Goal: Task Accomplishment & Management: Manage account settings

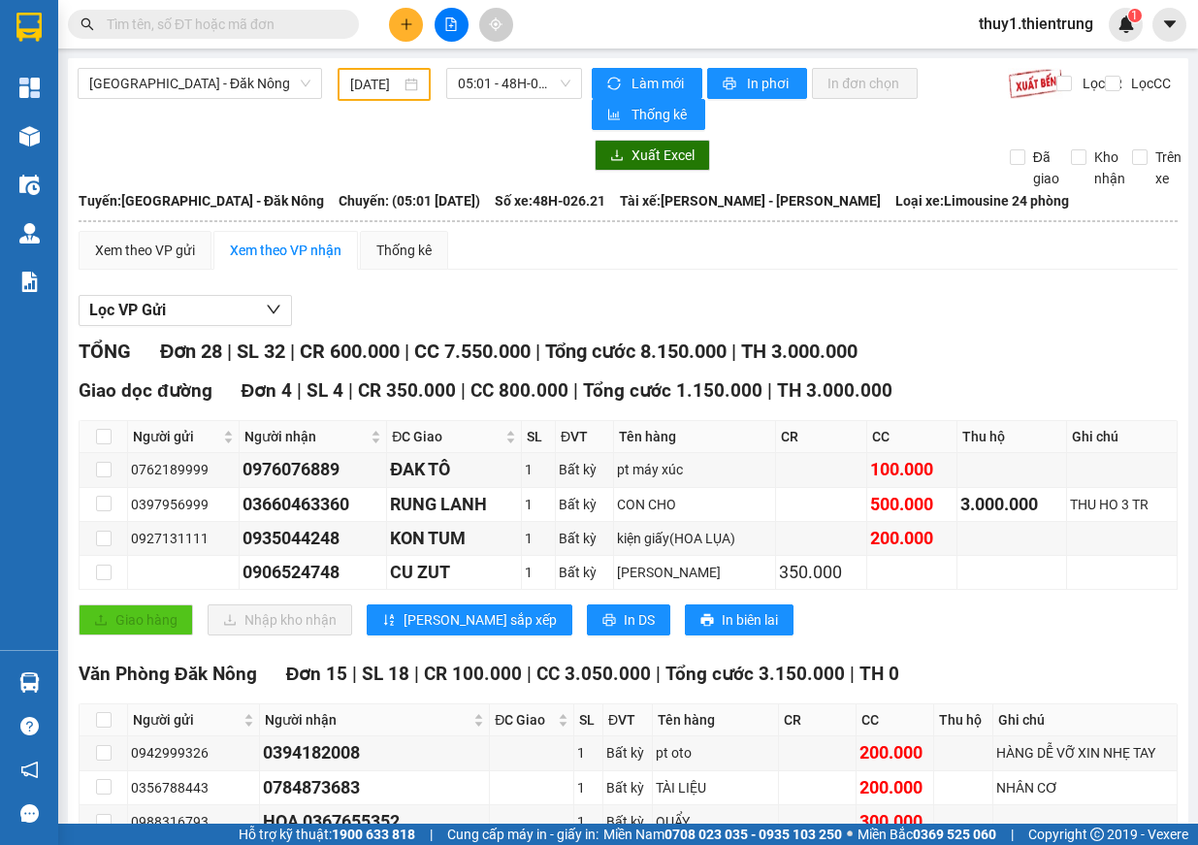
scroll to position [1127, 0]
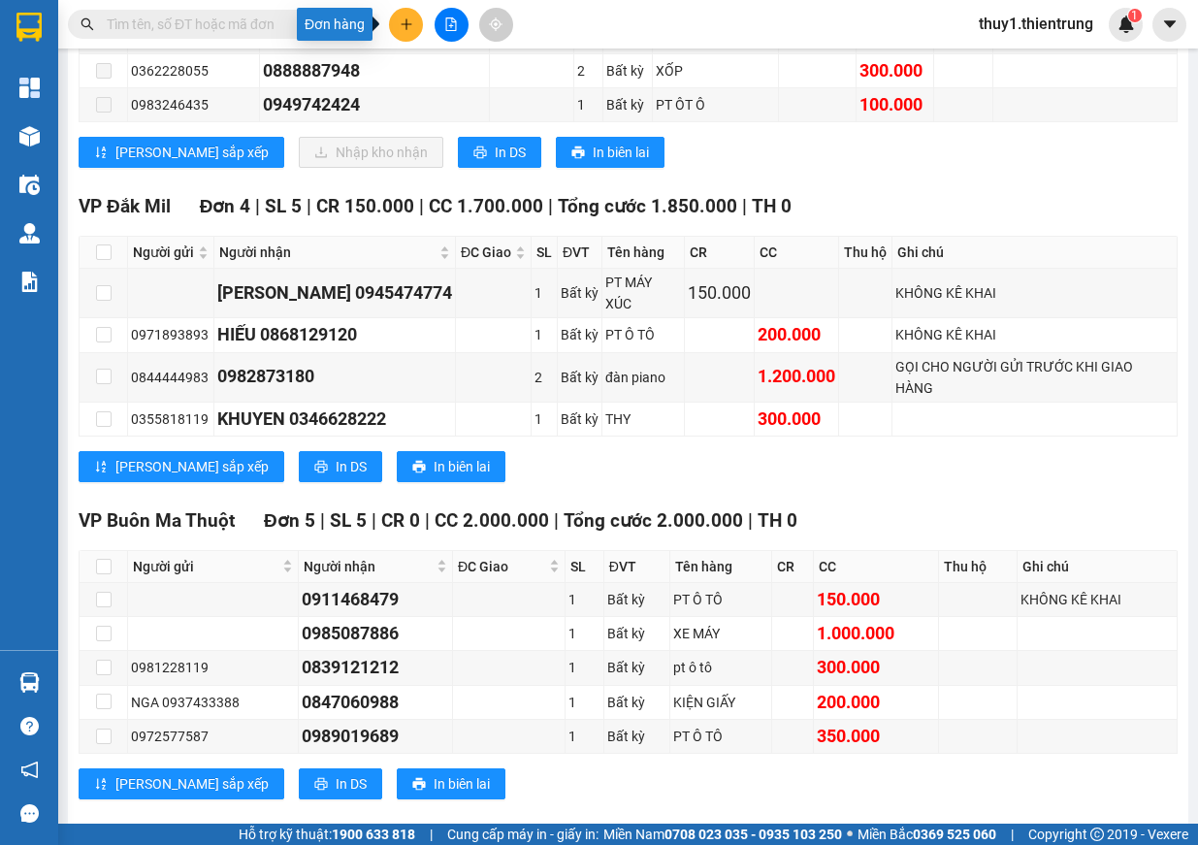
click at [405, 26] on icon "plus" at bounding box center [407, 24] width 14 height 14
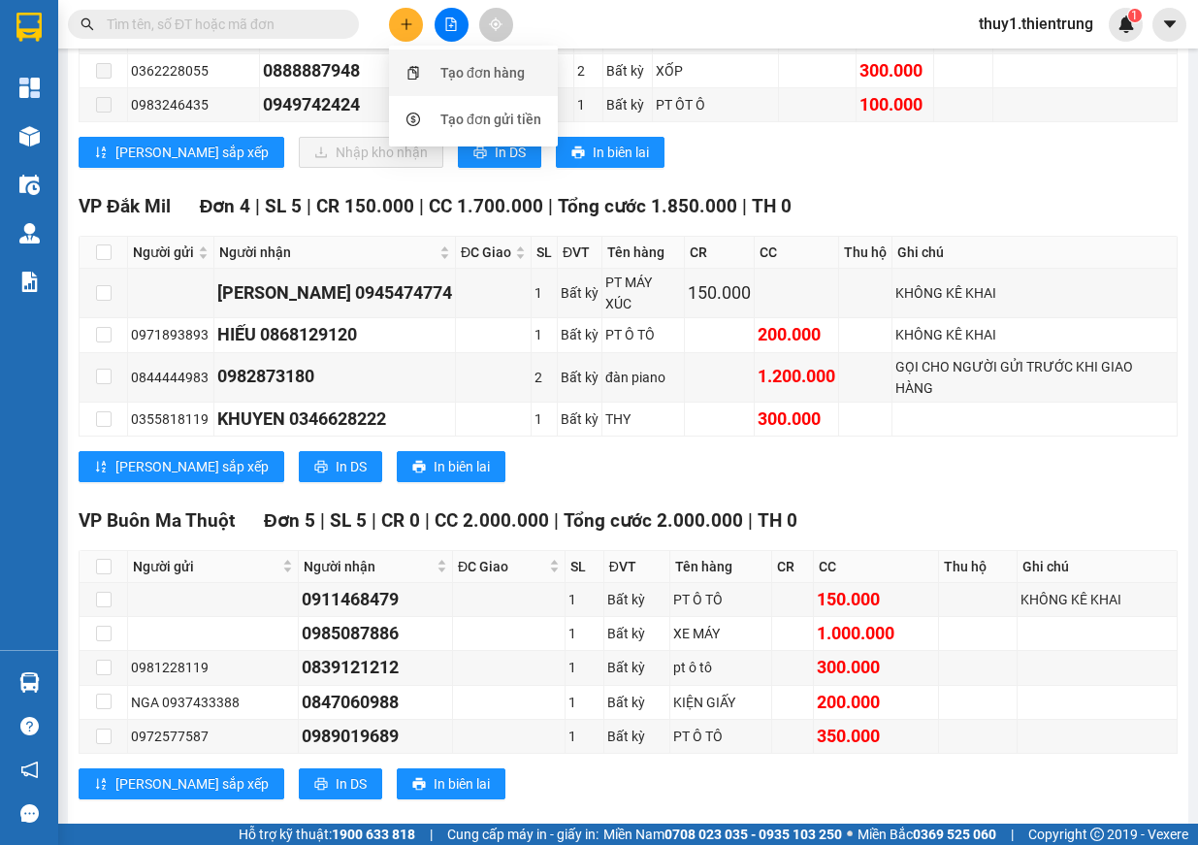
click at [429, 78] on div "Tạo đơn hàng" at bounding box center [474, 72] width 146 height 37
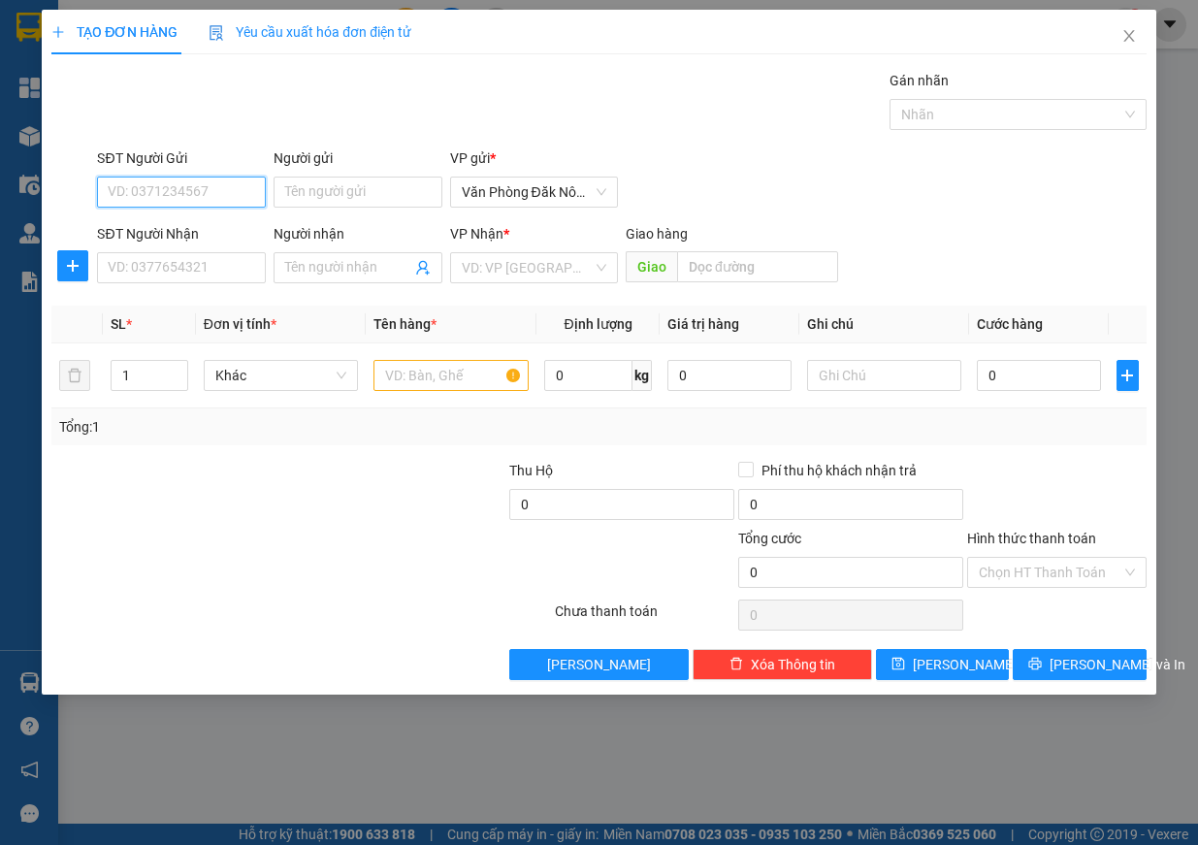
click at [205, 193] on input "SĐT Người Gửi" at bounding box center [181, 192] width 169 height 31
click at [153, 181] on input "SĐT Người Gửi" at bounding box center [181, 192] width 169 height 31
type input "0392479912"
click at [192, 270] on input "SĐT Người Nhận" at bounding box center [181, 267] width 169 height 31
type input "0975410509"
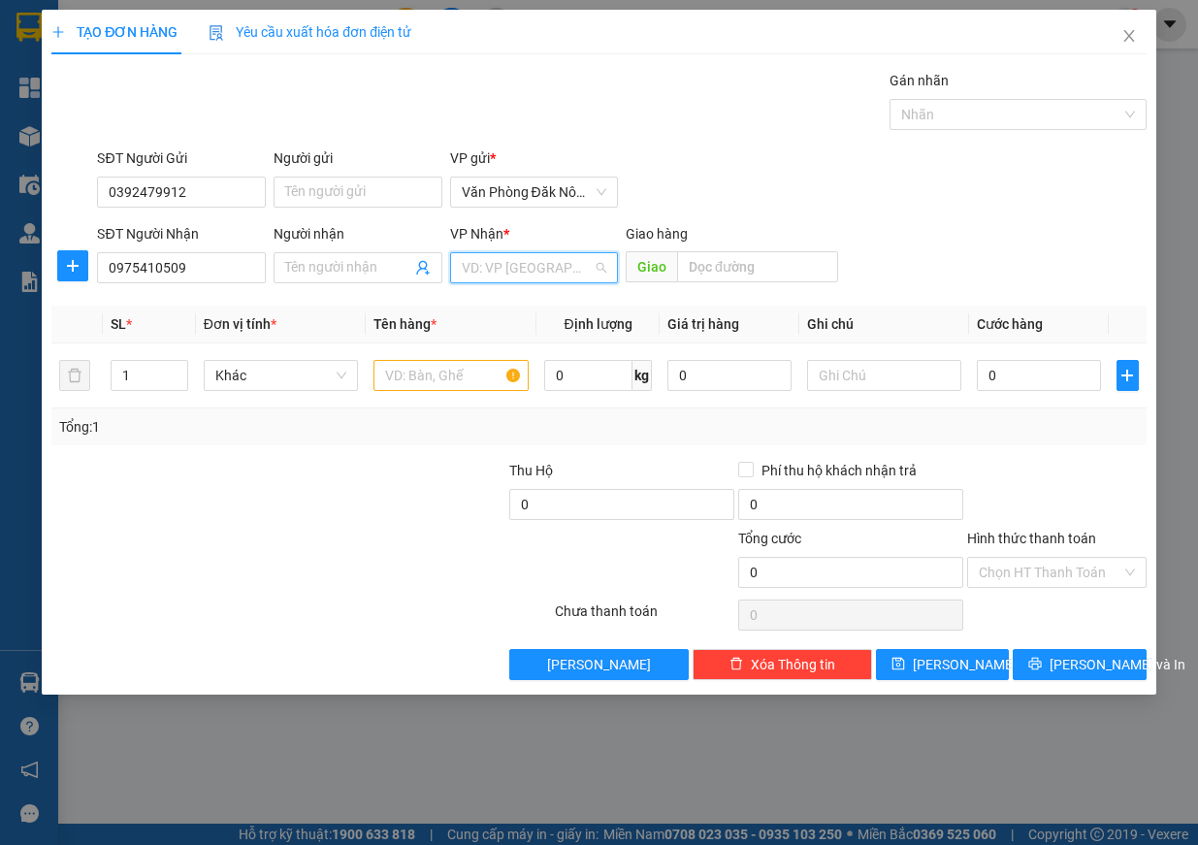
click at [505, 258] on input "search" at bounding box center [528, 267] width 132 height 29
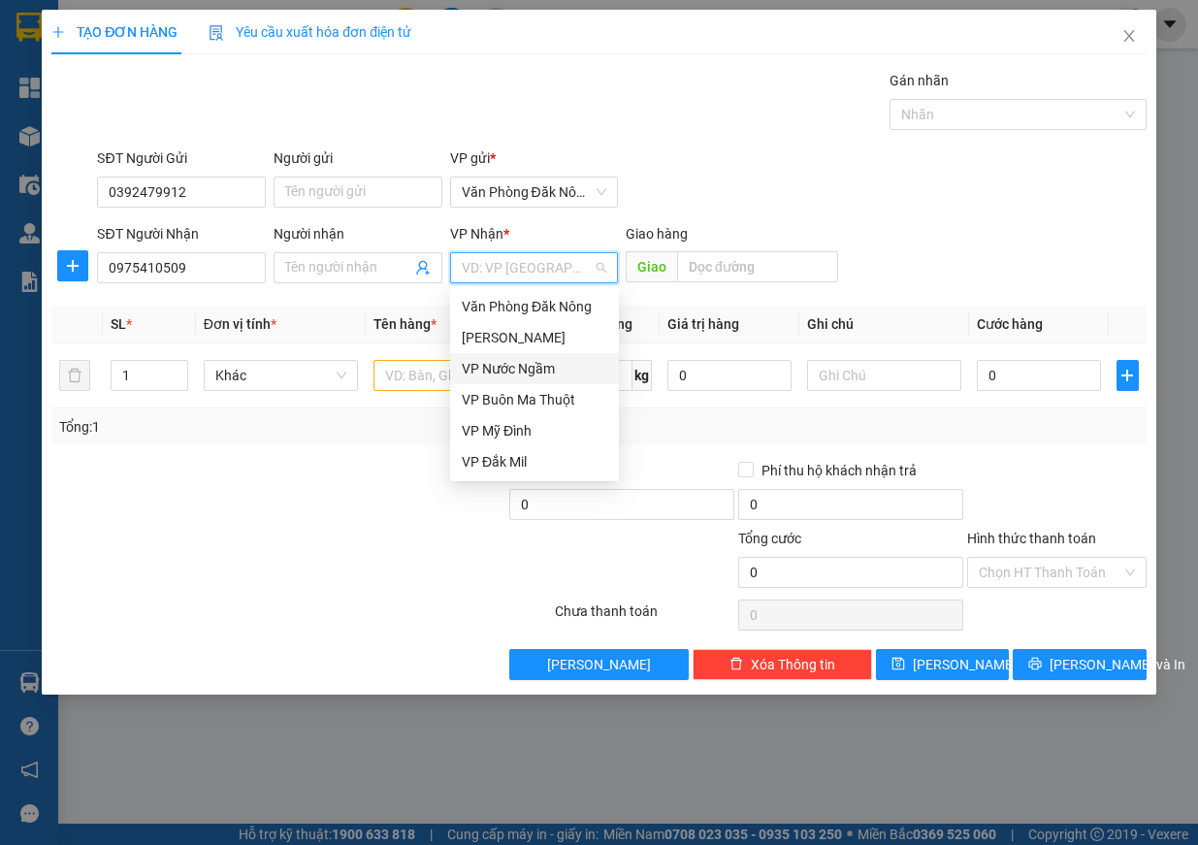
click at [545, 377] on div "VP Nước Ngầm" at bounding box center [535, 368] width 146 height 21
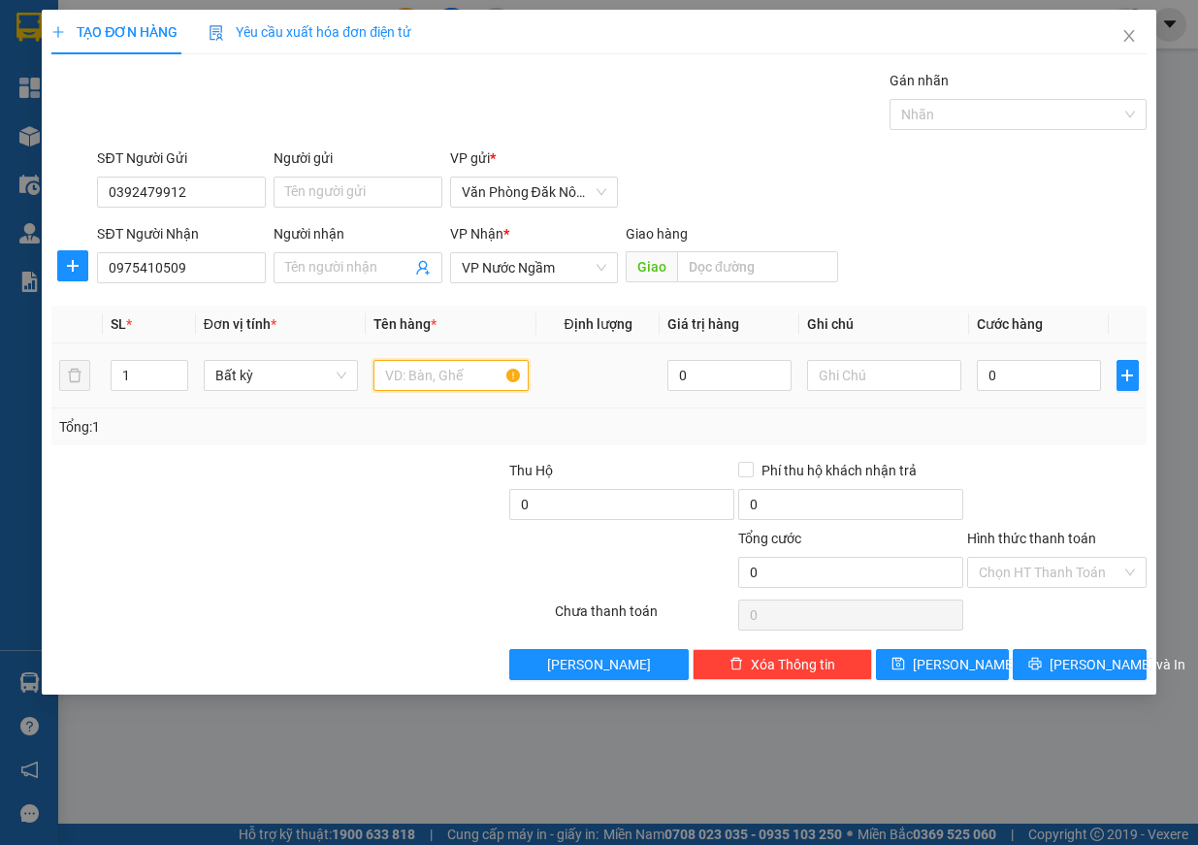
click at [406, 364] on input "text" at bounding box center [451, 375] width 155 height 31
type input "xốp"
click at [1029, 378] on input "0" at bounding box center [1039, 375] width 124 height 31
type input "2"
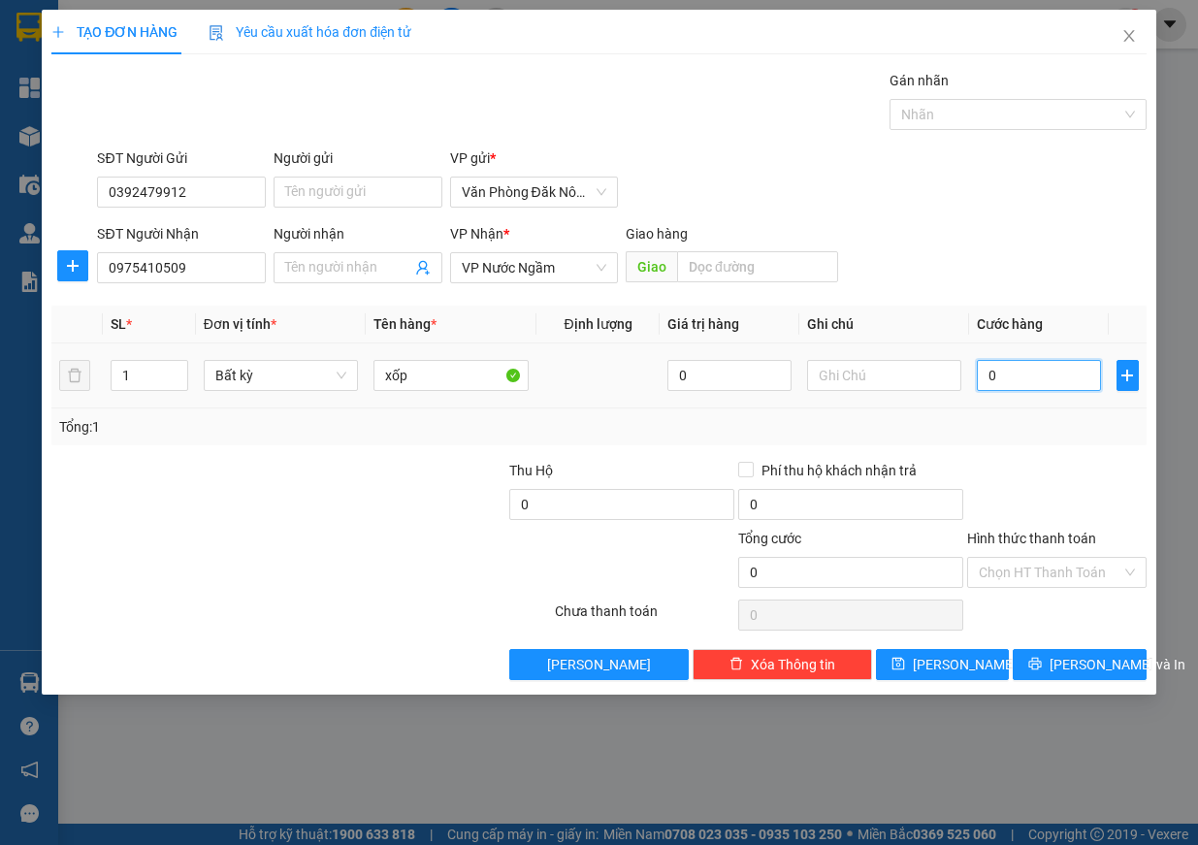
type input "2"
type input "25"
type input "250"
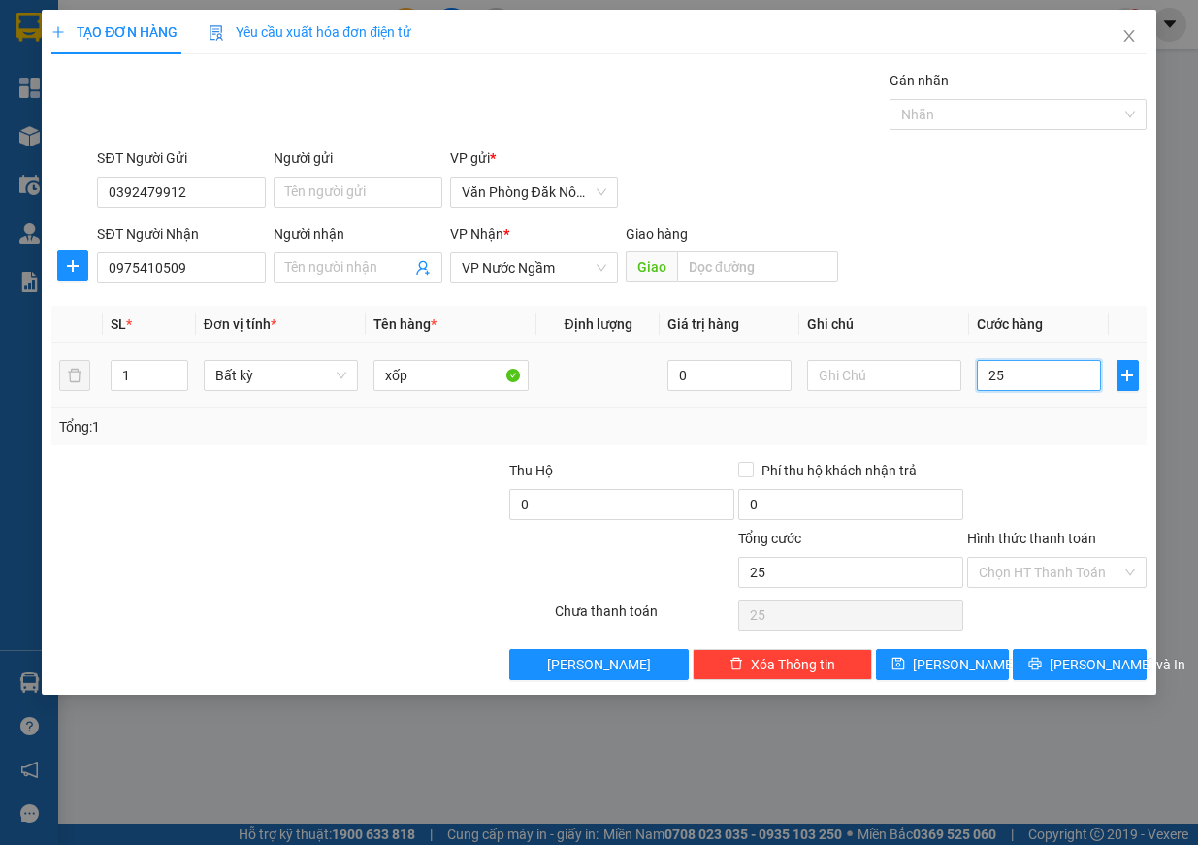
type input "250"
type input "2.500"
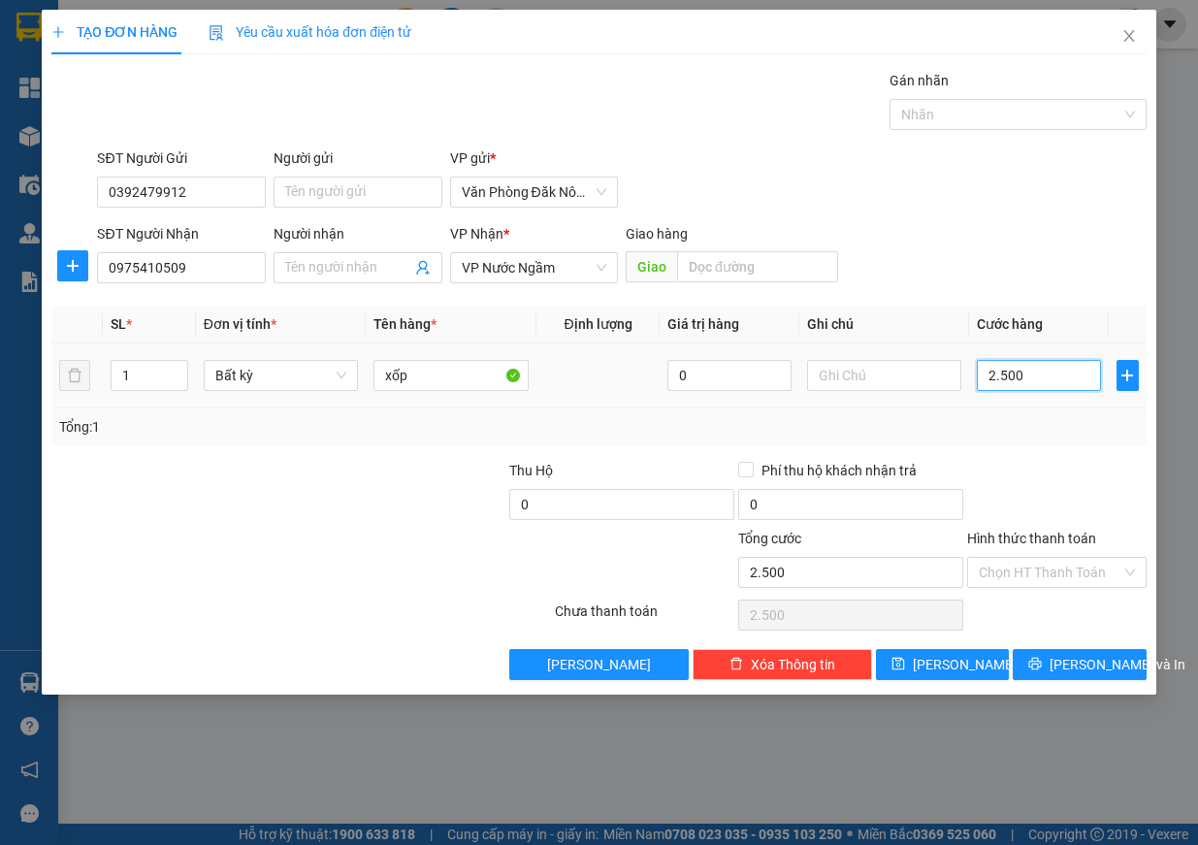
type input "25.000"
type input "250.000"
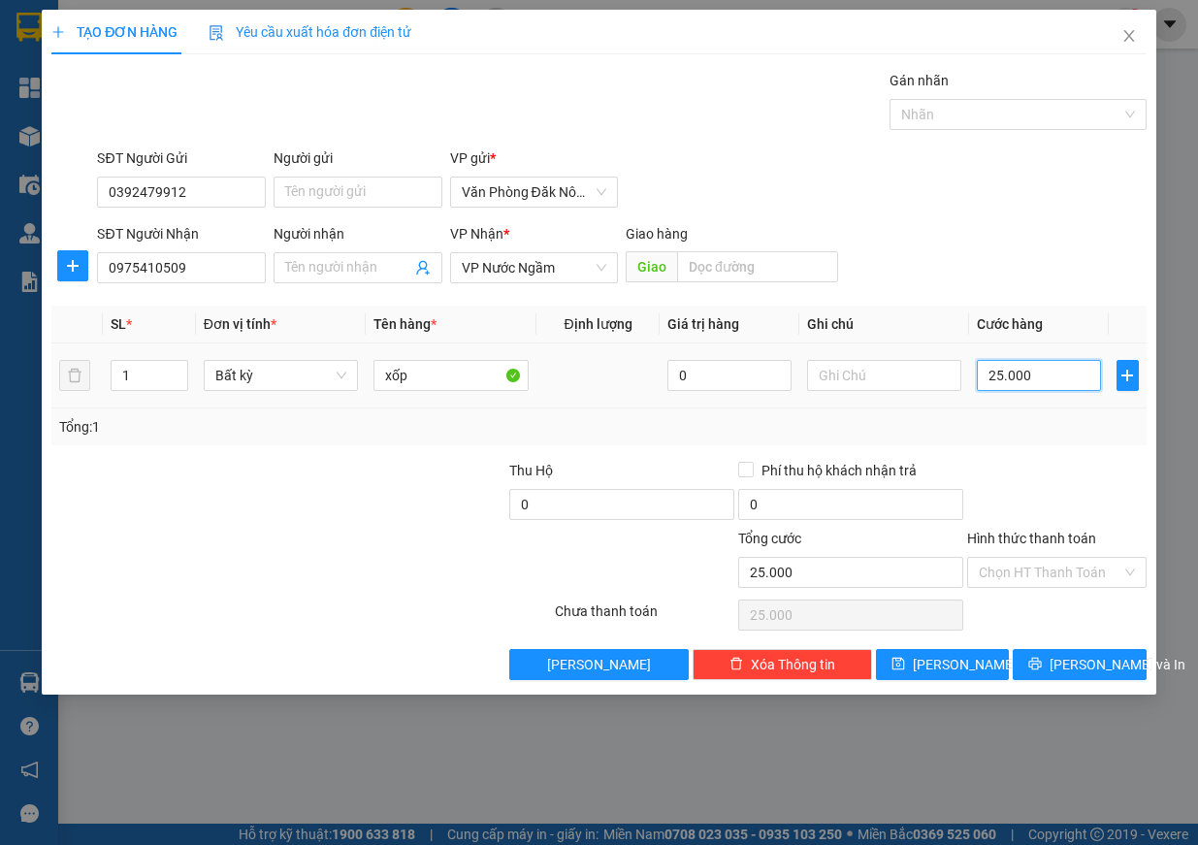
type input "250.000"
click at [1062, 583] on input "Hình thức thanh toán" at bounding box center [1050, 572] width 143 height 29
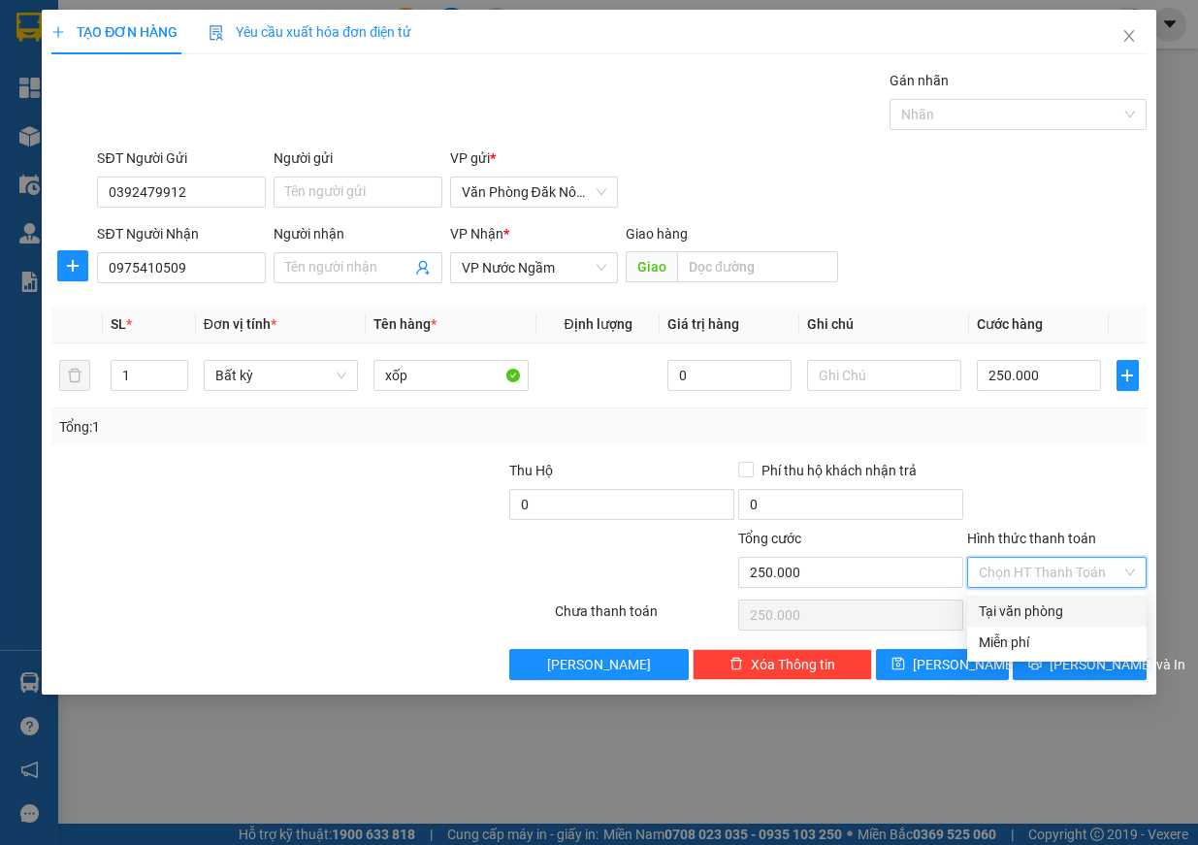
click at [1020, 474] on div at bounding box center [1056, 494] width 183 height 68
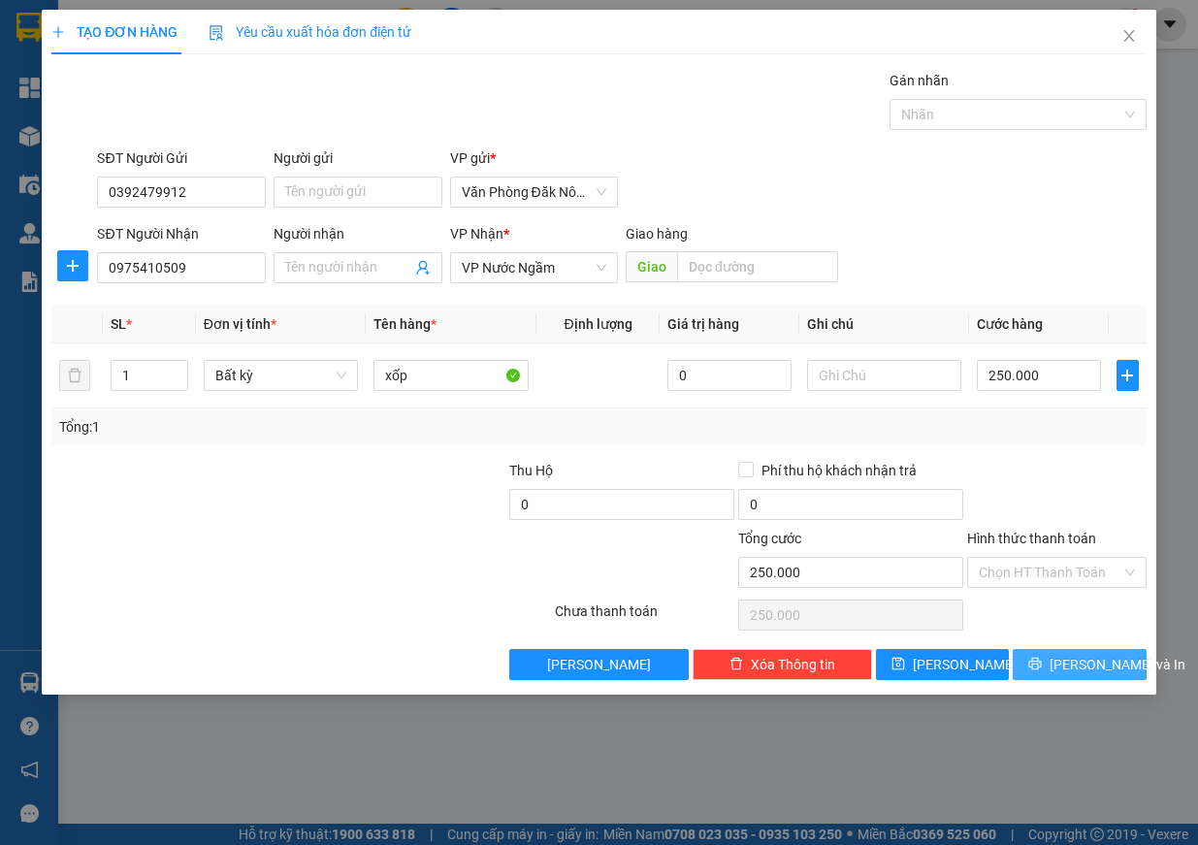
click at [1092, 663] on span "[PERSON_NAME] và In" at bounding box center [1118, 664] width 136 height 21
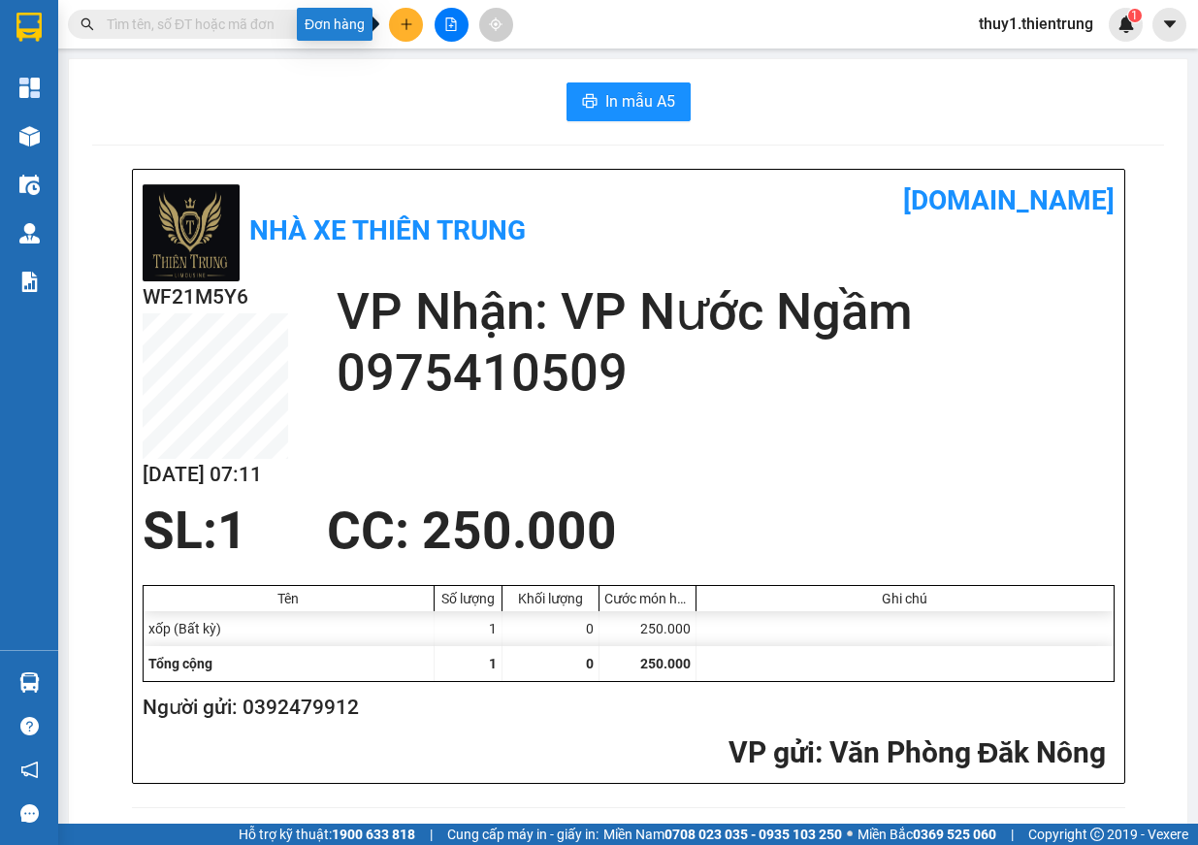
drag, startPoint x: 406, startPoint y: 27, endPoint x: 481, endPoint y: 88, distance: 97.3
click at [407, 27] on icon "plus" at bounding box center [407, 24] width 14 height 14
click at [501, 80] on div "Tạo đơn hàng" at bounding box center [482, 72] width 84 height 21
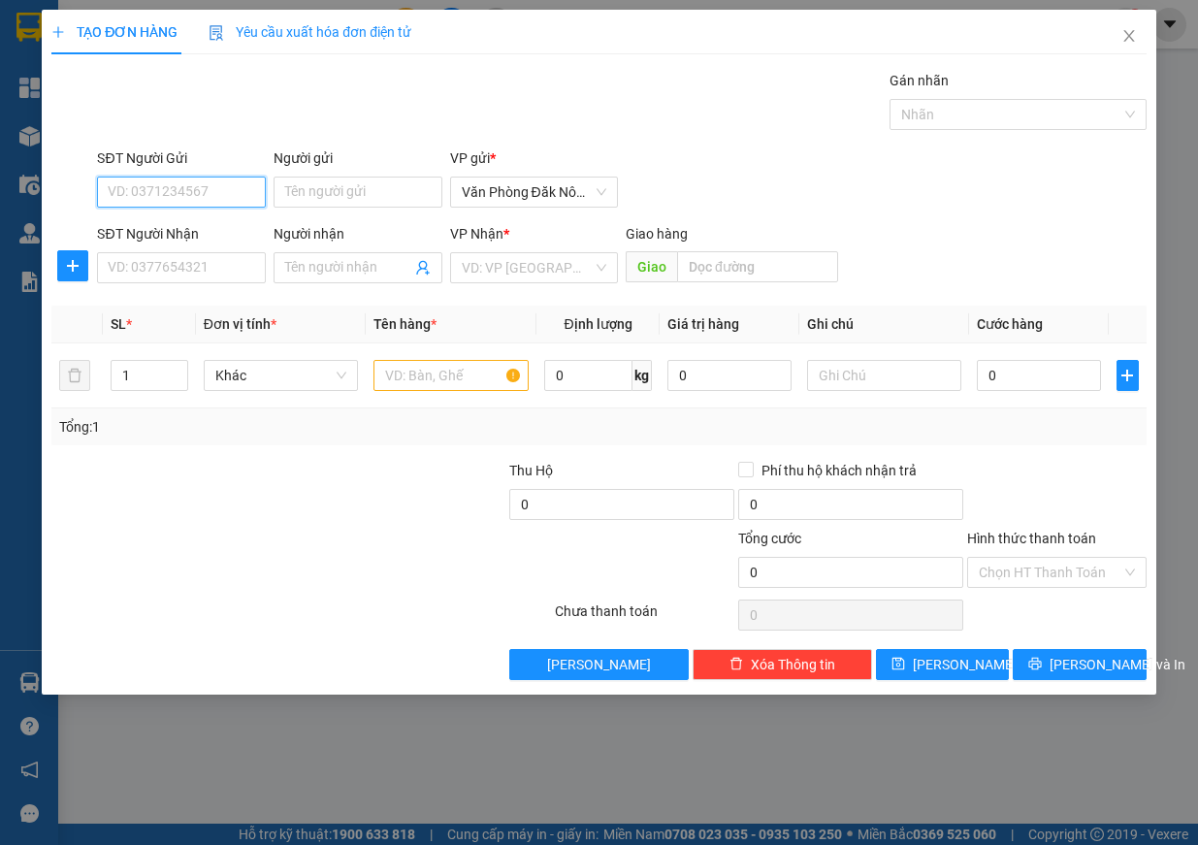
click at [183, 183] on input "SĐT Người Gửi" at bounding box center [181, 192] width 169 height 31
type input "0396550080"
click at [156, 230] on div "0396550080" at bounding box center [182, 230] width 146 height 21
type input "0984528066"
type input "bến thuỷ 2"
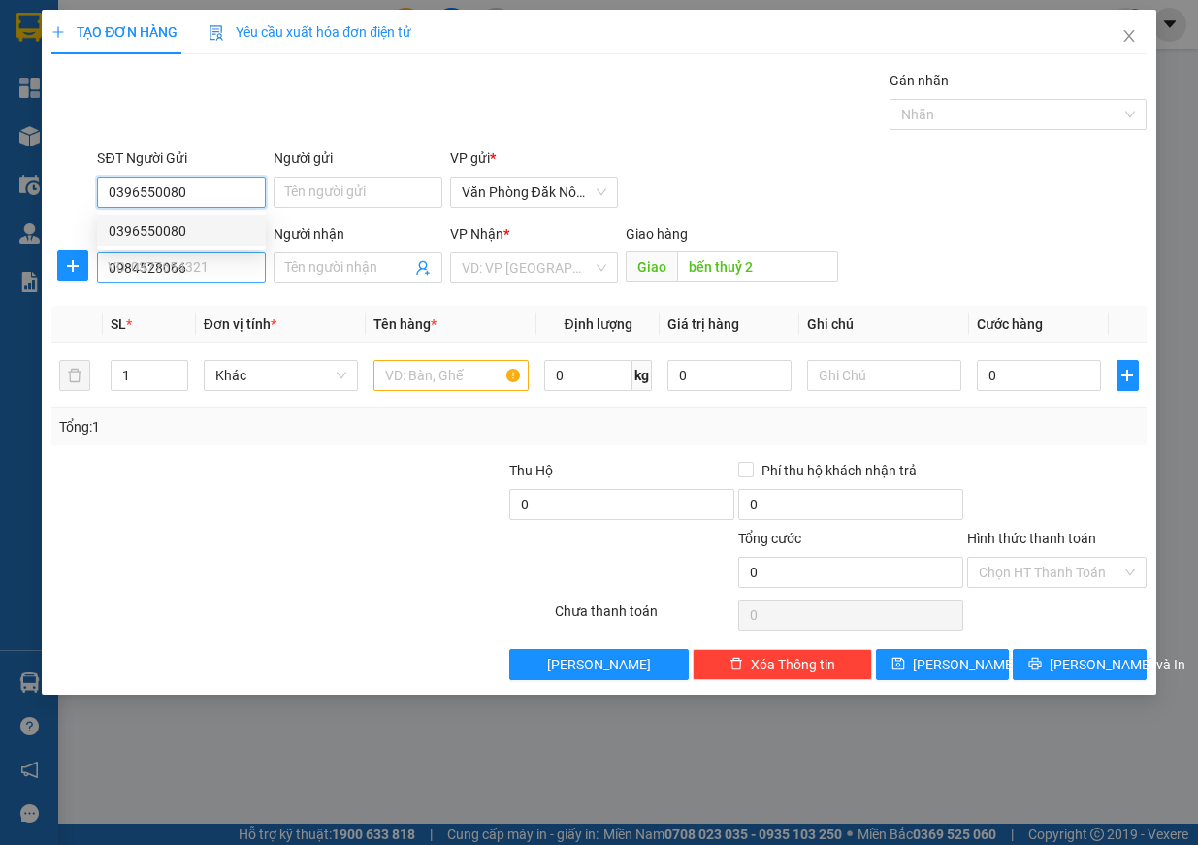
type input "150.000"
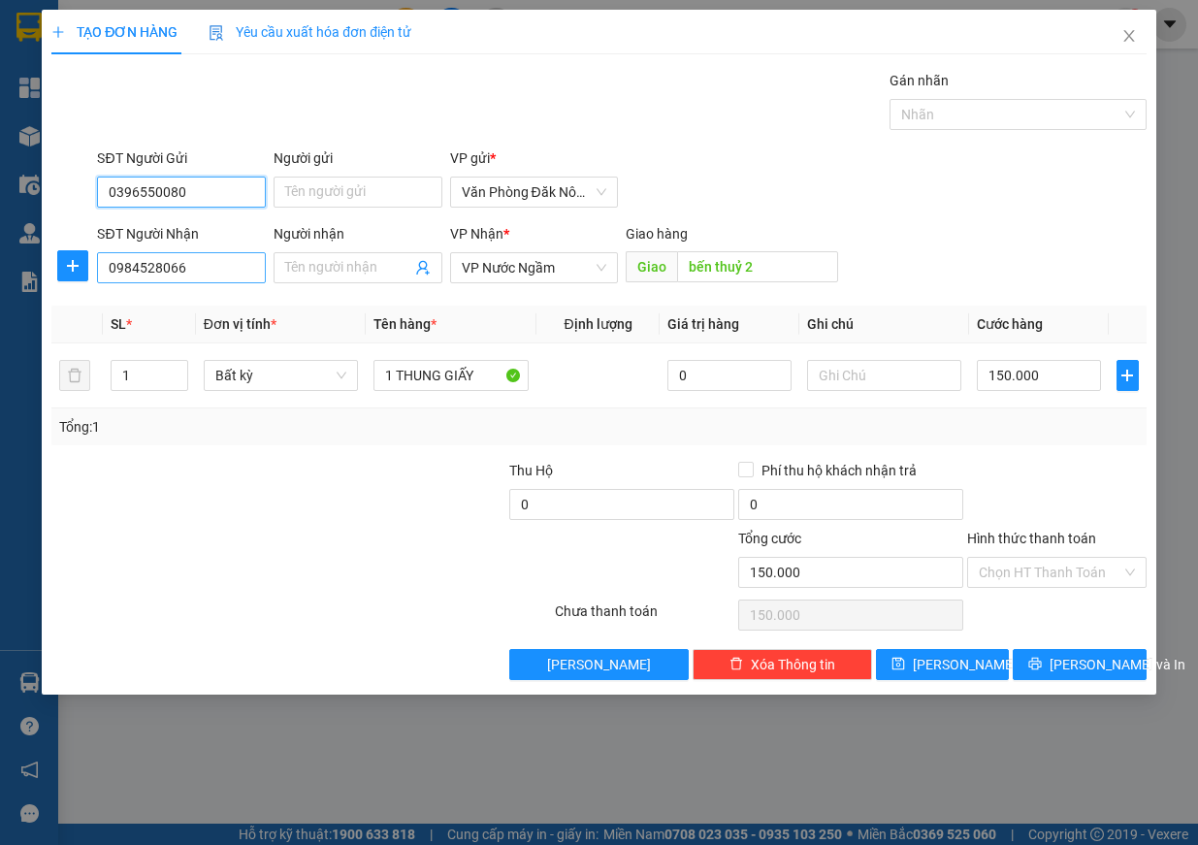
type input "0396550080"
click at [212, 274] on input "0984528066" at bounding box center [181, 267] width 169 height 31
type input "0972972508"
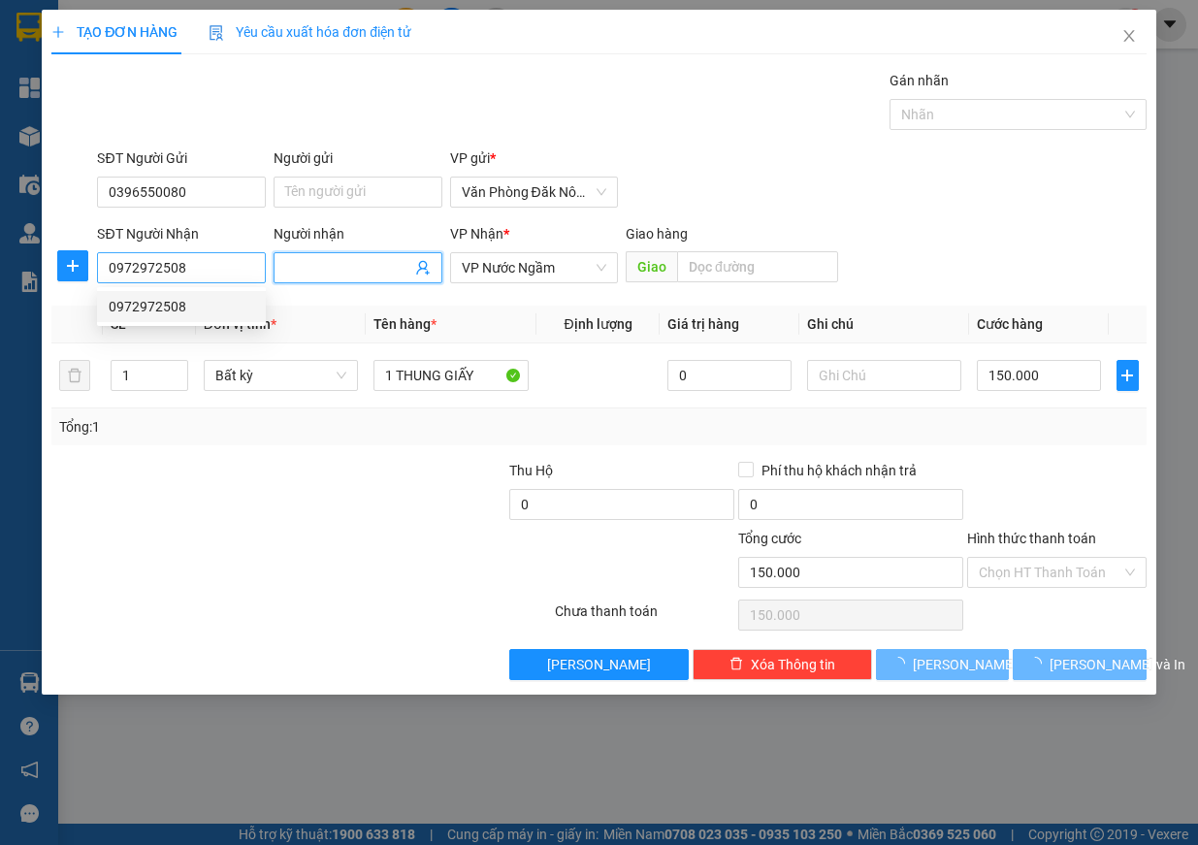
type input "250.000"
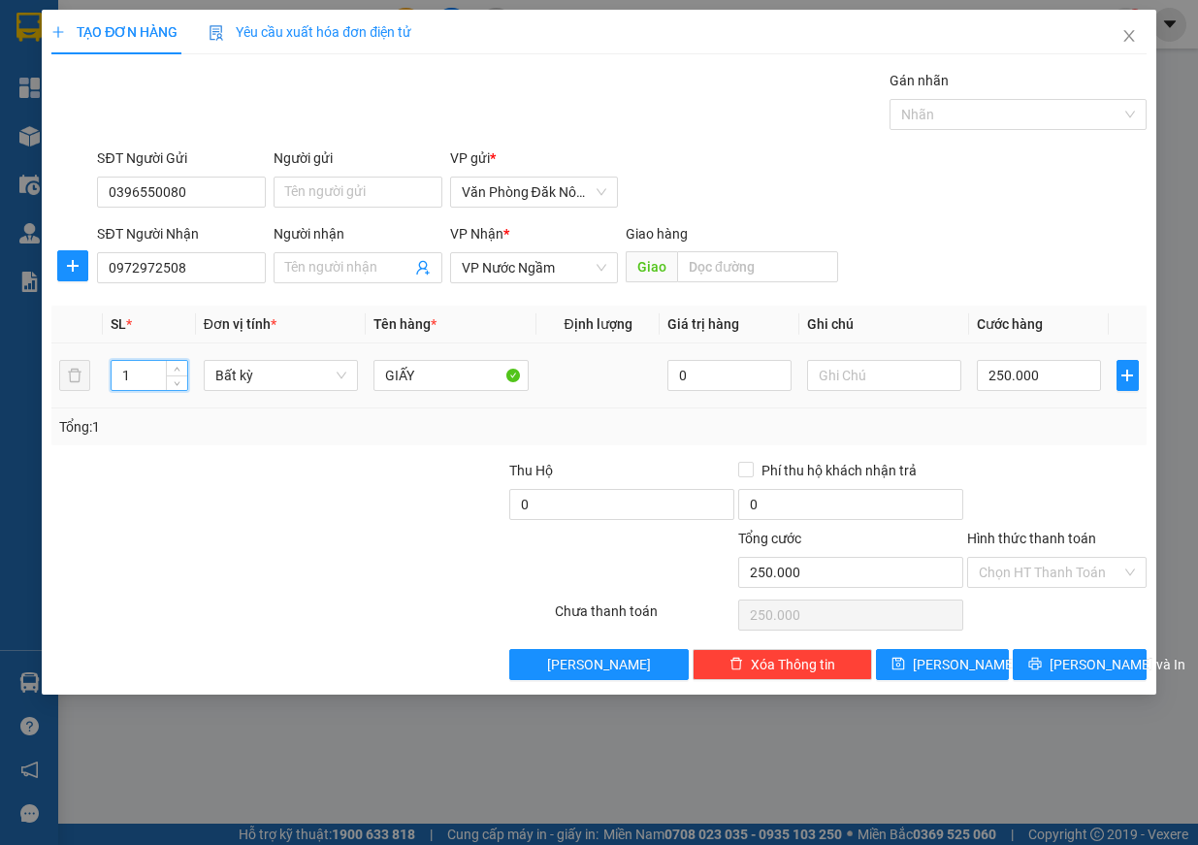
drag, startPoint x: 111, startPoint y: 374, endPoint x: 52, endPoint y: 367, distance: 58.7
click at [55, 367] on tr "1 Bất kỳ GIẤY 0 250.000" at bounding box center [598, 375] width 1095 height 65
type input "2"
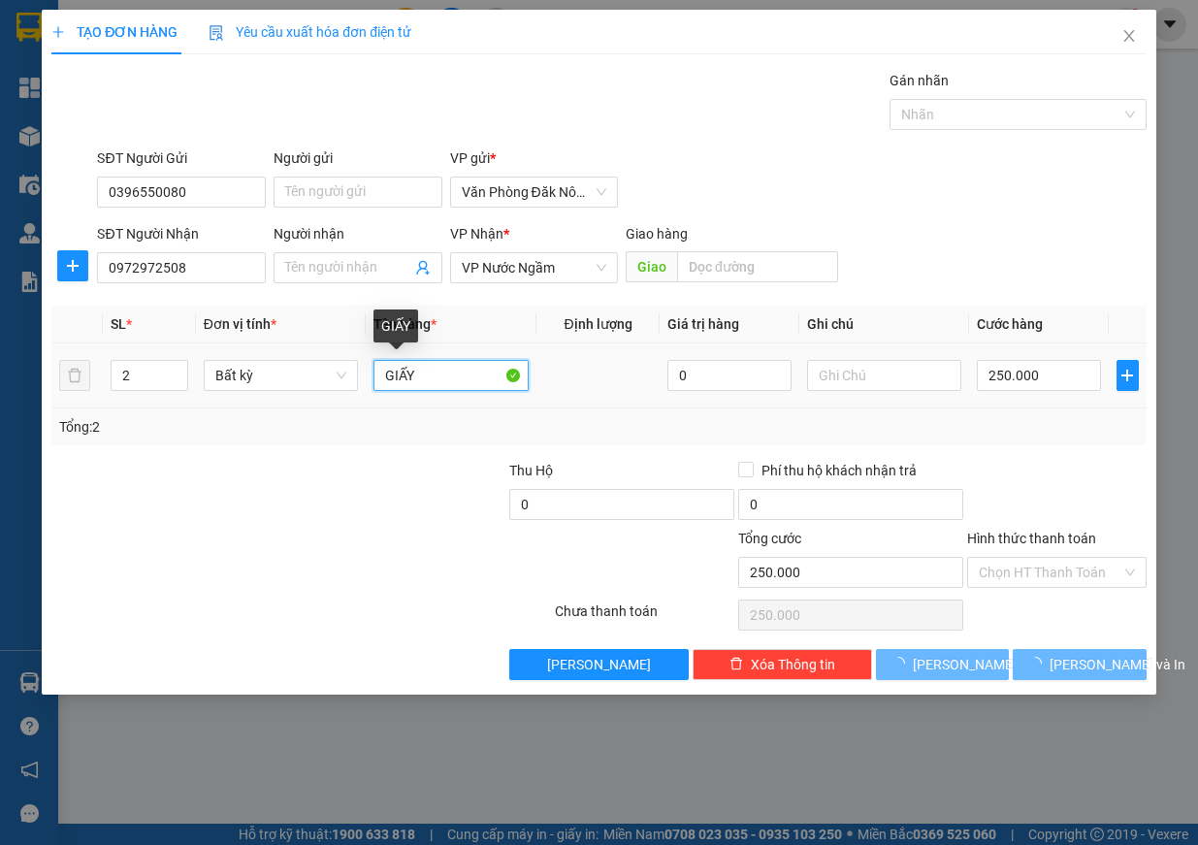
click at [439, 376] on input "GIẤY" at bounding box center [451, 375] width 155 height 31
click at [434, 378] on input "GIẤY" at bounding box center [451, 375] width 155 height 31
type input "0"
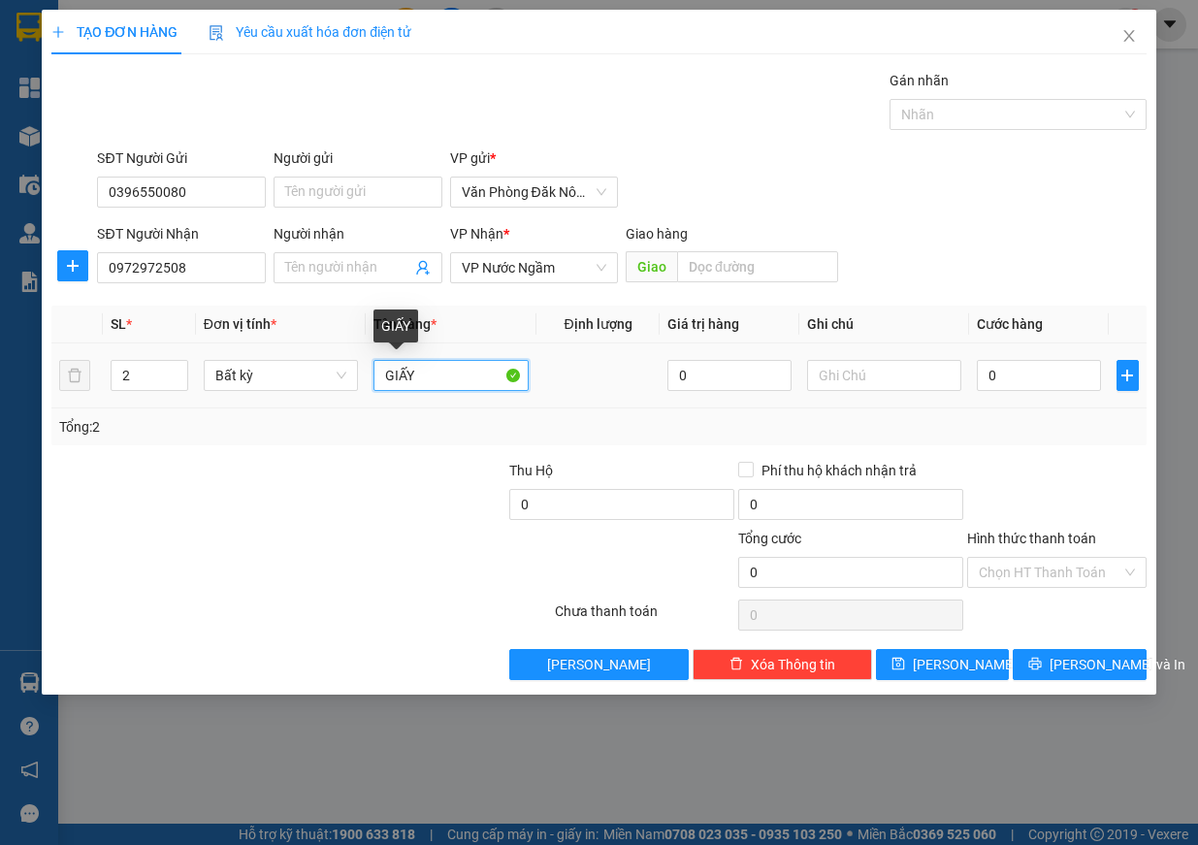
click at [432, 379] on input "GIẤY" at bounding box center [451, 375] width 155 height 31
click at [432, 380] on input "GIẤY" at bounding box center [451, 375] width 155 height 31
type input "giấy + bao"
click at [1010, 366] on input "0" at bounding box center [1039, 375] width 124 height 31
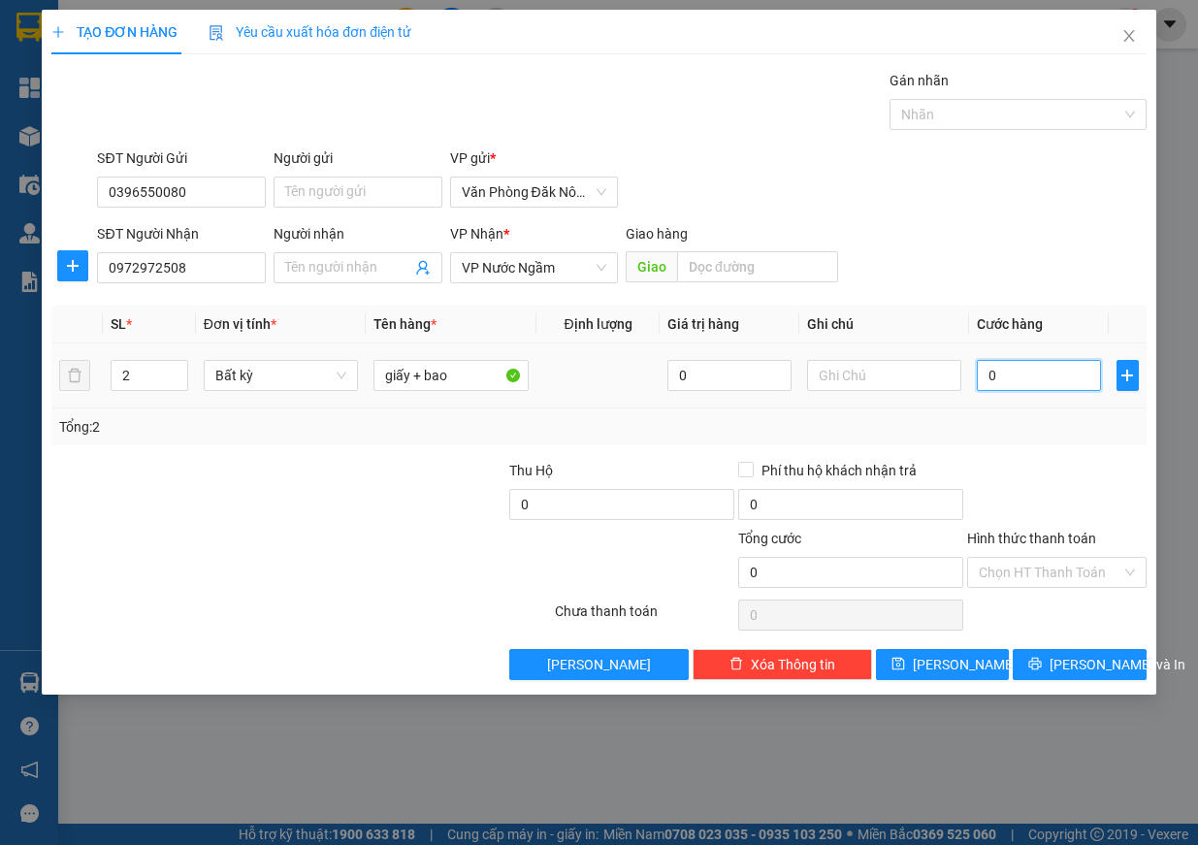
type input "4"
type input "45"
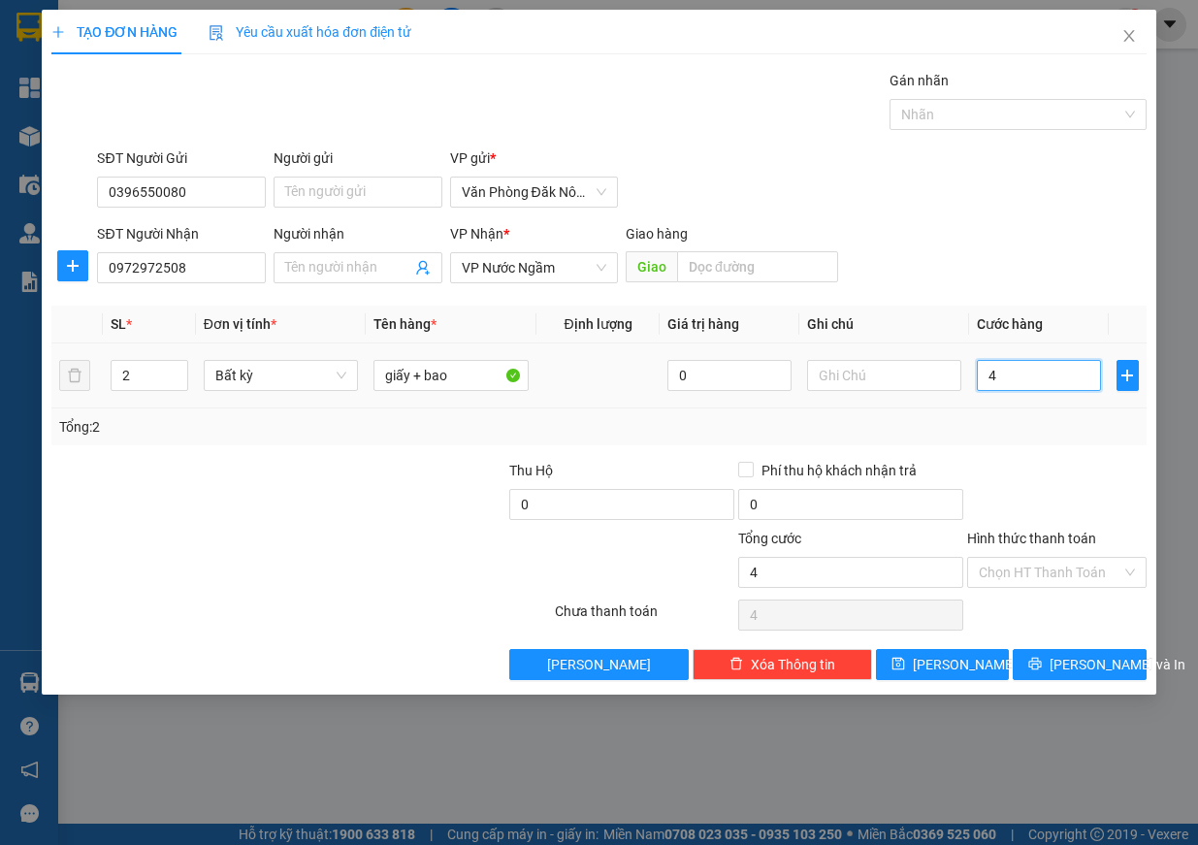
type input "45"
type input "450"
type input "4.500"
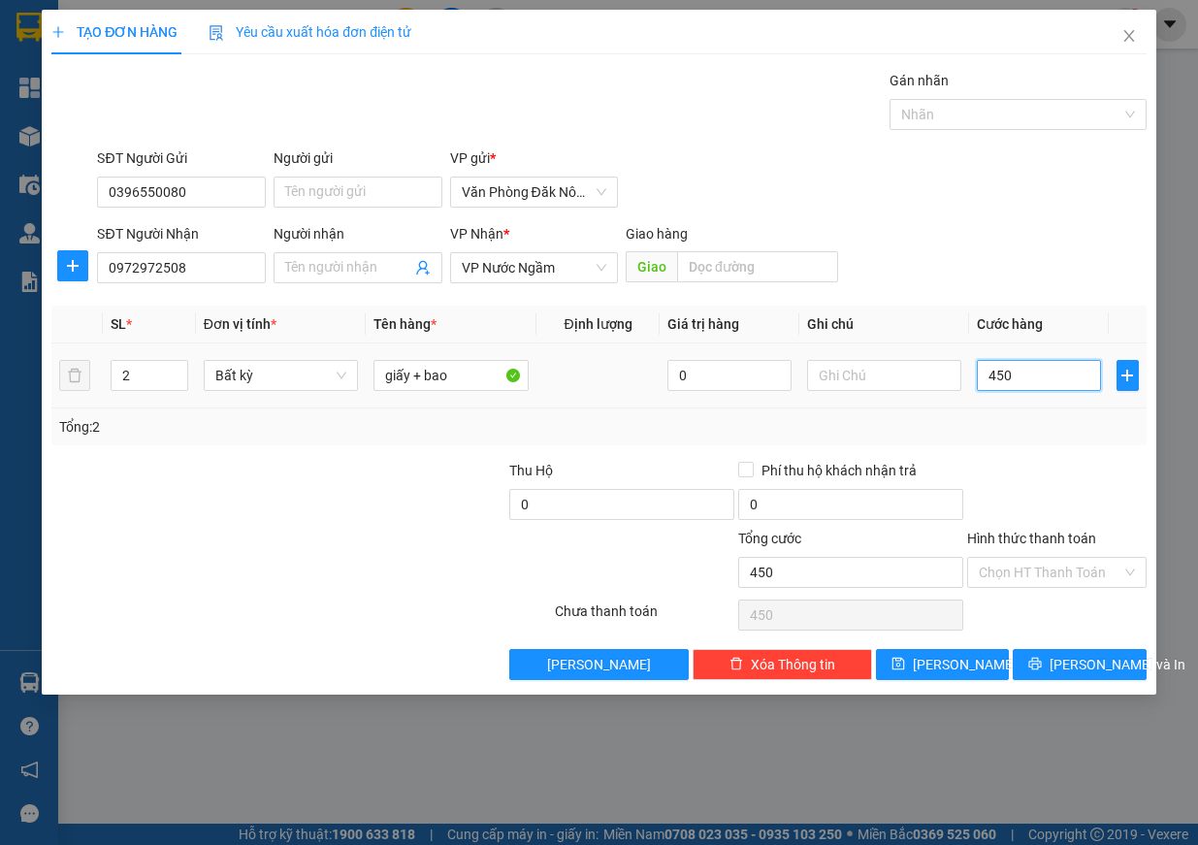
type input "4.500"
type input "45.000"
type input "450.000"
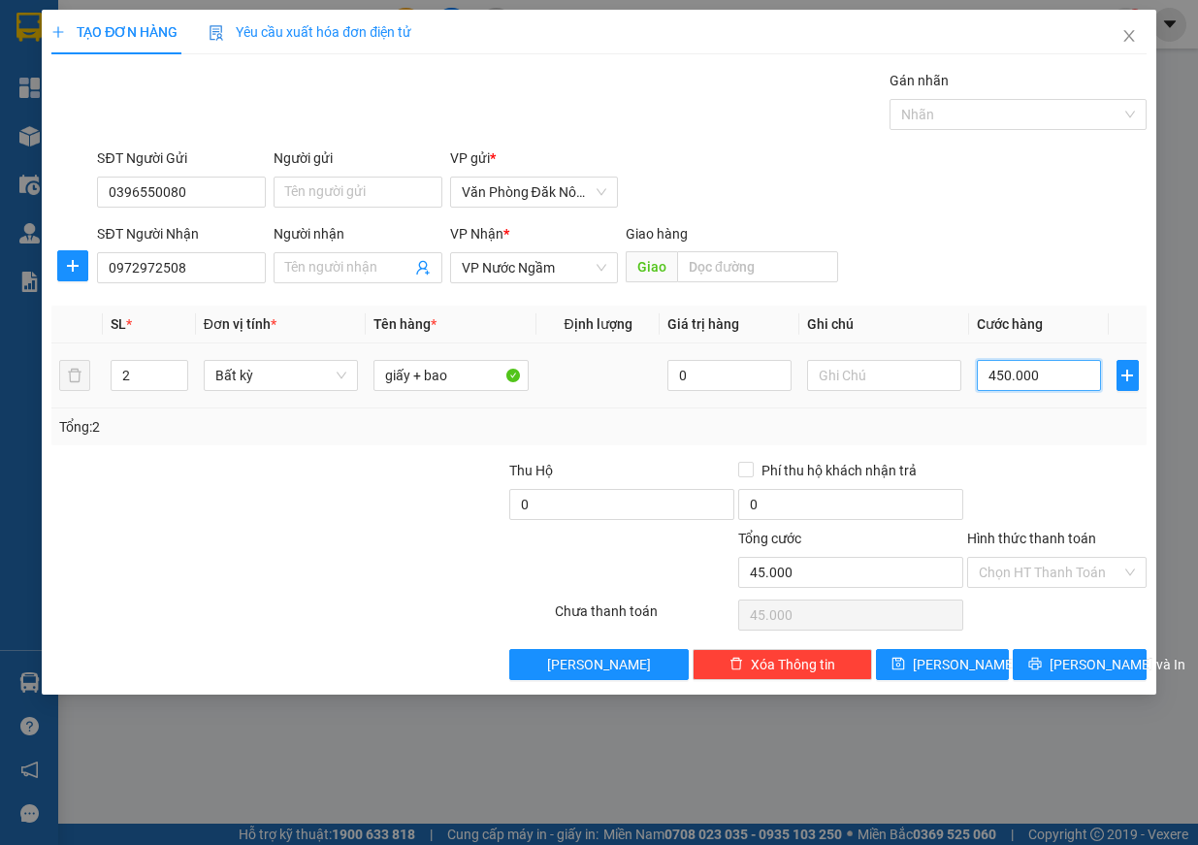
type input "450.000"
click at [1049, 585] on input "Hình thức thanh toán" at bounding box center [1050, 572] width 143 height 29
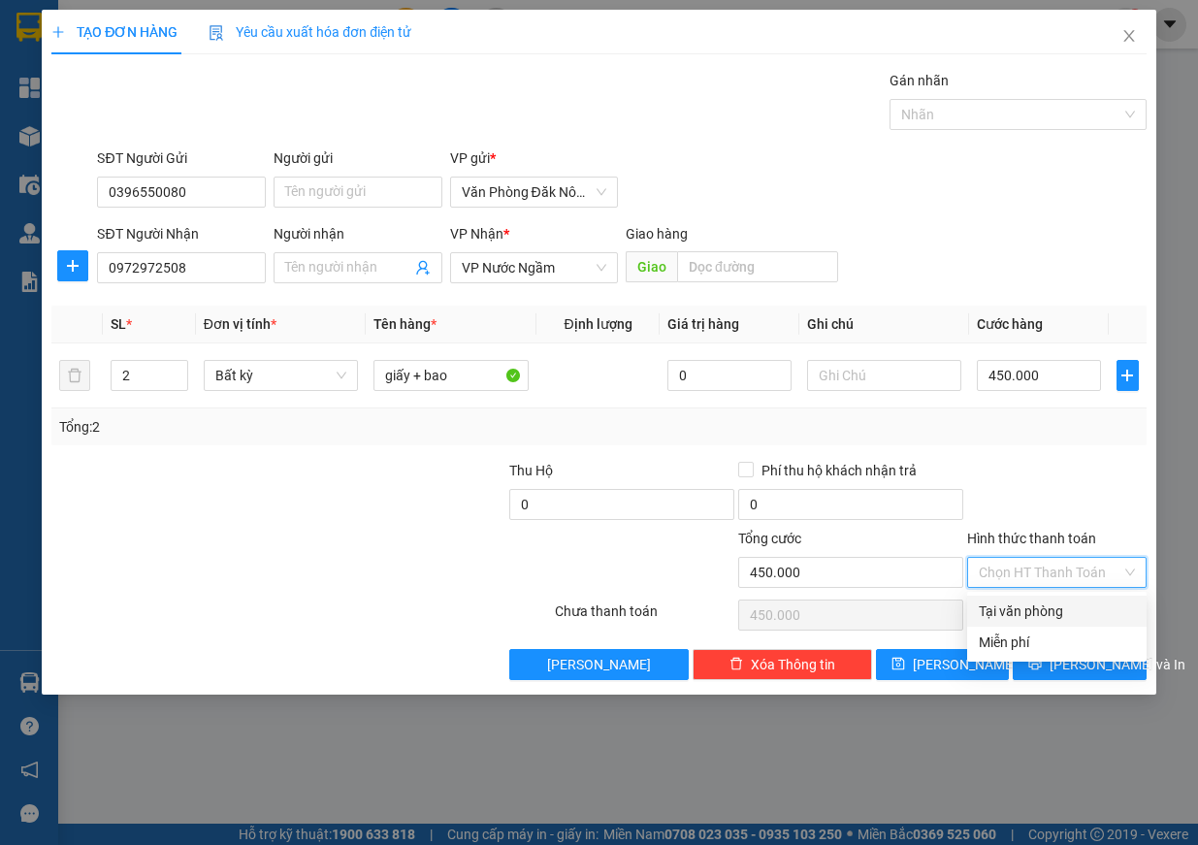
click at [1039, 611] on div "Tại văn phòng" at bounding box center [1057, 611] width 156 height 21
type input "0"
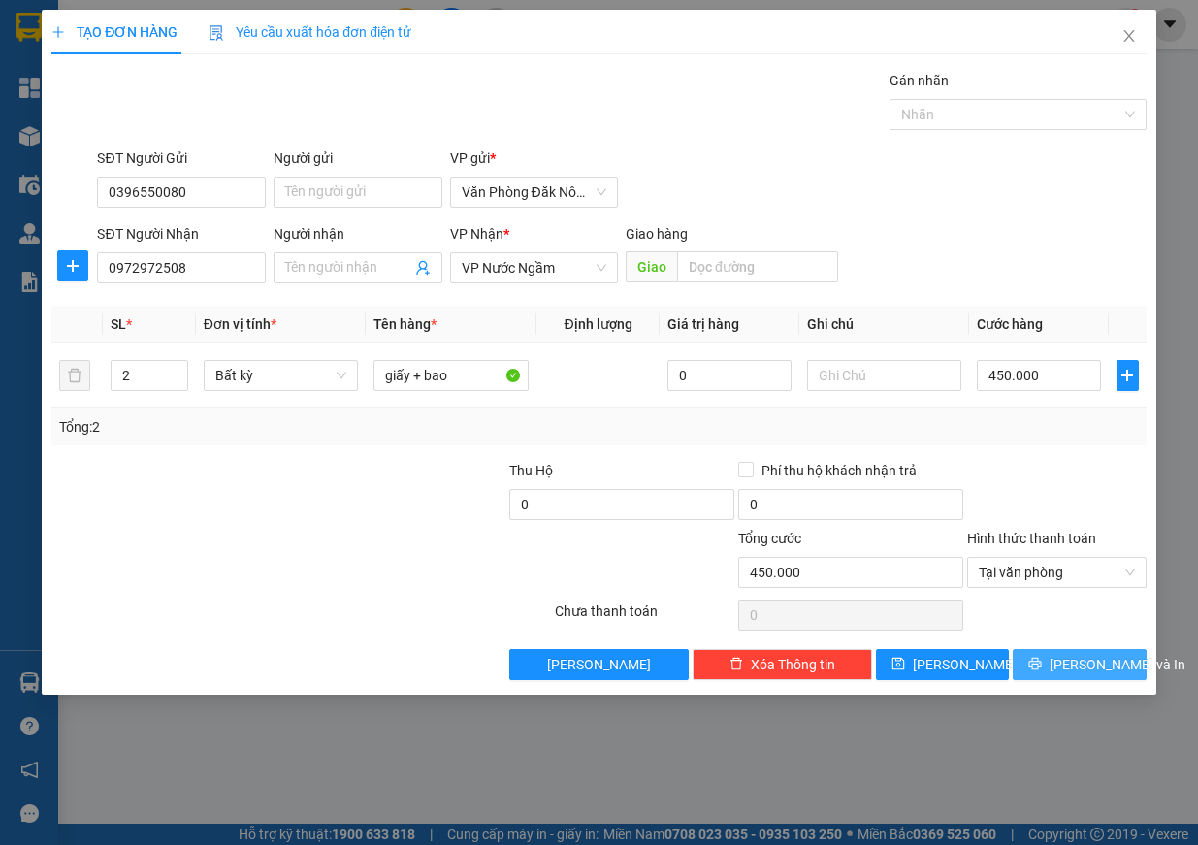
click at [1120, 672] on button "[PERSON_NAME] và In" at bounding box center [1080, 664] width 134 height 31
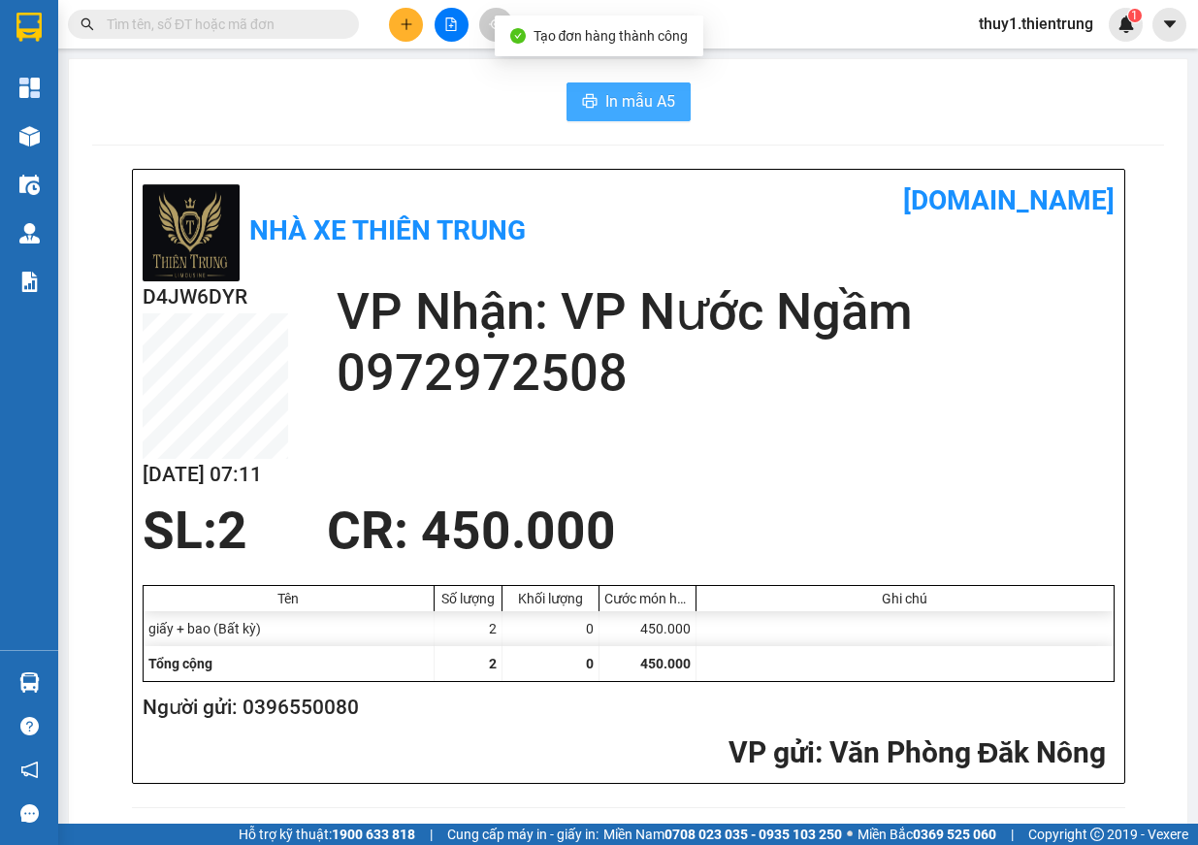
click at [627, 106] on span "In mẫu A5" at bounding box center [640, 101] width 70 height 24
click at [642, 109] on span "In mẫu A5" at bounding box center [640, 101] width 70 height 24
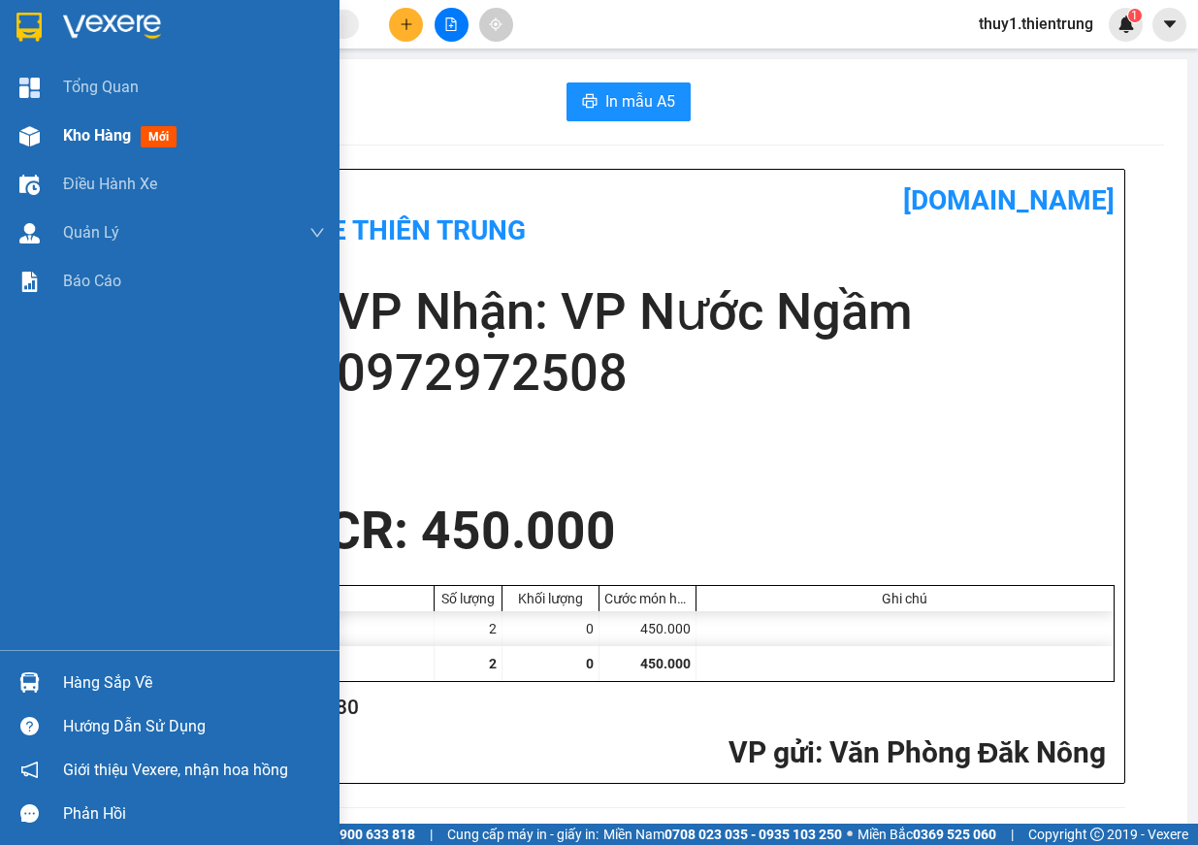
click at [16, 145] on div at bounding box center [30, 136] width 34 height 34
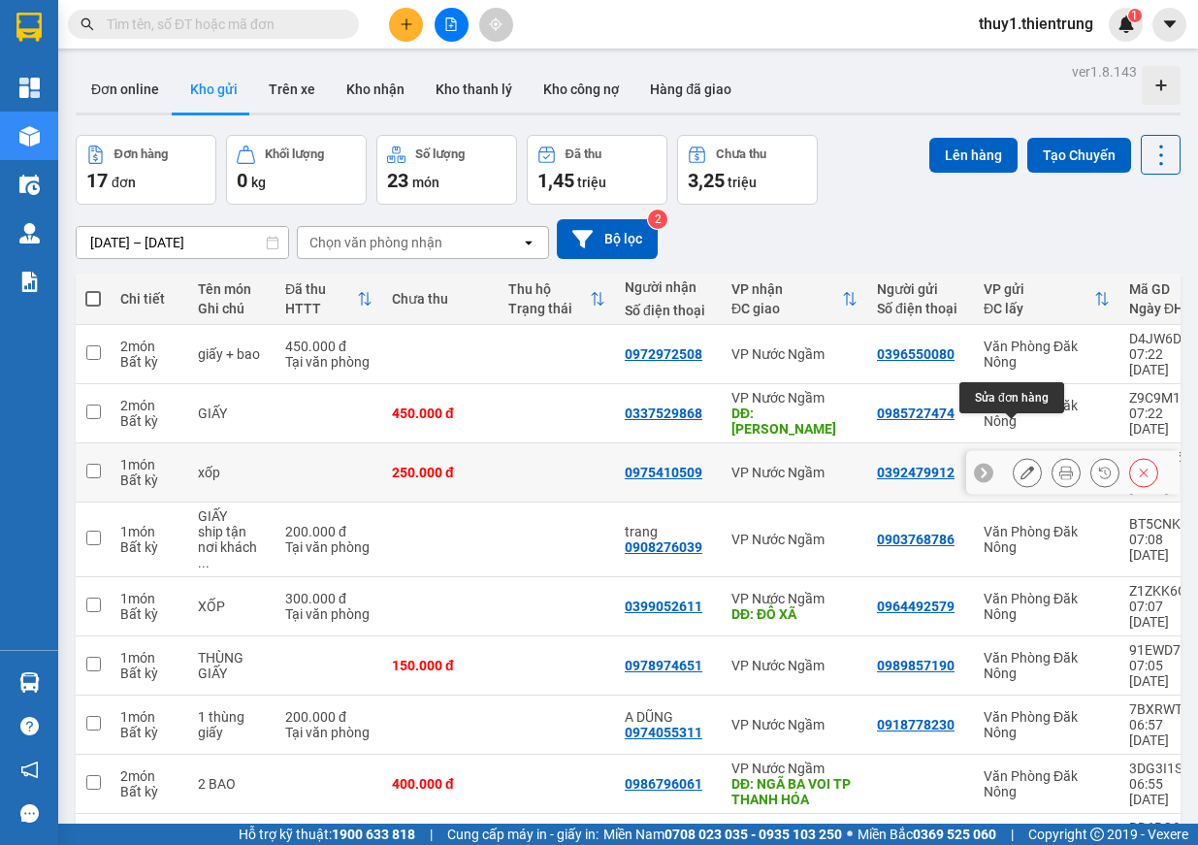
click at [1021, 466] on icon at bounding box center [1028, 473] width 14 height 14
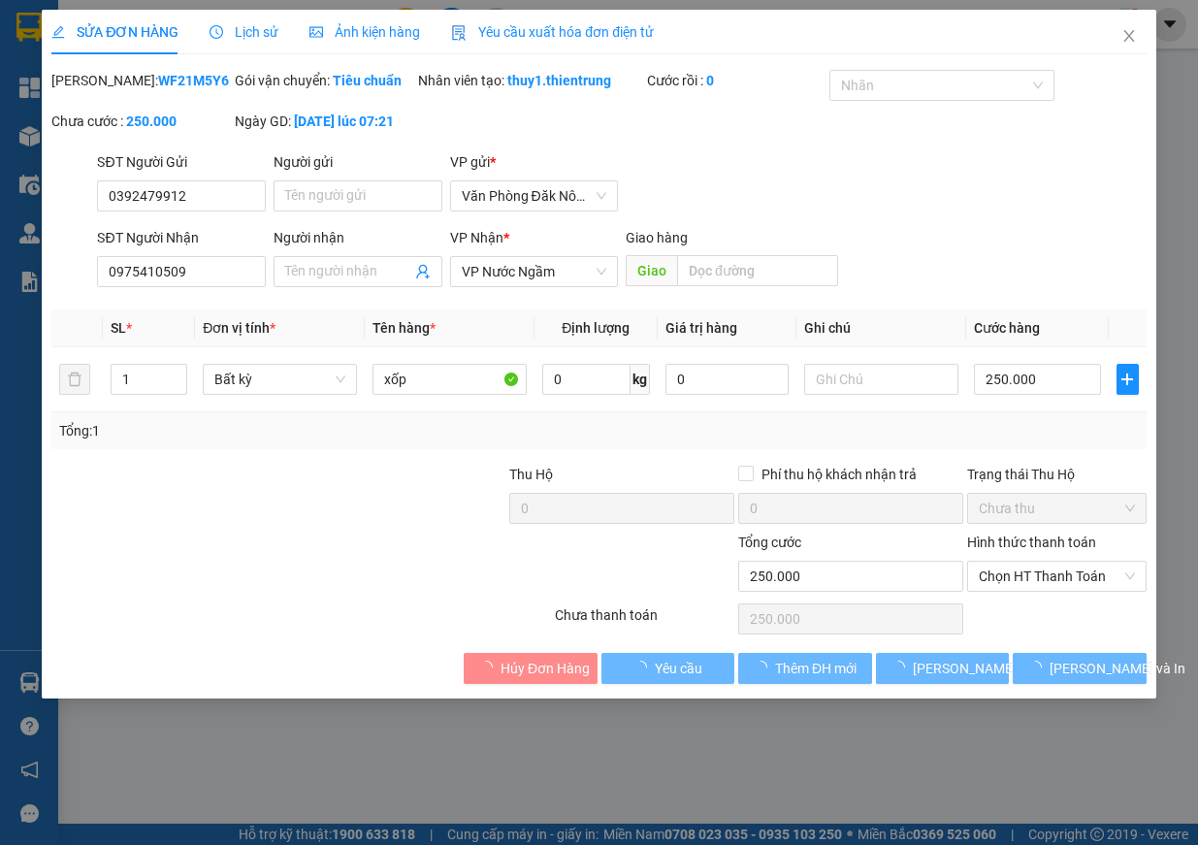
type input "0392479912"
type input "0975410509"
type input "250.000"
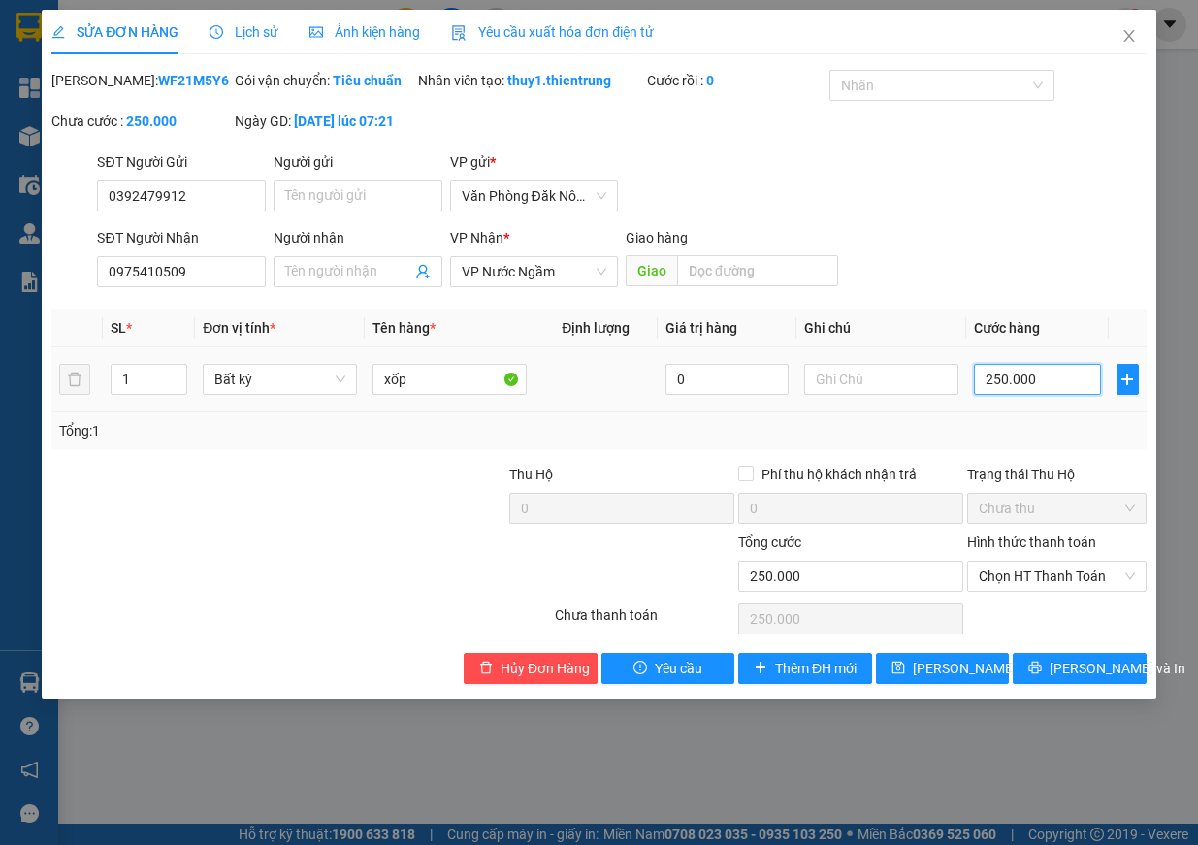
click at [997, 395] on input "250.000" at bounding box center [1037, 379] width 127 height 31
type input "2"
type input "20"
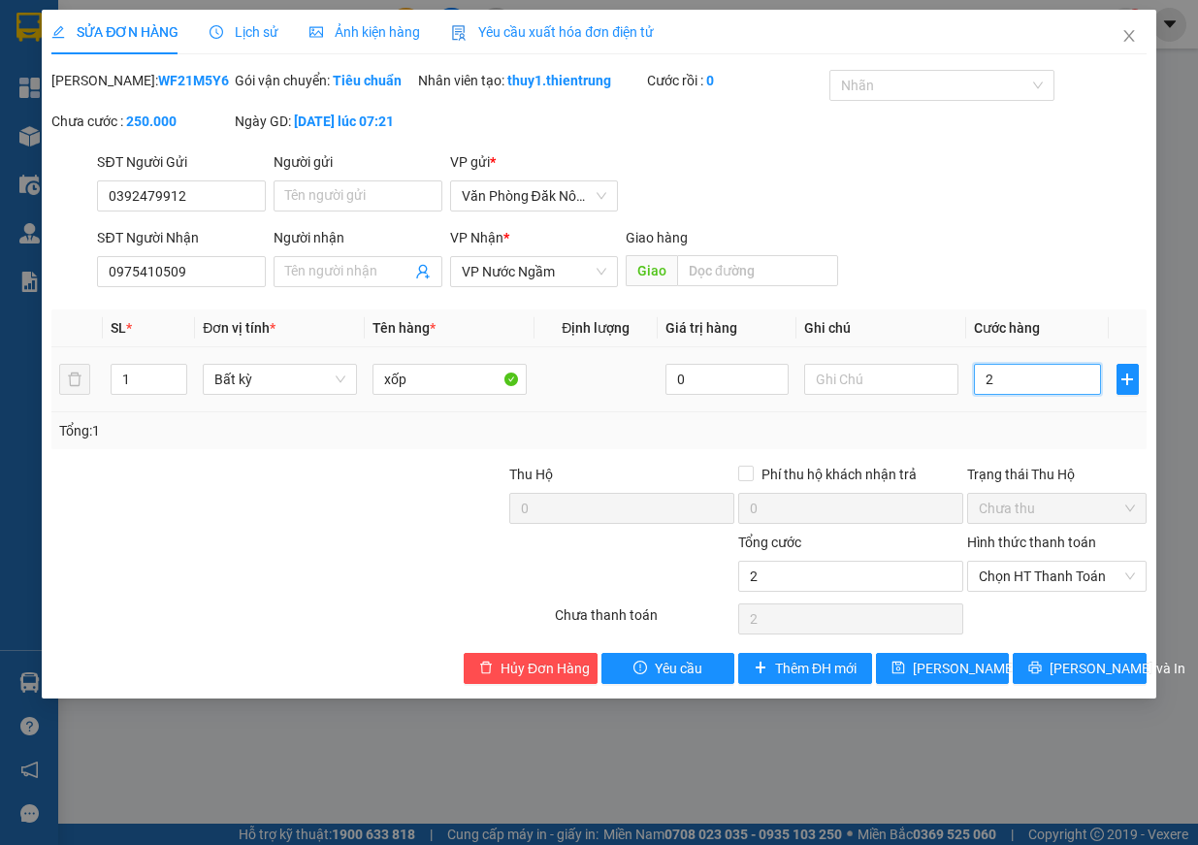
type input "20"
type input "200"
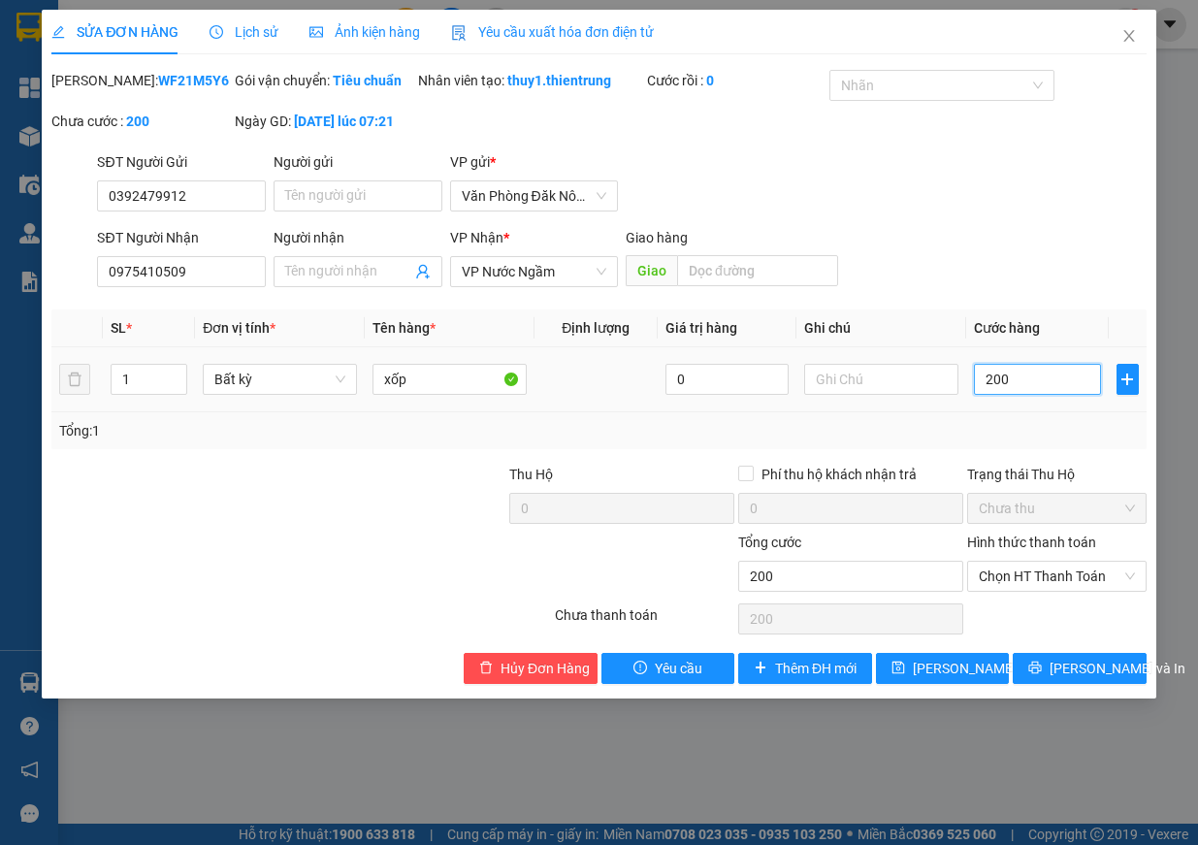
type input "2.000"
type input "20.000"
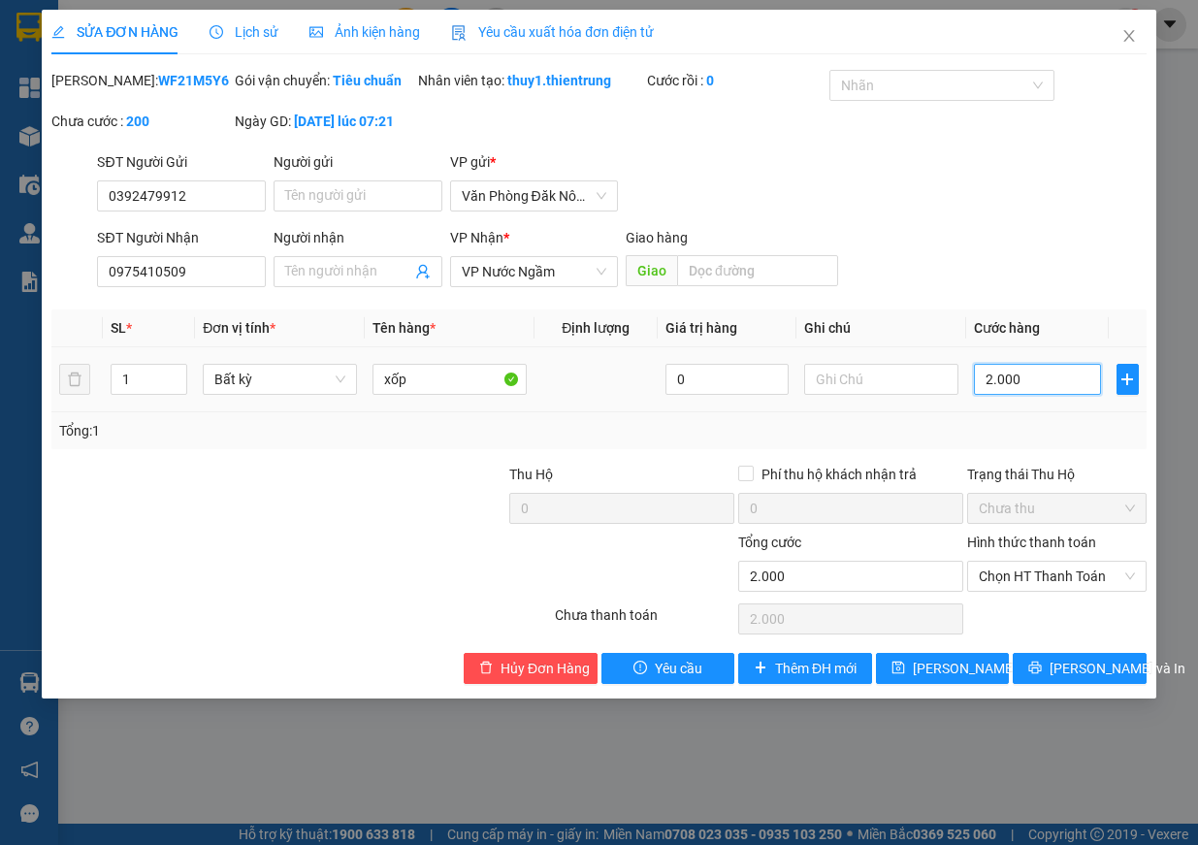
type input "20.000"
type input "200.000"
click at [1118, 680] on button "[PERSON_NAME] và In" at bounding box center [1080, 668] width 134 height 31
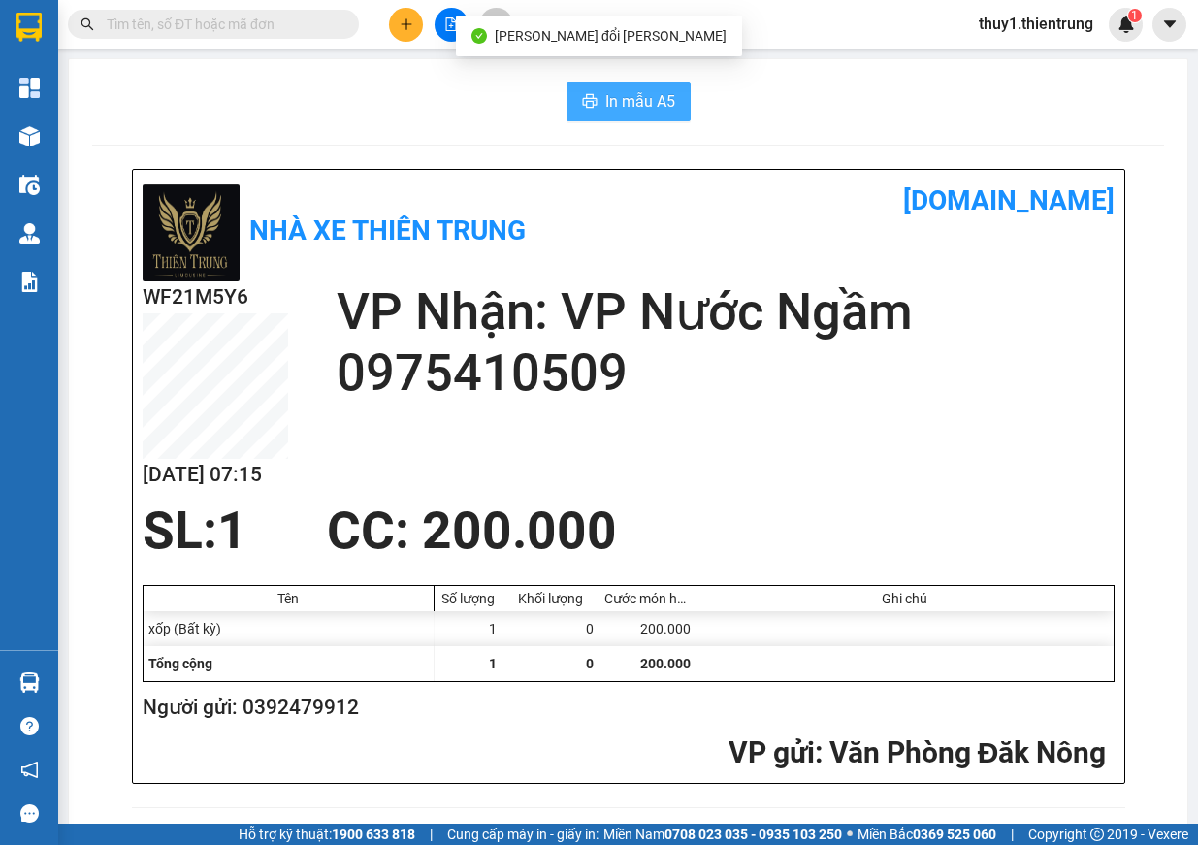
click at [633, 102] on span "In mẫu A5" at bounding box center [640, 101] width 70 height 24
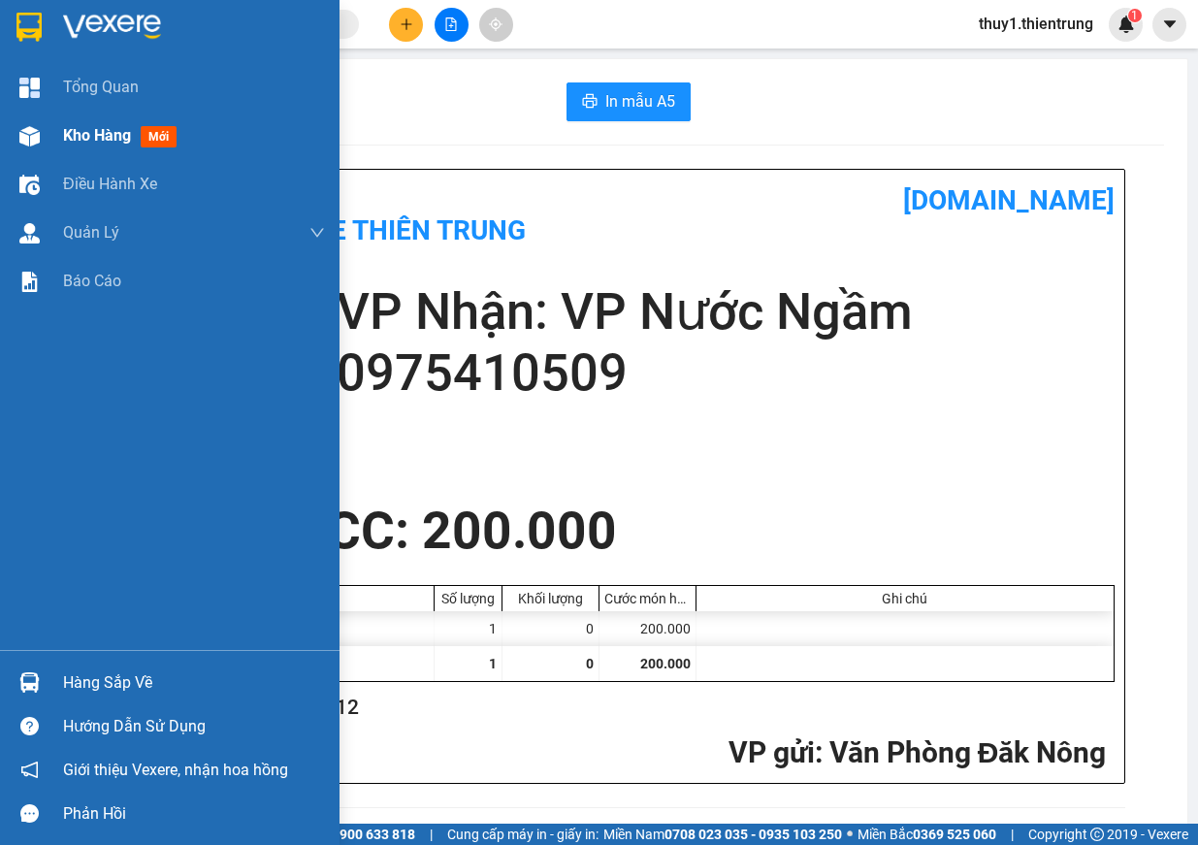
click at [64, 133] on span "Kho hàng" at bounding box center [97, 135] width 68 height 18
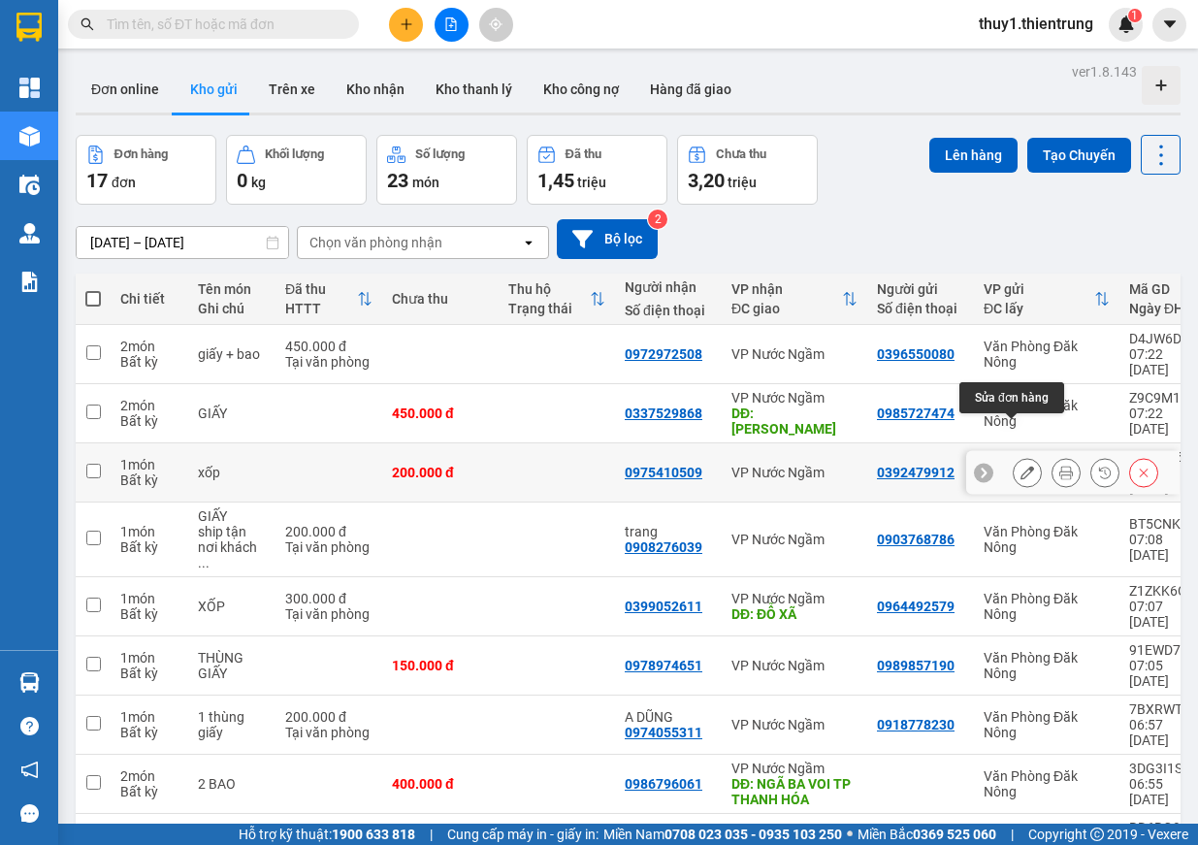
click at [1021, 466] on icon at bounding box center [1028, 473] width 14 height 14
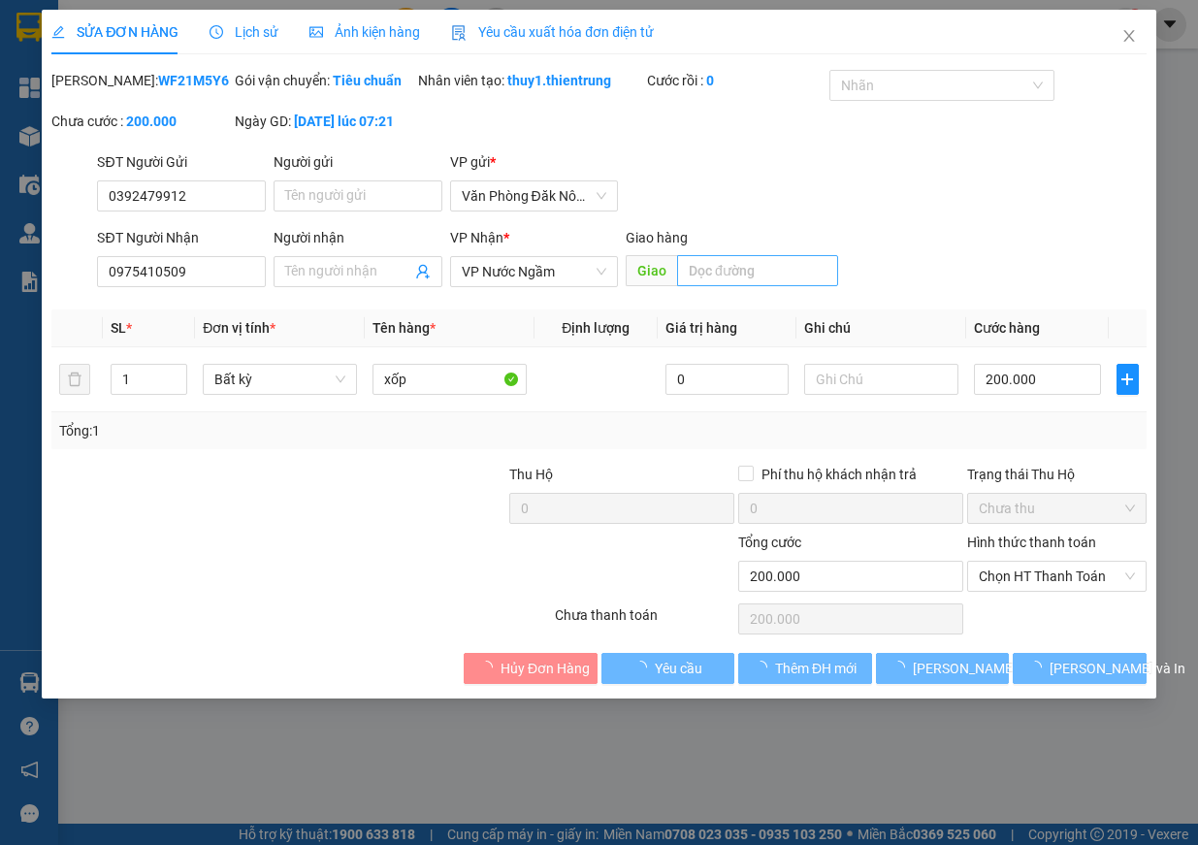
type input "0392479912"
type input "0975410509"
type input "200.000"
click at [714, 256] on div "Giao hàng" at bounding box center [732, 241] width 212 height 29
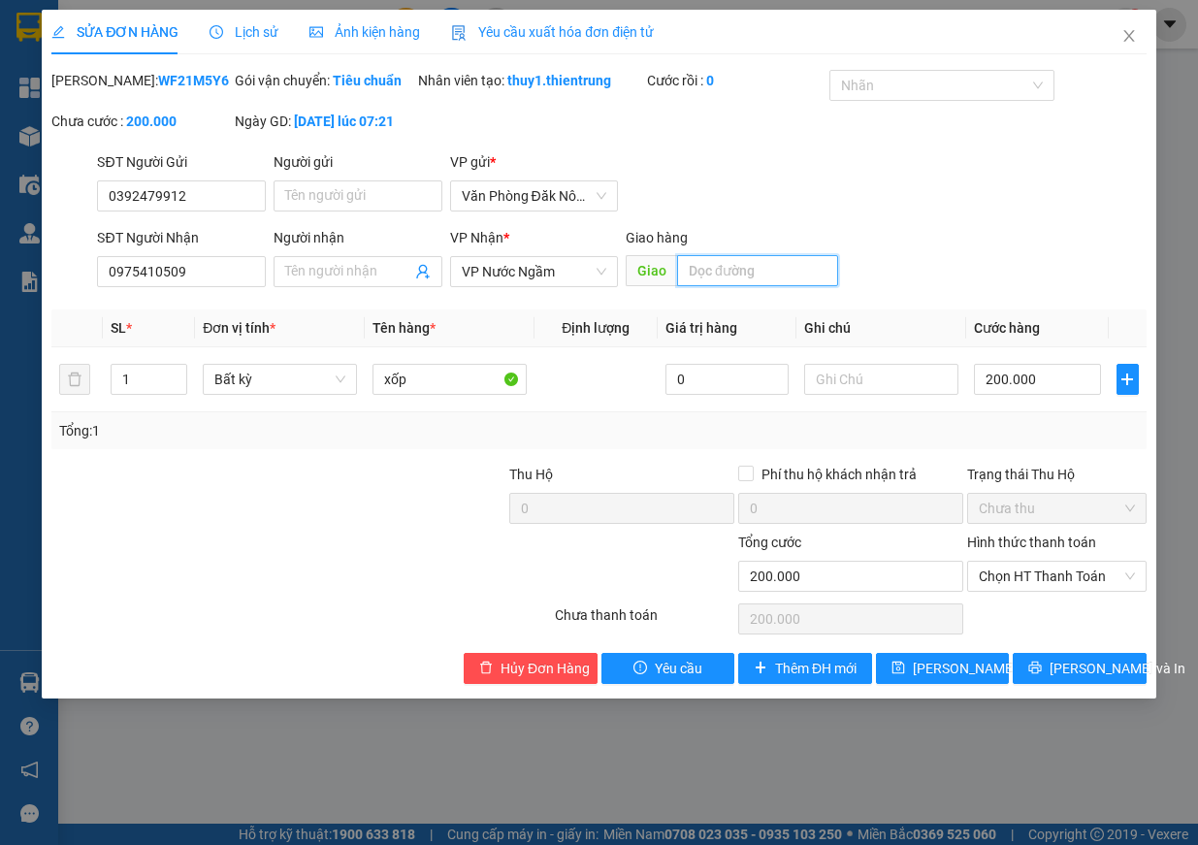
click at [716, 286] on input "text" at bounding box center [757, 270] width 161 height 31
type input "cx hưng thịnh"
click at [1058, 684] on button "Lưu và In" at bounding box center [1080, 668] width 134 height 31
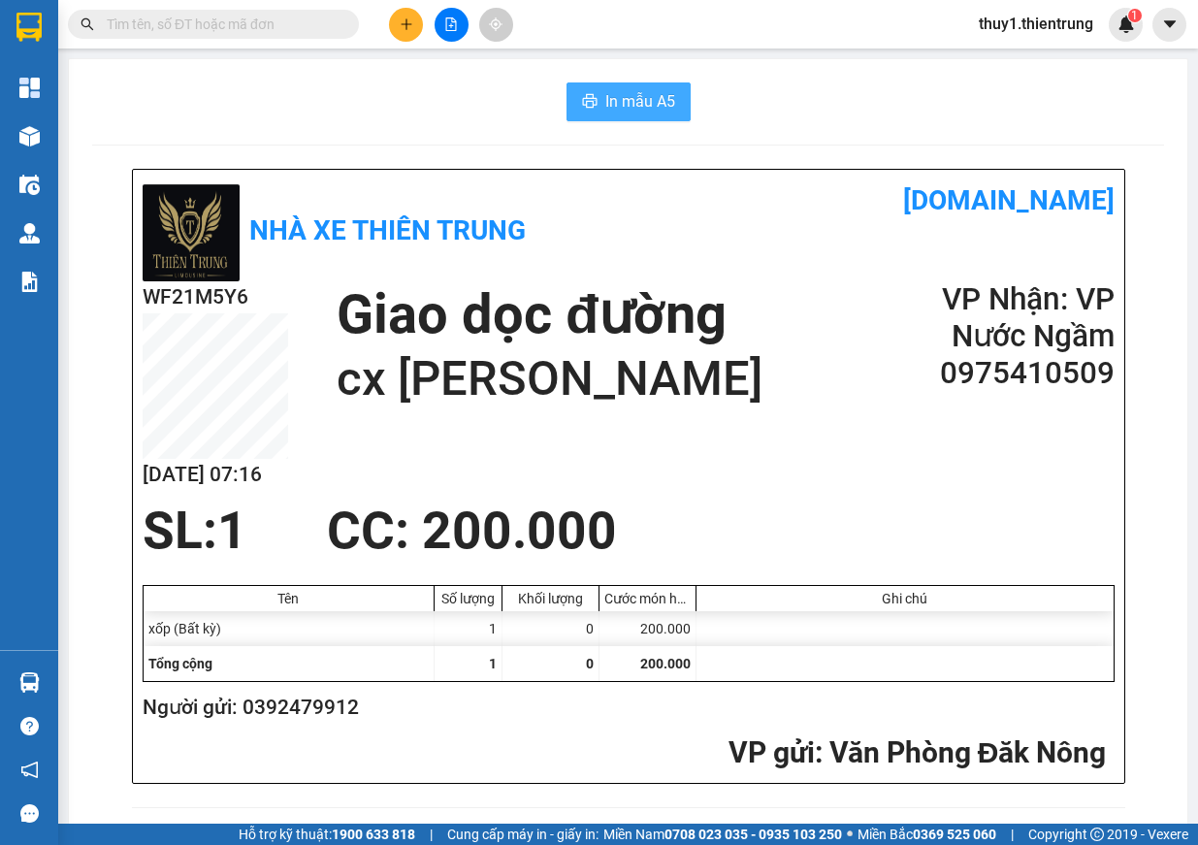
click at [635, 95] on span "In mẫu A5" at bounding box center [640, 101] width 70 height 24
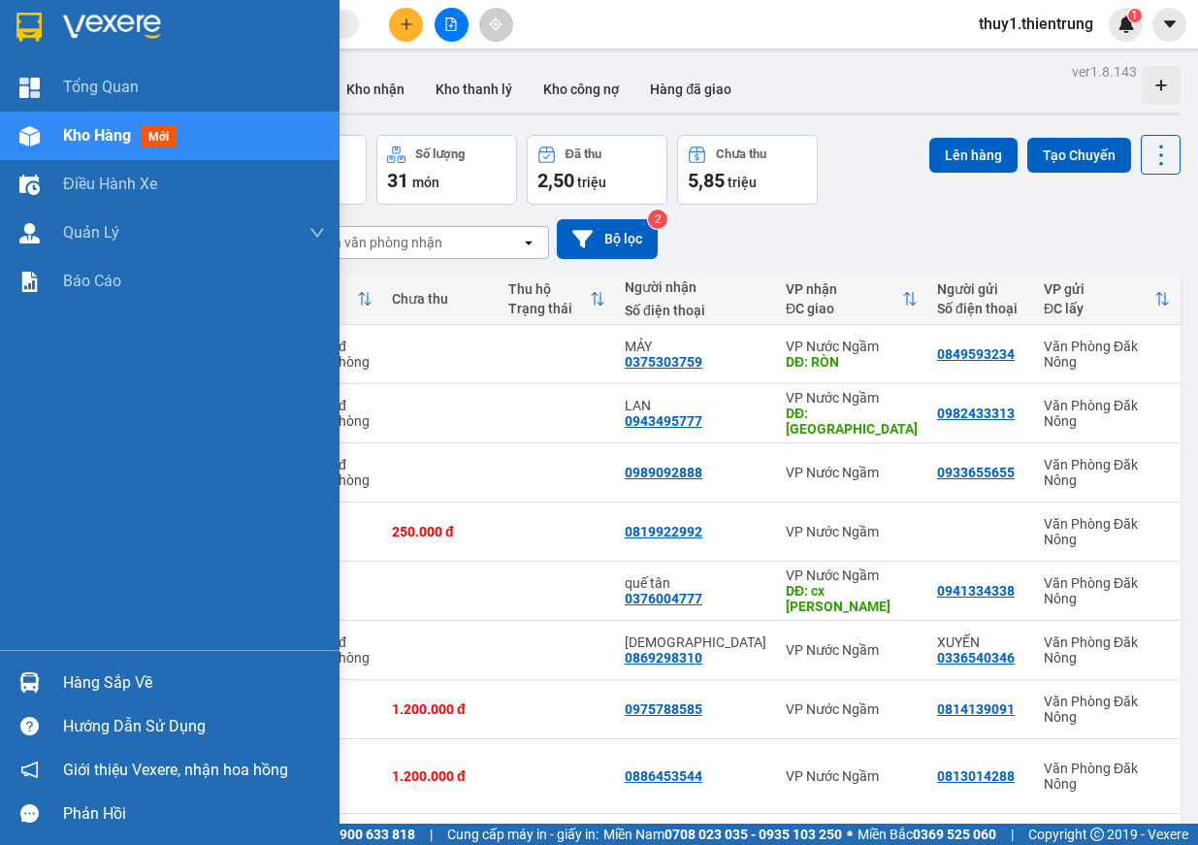
click at [9, 143] on div "Kho hàng mới" at bounding box center [170, 136] width 340 height 49
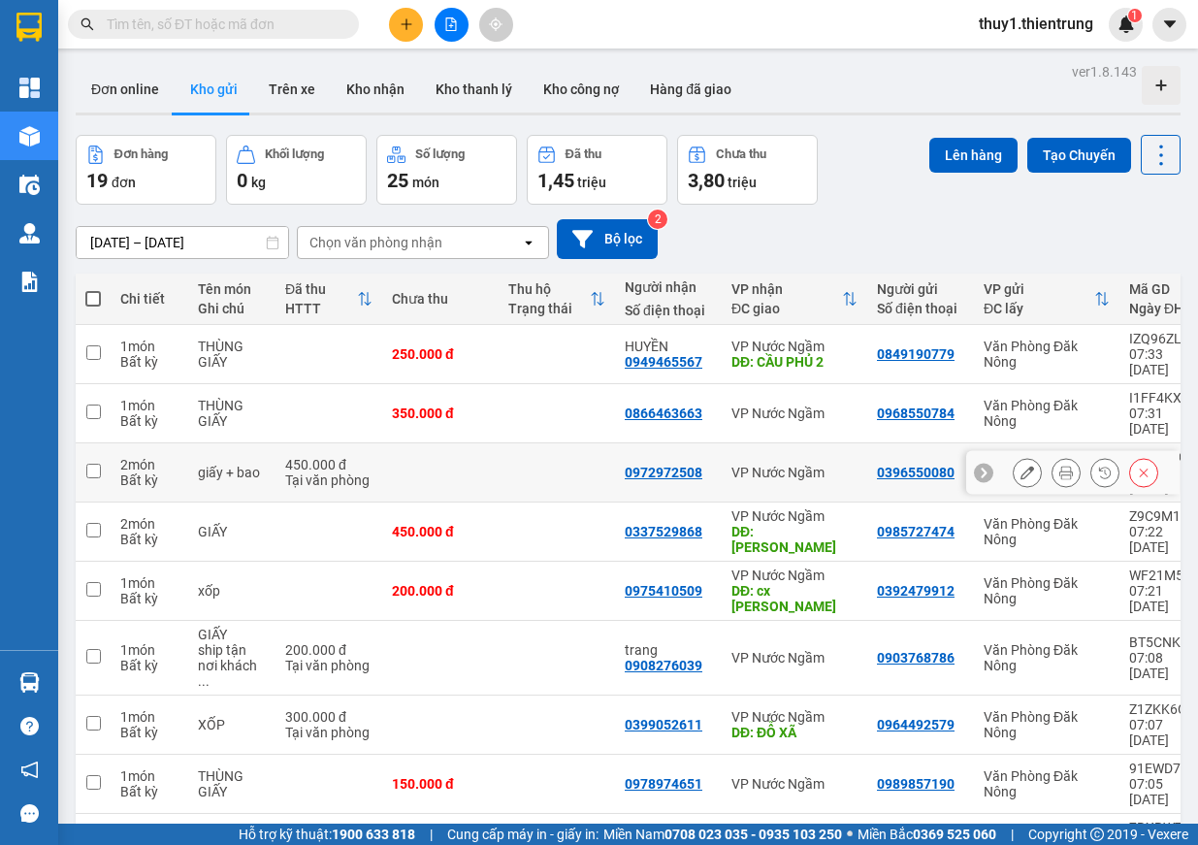
scroll to position [89, 0]
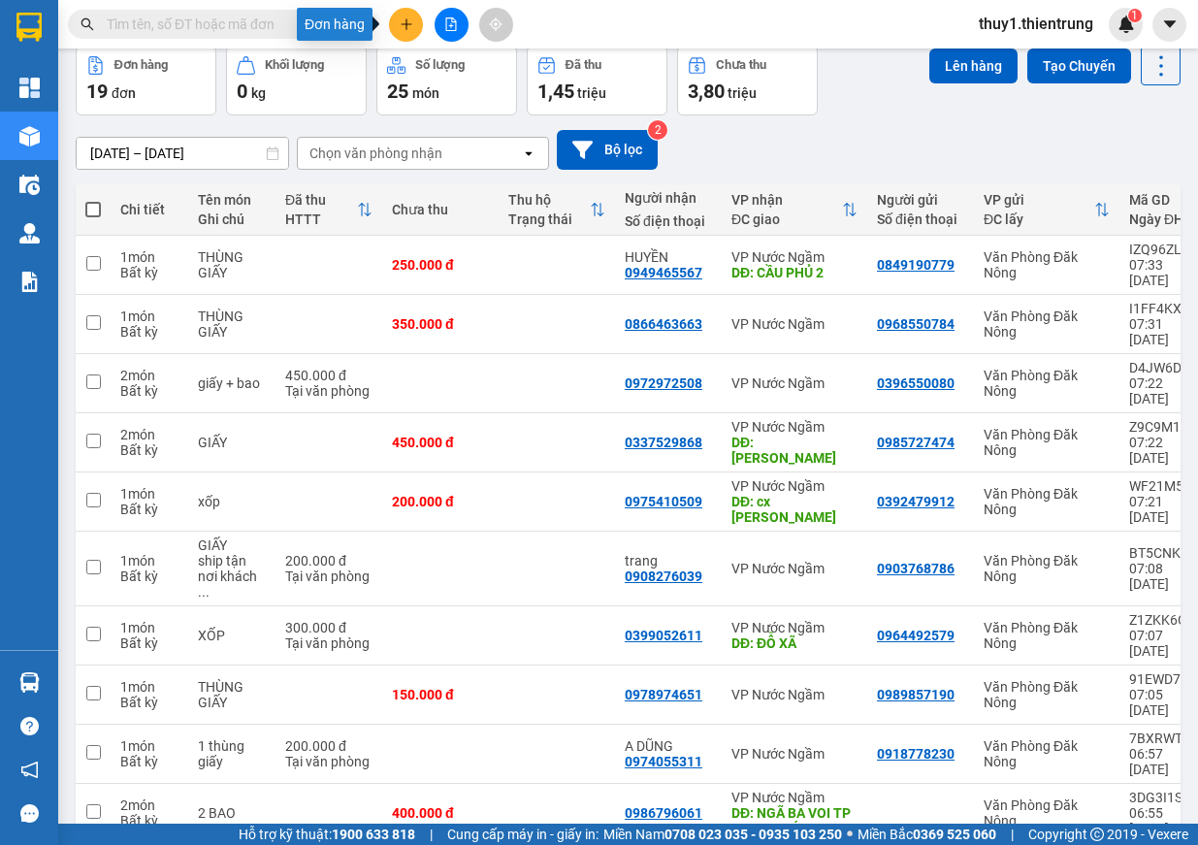
click at [413, 29] on button at bounding box center [406, 25] width 34 height 34
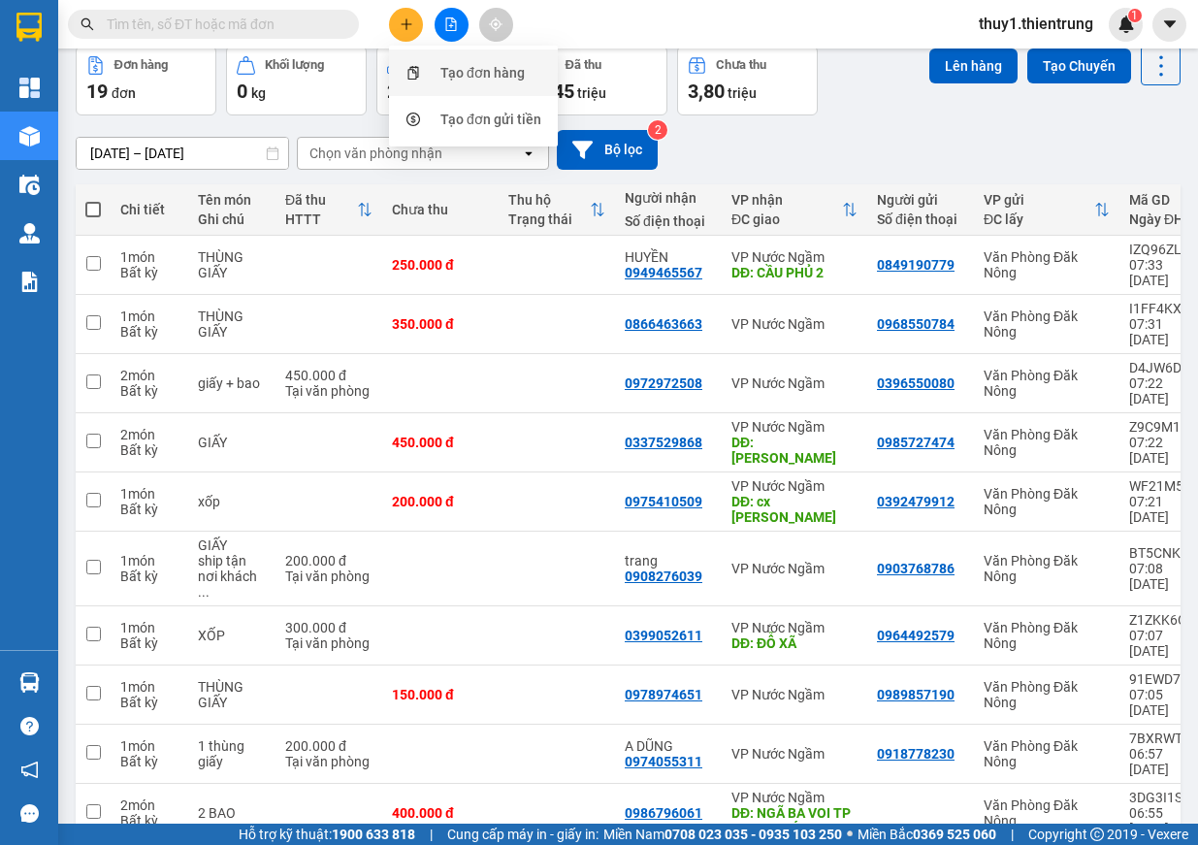
click at [457, 83] on div "Tạo đơn hàng" at bounding box center [474, 72] width 146 height 37
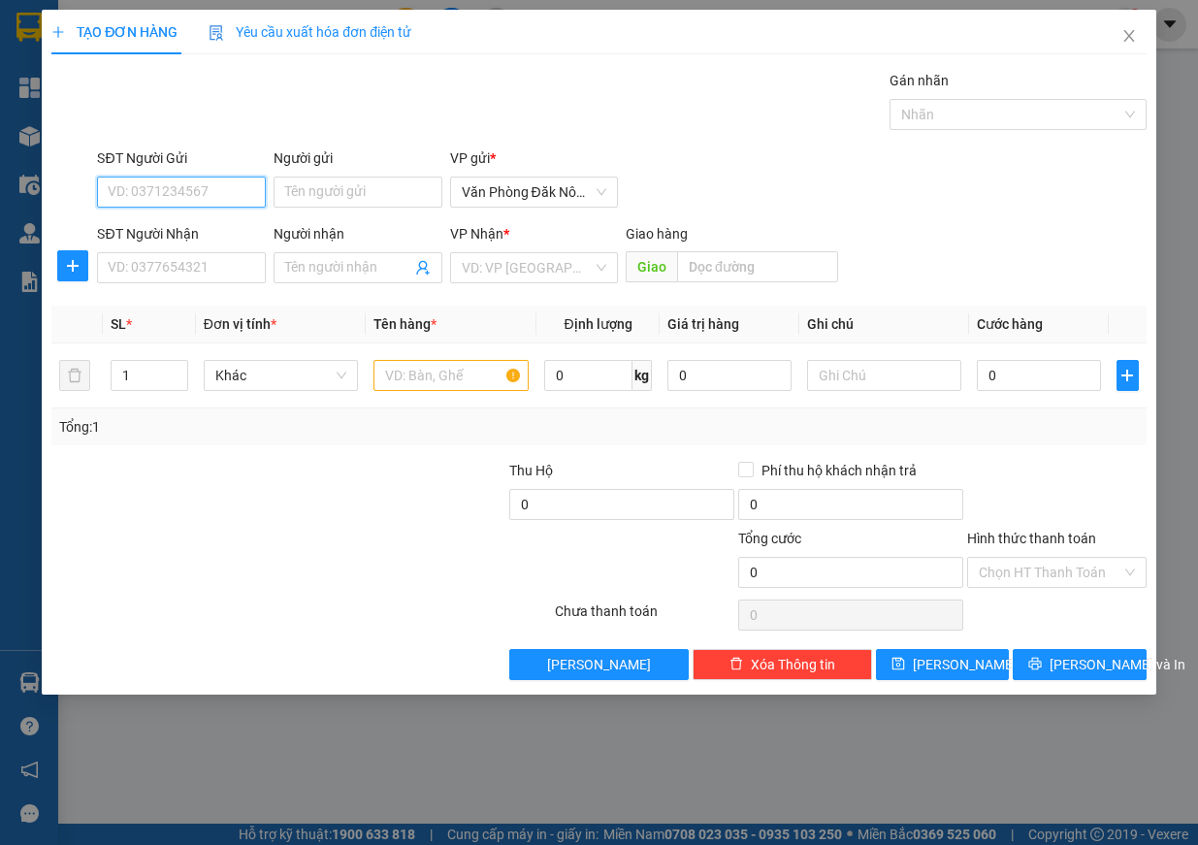
click at [124, 184] on input "SĐT Người Gửi" at bounding box center [181, 192] width 169 height 31
click at [135, 188] on input "SĐT Người Gửi" at bounding box center [181, 192] width 169 height 31
type input "0974882883"
click at [163, 286] on div "SĐT Người Nhận VD: 0377654321" at bounding box center [181, 257] width 169 height 68
click at [169, 277] on input "SĐT Người Nhận" at bounding box center [181, 267] width 169 height 31
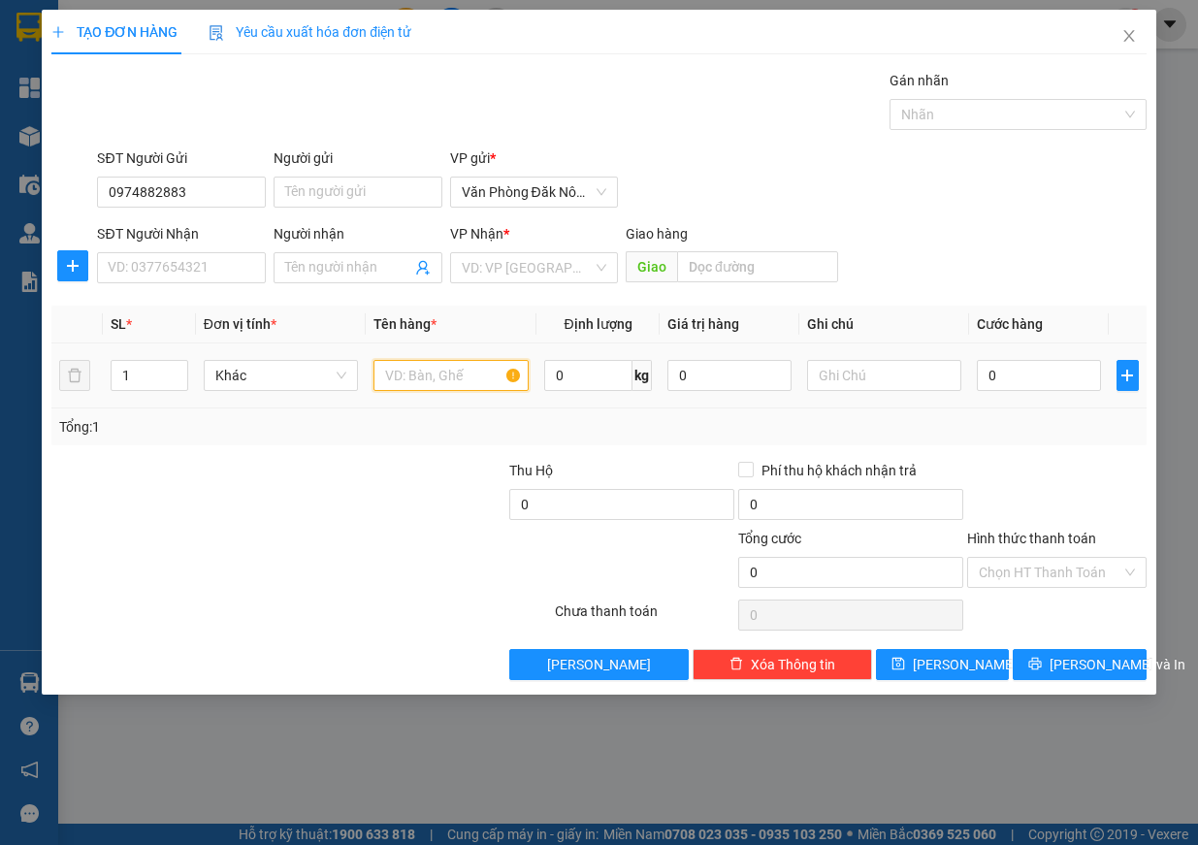
click at [402, 381] on input "text" at bounding box center [451, 375] width 155 height 31
type input "giấy"
click at [701, 269] on input "text" at bounding box center [757, 266] width 161 height 31
drag, startPoint x: 563, startPoint y: 269, endPoint x: 537, endPoint y: 332, distance: 68.3
click at [563, 270] on input "search" at bounding box center [528, 267] width 132 height 29
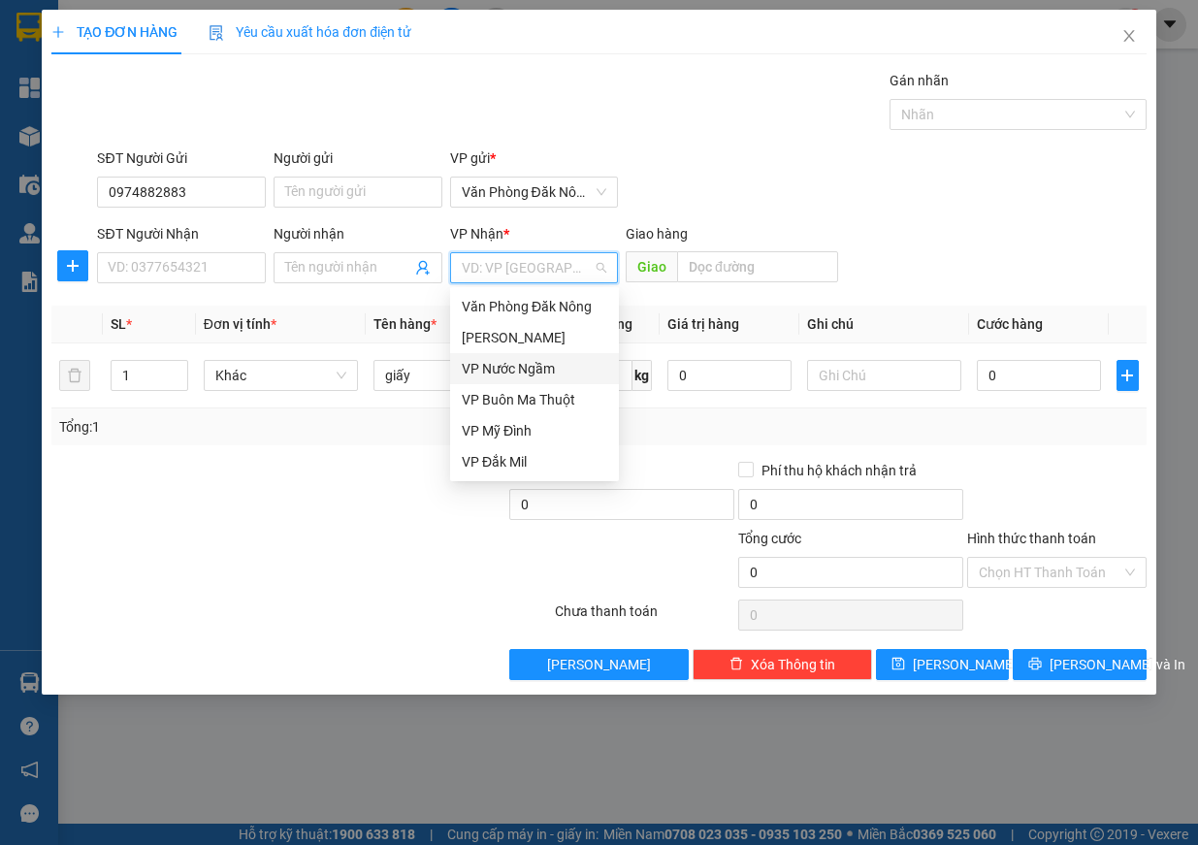
click at [529, 368] on div "VP Nước Ngầm" at bounding box center [535, 368] width 146 height 21
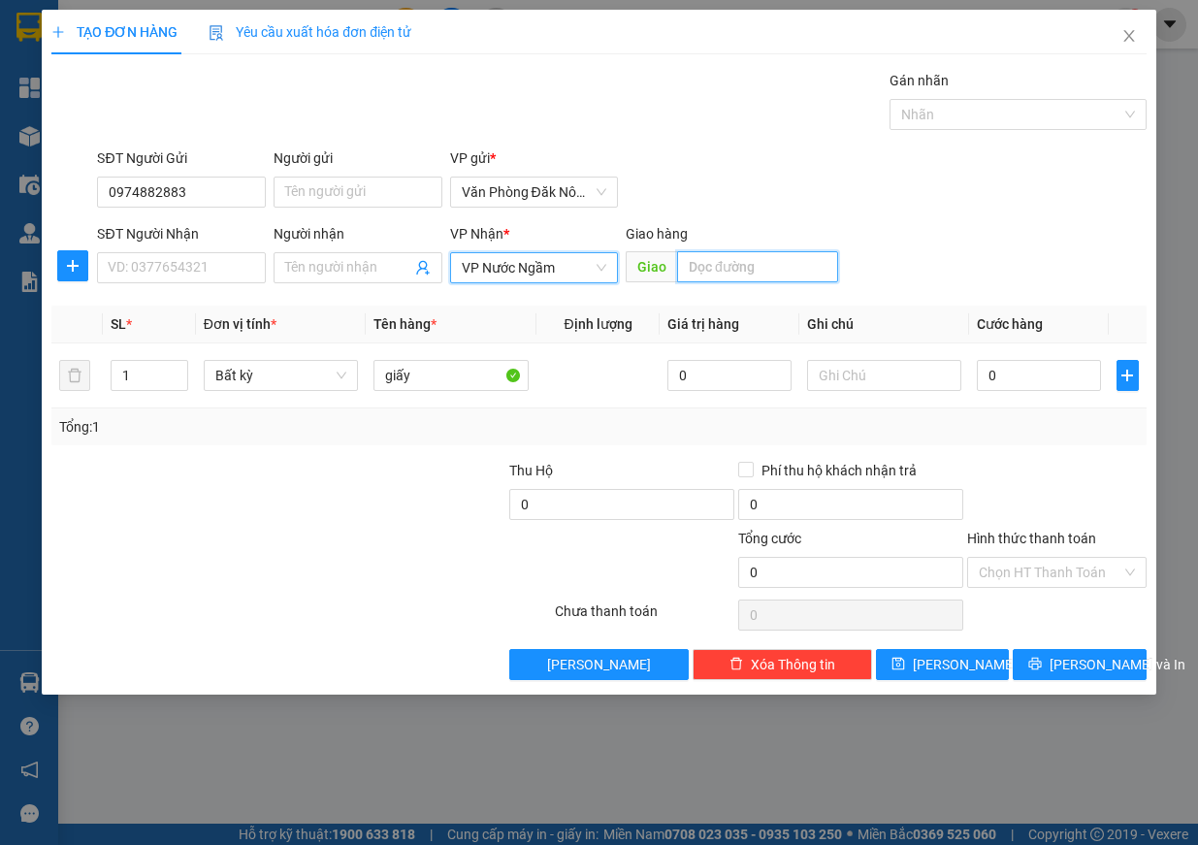
click at [756, 273] on input "text" at bounding box center [757, 266] width 161 height 31
type input "thanh hoá"
click at [1047, 359] on div "0" at bounding box center [1039, 375] width 124 height 39
click at [1044, 387] on input "0" at bounding box center [1039, 375] width 124 height 31
type input "3"
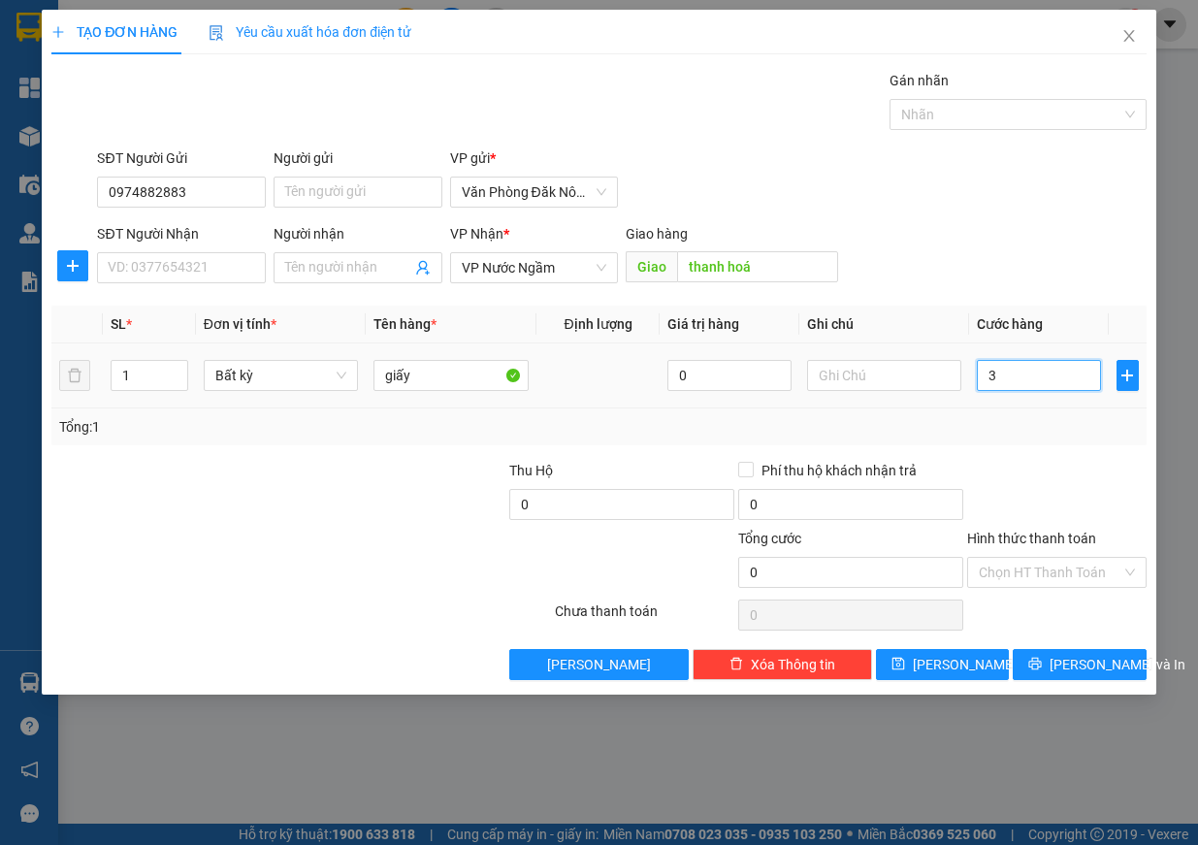
type input "3"
type input "30"
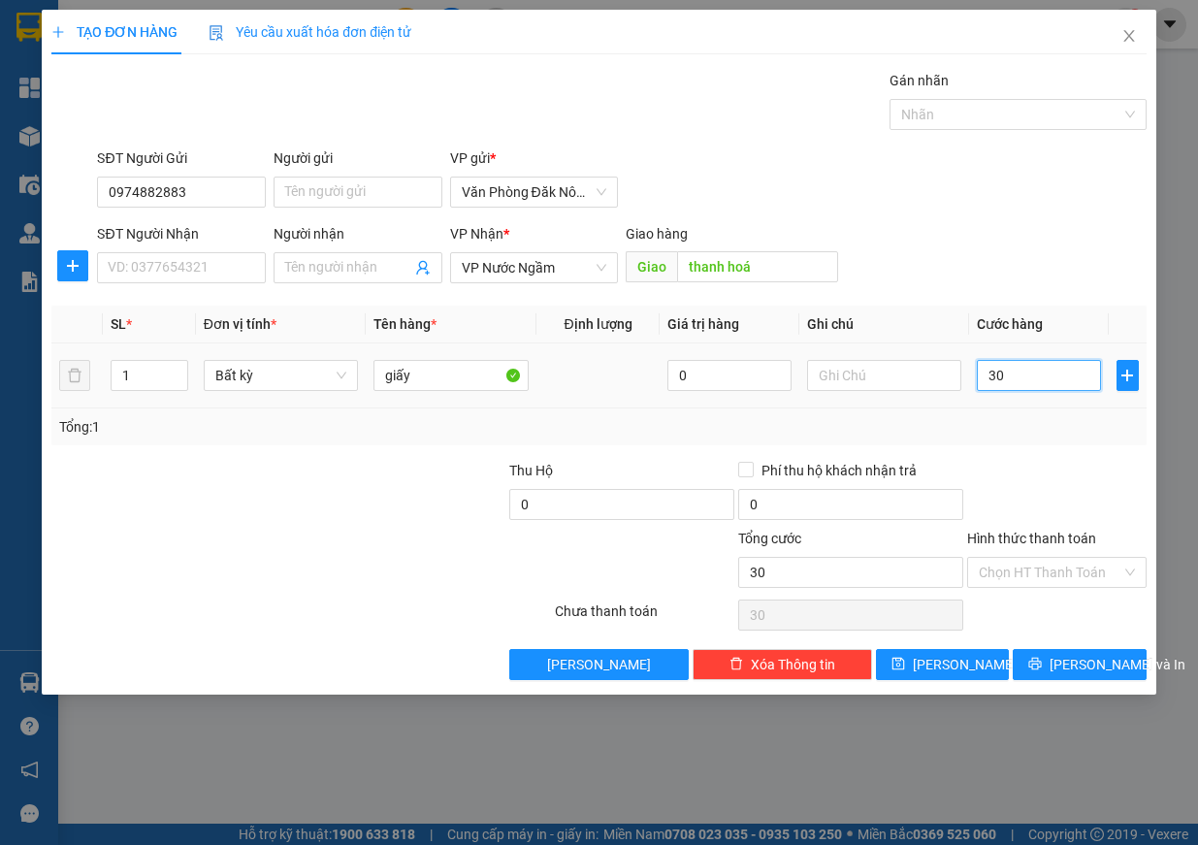
type input "300"
type input "3.000"
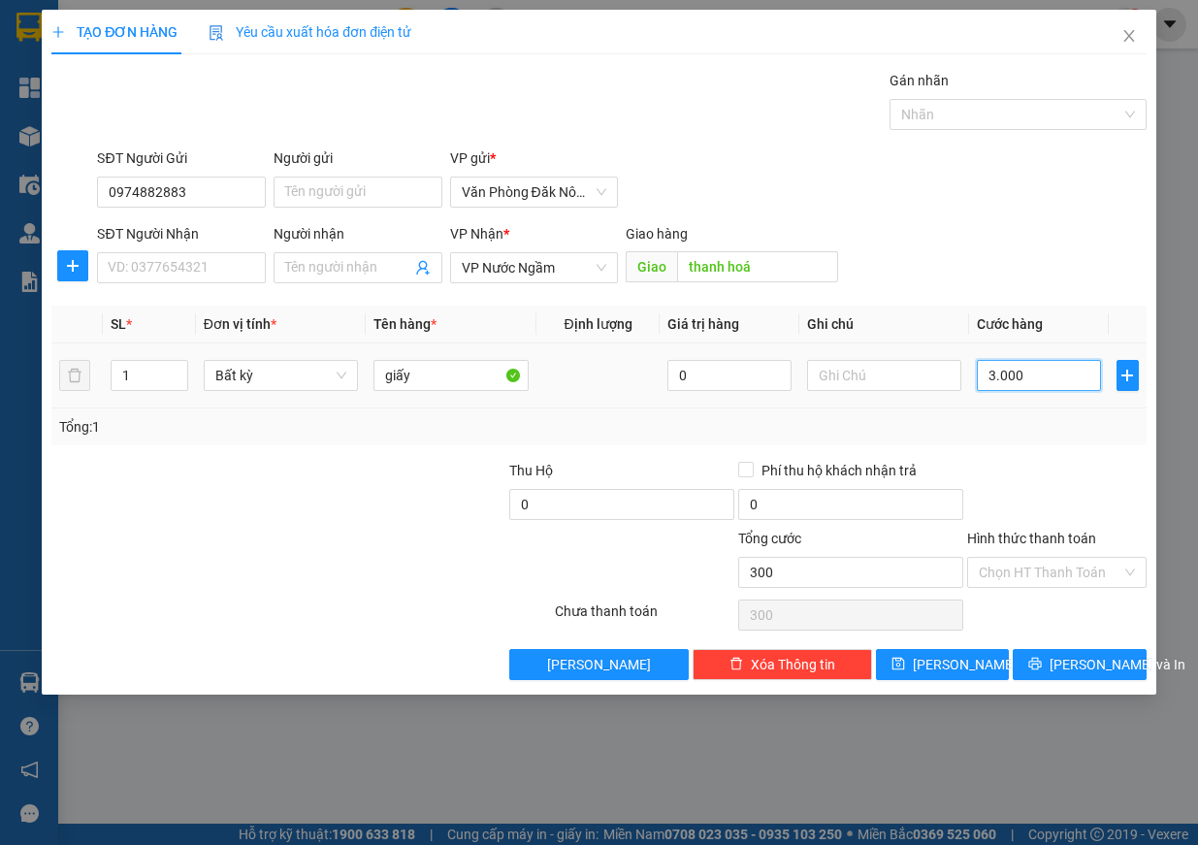
type input "3.000"
type input "30.000"
type input "300.000"
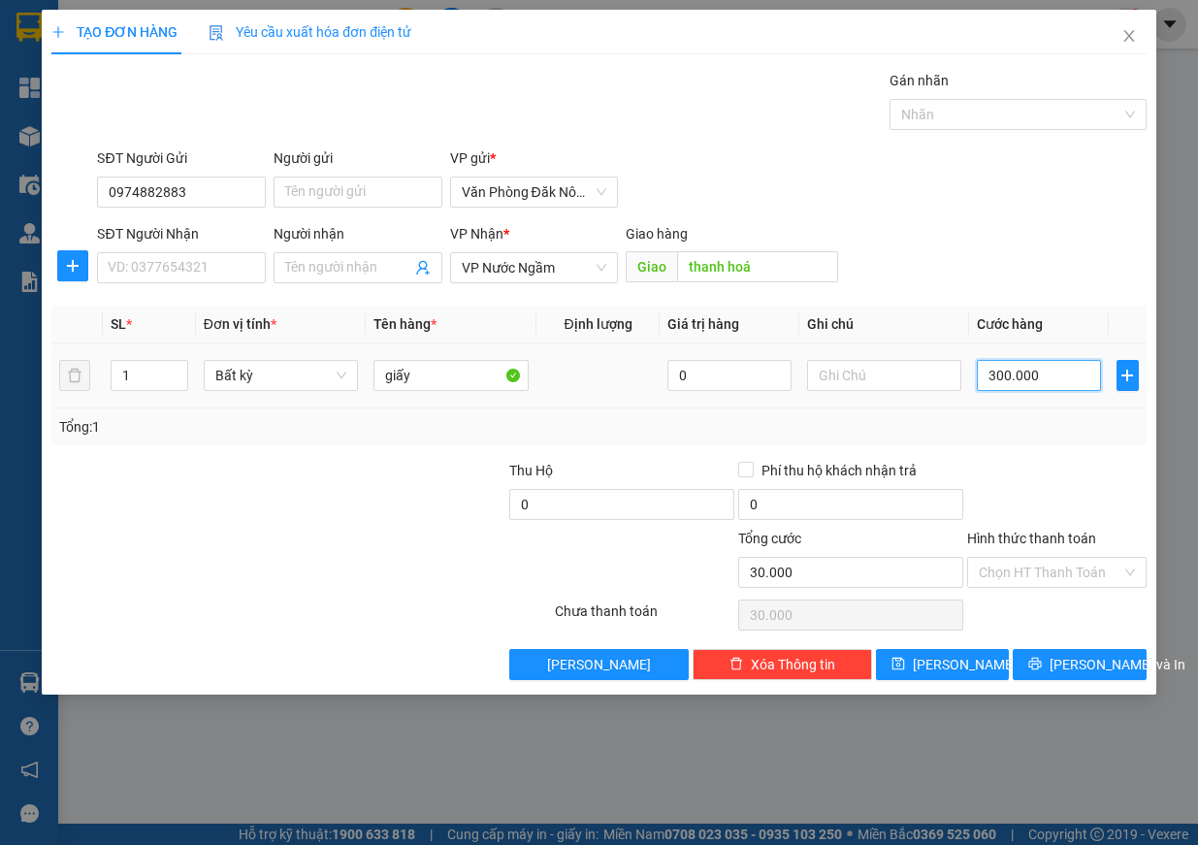
type input "300.000"
click at [202, 265] on input "SĐT Người Nhận" at bounding box center [181, 267] width 169 height 31
type input "0968119494"
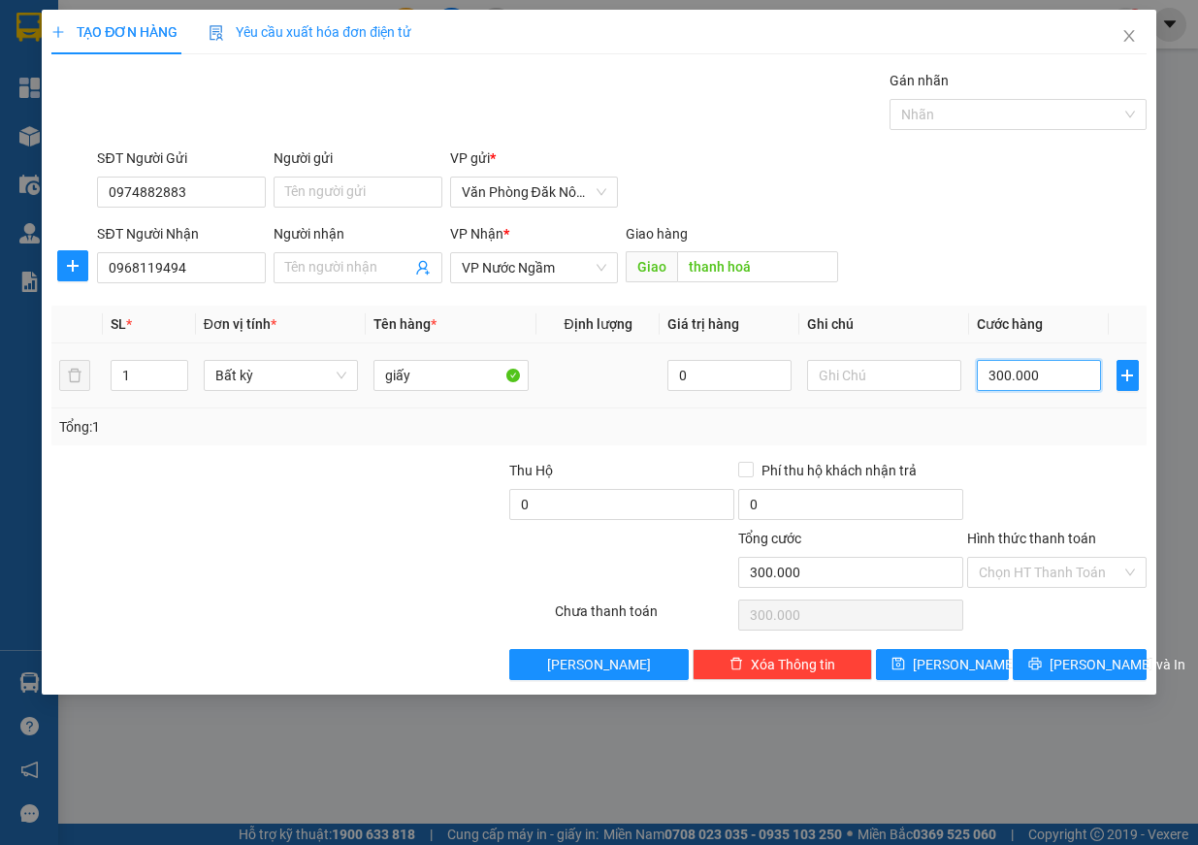
click at [1045, 382] on input "300.000" at bounding box center [1039, 375] width 124 height 31
type input "2"
type input "25"
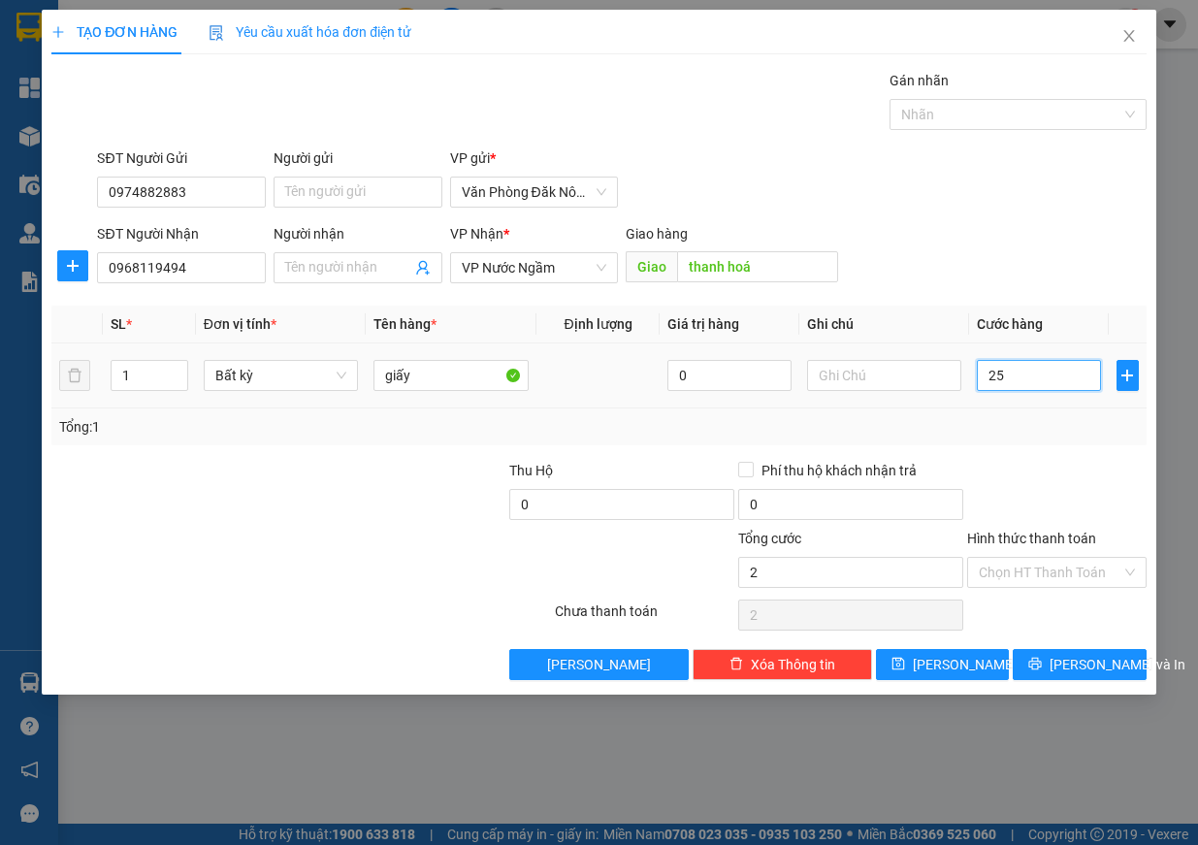
type input "25"
type input "250"
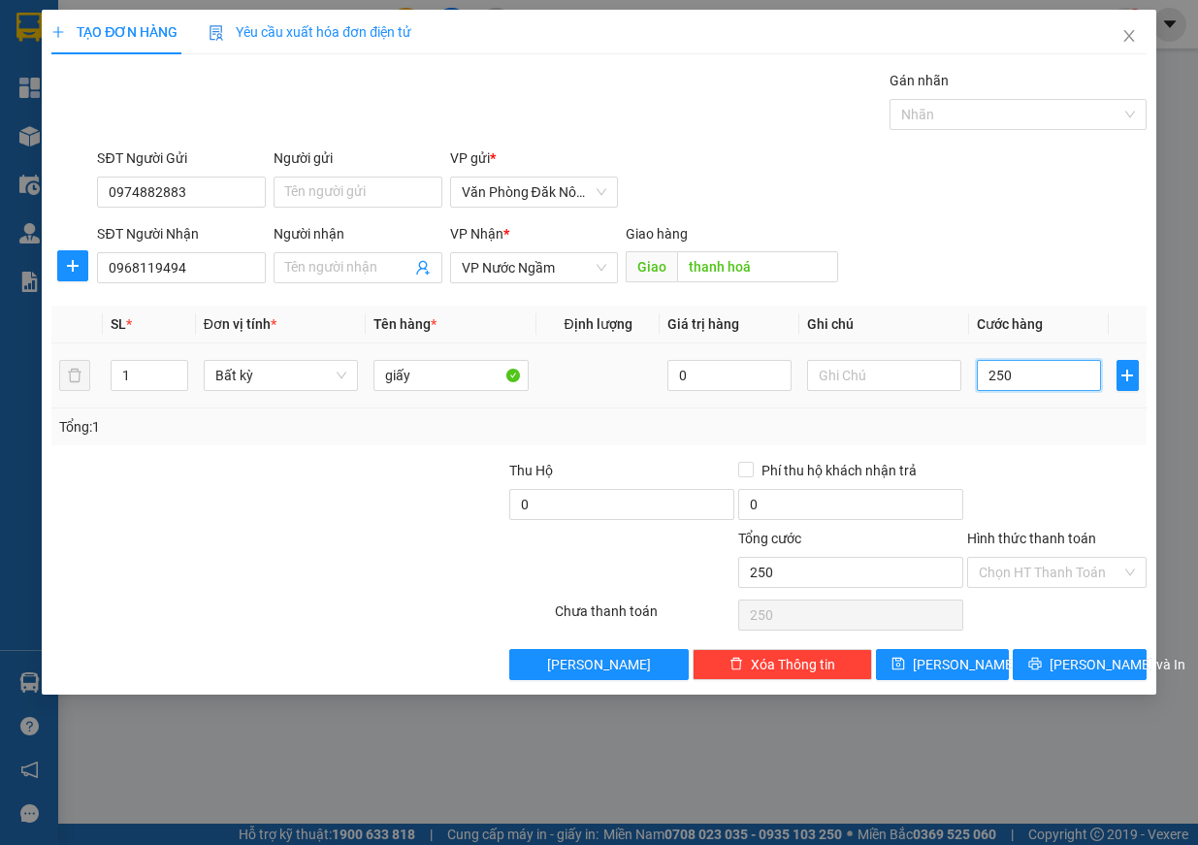
type input "2.500"
type input "25.000"
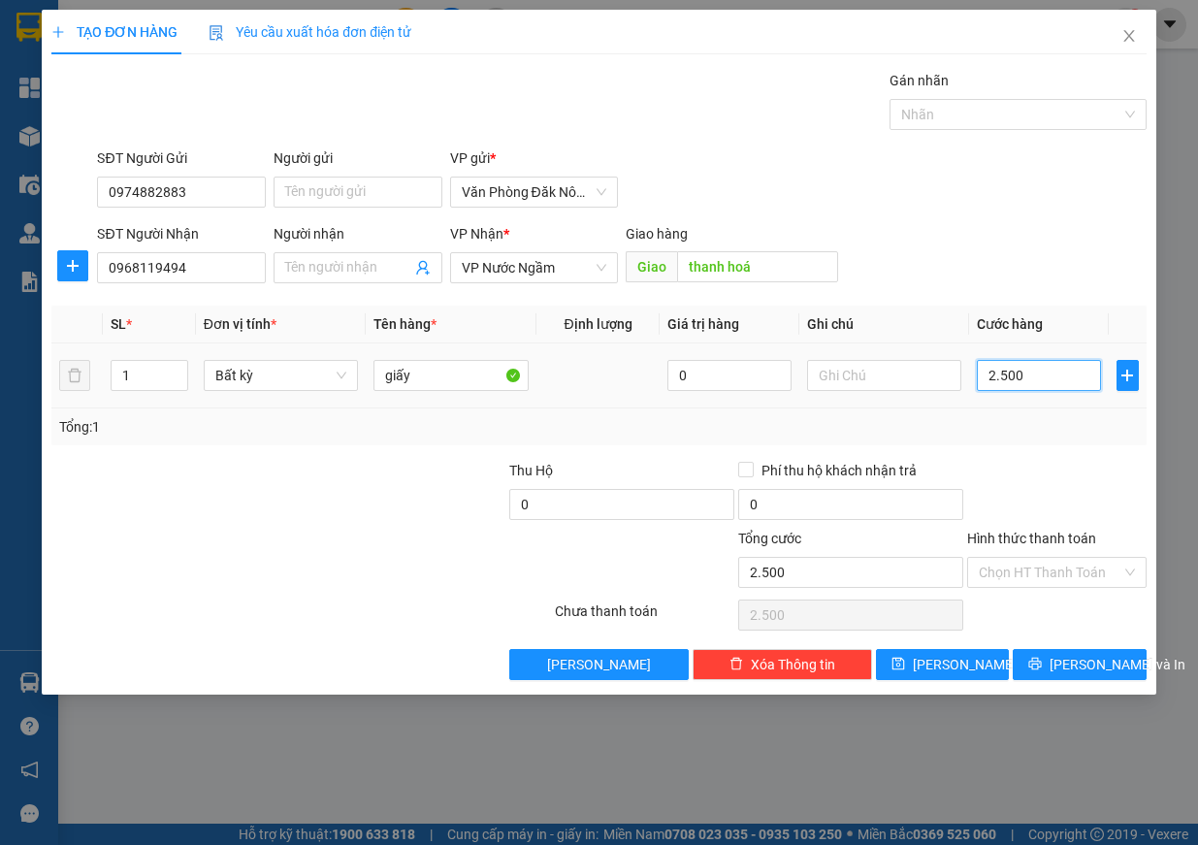
type input "25.000"
type input "250.000"
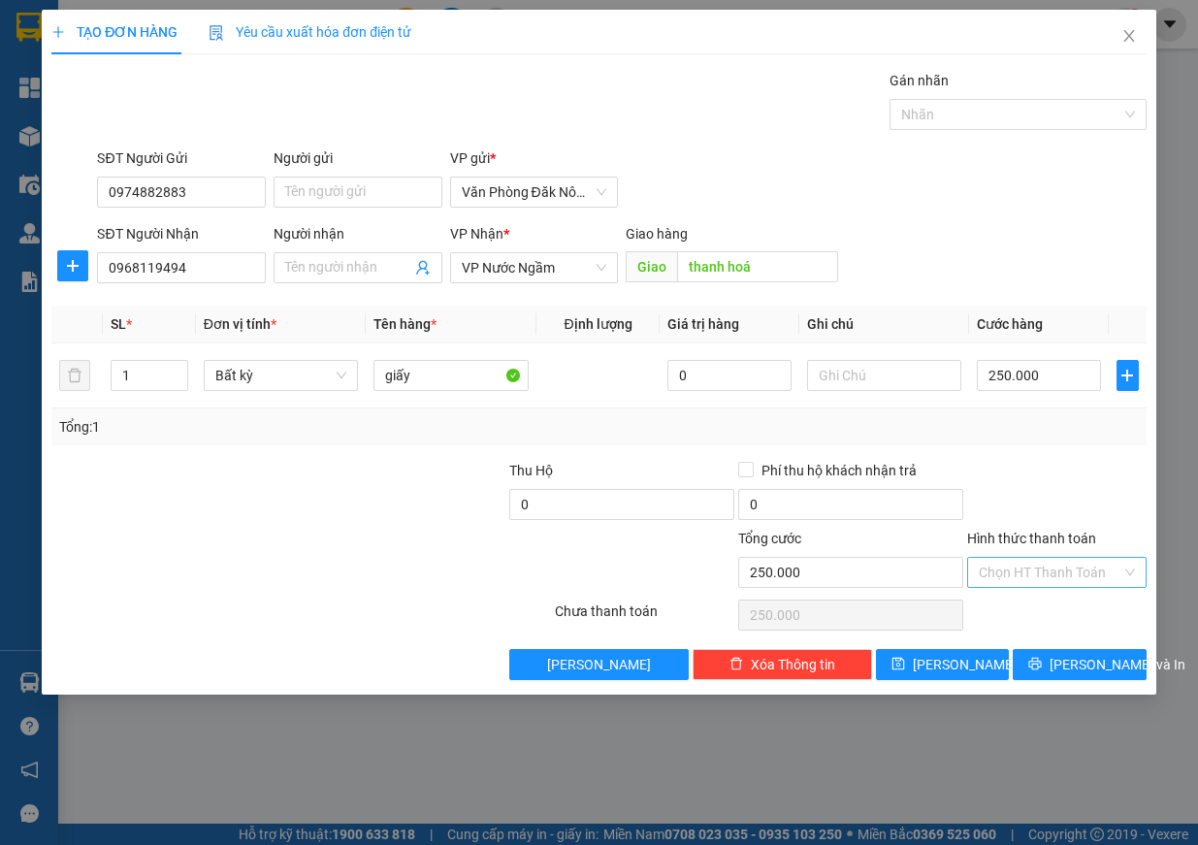
click at [1084, 577] on input "Hình thức thanh toán" at bounding box center [1050, 572] width 143 height 29
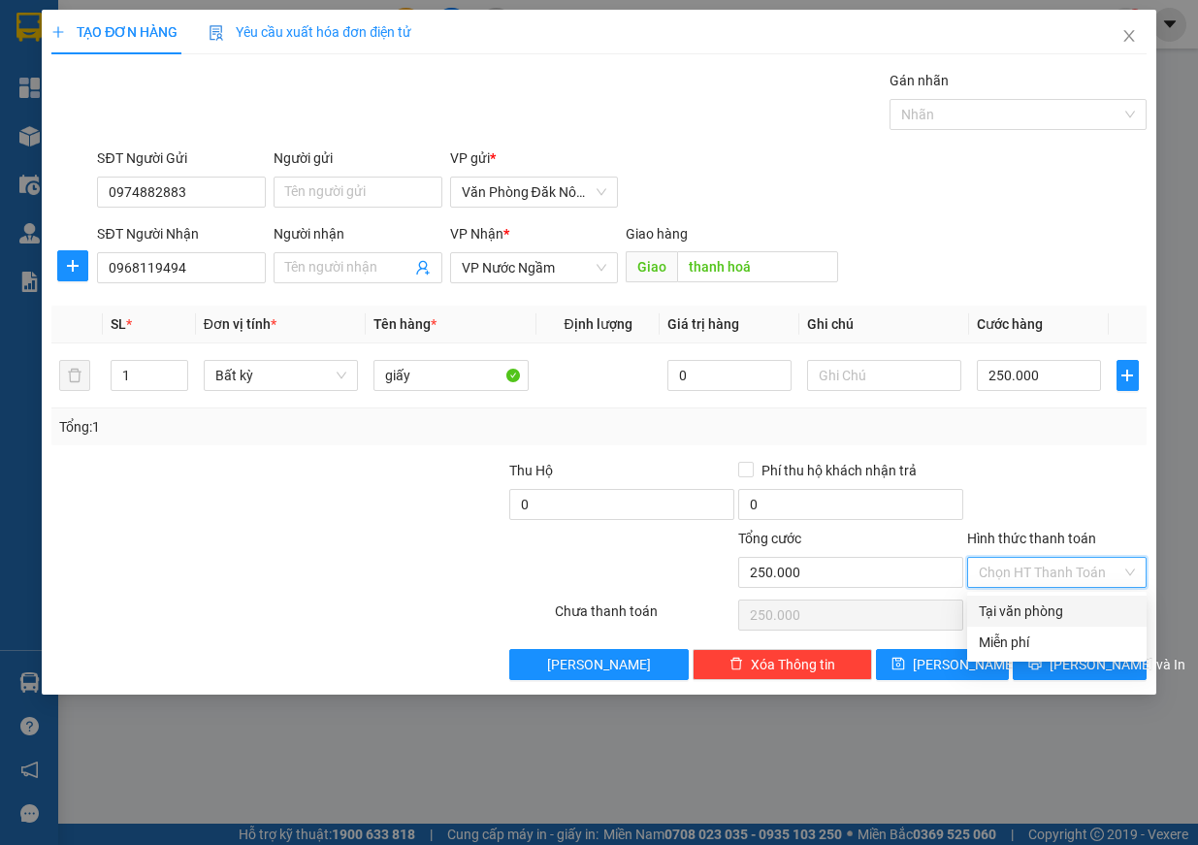
click at [1072, 603] on div "Tại văn phòng" at bounding box center [1057, 611] width 156 height 21
type input "0"
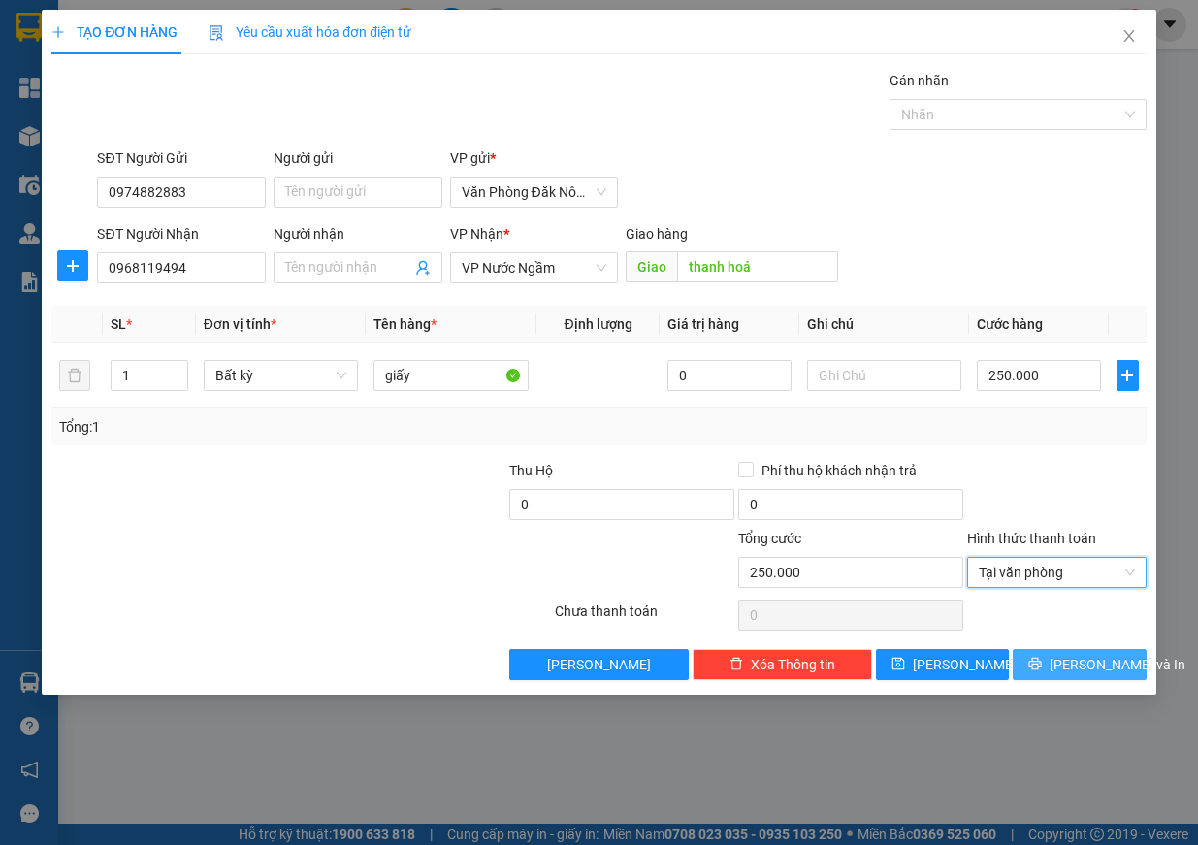
click at [1074, 654] on span "[PERSON_NAME] và In" at bounding box center [1118, 664] width 136 height 21
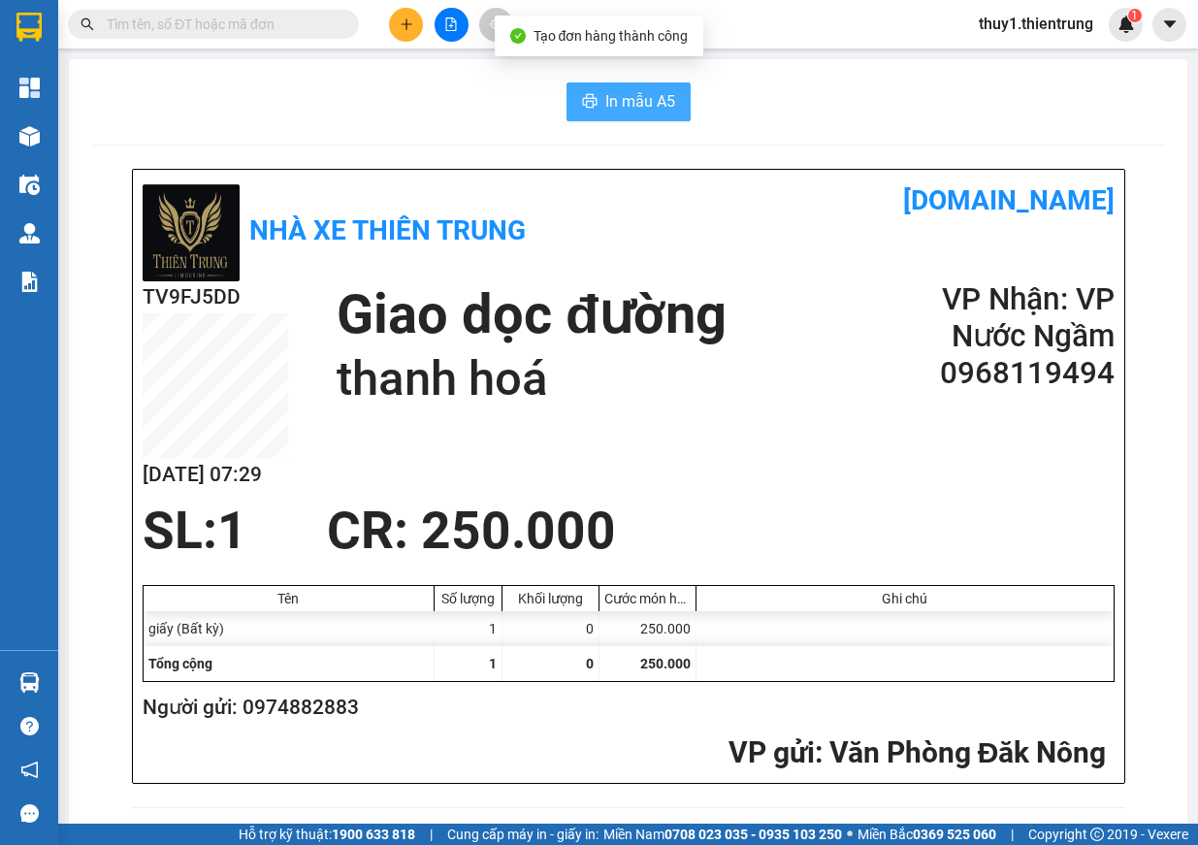
click at [662, 103] on span "In mẫu A5" at bounding box center [640, 101] width 70 height 24
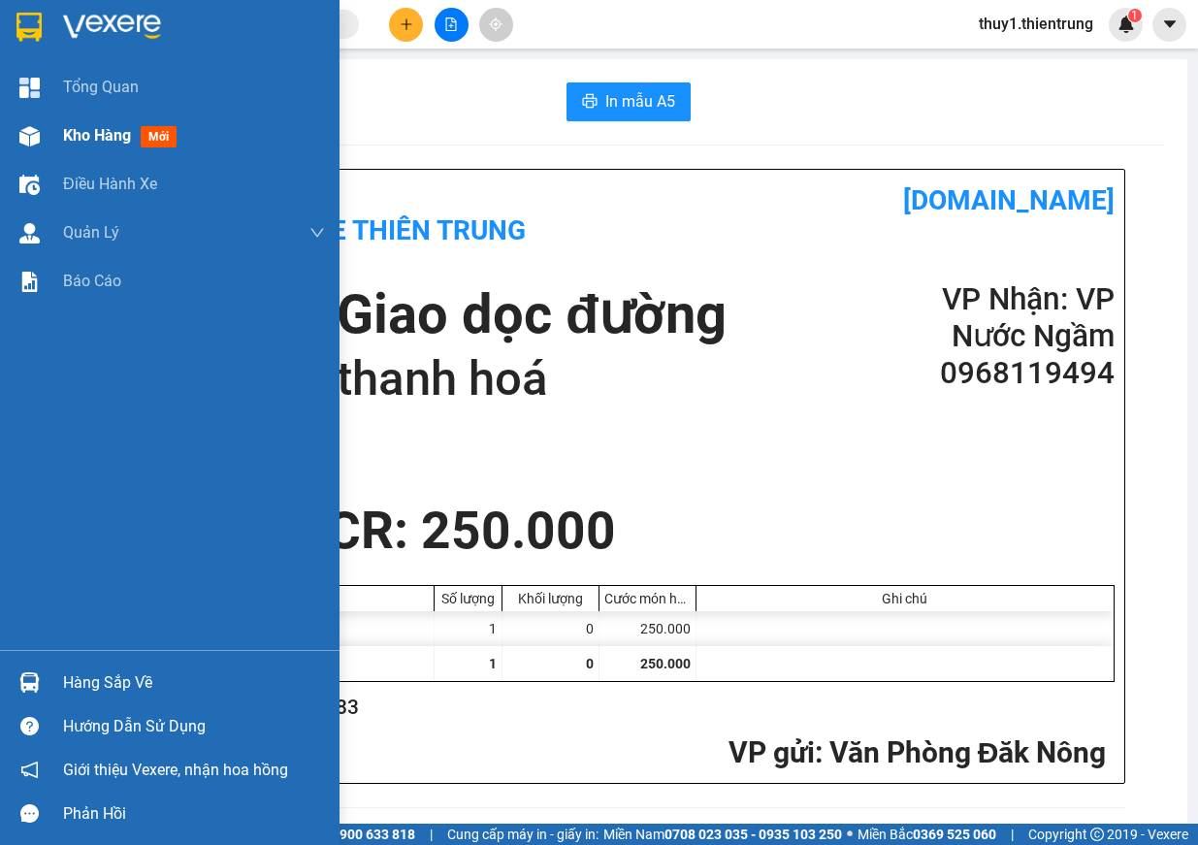
click at [64, 140] on span "Kho hàng" at bounding box center [97, 135] width 68 height 18
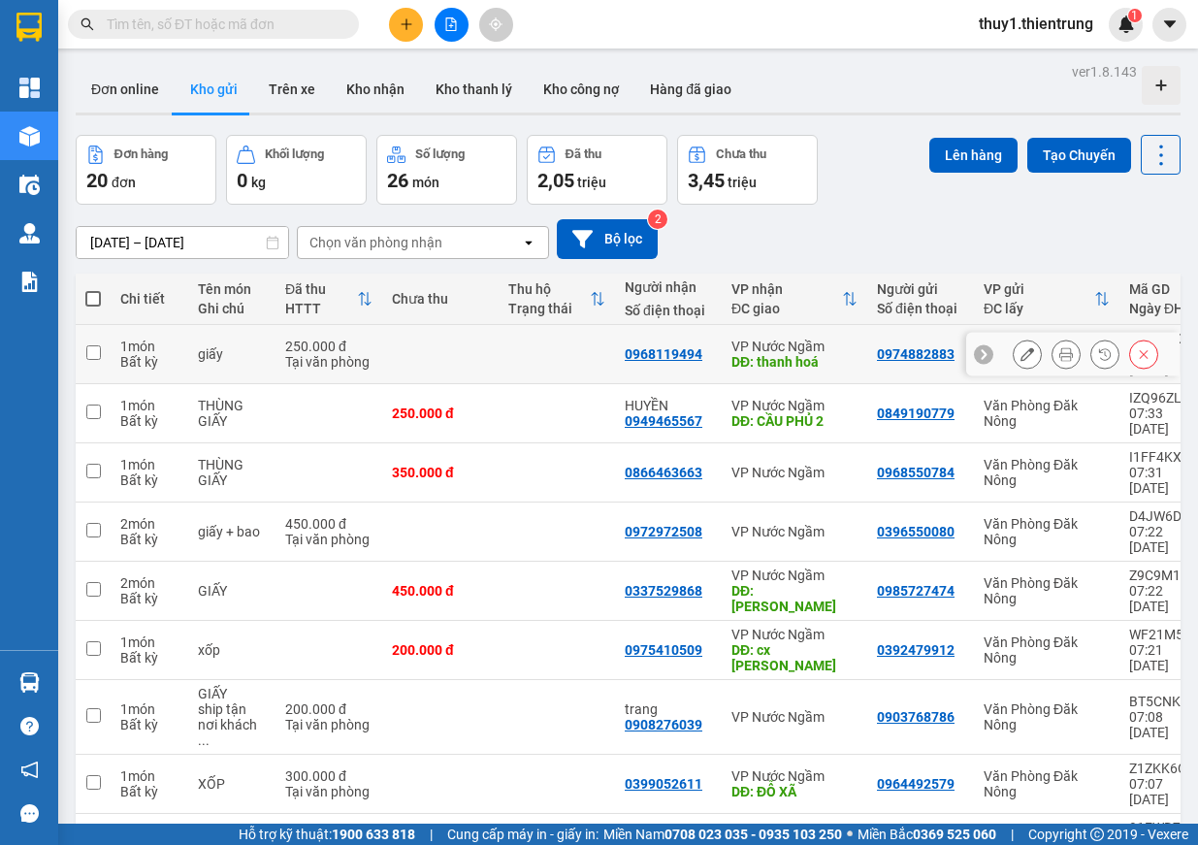
click at [1021, 347] on icon at bounding box center [1028, 354] width 14 height 14
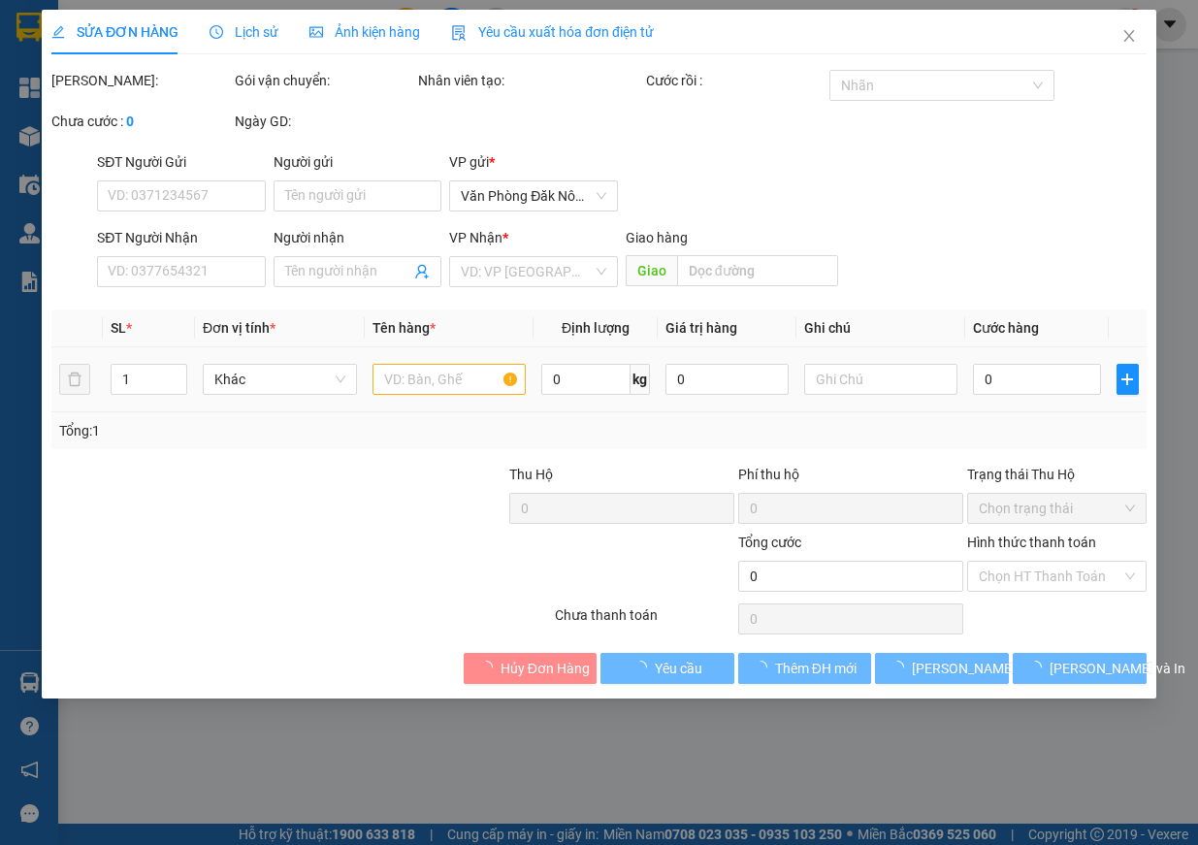
type input "0974882883"
type input "0968119494"
type input "thanh hoá"
type input "250.000"
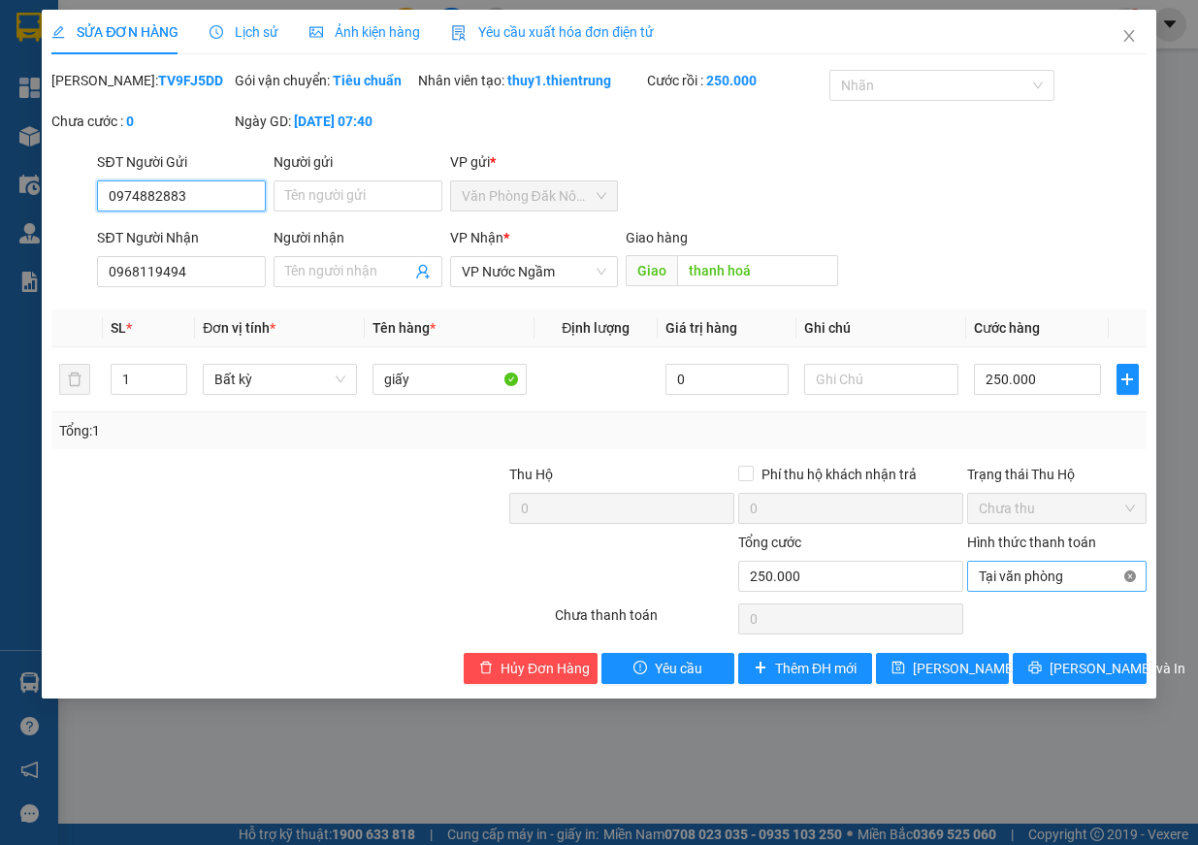
type input "250.000"
click at [1085, 679] on span "[PERSON_NAME] và In" at bounding box center [1118, 668] width 136 height 21
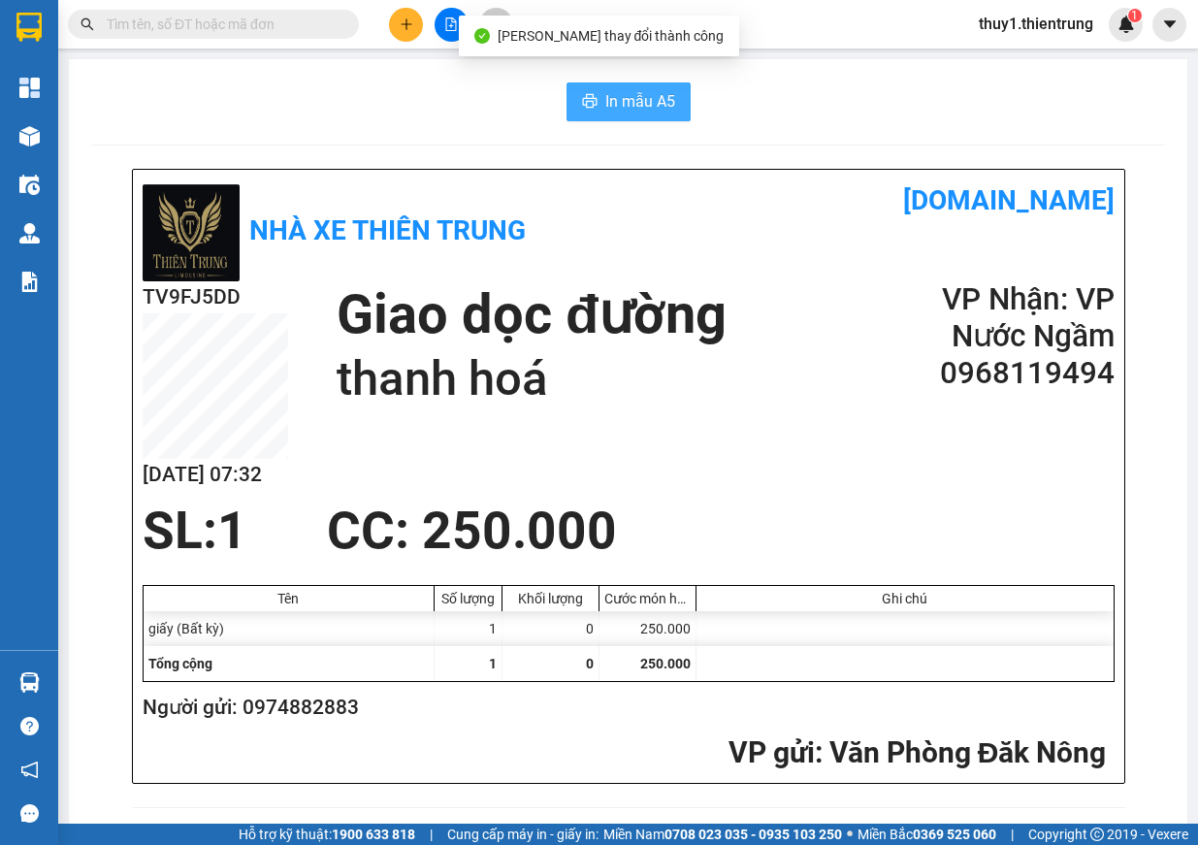
click at [602, 82] on button "In mẫu A5" at bounding box center [629, 101] width 124 height 39
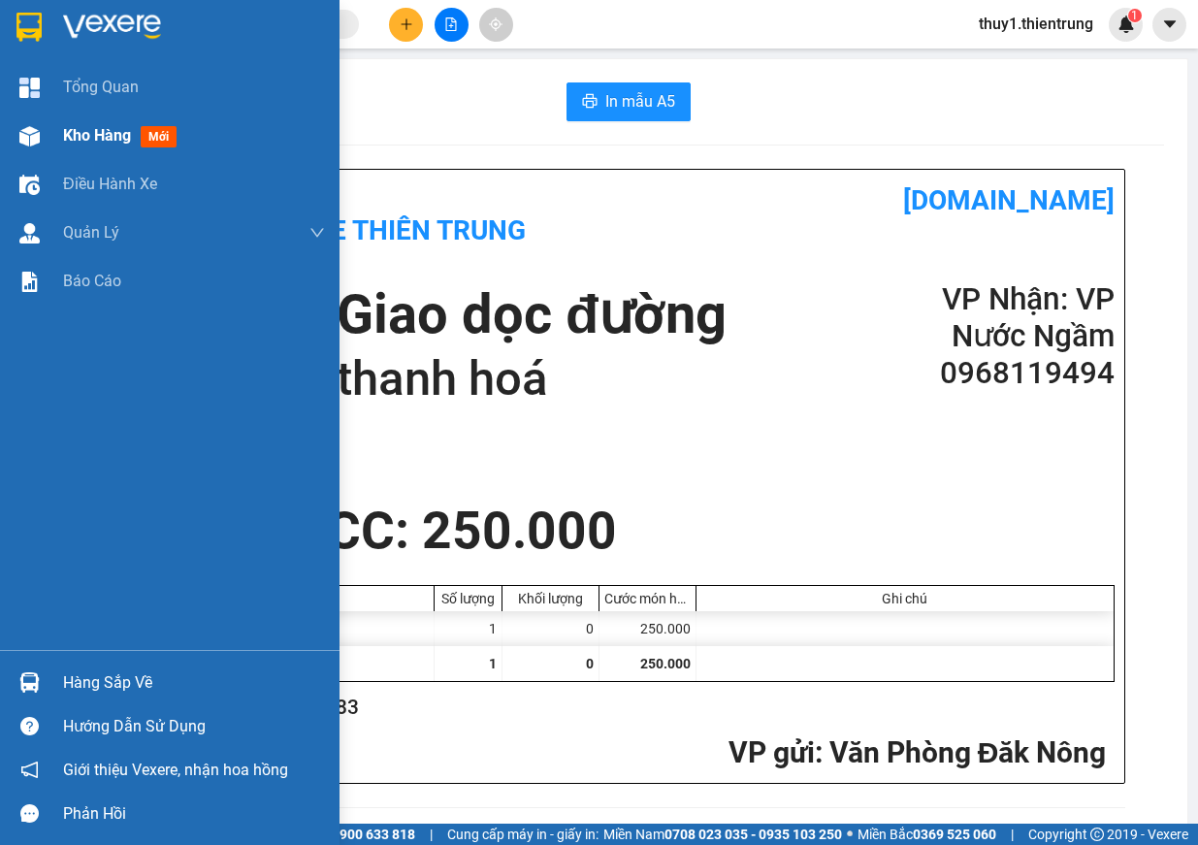
click at [25, 130] on img at bounding box center [29, 136] width 20 height 20
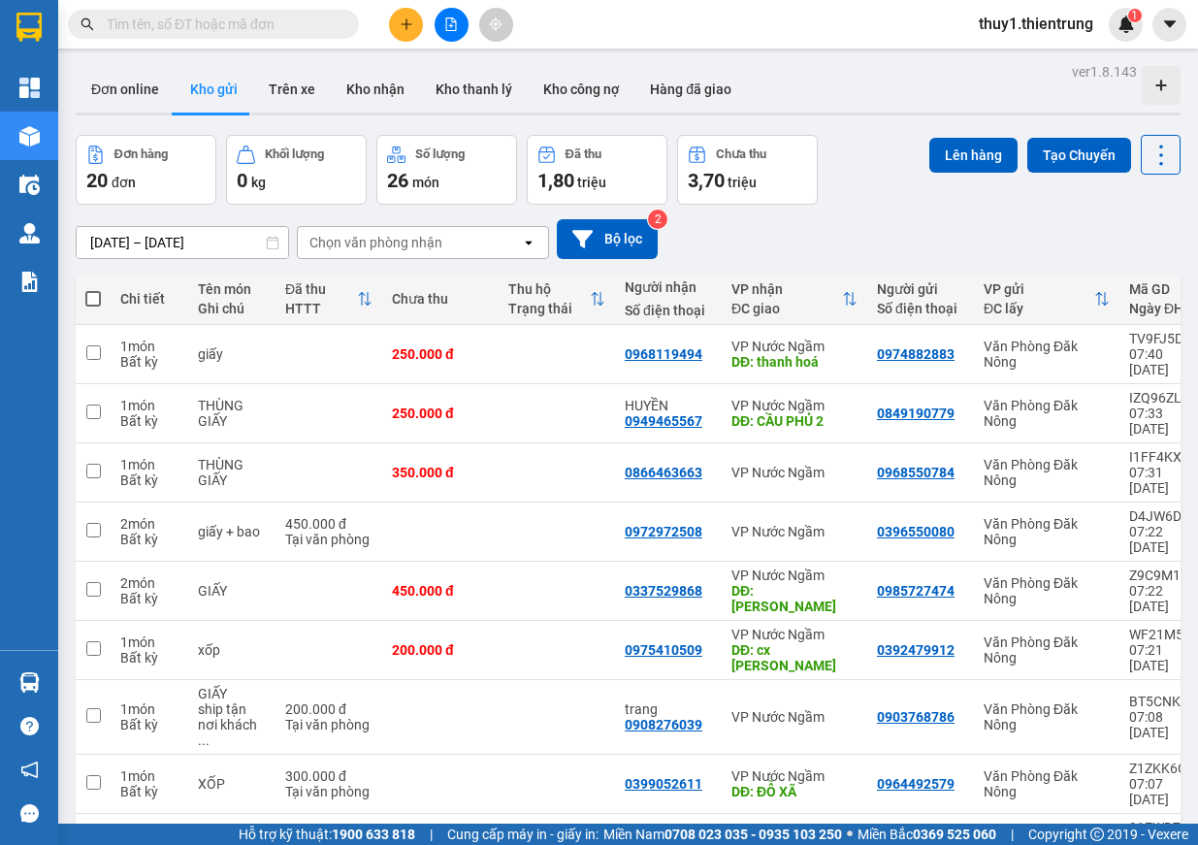
scroll to position [89, 0]
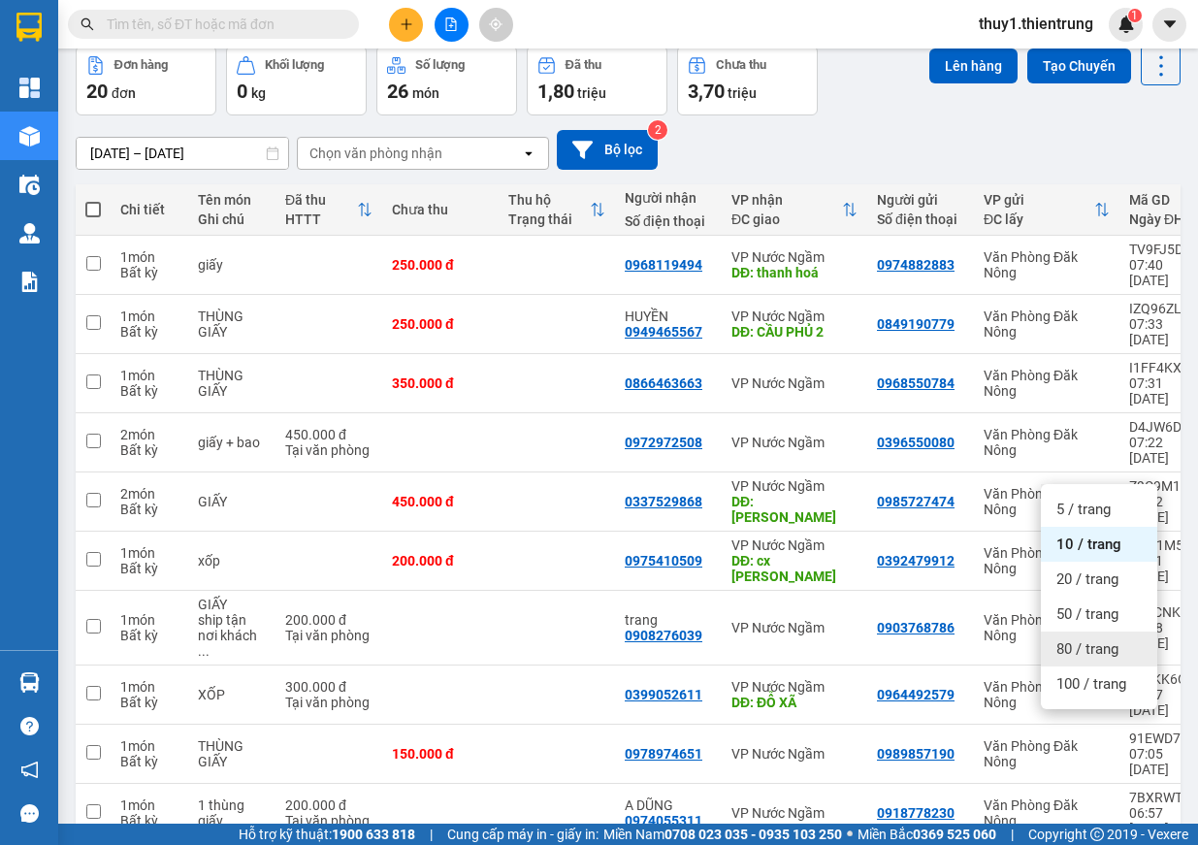
click at [1102, 666] on div "80 / trang" at bounding box center [1099, 649] width 116 height 35
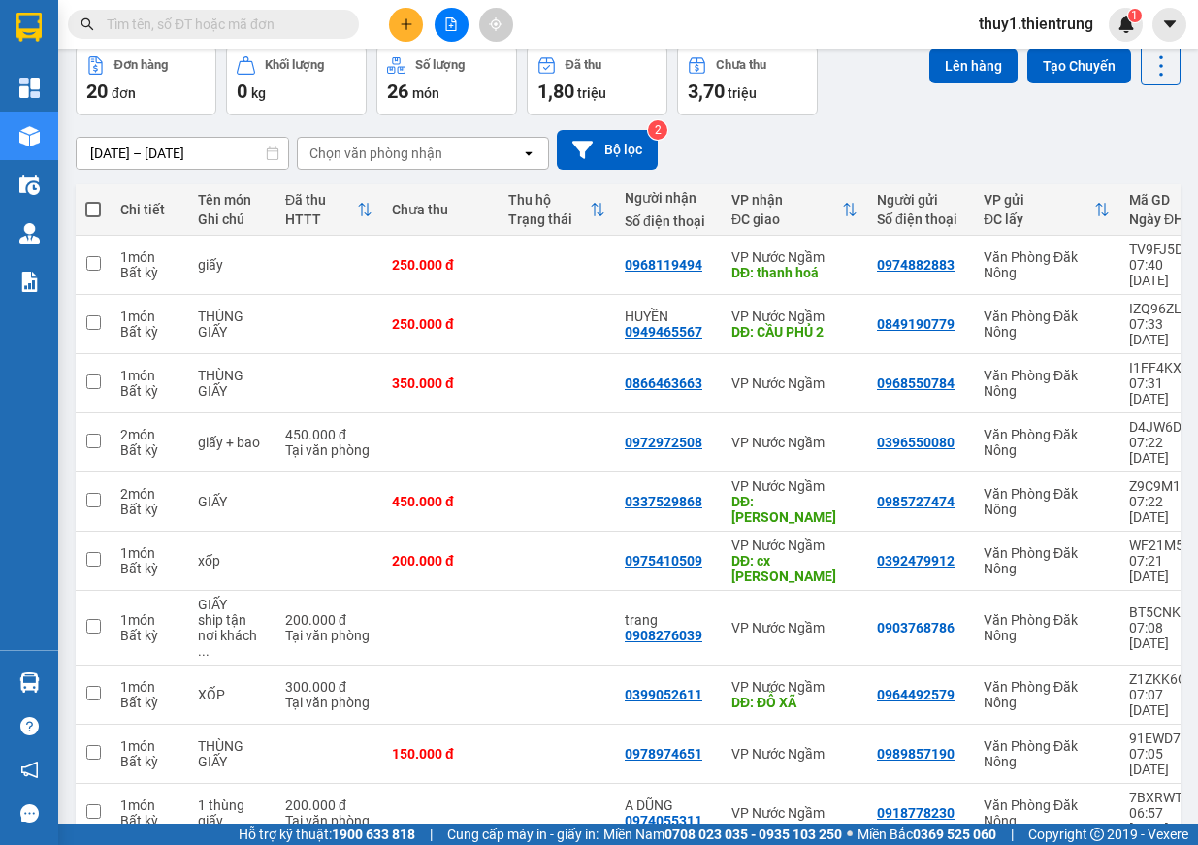
scroll to position [555, 0]
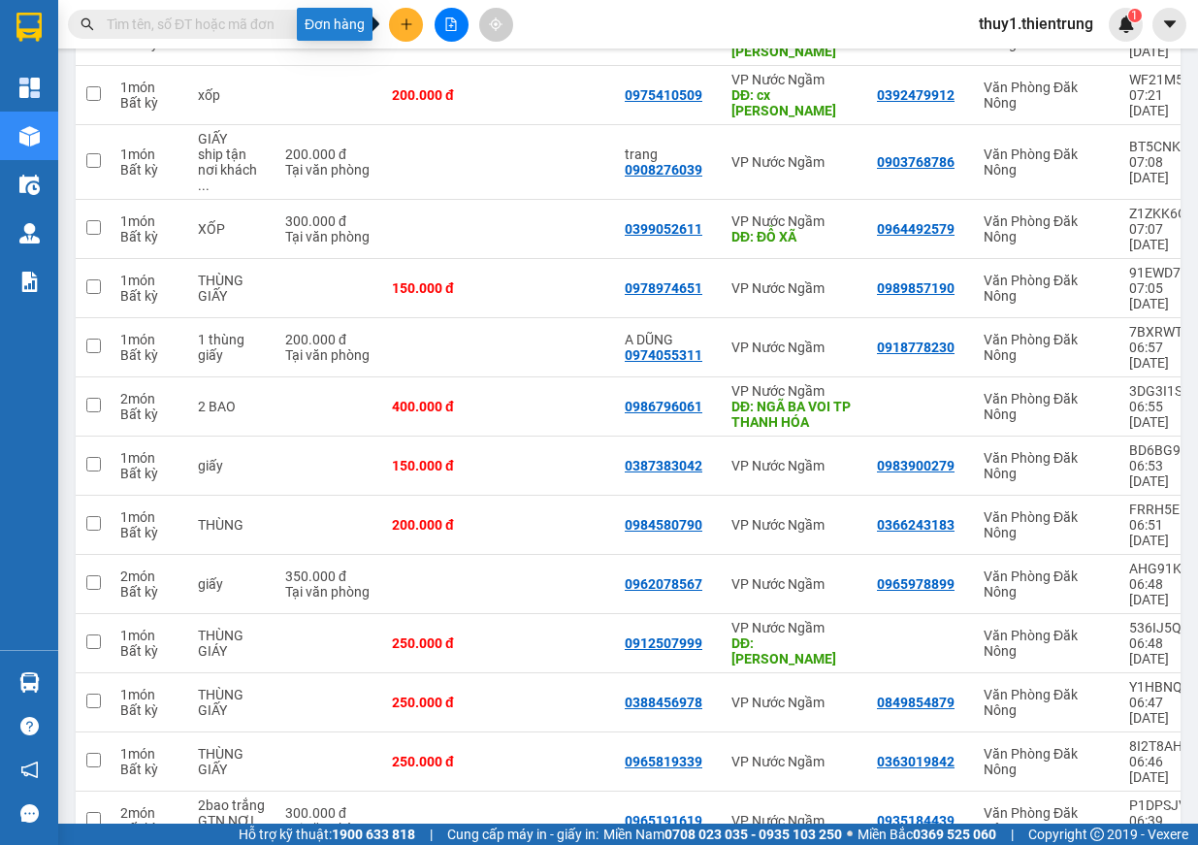
click at [404, 11] on button at bounding box center [406, 25] width 34 height 34
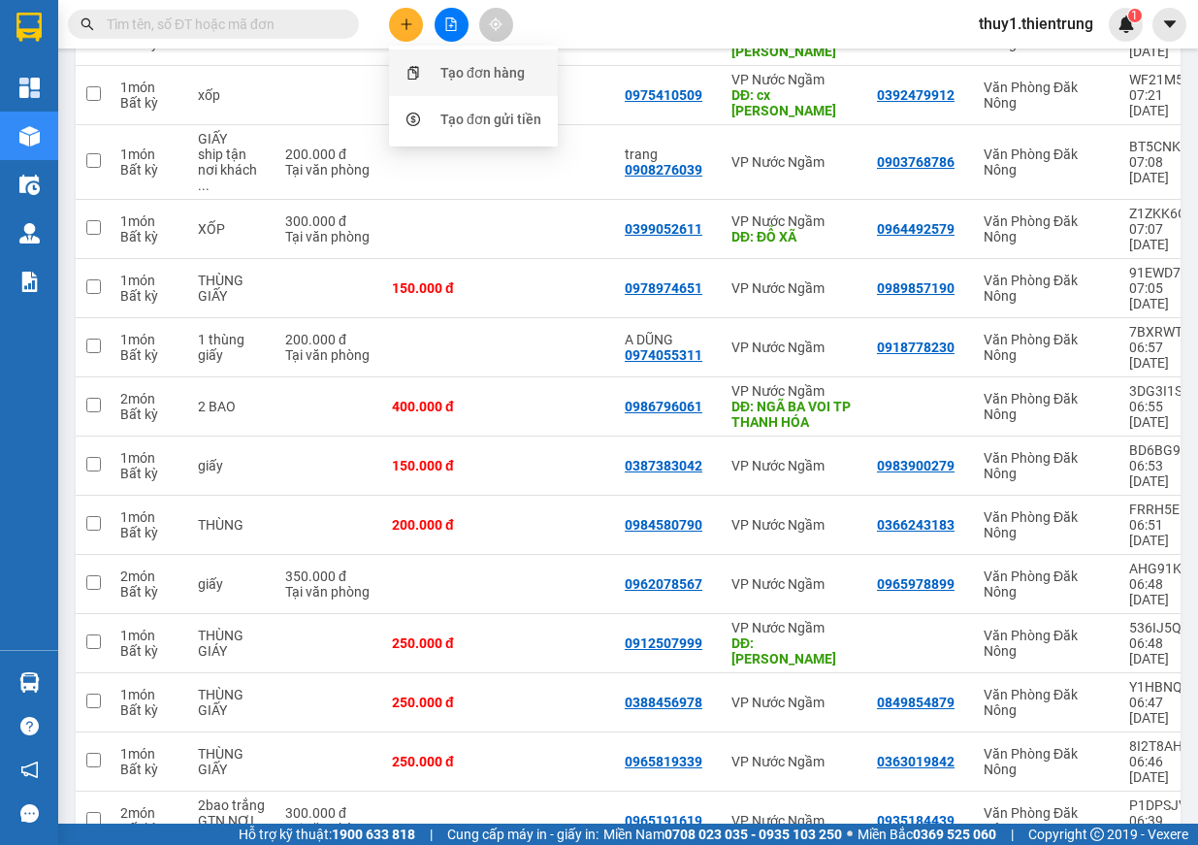
click at [452, 82] on div "Tạo đơn hàng" at bounding box center [482, 72] width 84 height 21
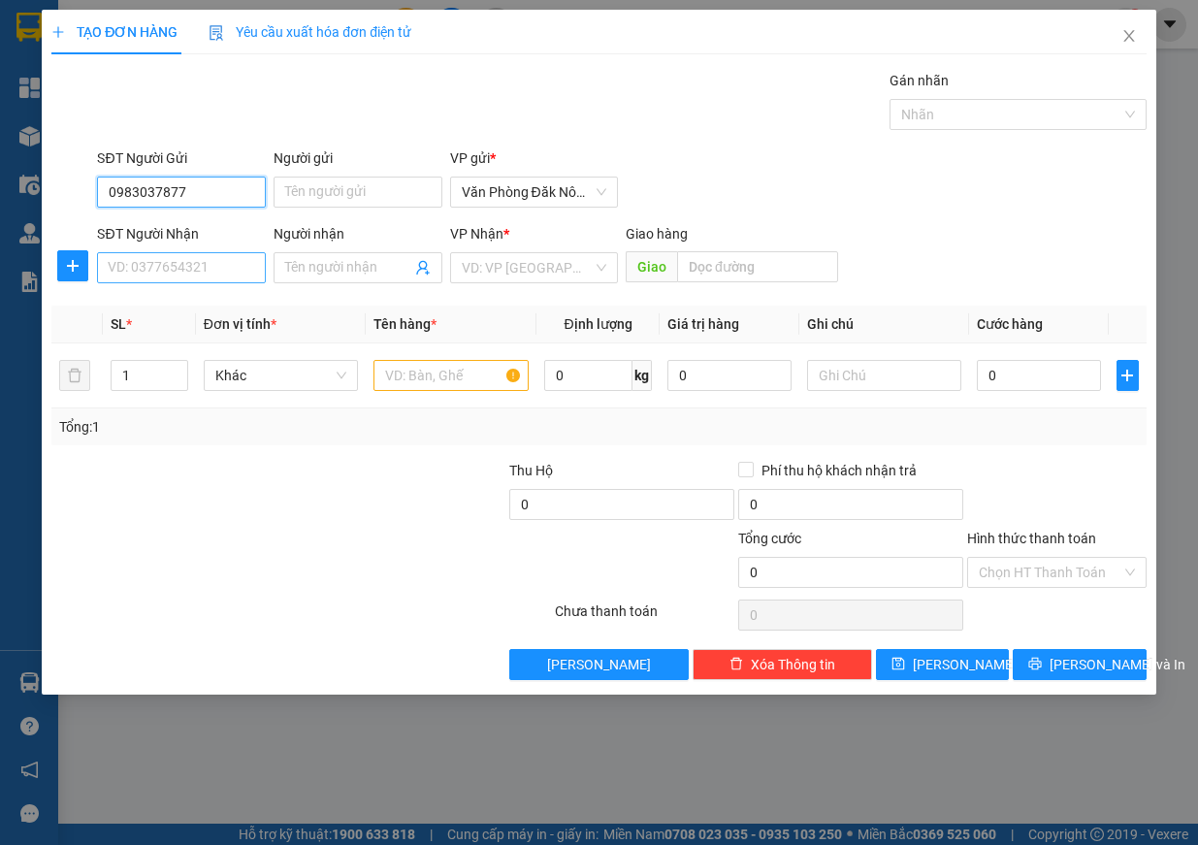
type input "0983037877"
click at [154, 255] on input "SĐT Người Nhận" at bounding box center [181, 267] width 169 height 31
type input "0905430798"
click at [513, 267] on input "search" at bounding box center [528, 267] width 132 height 29
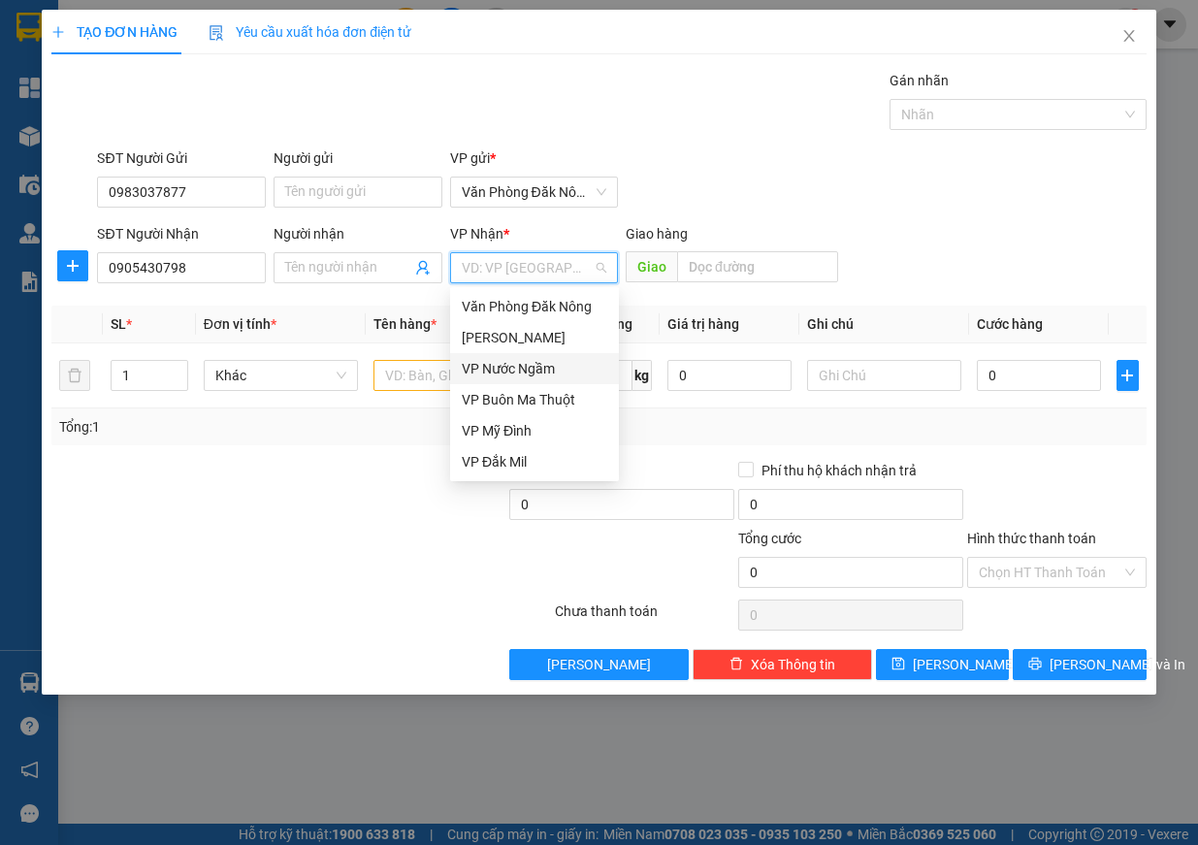
click at [521, 367] on div "VP Nước Ngầm" at bounding box center [535, 368] width 146 height 21
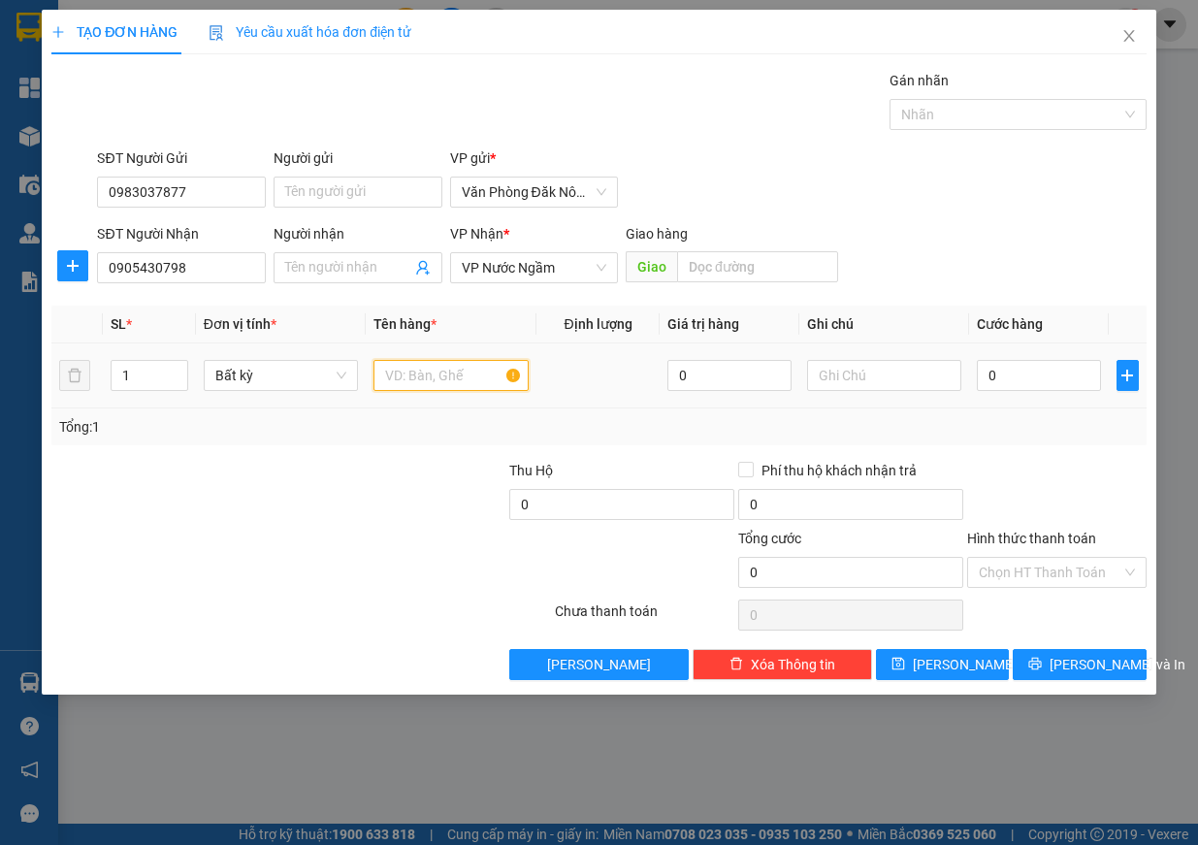
click at [465, 381] on input "text" at bounding box center [451, 375] width 155 height 31
type input "giấy"
click at [1043, 387] on input "0" at bounding box center [1039, 375] width 124 height 31
type input "2"
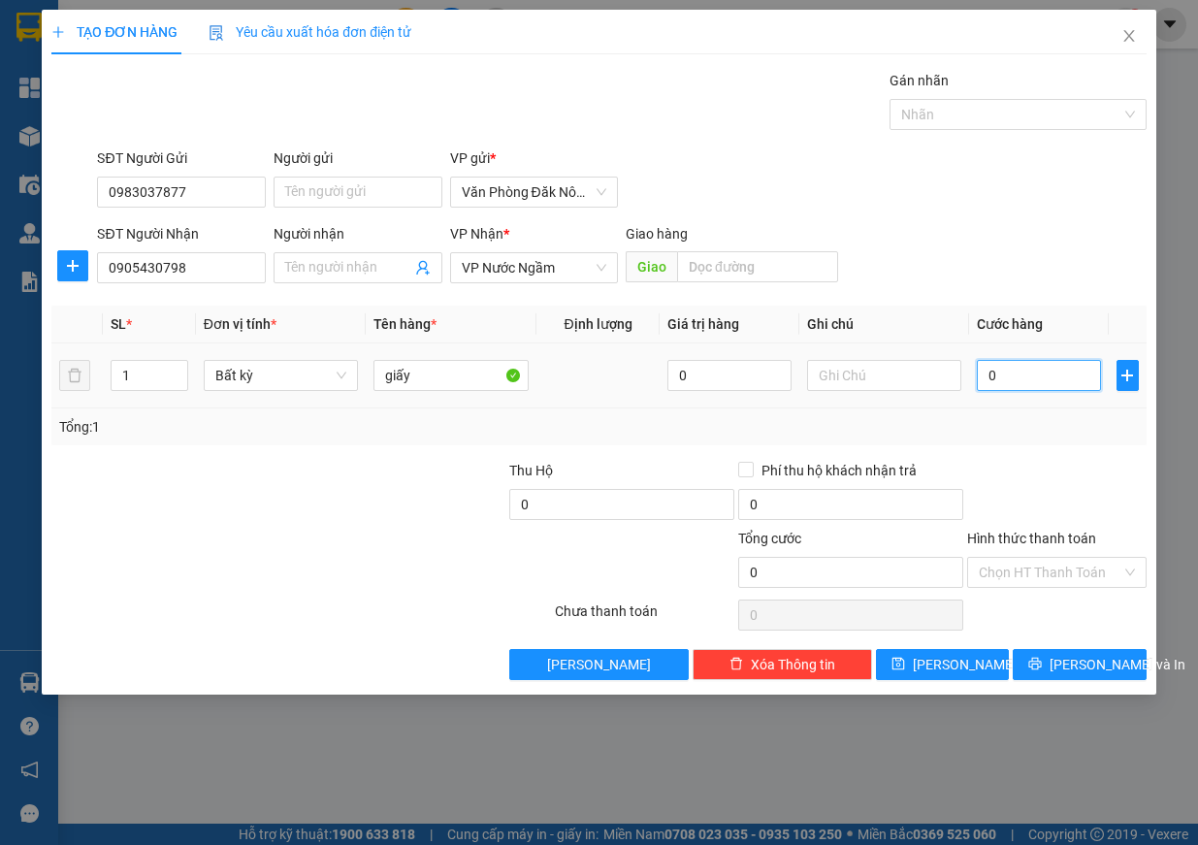
type input "2"
type input "20"
type input "200"
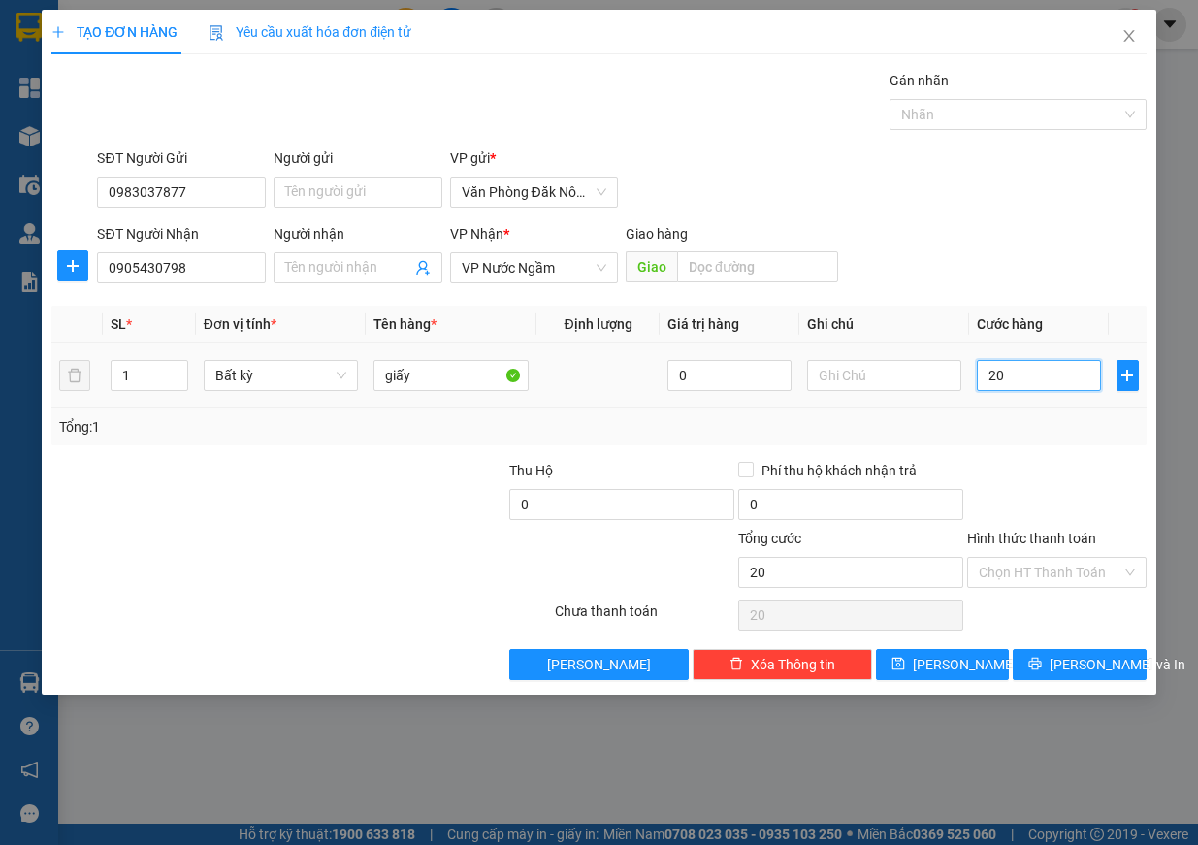
type input "200"
type input "2.000"
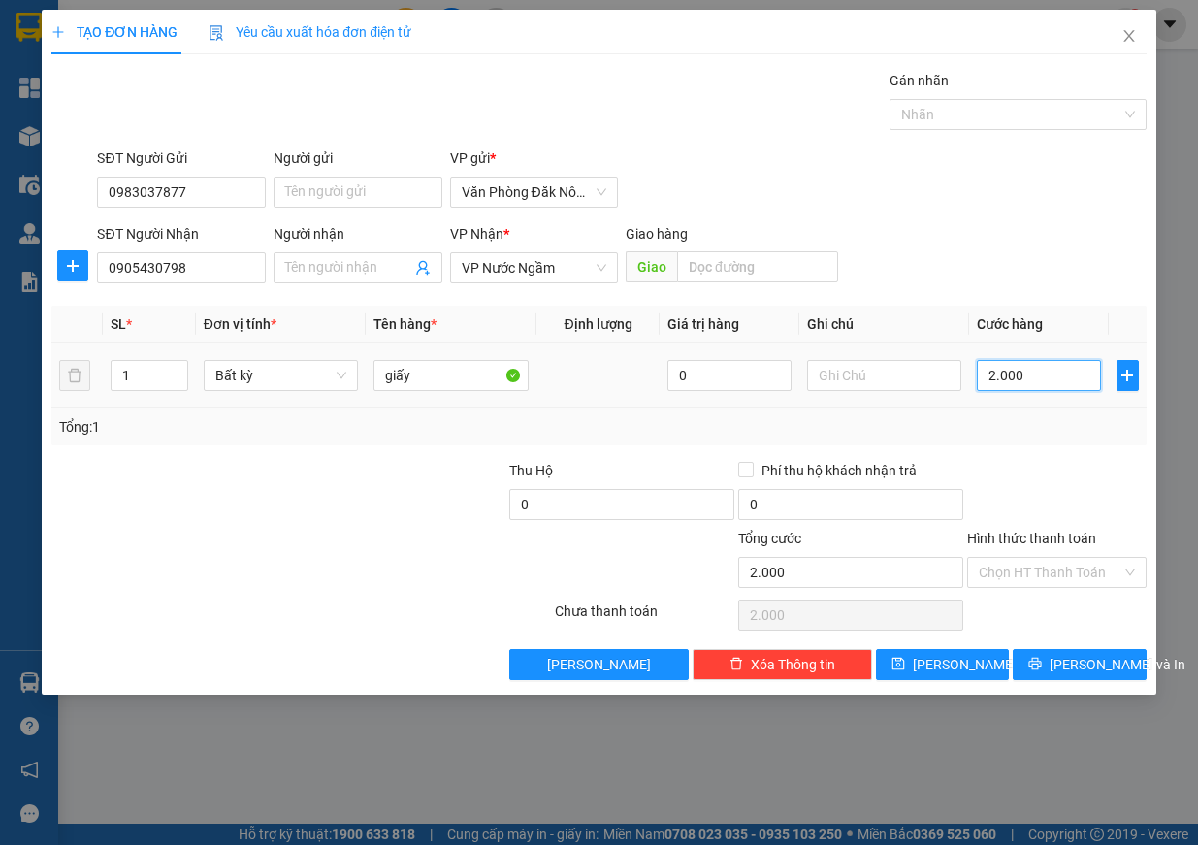
type input "20.000"
type input "200.000"
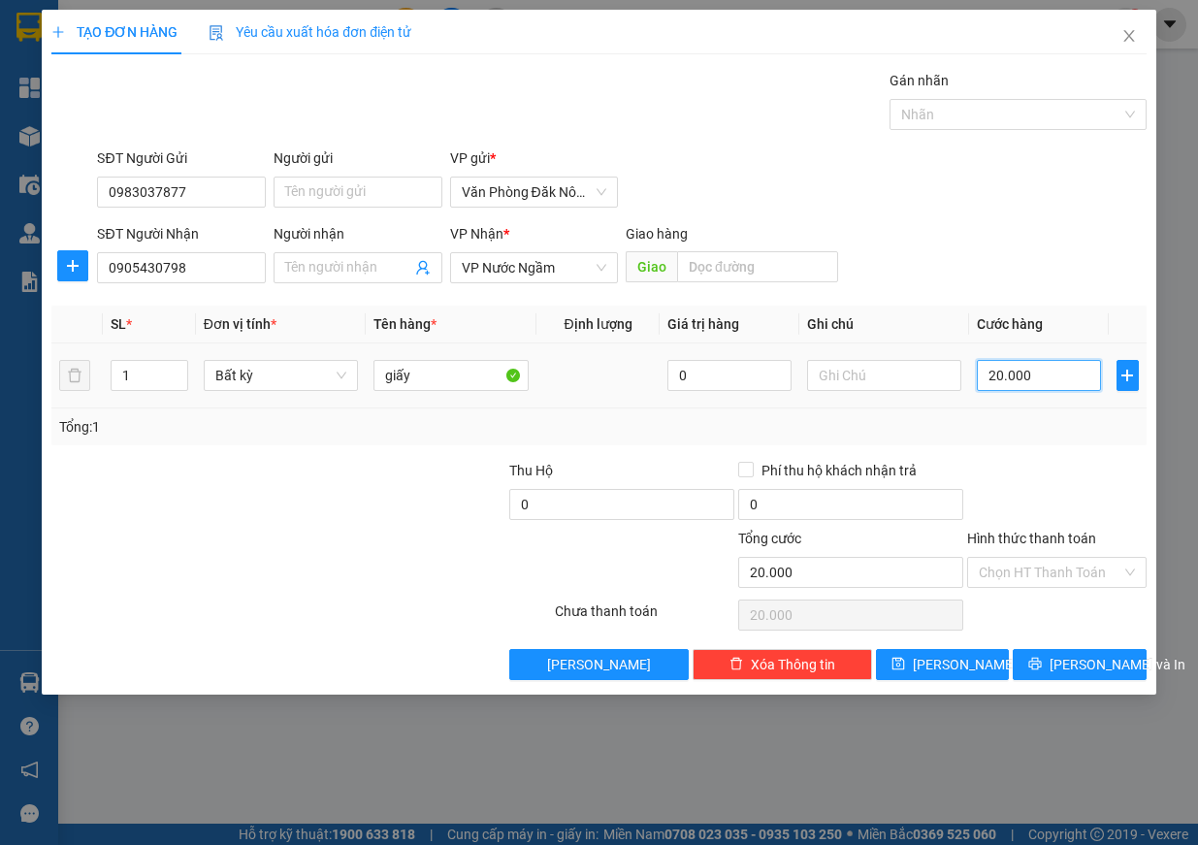
type input "200.000"
click at [1094, 570] on input "Hình thức thanh toán" at bounding box center [1050, 572] width 143 height 29
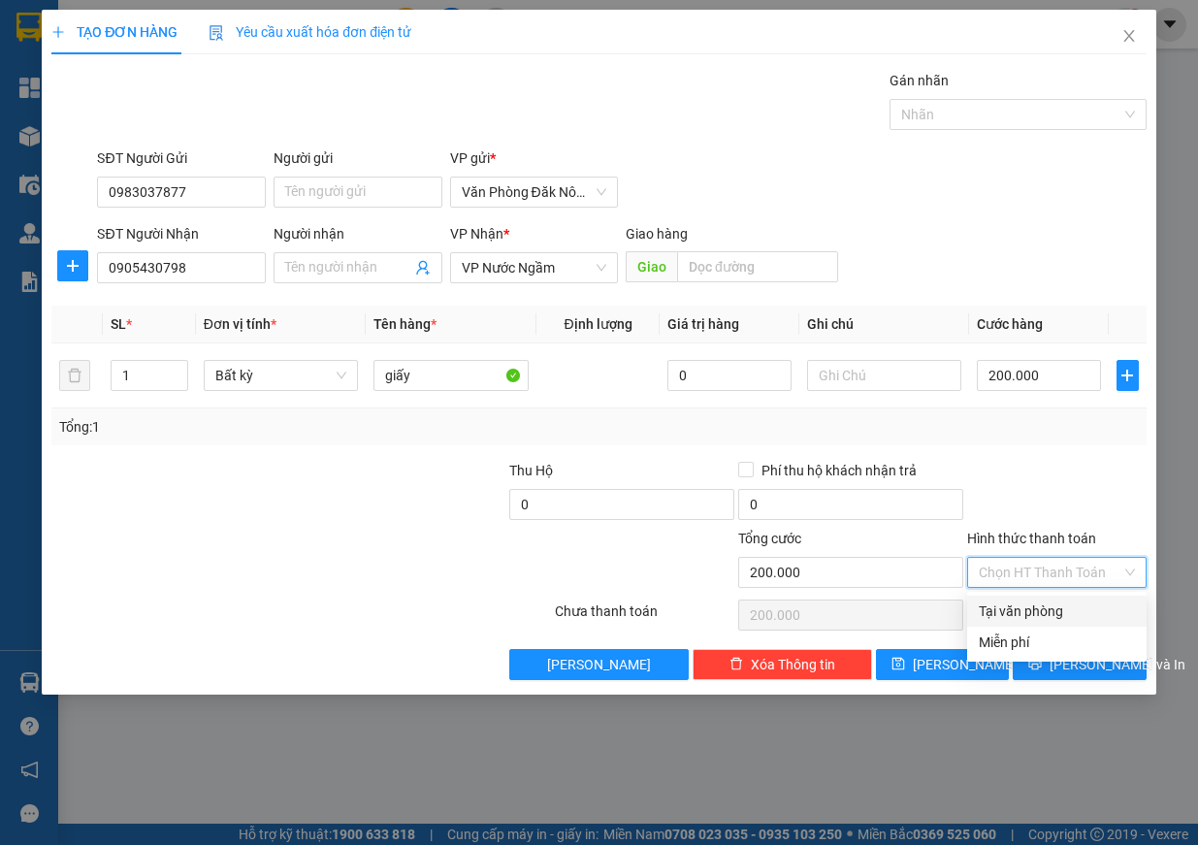
click at [1090, 602] on div "Tại văn phòng" at bounding box center [1057, 611] width 156 height 21
type input "0"
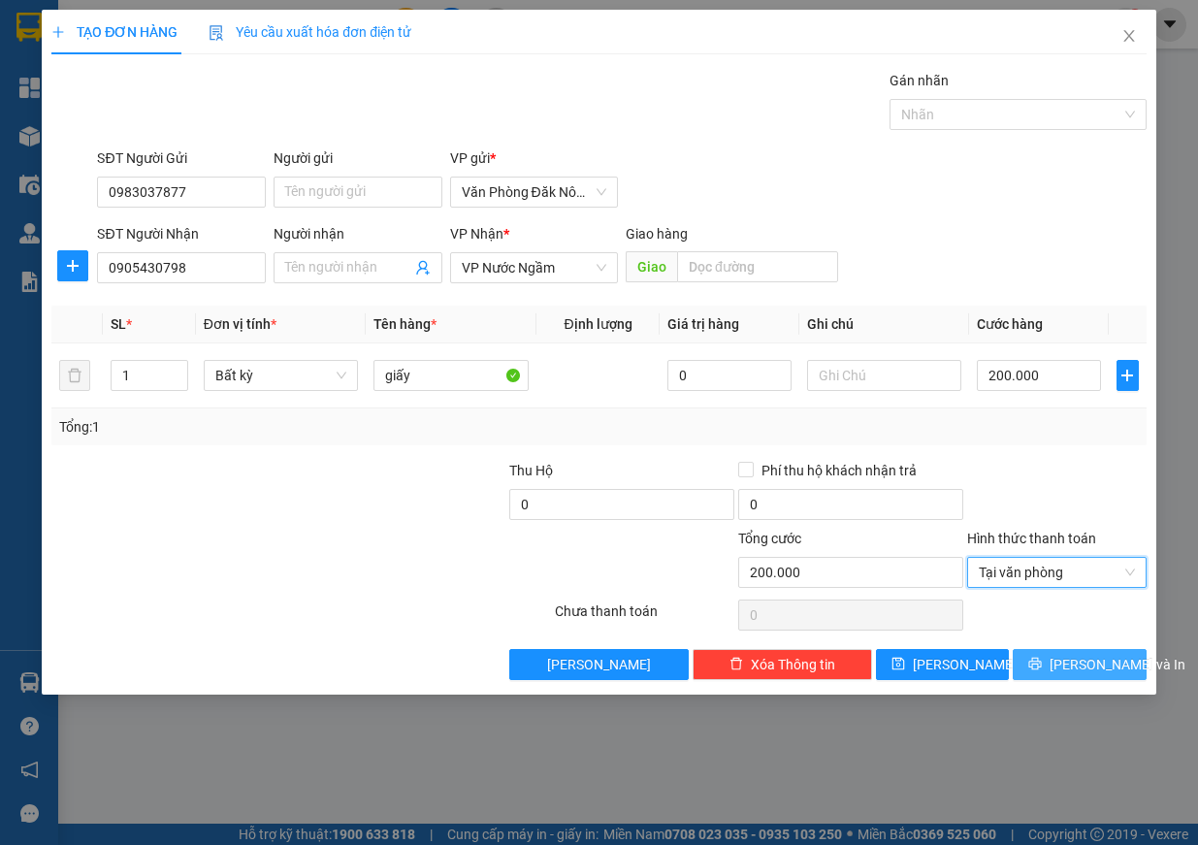
click at [1089, 657] on span "Lưu và In" at bounding box center [1118, 664] width 136 height 21
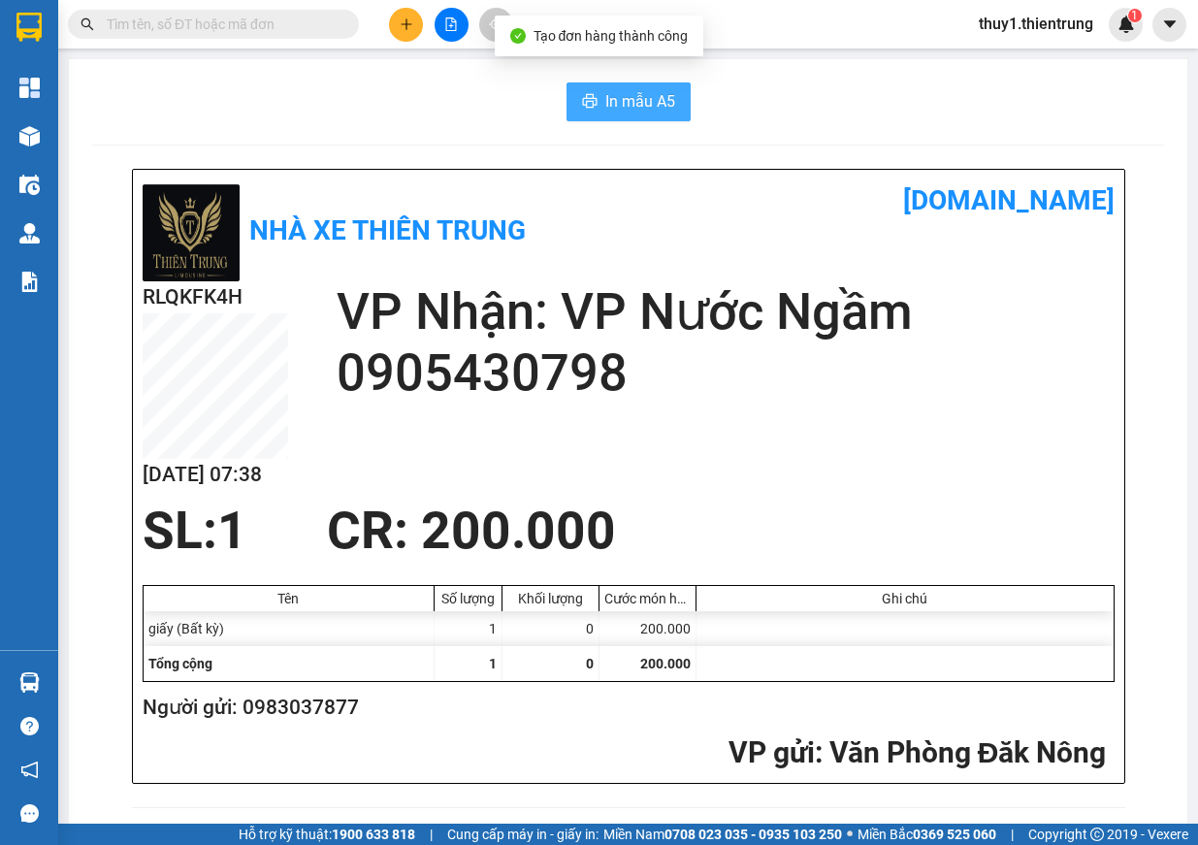
click at [636, 99] on span "In mẫu A5" at bounding box center [640, 101] width 70 height 24
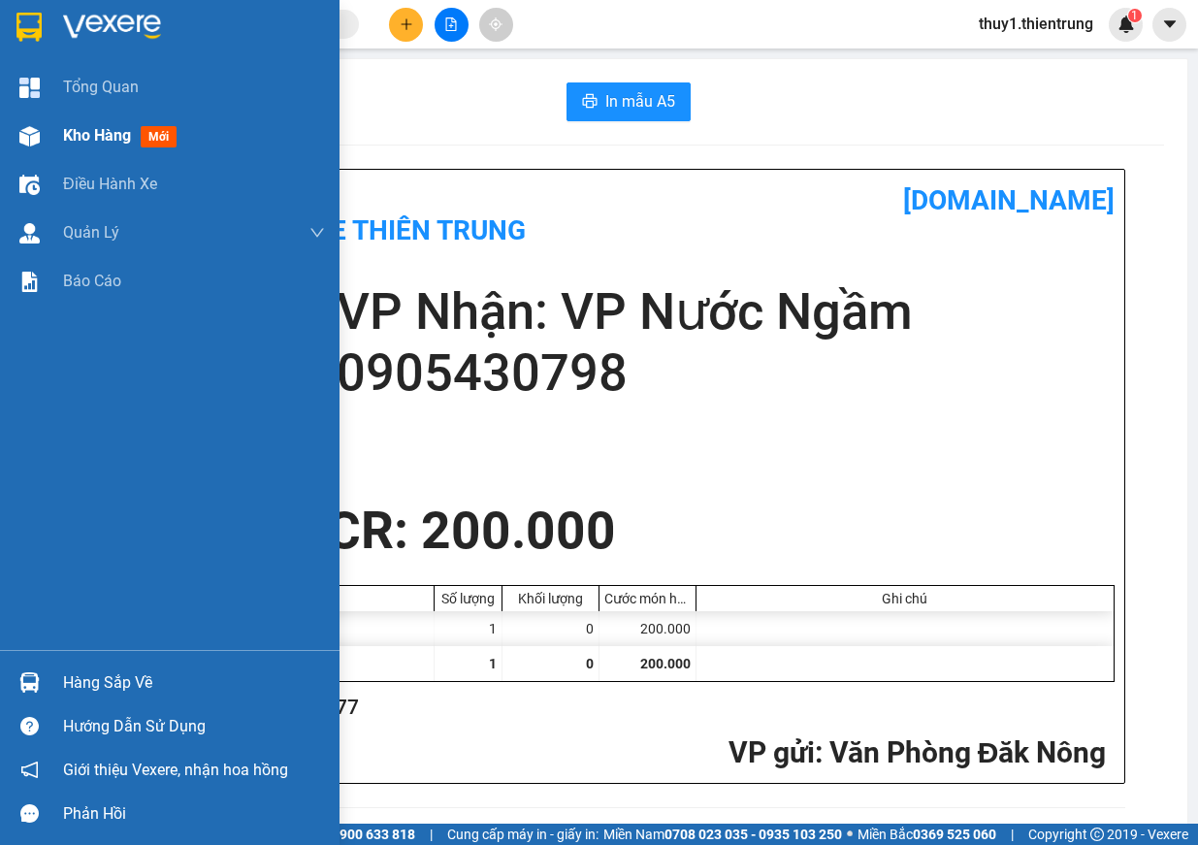
click at [26, 123] on div at bounding box center [30, 136] width 34 height 34
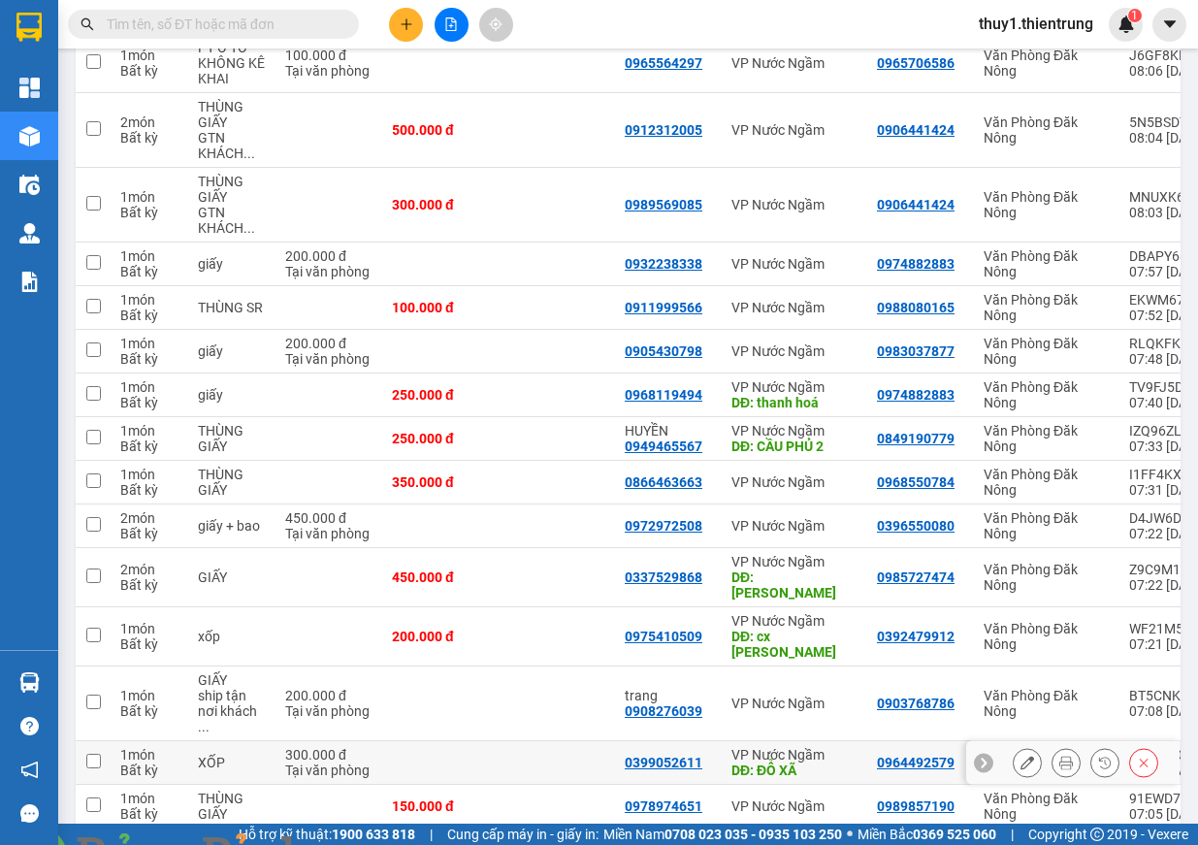
scroll to position [388, 0]
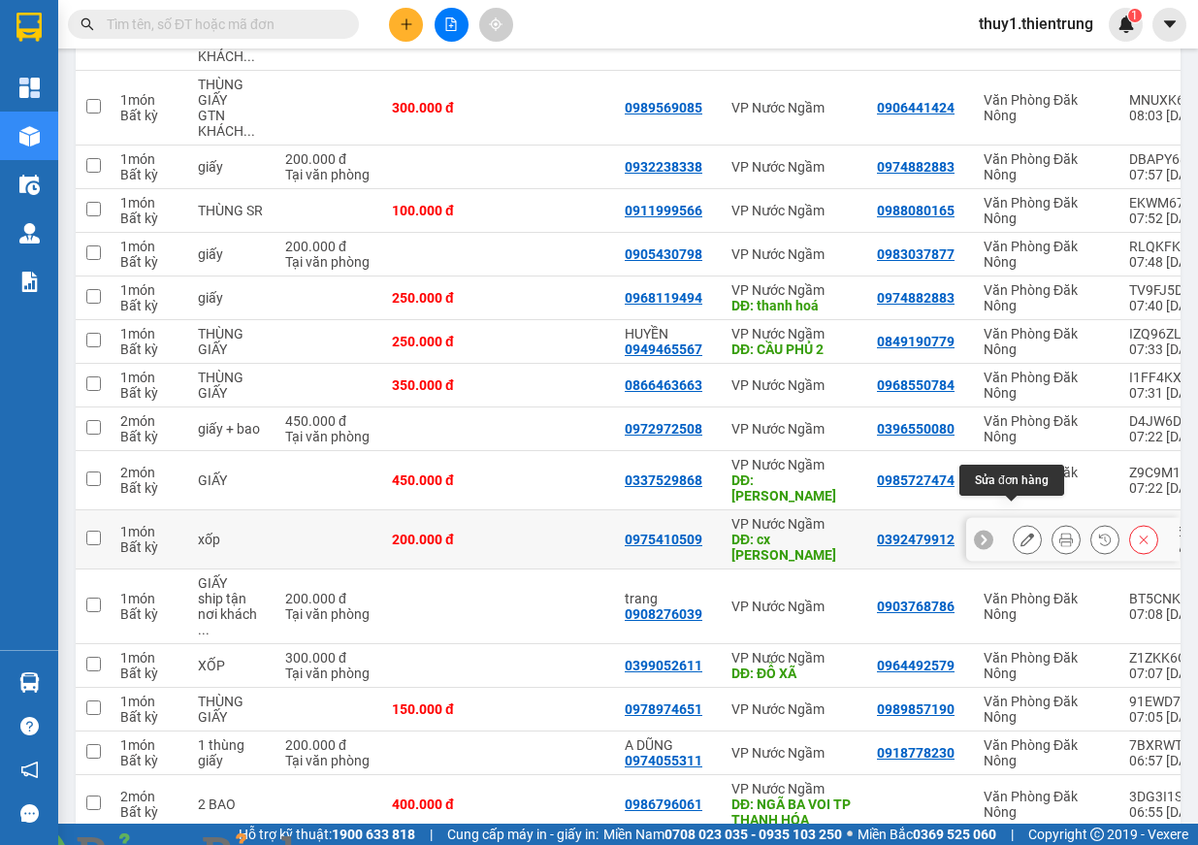
click at [1017, 526] on button at bounding box center [1027, 540] width 27 height 34
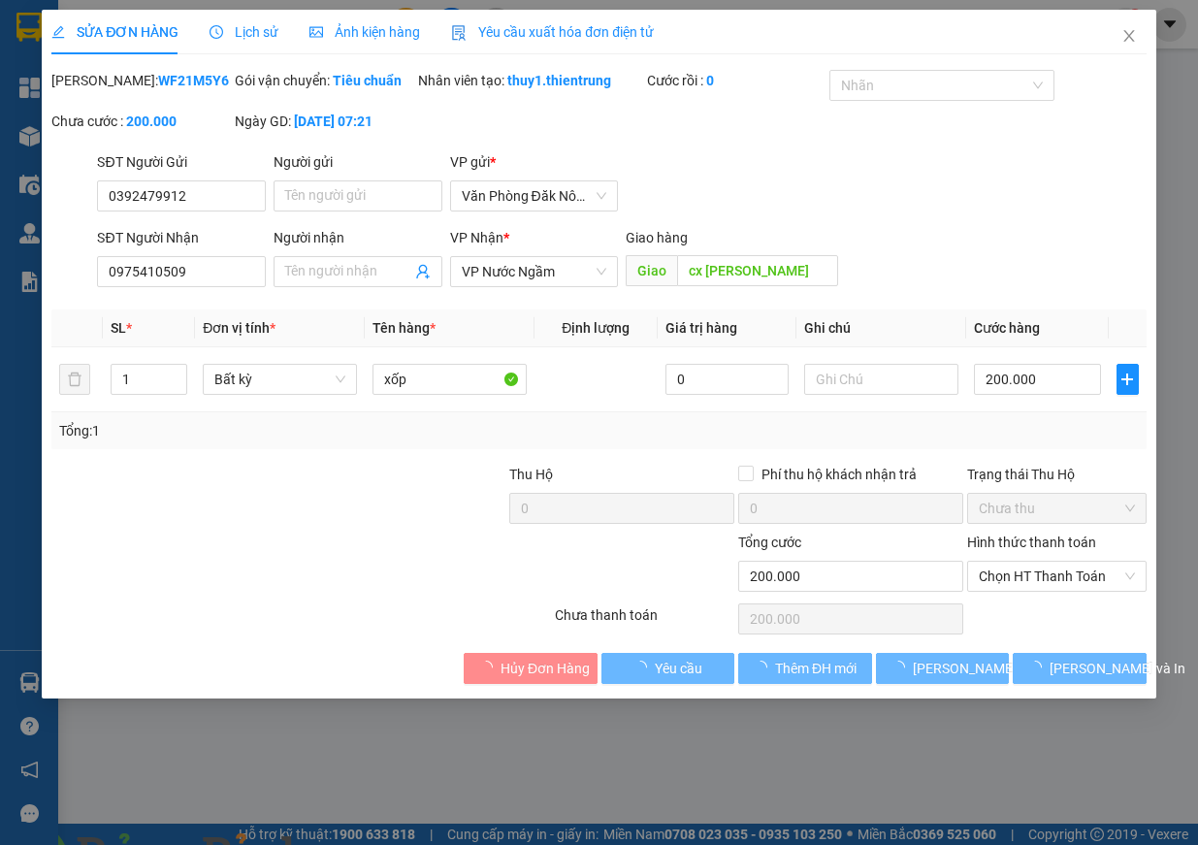
type input "0392479912"
type input "0975410509"
type input "cx hưng thịnh"
type input "200.000"
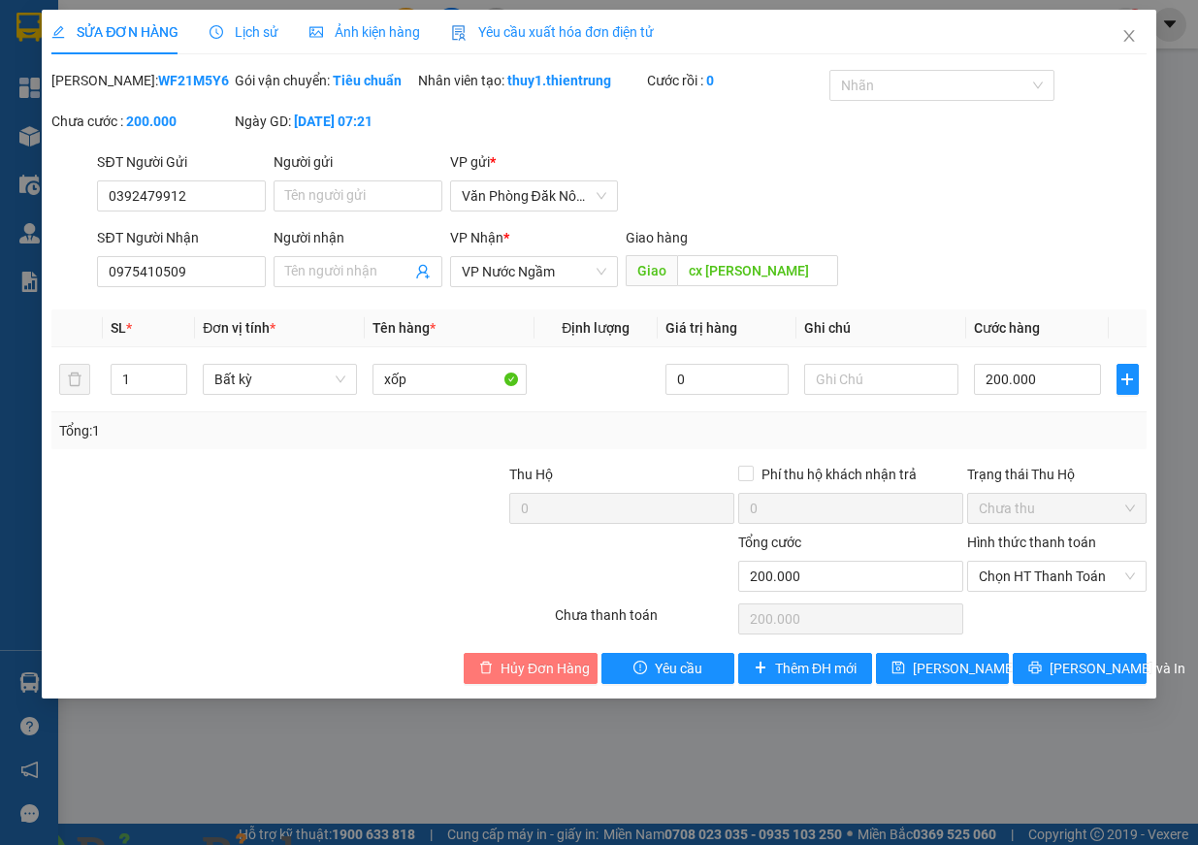
click at [532, 684] on button "Hủy Đơn Hàng" at bounding box center [531, 668] width 134 height 31
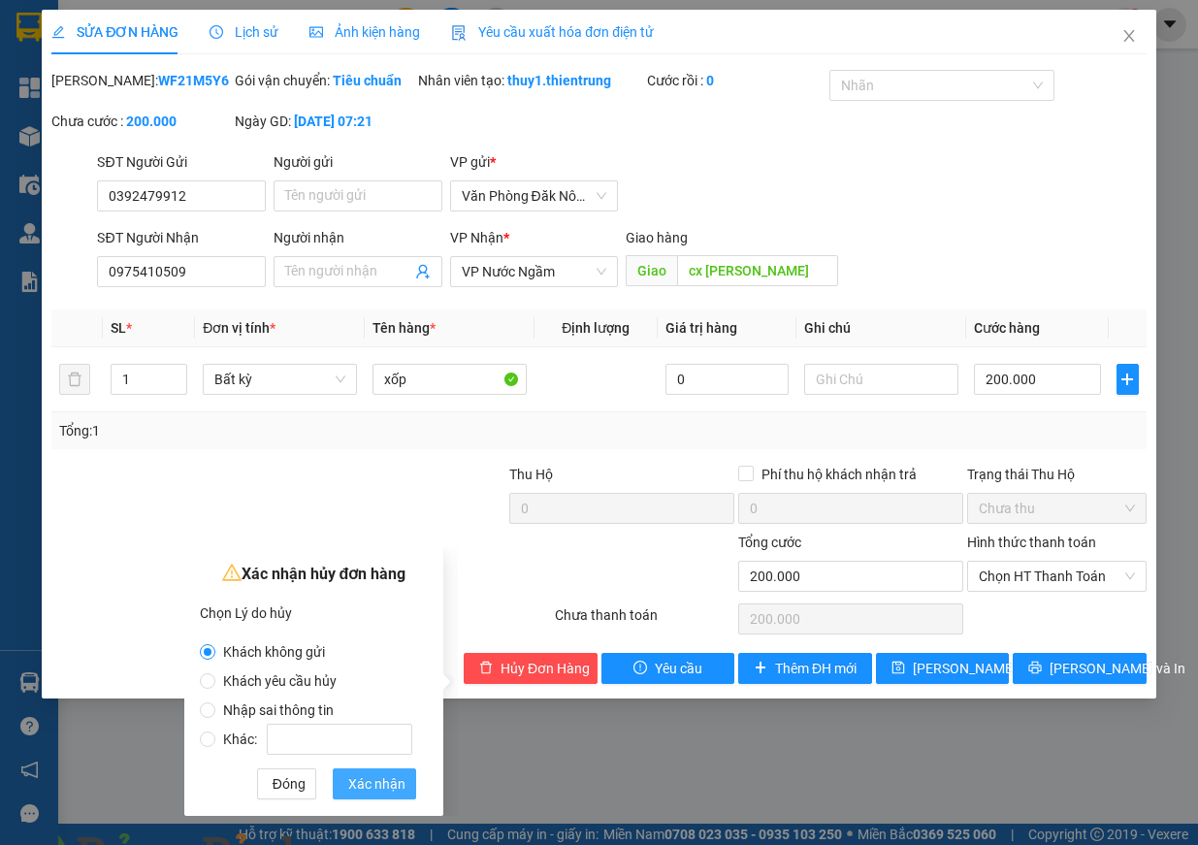
click at [407, 785] on button "Xác nhận" at bounding box center [374, 783] width 83 height 31
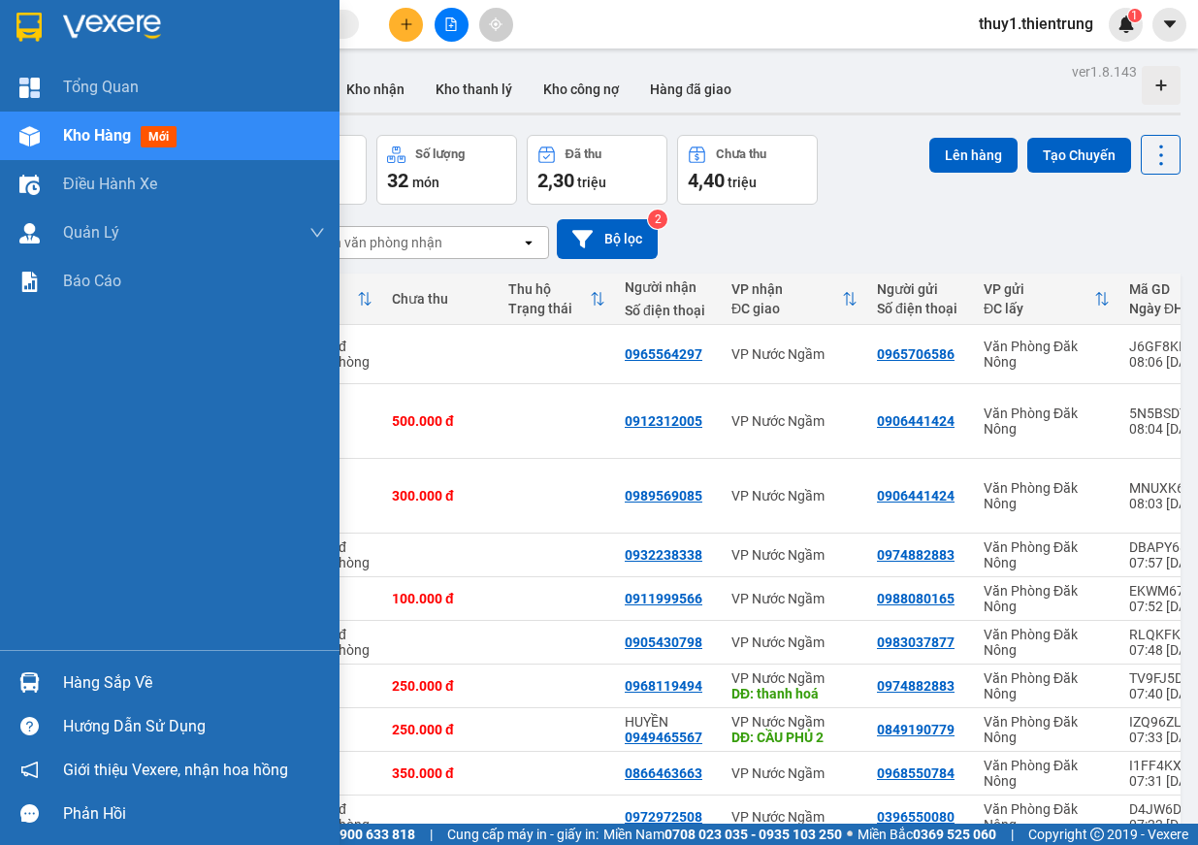
click at [35, 144] on img at bounding box center [29, 136] width 20 height 20
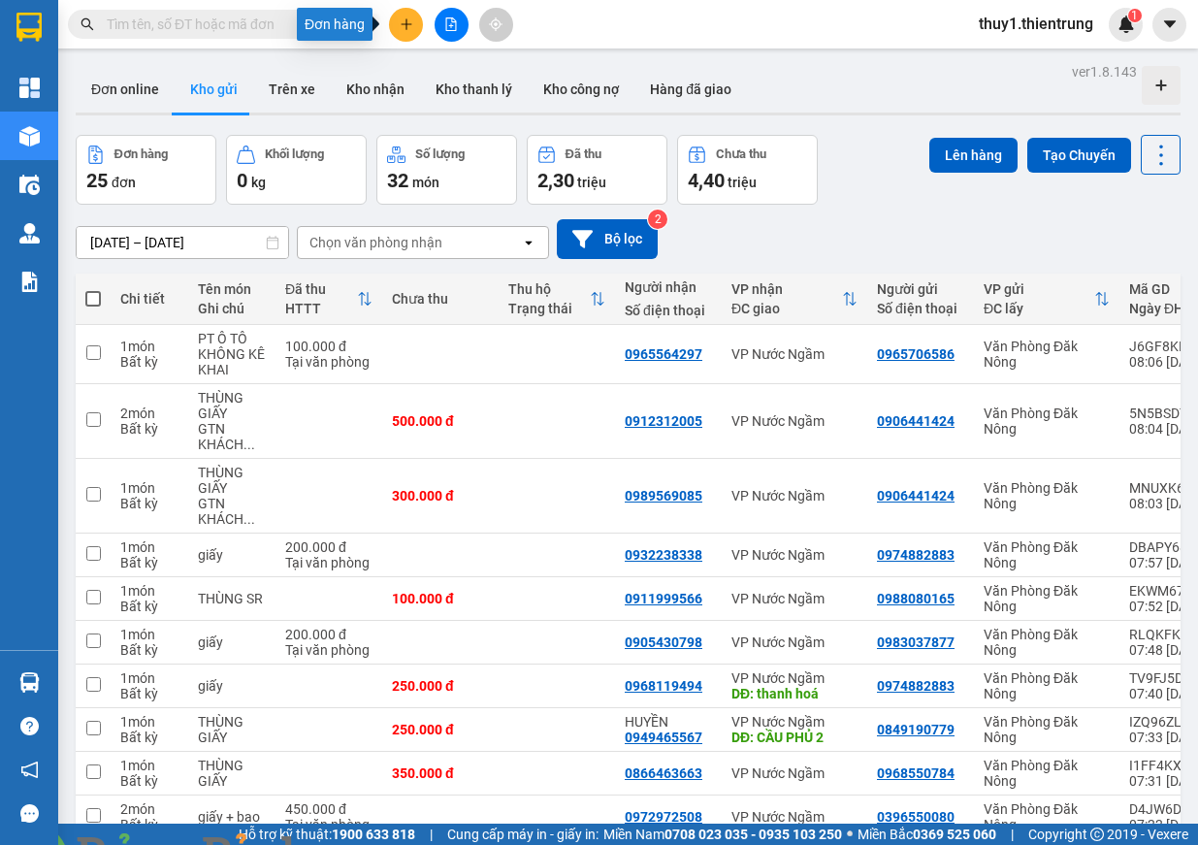
click at [414, 30] on button at bounding box center [406, 25] width 34 height 34
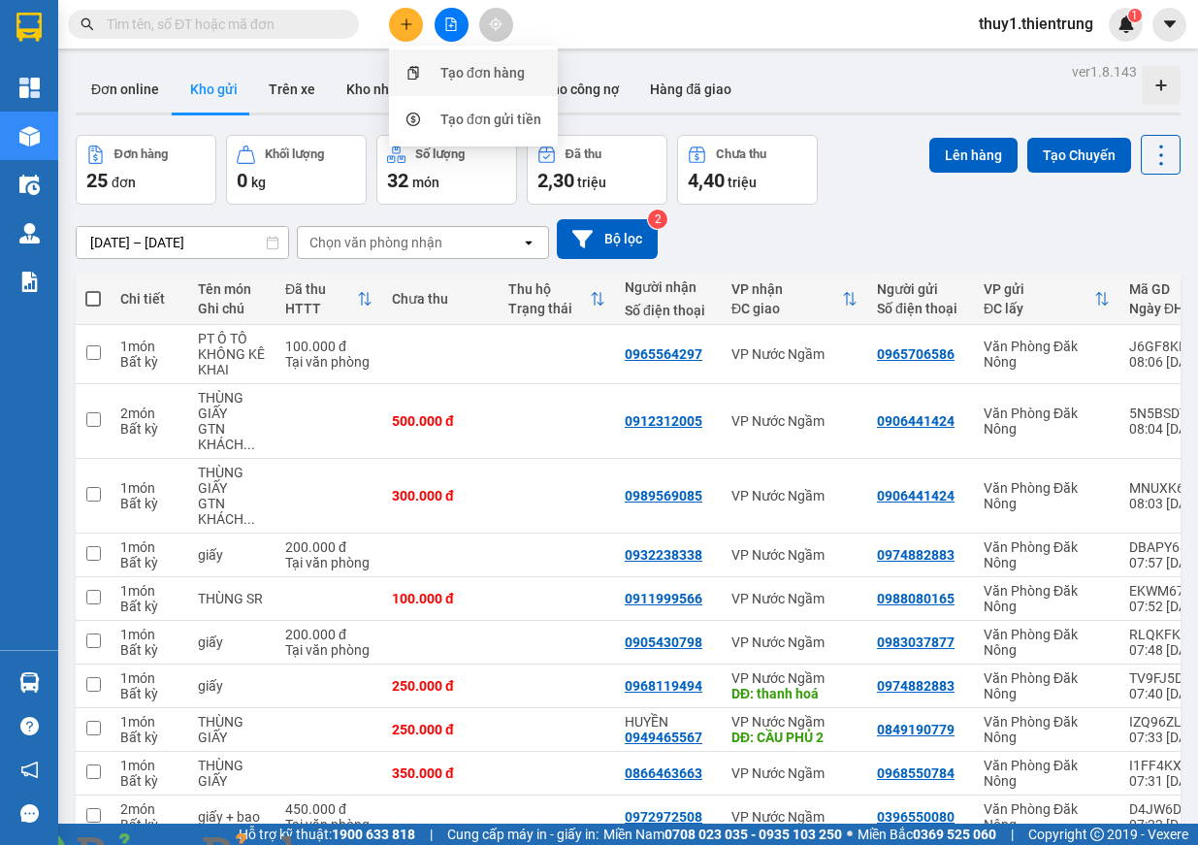
click at [477, 77] on div "Tạo đơn hàng" at bounding box center [482, 72] width 84 height 21
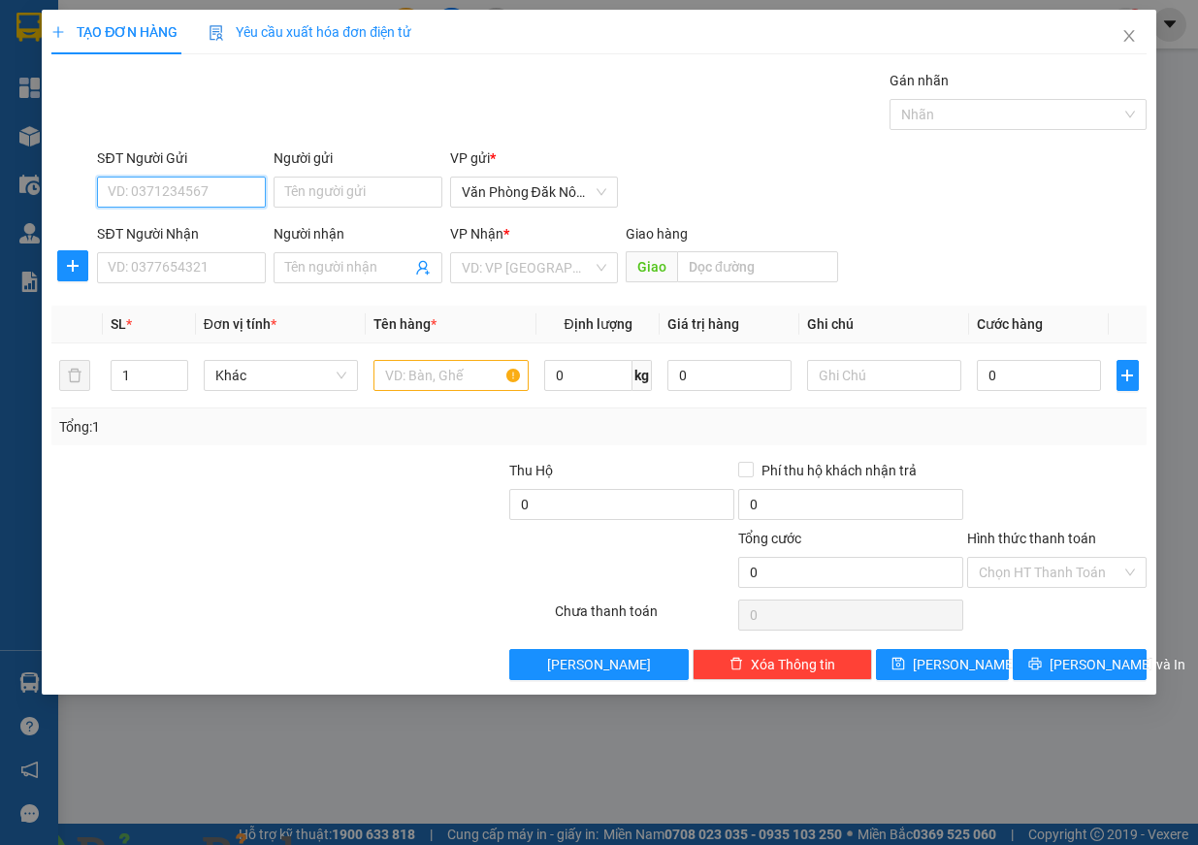
click at [171, 194] on input "SĐT Người Gửi" at bounding box center [181, 192] width 169 height 31
type input "0943385339"
click at [131, 277] on input "SĐT Người Nhận" at bounding box center [181, 267] width 169 height 31
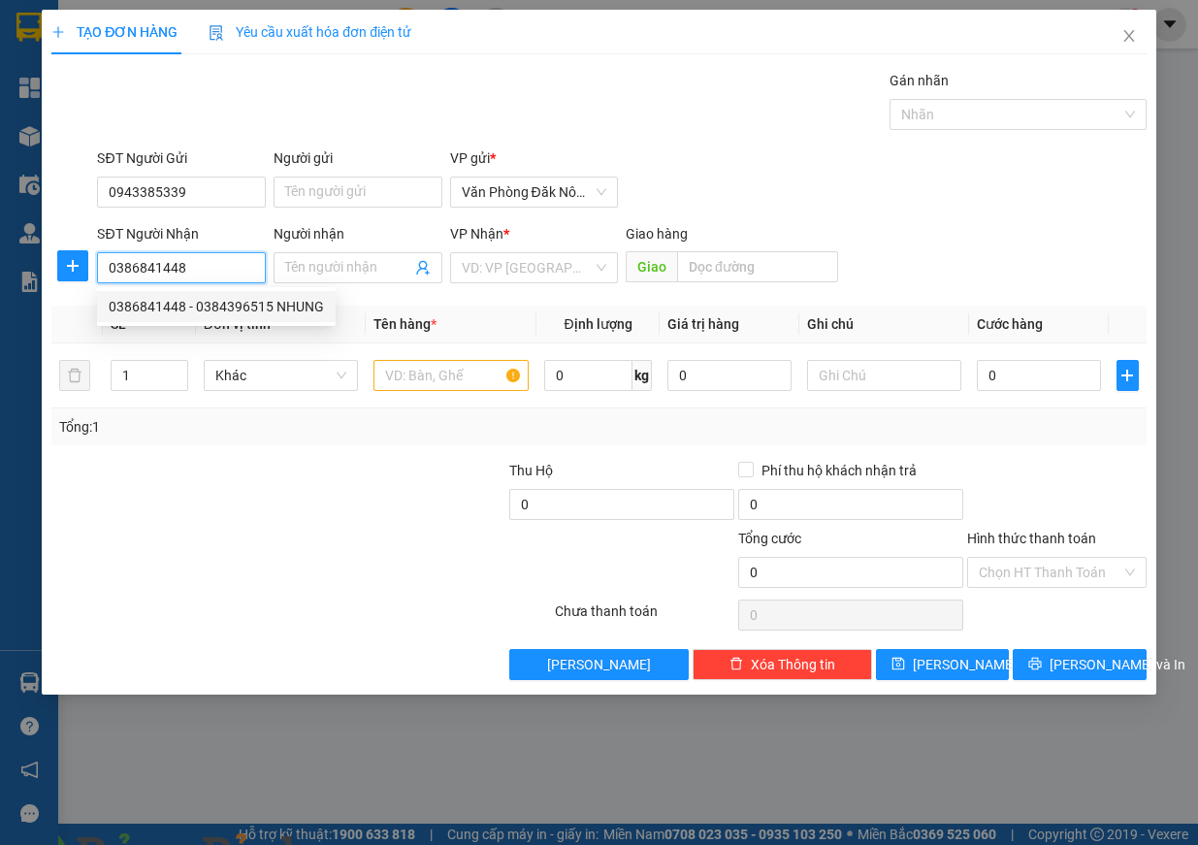
type input "0386841448"
type input "0384396515 NHUNG"
type input "DG TRÁNH VINH"
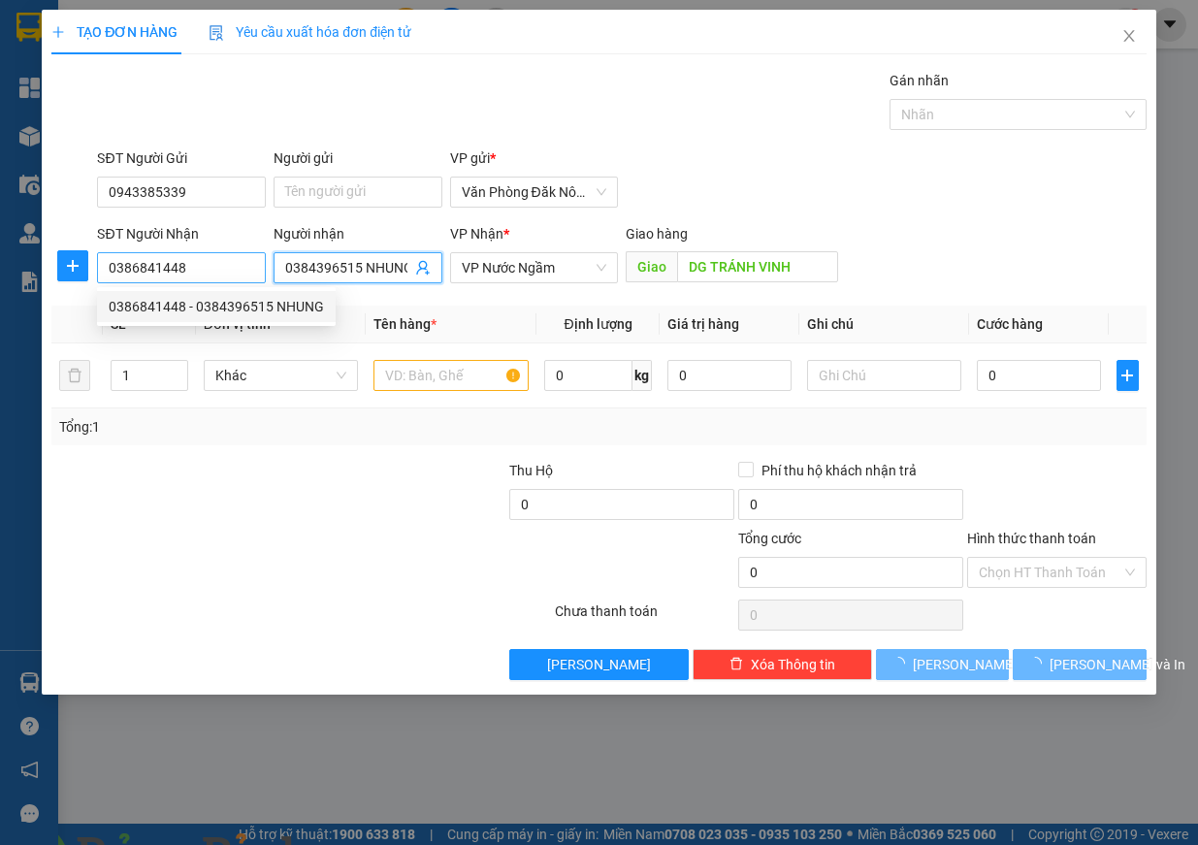
type input "200.000"
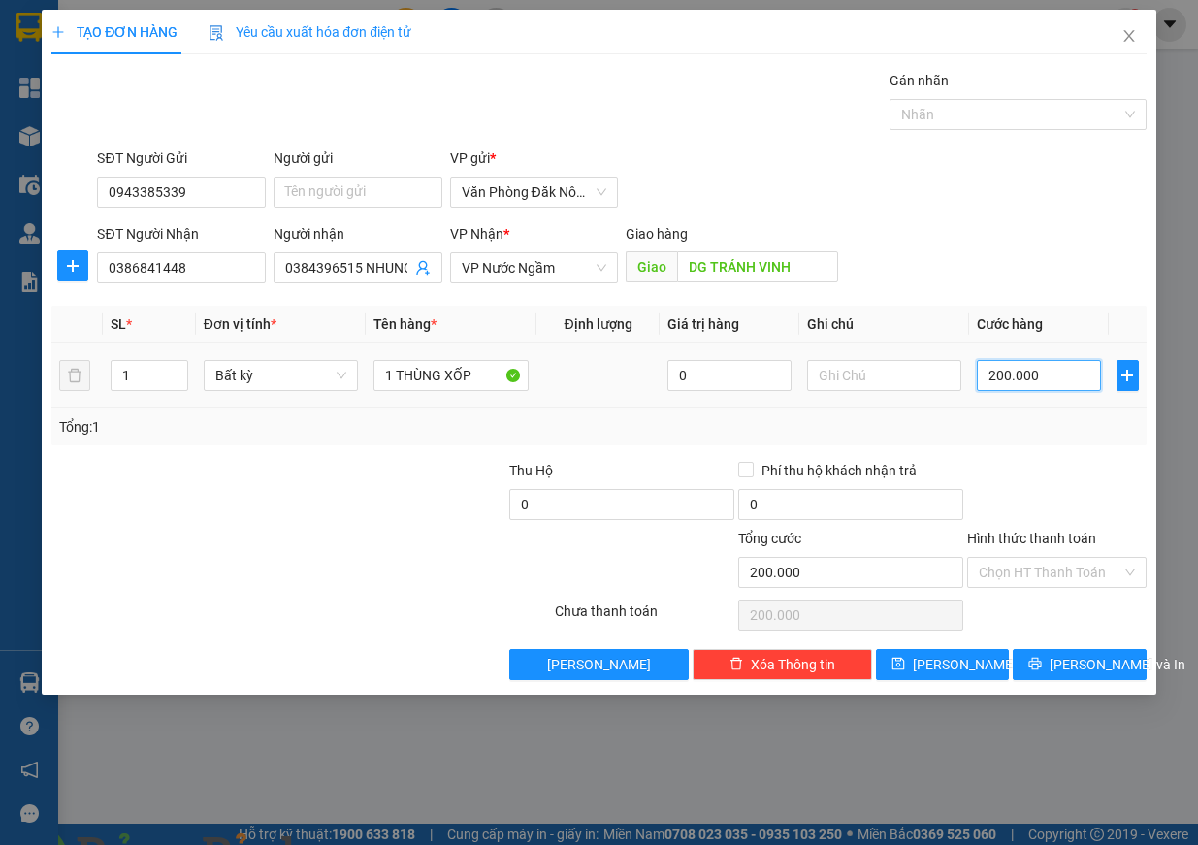
click at [1010, 380] on input "200.000" at bounding box center [1039, 375] width 124 height 31
type input "2"
type input "25"
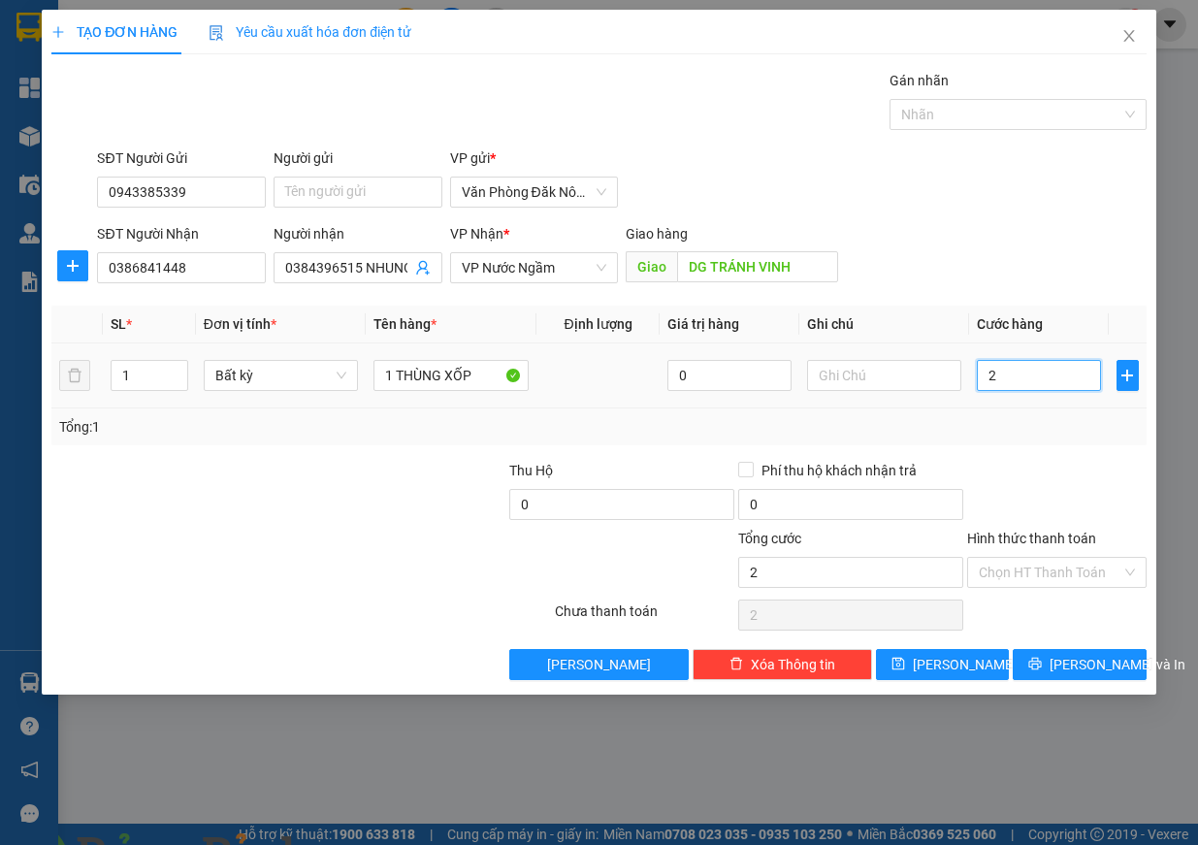
type input "25"
type input "250"
type input "2.500"
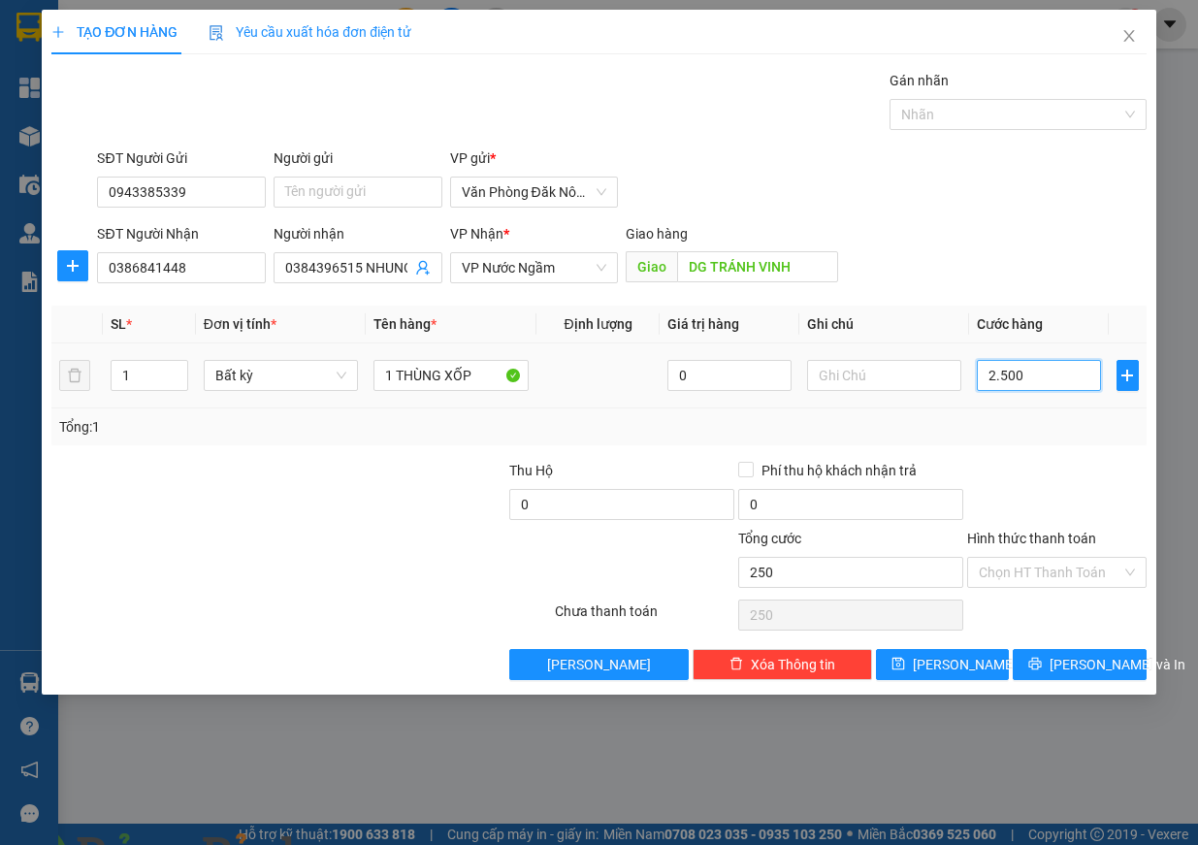
type input "2.500"
type input "25.000"
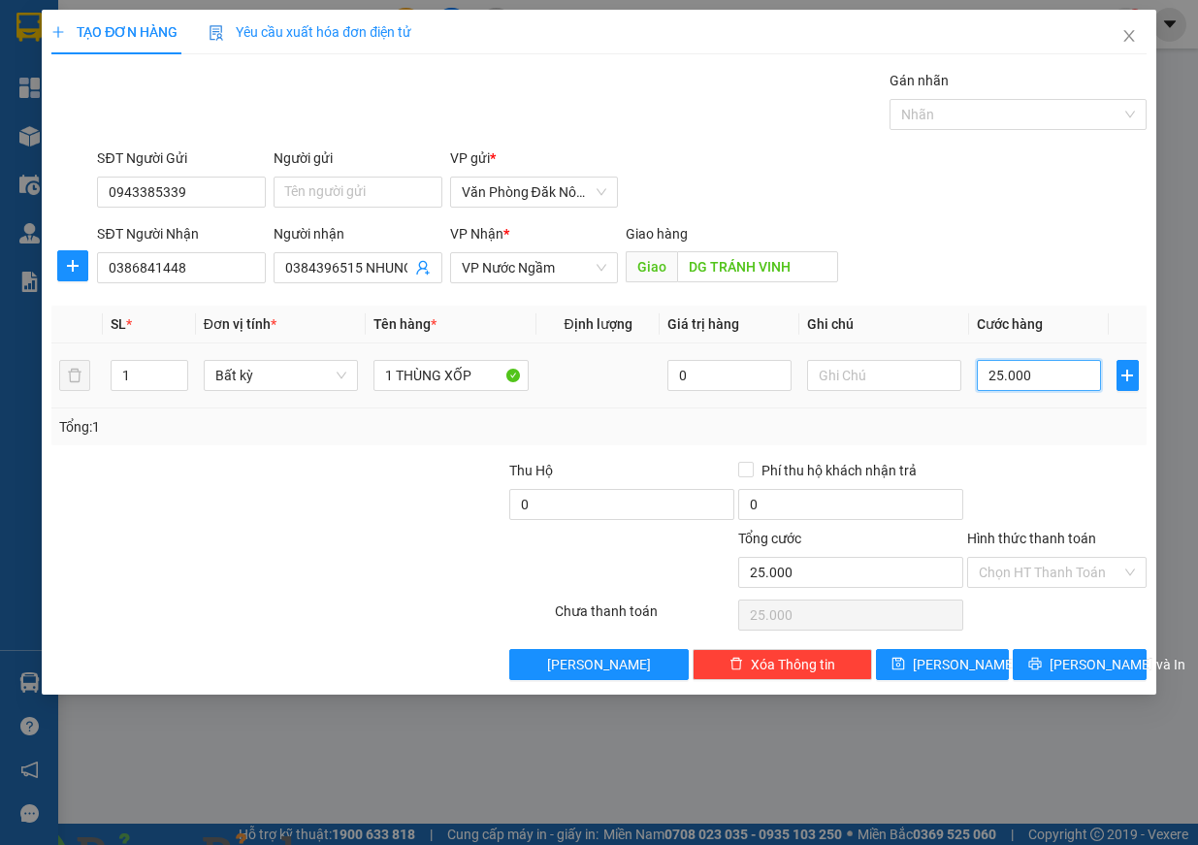
type input "250.000"
click at [1018, 560] on input "Hình thức thanh toán" at bounding box center [1050, 572] width 143 height 29
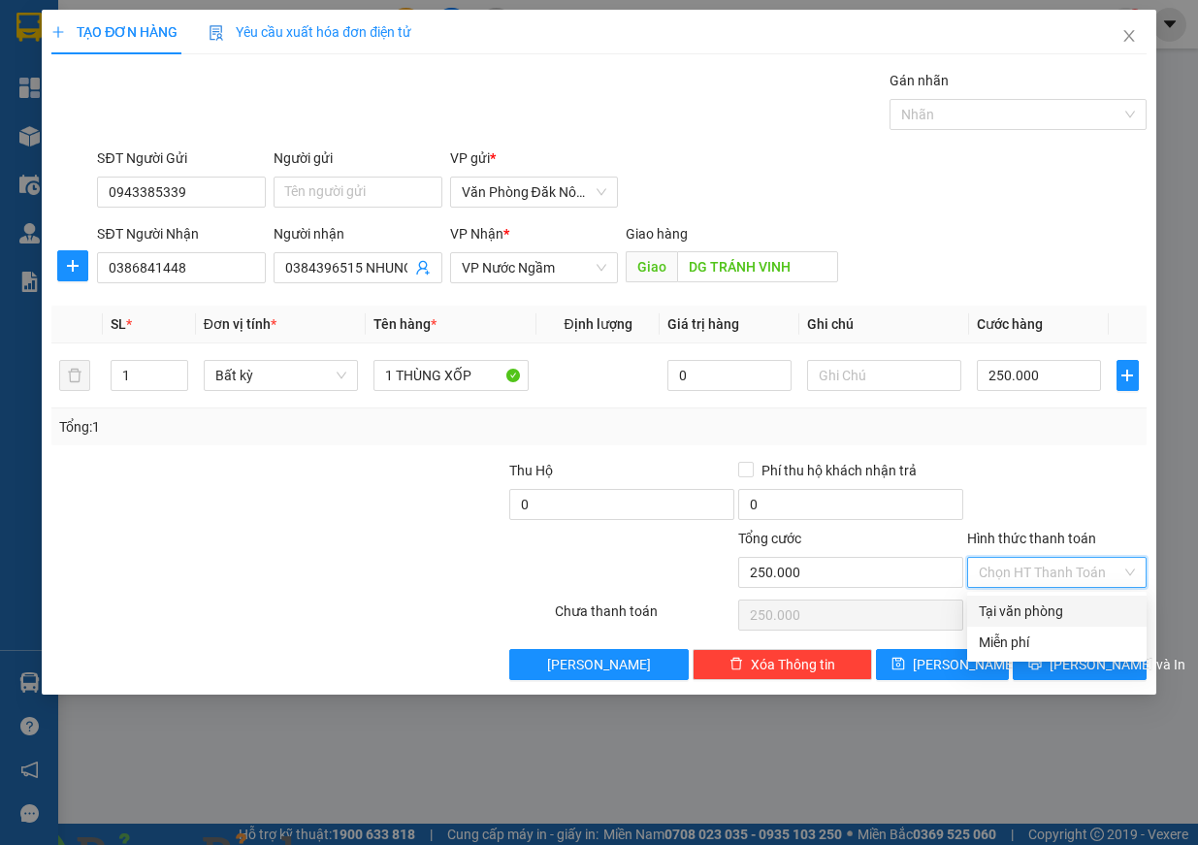
click at [1067, 613] on div "Tại văn phòng" at bounding box center [1057, 611] width 156 height 21
type input "0"
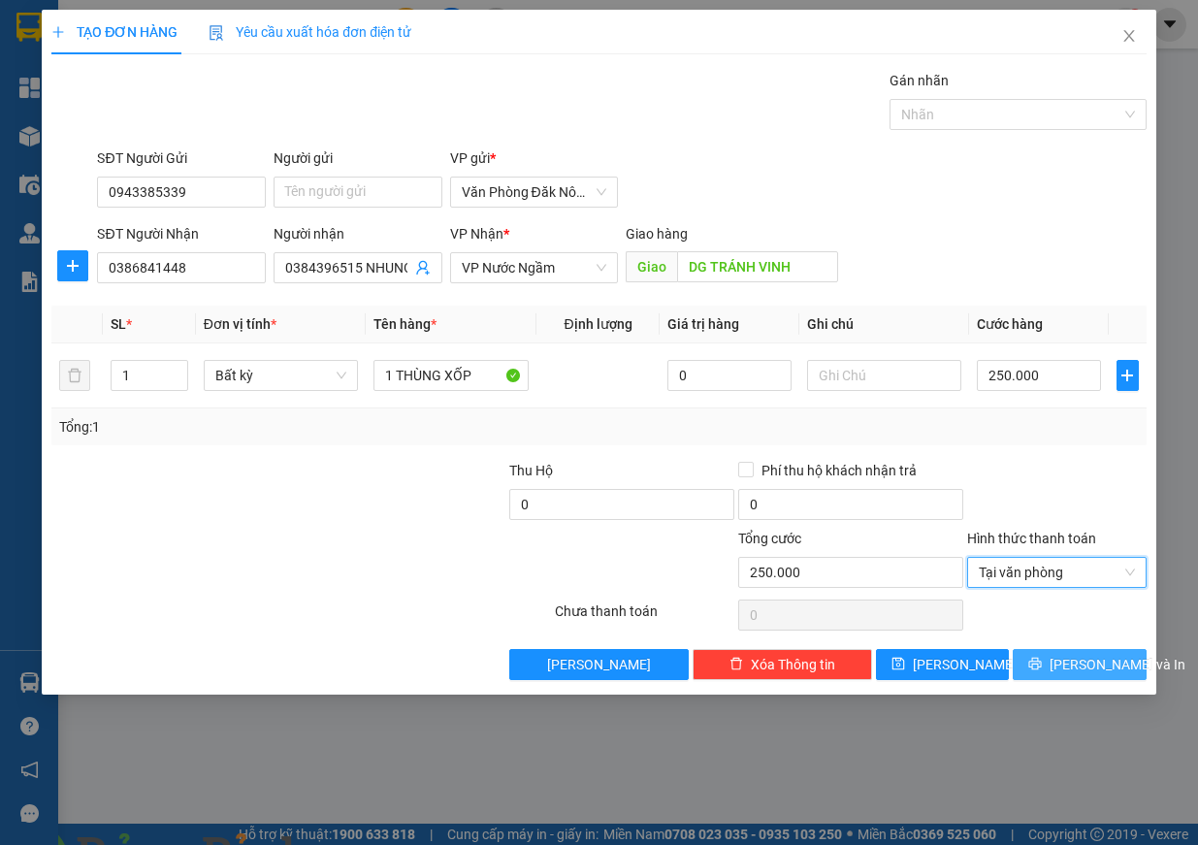
click at [1086, 664] on span "Lưu và In" at bounding box center [1118, 664] width 136 height 21
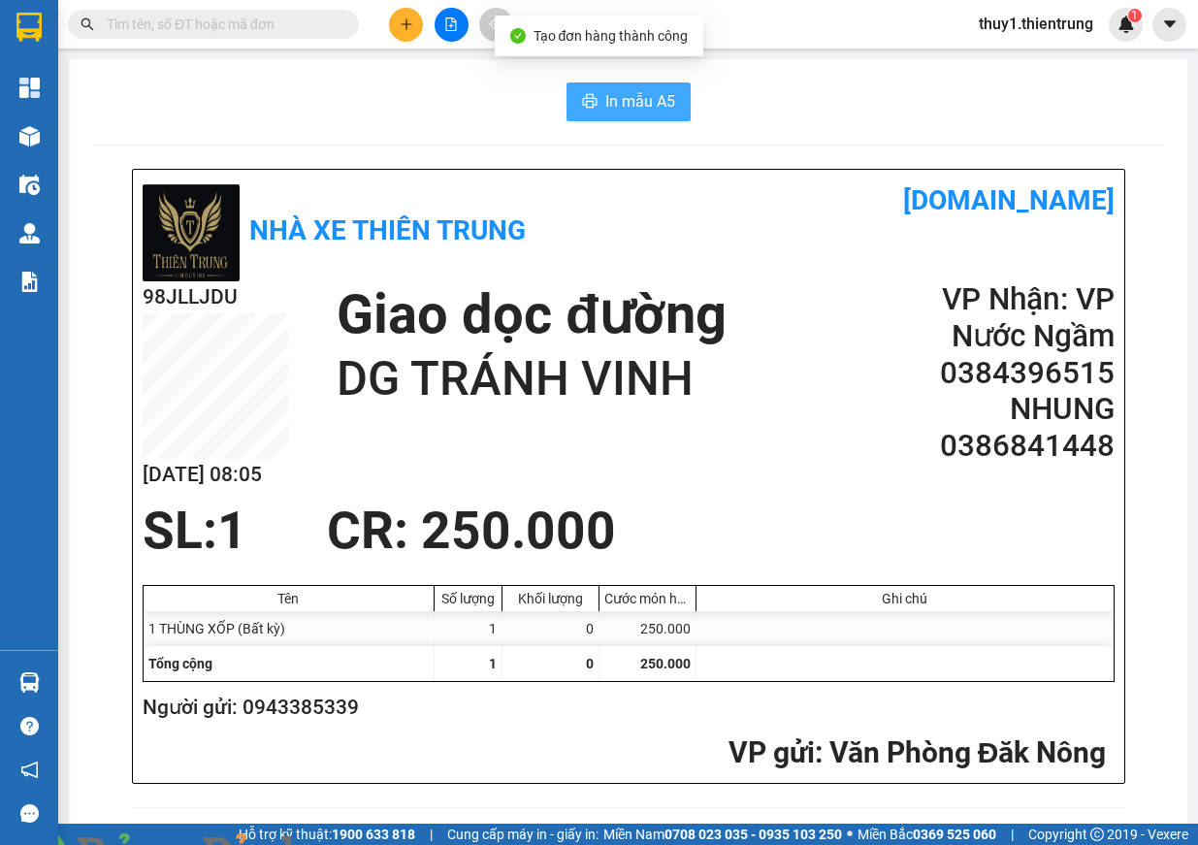
click at [605, 101] on span "In mẫu A5" at bounding box center [640, 101] width 70 height 24
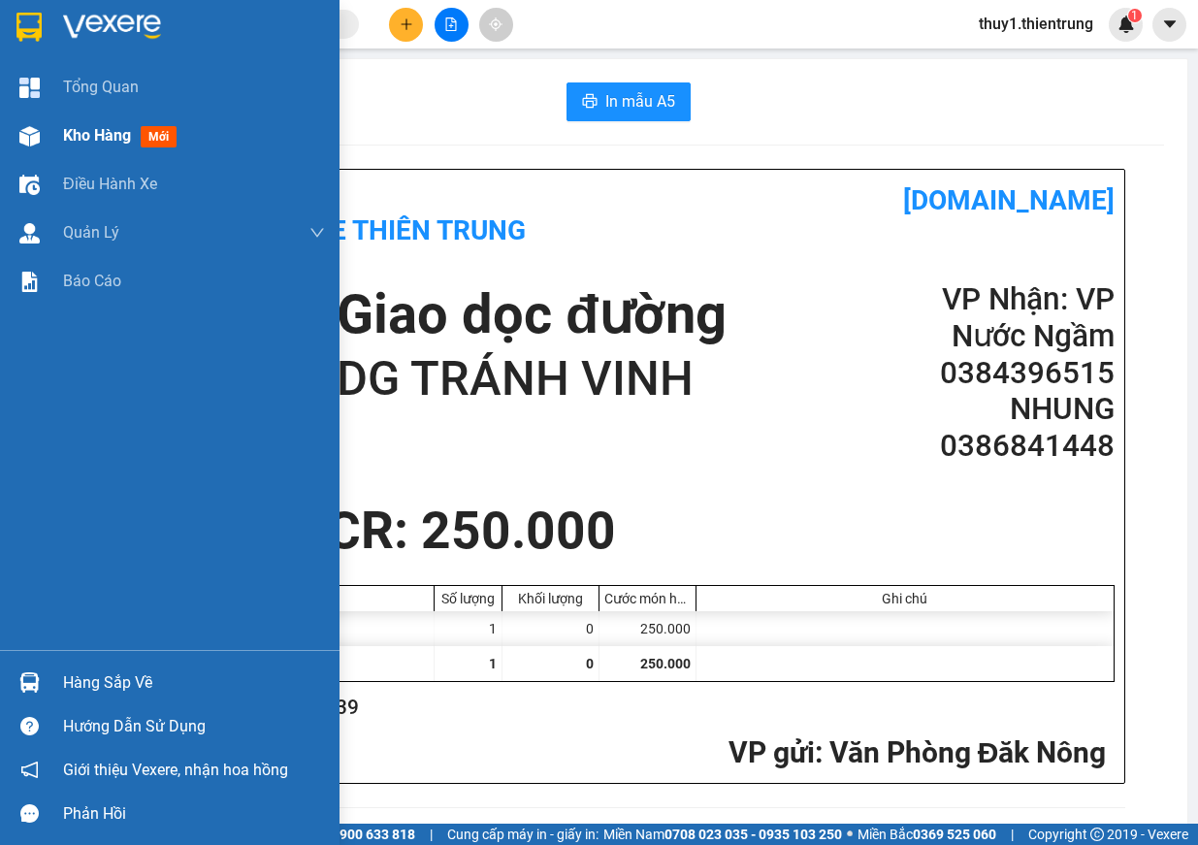
click at [37, 138] on img at bounding box center [29, 136] width 20 height 20
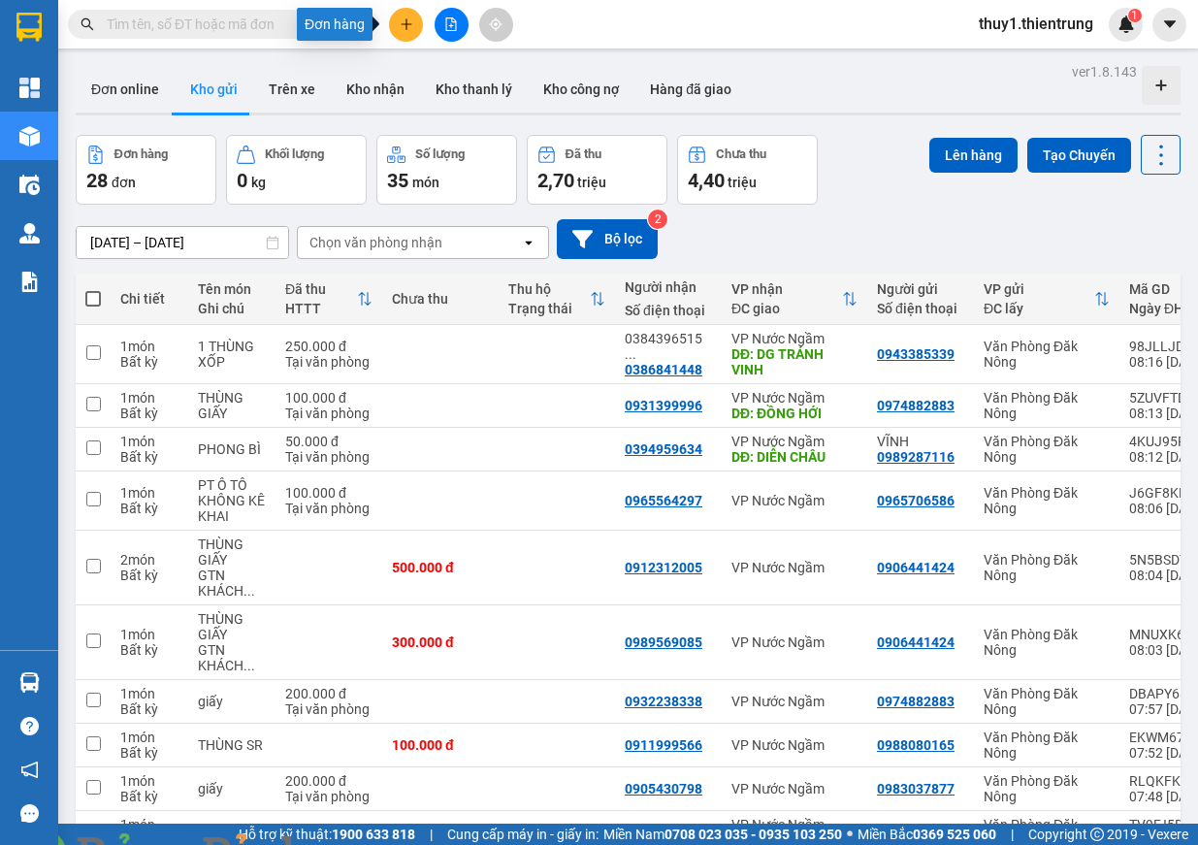
click at [414, 39] on button at bounding box center [406, 25] width 34 height 34
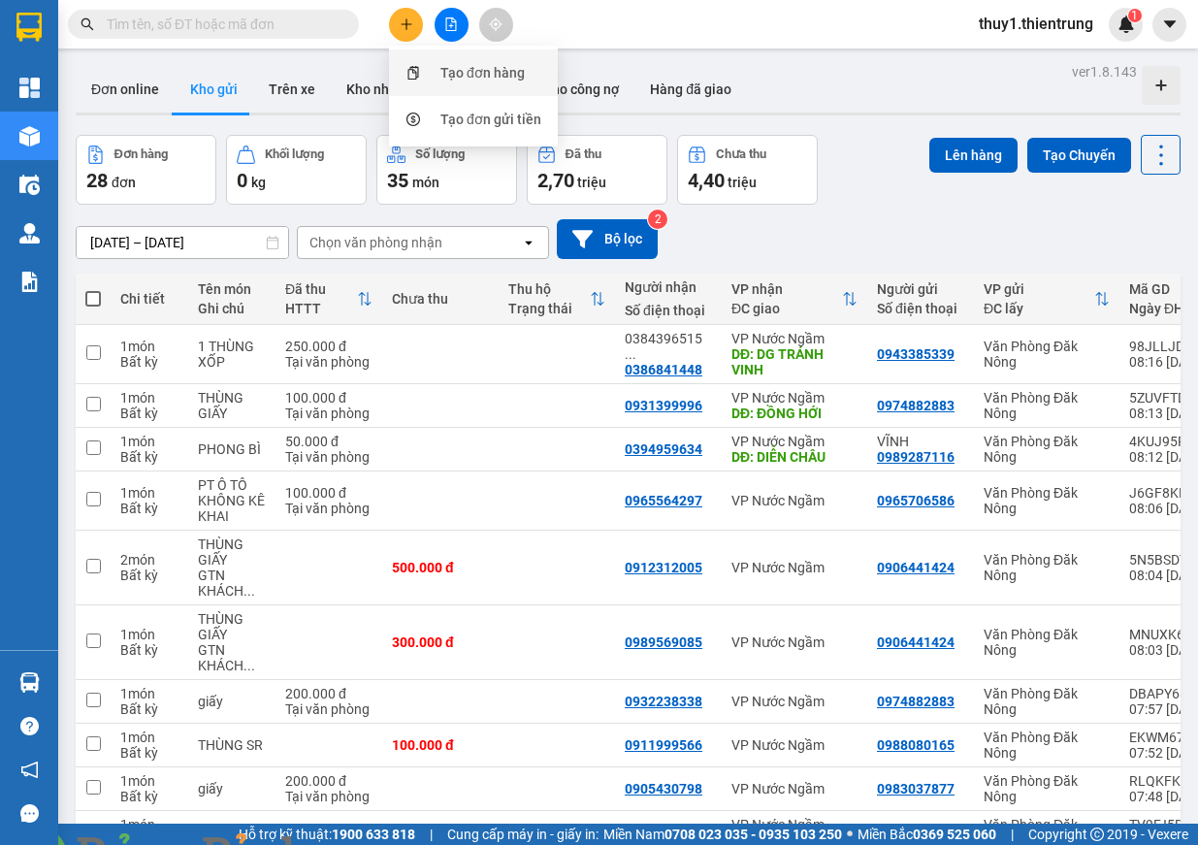
click at [437, 73] on div "Tạo đơn hàng" at bounding box center [474, 72] width 146 height 37
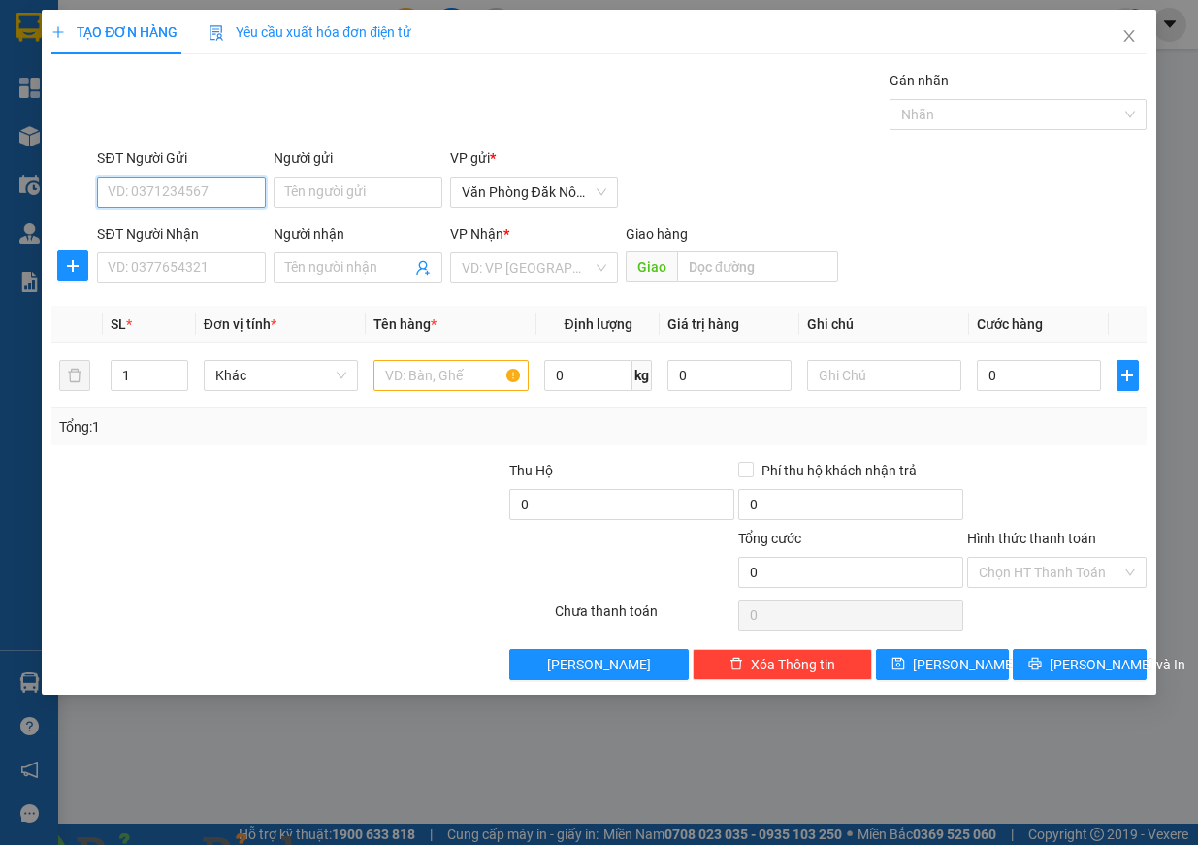
click at [135, 206] on input "SĐT Người Gửi" at bounding box center [181, 192] width 169 height 31
type input "0967055791"
click at [208, 256] on input "SĐT Người Nhận" at bounding box center [181, 267] width 169 height 31
click at [162, 258] on input "SĐT Người Nhận" at bounding box center [181, 267] width 169 height 31
type input "0941113355"
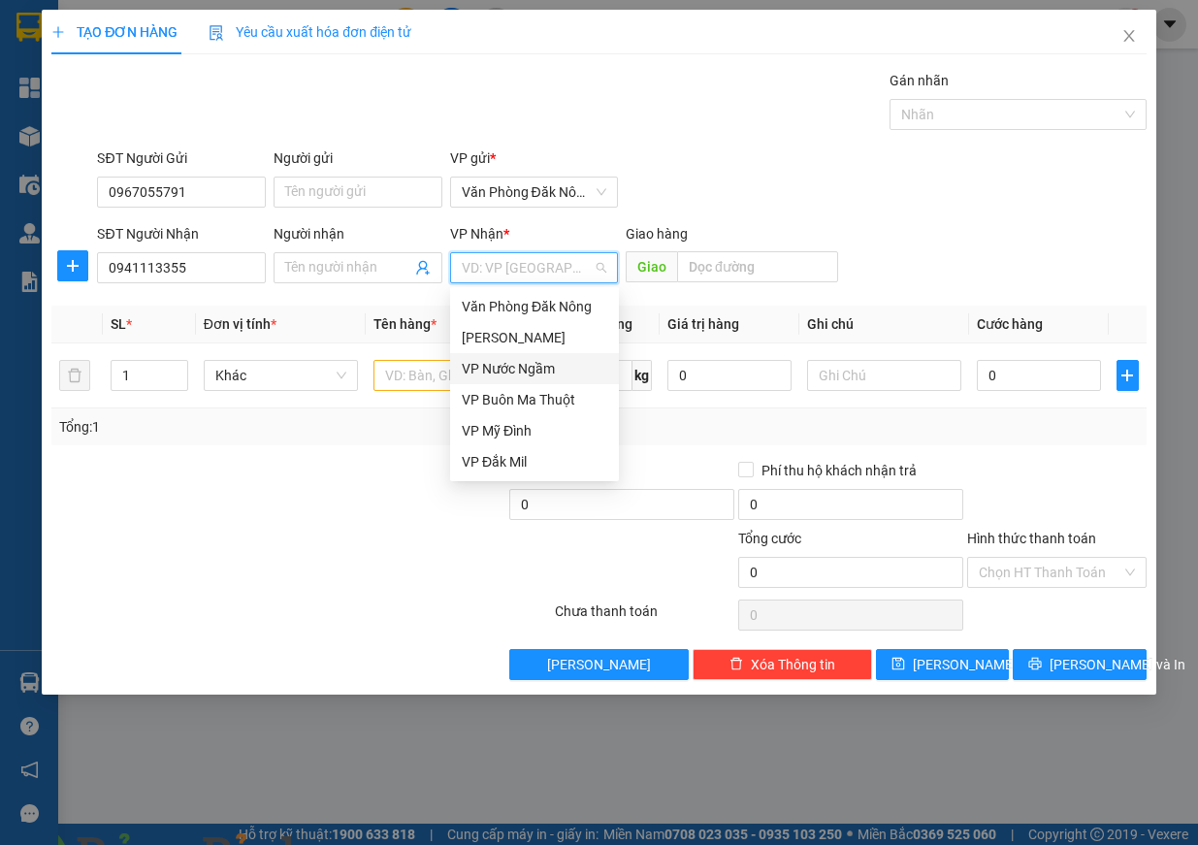
click at [545, 374] on div "VP Nước Ngầm" at bounding box center [535, 368] width 146 height 21
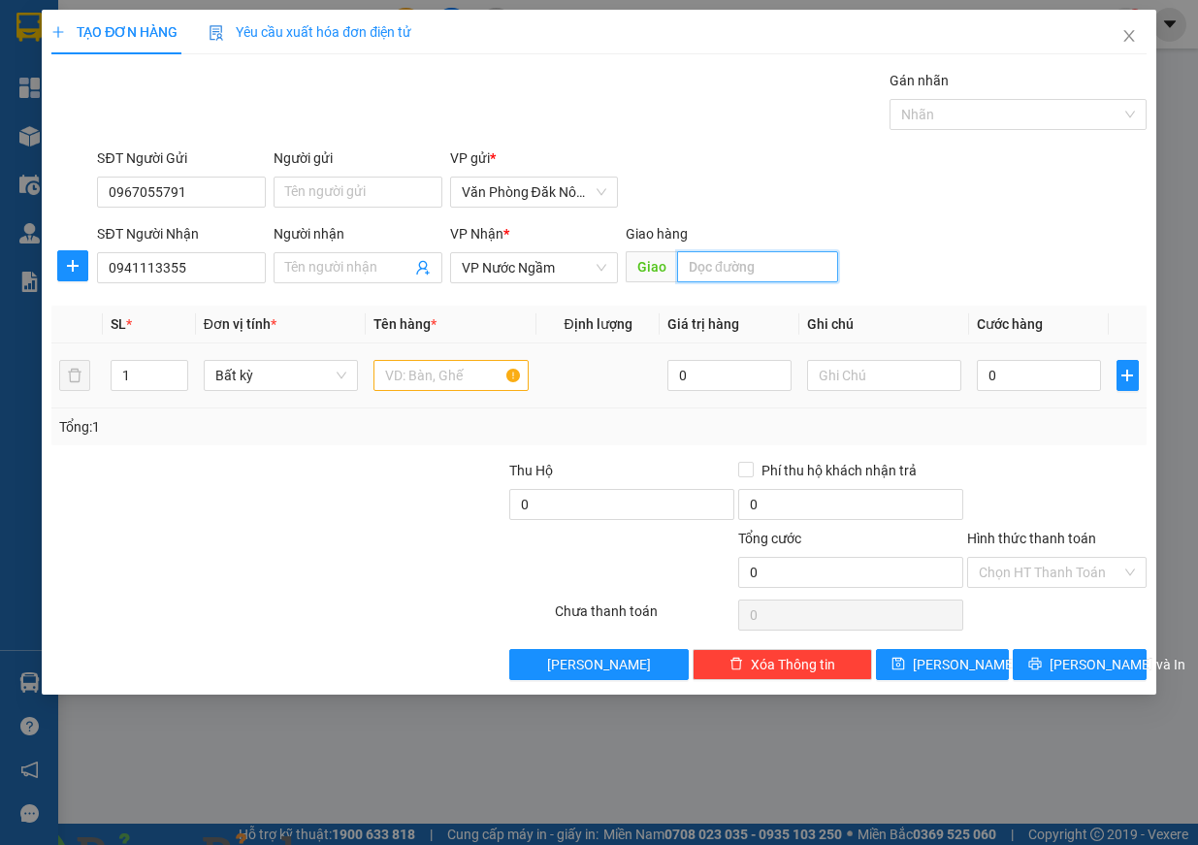
click at [802, 263] on input "text" at bounding box center [757, 266] width 161 height 31
type input "cx nguyệt viên"
click at [1011, 381] on input "0" at bounding box center [1039, 375] width 124 height 31
type input "5"
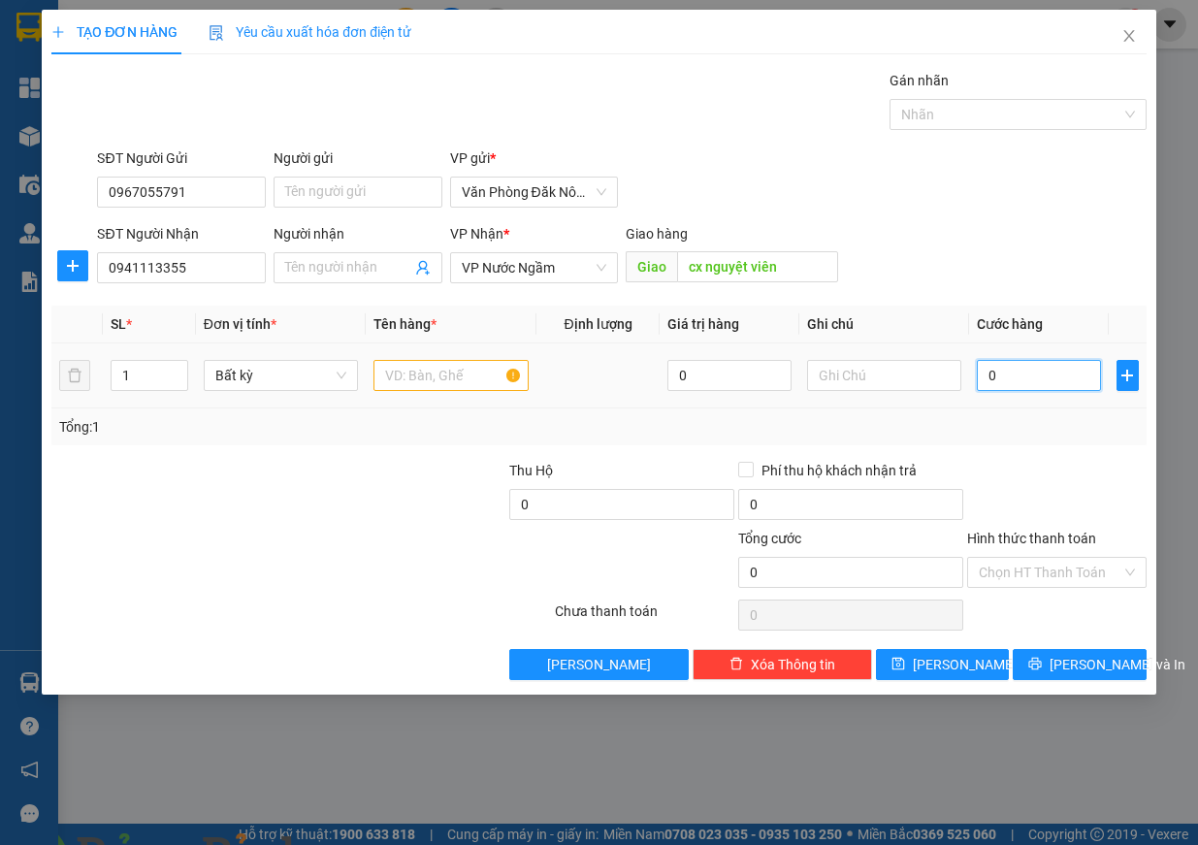
type input "5"
type input "55"
type input "550"
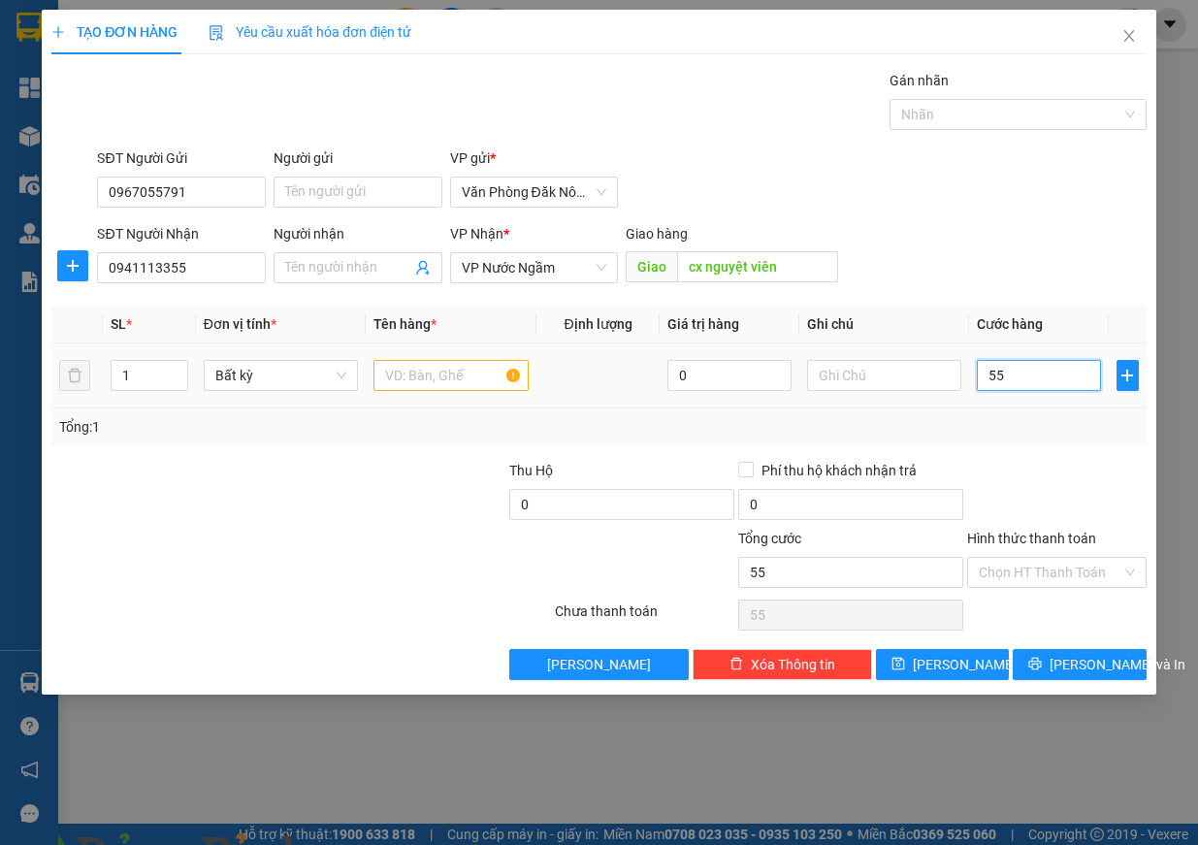
type input "550"
type input "5.500"
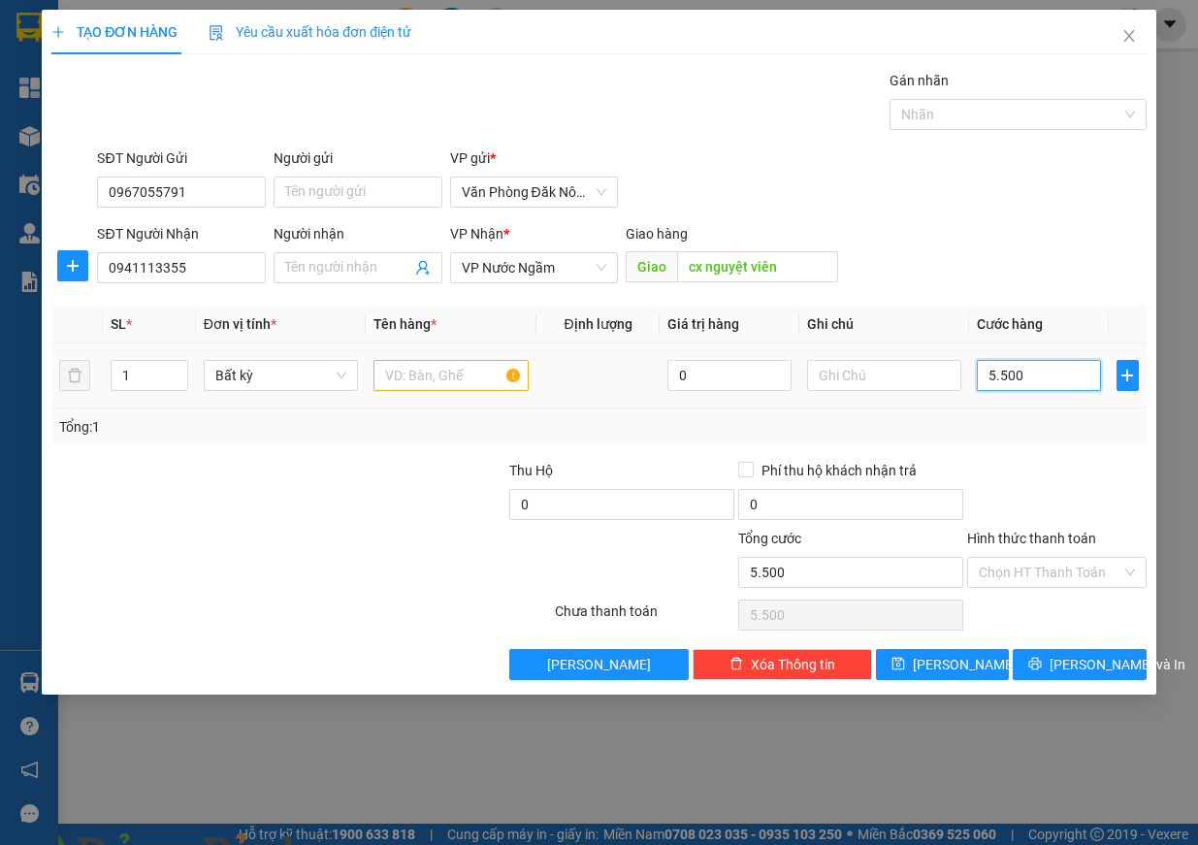
type input "55.000"
type input "550.000"
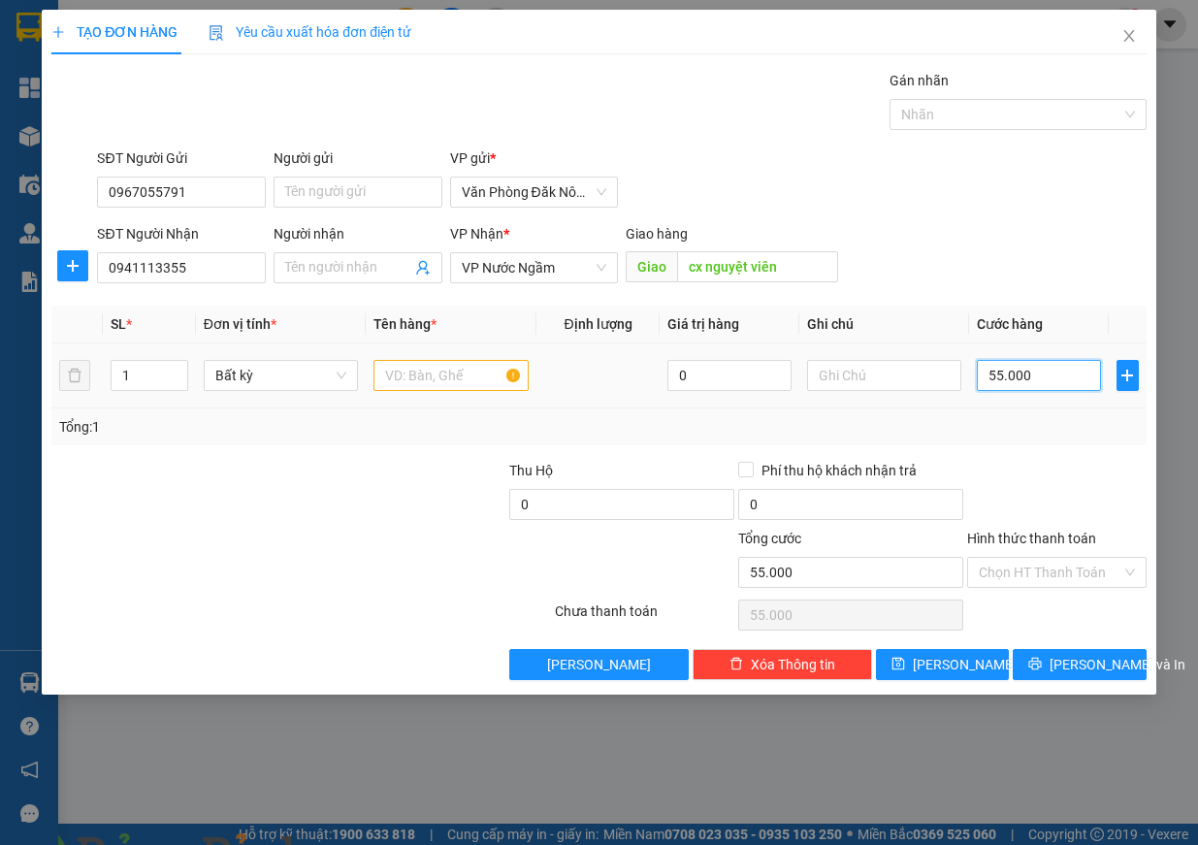
type input "550.000"
click at [421, 366] on input "text" at bounding box center [451, 375] width 155 height 31
type input "giấy"
click at [130, 371] on input "1" at bounding box center [150, 375] width 76 height 29
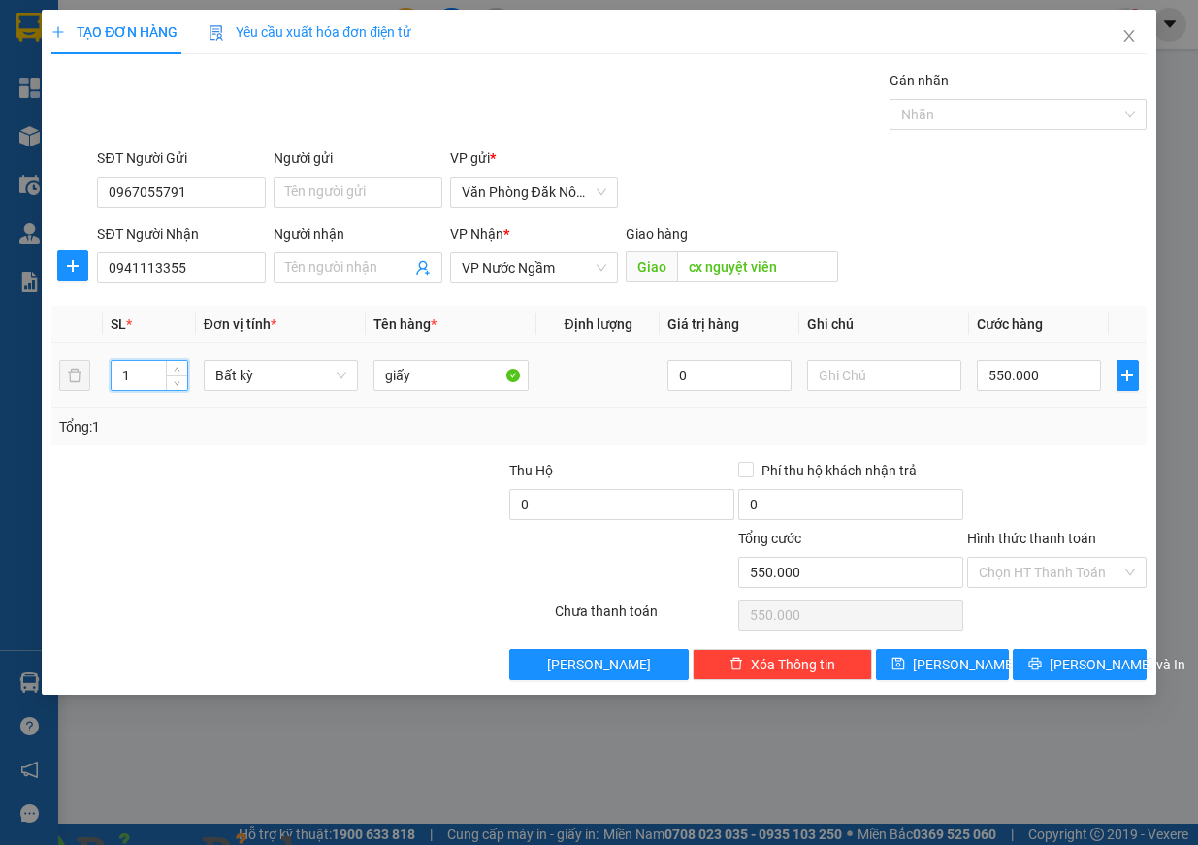
drag, startPoint x: 133, startPoint y: 371, endPoint x: 93, endPoint y: 375, distance: 40.1
click at [93, 375] on tr "1 Bất kỳ giấy 0 550.000" at bounding box center [598, 375] width 1095 height 65
type input "3"
type input "0"
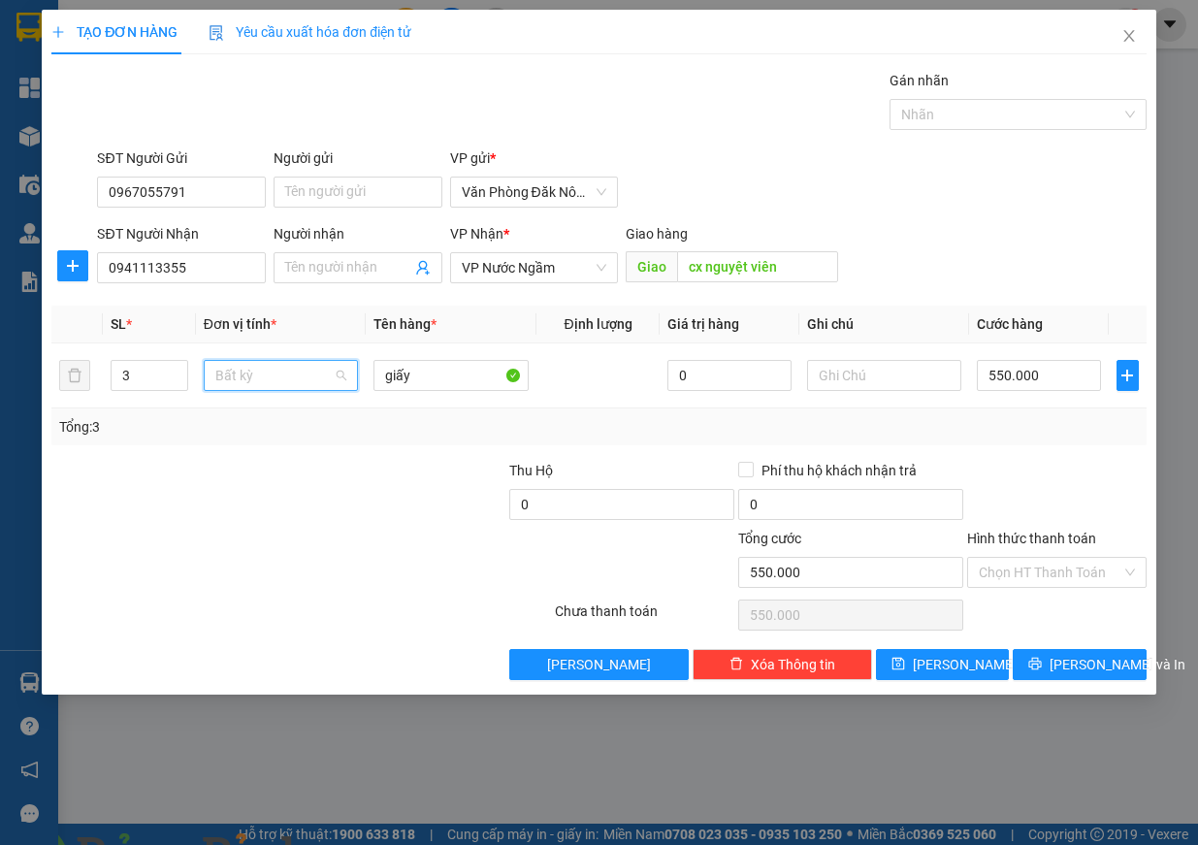
type input "0"
click at [282, 420] on div "Bất kỳ" at bounding box center [281, 414] width 132 height 21
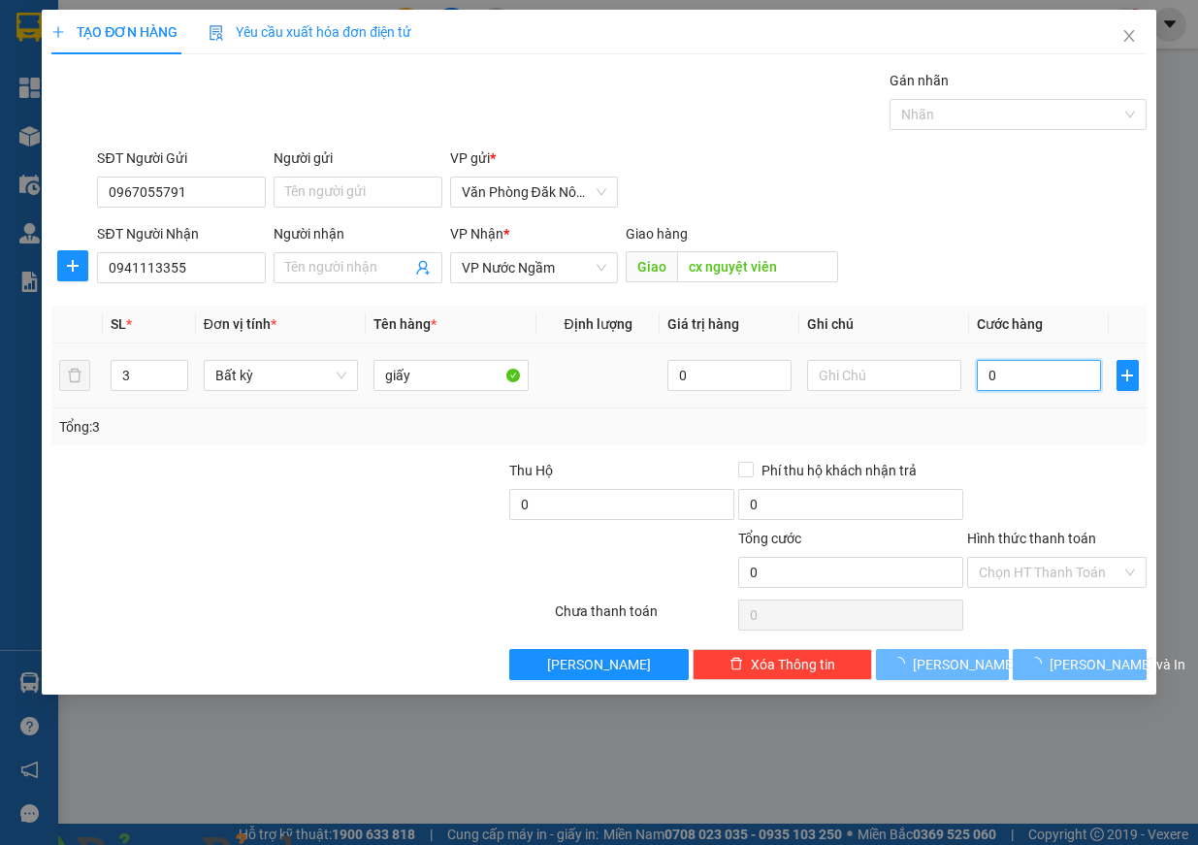
click at [1025, 373] on input "0" at bounding box center [1039, 375] width 124 height 31
type input "5"
type input "55"
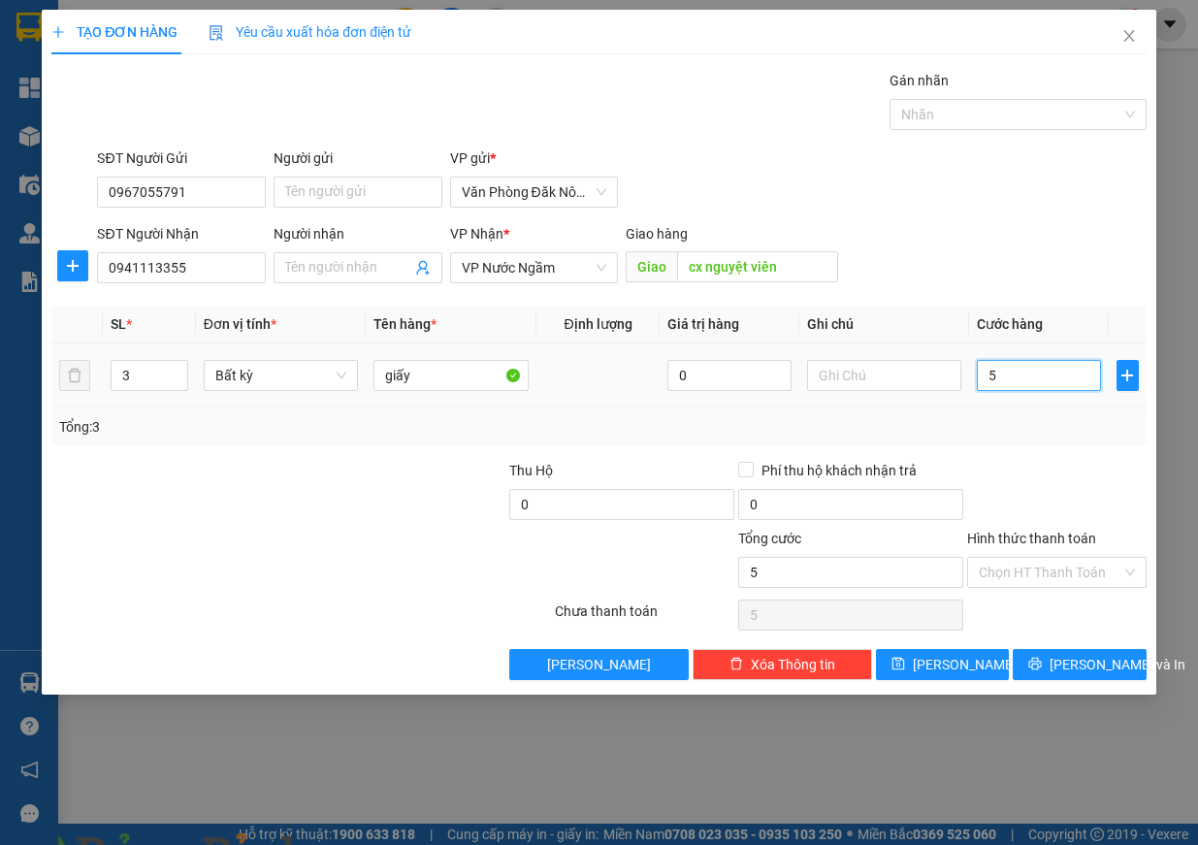
type input "55"
type input "550"
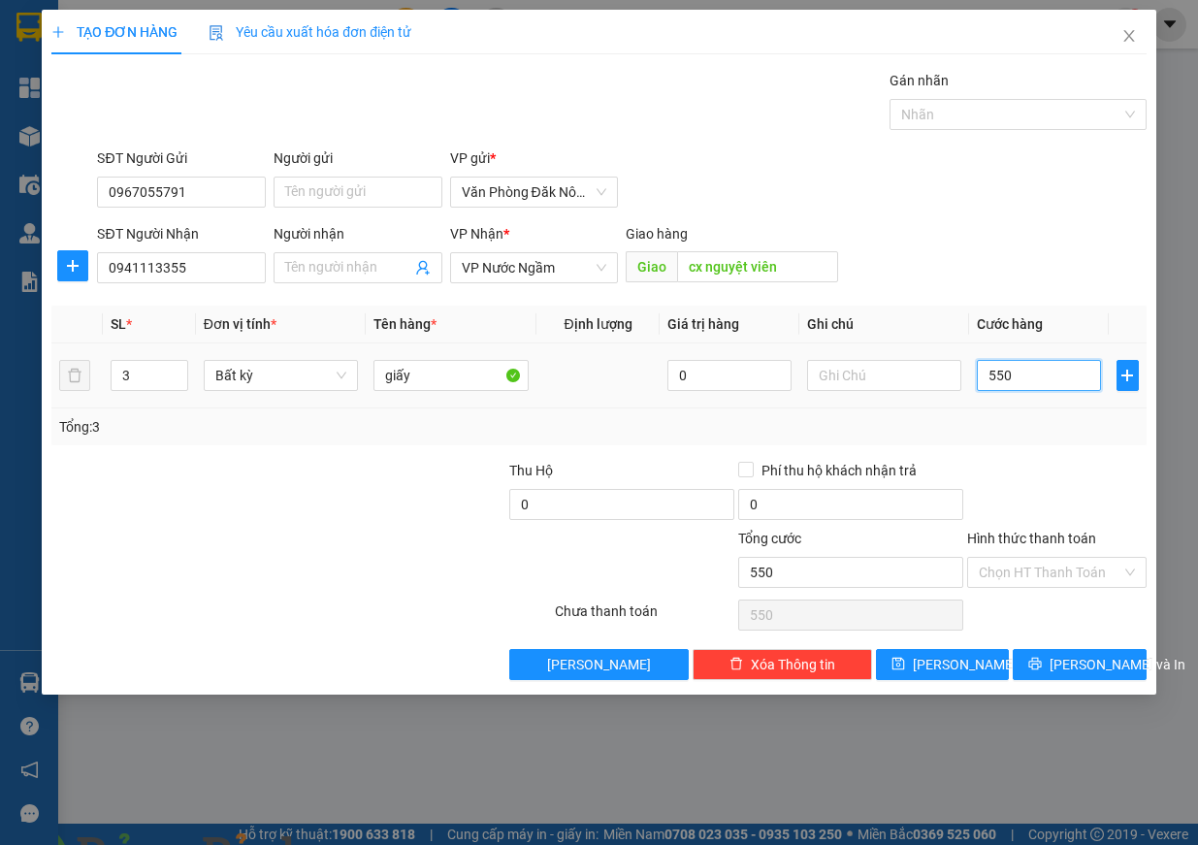
type input "5.500"
type input "55.000"
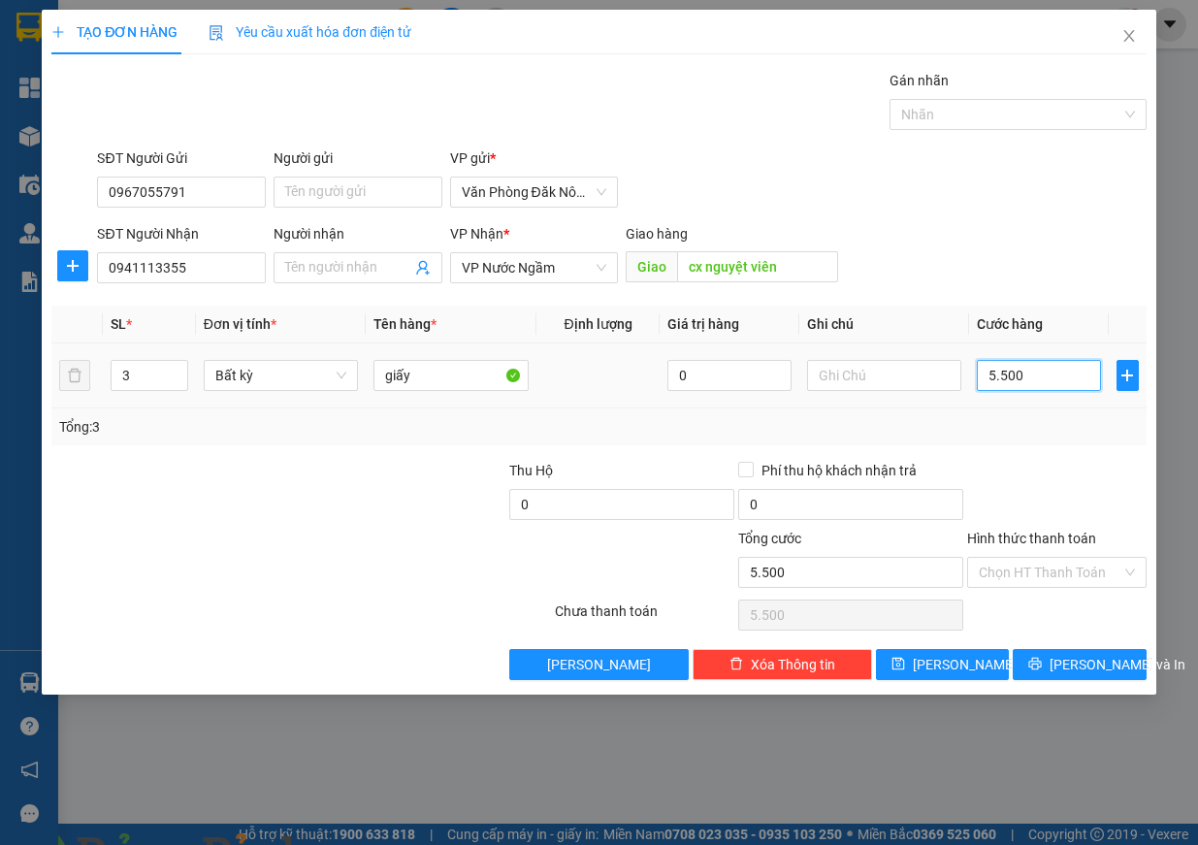
type input "55.000"
type input "550.000"
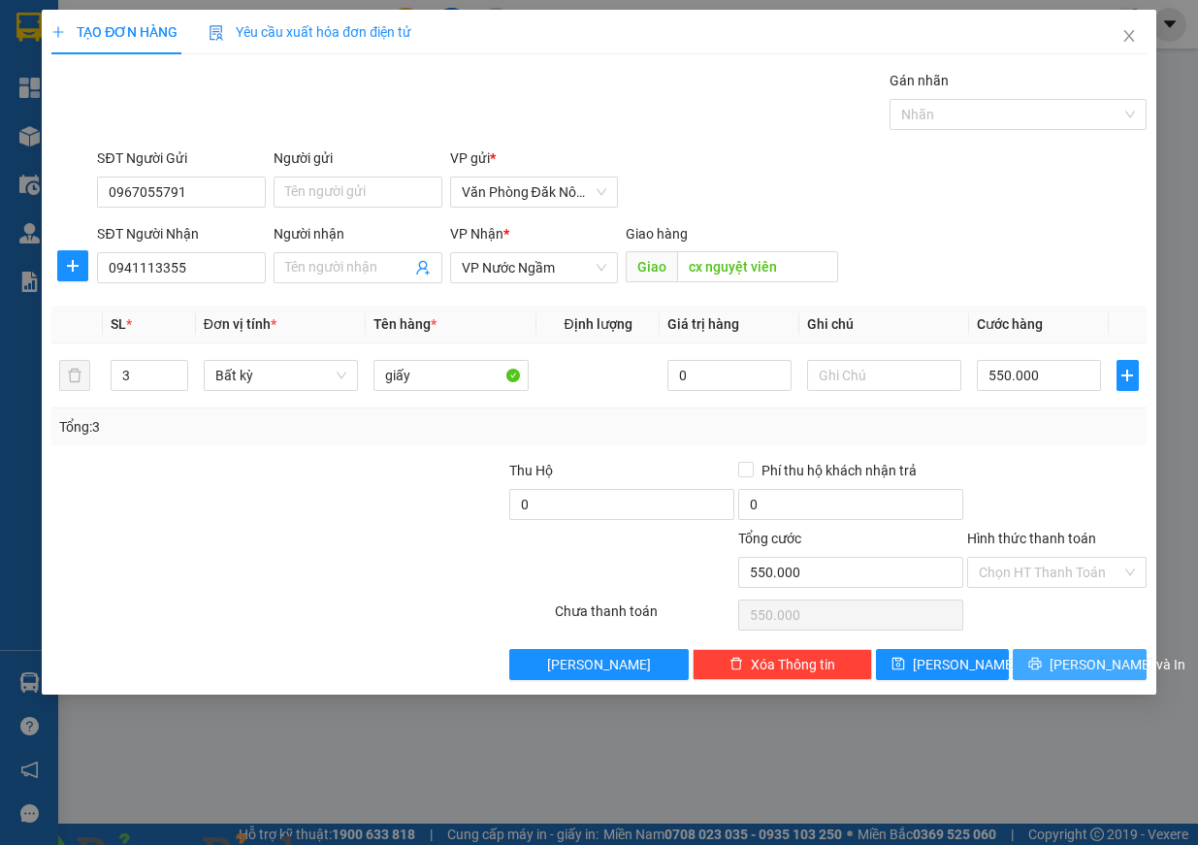
click at [1073, 659] on span "Lưu và In" at bounding box center [1118, 664] width 136 height 21
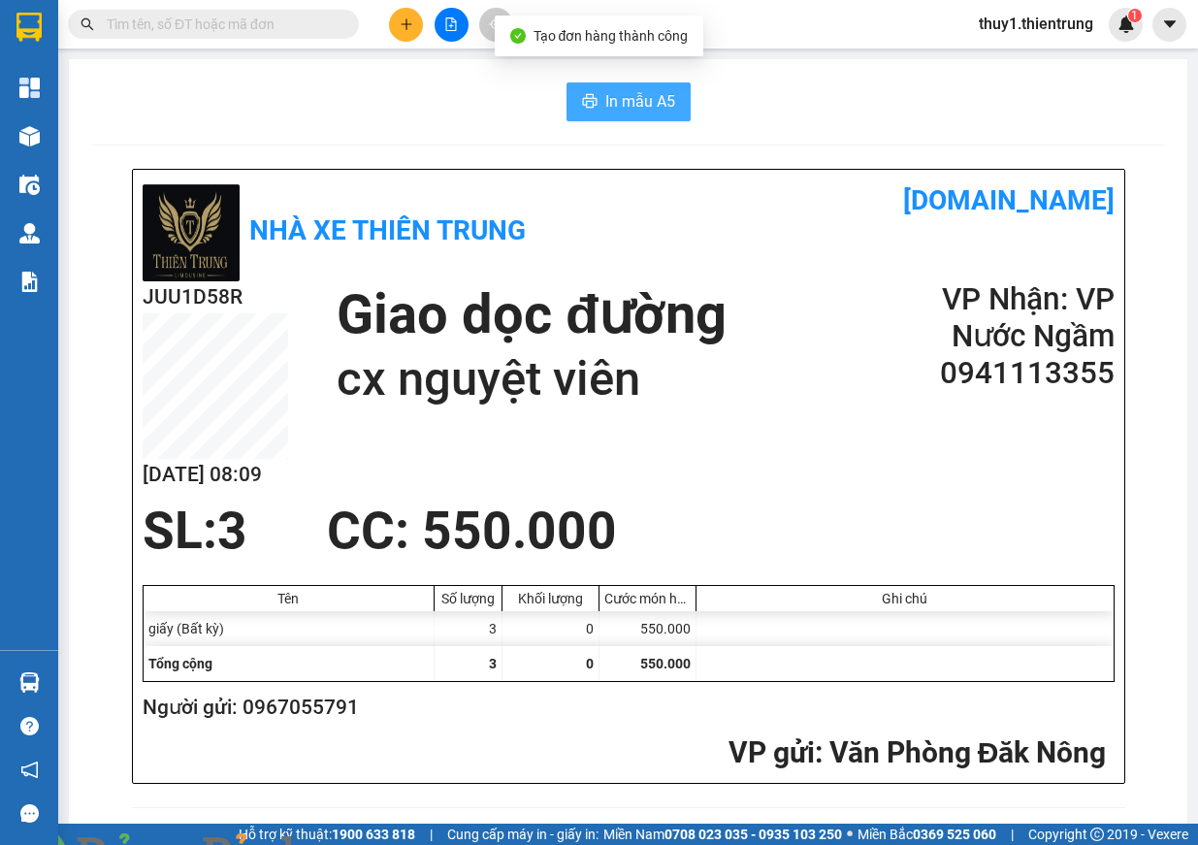
click at [614, 92] on span "In mẫu A5" at bounding box center [640, 101] width 70 height 24
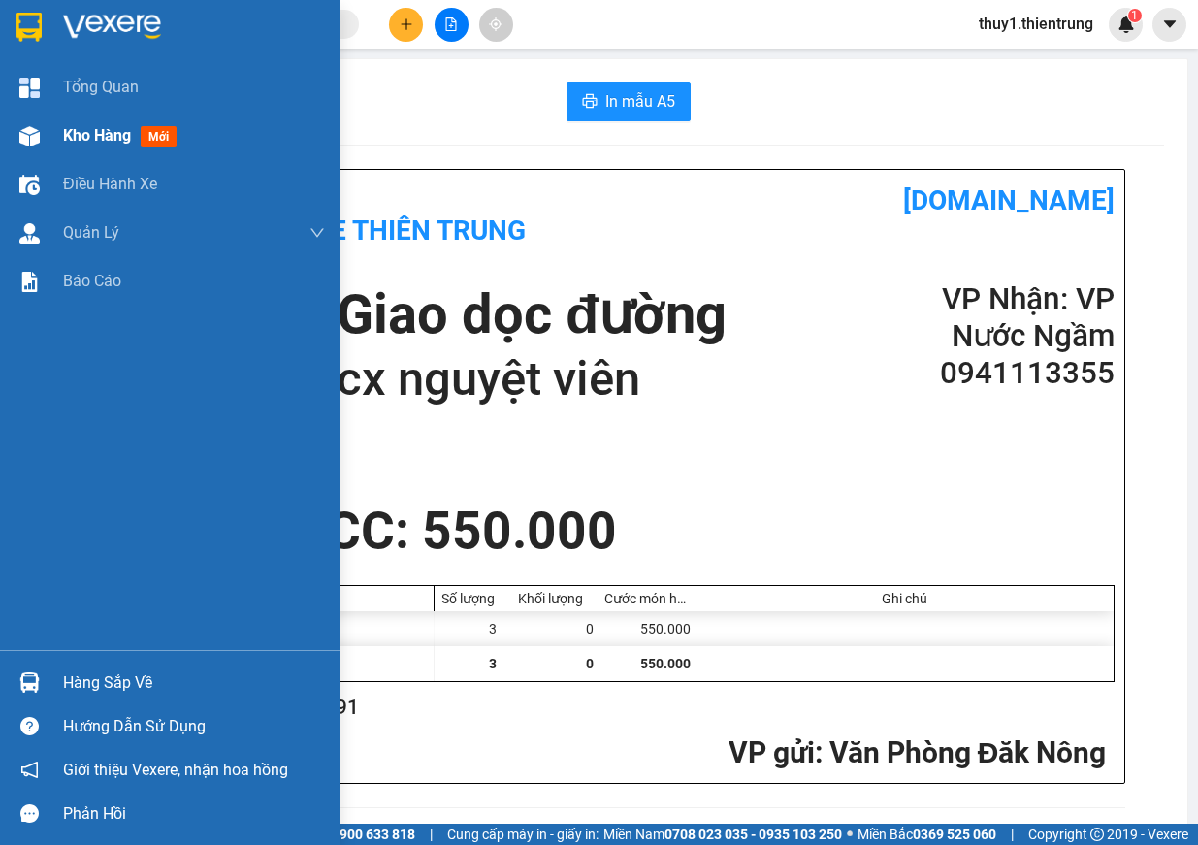
click at [13, 140] on div at bounding box center [30, 136] width 34 height 34
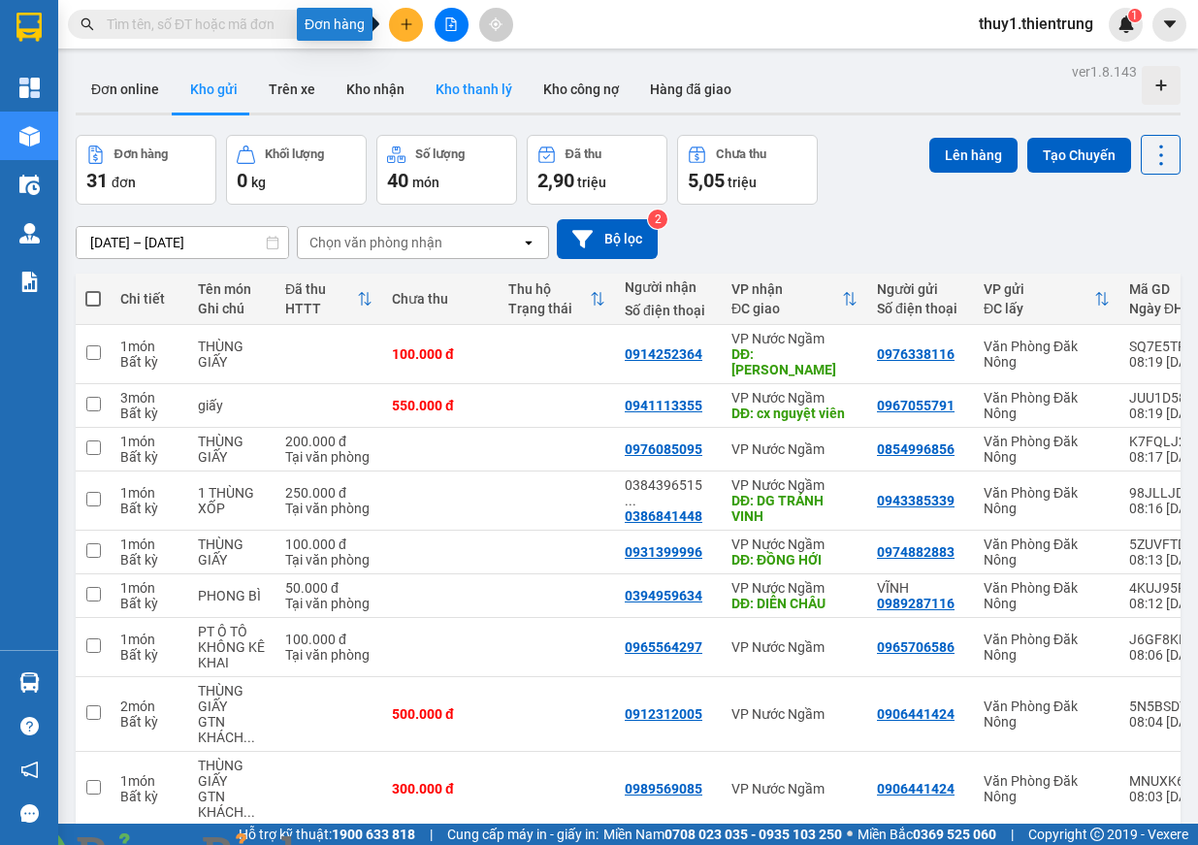
drag, startPoint x: 404, startPoint y: 28, endPoint x: 478, endPoint y: 73, distance: 87.0
click at [407, 28] on icon "plus" at bounding box center [407, 24] width 14 height 14
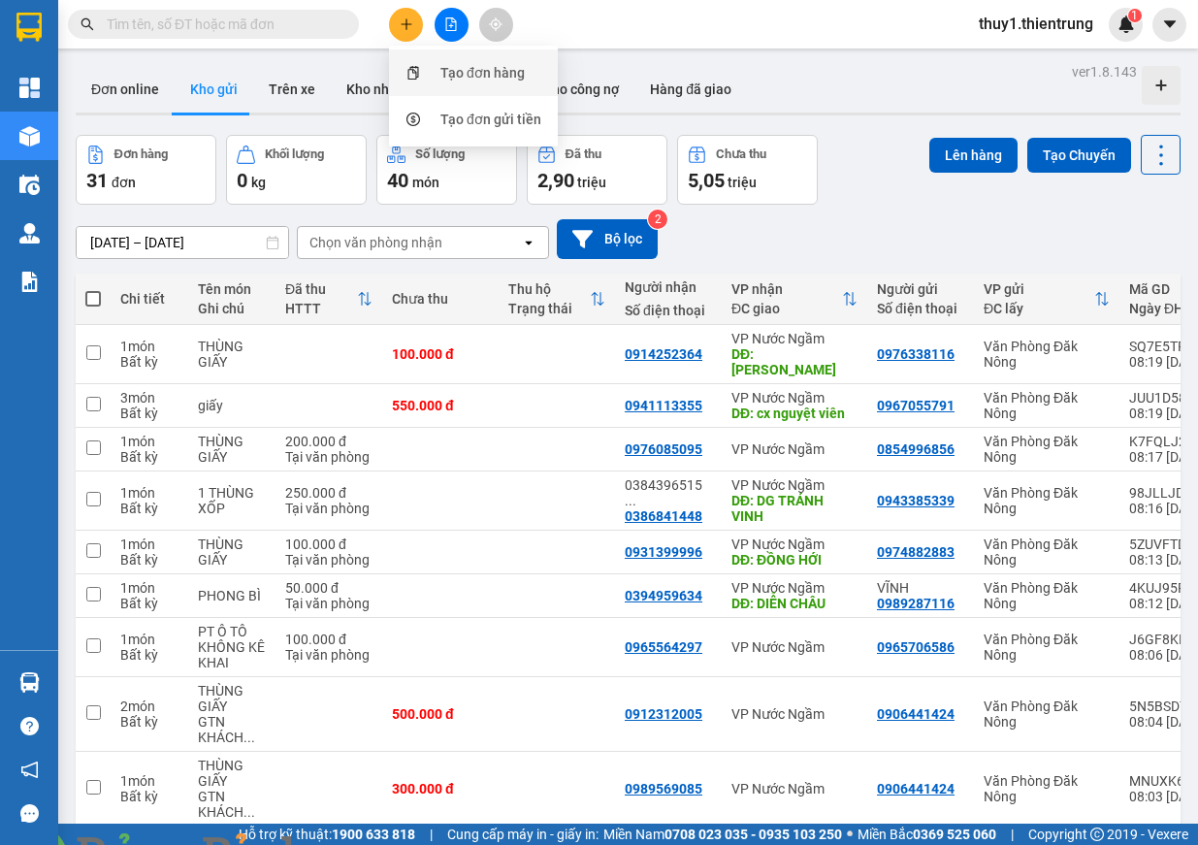
click at [480, 77] on div "Tạo đơn hàng" at bounding box center [482, 72] width 84 height 21
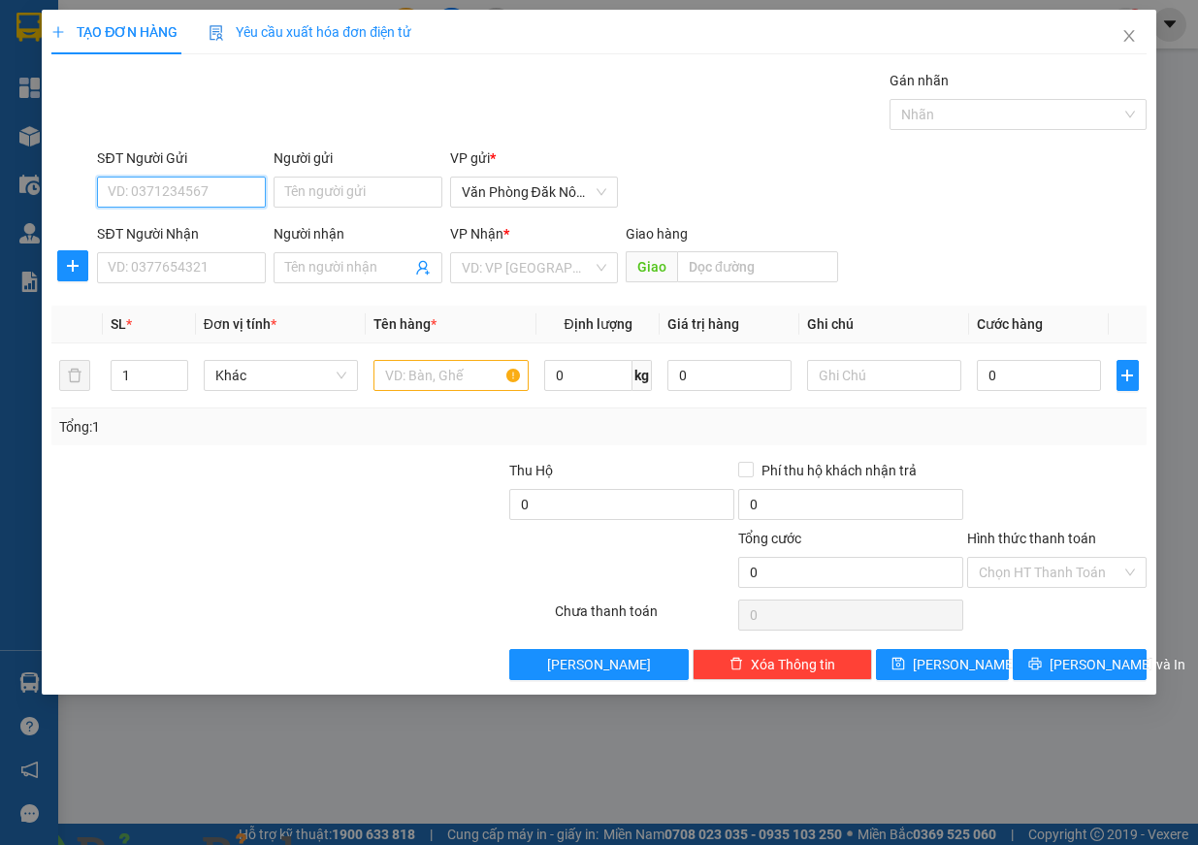
click at [170, 188] on input "SĐT Người Gửi" at bounding box center [181, 192] width 169 height 31
type input "0986869879"
click at [127, 260] on input "SĐT Người Nhận" at bounding box center [181, 267] width 169 height 31
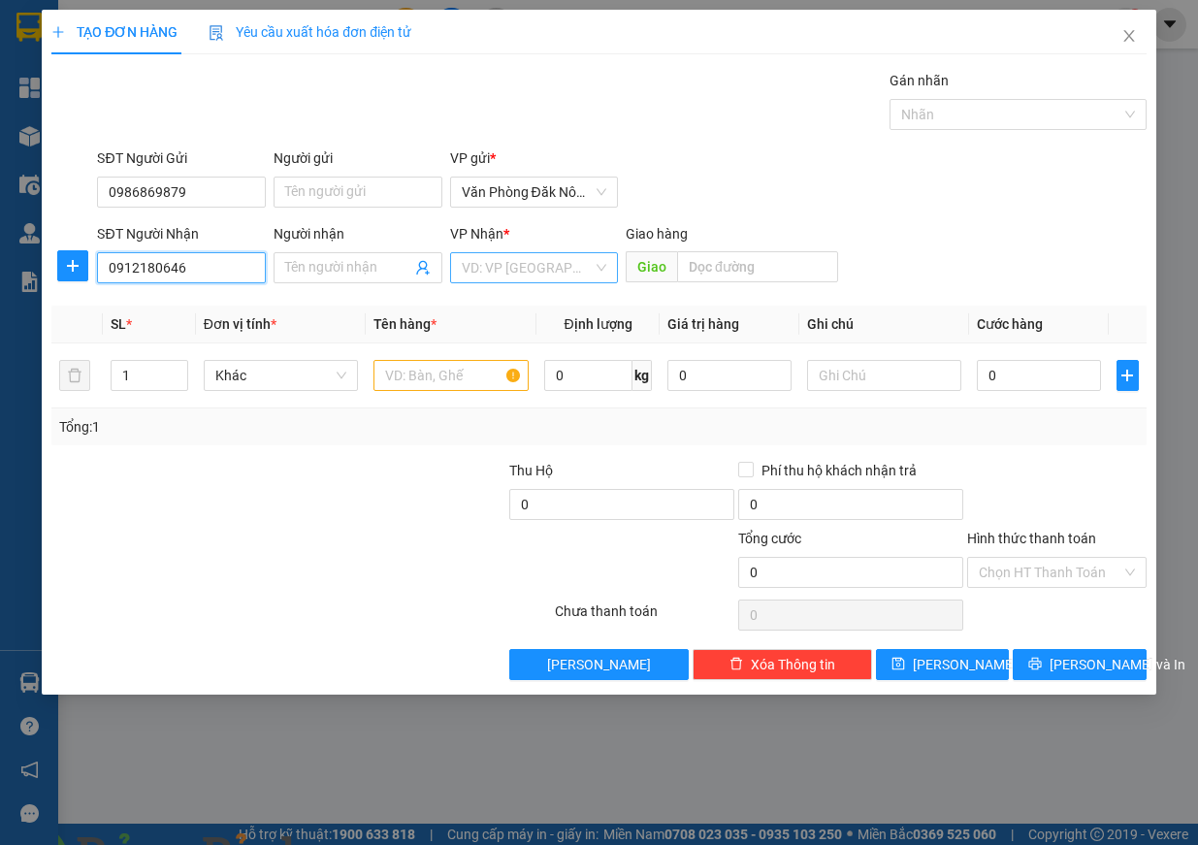
type input "0912180646"
click at [572, 272] on input "search" at bounding box center [528, 267] width 132 height 29
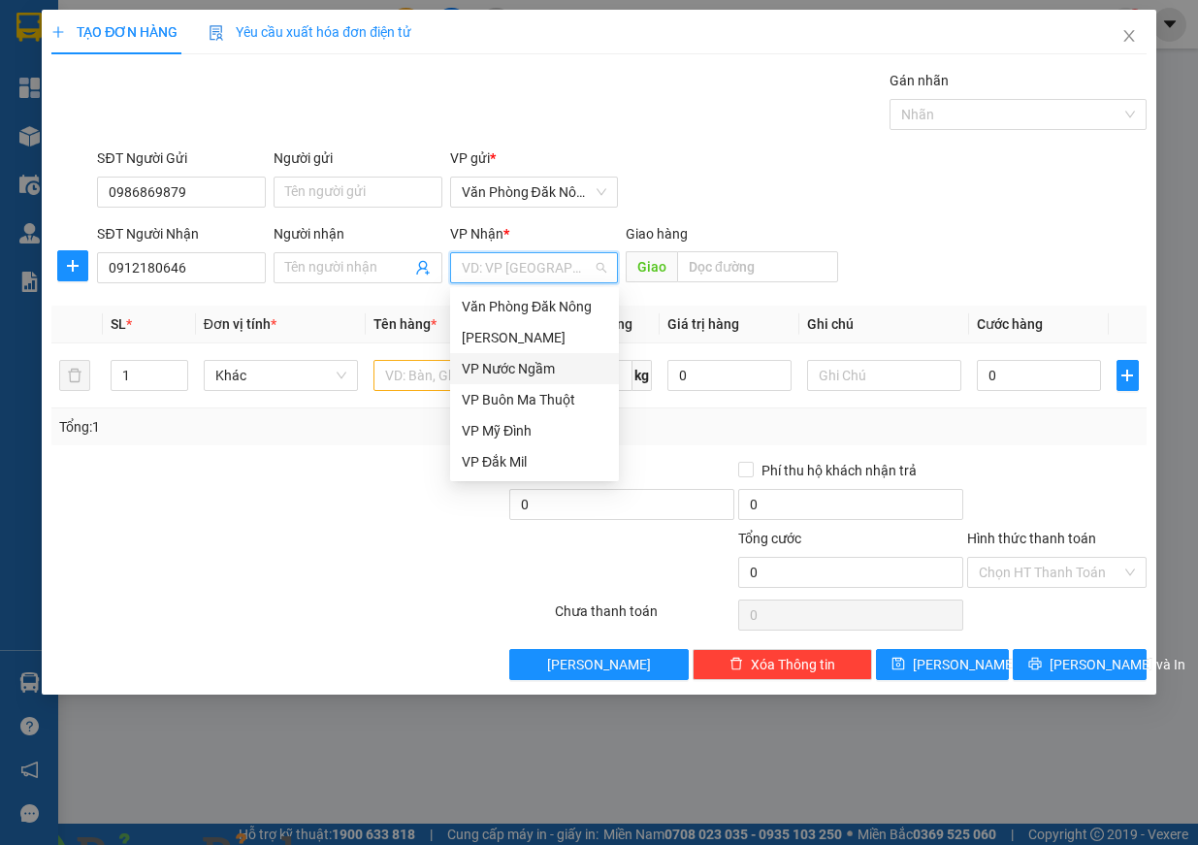
click at [566, 375] on div "VP Nước Ngầm" at bounding box center [535, 368] width 146 height 21
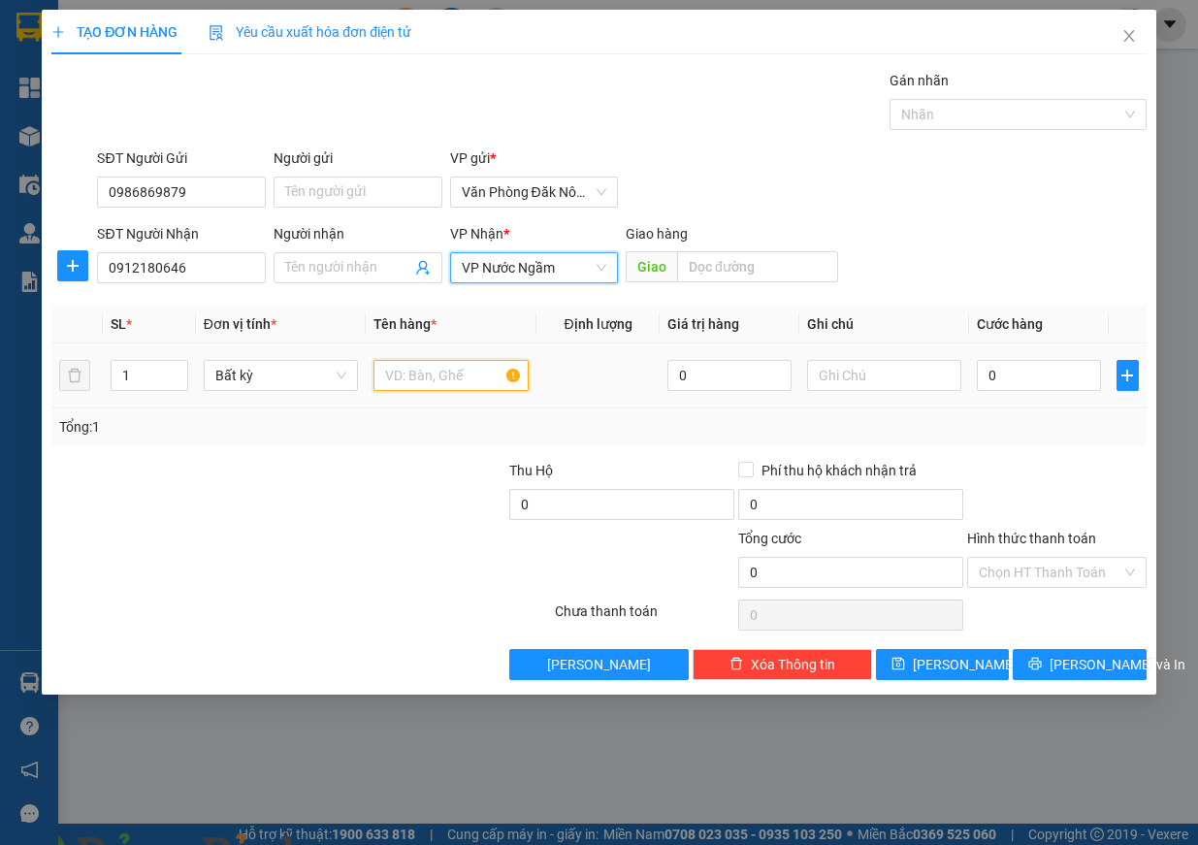
click at [429, 374] on input "text" at bounding box center [451, 375] width 155 height 31
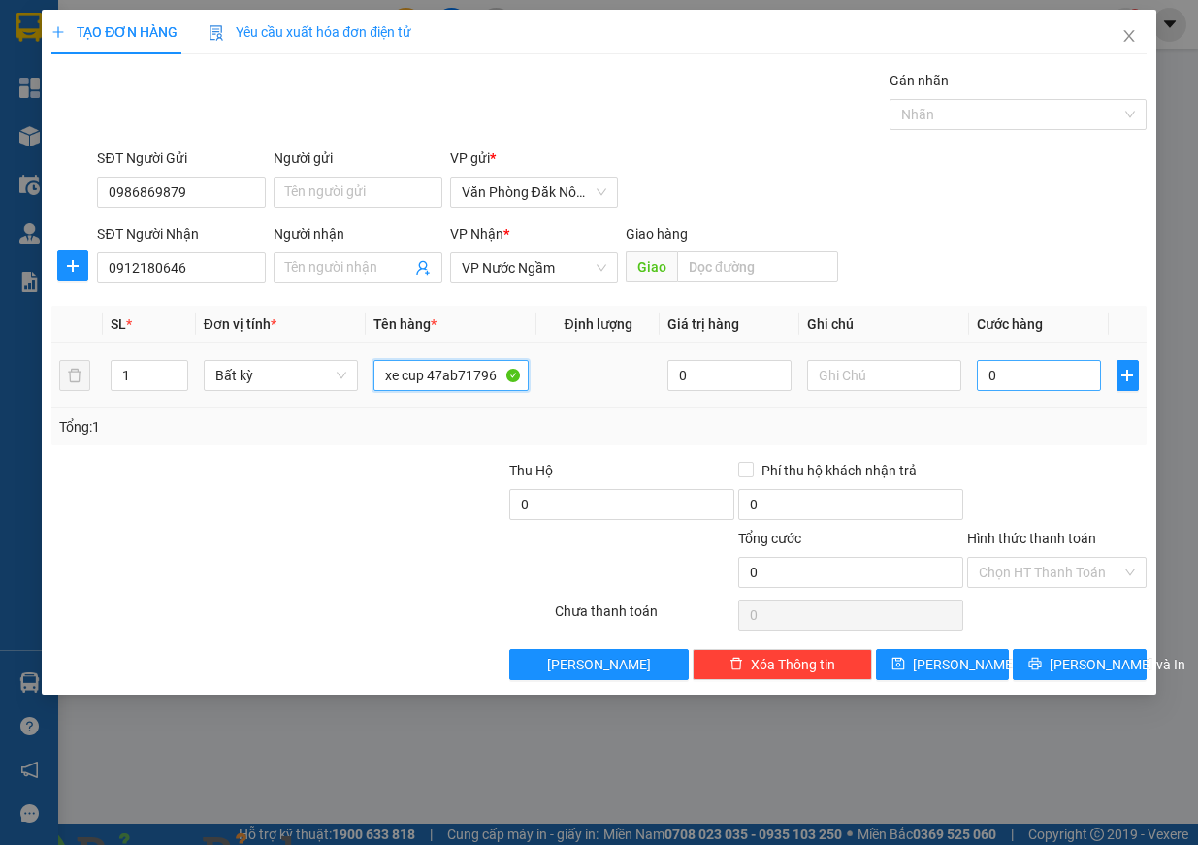
type input "xe cup 47ab71796"
click at [1072, 369] on input "0" at bounding box center [1039, 375] width 124 height 31
type input "1"
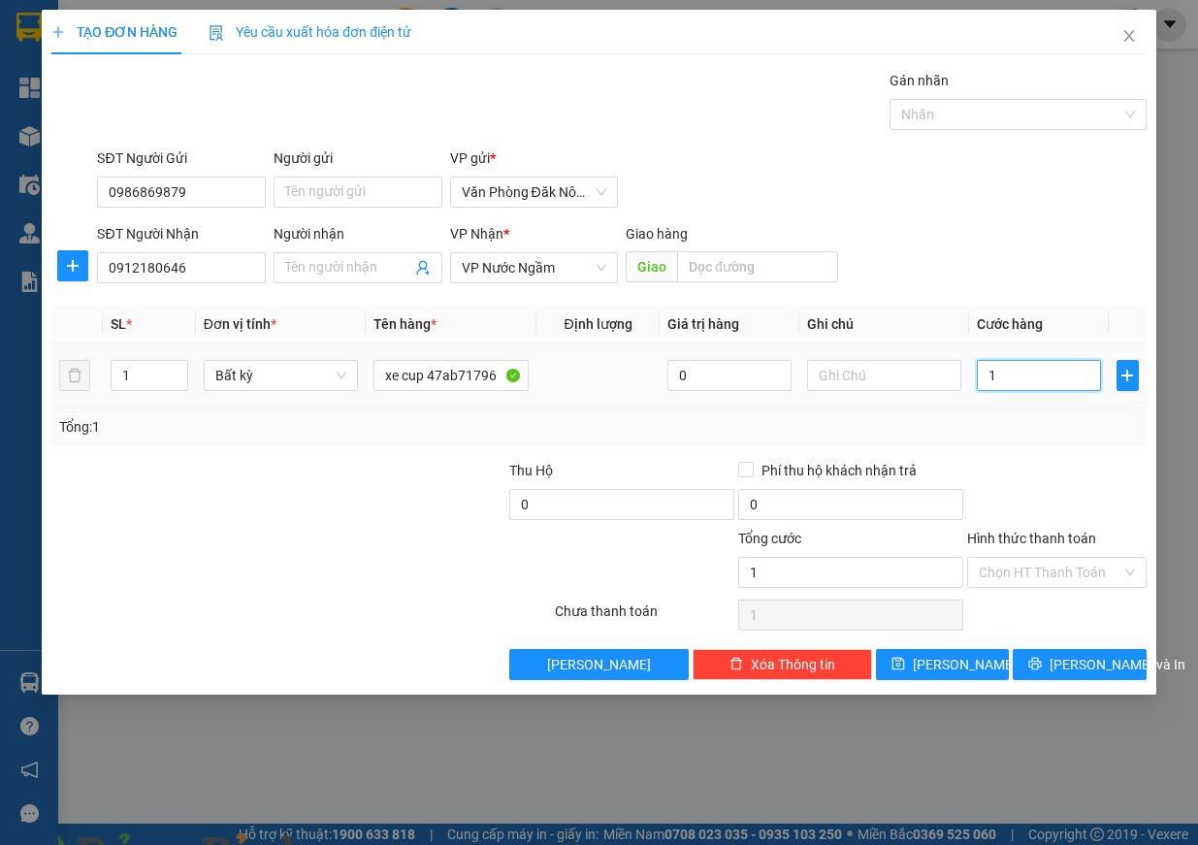
type input "10"
type input "100"
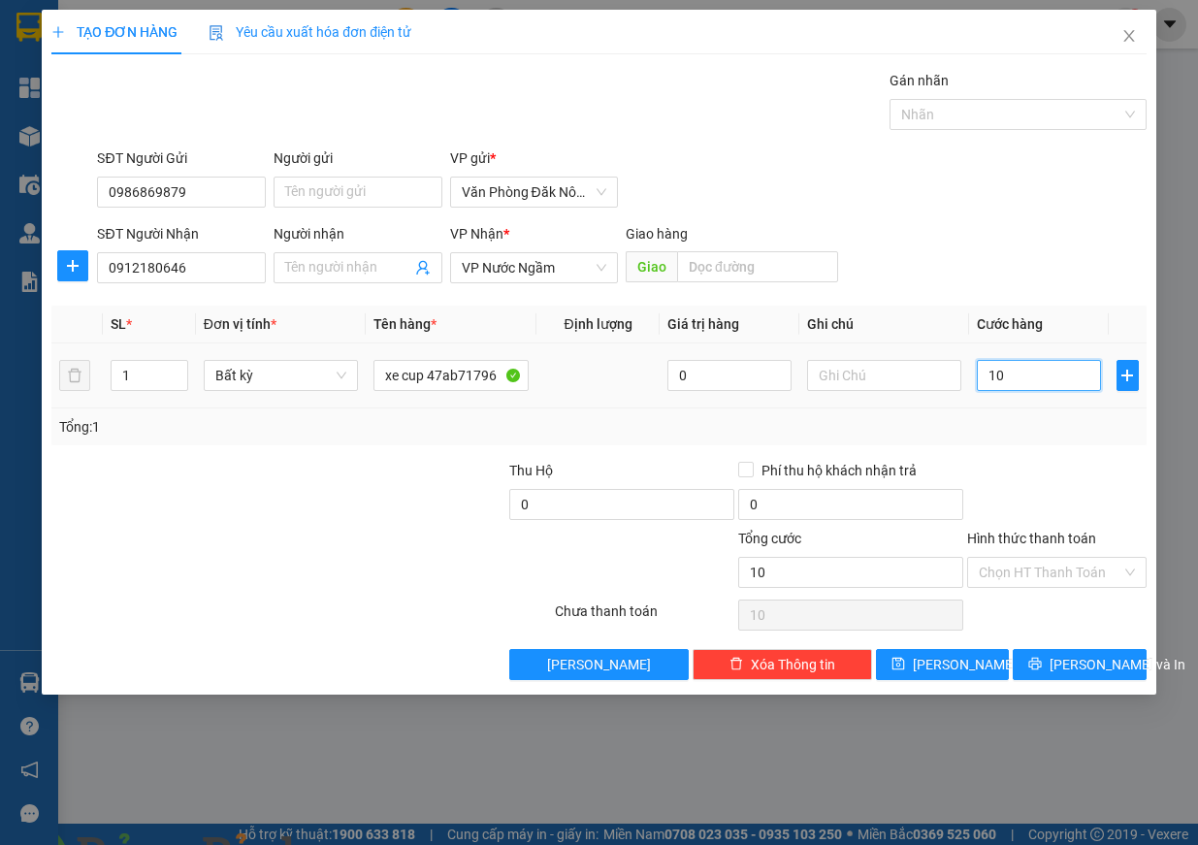
type input "100"
type input "1.000"
type input "10.000"
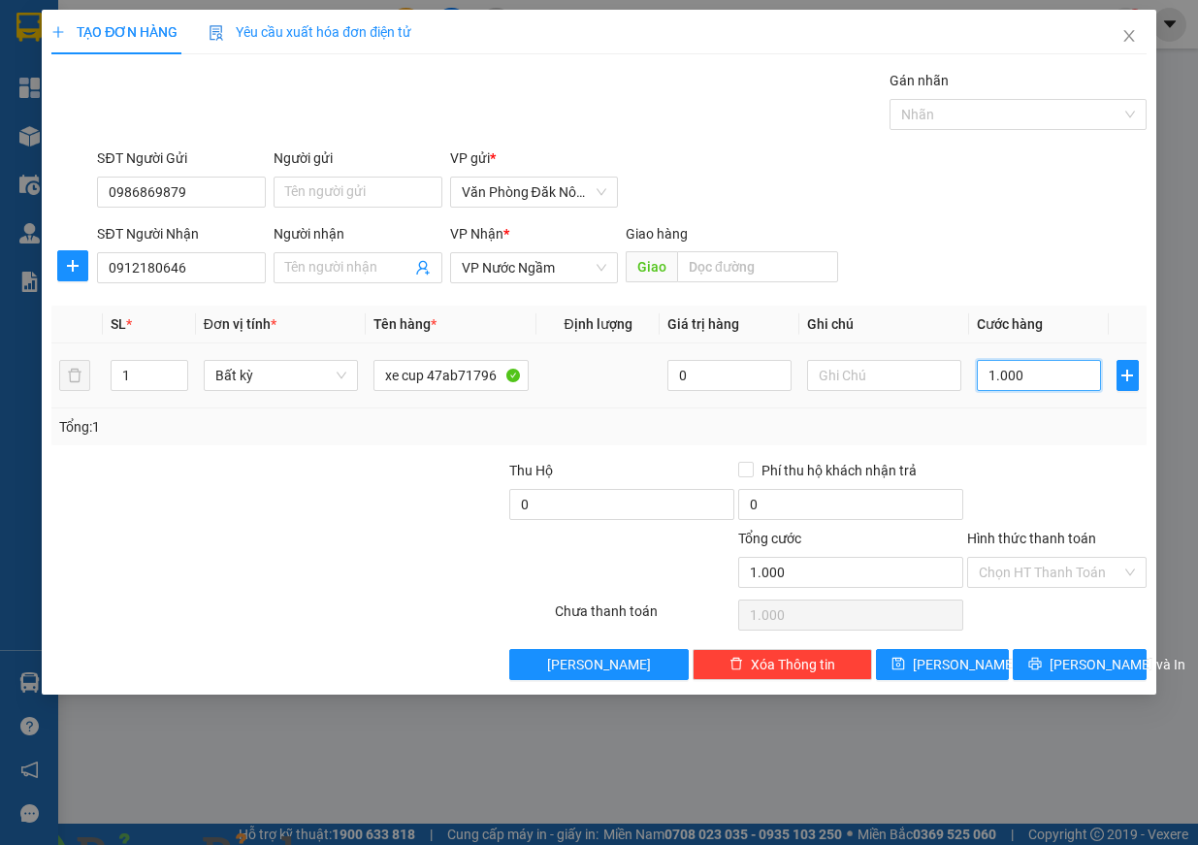
type input "10.000"
type input "100.000"
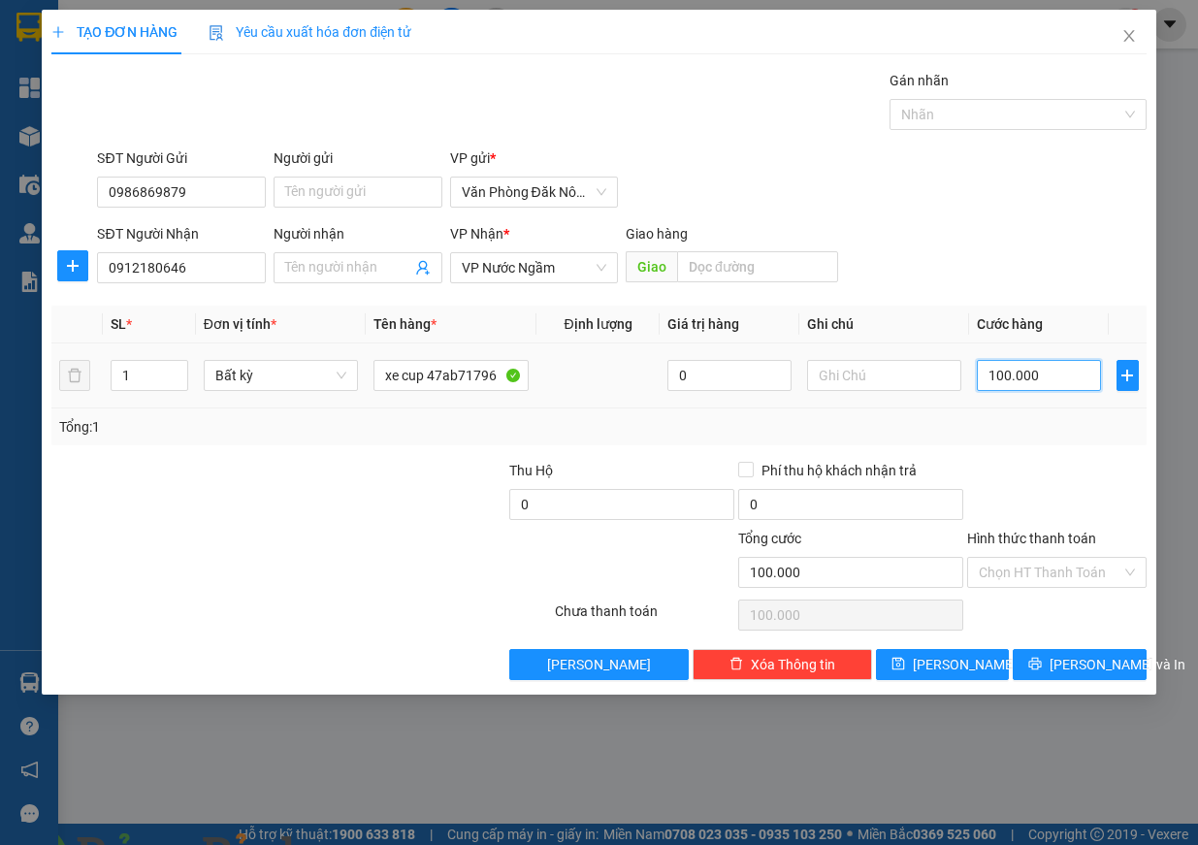
type input "1.000.000"
click at [1102, 672] on span "Lưu và In" at bounding box center [1118, 664] width 136 height 21
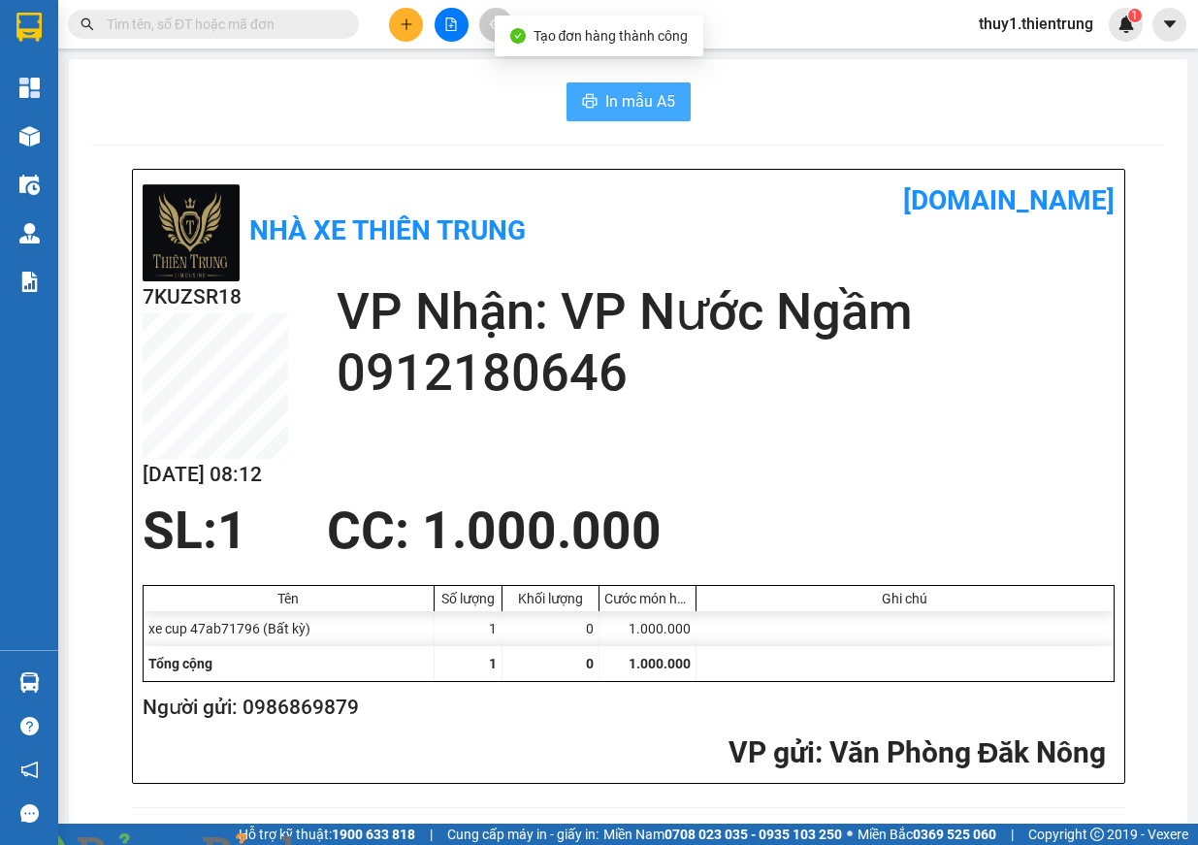
click at [662, 112] on span "In mẫu A5" at bounding box center [640, 101] width 70 height 24
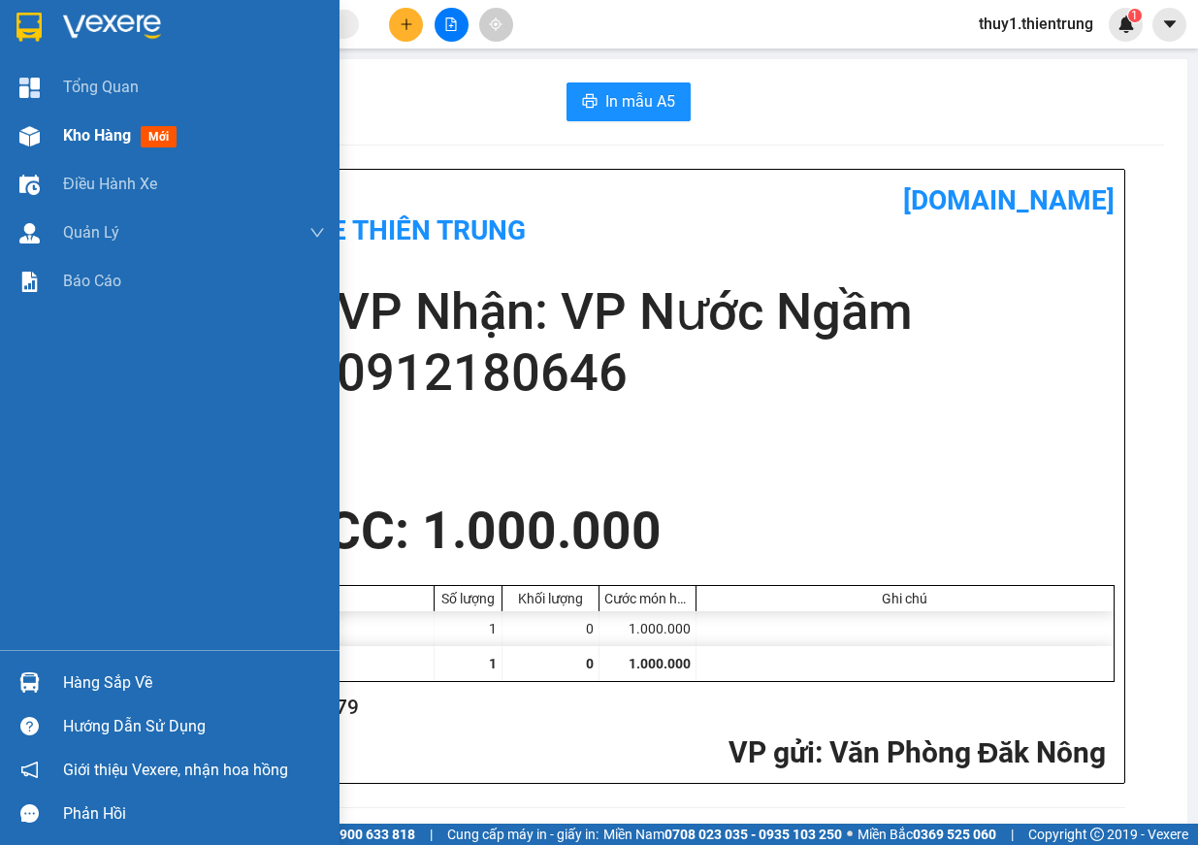
click at [89, 149] on div "Kho hàng mới" at bounding box center [194, 136] width 262 height 49
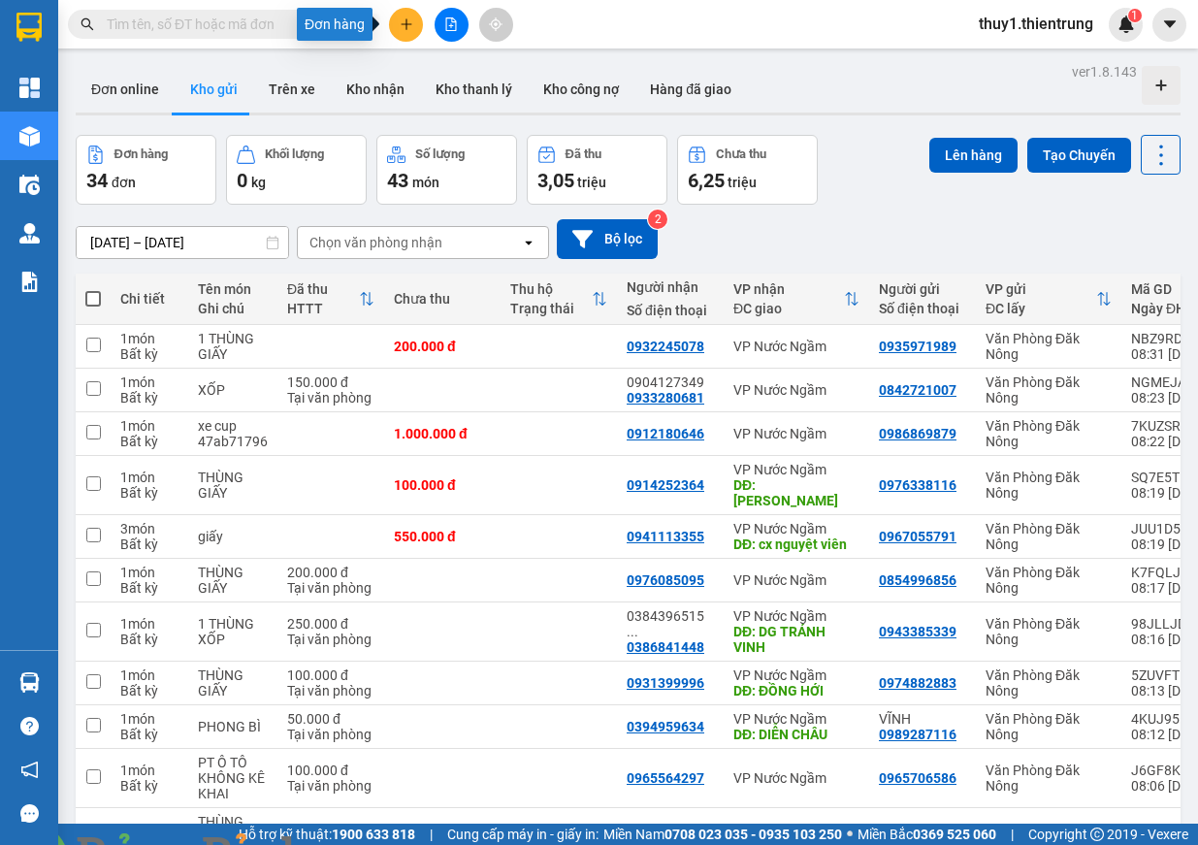
click at [402, 26] on icon "plus" at bounding box center [407, 24] width 14 height 14
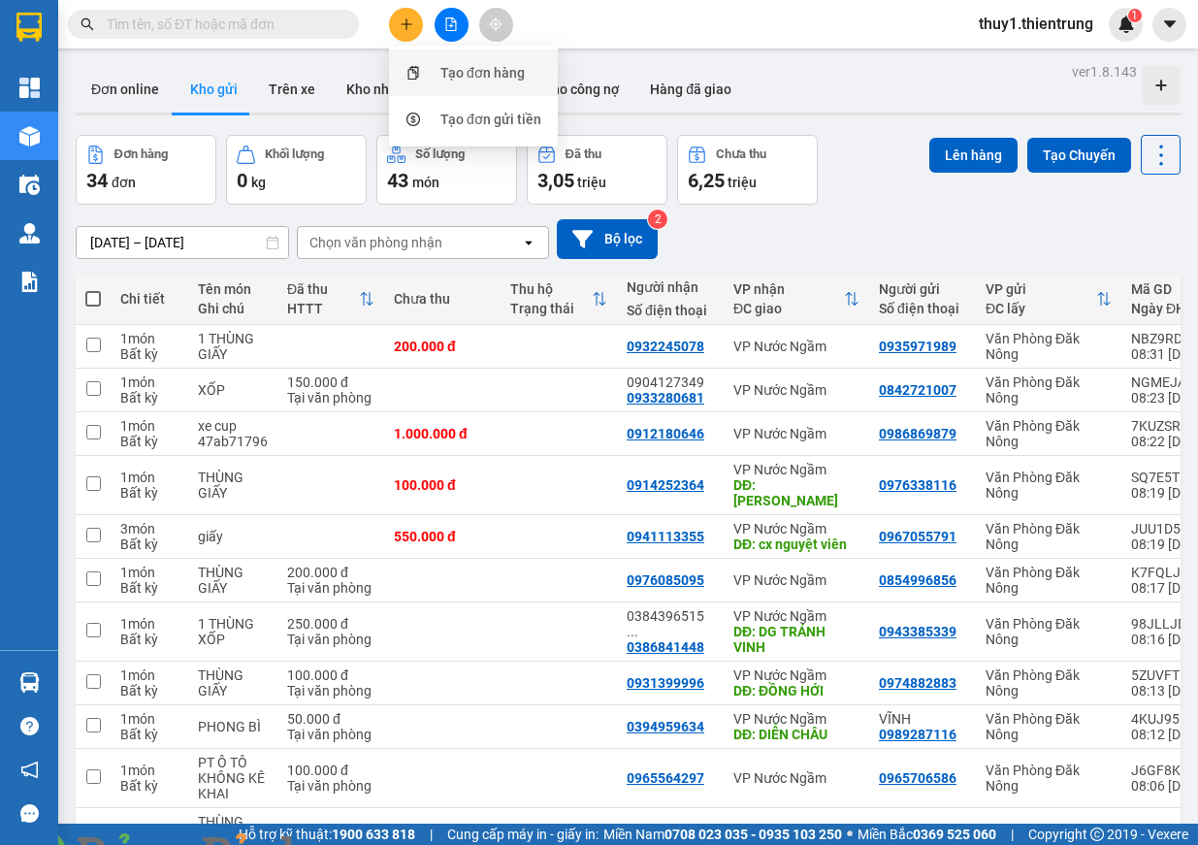
click at [454, 76] on div "Tạo đơn hàng" at bounding box center [482, 72] width 84 height 21
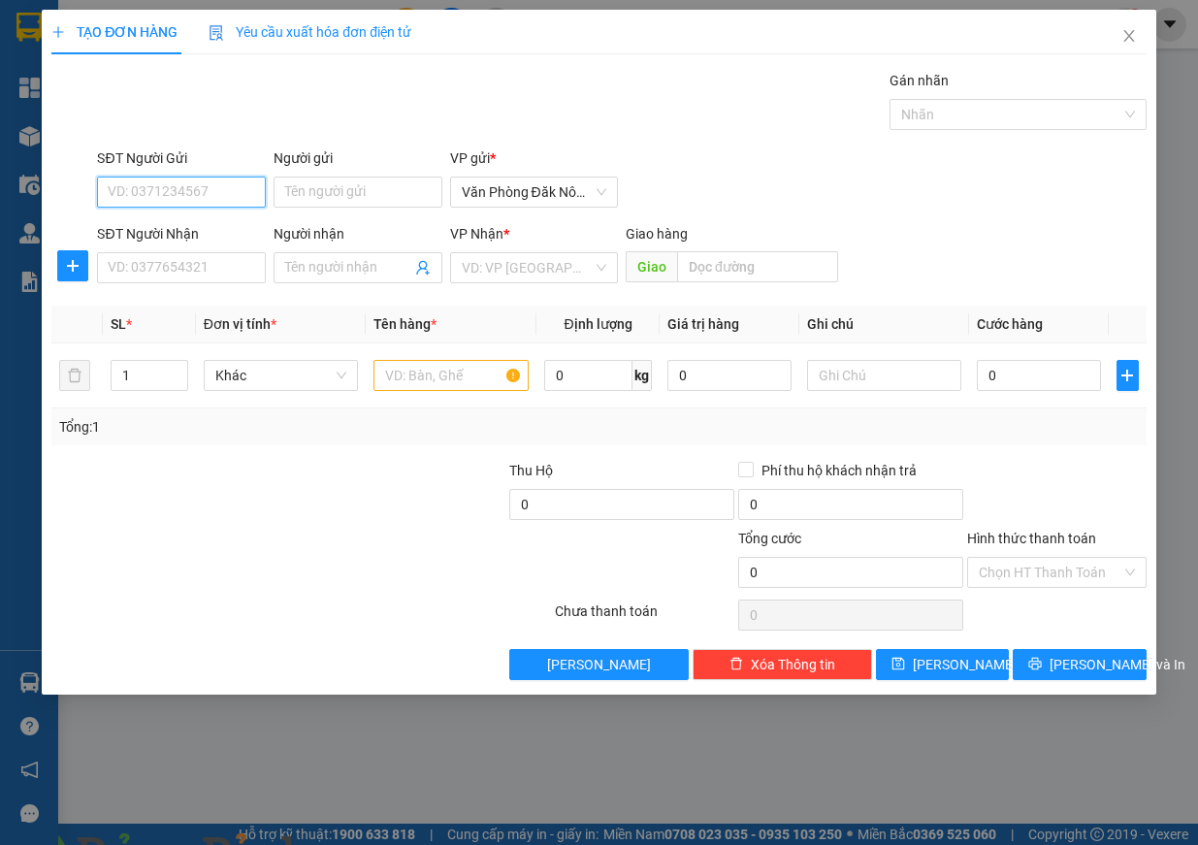
click at [196, 183] on input "SĐT Người Gửi" at bounding box center [181, 192] width 169 height 31
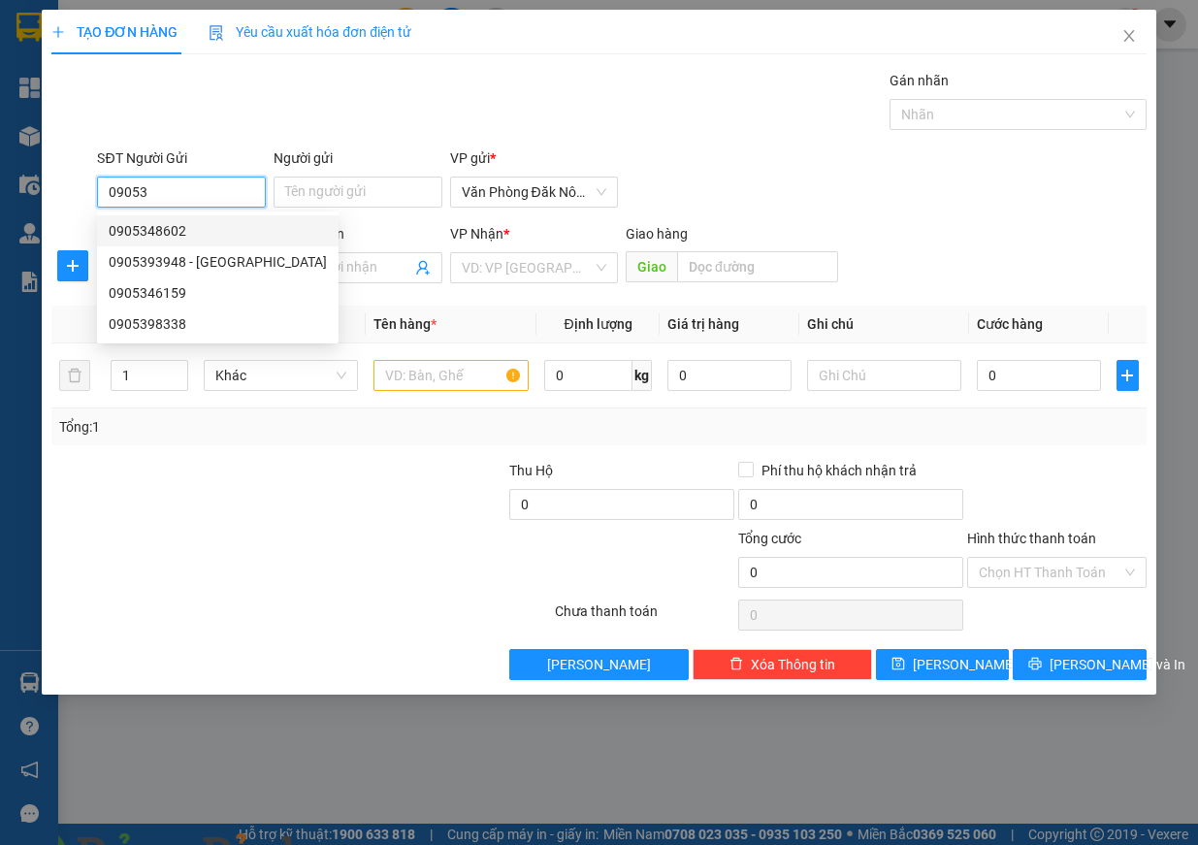
click at [143, 225] on div "0905348602" at bounding box center [218, 230] width 218 height 21
type input "0905348602"
type input "0966542839"
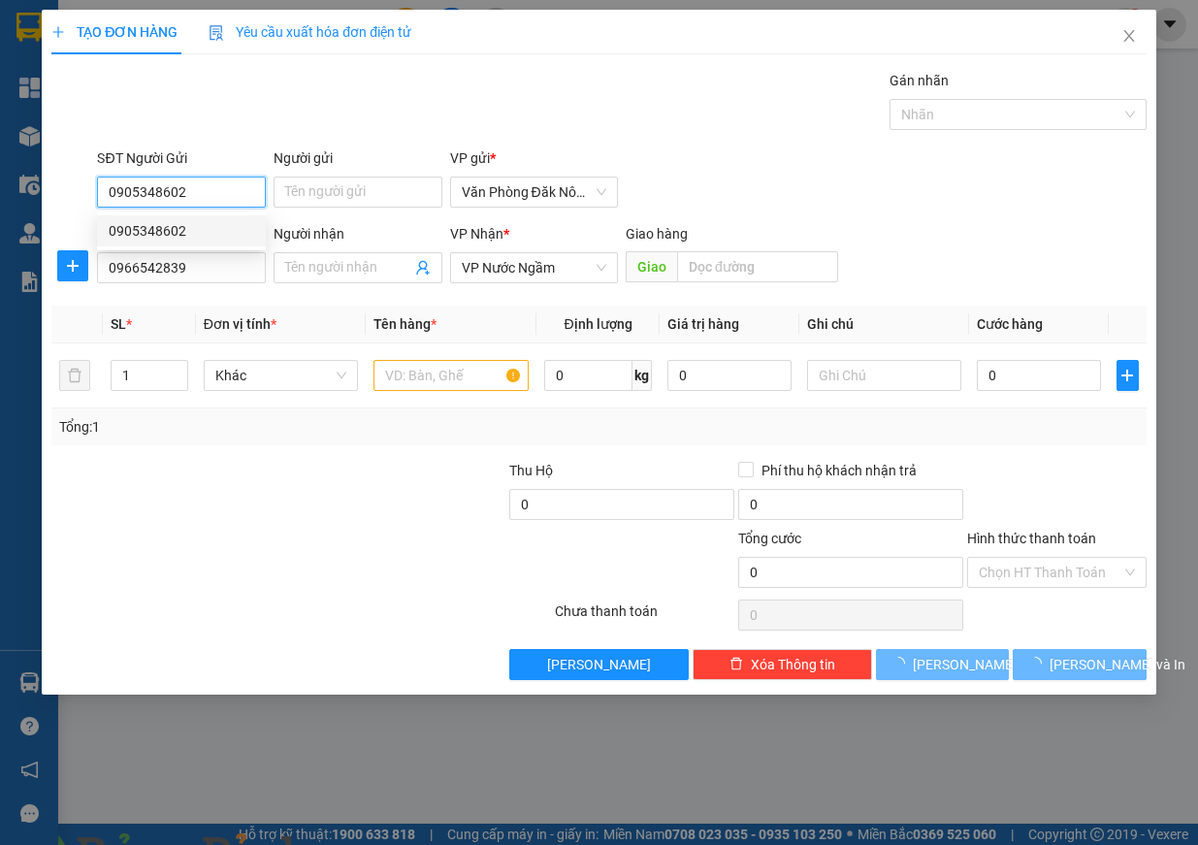
type input "100.000"
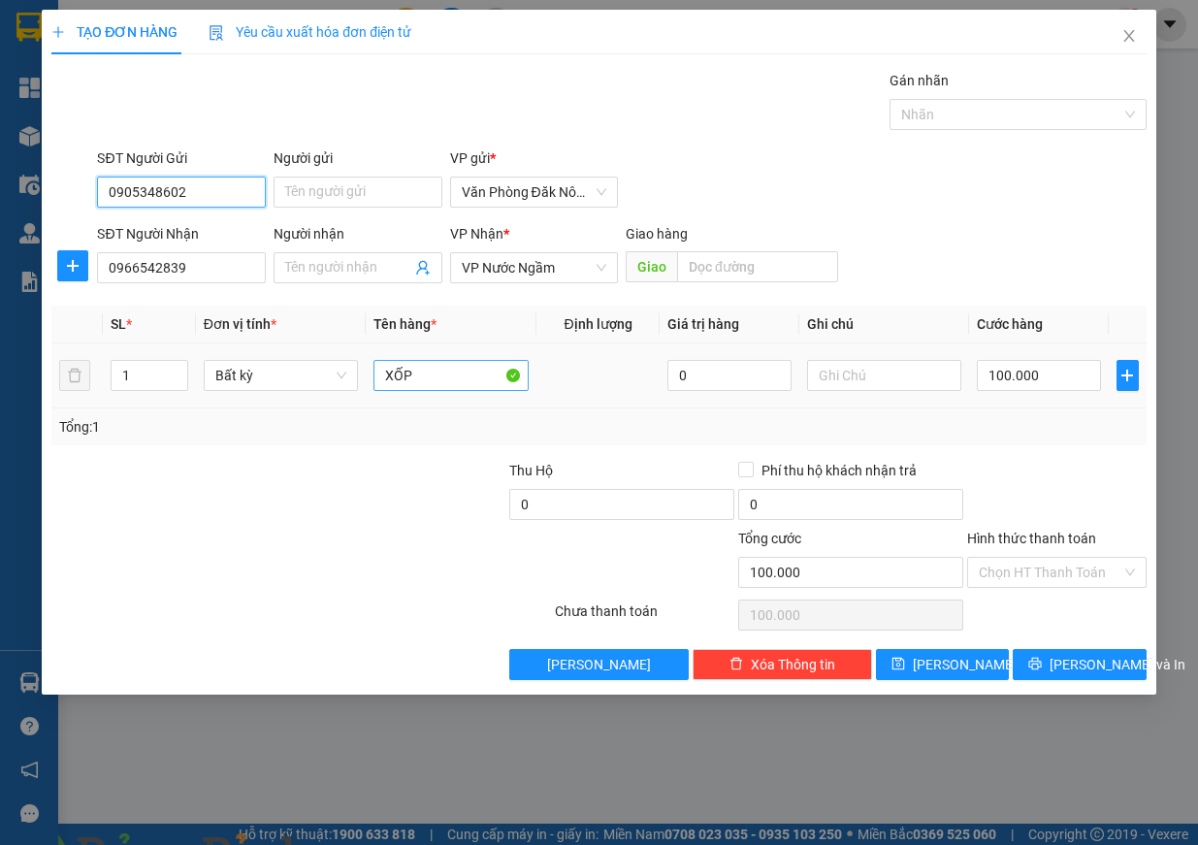
type input "0905348602"
drag, startPoint x: 458, startPoint y: 376, endPoint x: 317, endPoint y: 368, distance: 140.9
click at [317, 368] on tr "1 Bất kỳ XỐP 0 100.000" at bounding box center [598, 375] width 1095 height 65
type input "giấy"
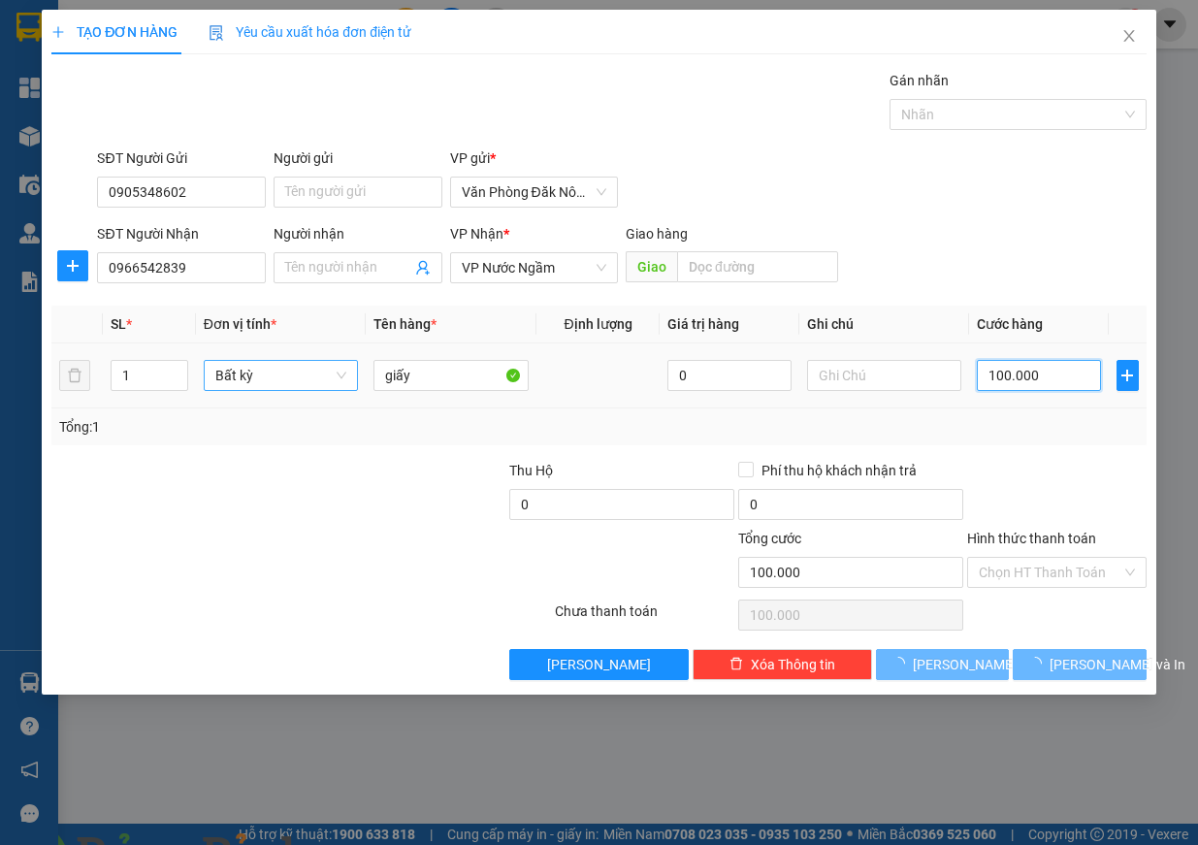
type input "0"
type input "4"
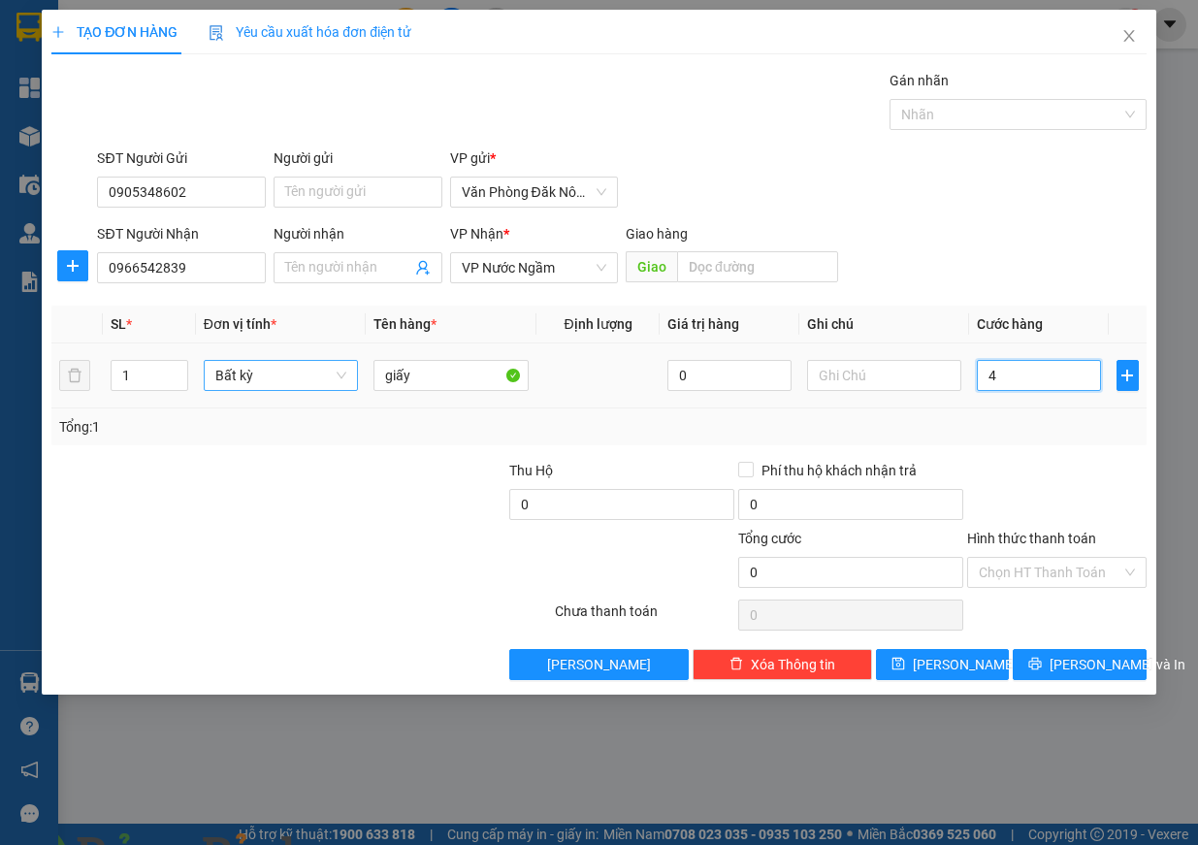
type input "4"
type input "40"
type input "400"
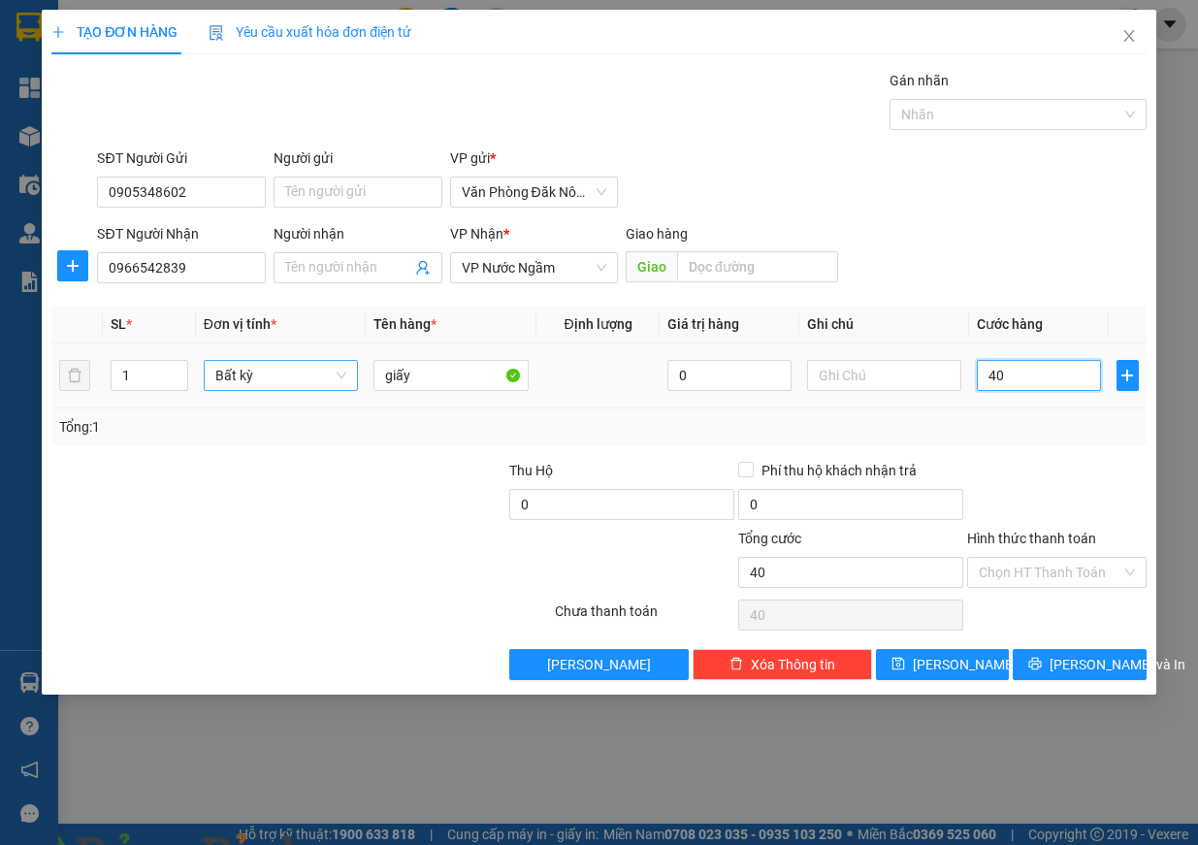
type input "400"
type input "4.000"
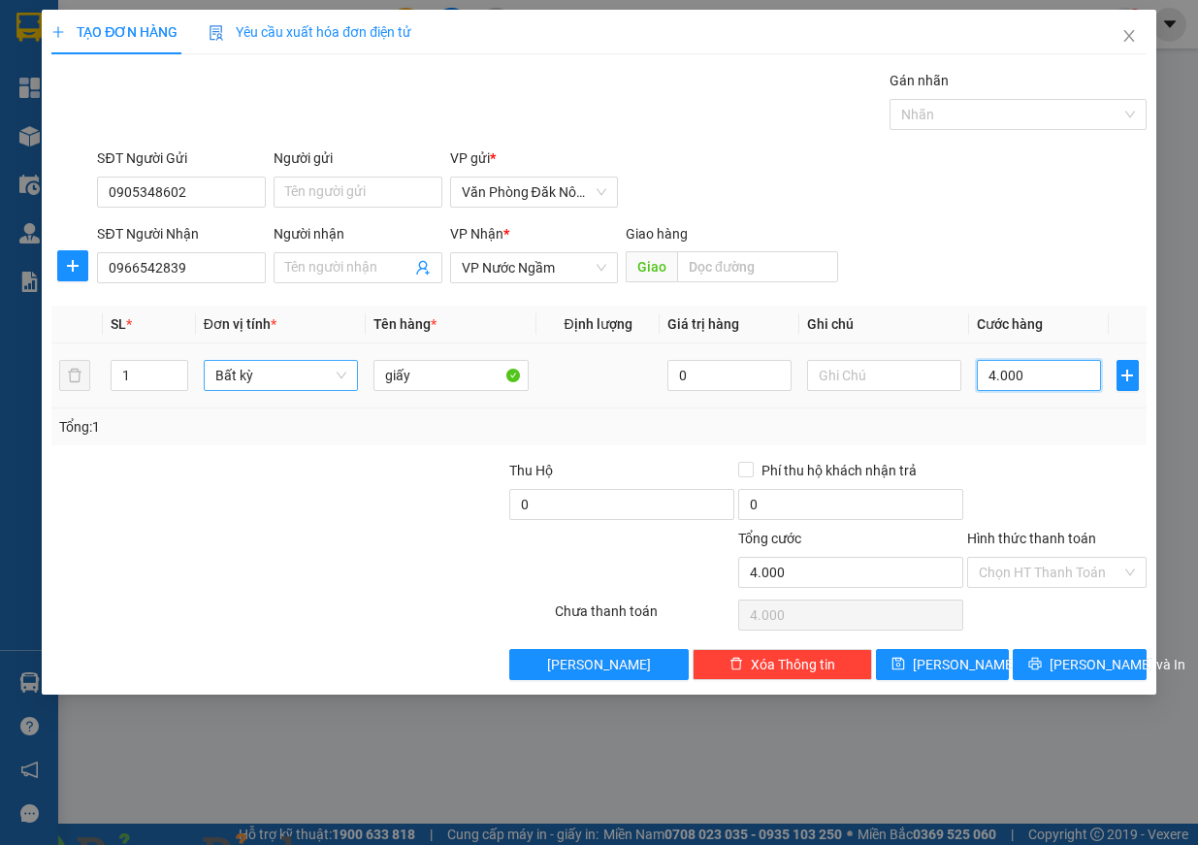
type input "40.000"
type input "400.000"
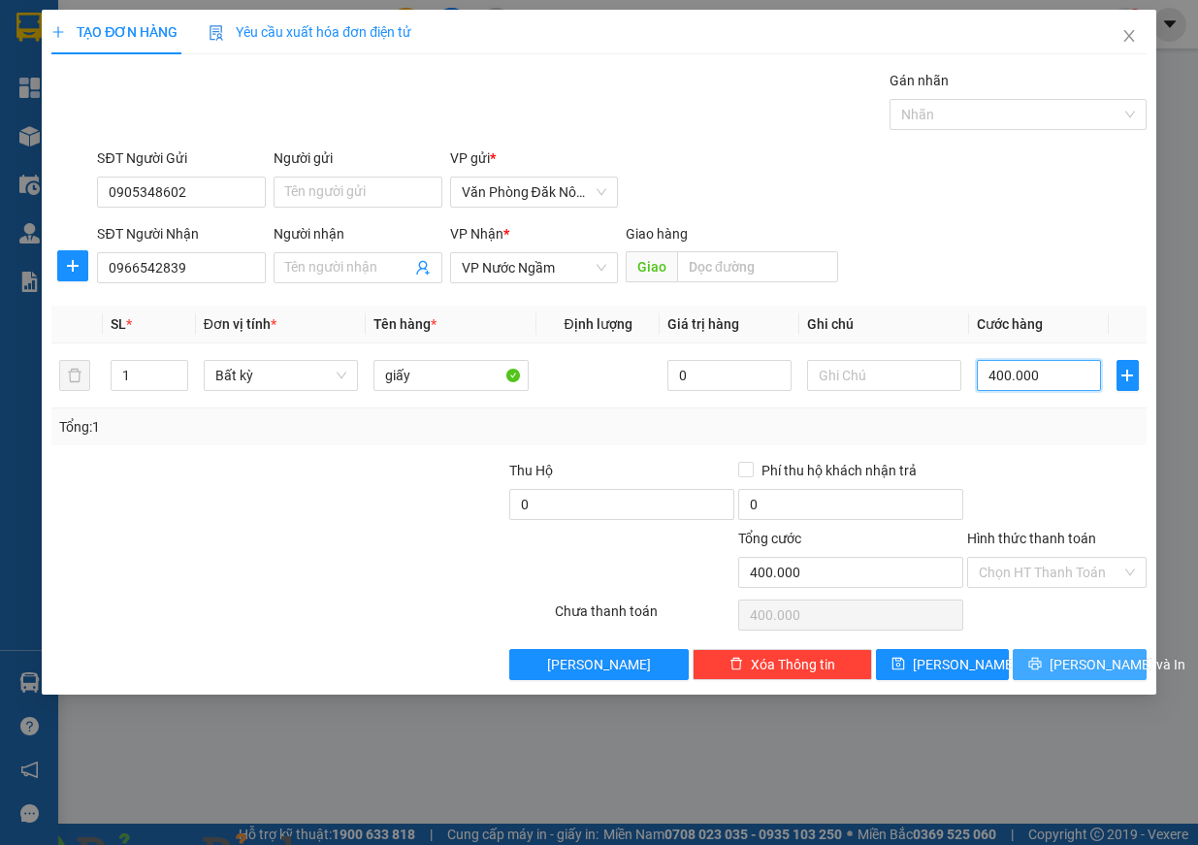
type input "400.000"
click at [1110, 667] on span "Lưu và In" at bounding box center [1118, 664] width 136 height 21
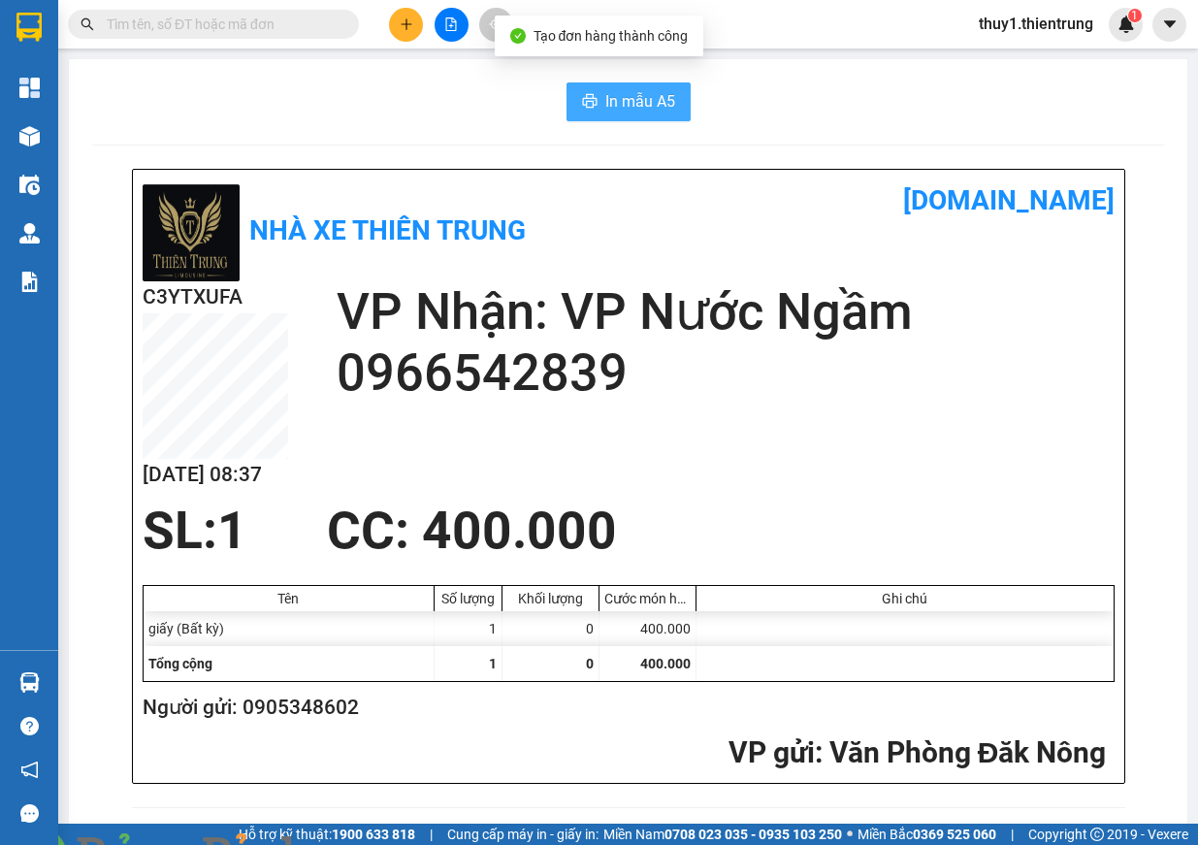
click at [636, 97] on span "In mẫu A5" at bounding box center [640, 101] width 70 height 24
drag, startPoint x: 403, startPoint y: 2, endPoint x: 405, endPoint y: 16, distance: 13.7
click at [403, 13] on div "Kết quả tìm kiếm ( 0 ) Bộ lọc Ngày tạo đơn gần nhất No Data thuy1.thientrung 1" at bounding box center [599, 24] width 1198 height 49
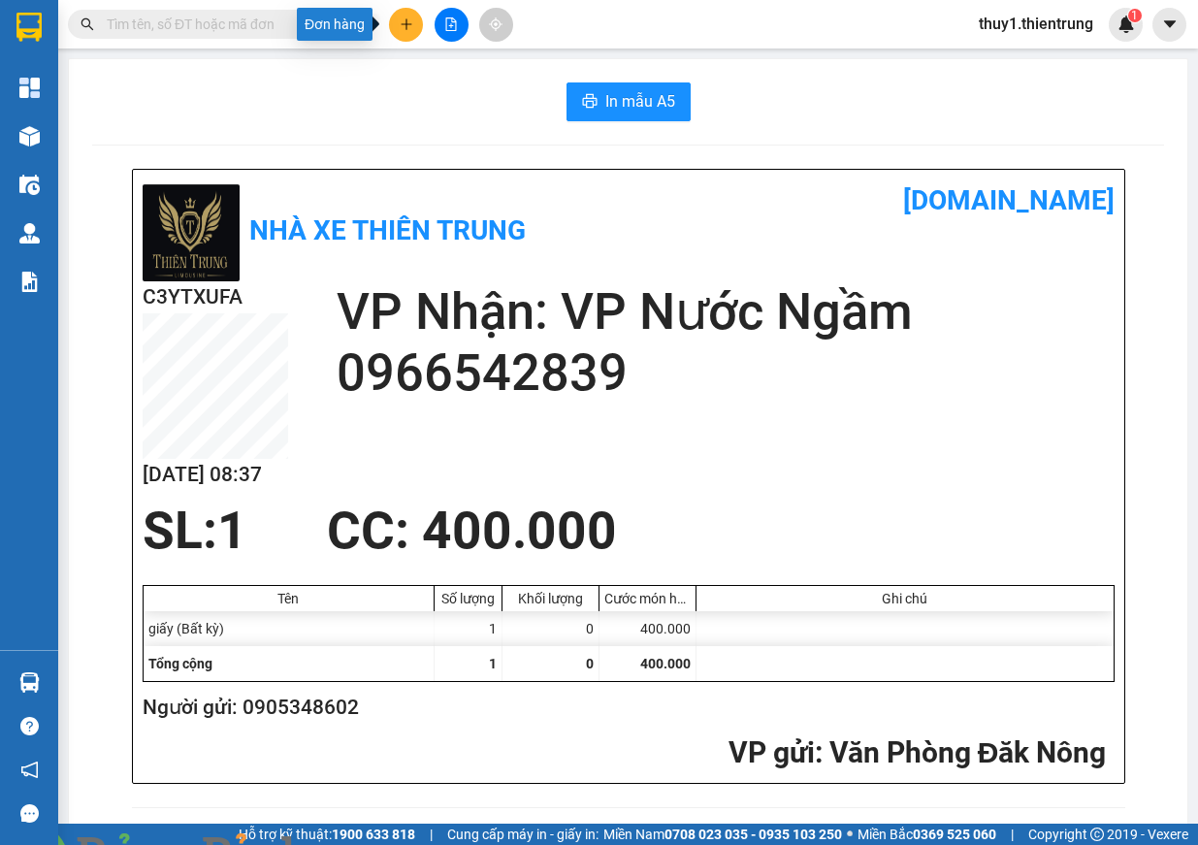
drag, startPoint x: 405, startPoint y: 17, endPoint x: 422, endPoint y: 39, distance: 27.6
click at [406, 17] on icon "plus" at bounding box center [407, 24] width 14 height 14
click at [489, 81] on div "Tạo đơn hàng" at bounding box center [482, 72] width 84 height 21
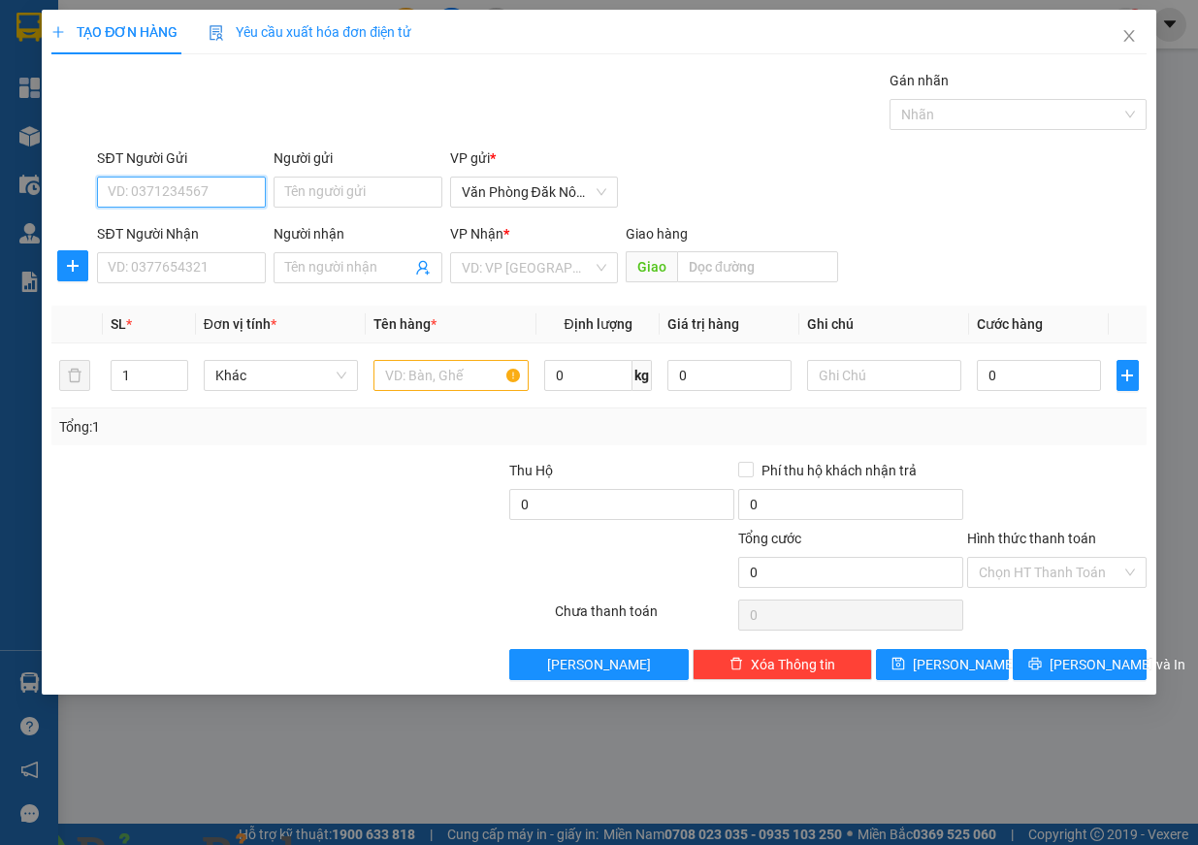
click at [181, 195] on input "SĐT Người Gửi" at bounding box center [181, 192] width 169 height 31
type input "0816112323"
type input "0986887182"
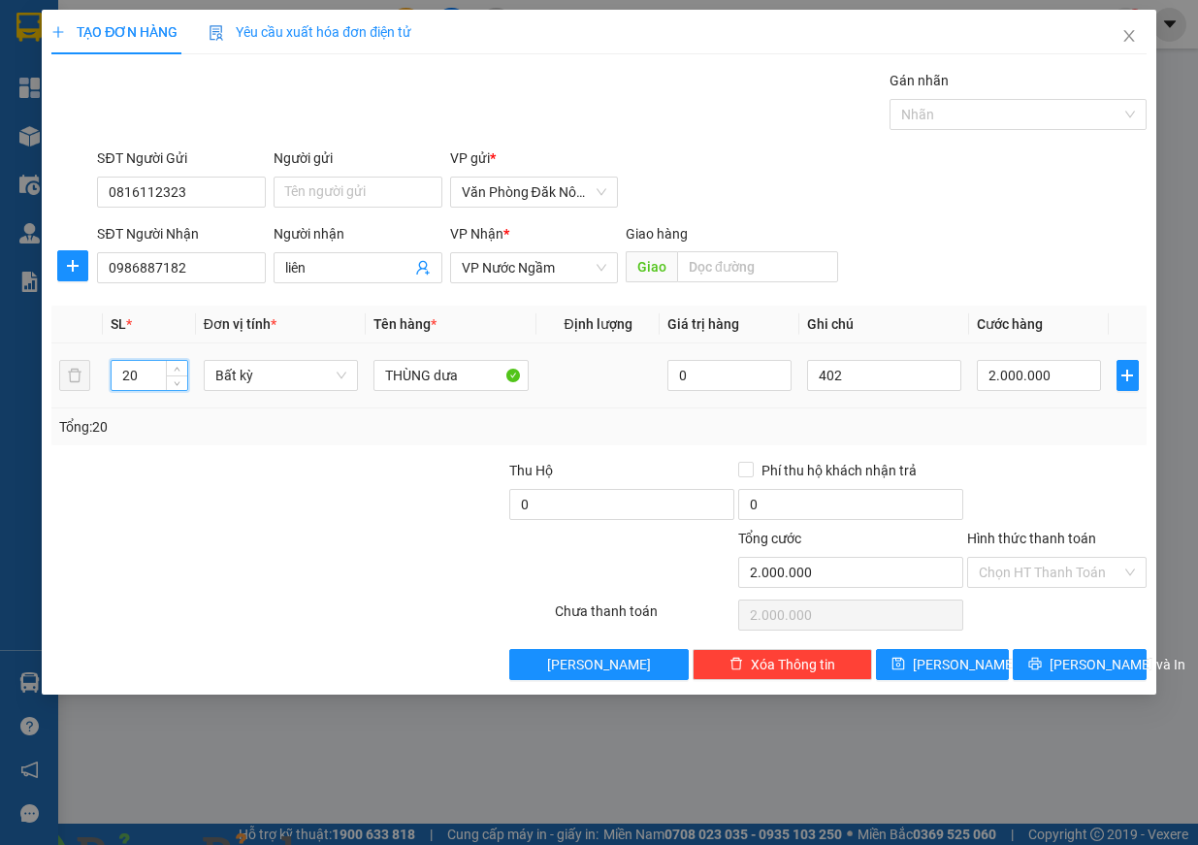
click at [158, 382] on input "20" at bounding box center [150, 375] width 76 height 29
click at [157, 381] on input "20" at bounding box center [150, 375] width 76 height 29
click at [162, 383] on input "20" at bounding box center [150, 375] width 76 height 29
click at [873, 368] on input "402" at bounding box center [884, 375] width 155 height 31
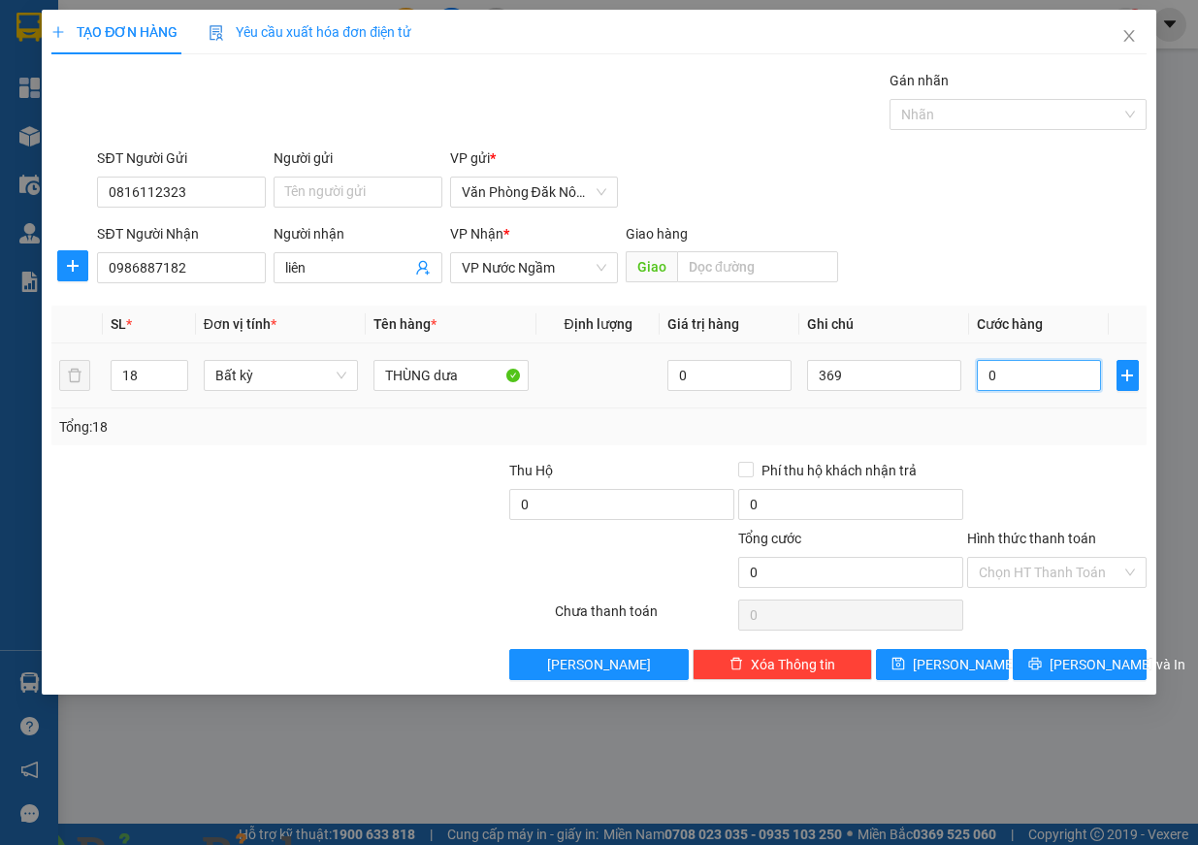
click at [1073, 366] on input "0" at bounding box center [1039, 375] width 124 height 31
click at [1091, 660] on span "Lưu và In" at bounding box center [1118, 664] width 136 height 21
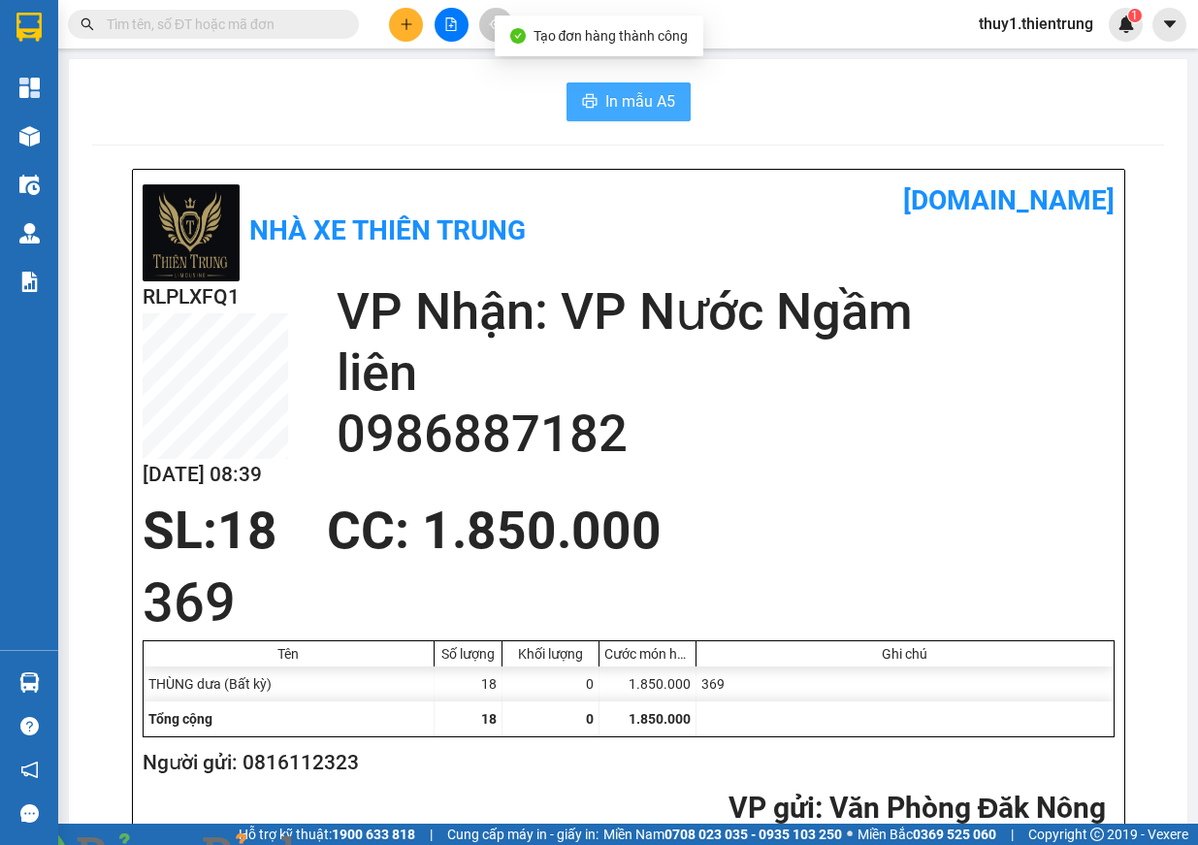
drag, startPoint x: 660, startPoint y: 109, endPoint x: 660, endPoint y: 124, distance: 15.5
click at [659, 114] on span "In mẫu A5" at bounding box center [640, 101] width 70 height 24
click at [703, 212] on h1 "vexere.com" at bounding box center [872, 200] width 486 height 43
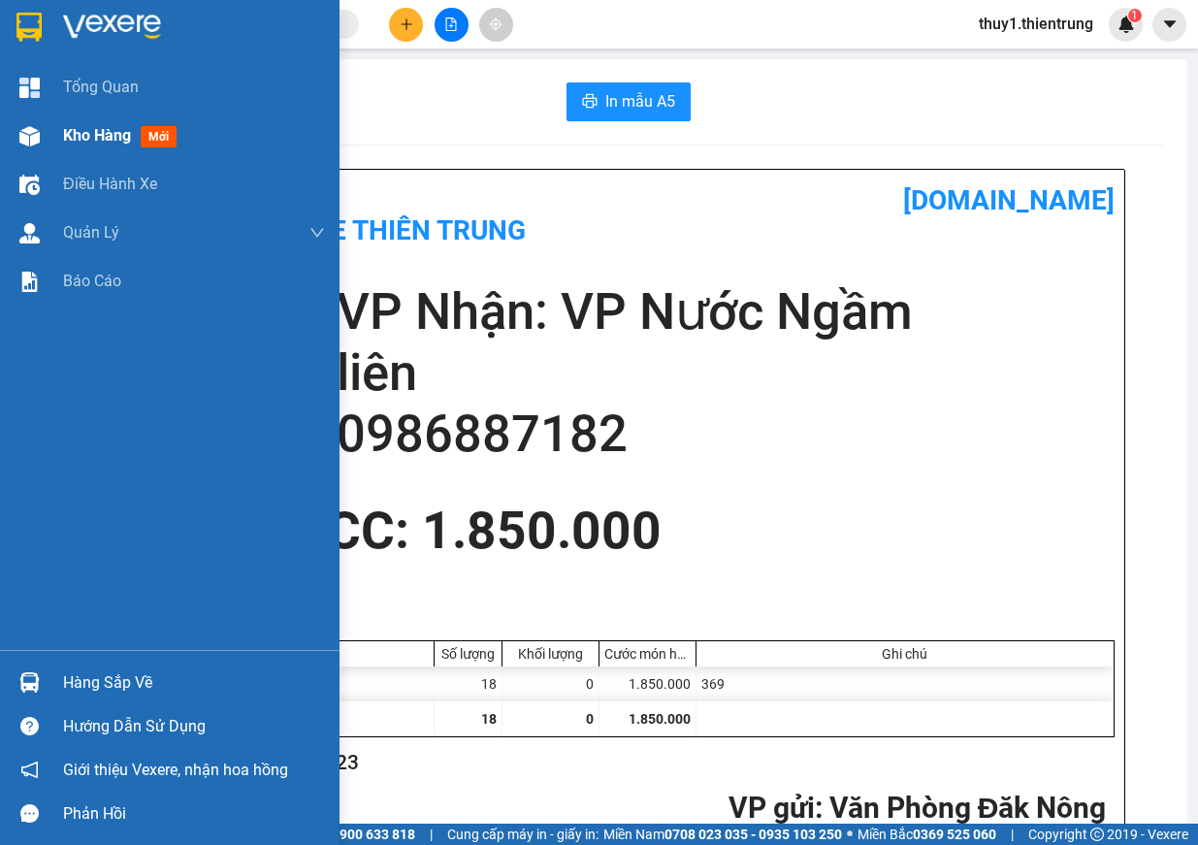
click at [38, 133] on img at bounding box center [29, 136] width 20 height 20
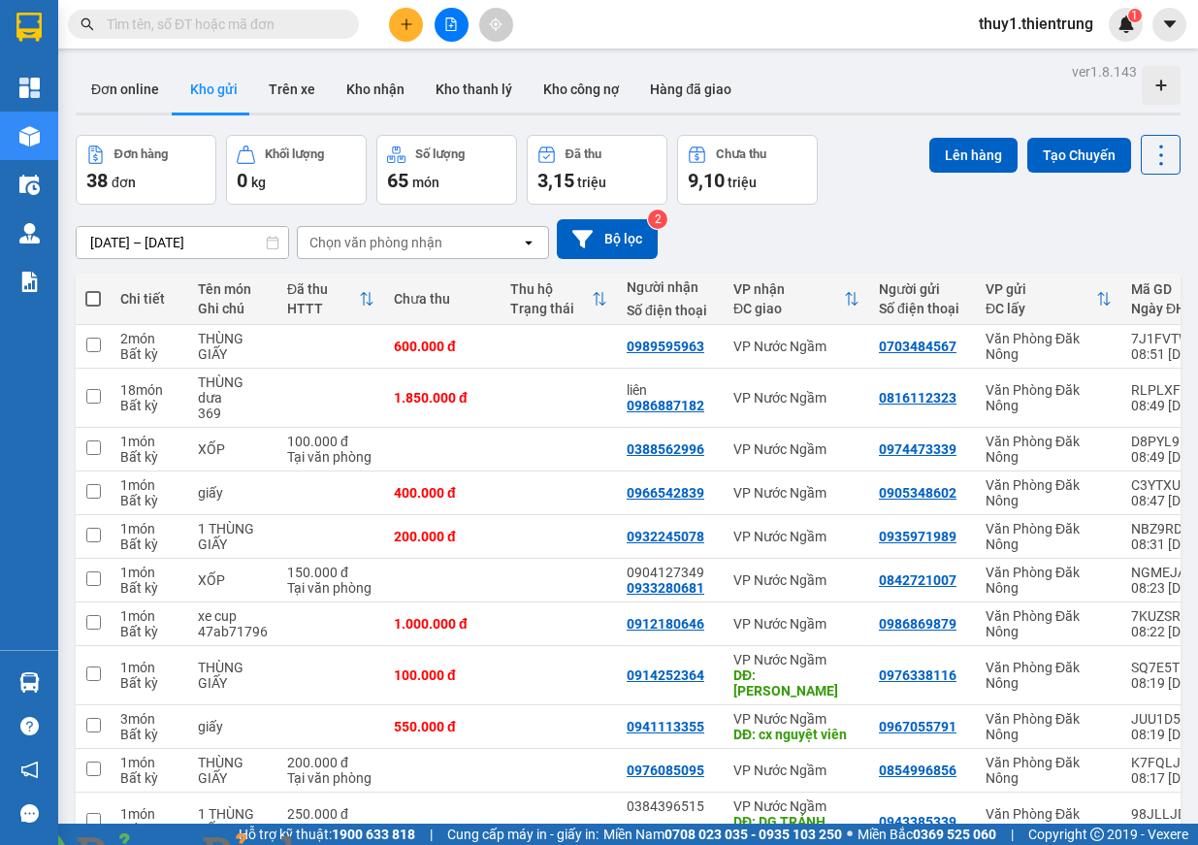
click at [357, 844] on span at bounding box center [333, 856] width 47 height 19
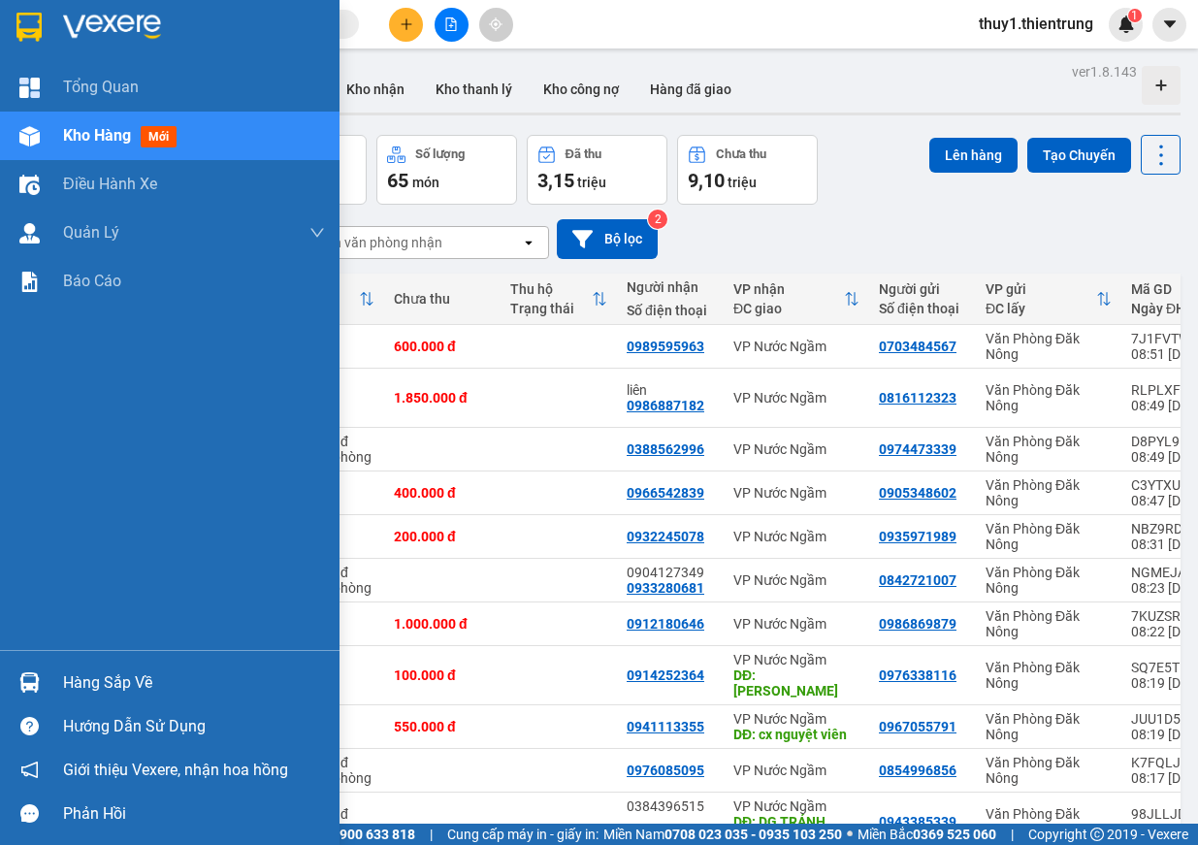
click at [19, 130] on img at bounding box center [29, 136] width 20 height 20
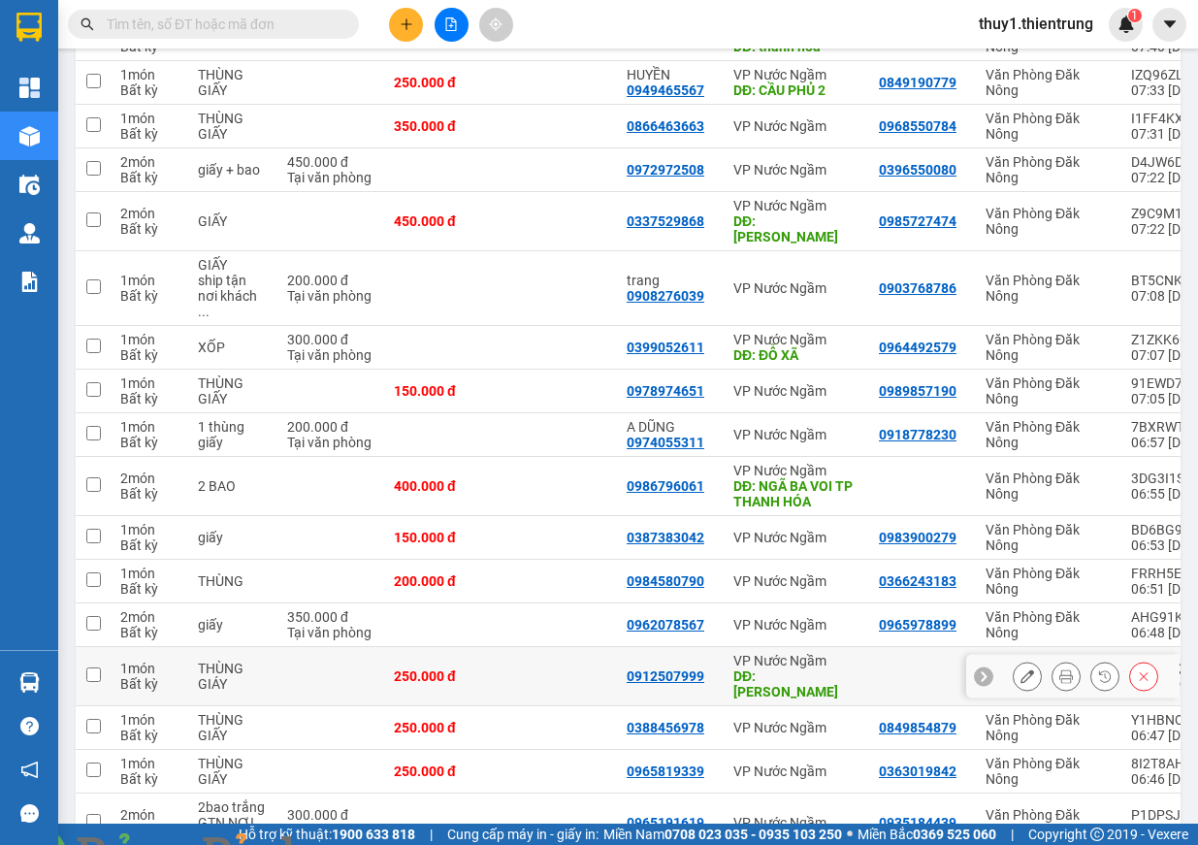
scroll to position [1449, 0]
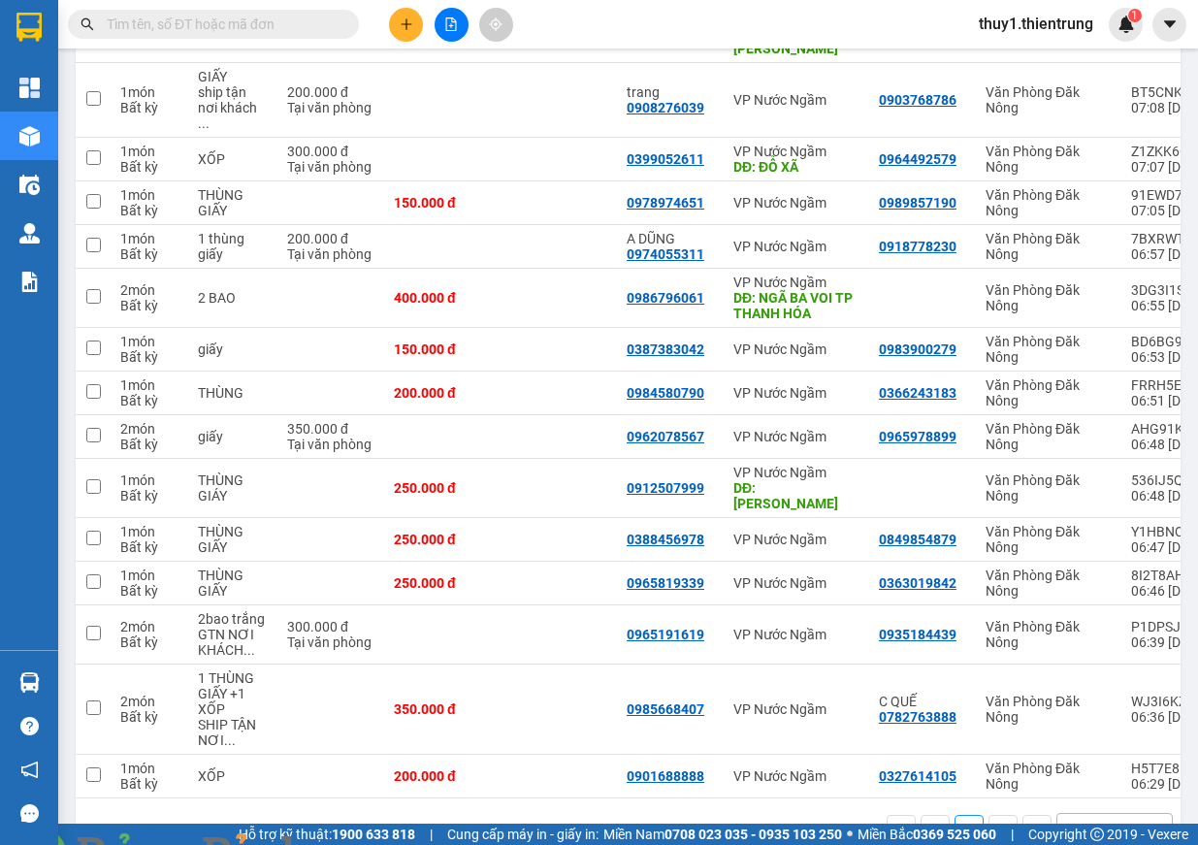
click at [357, 844] on img at bounding box center [351, 857] width 12 height 12
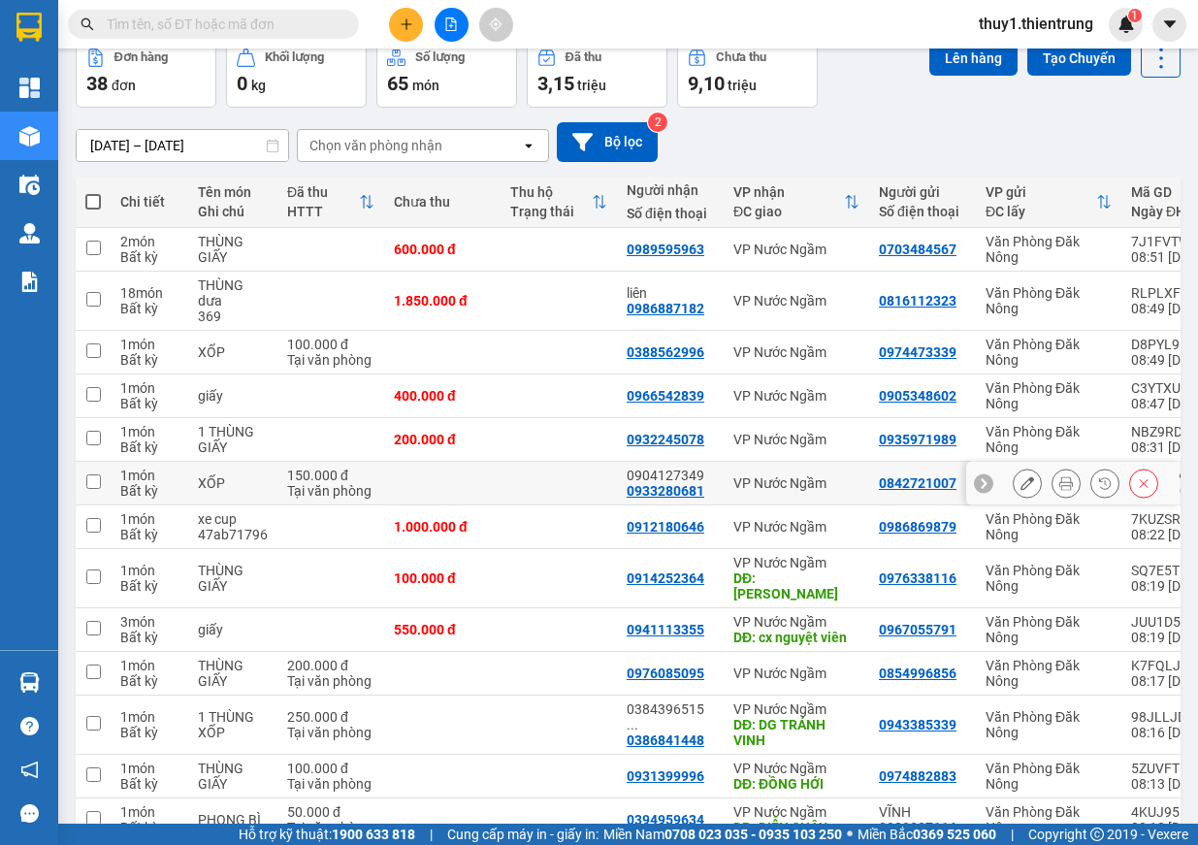
scroll to position [0, 0]
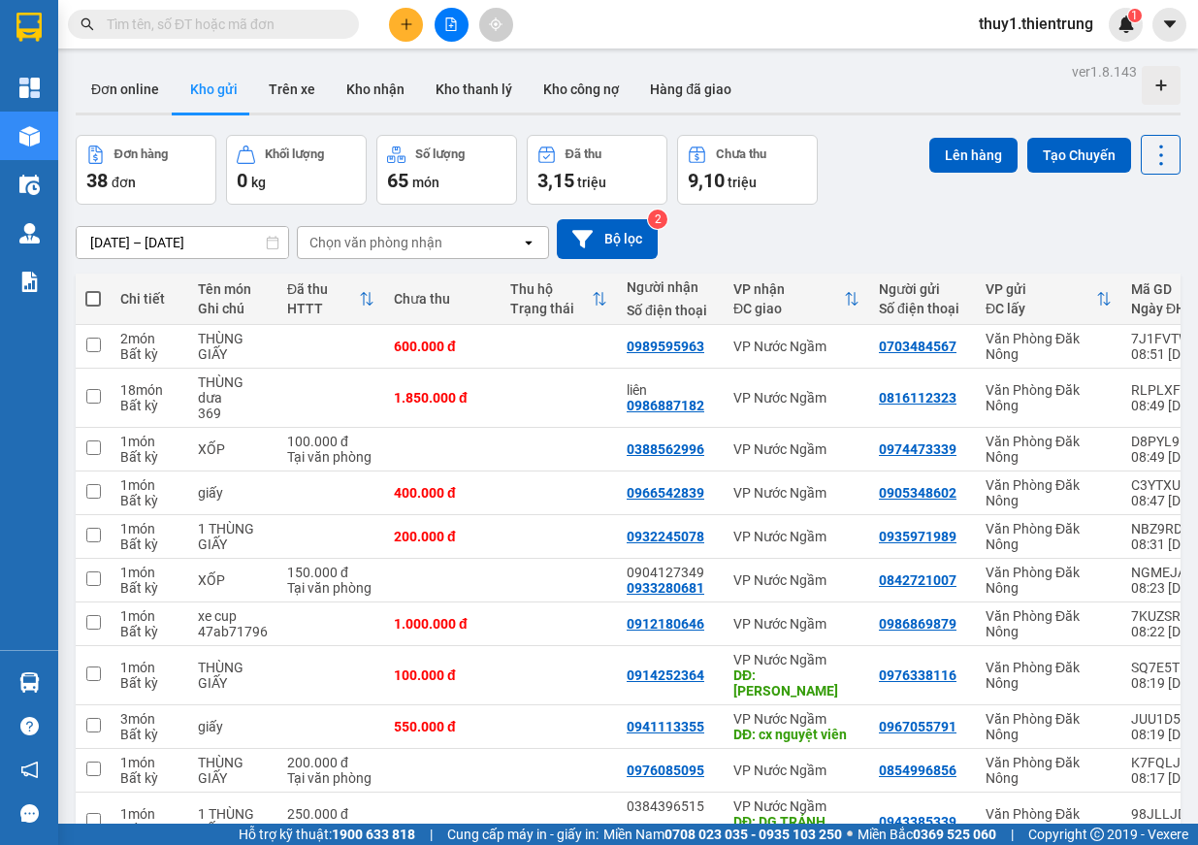
click at [103, 295] on th at bounding box center [93, 299] width 35 height 51
click at [97, 298] on span at bounding box center [93, 299] width 16 height 16
click at [93, 289] on input "checkbox" at bounding box center [93, 289] width 0 height 0
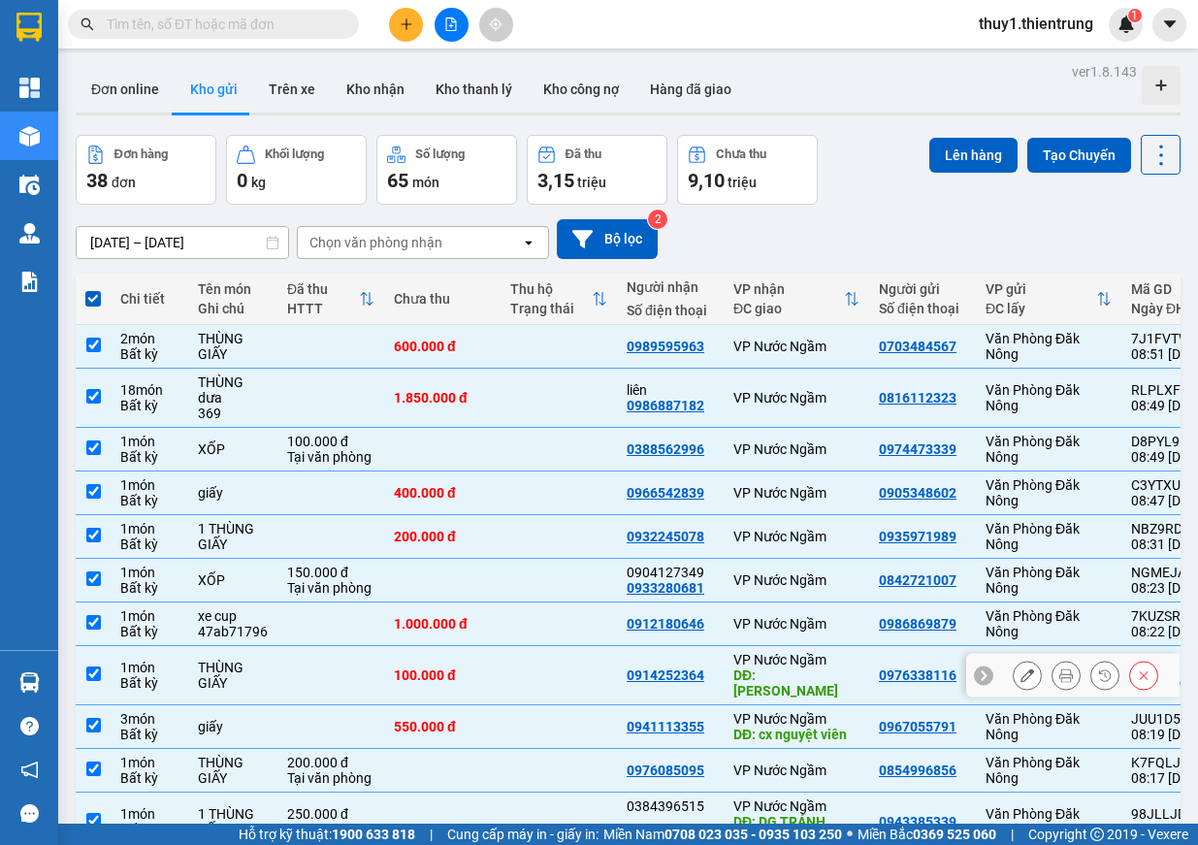
click at [792, 661] on div "VP Nước Ngầm" at bounding box center [796, 660] width 126 height 16
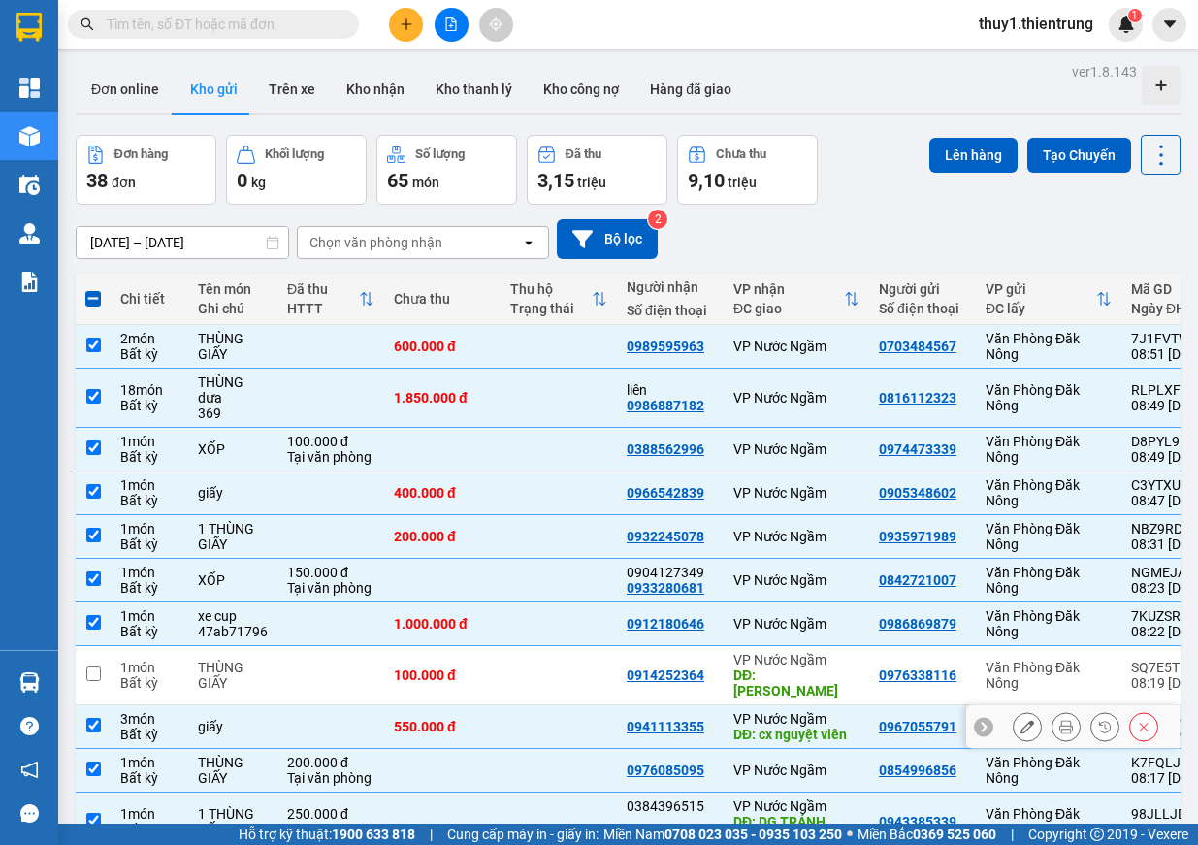
click at [246, 719] on div "giấy" at bounding box center [233, 727] width 70 height 16
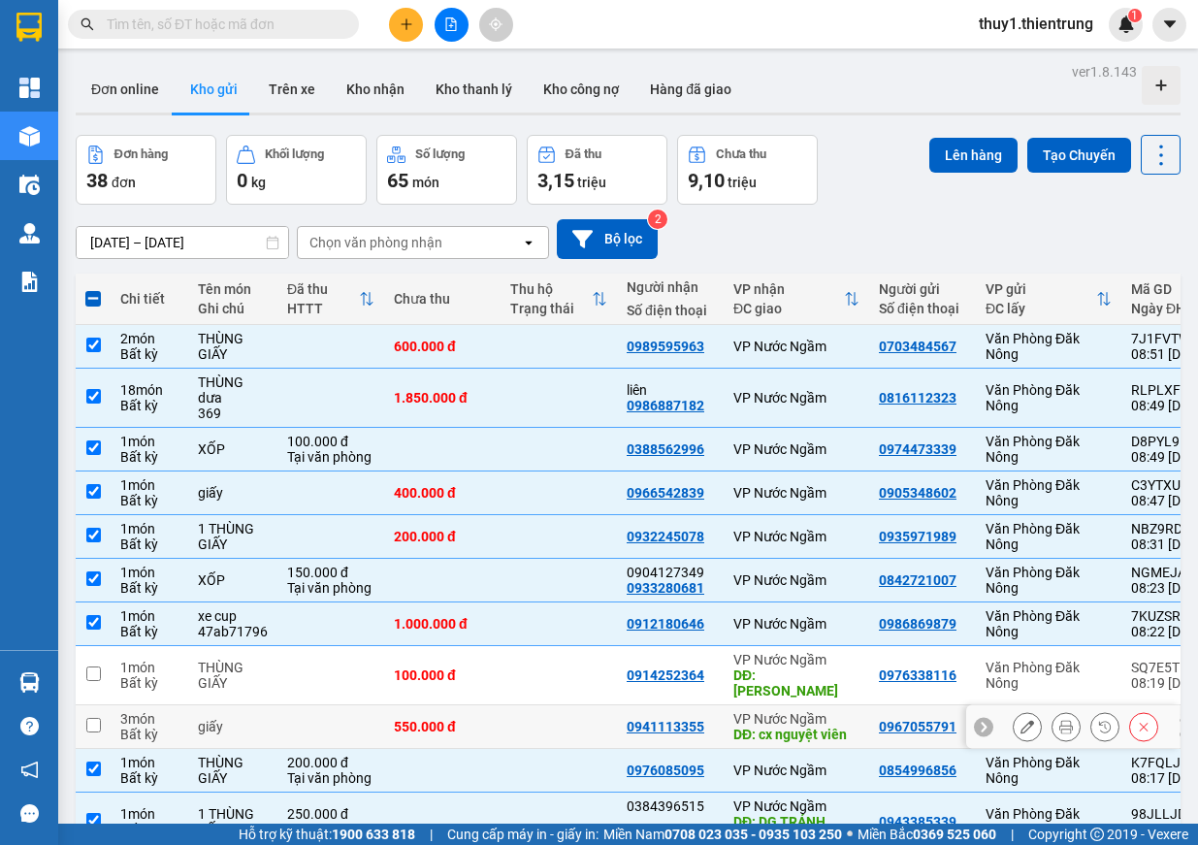
scroll to position [194, 0]
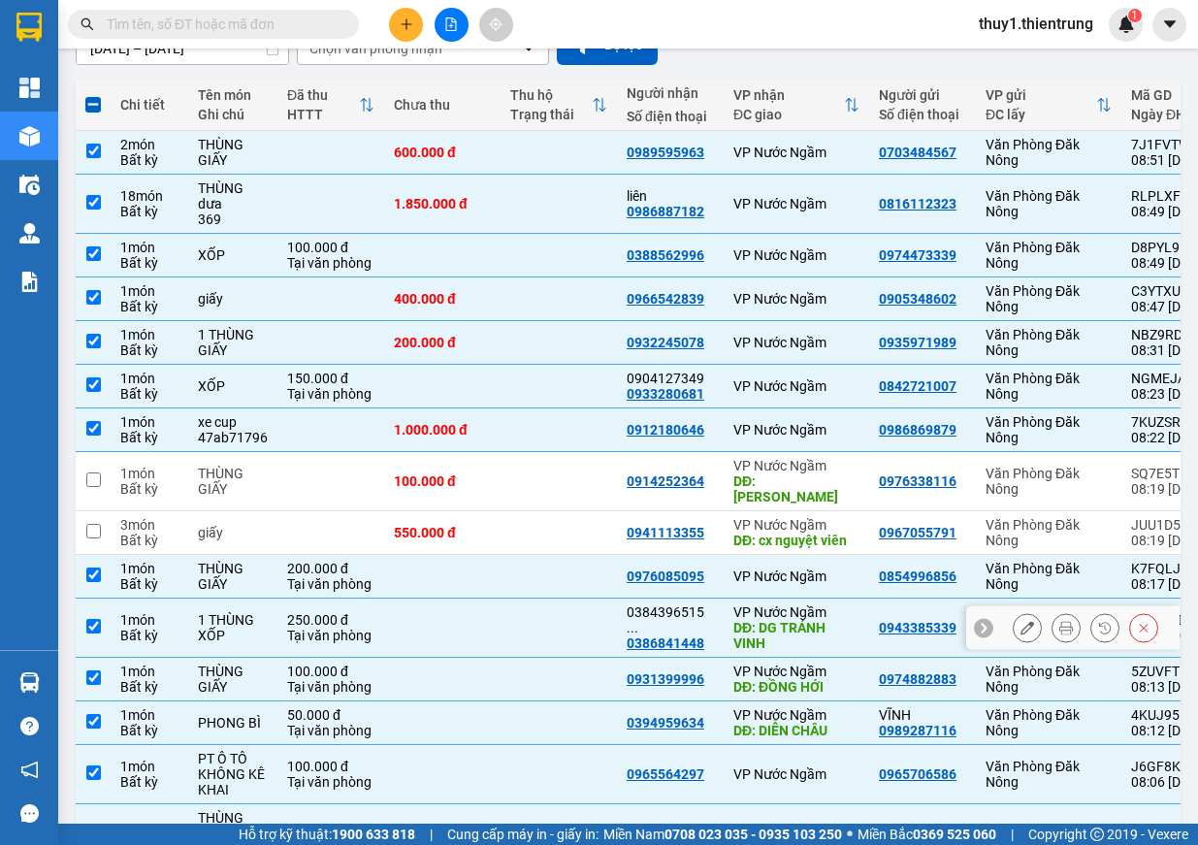
click at [652, 635] on div "0386841448" at bounding box center [666, 643] width 78 height 16
click at [111, 616] on td "1 món Bất kỳ" at bounding box center [150, 628] width 78 height 59
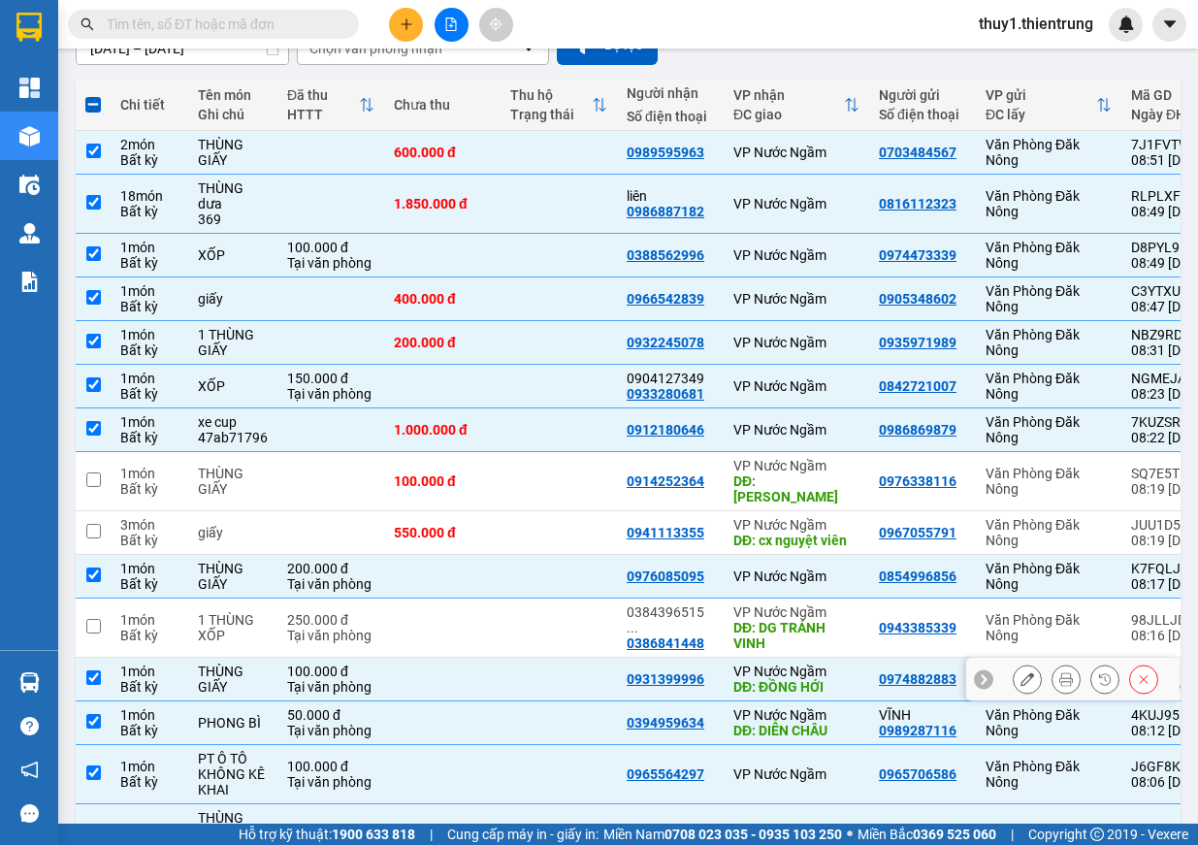
drag, startPoint x: 138, startPoint y: 674, endPoint x: 151, endPoint y: 676, distance: 13.7
click at [139, 679] on div "Bất kỳ" at bounding box center [149, 687] width 58 height 16
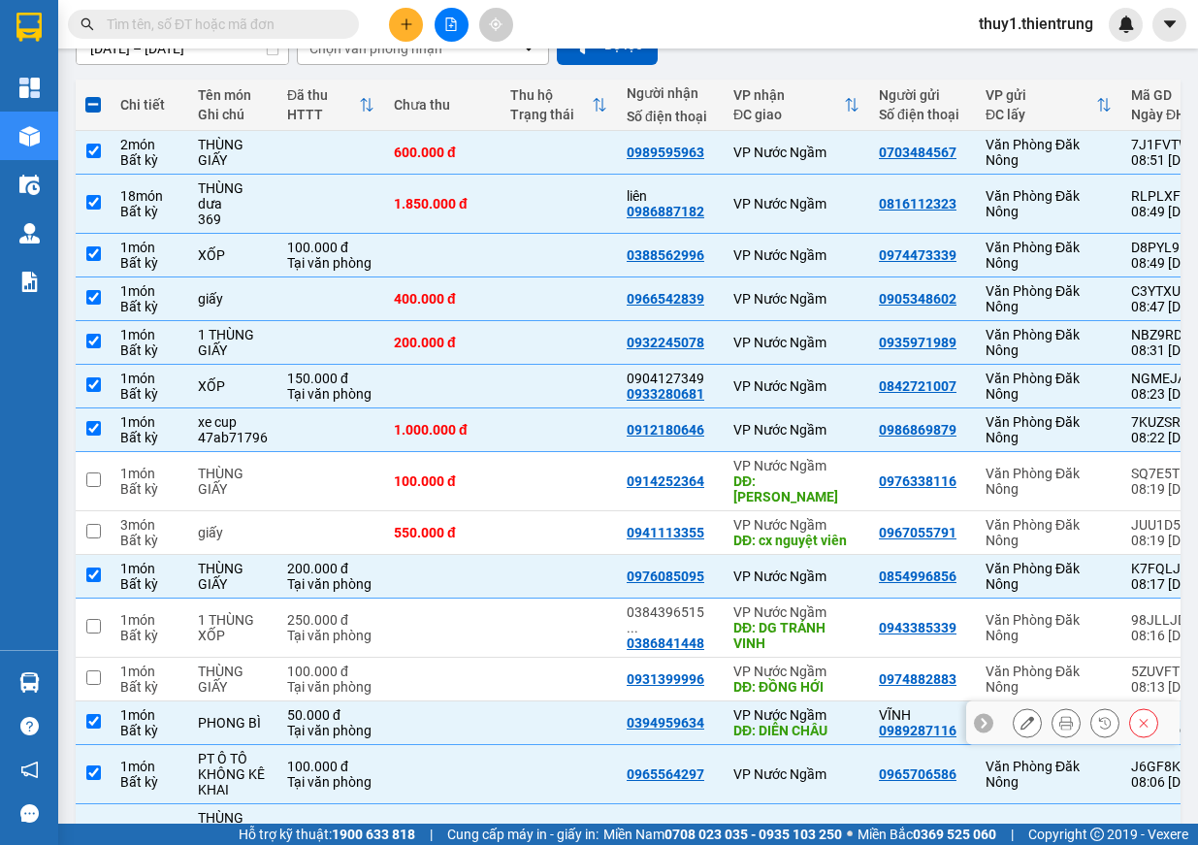
click at [155, 725] on td "1 món Bất kỳ" at bounding box center [150, 723] width 78 height 44
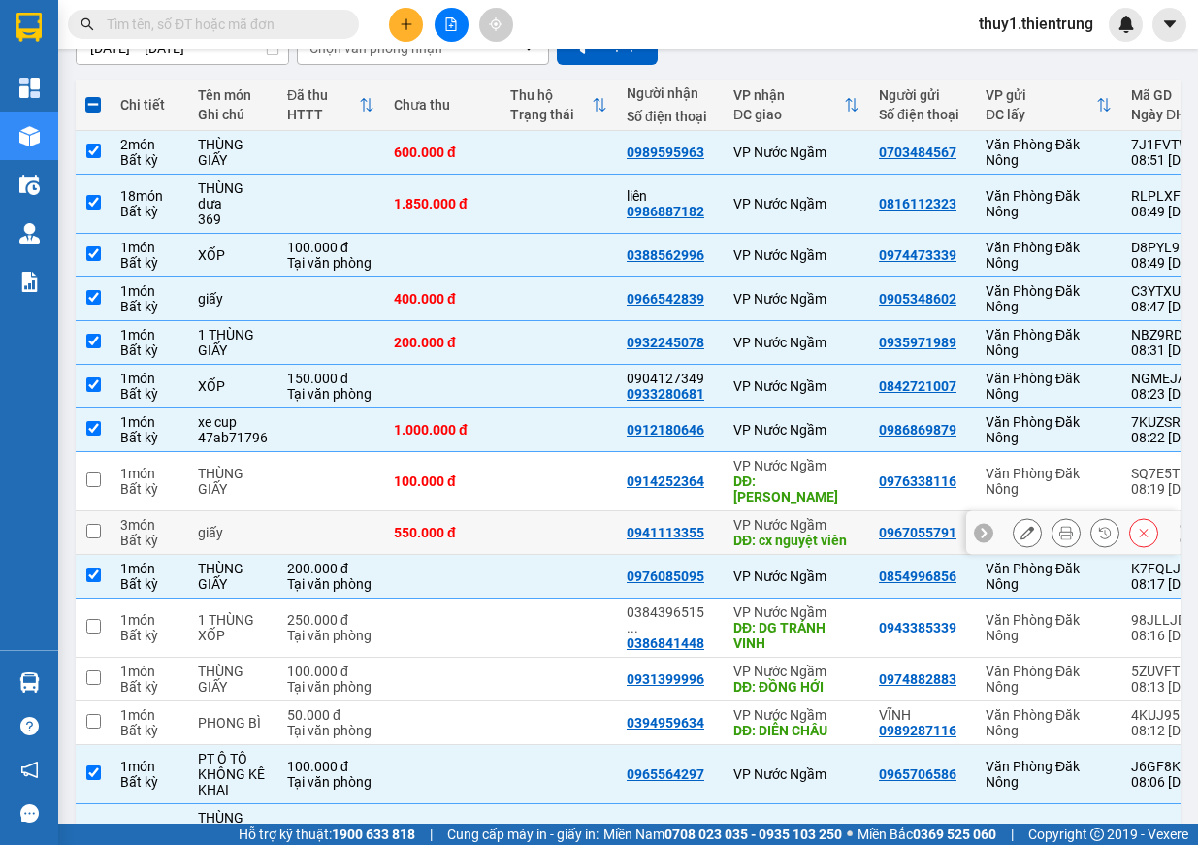
click at [569, 521] on td at bounding box center [559, 533] width 116 height 44
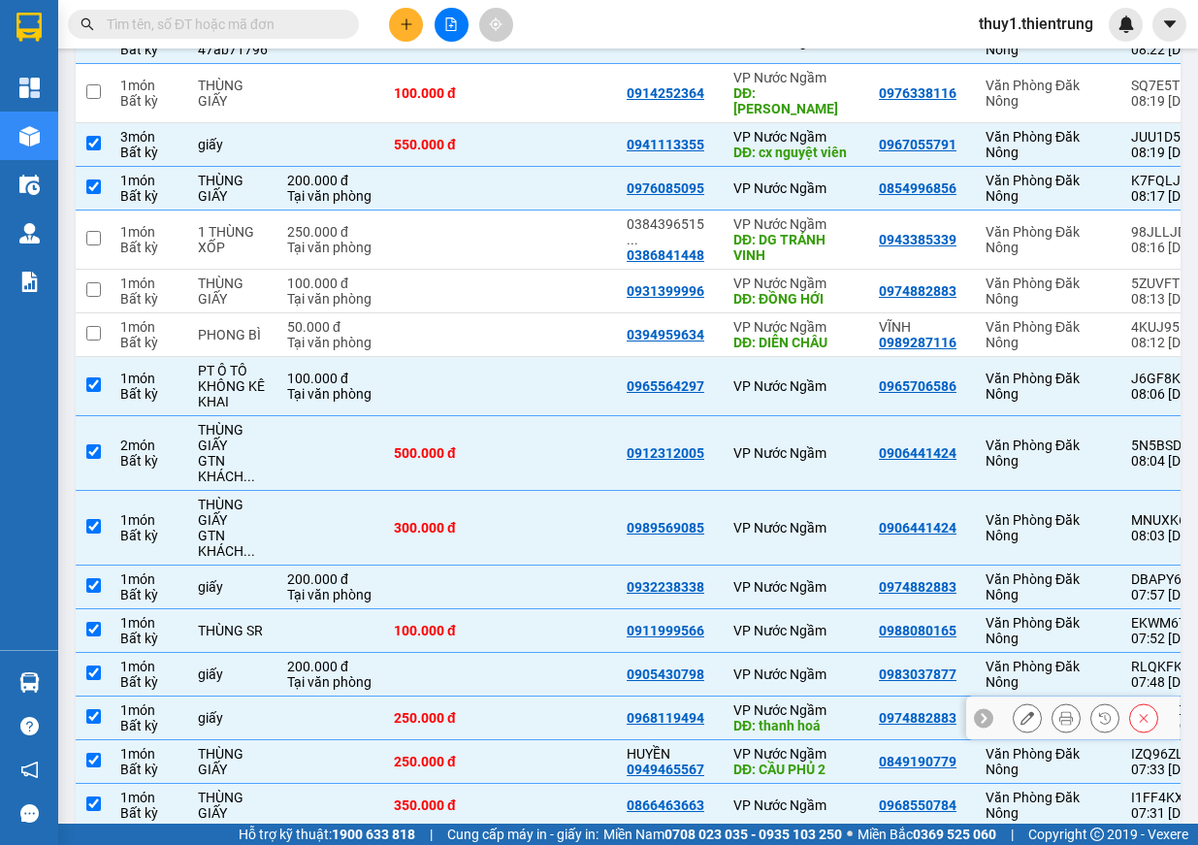
scroll to position [679, 0]
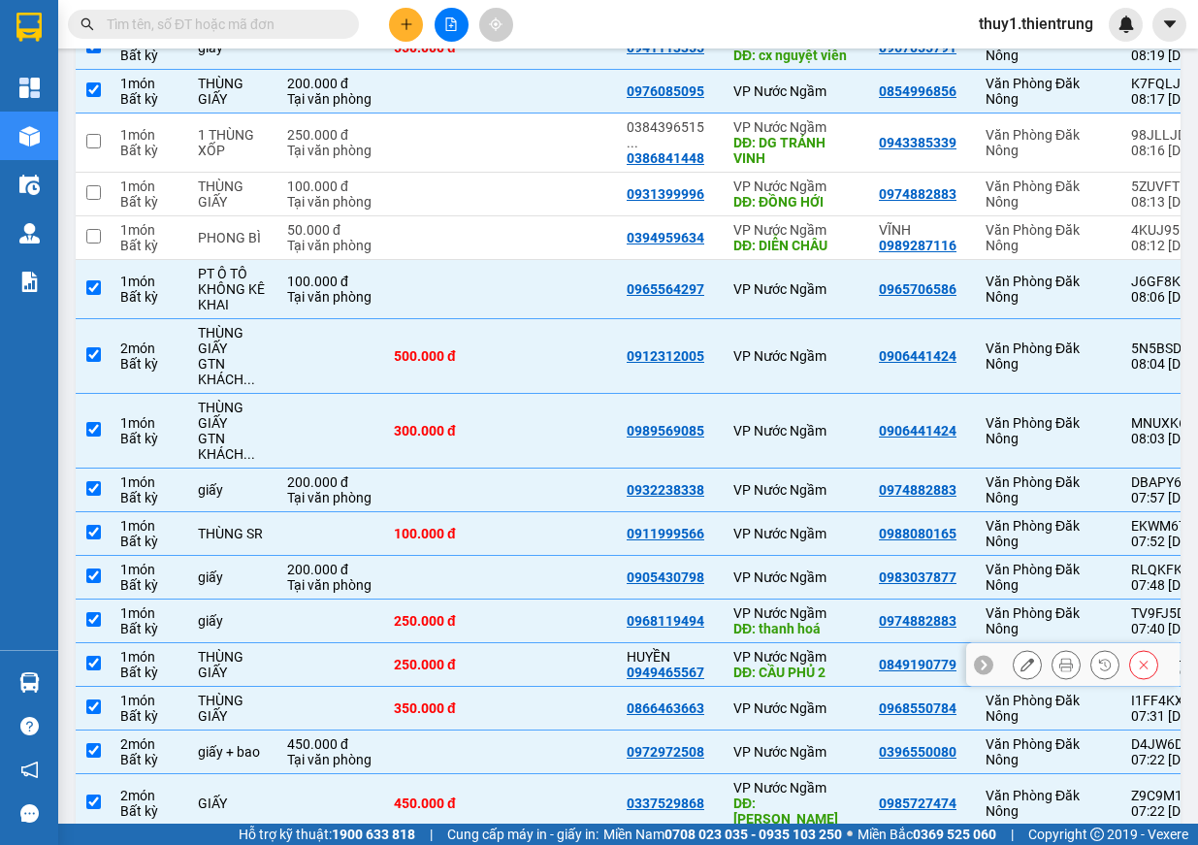
click at [114, 644] on td "1 món Bất kỳ" at bounding box center [150, 665] width 78 height 44
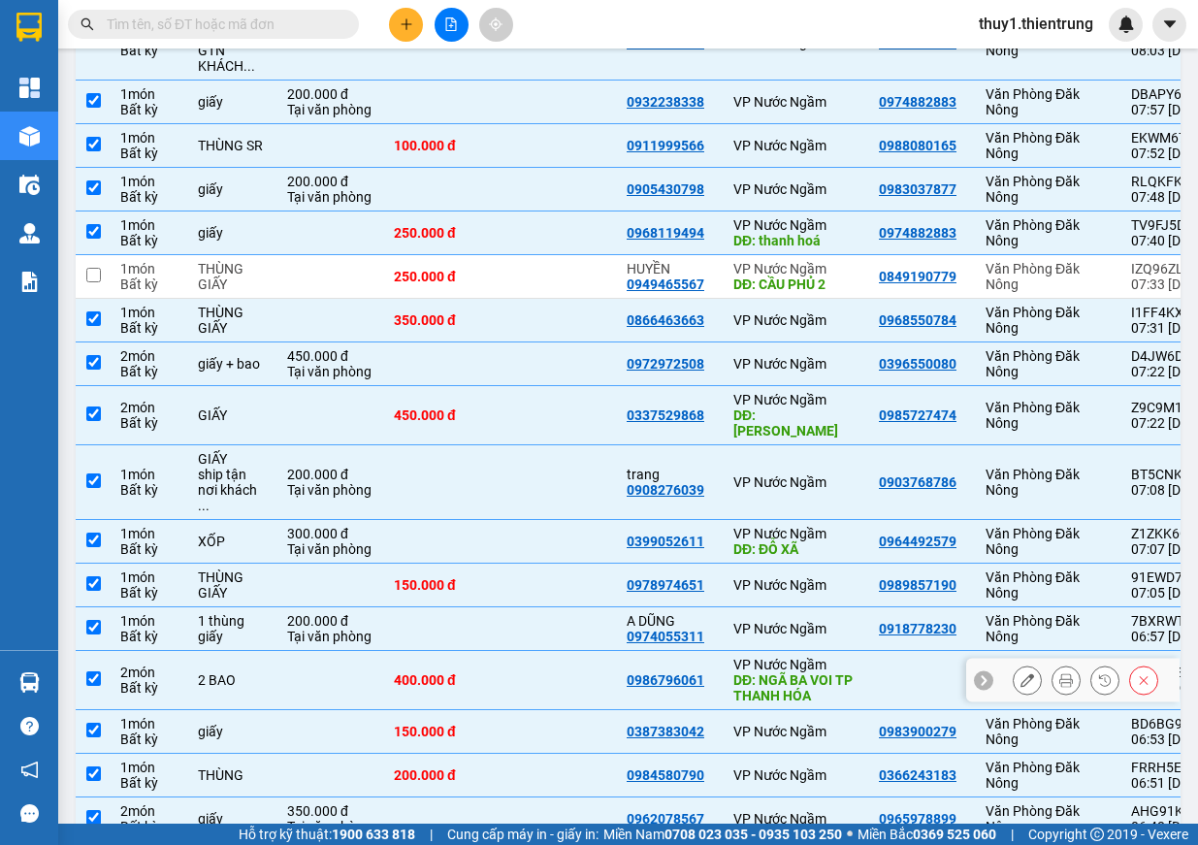
scroll to position [1164, 0]
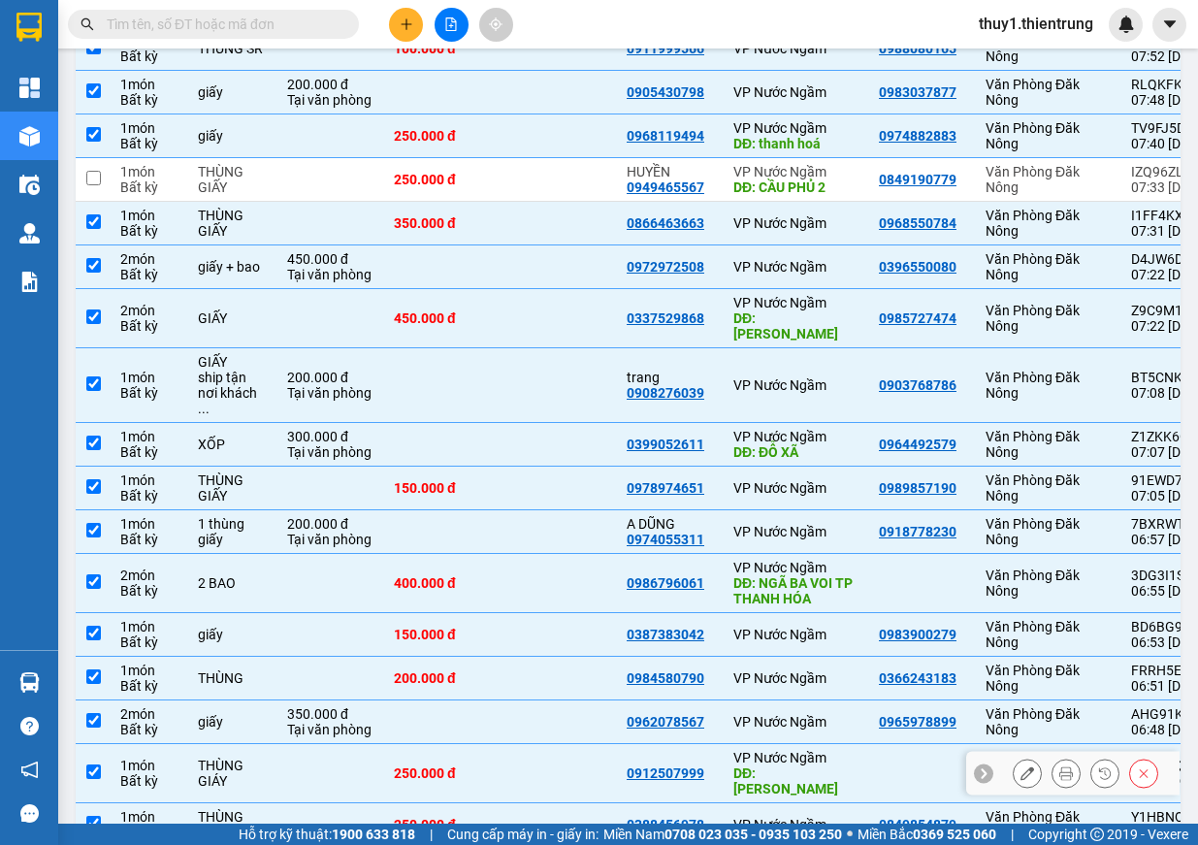
click at [703, 765] on div "0912507999" at bounding box center [670, 773] width 87 height 16
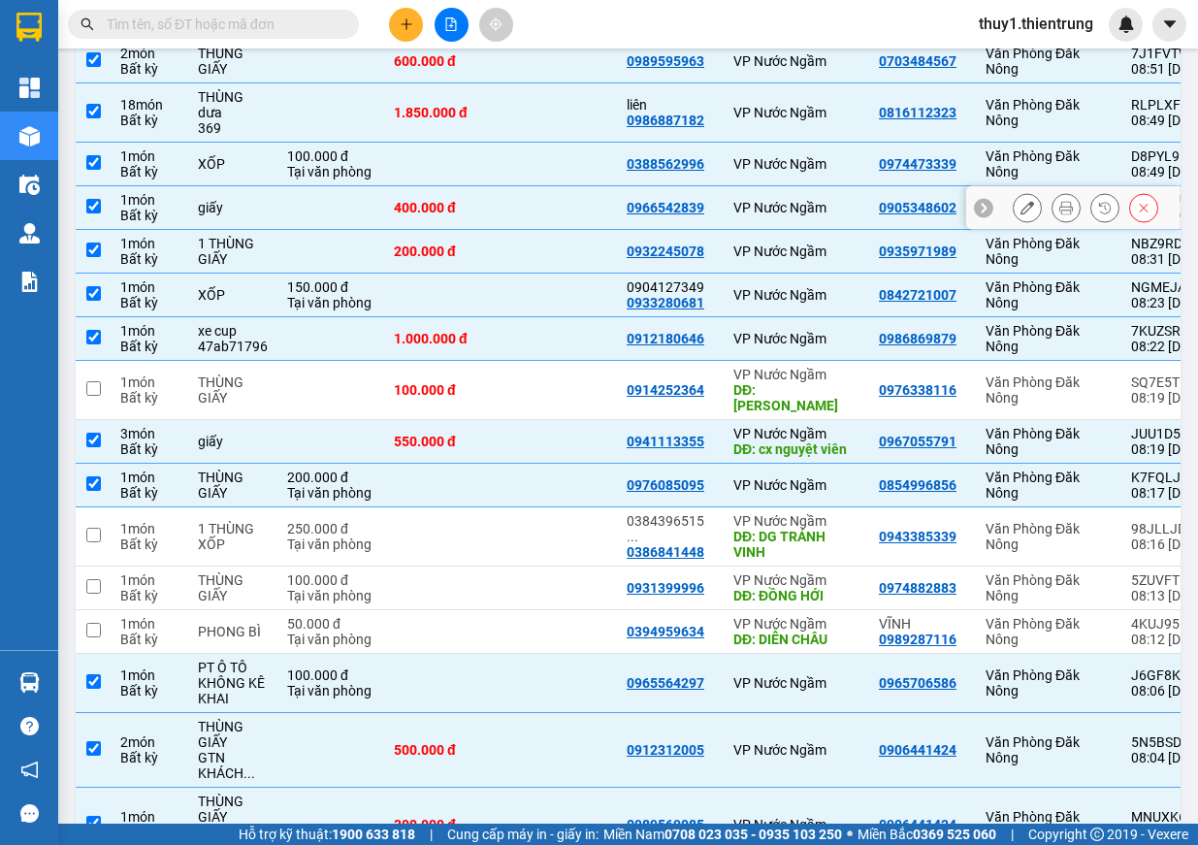
scroll to position [0, 0]
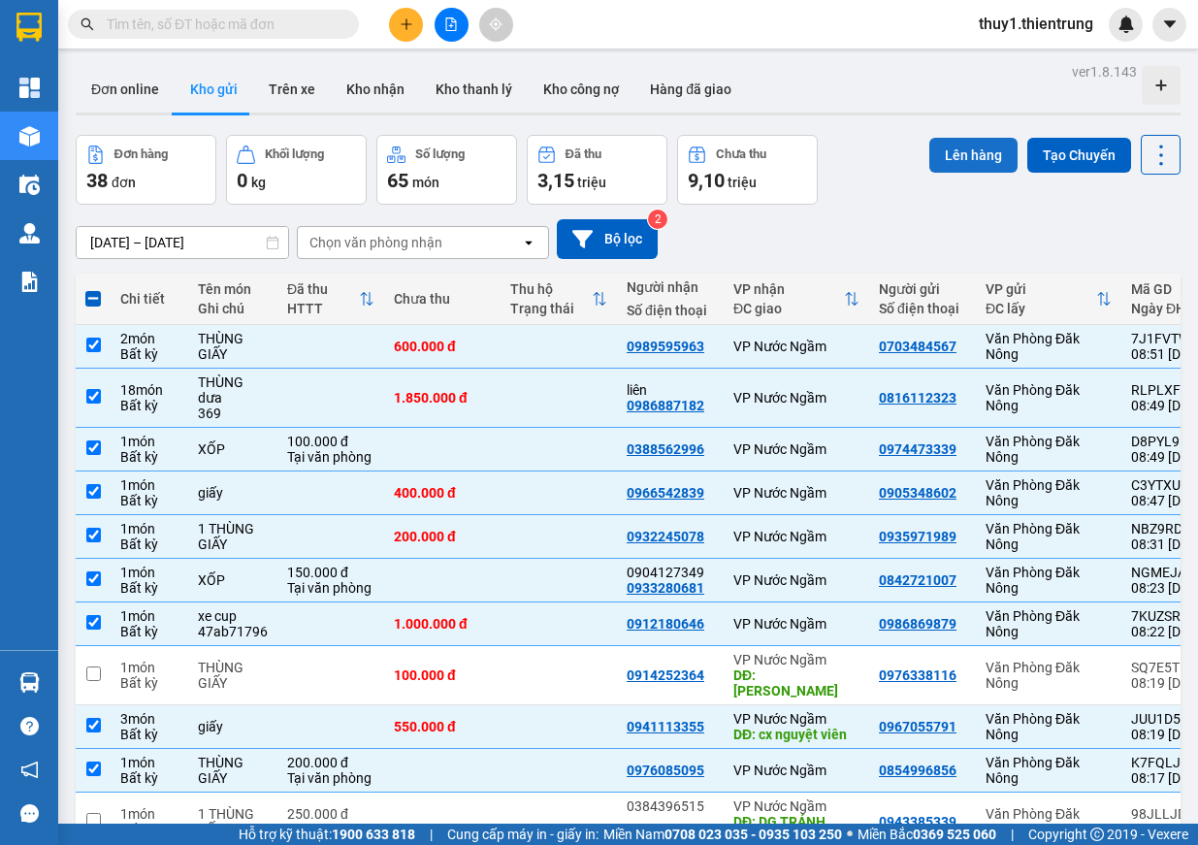
click at [974, 145] on button "Lên hàng" at bounding box center [973, 155] width 88 height 35
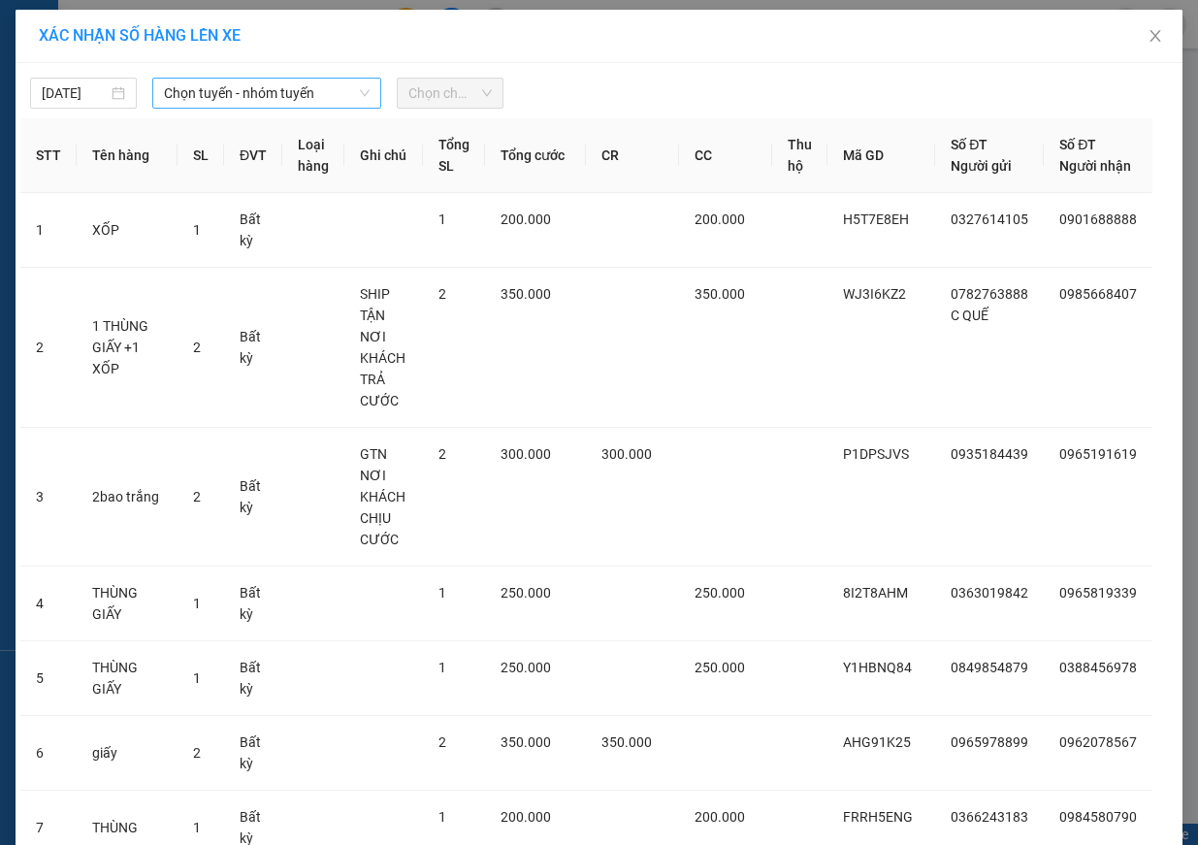
click at [239, 91] on span "Chọn tuyến - nhóm tuyến" at bounding box center [267, 93] width 206 height 29
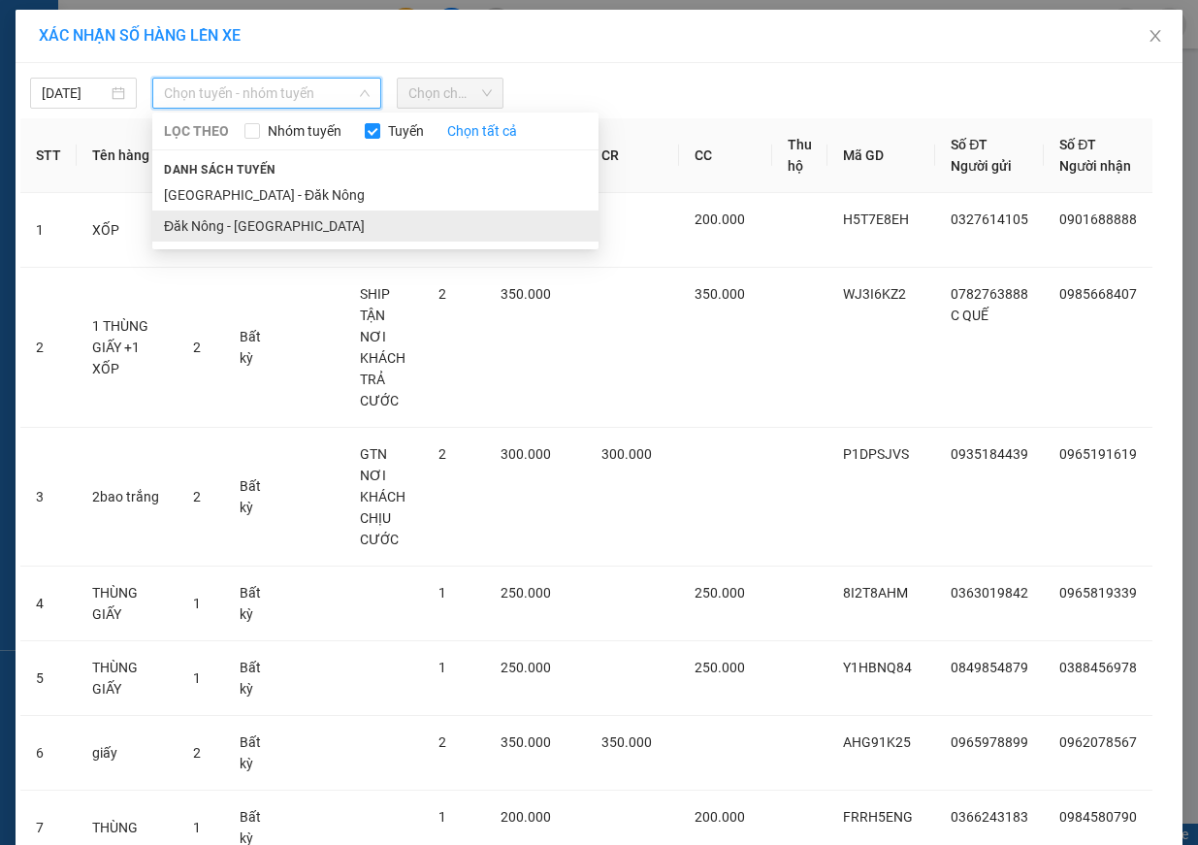
click at [256, 219] on li "Đăk Nông - [GEOGRAPHIC_DATA]" at bounding box center [375, 226] width 446 height 31
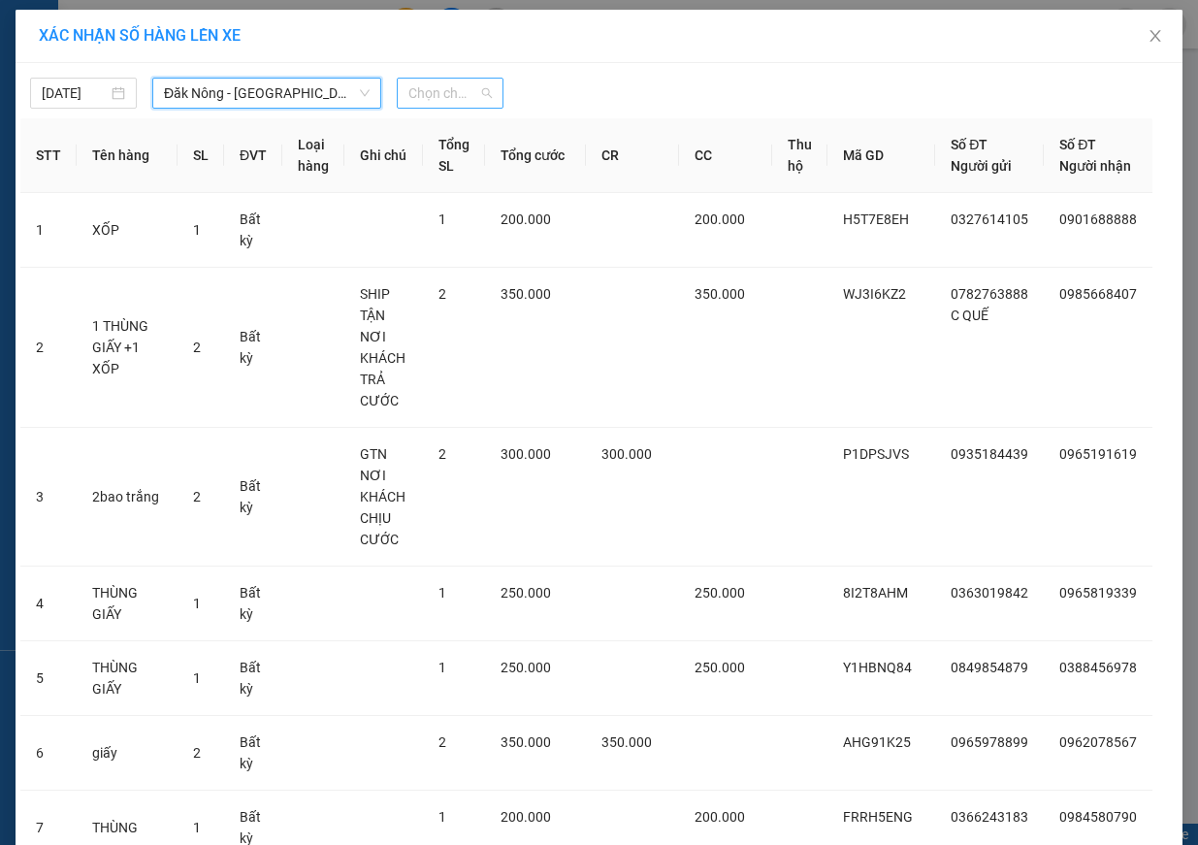
click at [451, 86] on span "Chọn chuyến" at bounding box center [449, 93] width 83 height 29
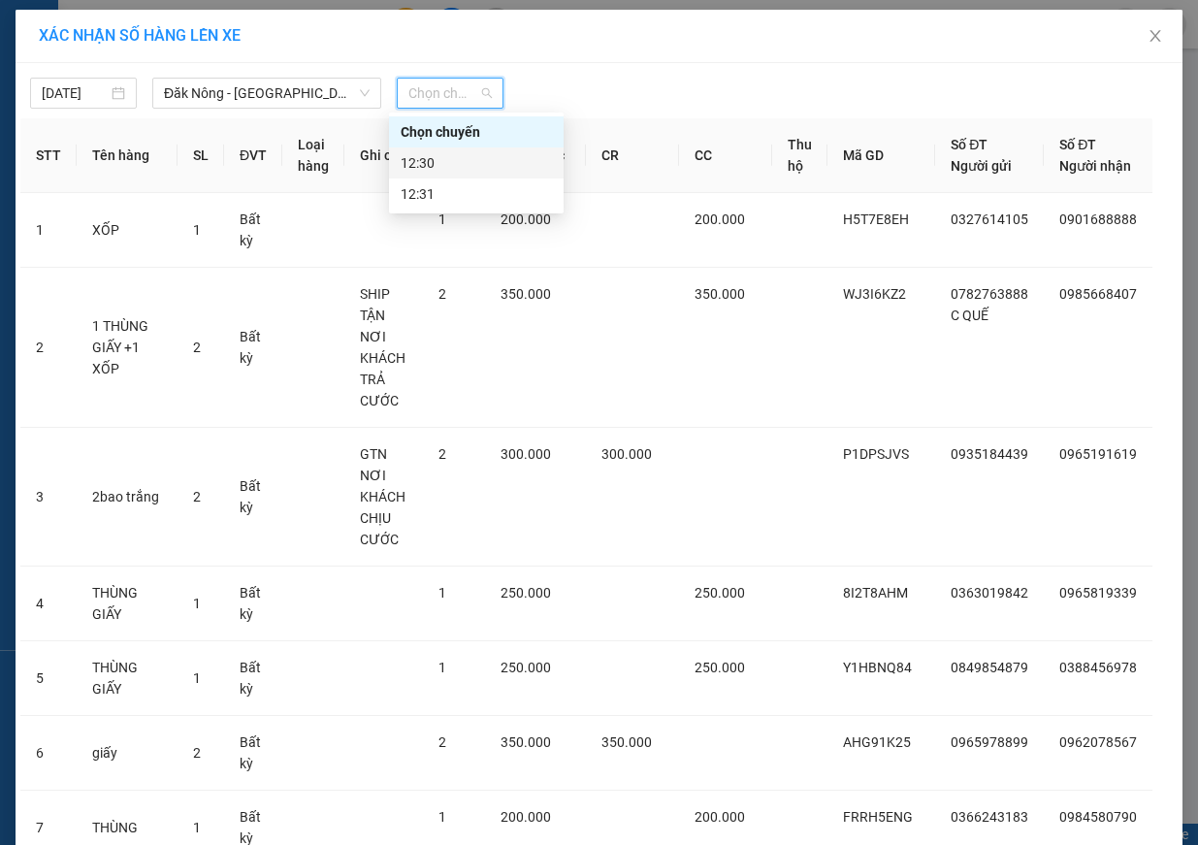
click at [465, 168] on div "12:30" at bounding box center [476, 162] width 151 height 21
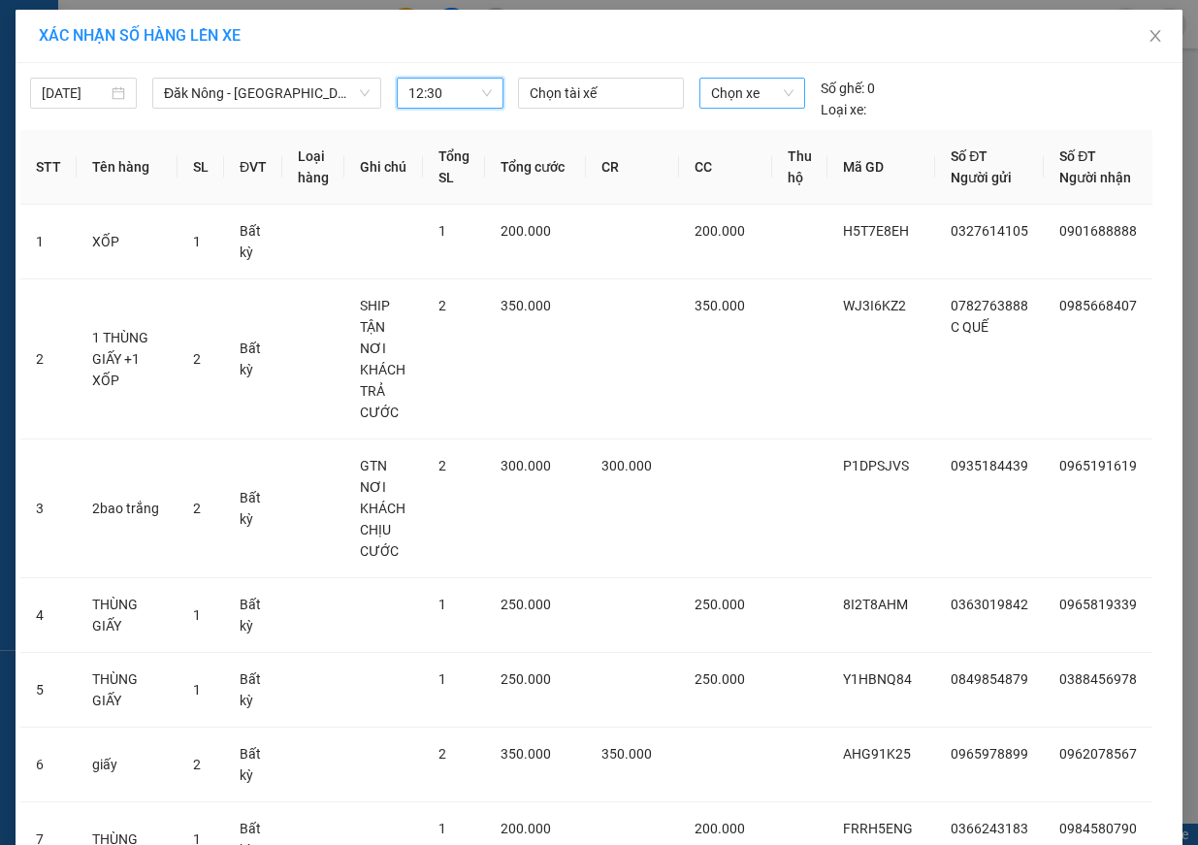
click at [744, 93] on span "Chọn xe" at bounding box center [752, 93] width 82 height 29
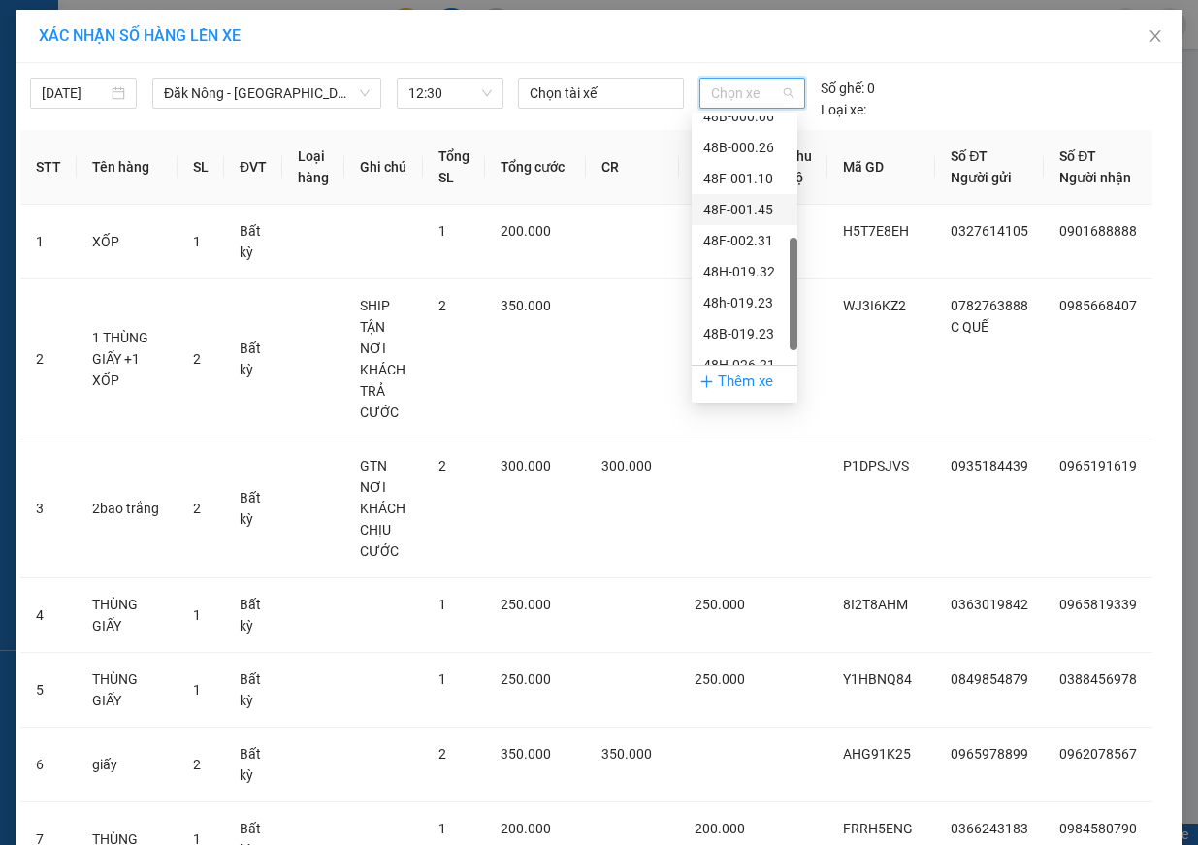
scroll to position [435, 0]
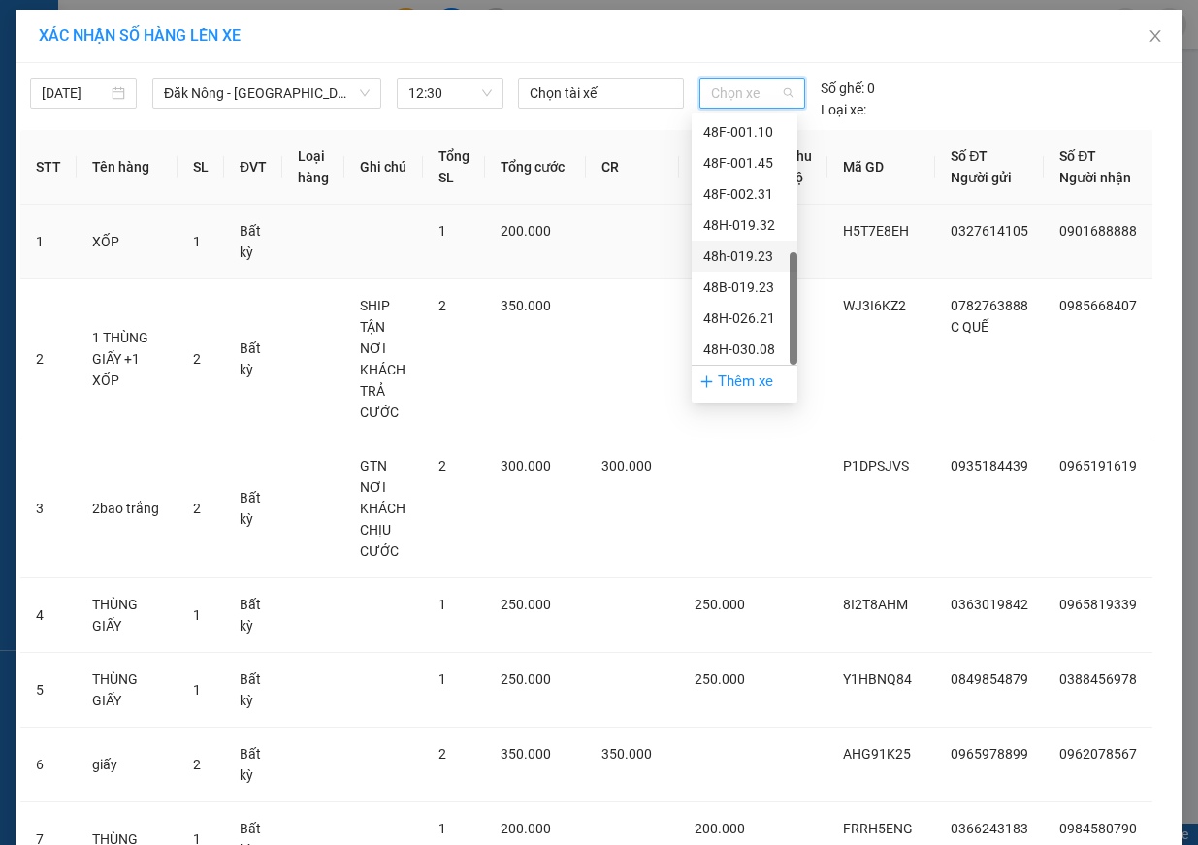
click at [750, 254] on div "48h-019.23" at bounding box center [744, 255] width 82 height 21
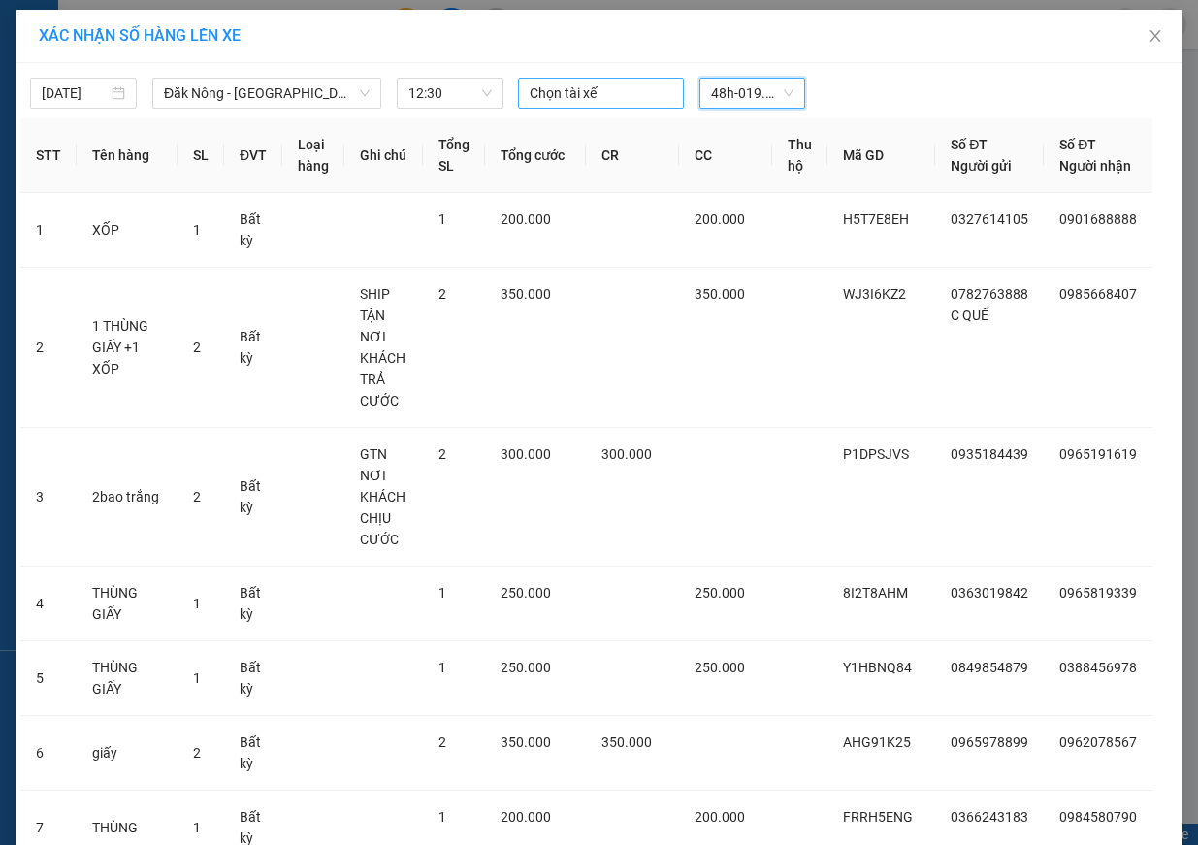
click at [615, 83] on div at bounding box center [601, 92] width 156 height 23
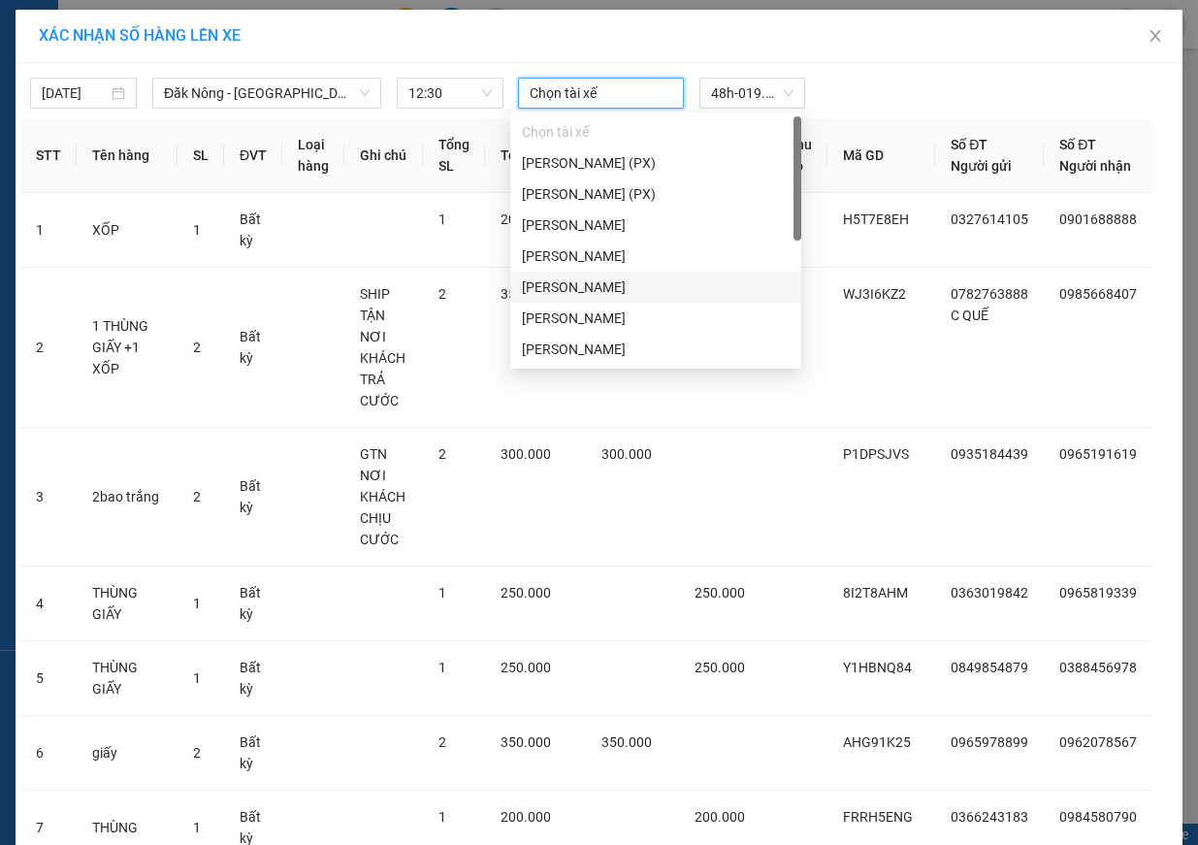
click at [628, 290] on div "[PERSON_NAME]" at bounding box center [656, 287] width 268 height 21
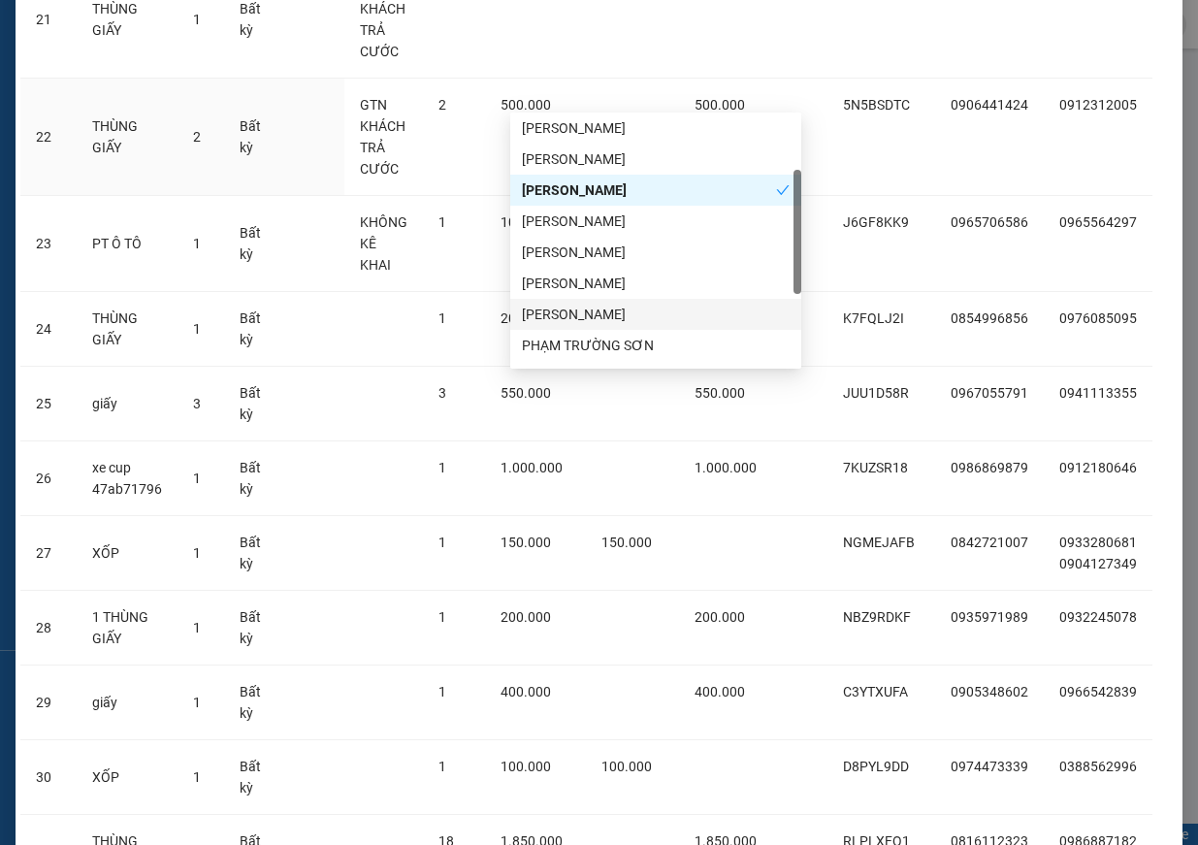
scroll to position [2116, 0]
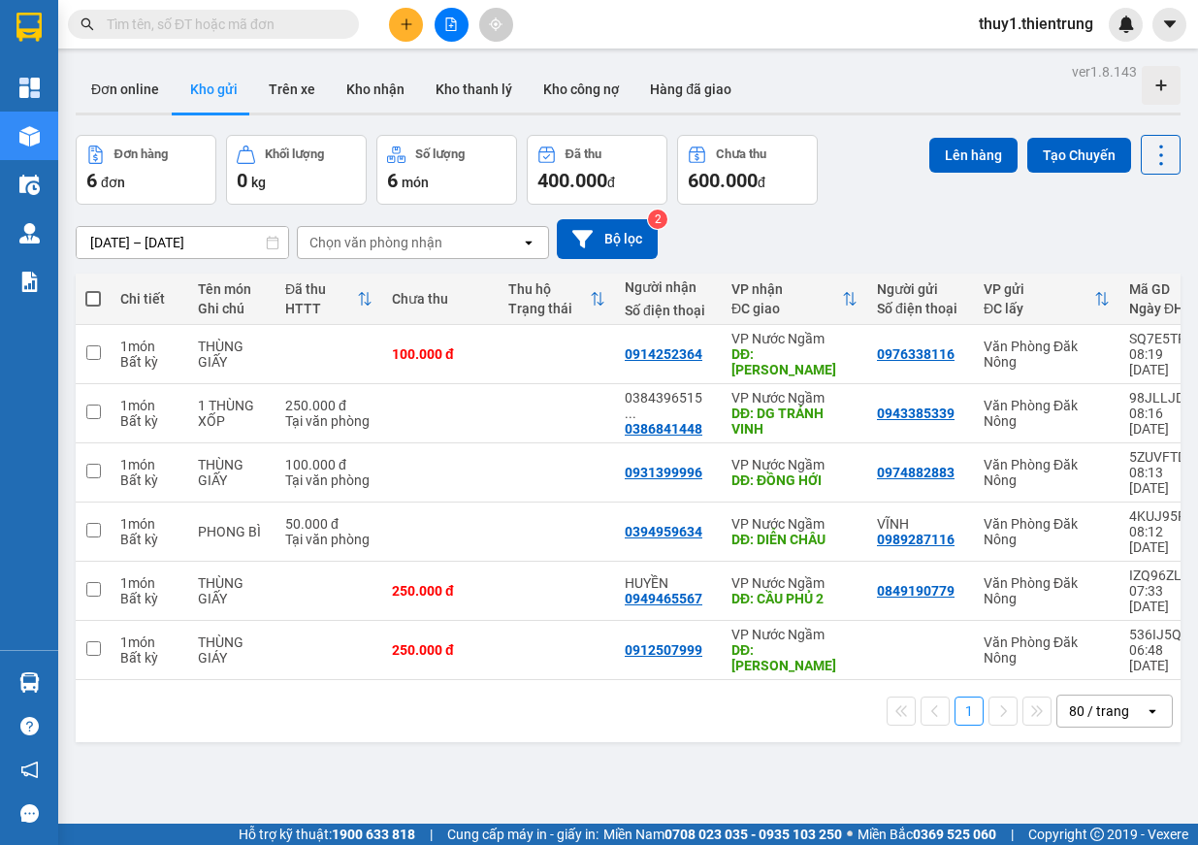
click at [465, 13] on div at bounding box center [451, 25] width 146 height 34
click at [463, 19] on button at bounding box center [452, 25] width 34 height 34
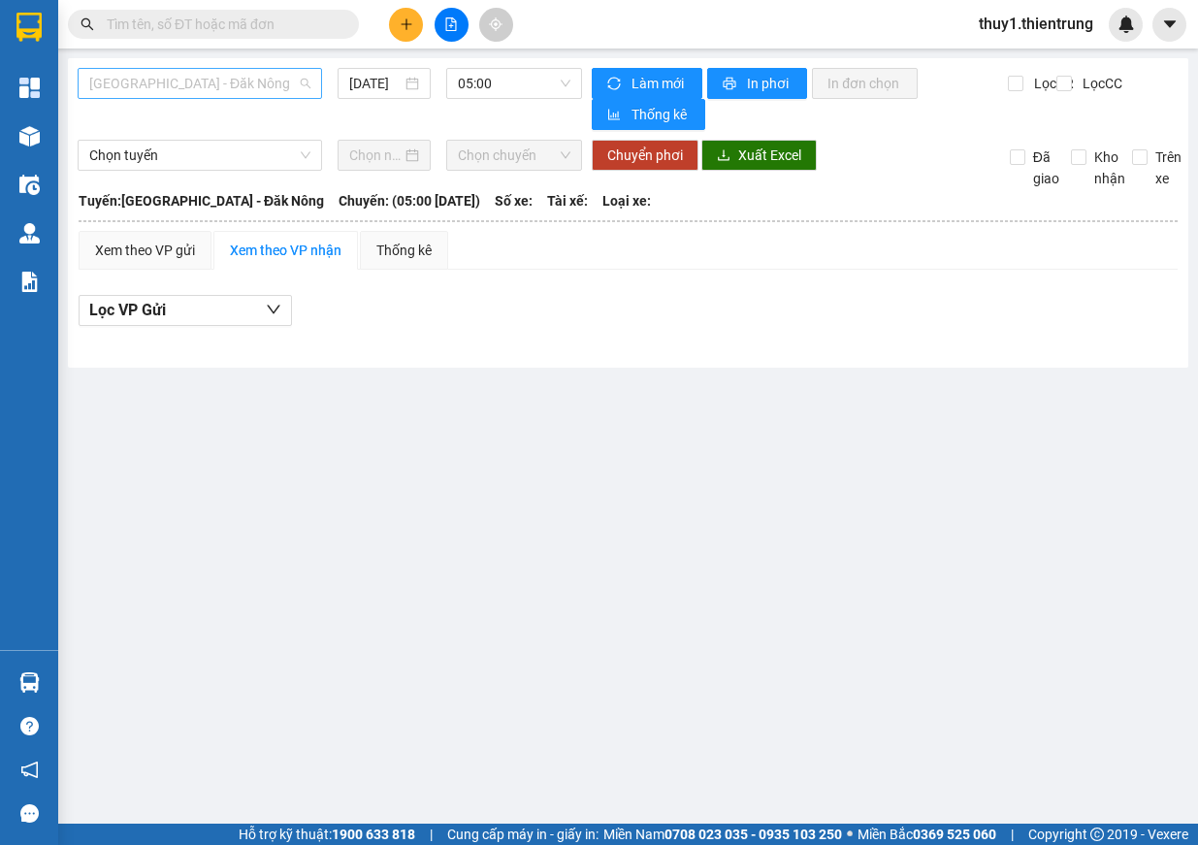
click at [200, 85] on span "[GEOGRAPHIC_DATA] - Đăk Nông" at bounding box center [199, 83] width 221 height 29
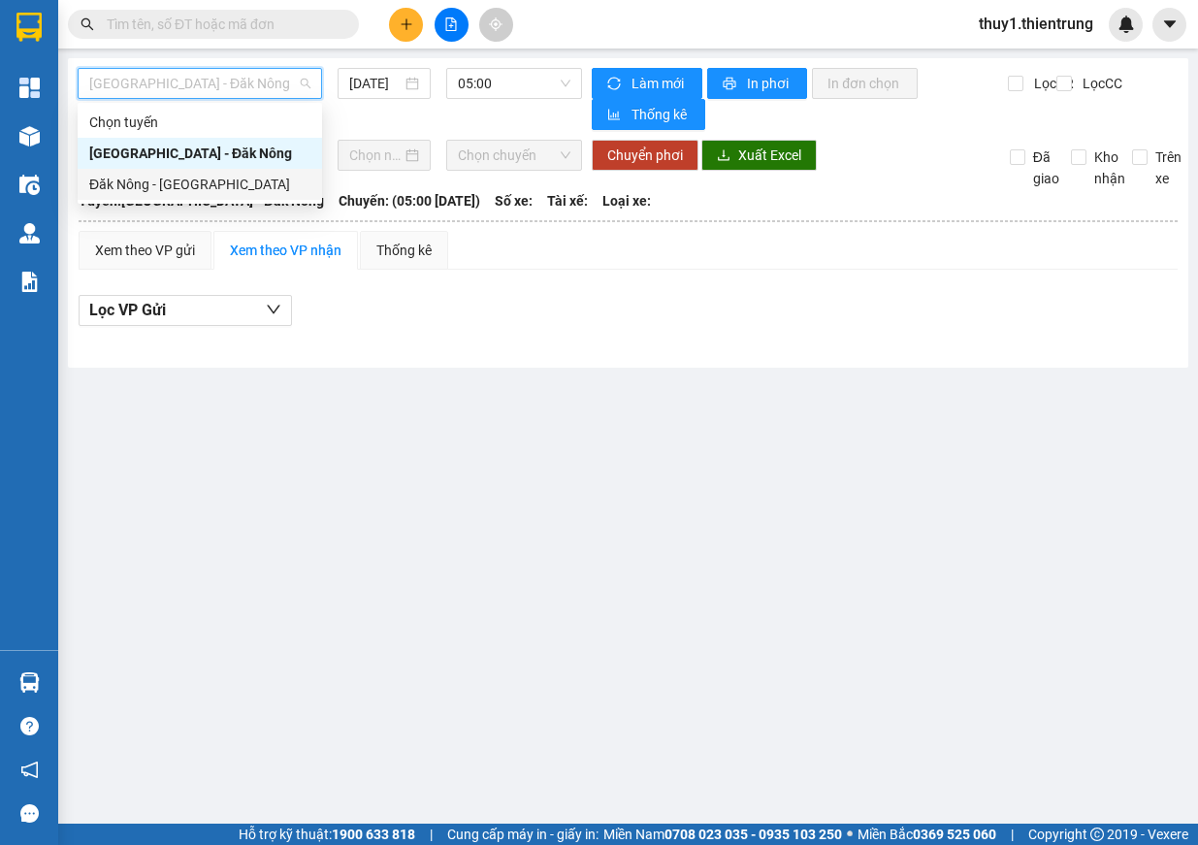
click at [192, 185] on div "Đăk Nông - [GEOGRAPHIC_DATA]" at bounding box center [199, 184] width 221 height 21
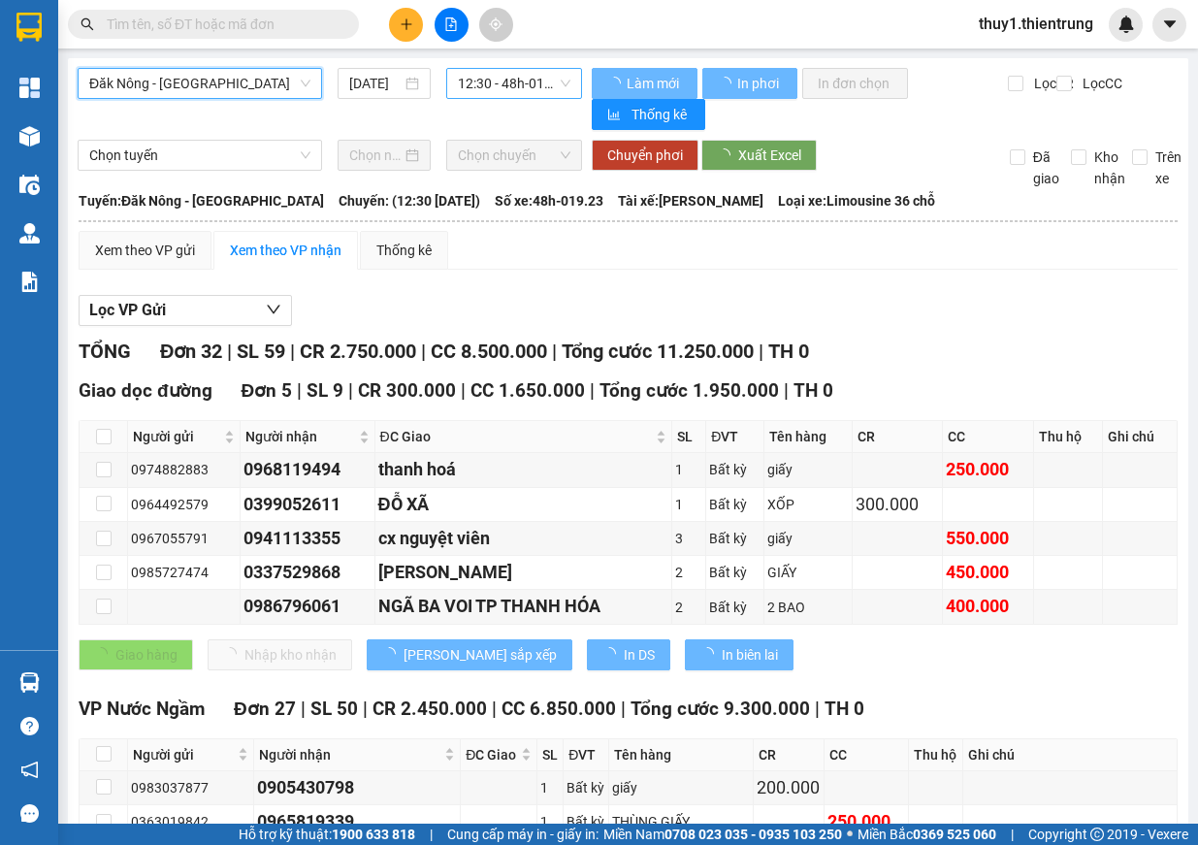
click at [503, 87] on span "12:30 - 48h-019.23" at bounding box center [514, 83] width 113 height 29
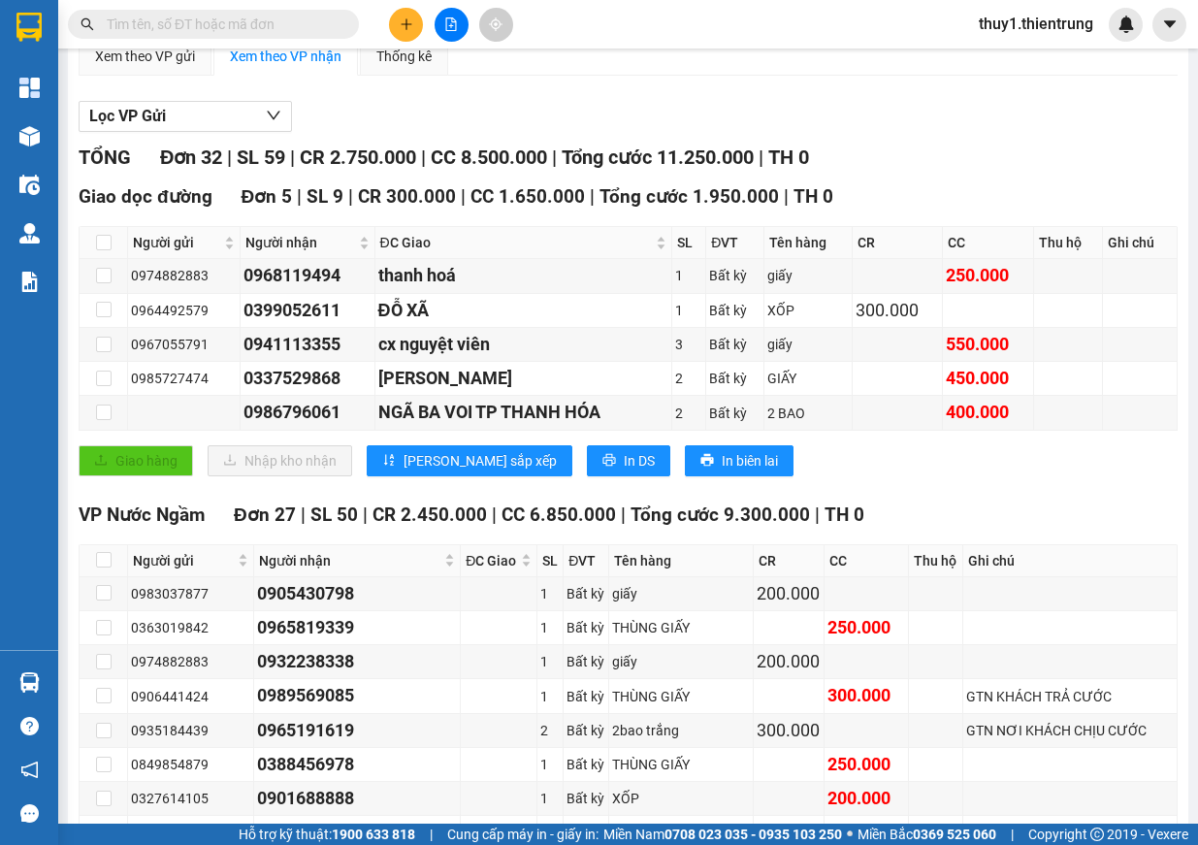
scroll to position [97, 0]
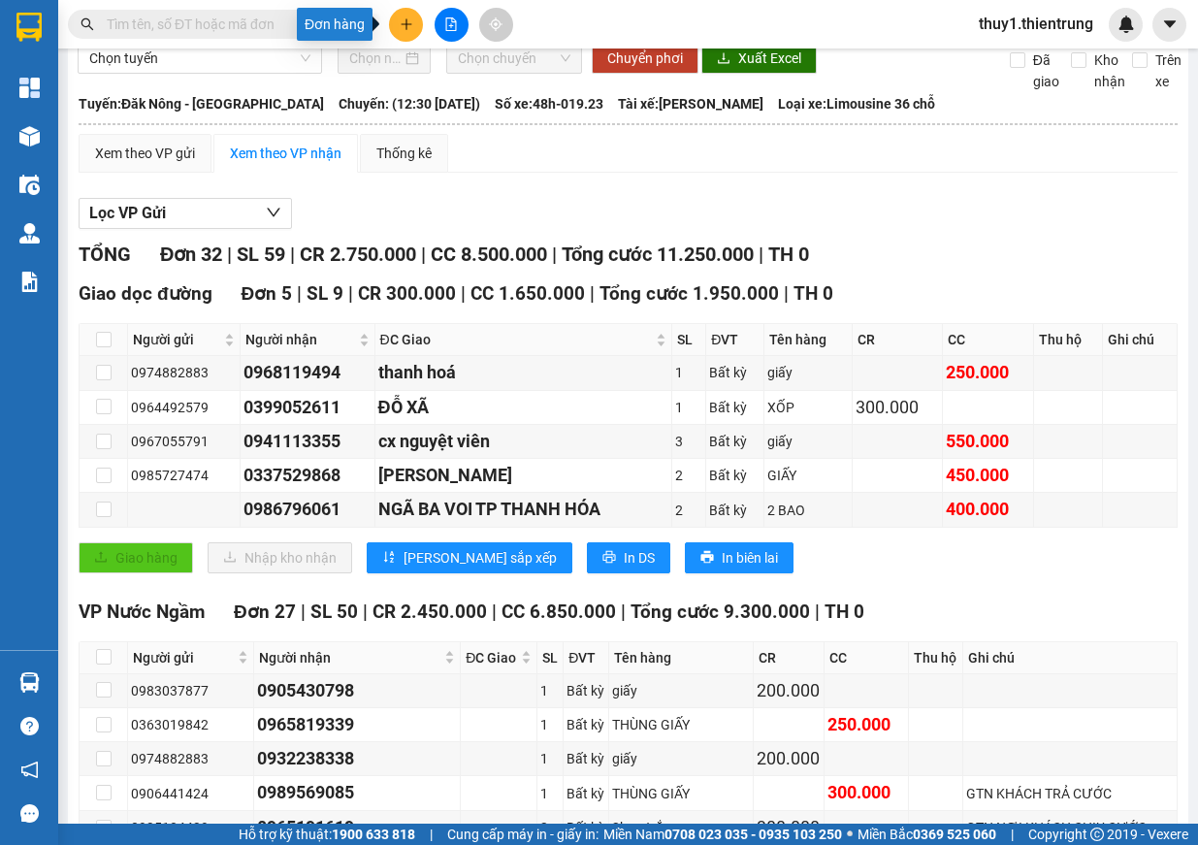
click at [406, 28] on icon "plus" at bounding box center [407, 24] width 14 height 14
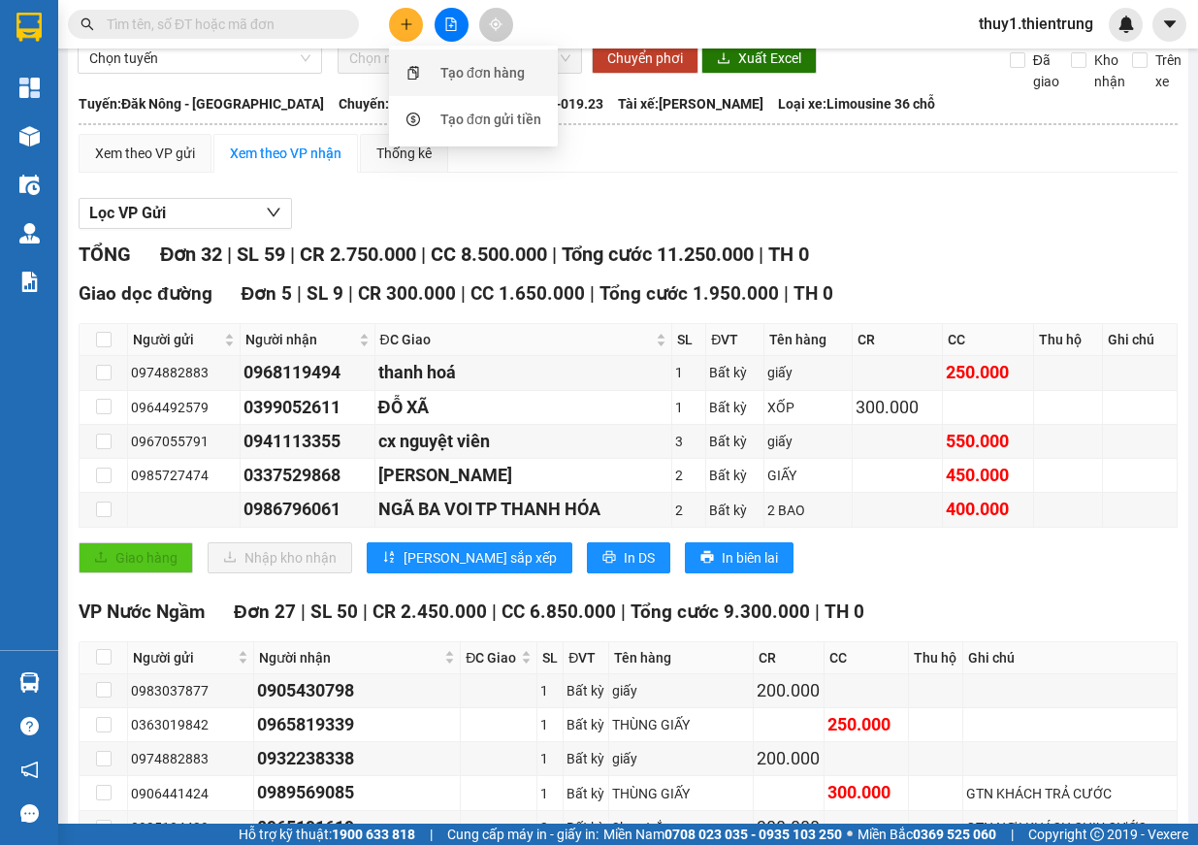
click at [467, 80] on div "Tạo đơn hàng" at bounding box center [482, 72] width 84 height 21
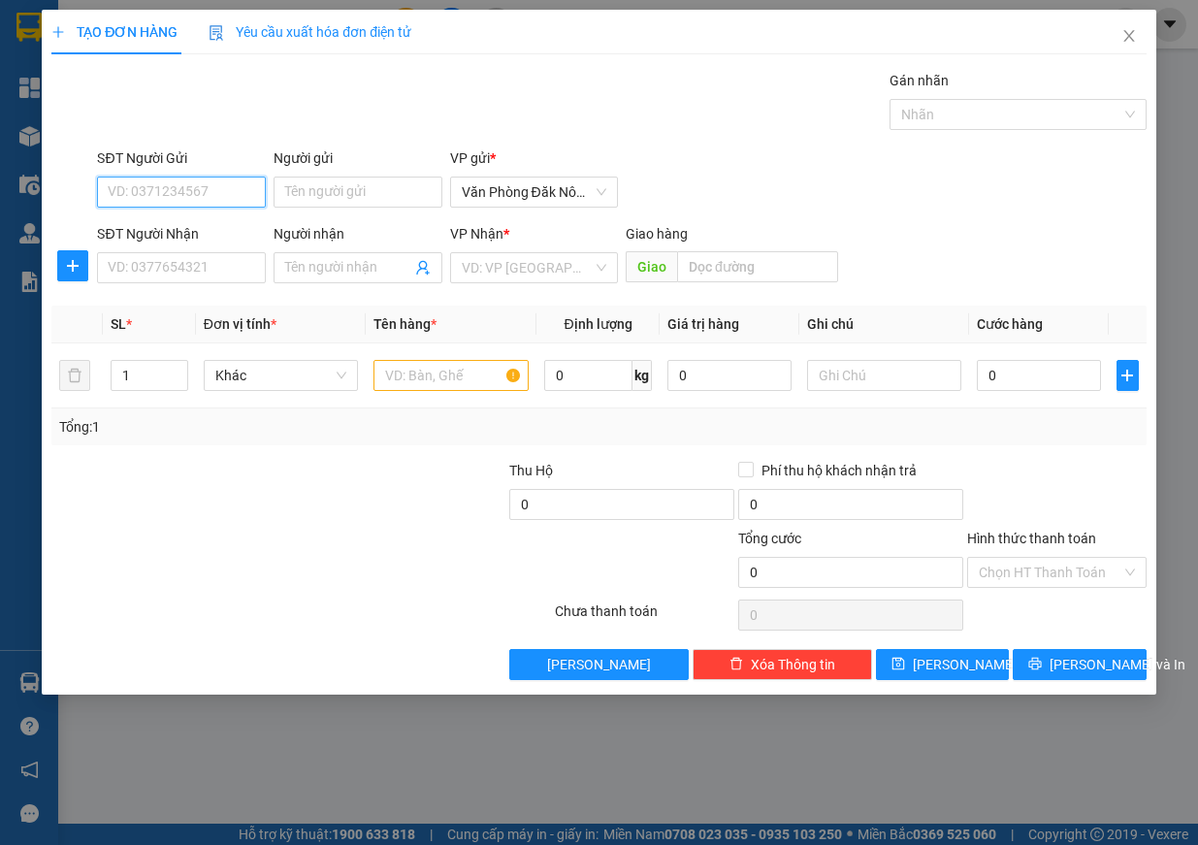
click at [171, 196] on input "SĐT Người Gửi" at bounding box center [181, 192] width 169 height 31
click at [168, 275] on input "SĐT Người Nhận" at bounding box center [181, 267] width 169 height 31
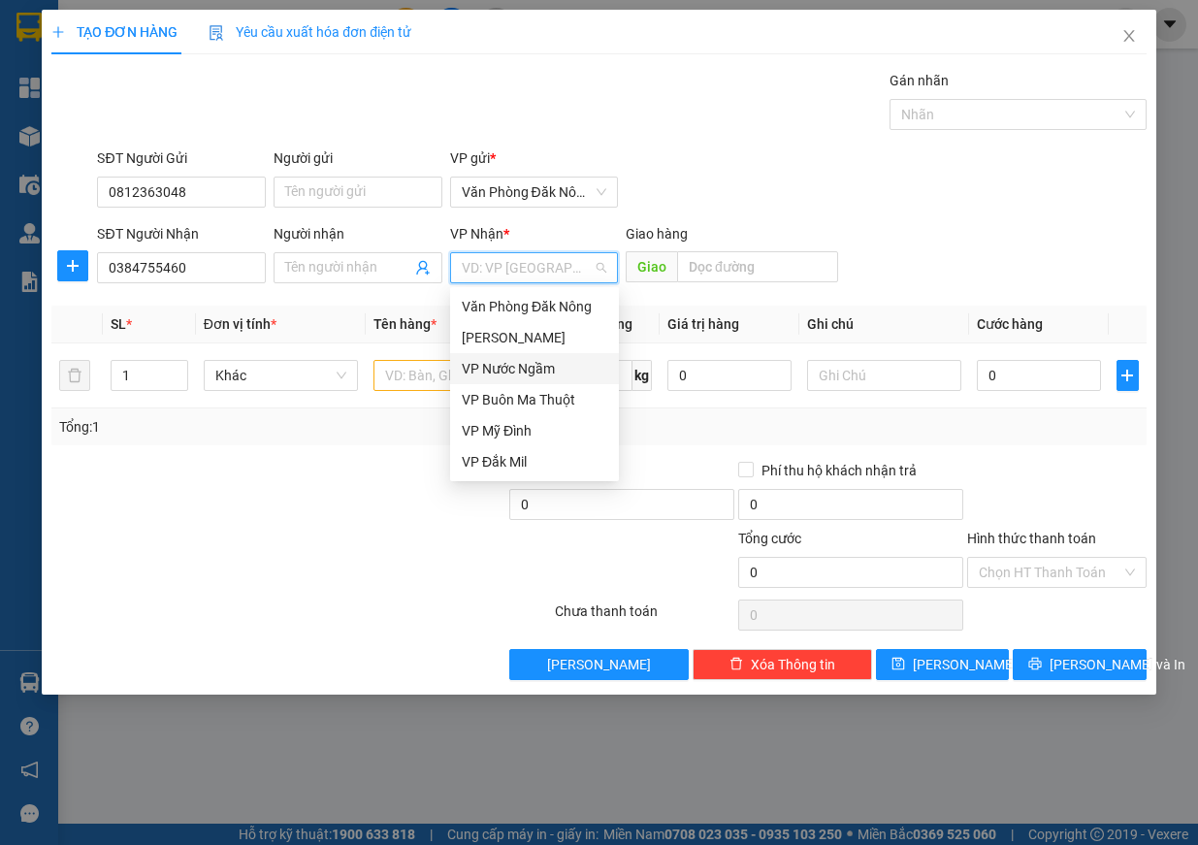
click at [550, 364] on div "VP Nước Ngầm" at bounding box center [535, 368] width 146 height 21
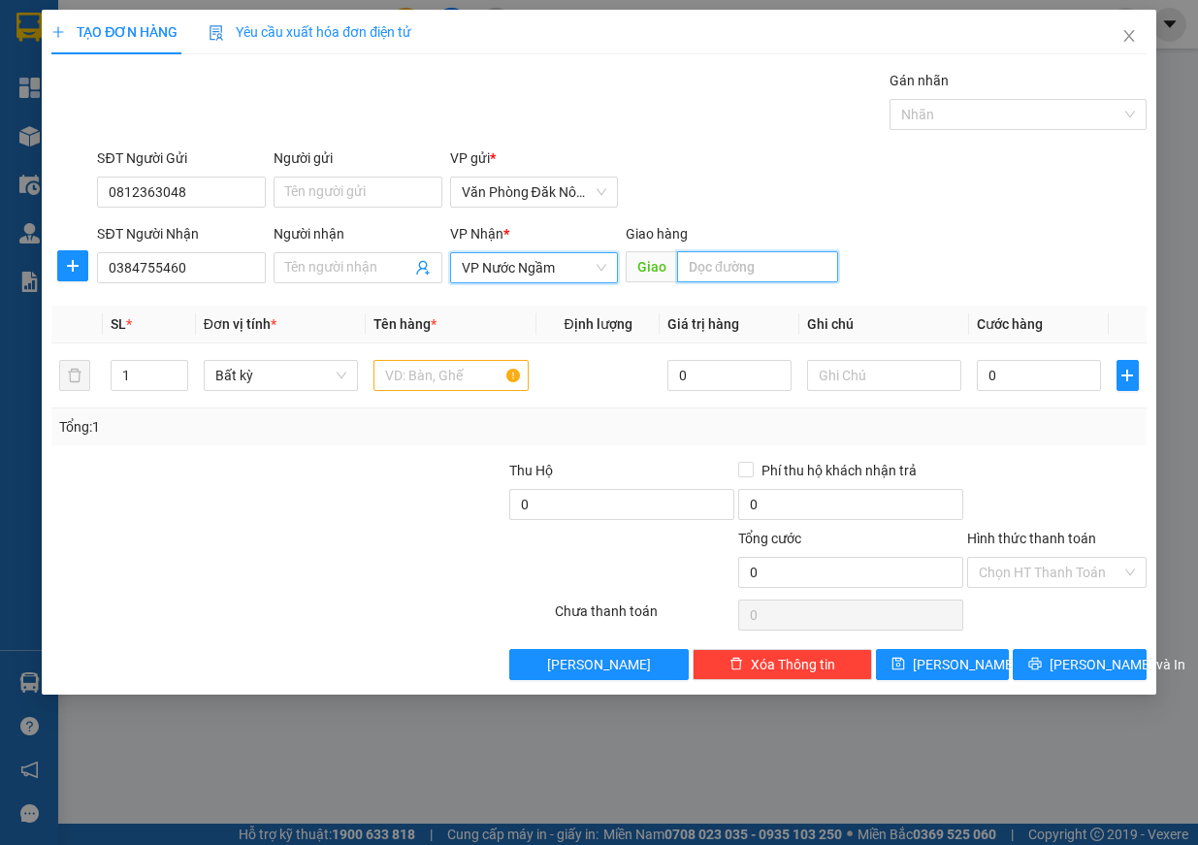
click at [722, 277] on input "text" at bounding box center [757, 266] width 161 height 31
click at [405, 382] on input "text" at bounding box center [451, 375] width 155 height 31
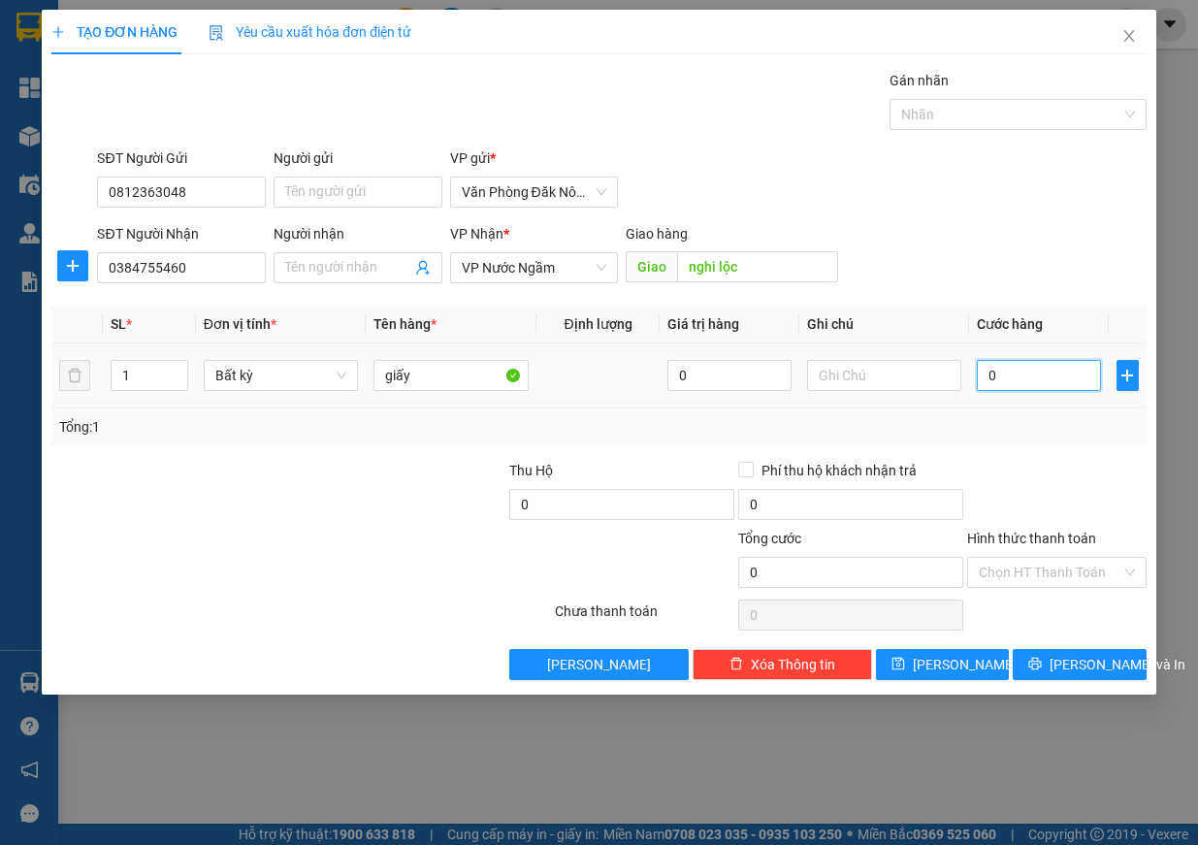
click at [1033, 372] on input "0" at bounding box center [1039, 375] width 124 height 31
click at [1054, 655] on button "Lưu và In" at bounding box center [1080, 664] width 134 height 31
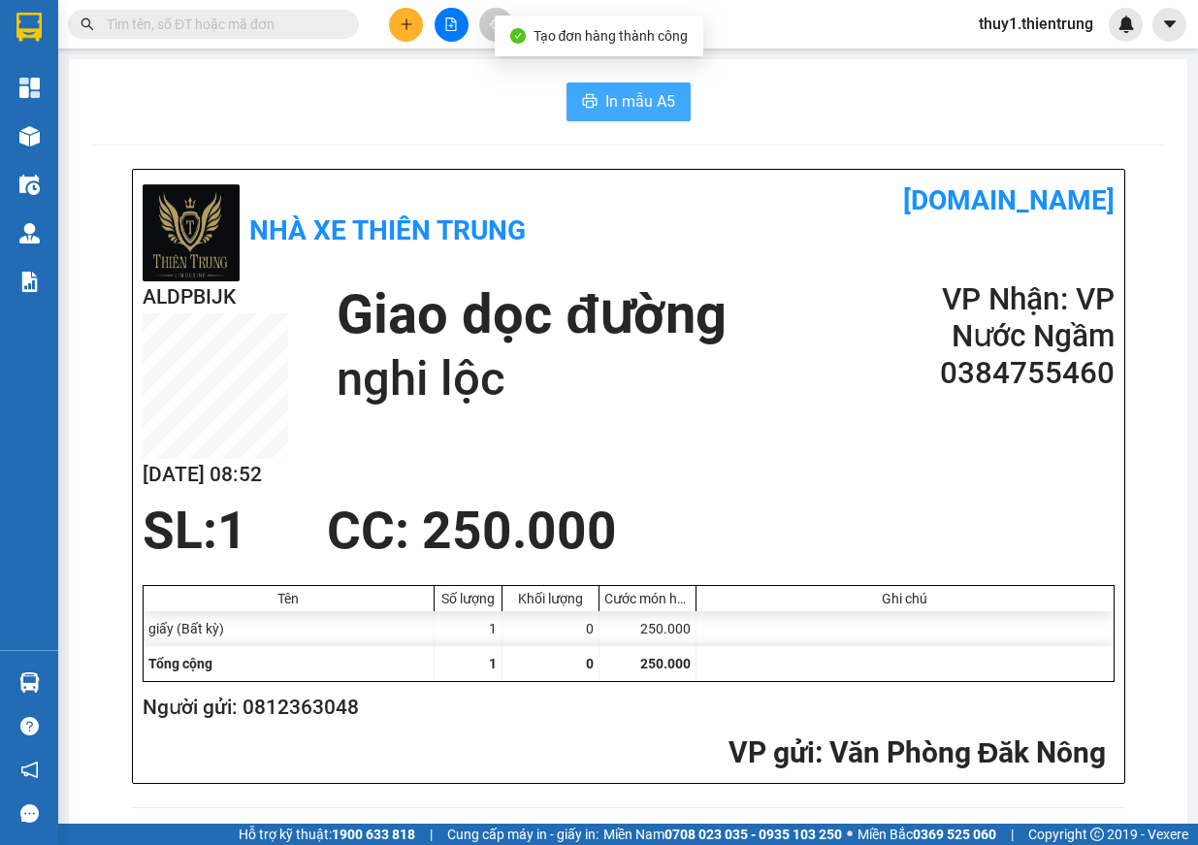
drag, startPoint x: 654, startPoint y: 81, endPoint x: 645, endPoint y: 97, distance: 17.8
click at [645, 98] on span "In mẫu A5" at bounding box center [640, 101] width 70 height 24
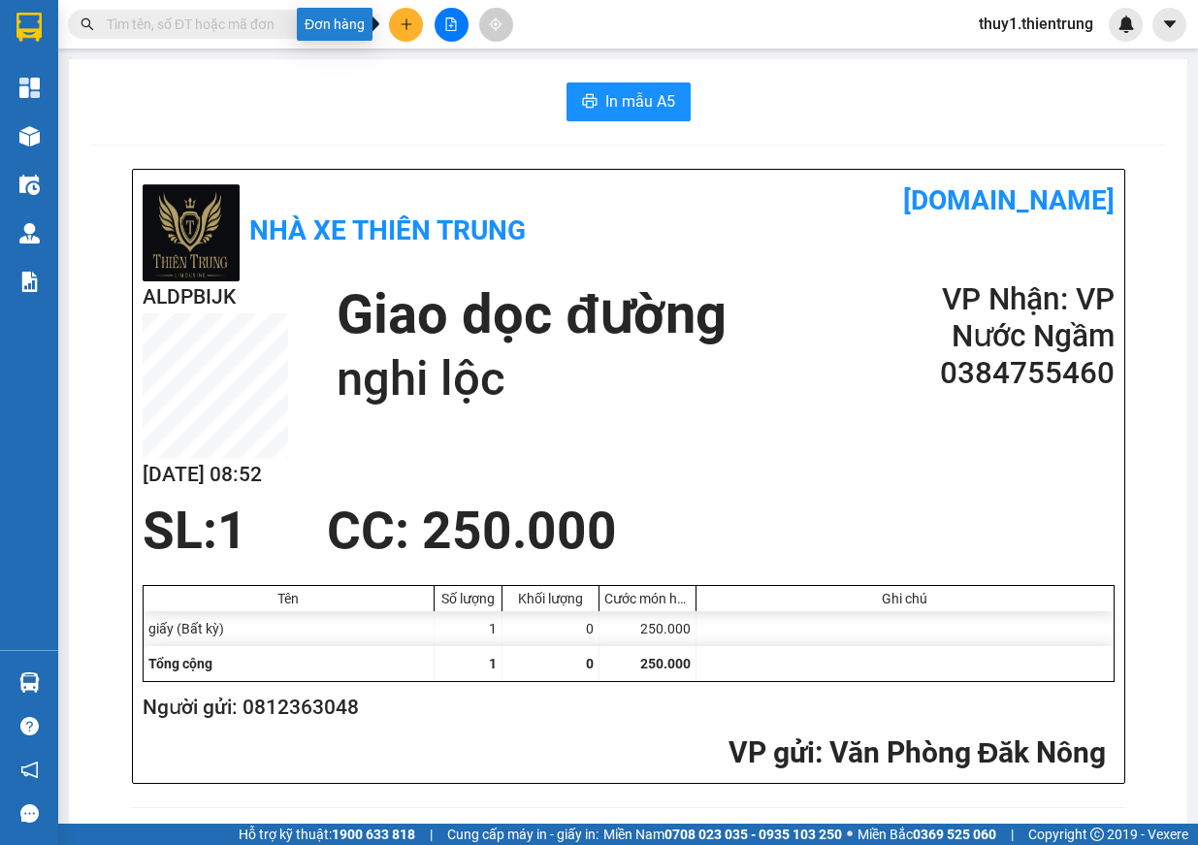
drag, startPoint x: 415, startPoint y: 24, endPoint x: 429, endPoint y: 48, distance: 27.0
click at [415, 24] on button at bounding box center [406, 25] width 34 height 34
click at [489, 77] on div "Tạo đơn hàng" at bounding box center [482, 72] width 84 height 21
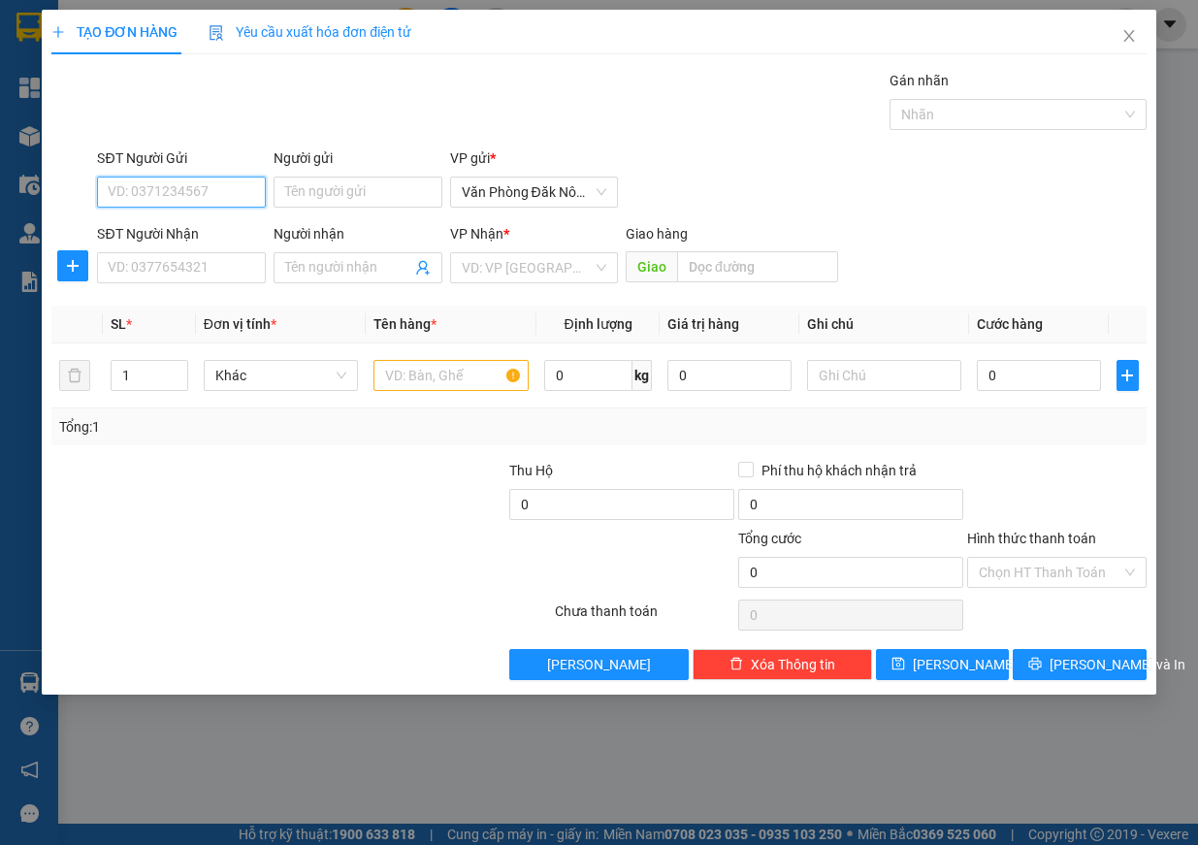
click at [130, 193] on input "SĐT Người Gửi" at bounding box center [181, 192] width 169 height 31
click at [169, 202] on input "SĐT Người Gửi" at bounding box center [181, 192] width 169 height 31
click at [199, 268] on input "SĐT Người Nhận" at bounding box center [181, 267] width 169 height 31
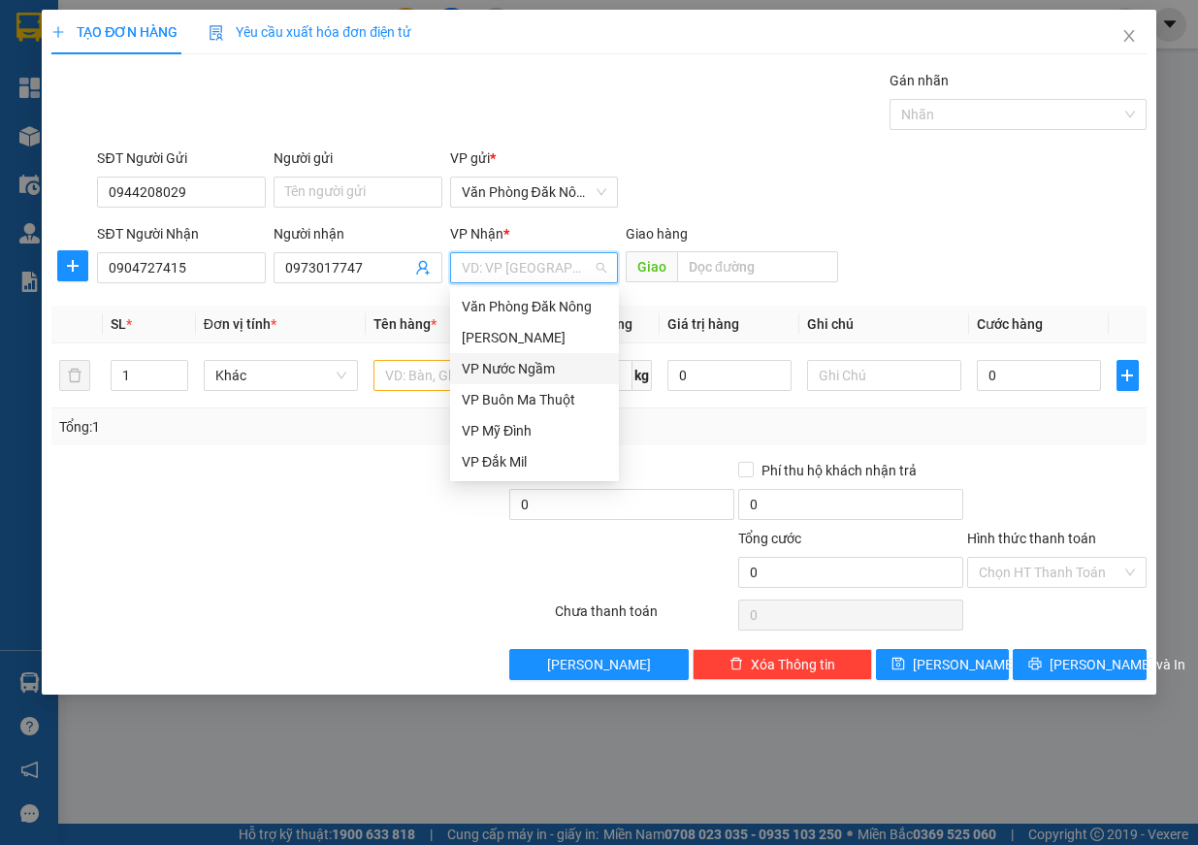
click at [540, 374] on div "VP Nước Ngầm" at bounding box center [535, 368] width 146 height 21
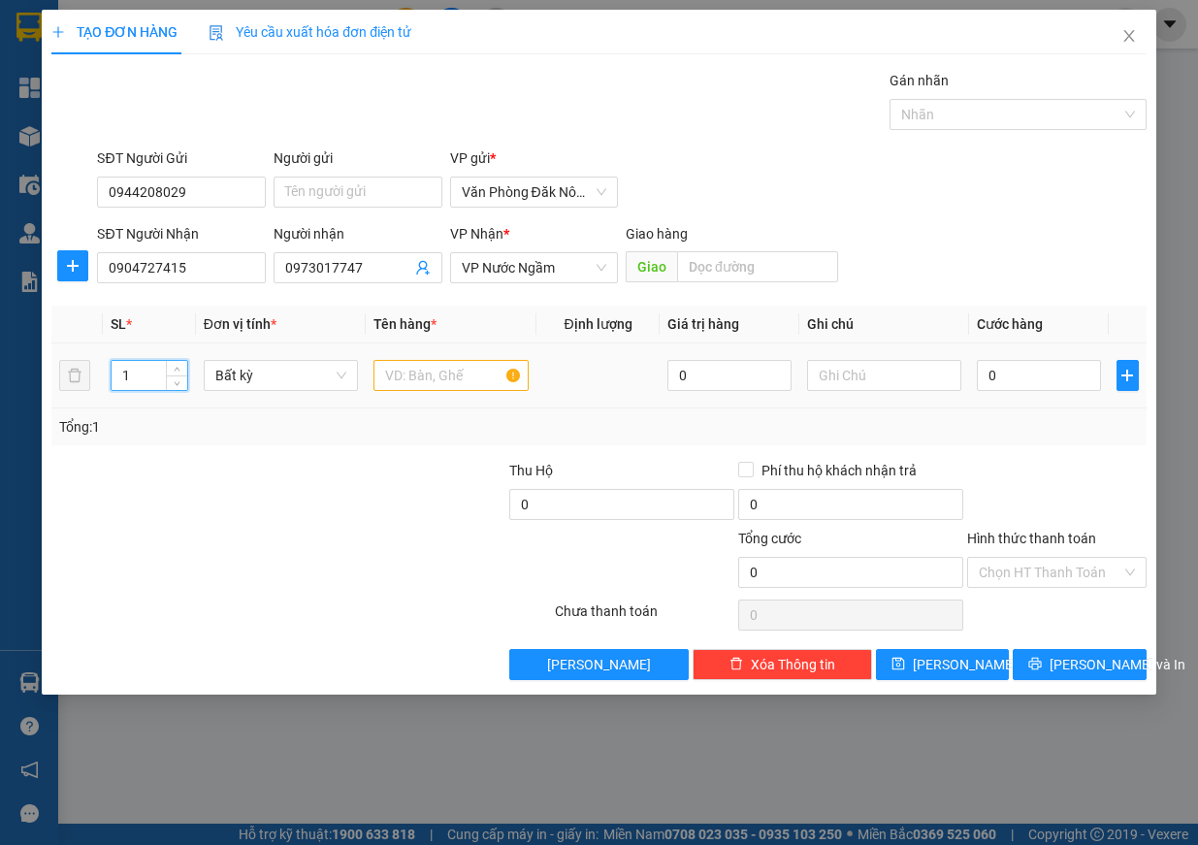
click at [147, 386] on input "1" at bounding box center [150, 375] width 76 height 29
click at [147, 385] on input "1" at bounding box center [150, 375] width 76 height 29
click at [149, 375] on input "1" at bounding box center [150, 375] width 76 height 29
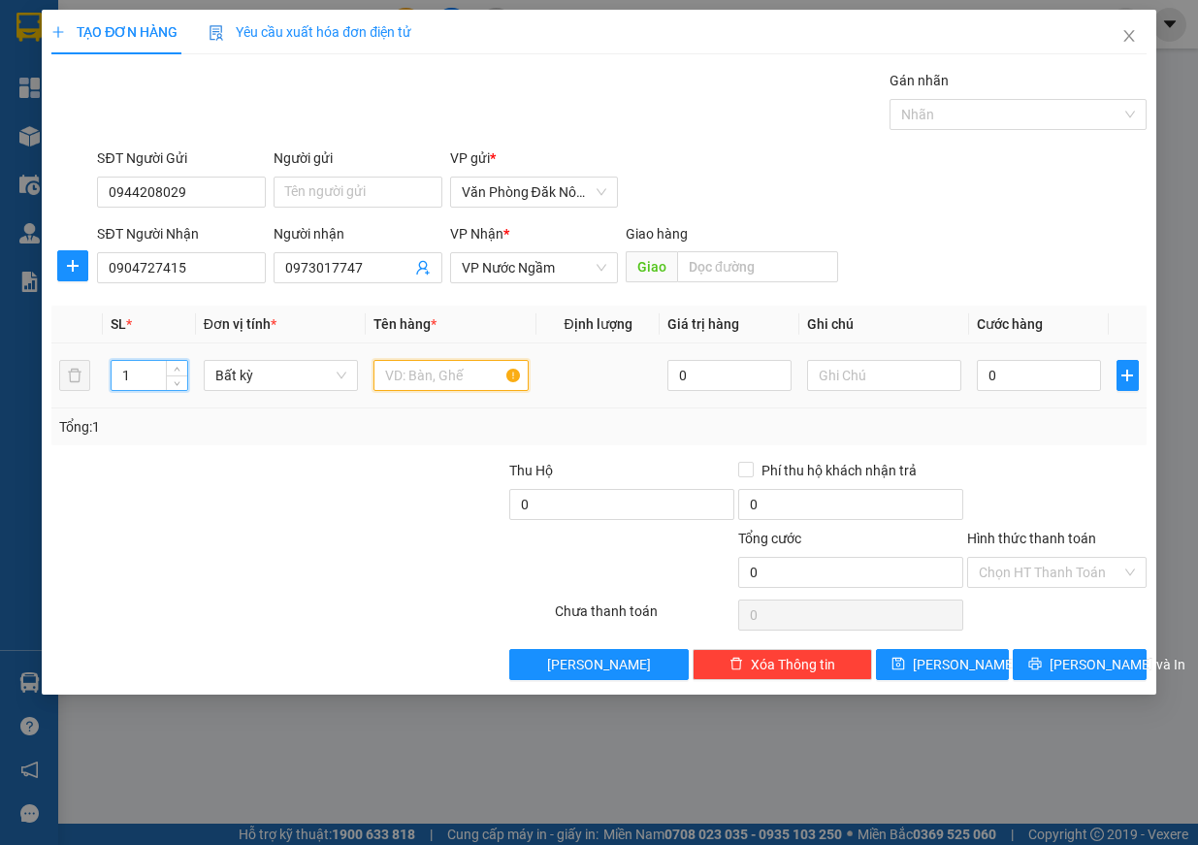
click at [435, 382] on input "text" at bounding box center [451, 375] width 155 height 31
click at [1034, 367] on input "0" at bounding box center [1039, 375] width 124 height 31
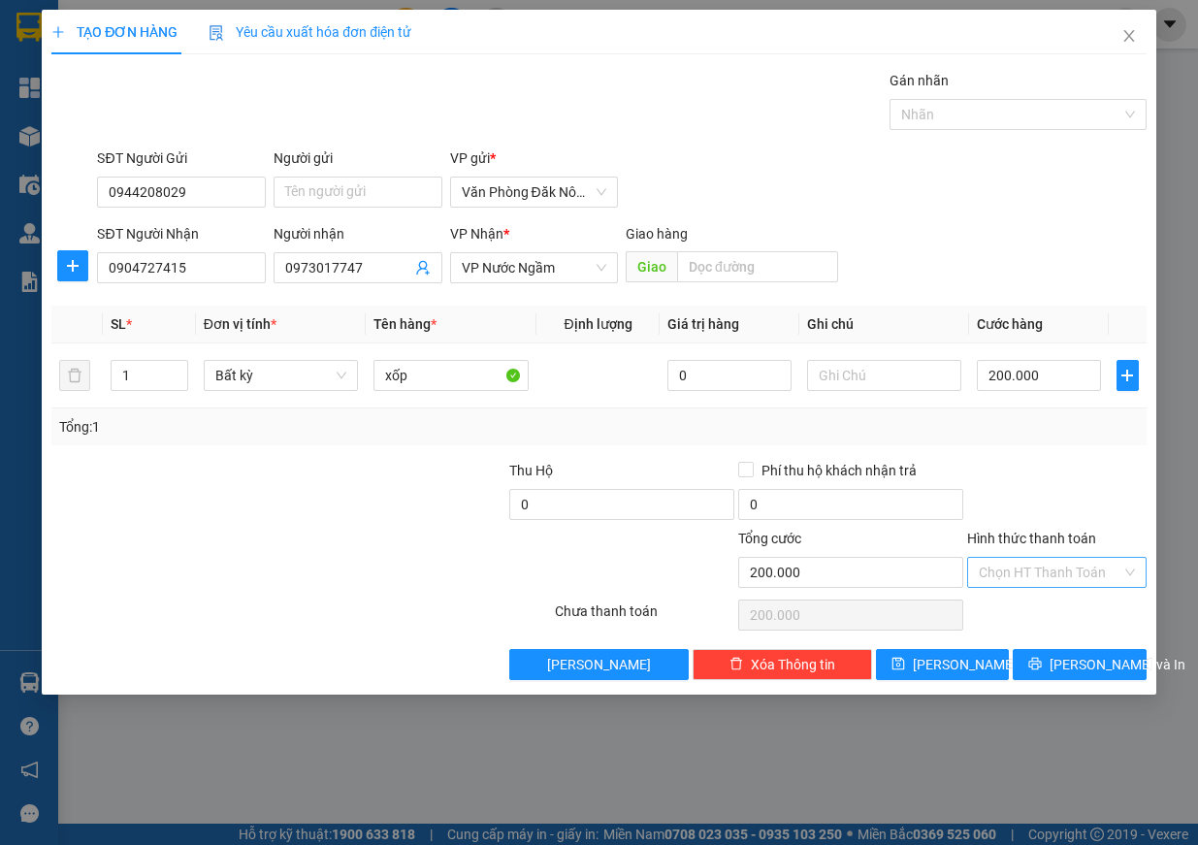
click at [1063, 576] on input "Hình thức thanh toán" at bounding box center [1050, 572] width 143 height 29
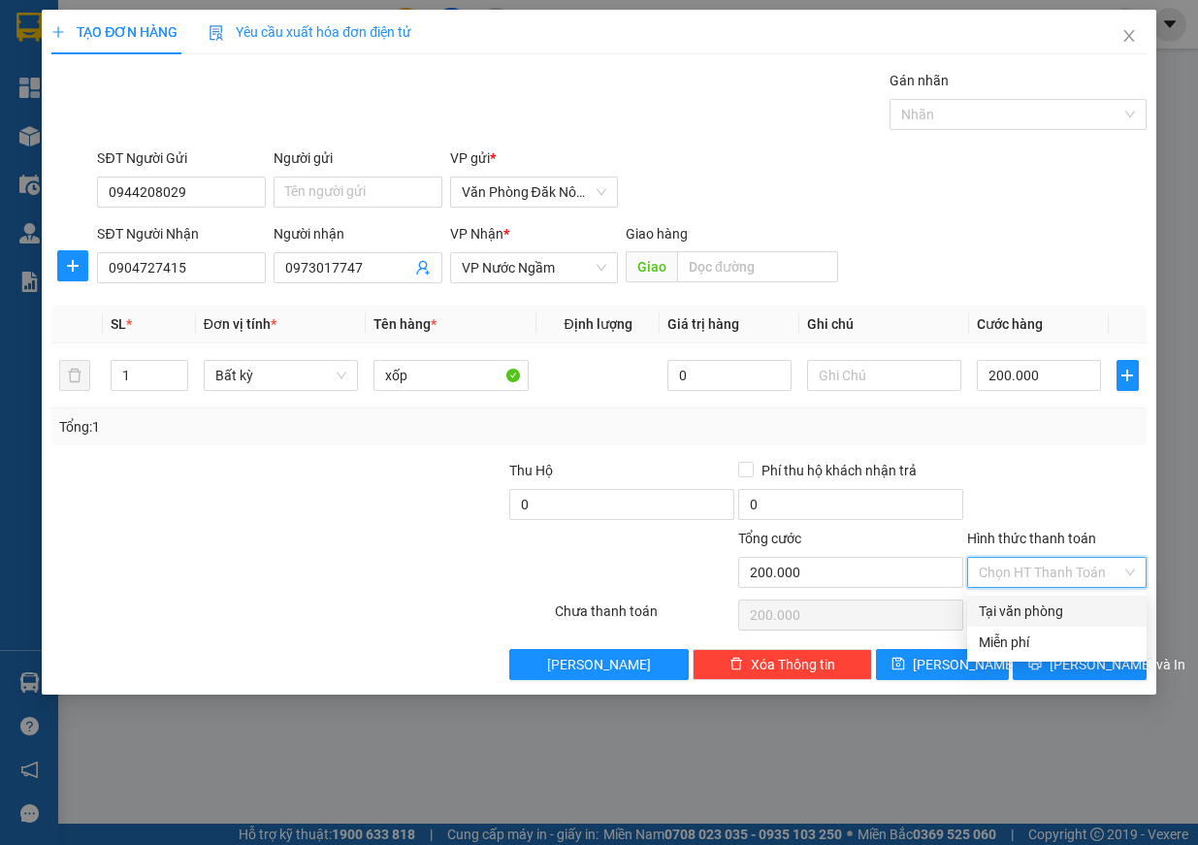
click at [1094, 608] on div "Tại văn phòng" at bounding box center [1057, 611] width 156 height 21
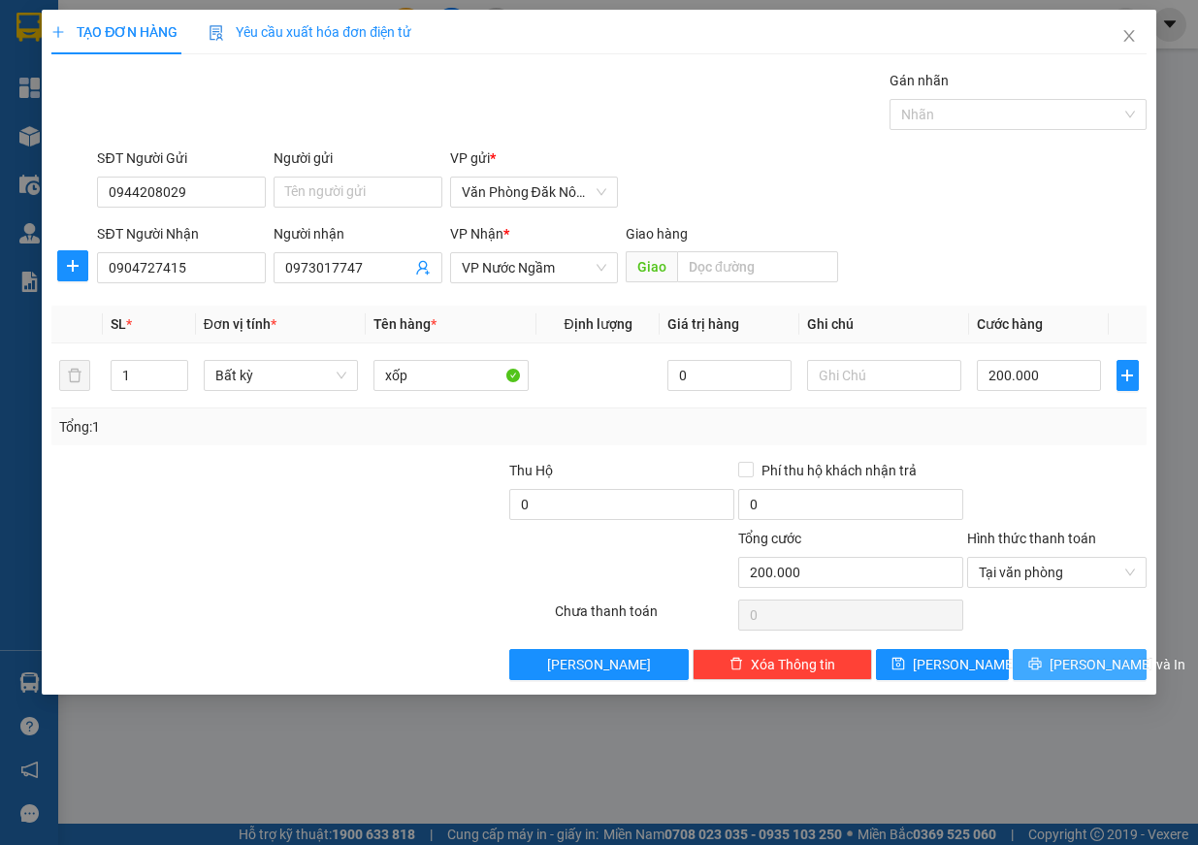
click at [1067, 654] on span "Lưu và In" at bounding box center [1118, 664] width 136 height 21
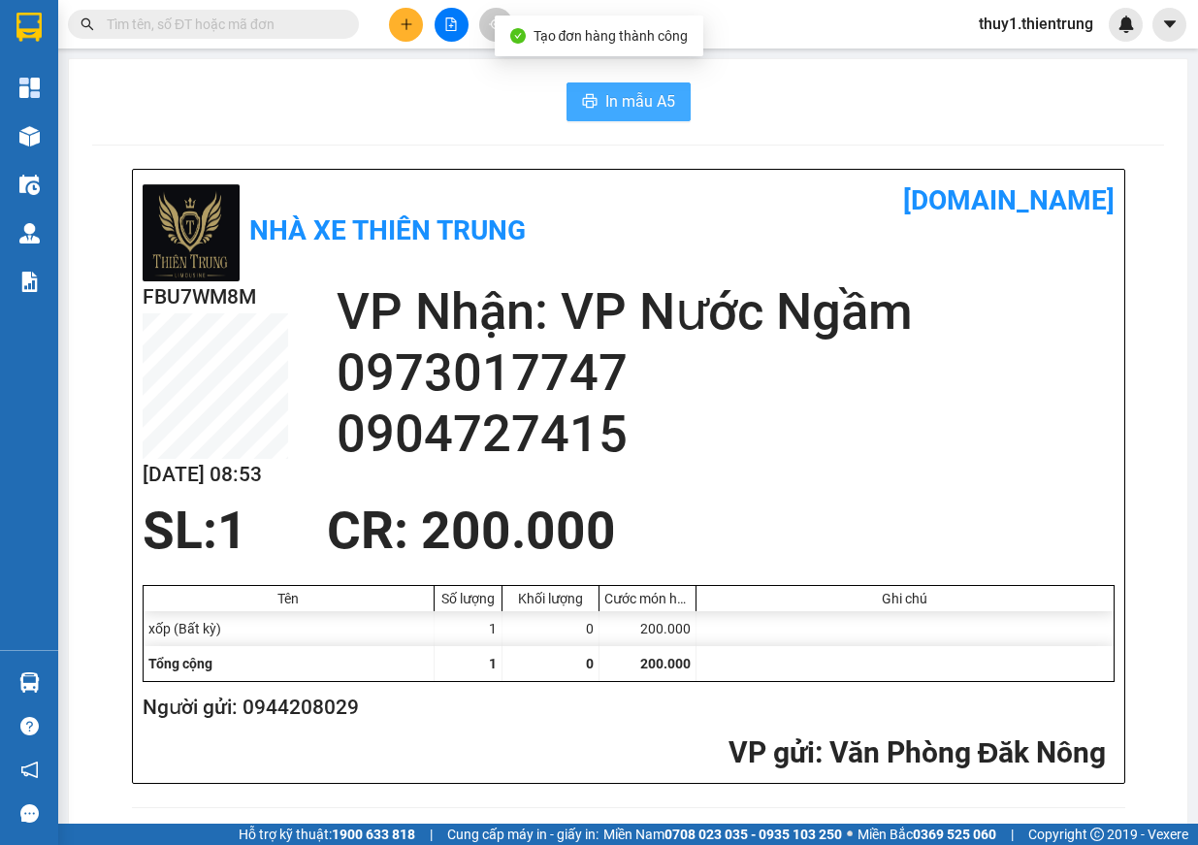
click at [633, 100] on span "In mẫu A5" at bounding box center [640, 101] width 70 height 24
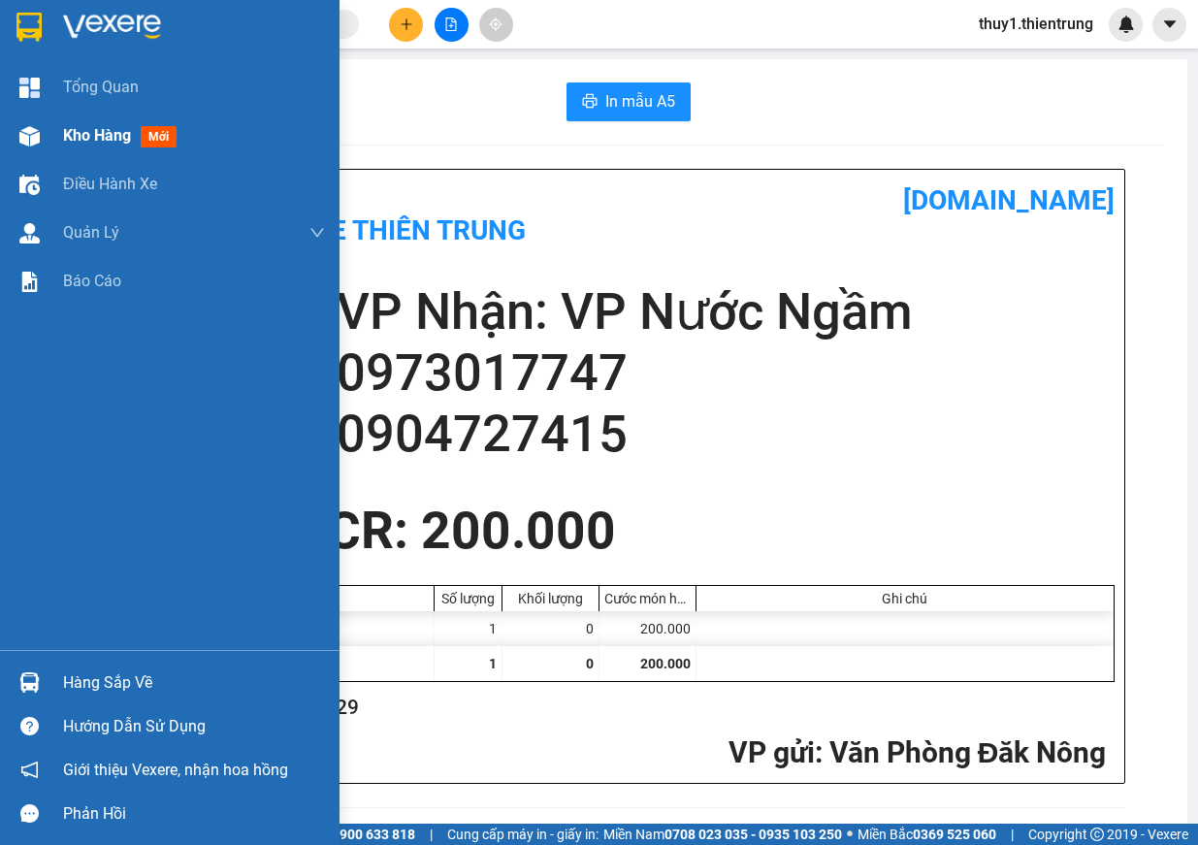
click at [37, 144] on img at bounding box center [29, 136] width 20 height 20
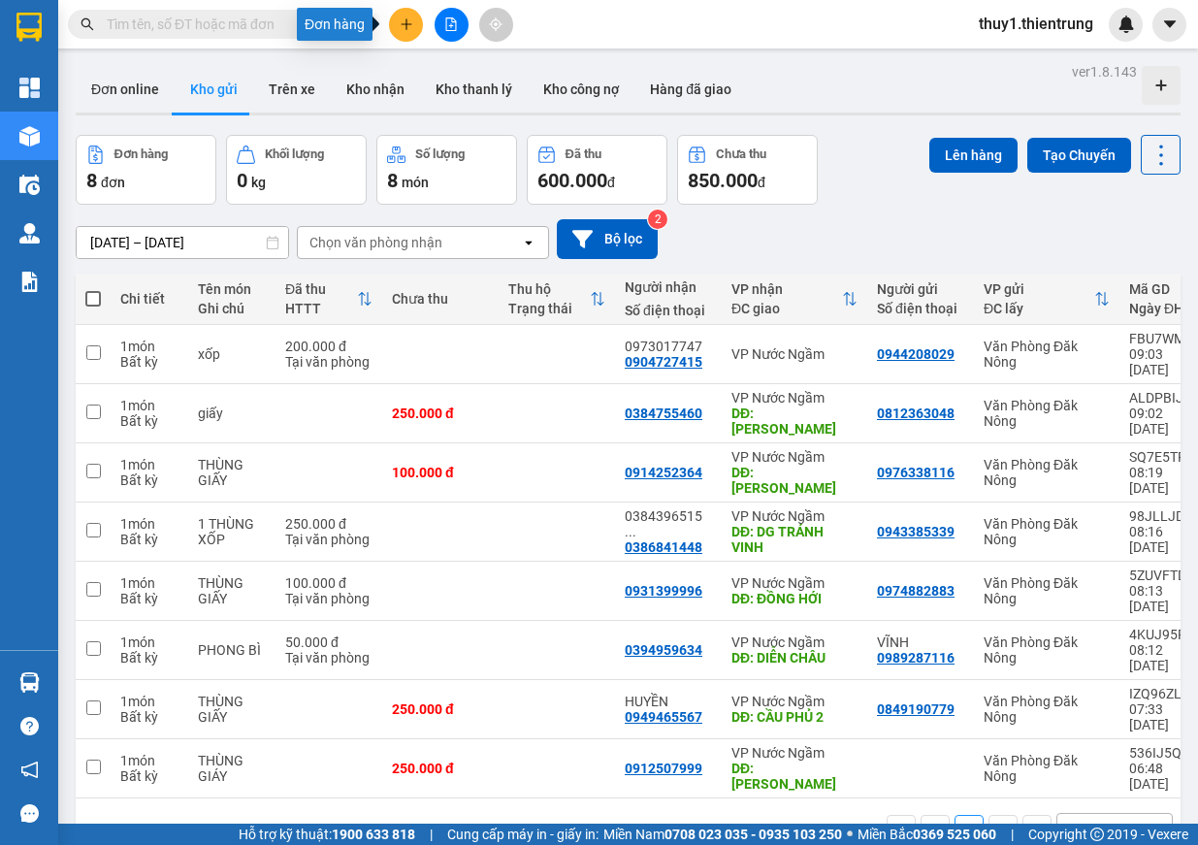
click at [403, 18] on icon "plus" at bounding box center [407, 24] width 14 height 14
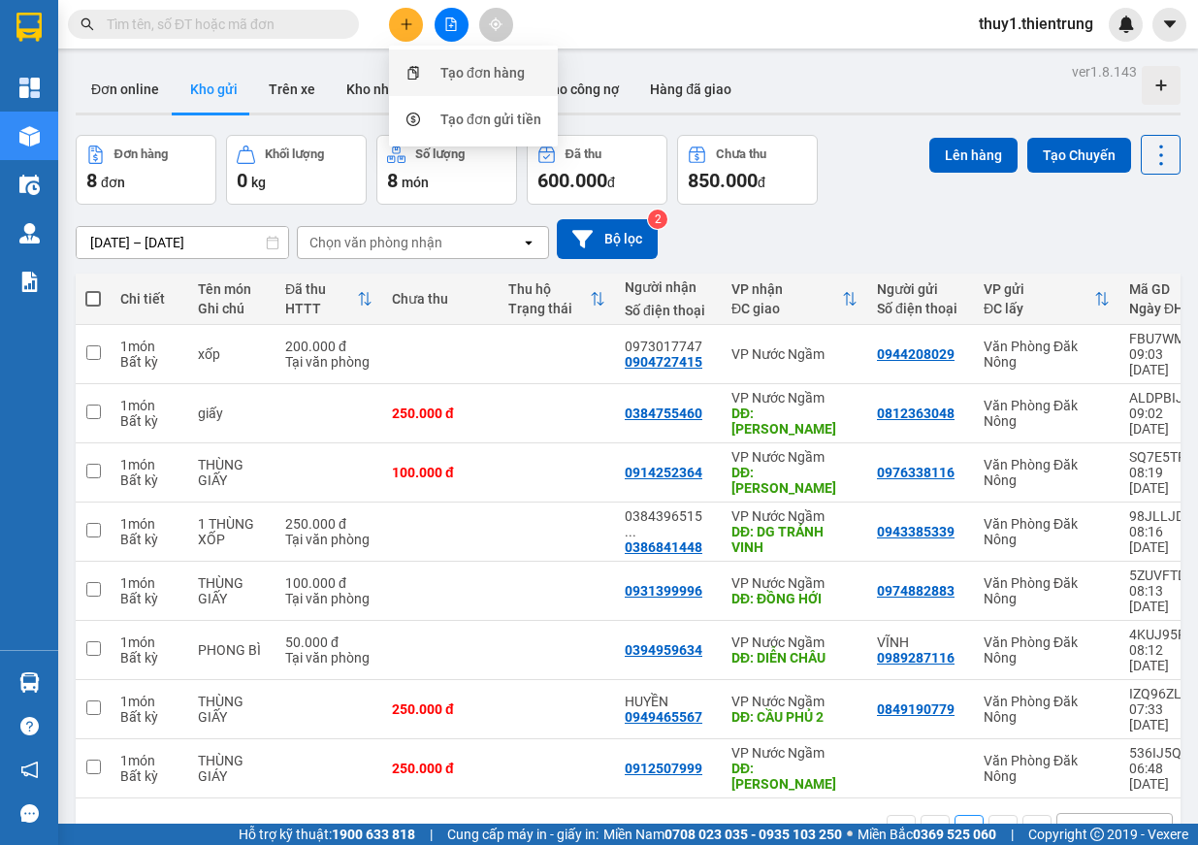
click at [504, 81] on div "Tạo đơn hàng" at bounding box center [482, 72] width 84 height 21
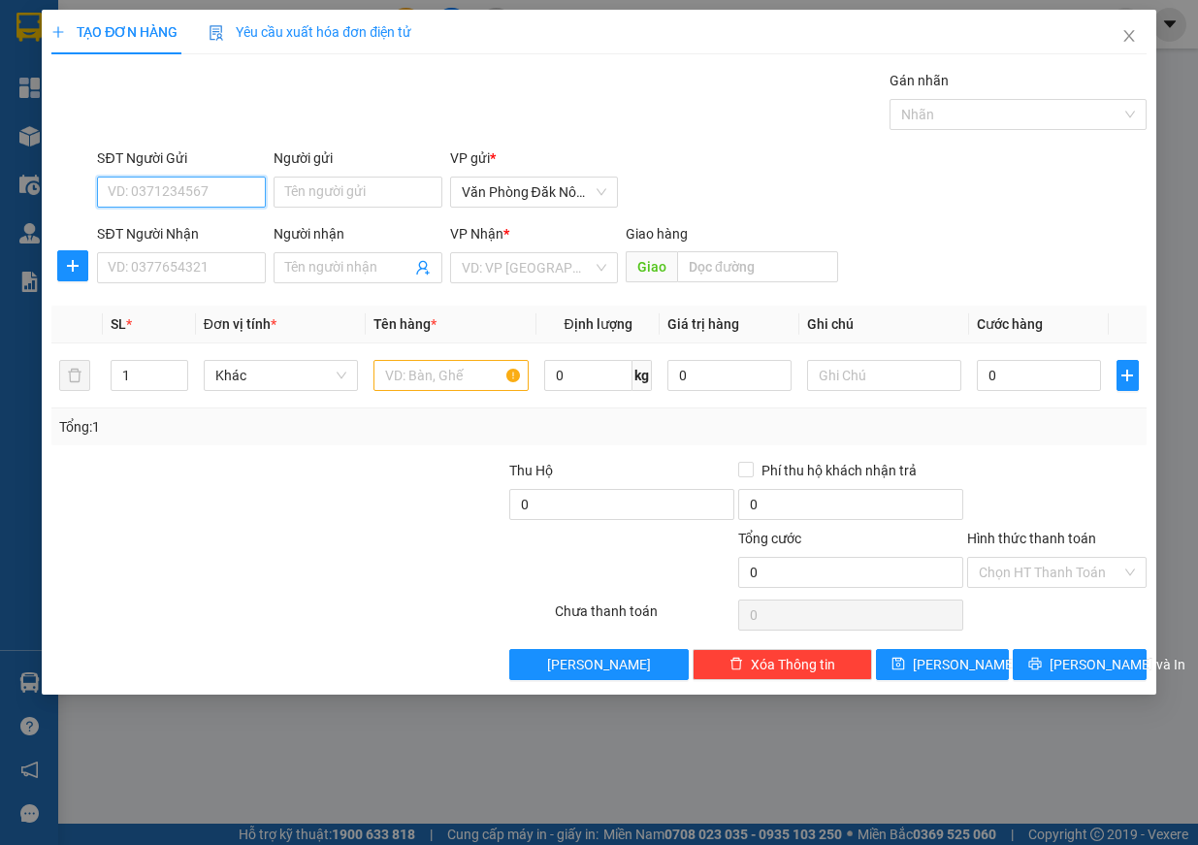
click at [146, 192] on input "SĐT Người Gửi" at bounding box center [181, 192] width 169 height 31
click at [205, 270] on input "SĐT Người Nhận" at bounding box center [181, 267] width 169 height 31
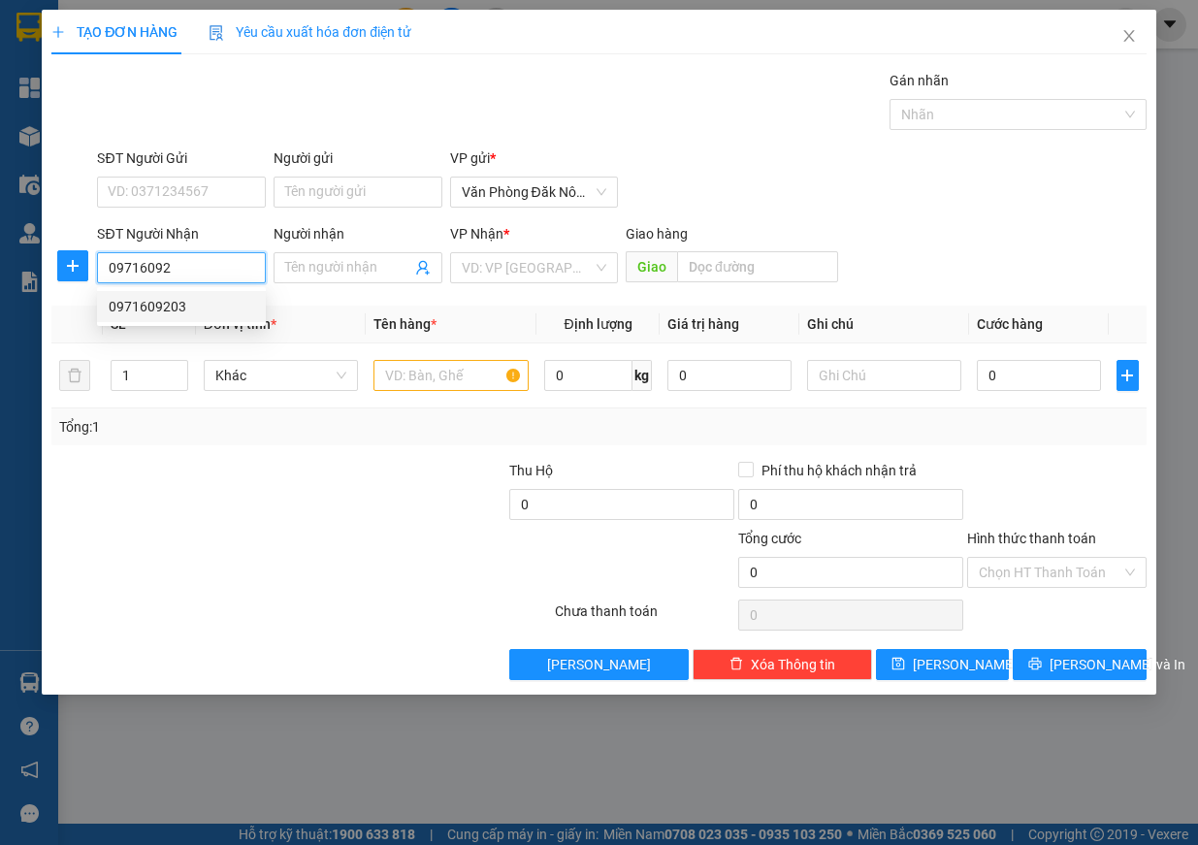
click at [168, 317] on div "0971609203" at bounding box center [181, 306] width 169 height 31
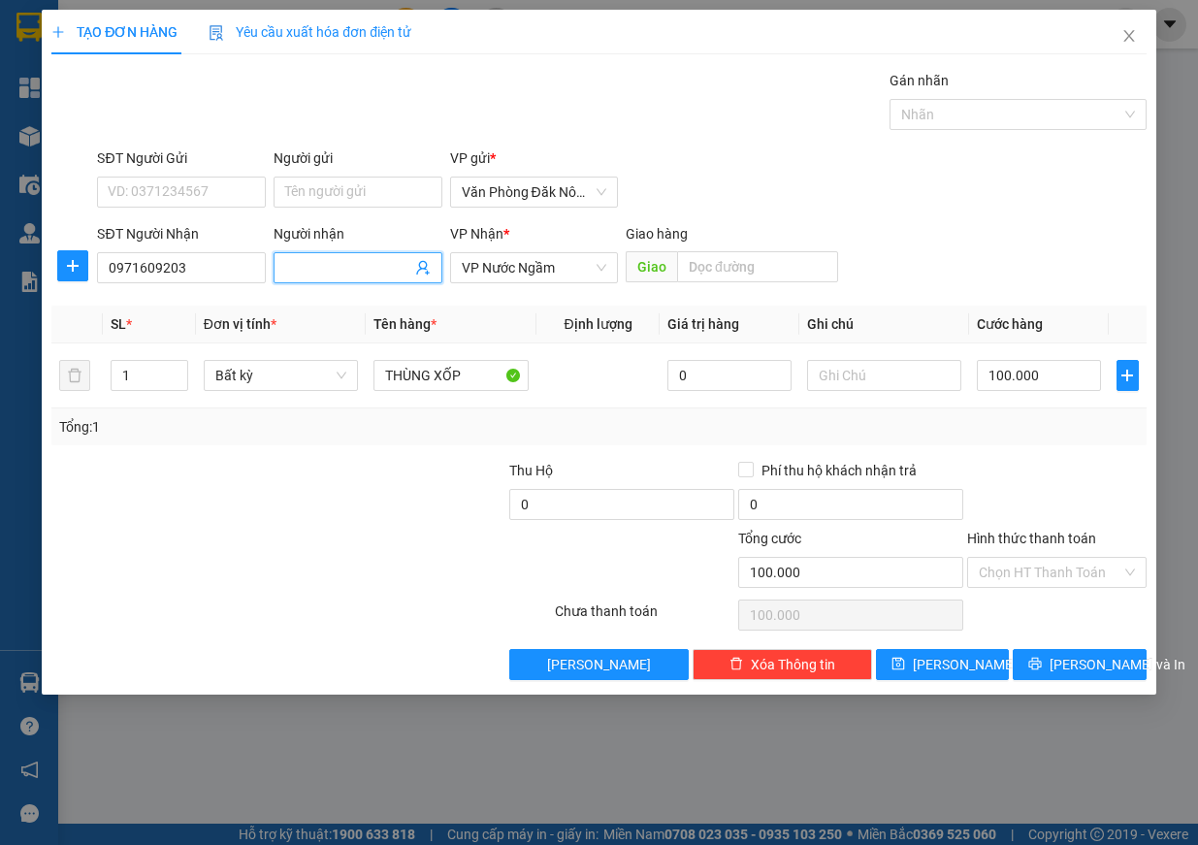
click at [362, 272] on input "Người nhận" at bounding box center [348, 267] width 126 height 21
click at [467, 372] on input "THÙNG XỐP" at bounding box center [451, 375] width 155 height 31
click at [1047, 373] on input "100.000" at bounding box center [1039, 375] width 124 height 31
click at [1044, 569] on input "Hình thức thanh toán" at bounding box center [1050, 572] width 143 height 29
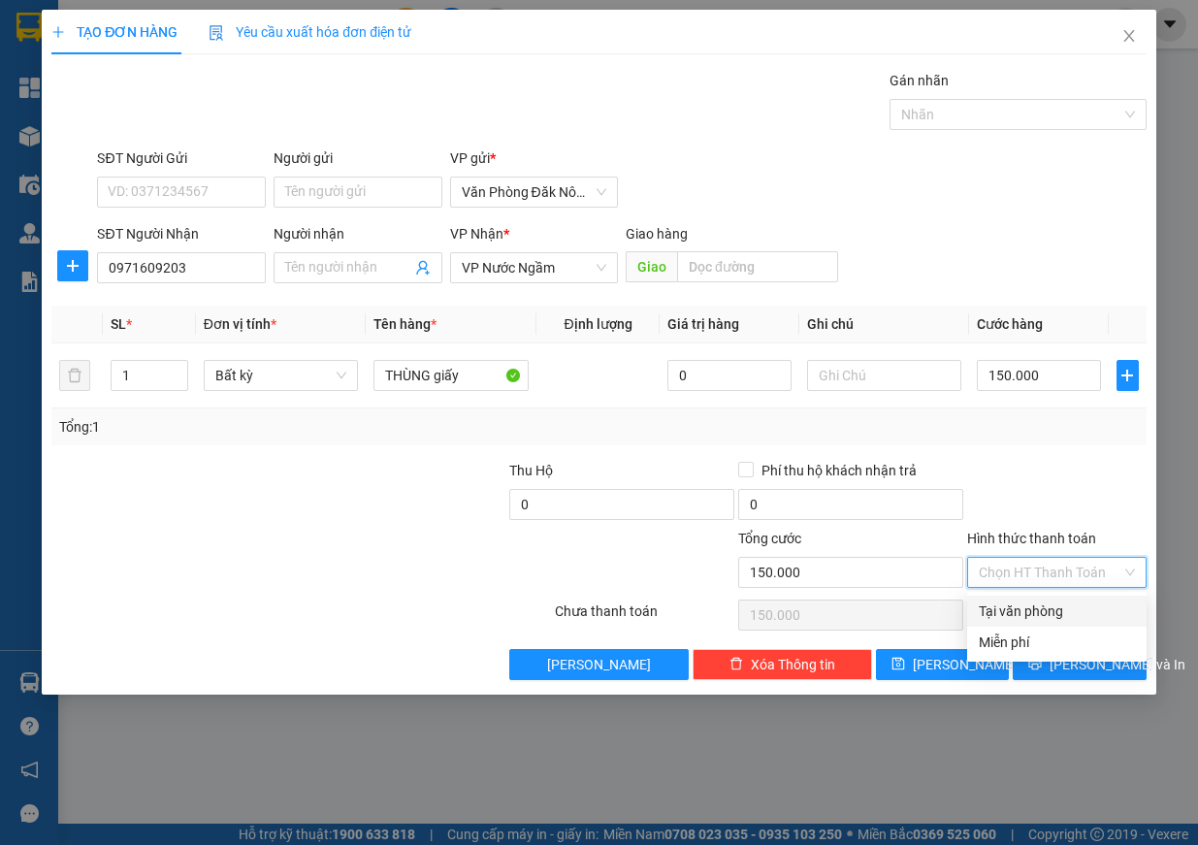
click at [1069, 616] on div "Tại văn phòng" at bounding box center [1057, 611] width 156 height 21
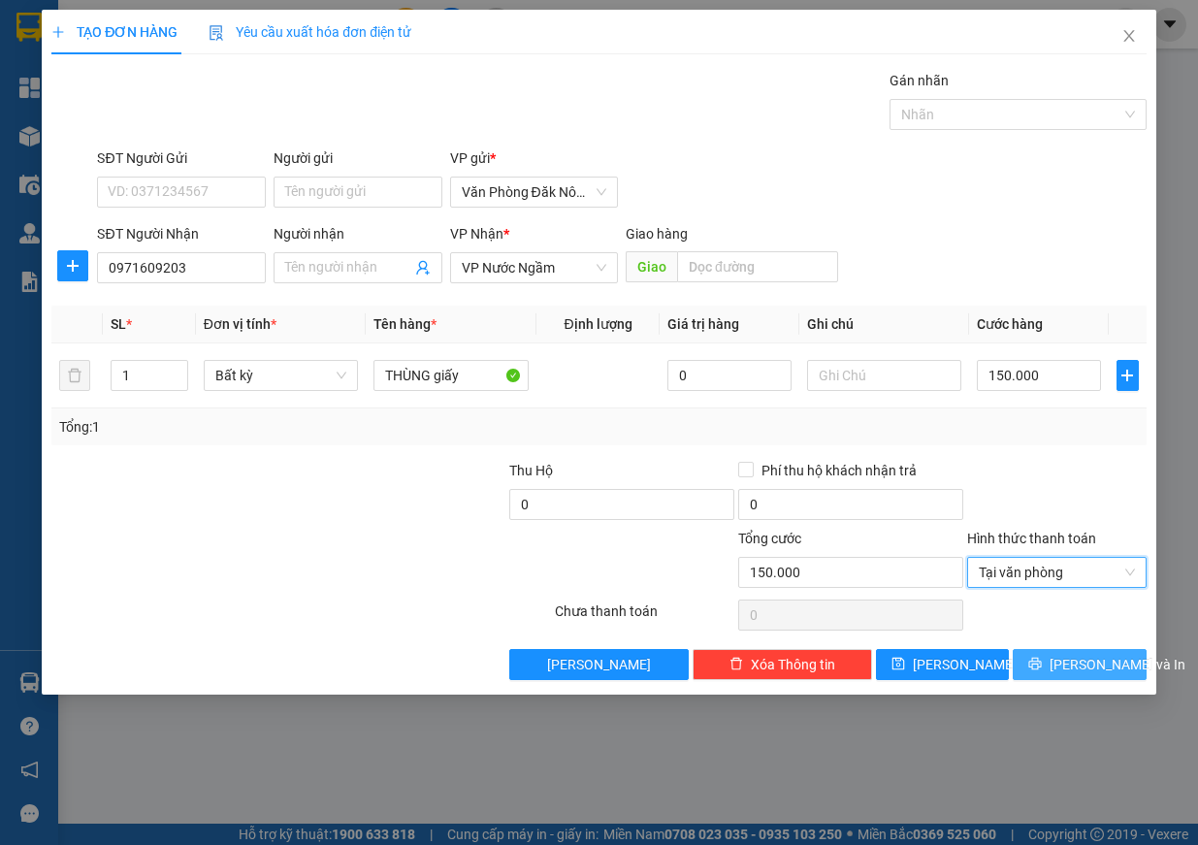
click at [1079, 678] on button "Lưu và In" at bounding box center [1080, 664] width 134 height 31
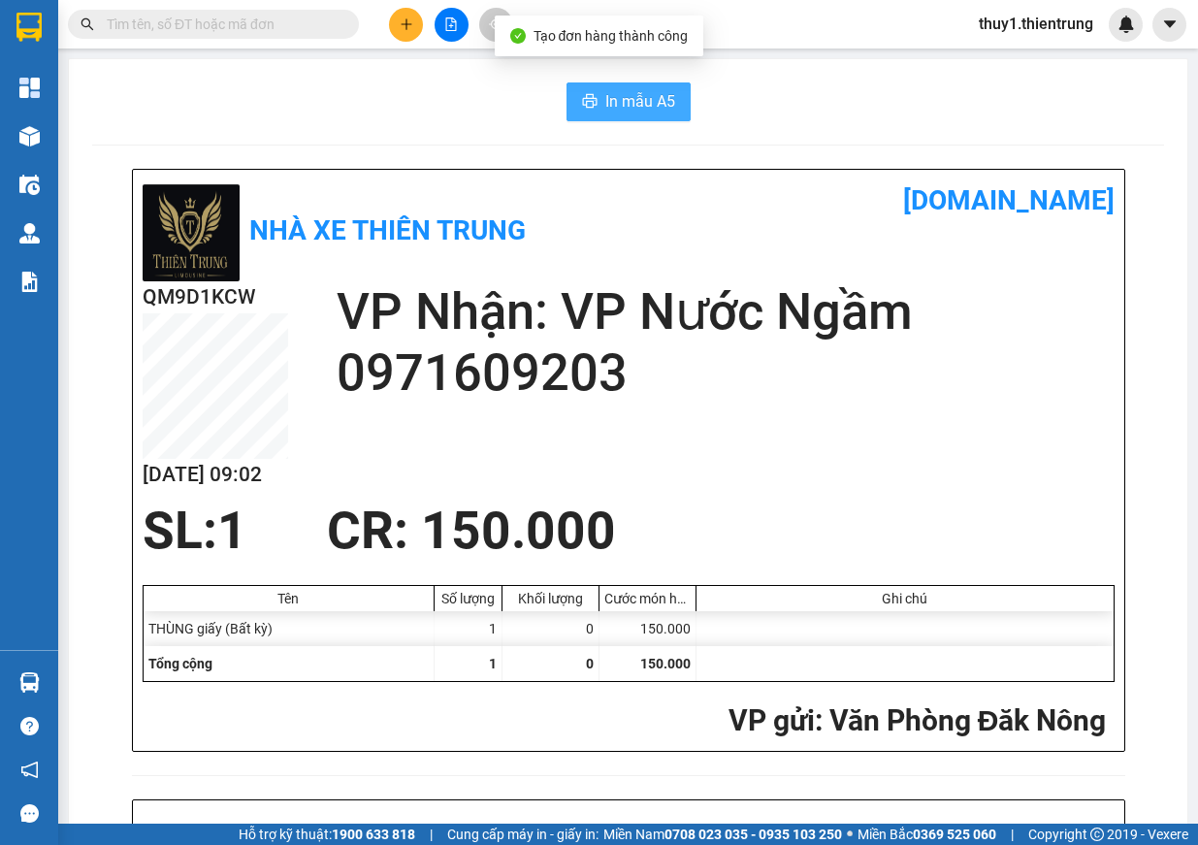
click at [625, 102] on span "In mẫu A5" at bounding box center [640, 101] width 70 height 24
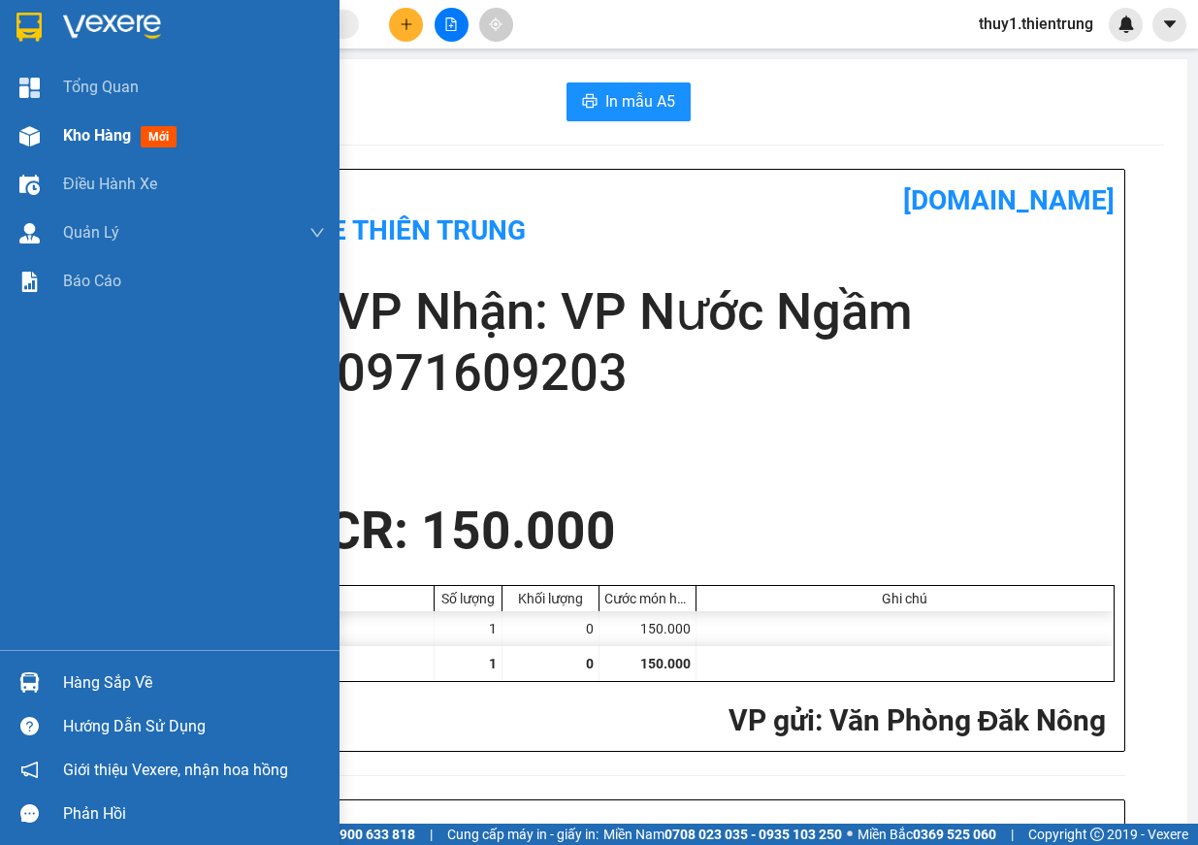
click at [22, 129] on img at bounding box center [29, 136] width 20 height 20
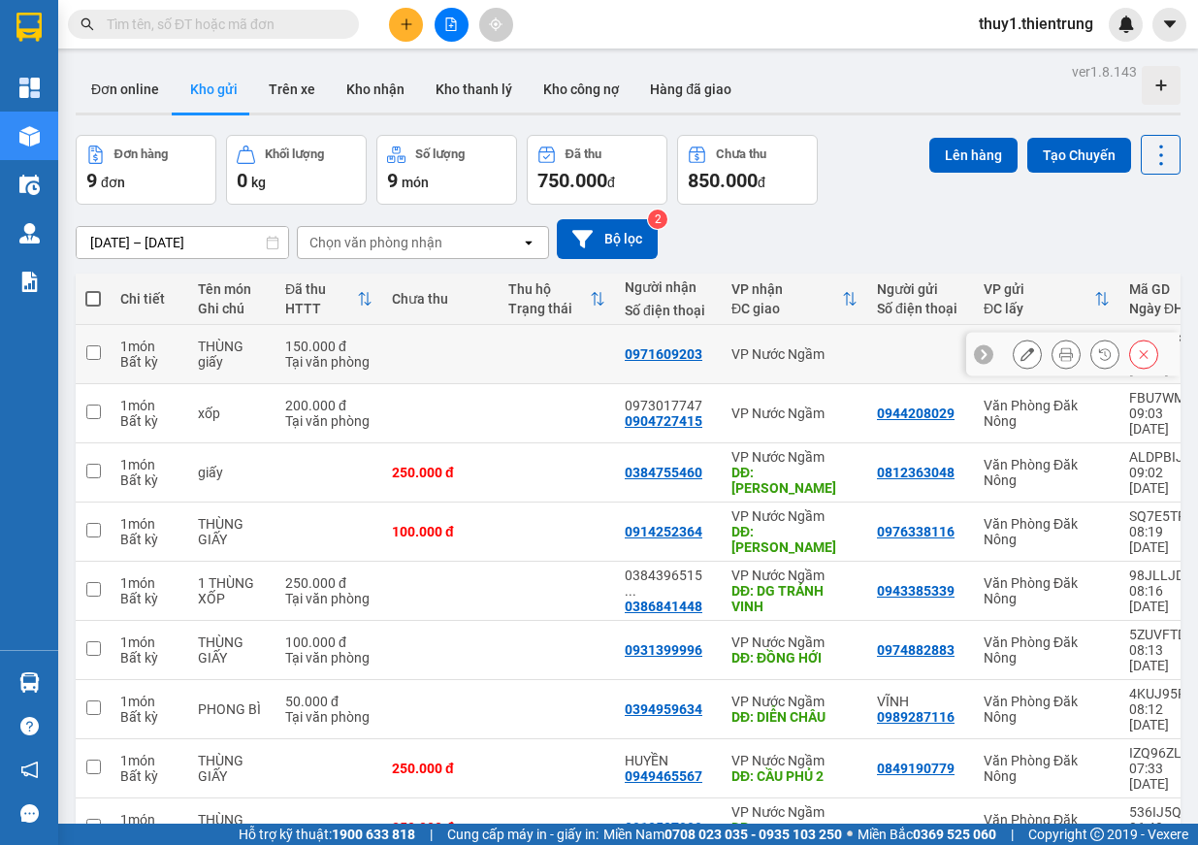
click at [447, 345] on td at bounding box center [440, 354] width 116 height 59
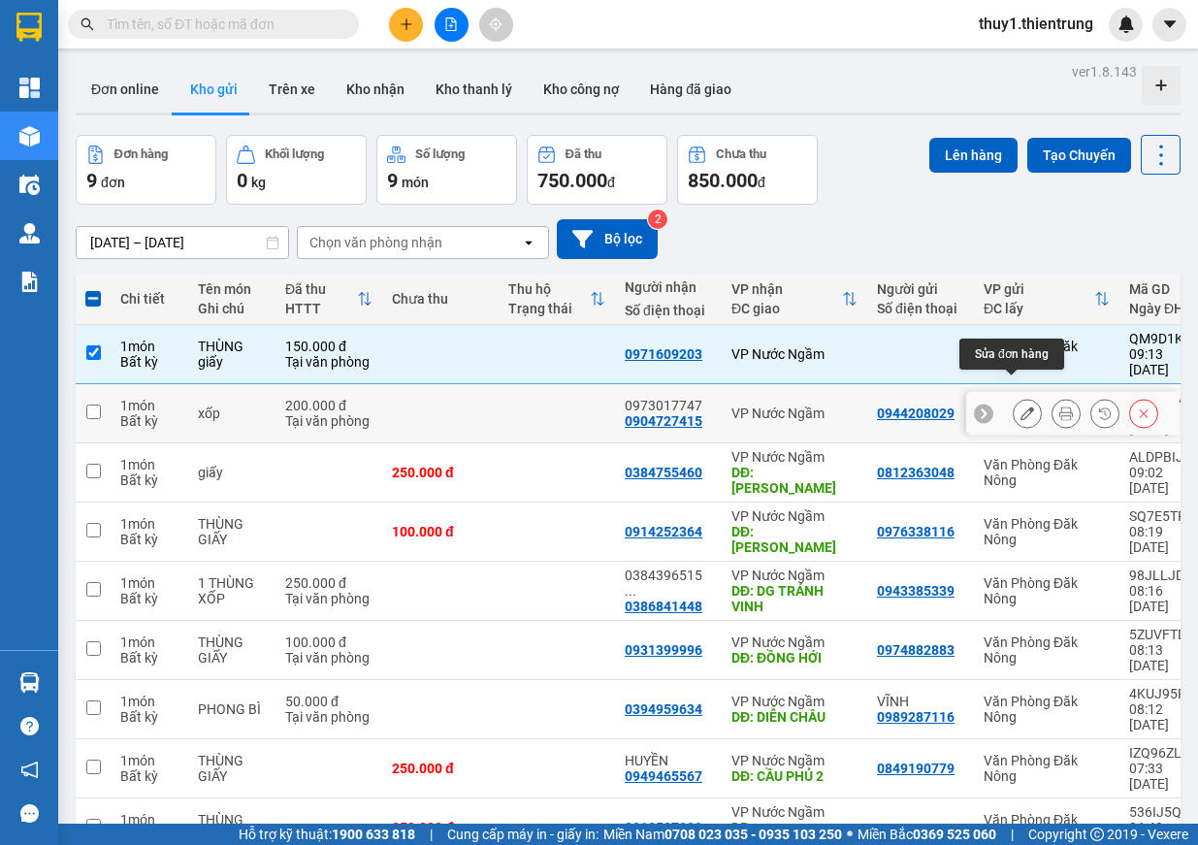
click at [1021, 407] on icon at bounding box center [1028, 414] width 14 height 14
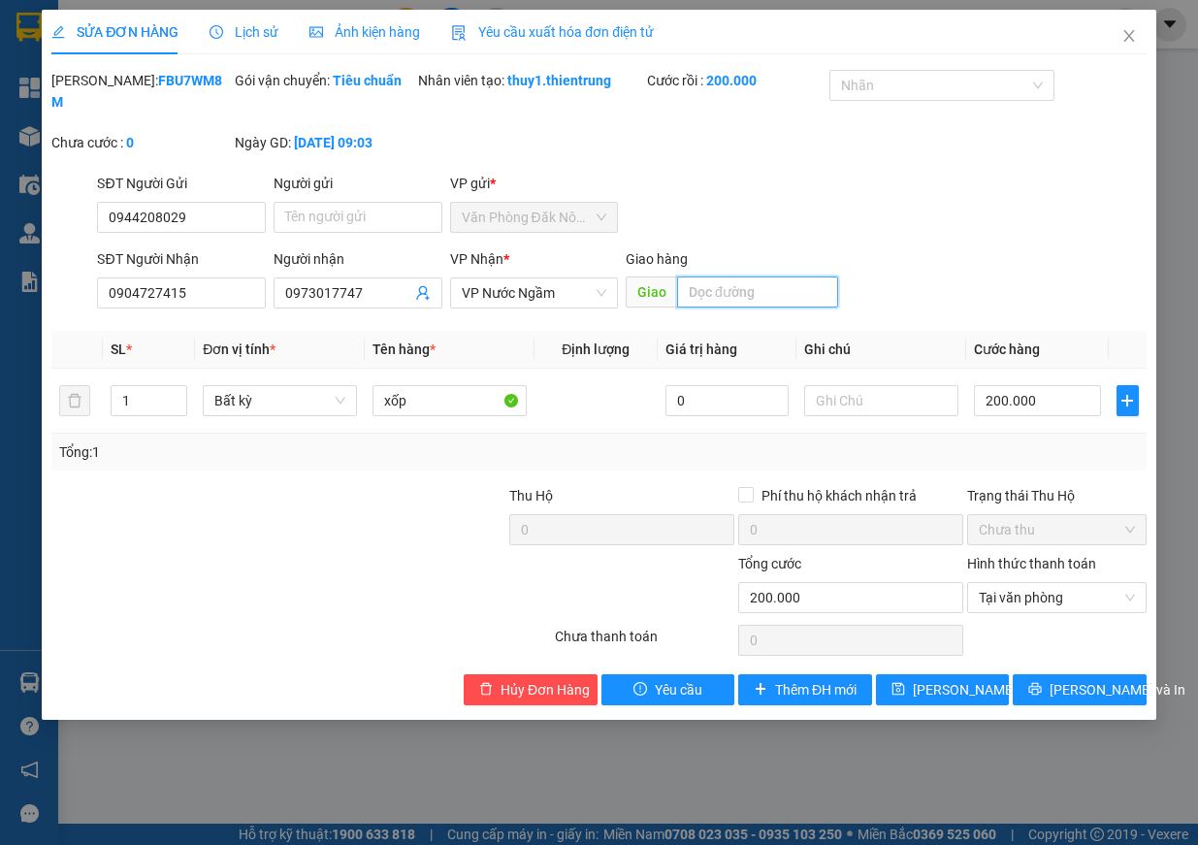
click at [742, 300] on input "text" at bounding box center [757, 292] width 161 height 31
click at [1089, 689] on span "Lưu và In" at bounding box center [1118, 689] width 136 height 21
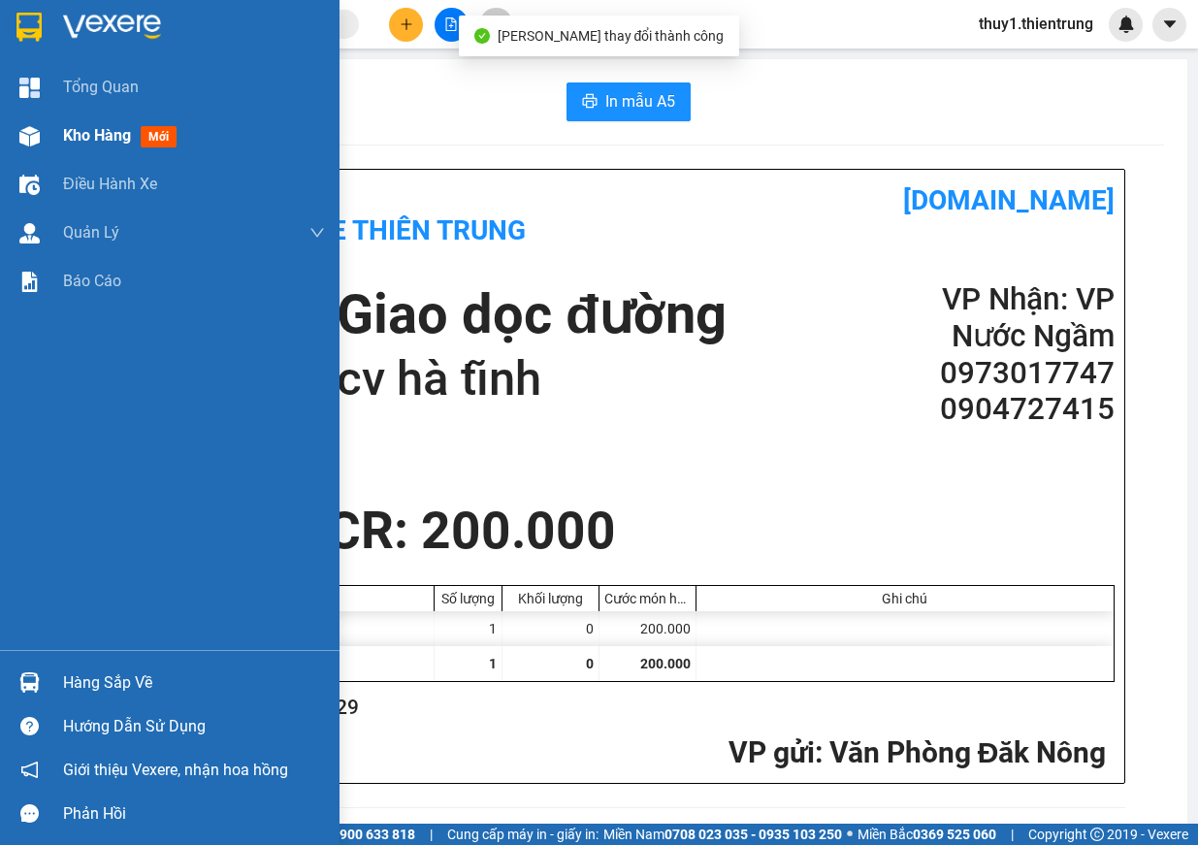
click at [40, 151] on div at bounding box center [30, 136] width 34 height 34
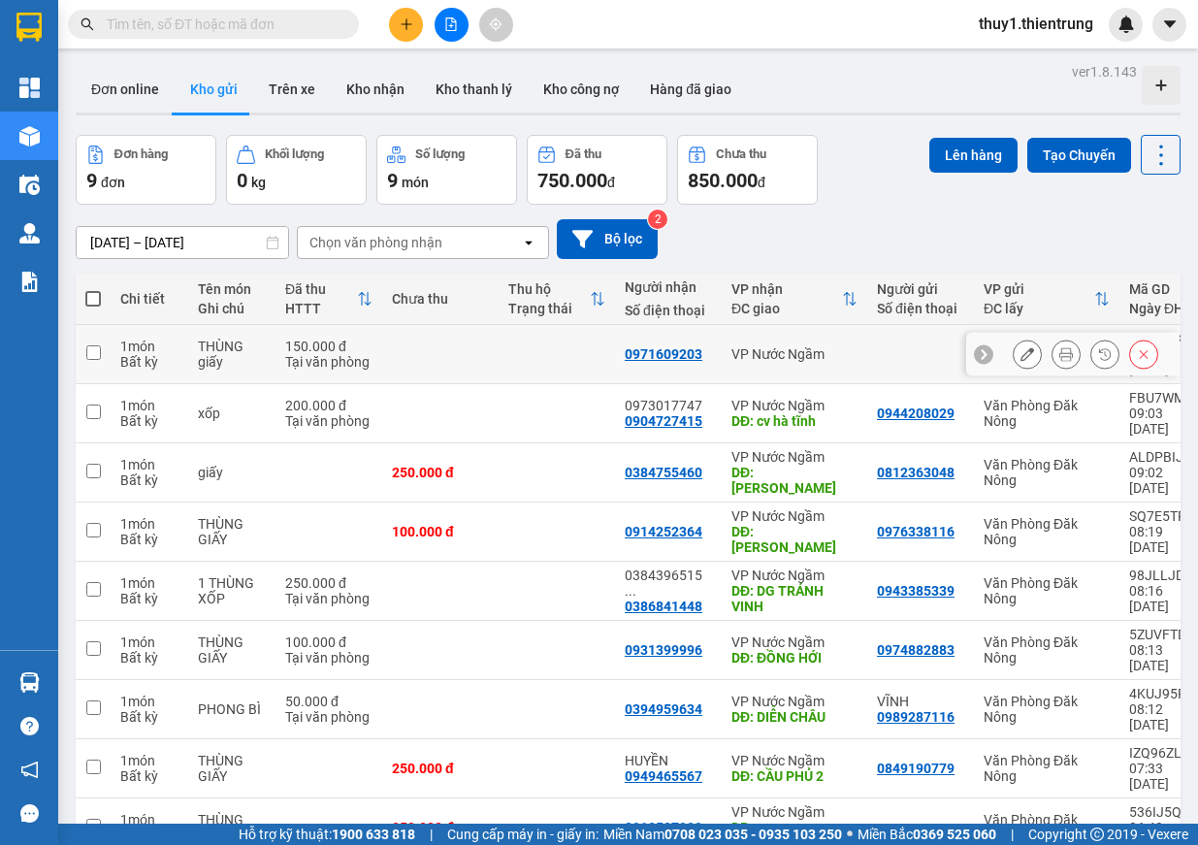
click at [99, 345] on input "checkbox" at bounding box center [93, 352] width 15 height 15
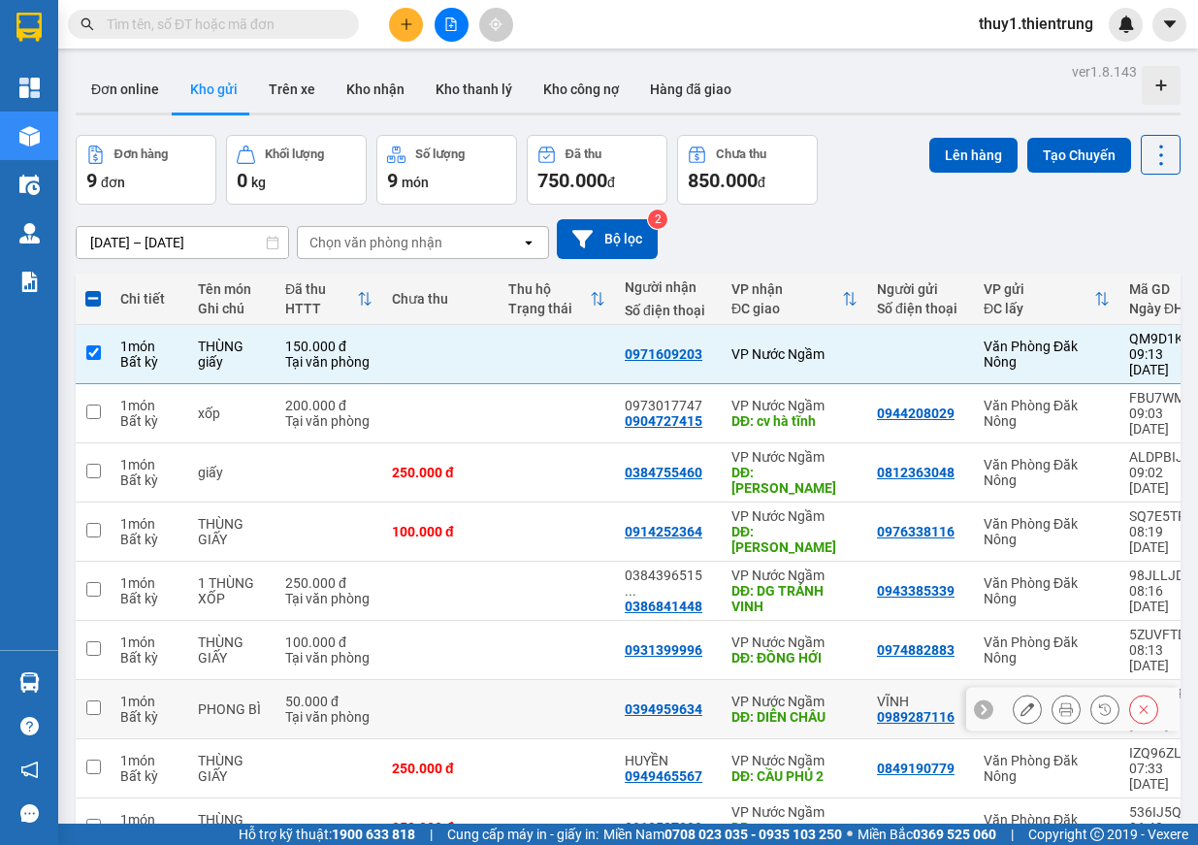
click at [88, 700] on input "checkbox" at bounding box center [93, 707] width 15 height 15
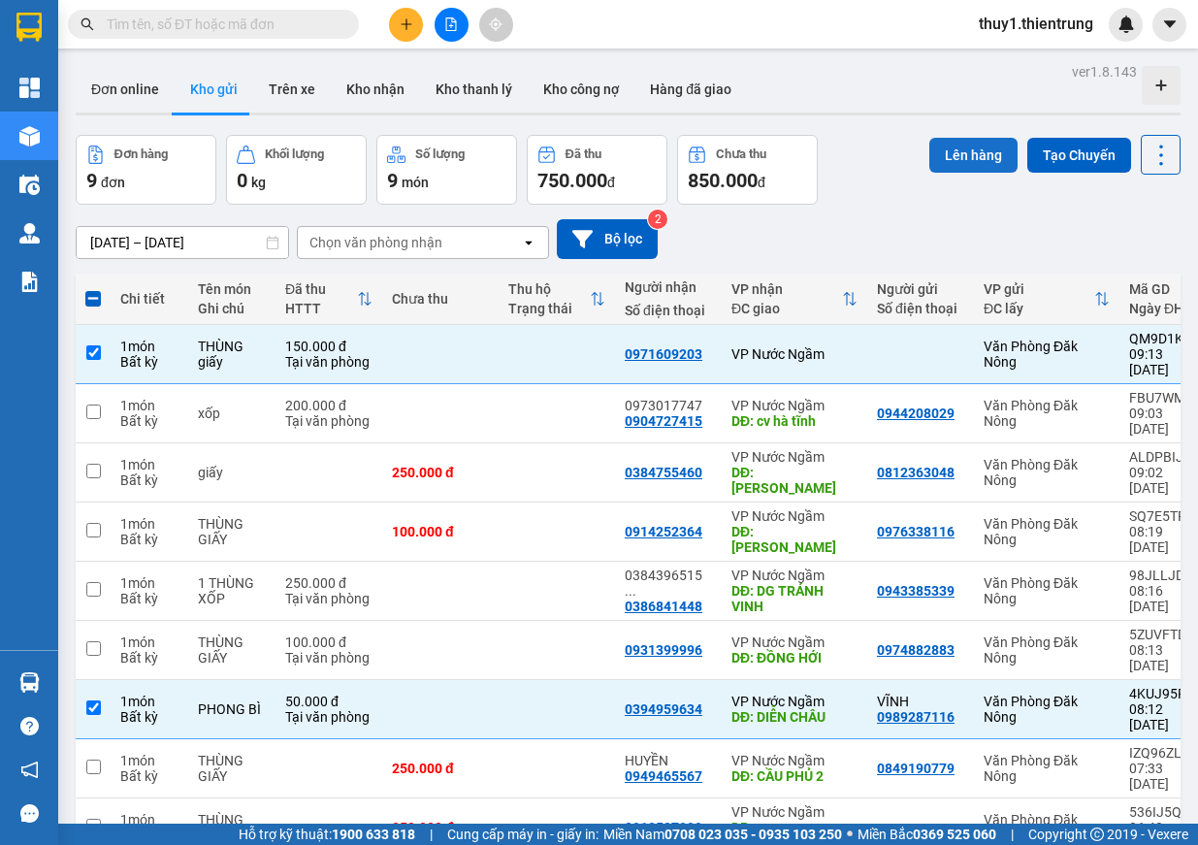
click at [982, 157] on button "Lên hàng" at bounding box center [973, 155] width 88 height 35
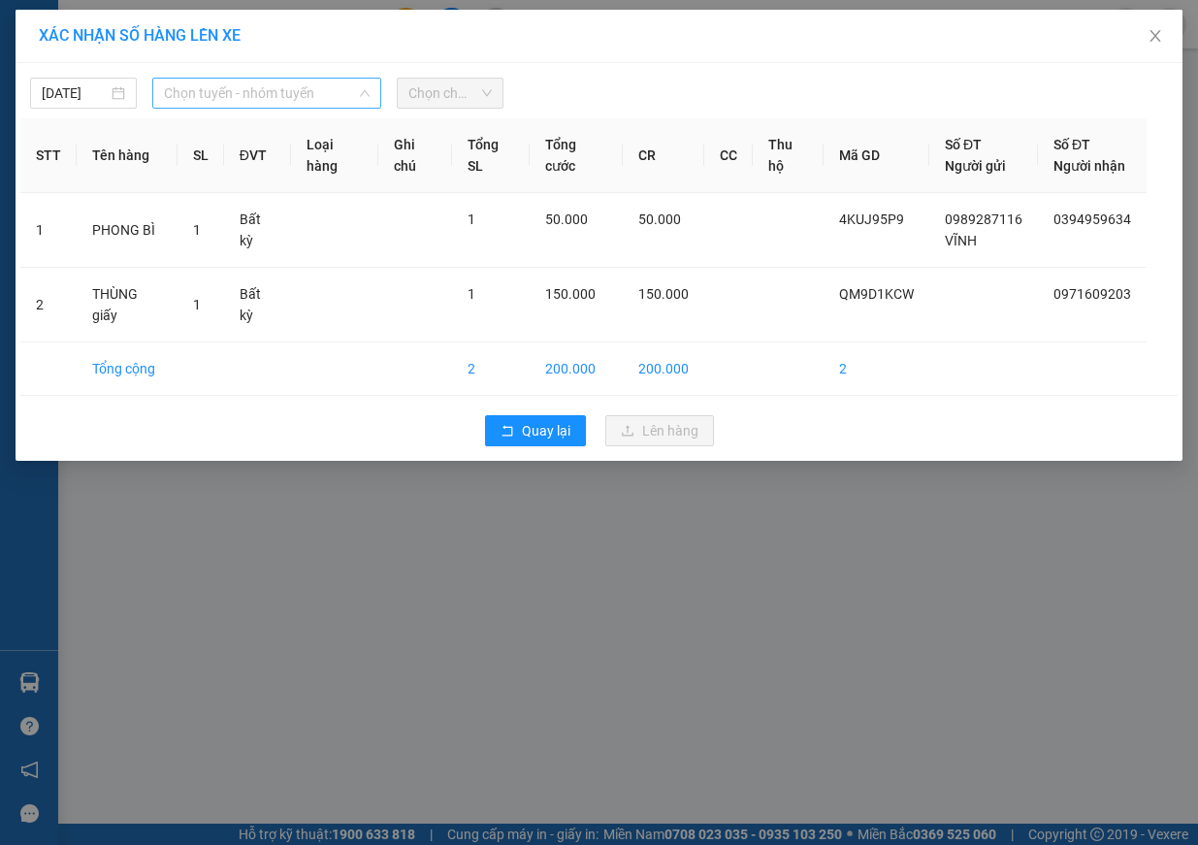
click at [281, 90] on span "Chọn tuyến - nhóm tuyến" at bounding box center [267, 93] width 206 height 29
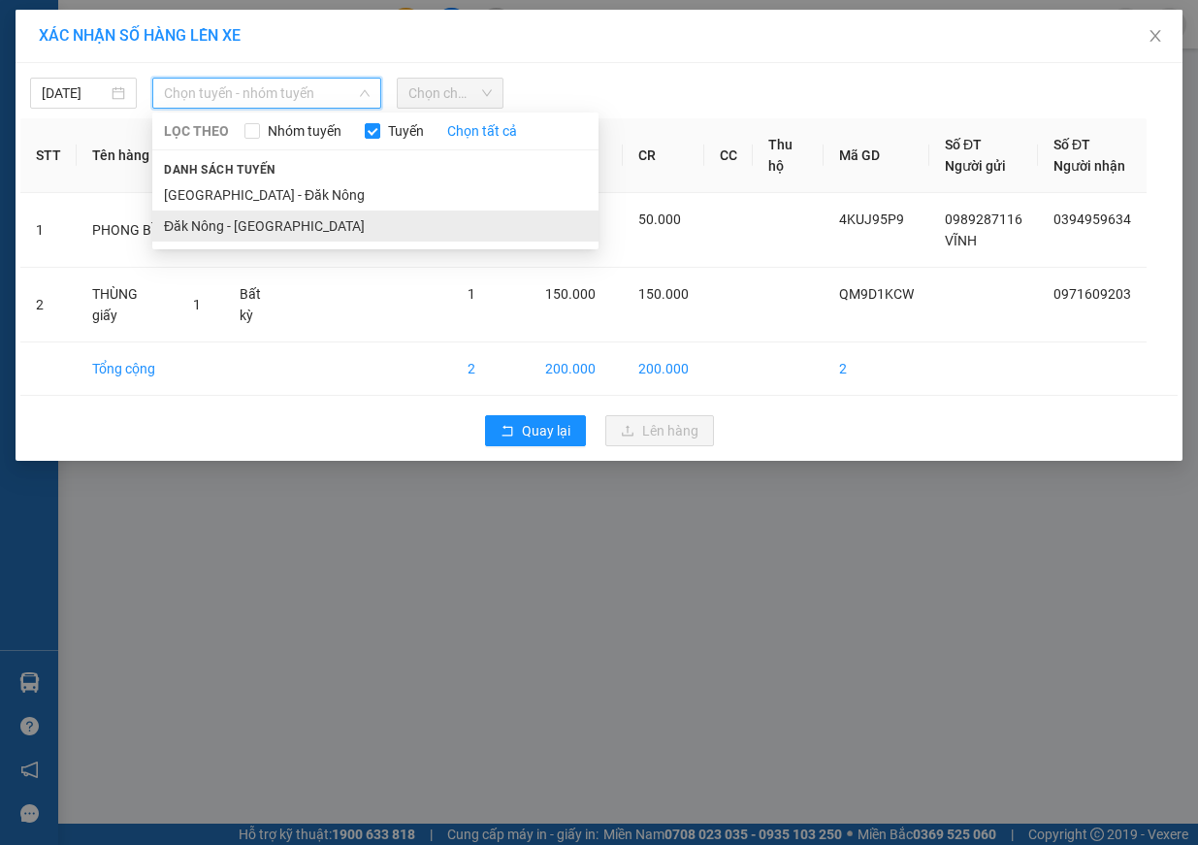
click at [315, 227] on li "Đăk Nông - [GEOGRAPHIC_DATA]" at bounding box center [375, 226] width 446 height 31
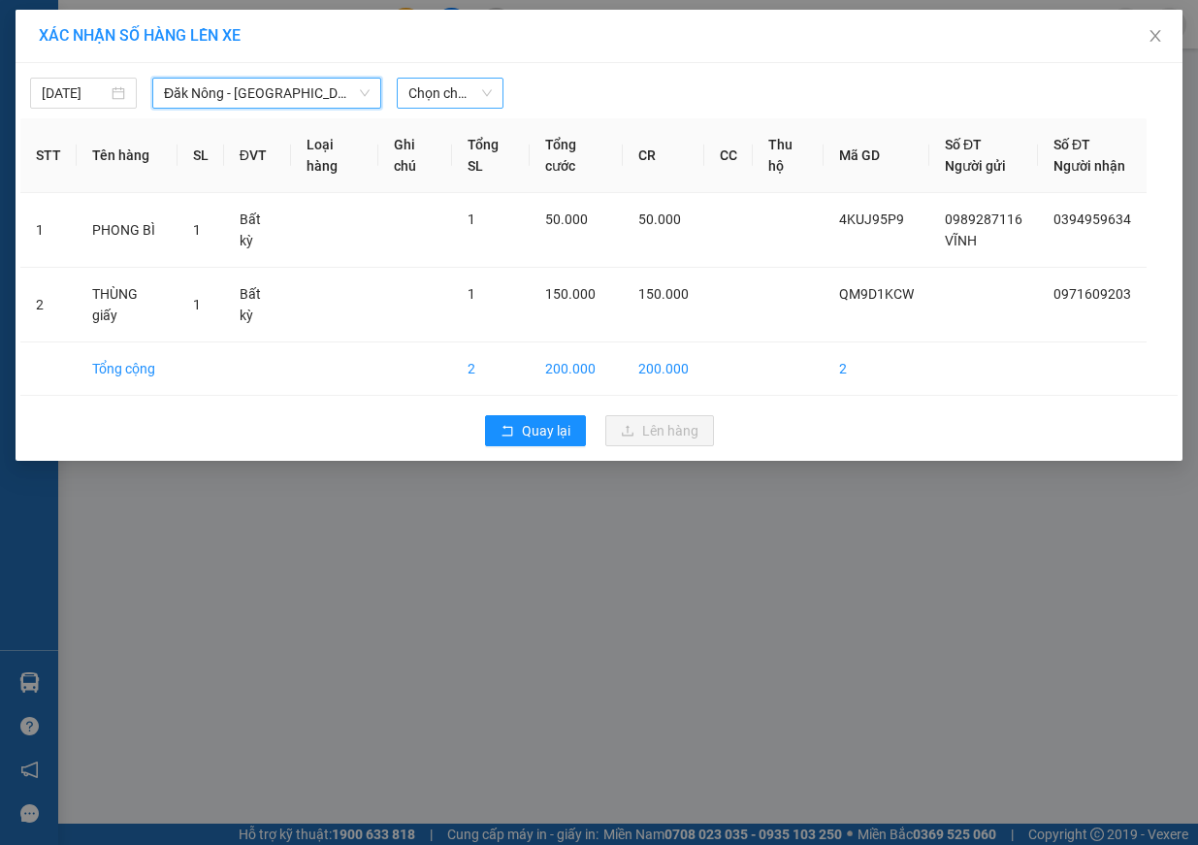
click at [453, 99] on span "Chọn chuyến" at bounding box center [449, 93] width 83 height 29
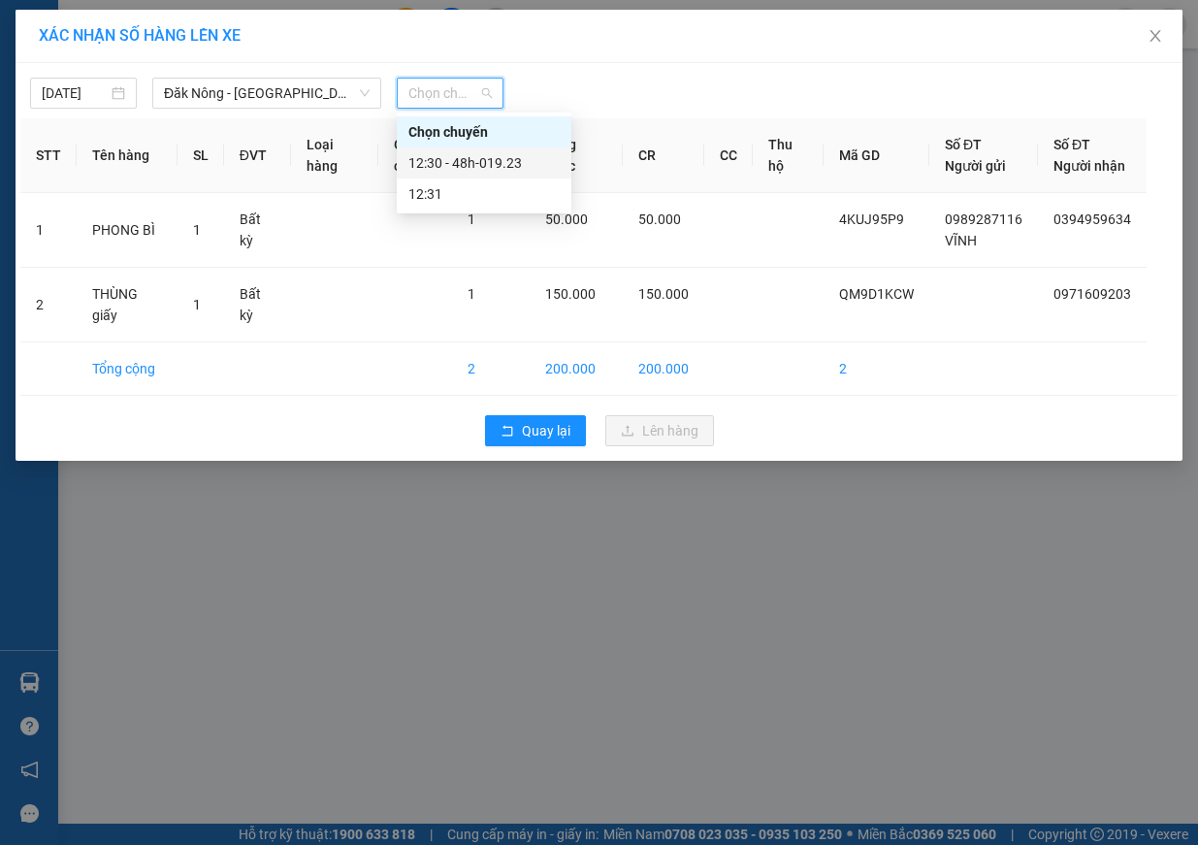
click at [518, 169] on div "12:30 - 48h-019.23" at bounding box center [483, 162] width 151 height 21
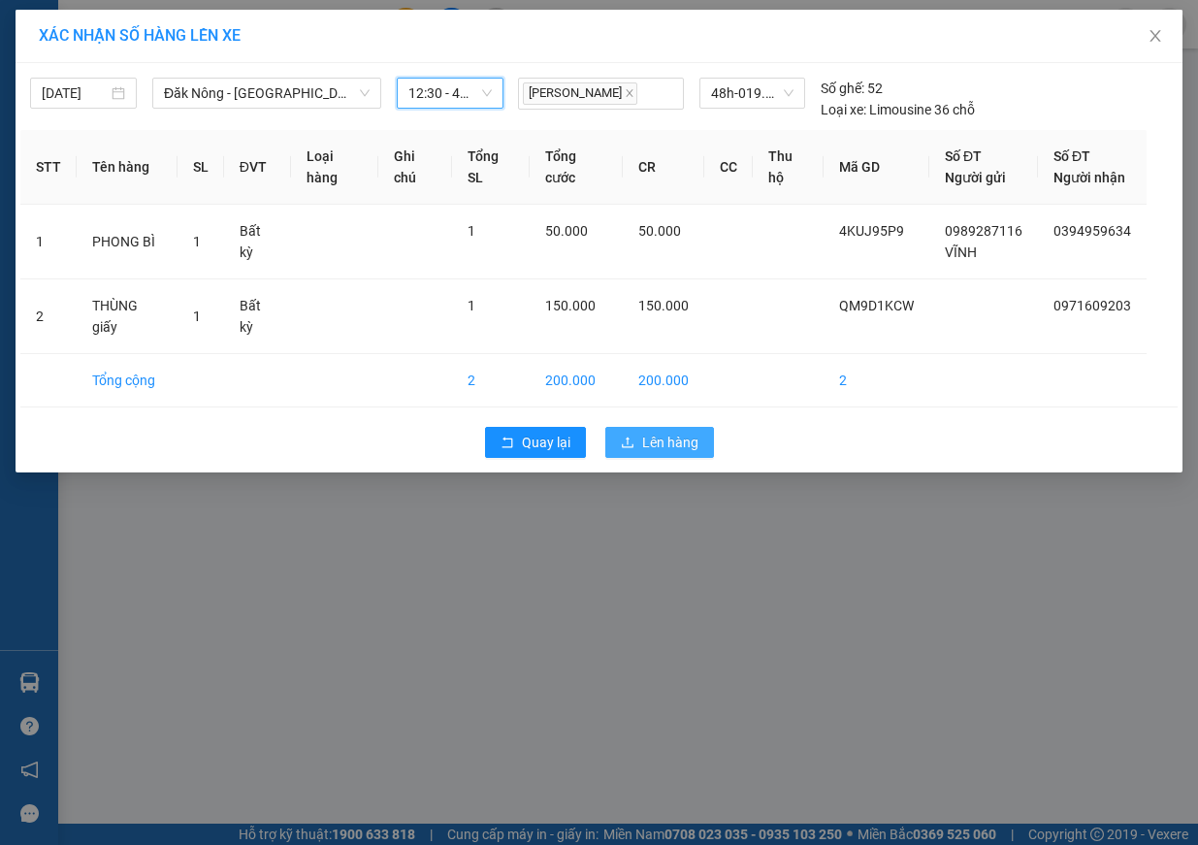
click at [698, 436] on button "Lên hàng" at bounding box center [659, 442] width 109 height 31
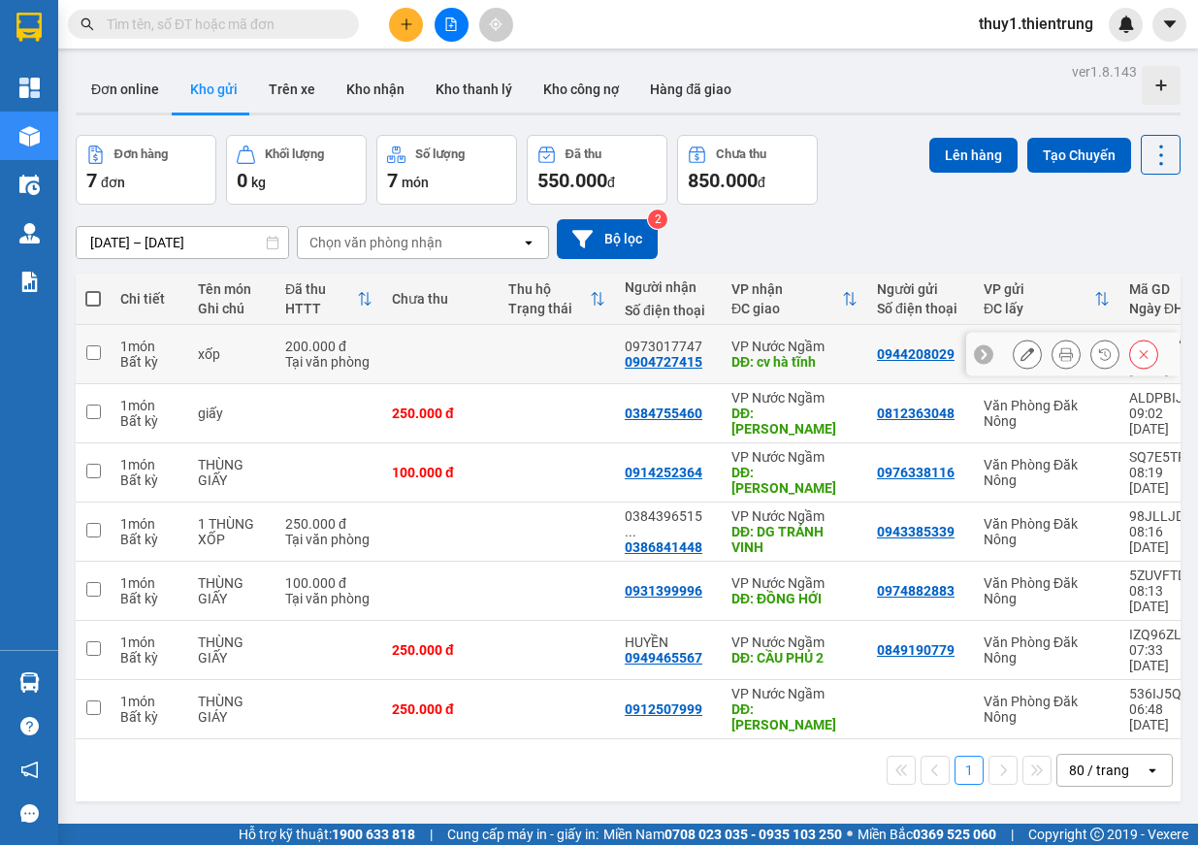
click at [1059, 347] on icon at bounding box center [1066, 354] width 14 height 14
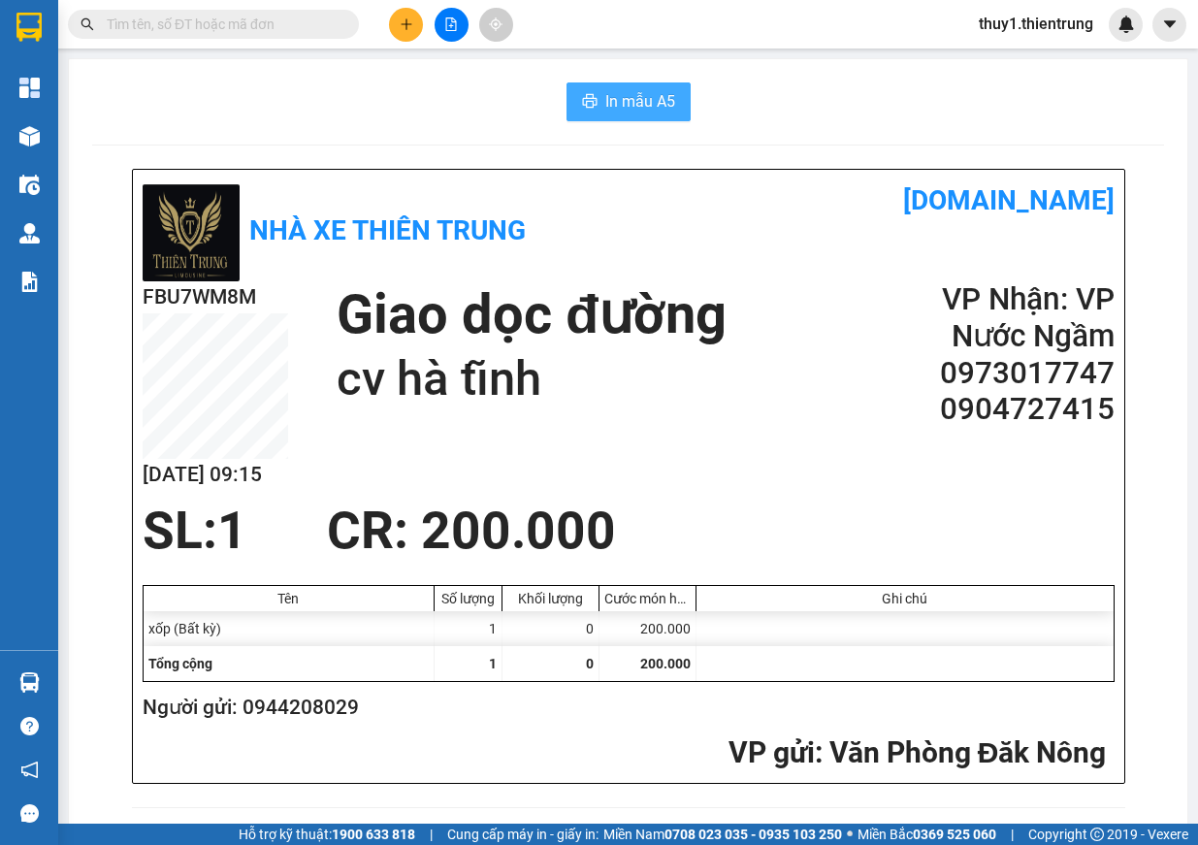
click at [636, 99] on span "In mẫu A5" at bounding box center [640, 101] width 70 height 24
click at [408, 31] on button at bounding box center [406, 25] width 34 height 34
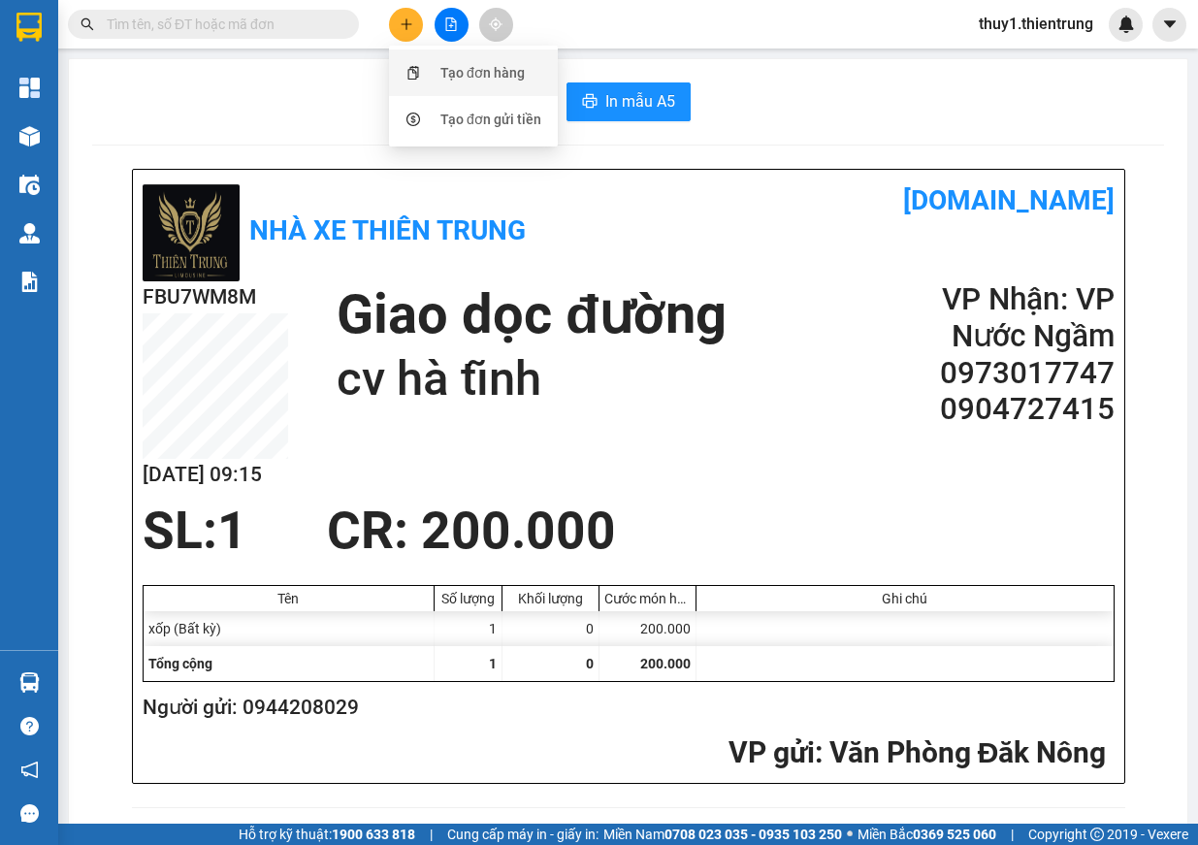
click at [513, 81] on div "Tạo đơn hàng" at bounding box center [482, 72] width 84 height 21
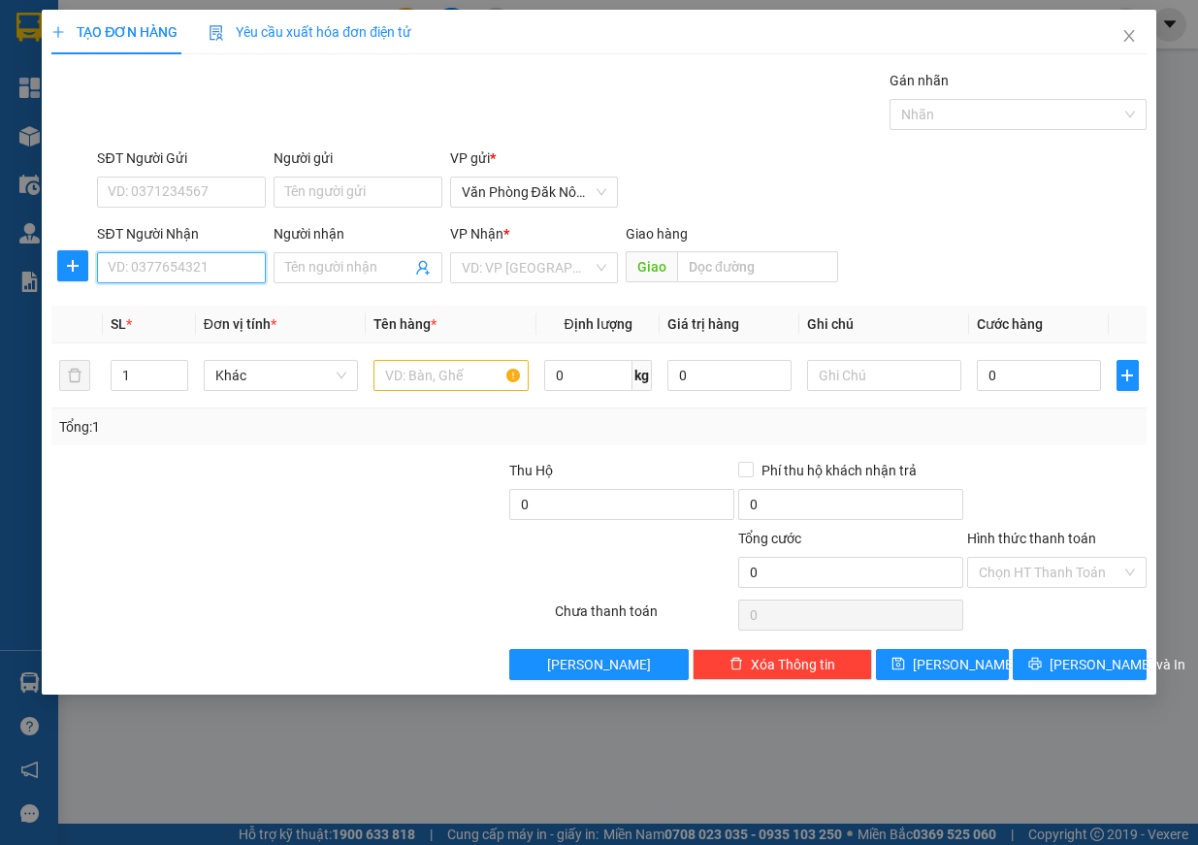
click at [212, 277] on input "SĐT Người Nhận" at bounding box center [181, 267] width 169 height 31
type input "0988577166"
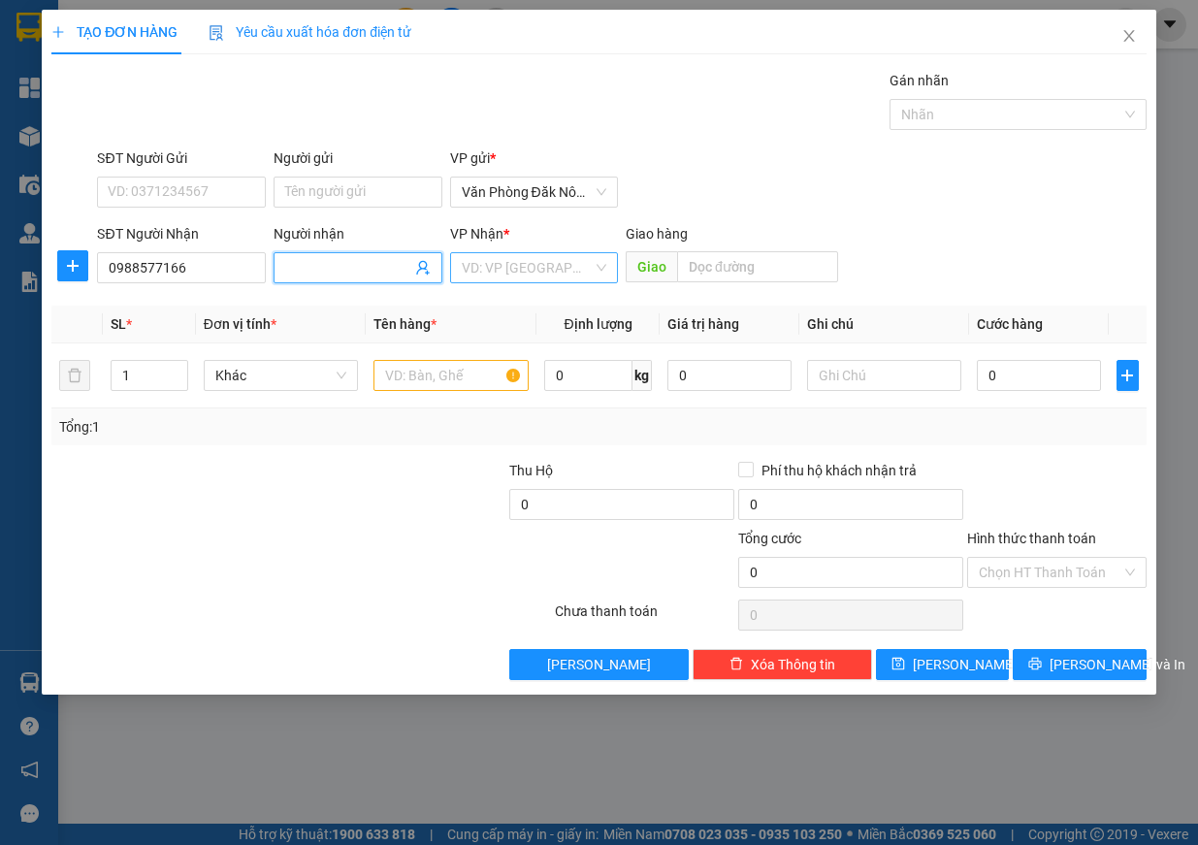
click at [576, 270] on input "search" at bounding box center [528, 267] width 132 height 29
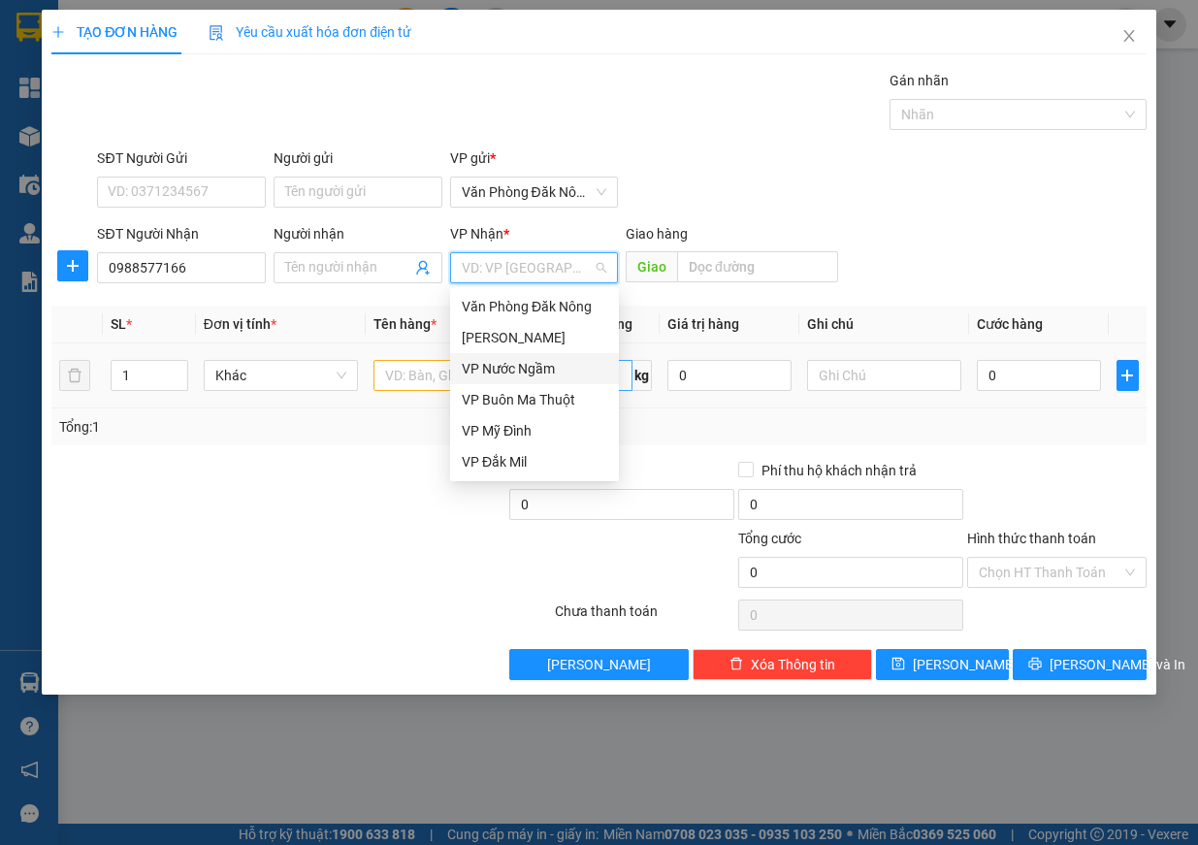
click at [547, 366] on div "VP Nước Ngầm" at bounding box center [535, 368] width 146 height 21
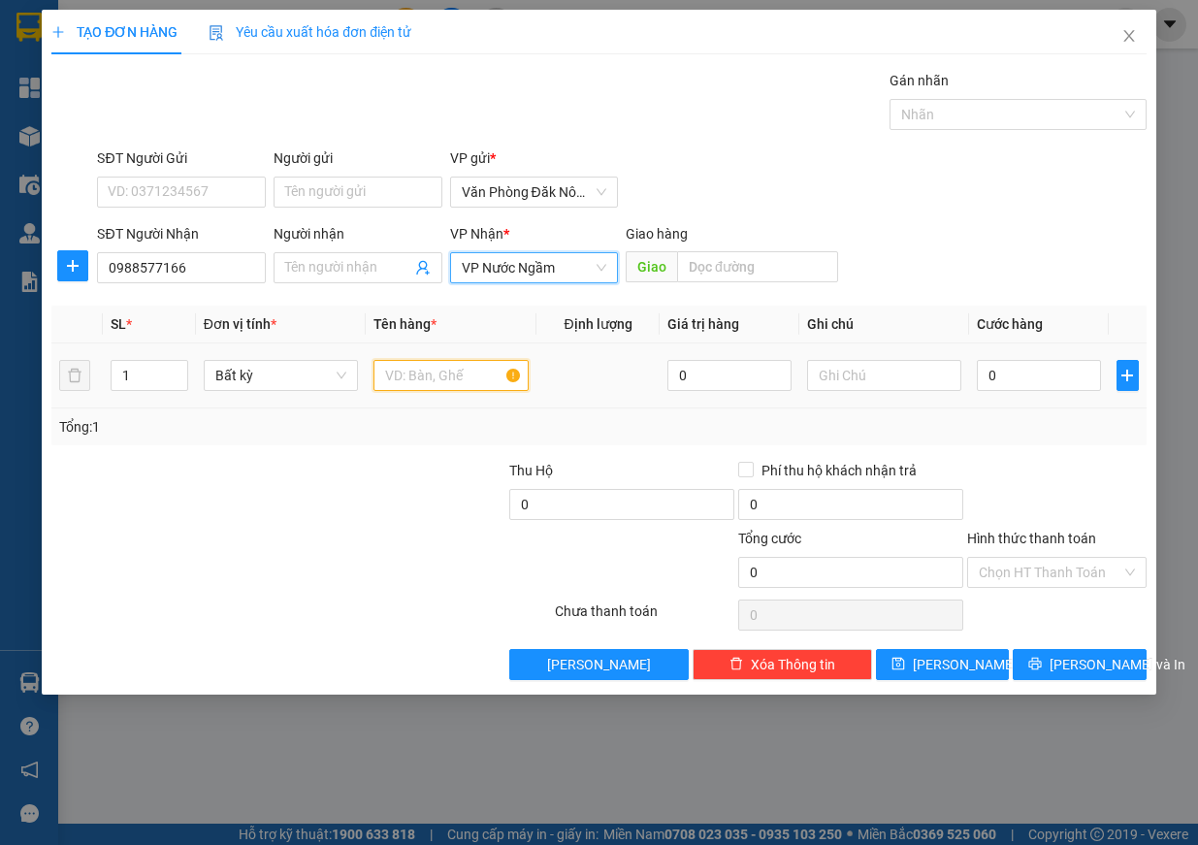
click at [436, 385] on input "text" at bounding box center [451, 375] width 155 height 31
type input "giây"
drag, startPoint x: 135, startPoint y: 377, endPoint x: 0, endPoint y: 350, distance: 137.6
click at [0, 350] on div "TẠO ĐƠN HÀNG Yêu cầu xuất hóa đơn điện tử Transit Pickup Surcharge Ids Transit …" at bounding box center [599, 422] width 1198 height 845
type input "3"
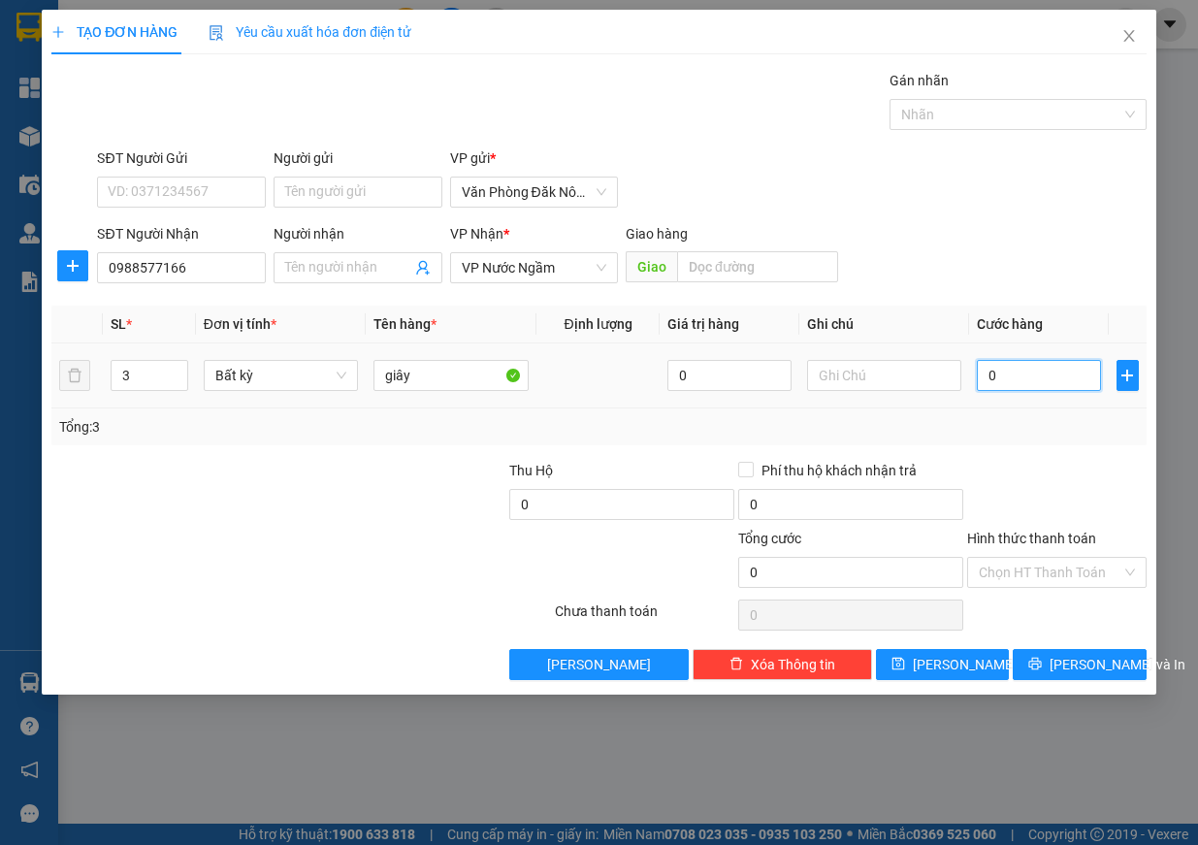
click at [1040, 370] on input "0" at bounding box center [1039, 375] width 124 height 31
type input "9"
type input "90"
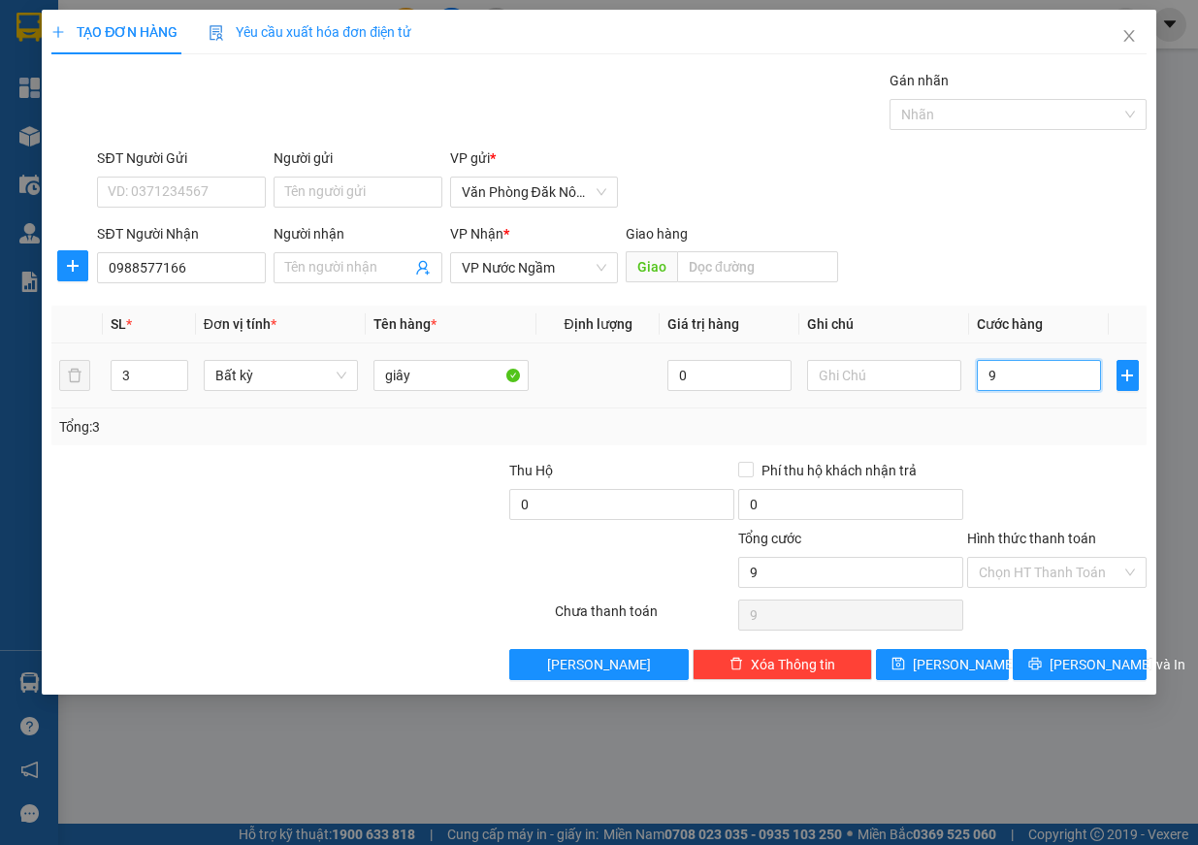
type input "90"
type input "900"
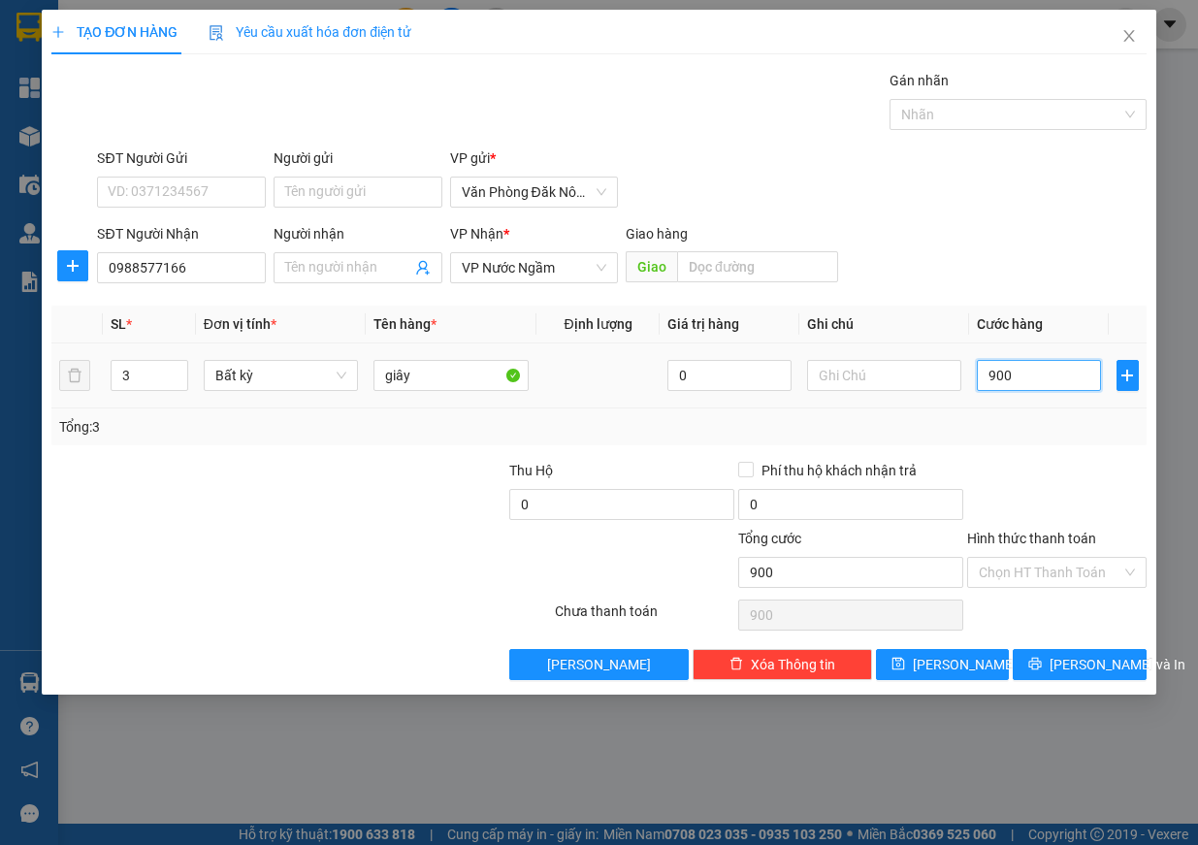
type input "9.000"
type input "90.000"
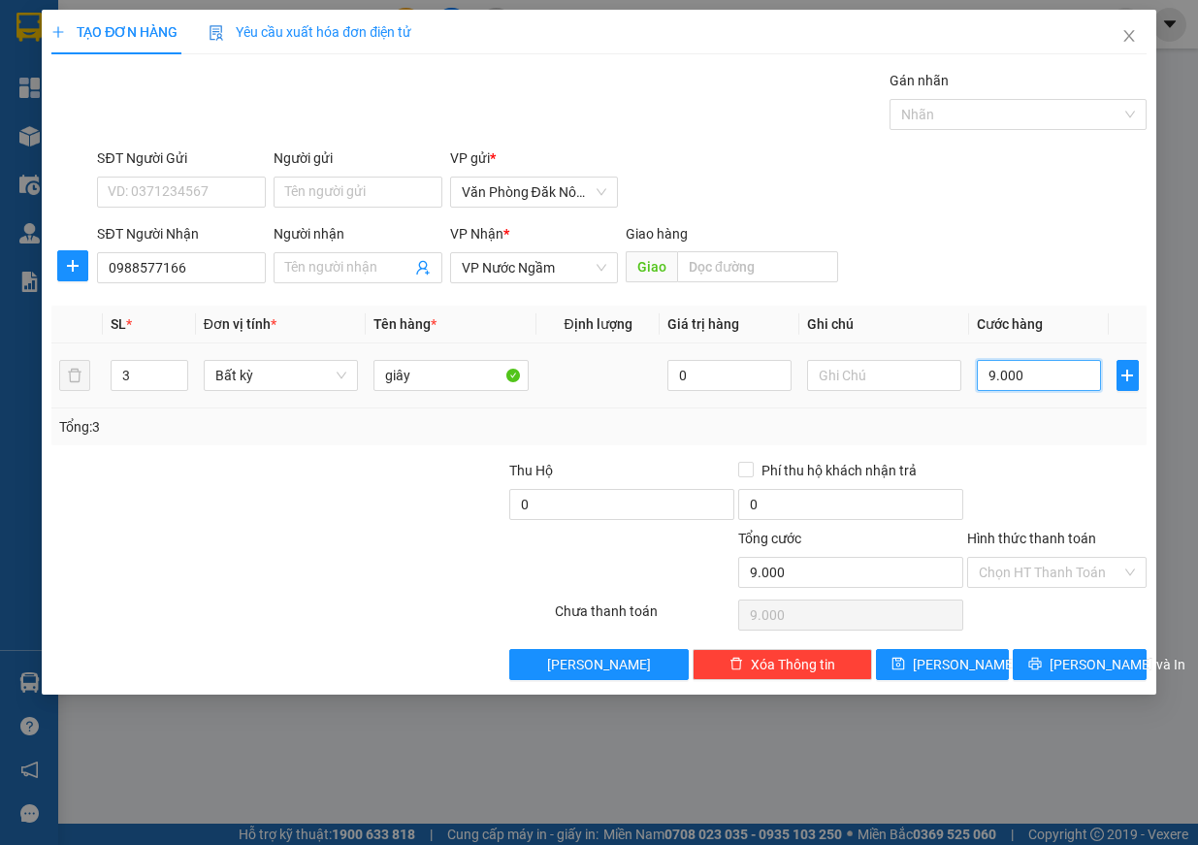
type input "90.000"
type input "900.000"
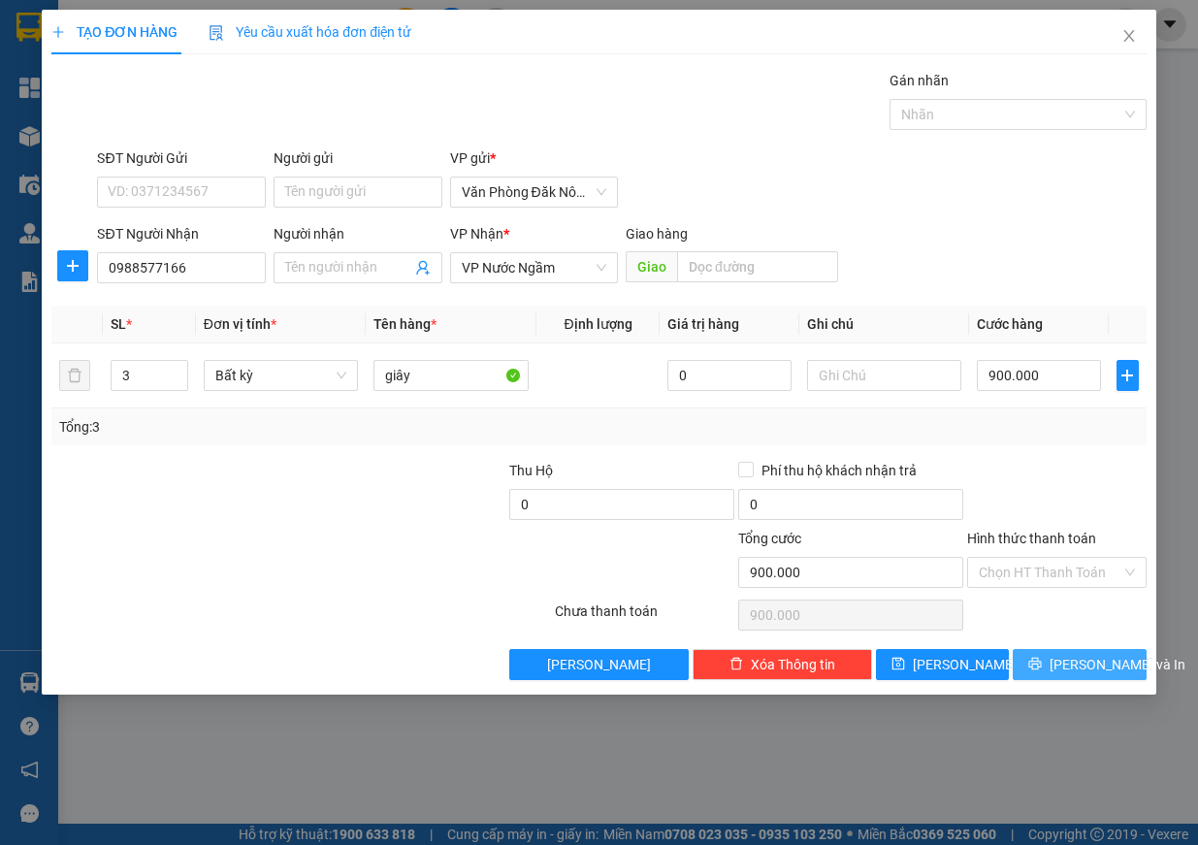
click at [1090, 667] on span "[PERSON_NAME] và In" at bounding box center [1118, 664] width 136 height 21
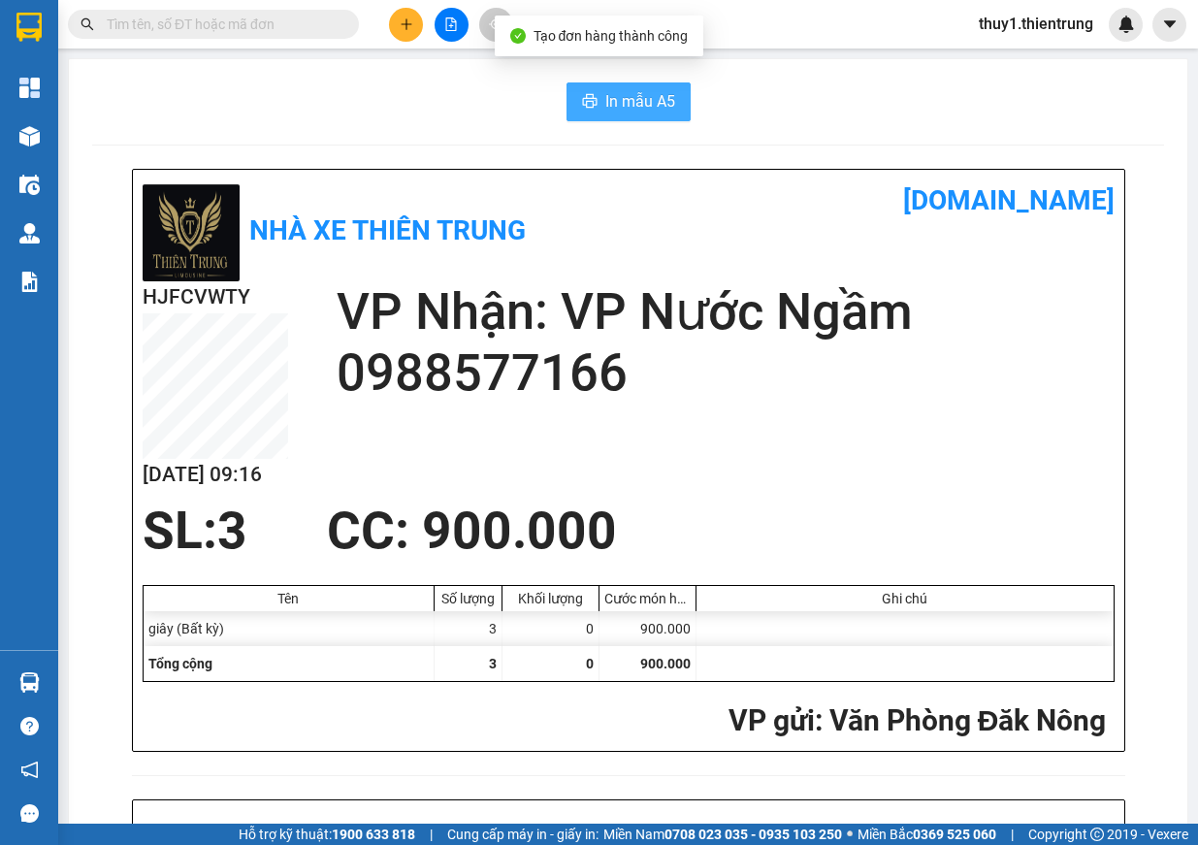
drag, startPoint x: 657, startPoint y: 93, endPoint x: 934, endPoint y: 217, distance: 304.0
click at [657, 94] on span "In mẫu A5" at bounding box center [640, 101] width 70 height 24
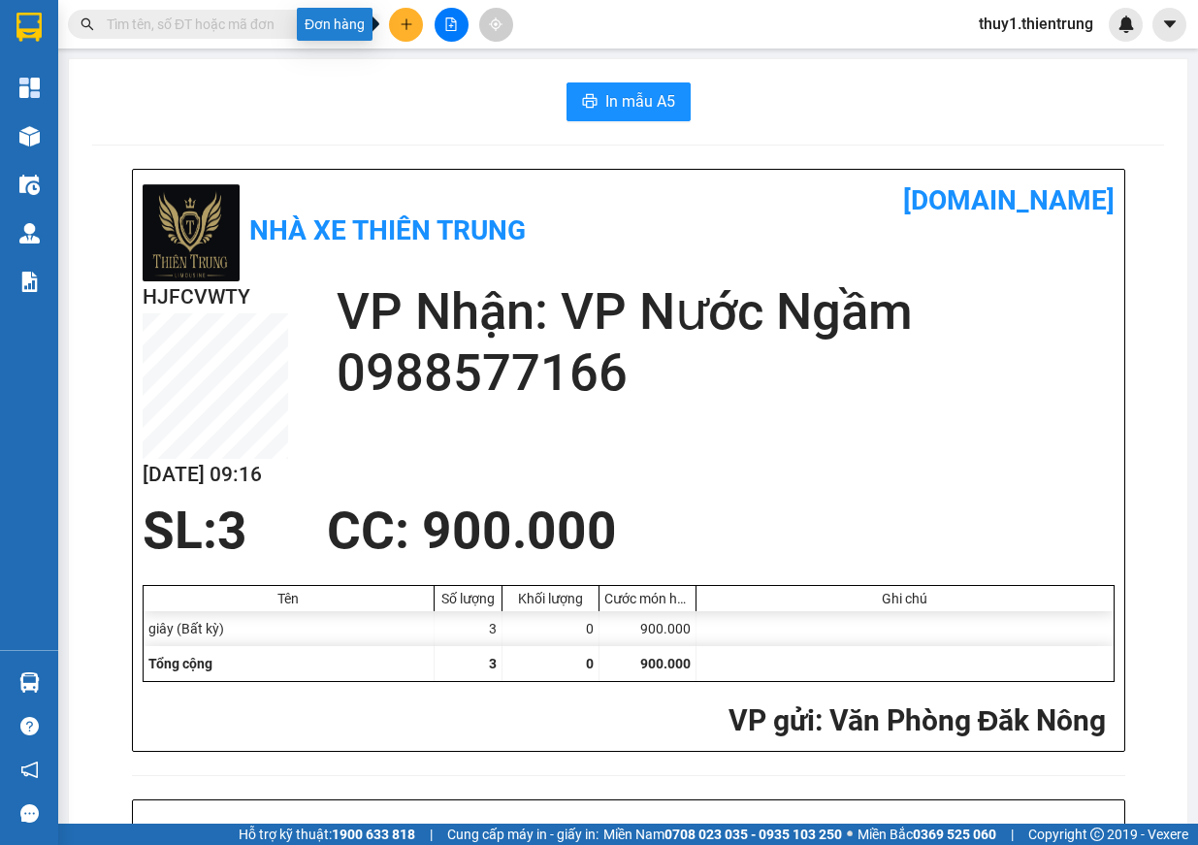
click at [418, 30] on button at bounding box center [406, 25] width 34 height 34
click at [472, 82] on div "Tạo đơn hàng" at bounding box center [482, 72] width 84 height 21
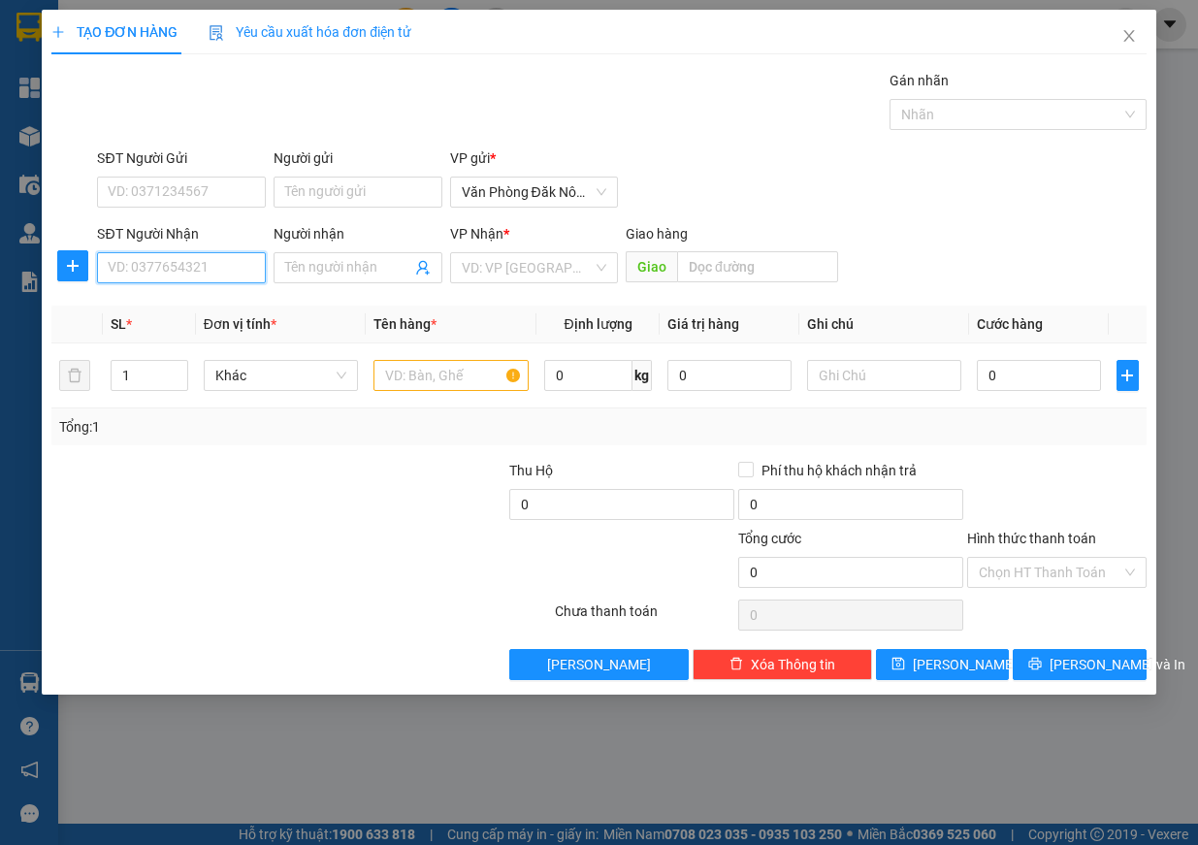
click at [160, 264] on input "SĐT Người Nhận" at bounding box center [181, 267] width 169 height 31
type input "0982576589"
click at [151, 304] on div "0982576589" at bounding box center [182, 306] width 146 height 21
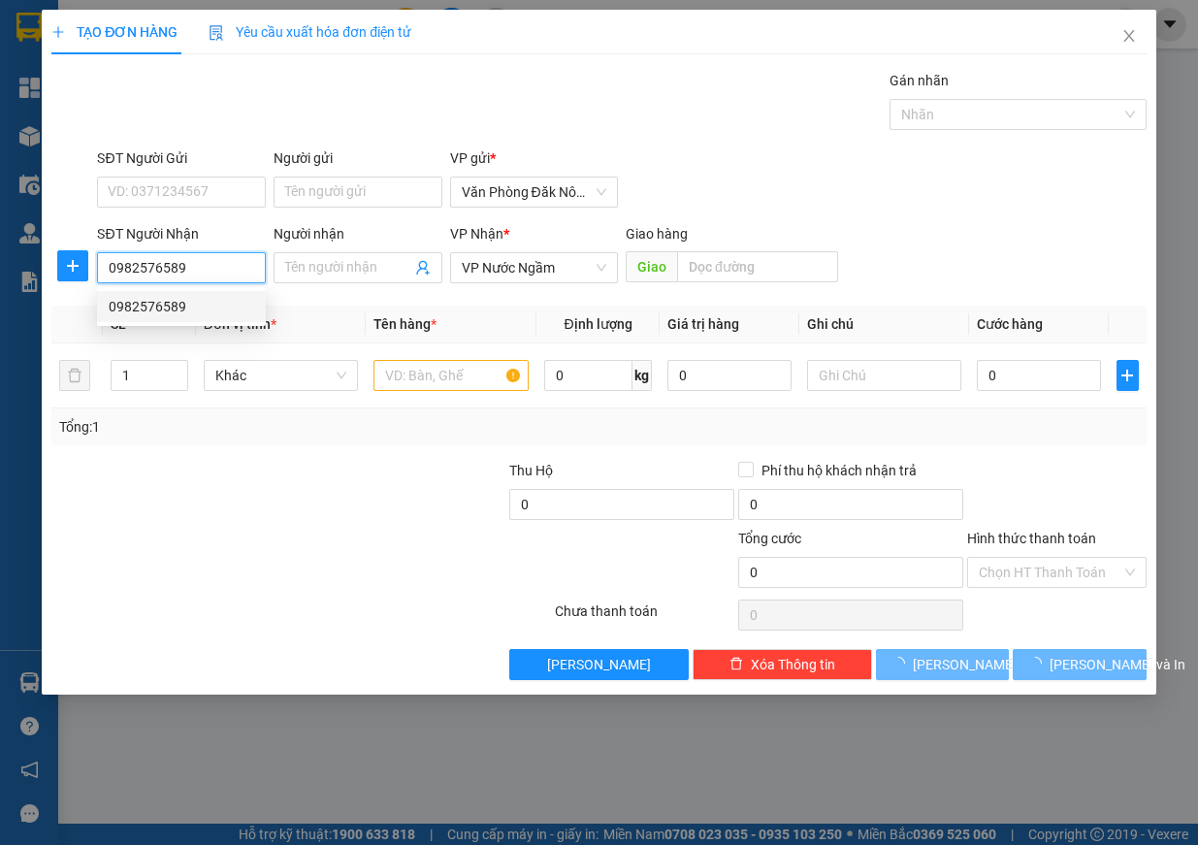
type input "150.000"
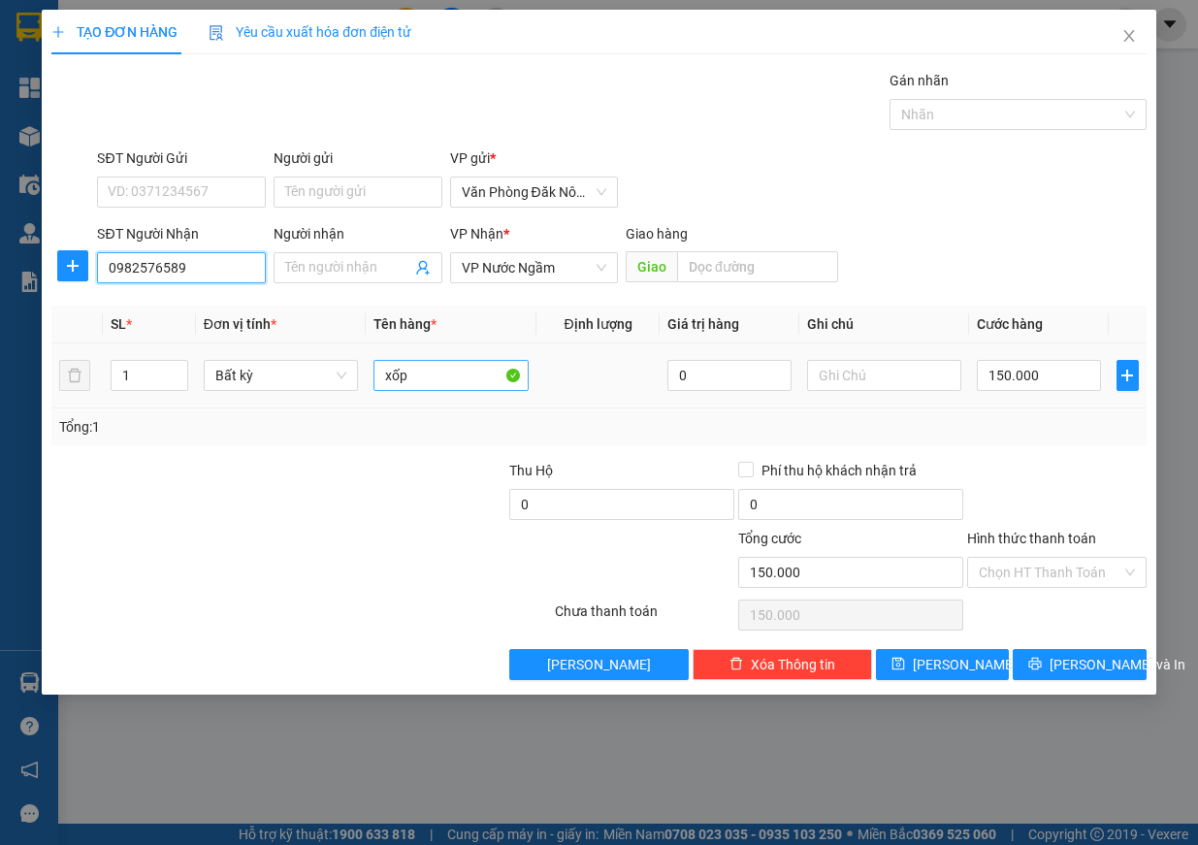
type input "0982576589"
drag, startPoint x: 429, startPoint y: 376, endPoint x: 268, endPoint y: 341, distance: 165.0
click at [270, 341] on table "SL * Đơn vị tính * Tên hàng * Định lượng Giá trị hàng Ghi chú Cước hàng 1 Bất k…" at bounding box center [598, 357] width 1095 height 103
type input "can nước mắm"
type input "0"
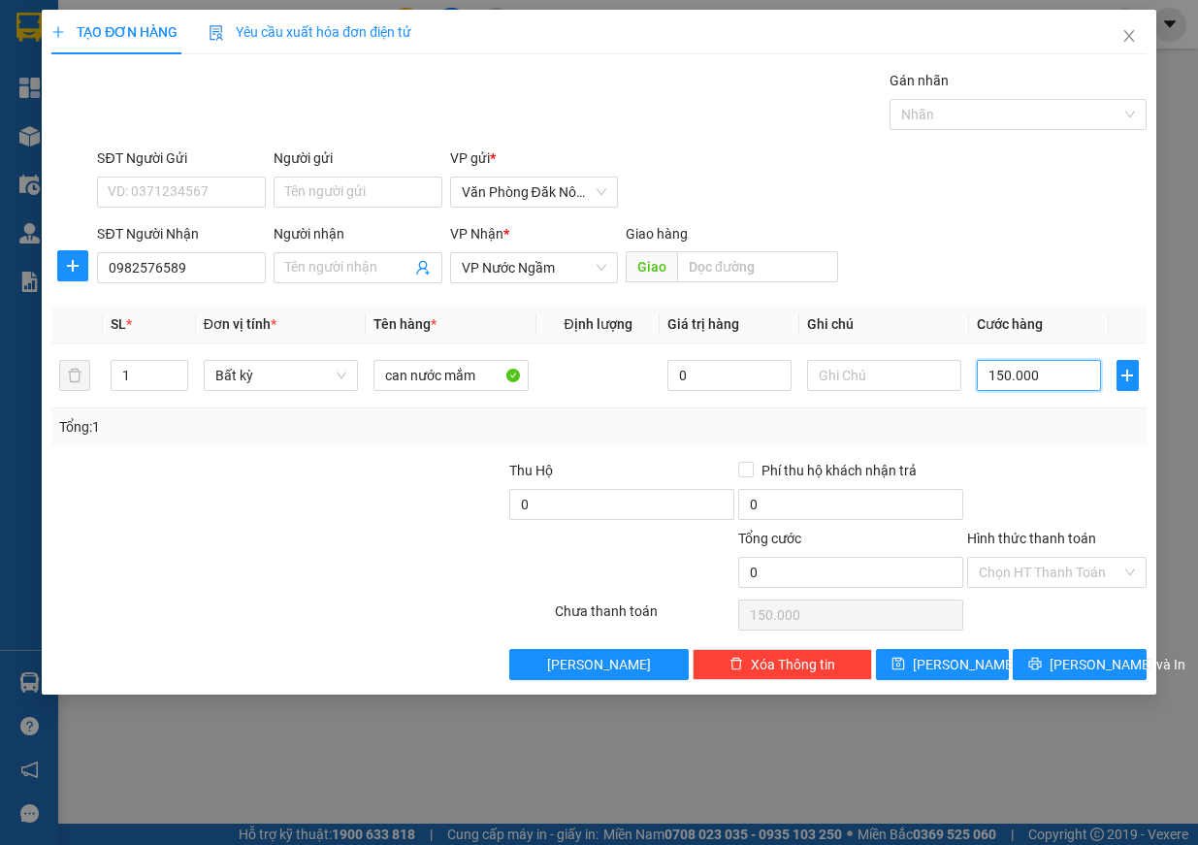
type input "0"
type input "1"
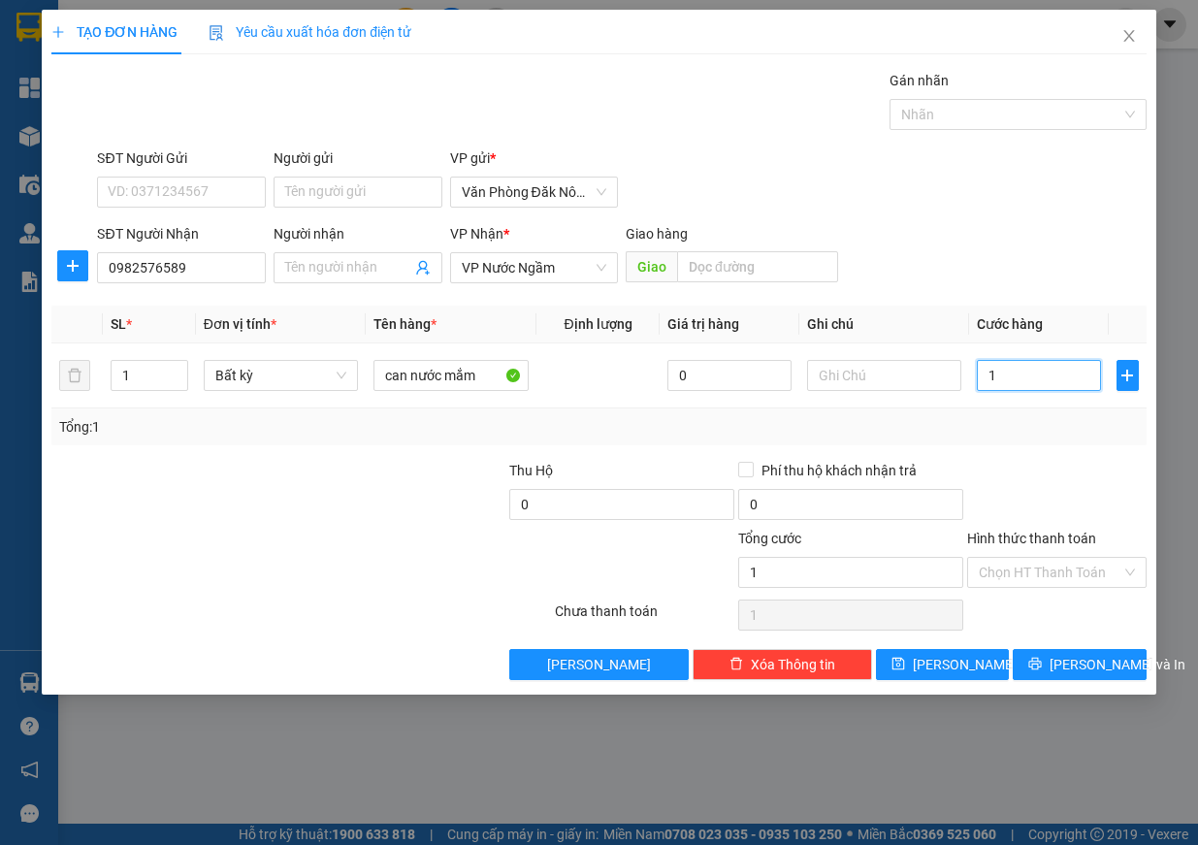
type input "10"
type input "100"
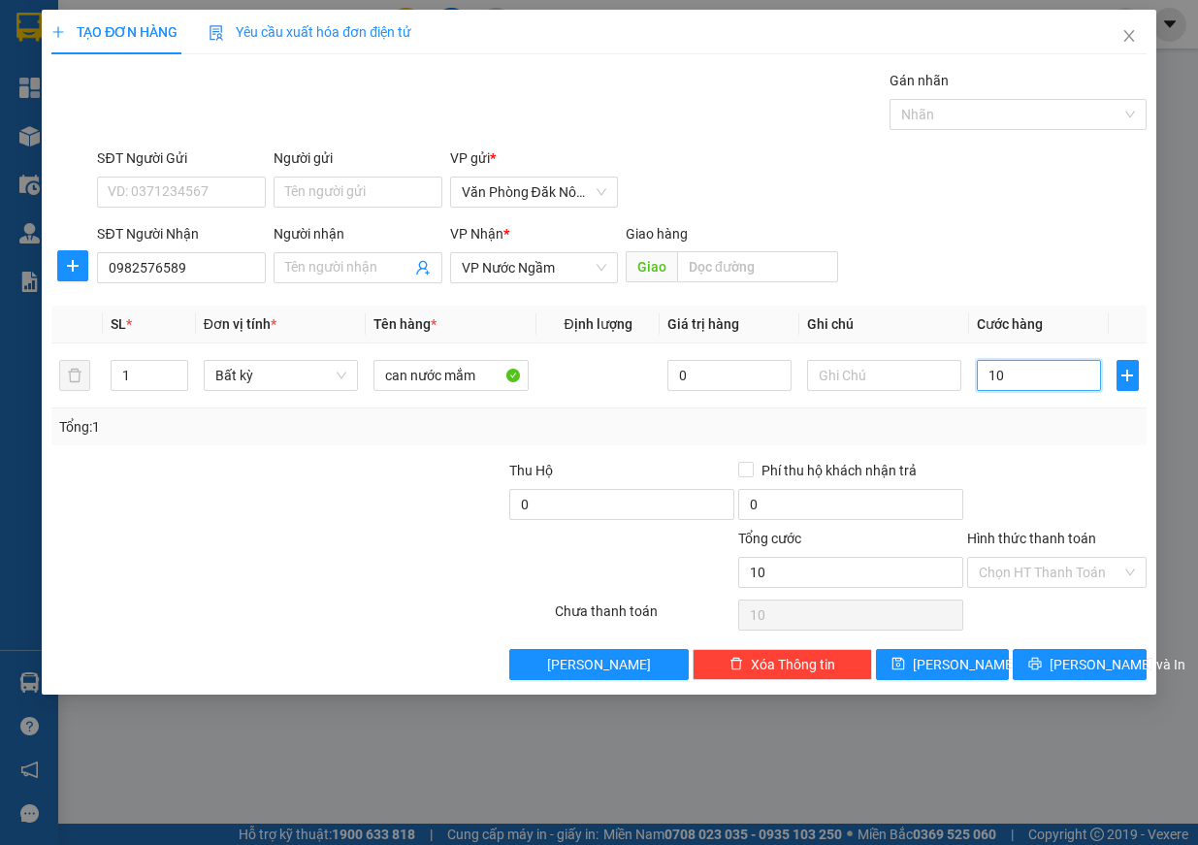
type input "100"
type input "1.000"
type input "10.000"
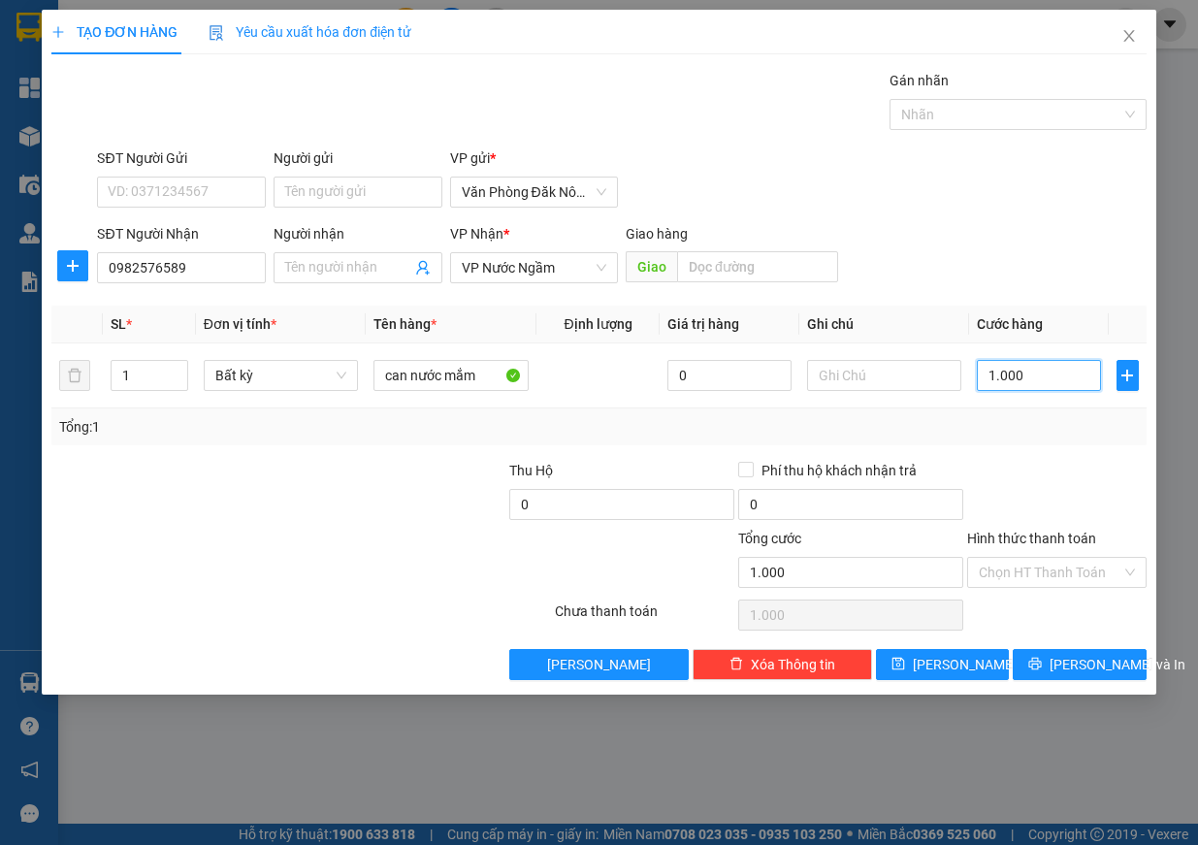
type input "10.000"
type input "100.000"
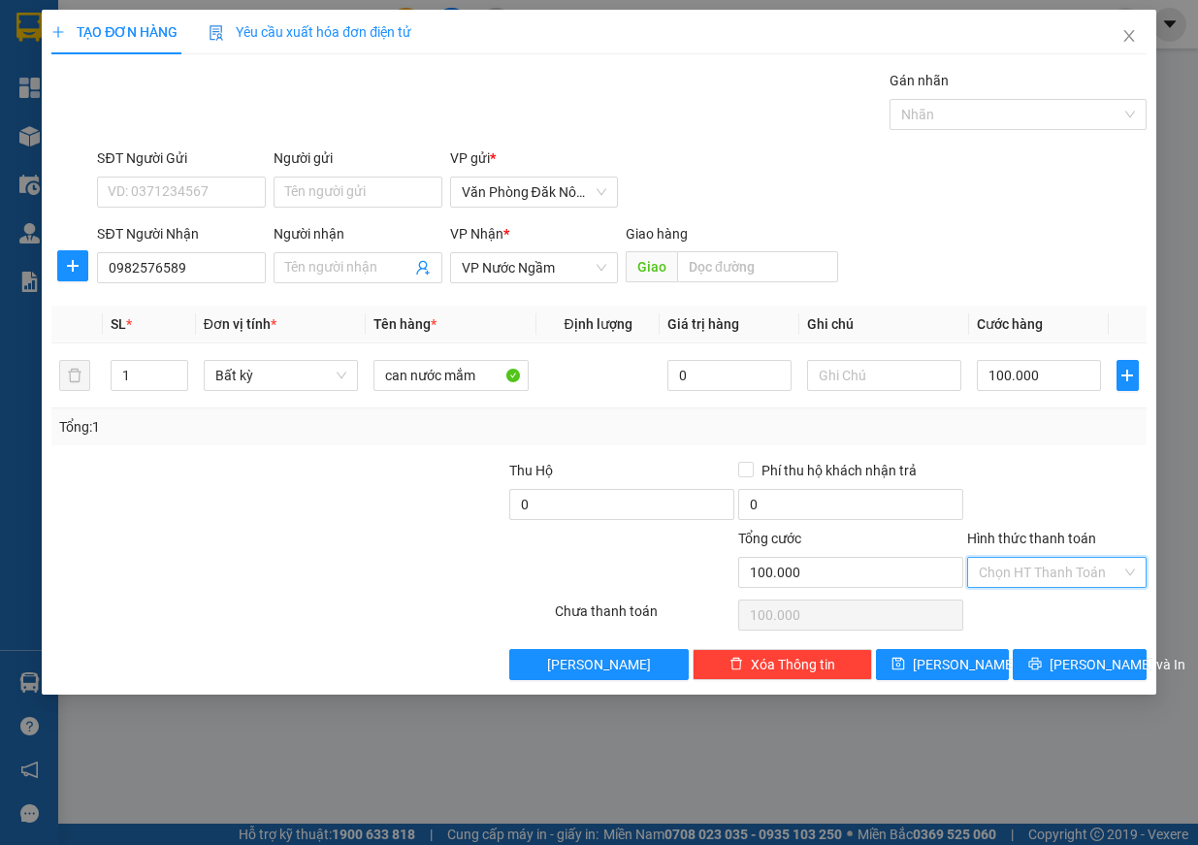
click at [1044, 567] on input "Hình thức thanh toán" at bounding box center [1050, 572] width 143 height 29
click at [1039, 607] on div "Tại văn phòng" at bounding box center [1057, 611] width 156 height 21
type input "0"
click at [1123, 670] on button "[PERSON_NAME] và In" at bounding box center [1080, 664] width 134 height 31
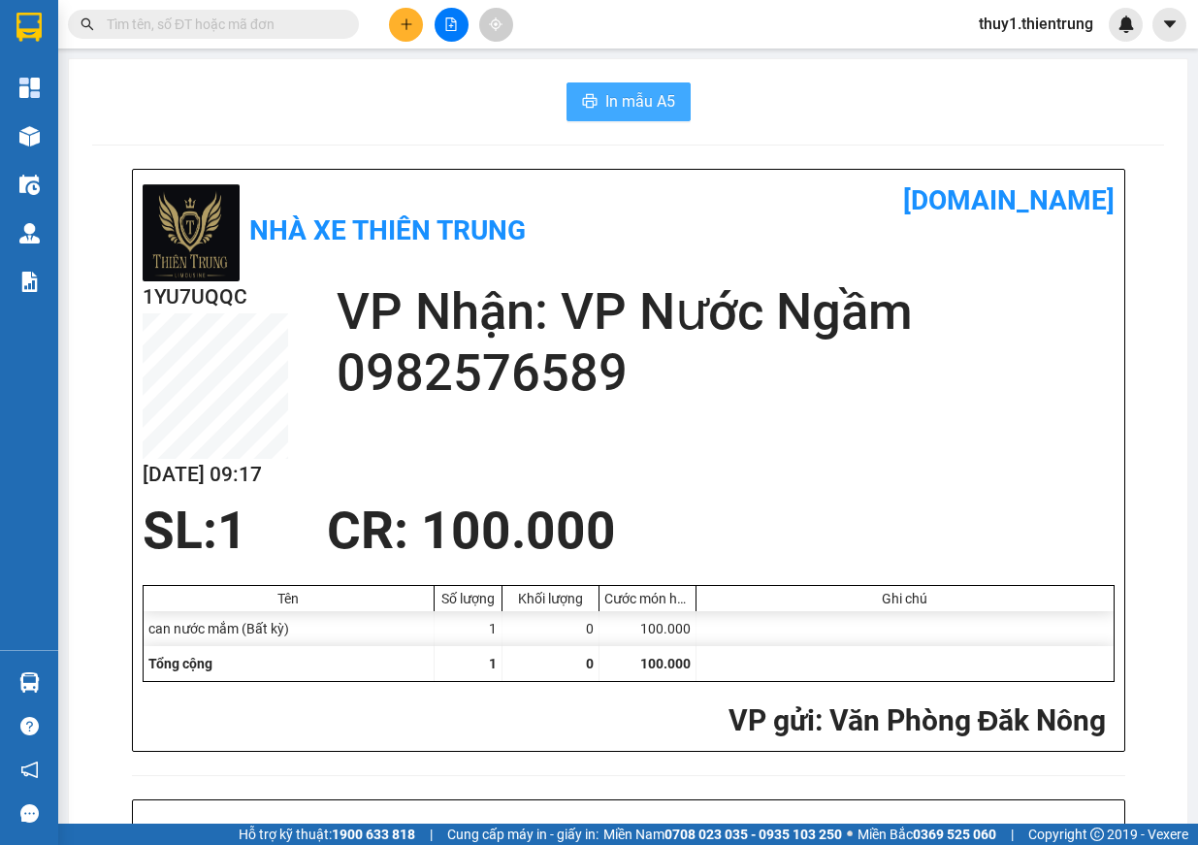
click at [667, 94] on button "In mẫu A5" at bounding box center [629, 101] width 124 height 39
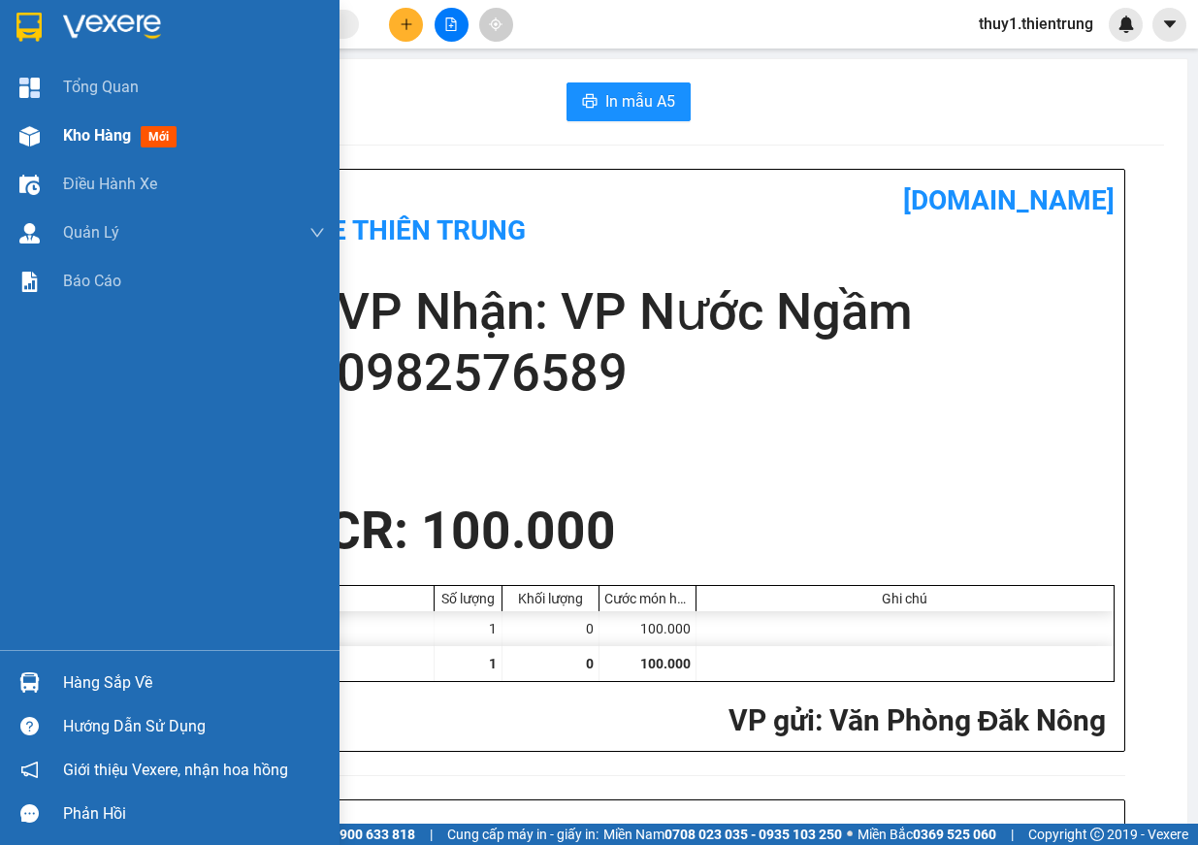
click at [44, 131] on div at bounding box center [30, 136] width 34 height 34
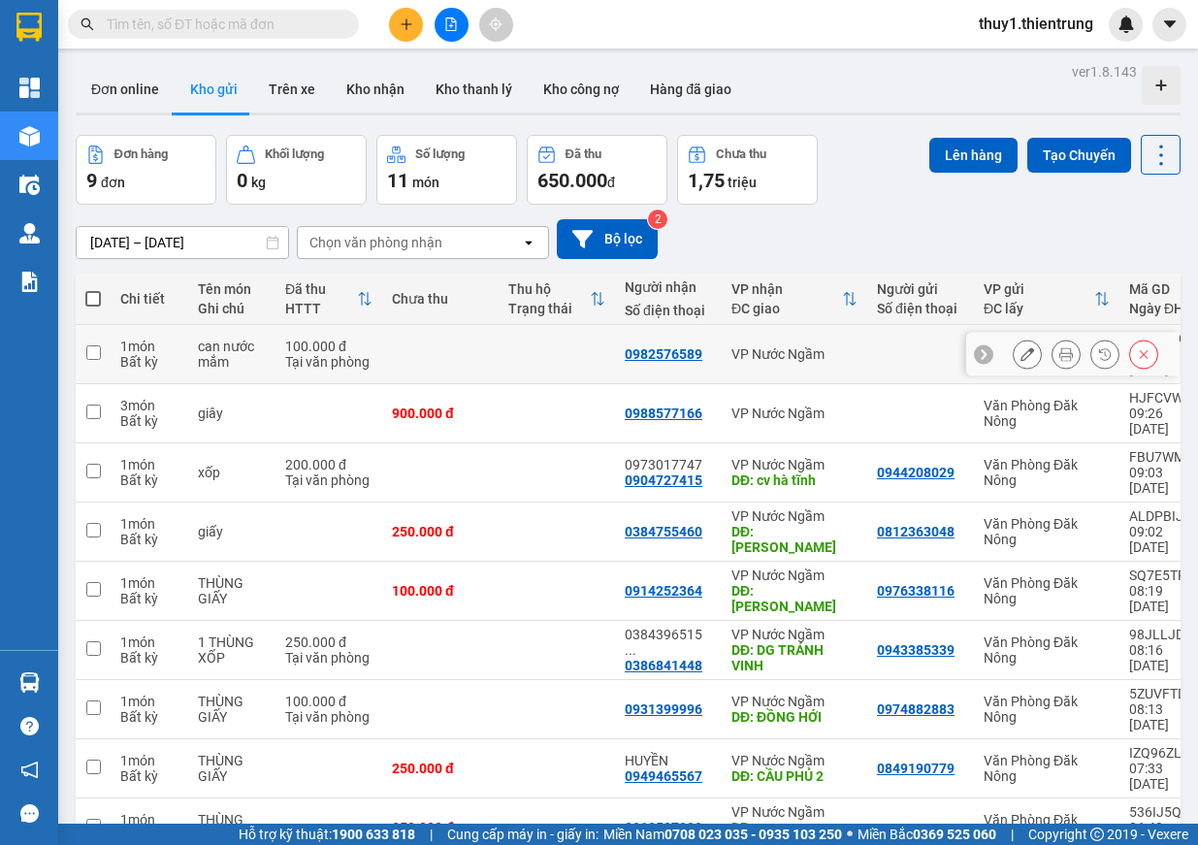
click at [380, 338] on td "100.000 đ Tại văn phòng" at bounding box center [329, 354] width 107 height 59
checkbox input "true"
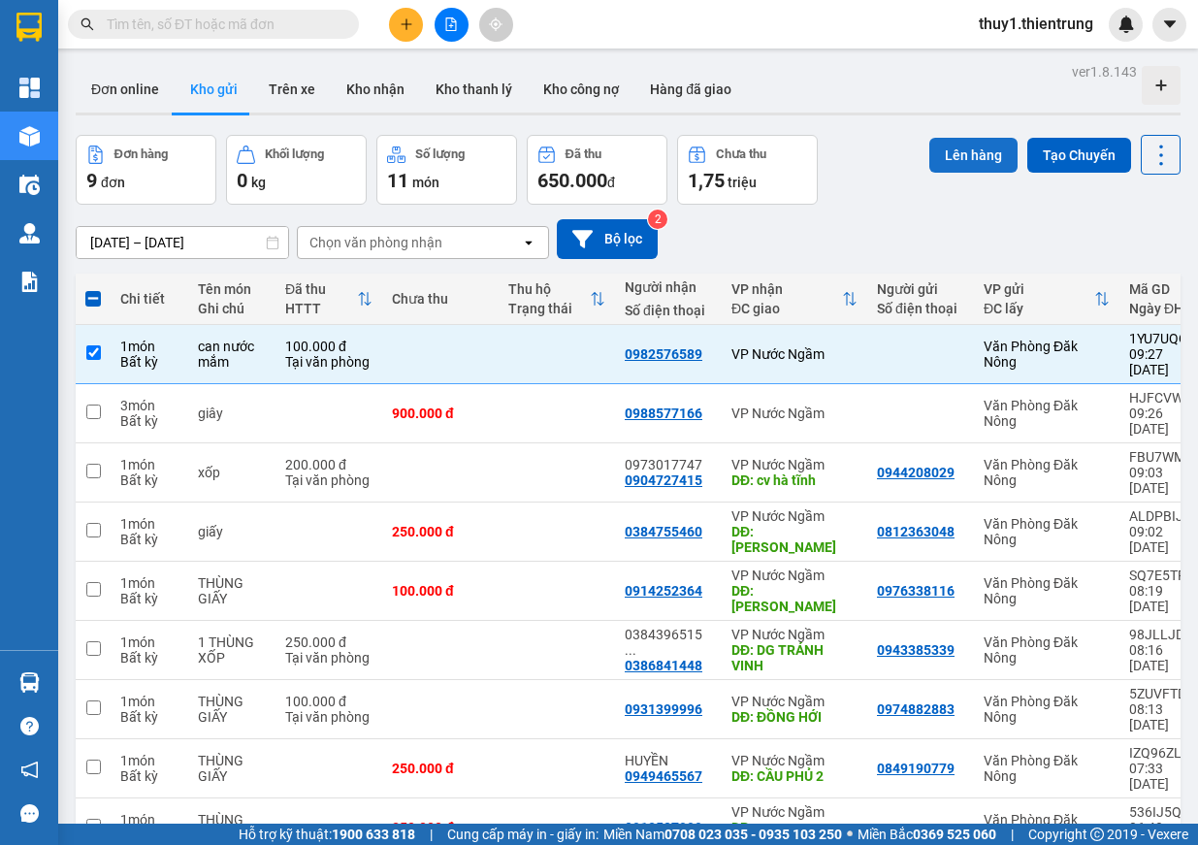
click at [950, 154] on button "Lên hàng" at bounding box center [973, 155] width 88 height 35
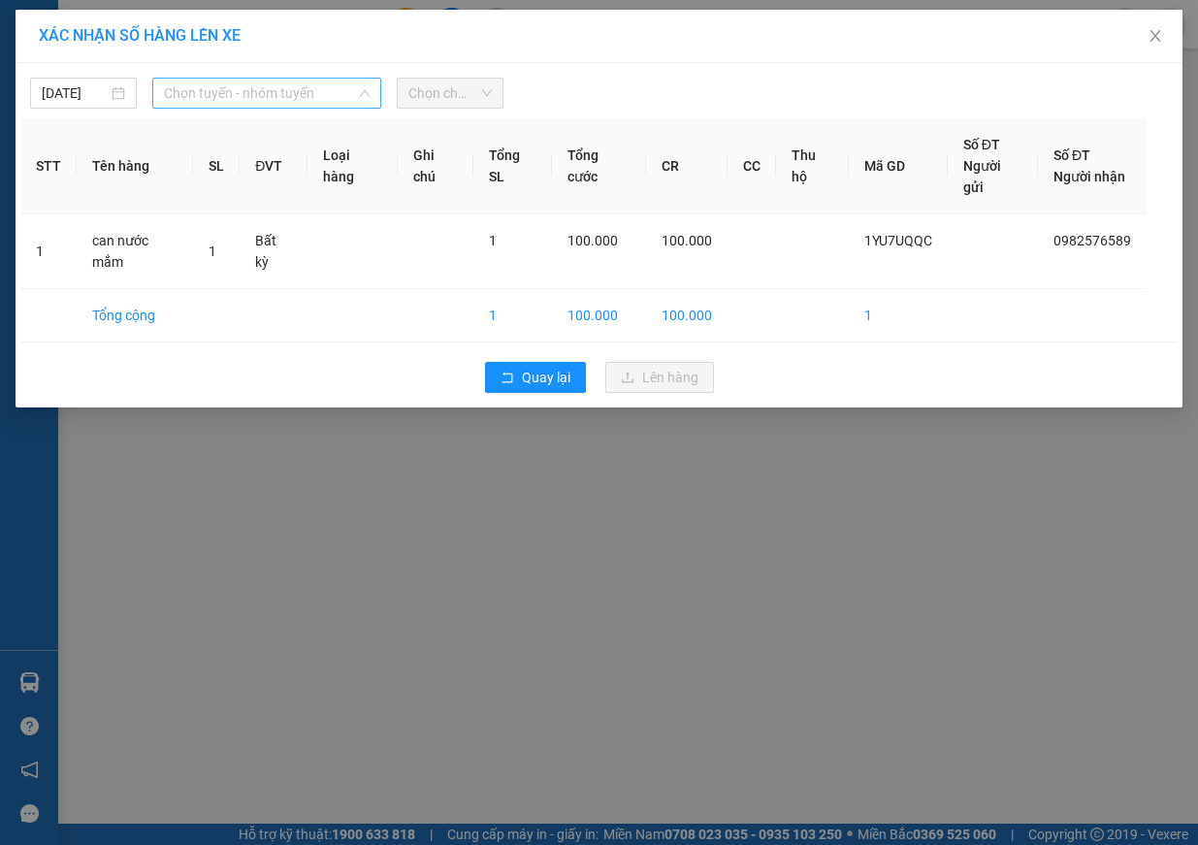
click at [286, 81] on span "Chọn tuyến - nhóm tuyến" at bounding box center [267, 93] width 206 height 29
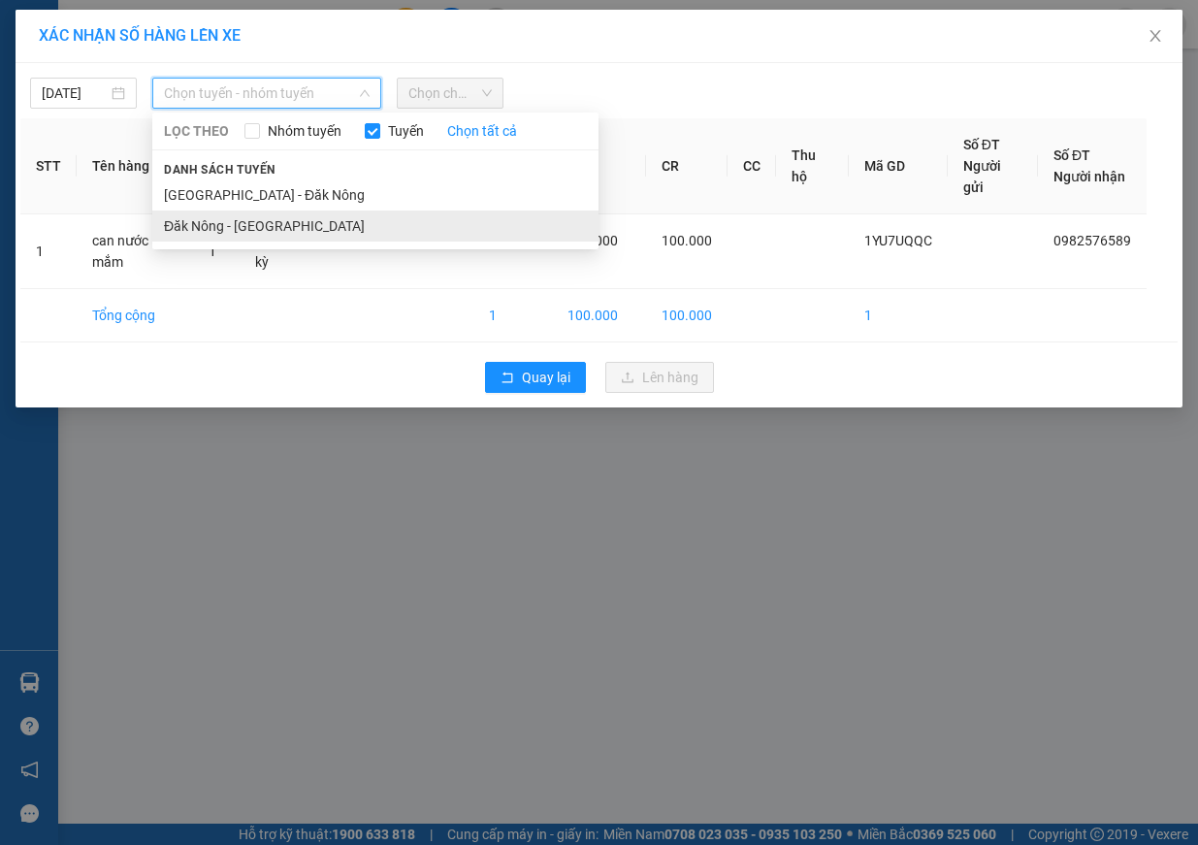
click at [265, 214] on li "Đăk Nông - [GEOGRAPHIC_DATA]" at bounding box center [375, 226] width 446 height 31
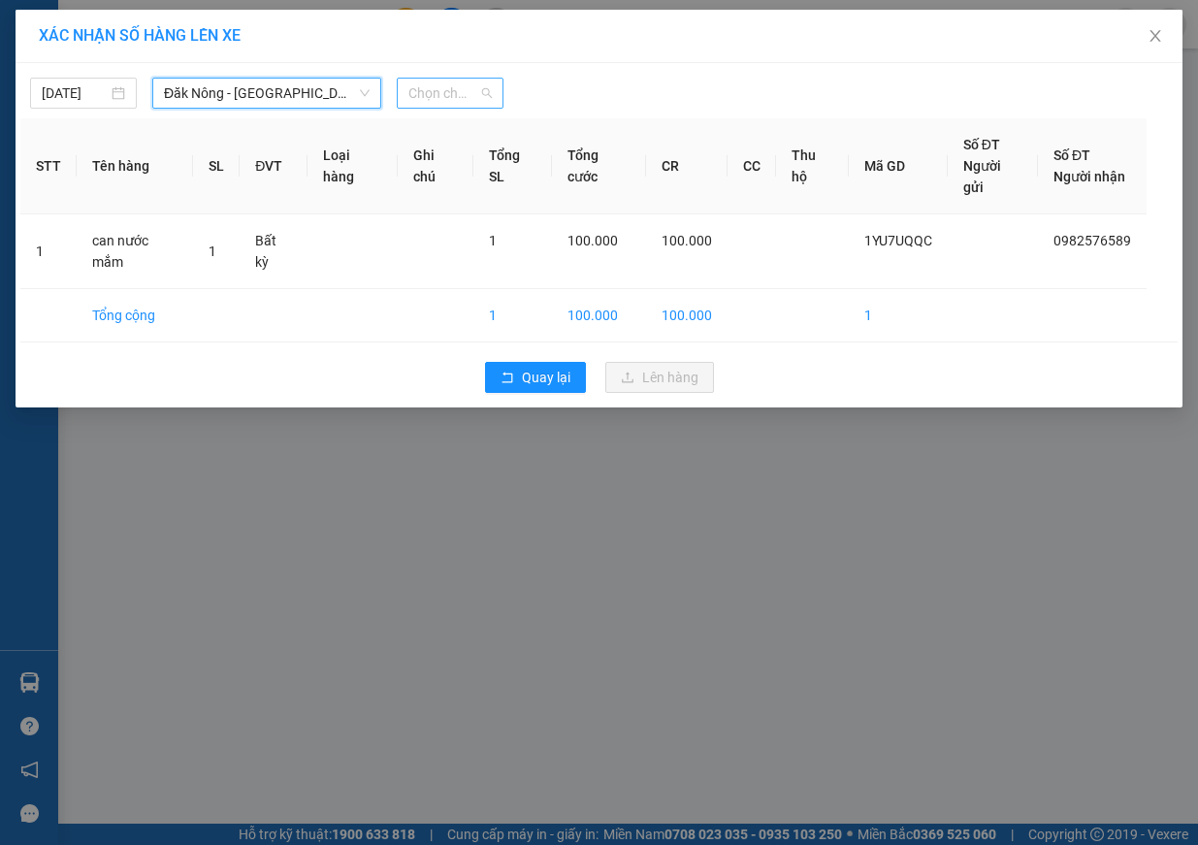
click at [449, 91] on span "Chọn chuyến" at bounding box center [449, 93] width 83 height 29
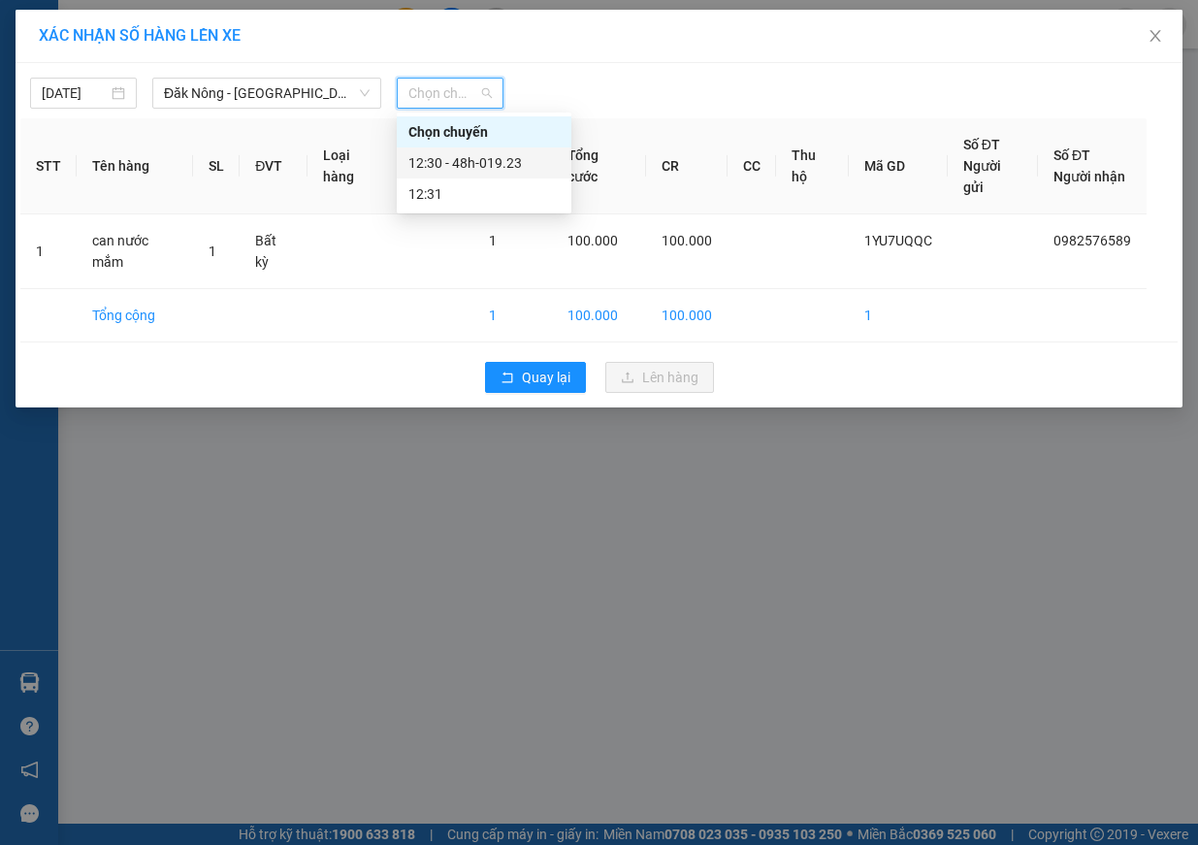
click at [523, 168] on div "12:30 - 48h-019.23" at bounding box center [483, 162] width 151 height 21
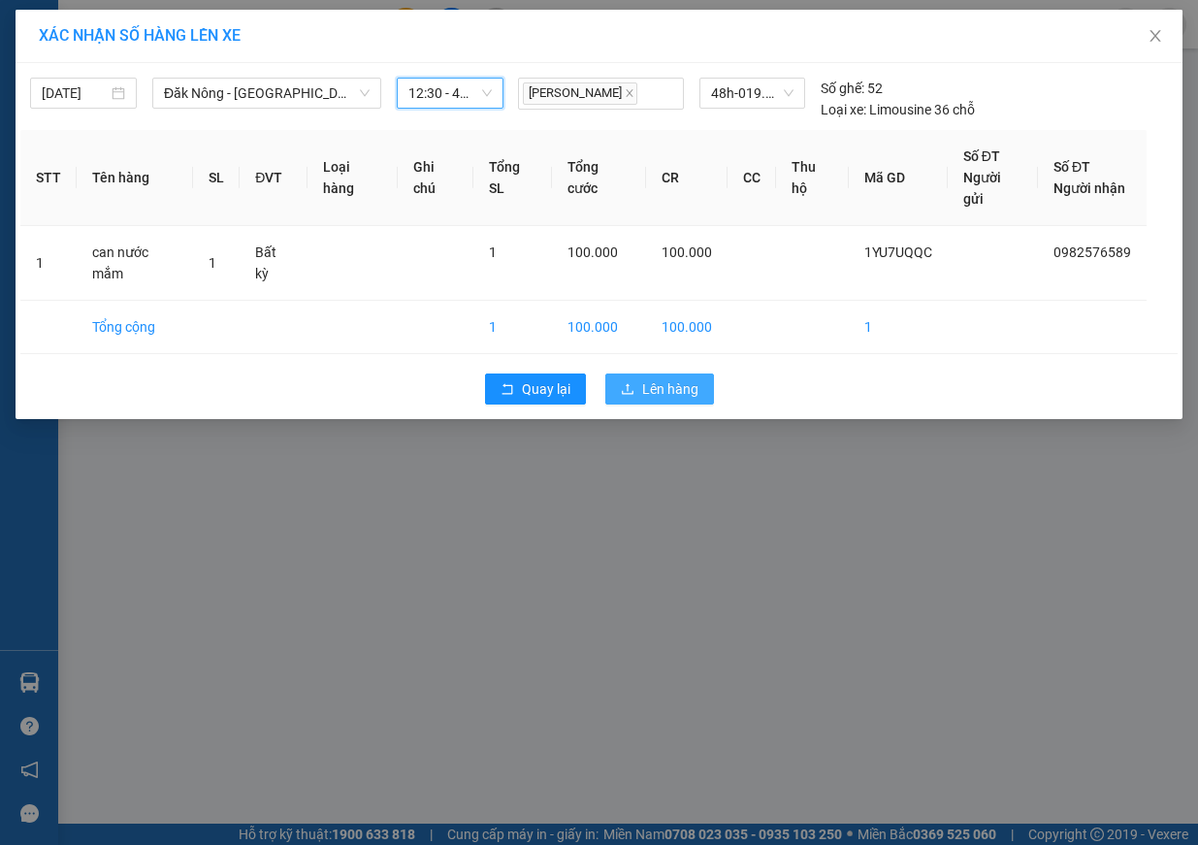
click at [675, 387] on span "Lên hàng" at bounding box center [670, 388] width 56 height 21
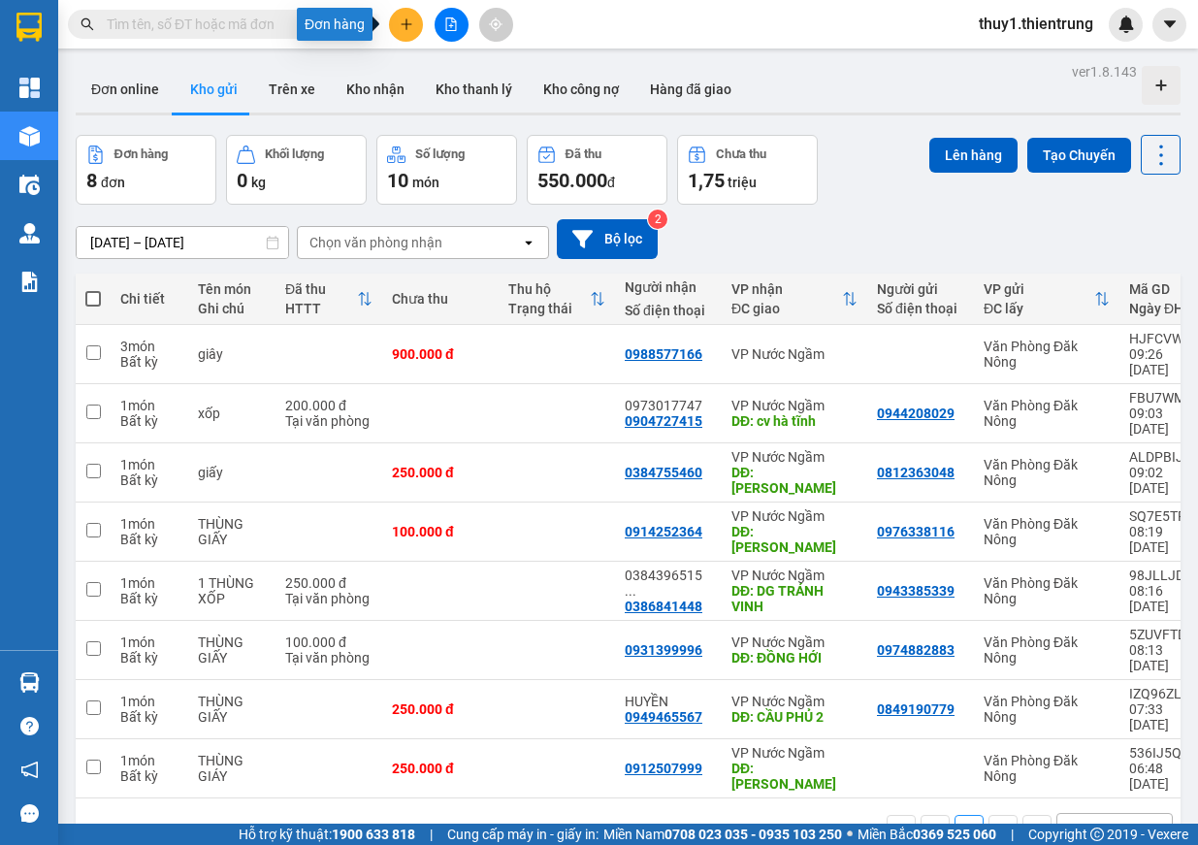
click at [400, 25] on icon "plus" at bounding box center [407, 24] width 14 height 14
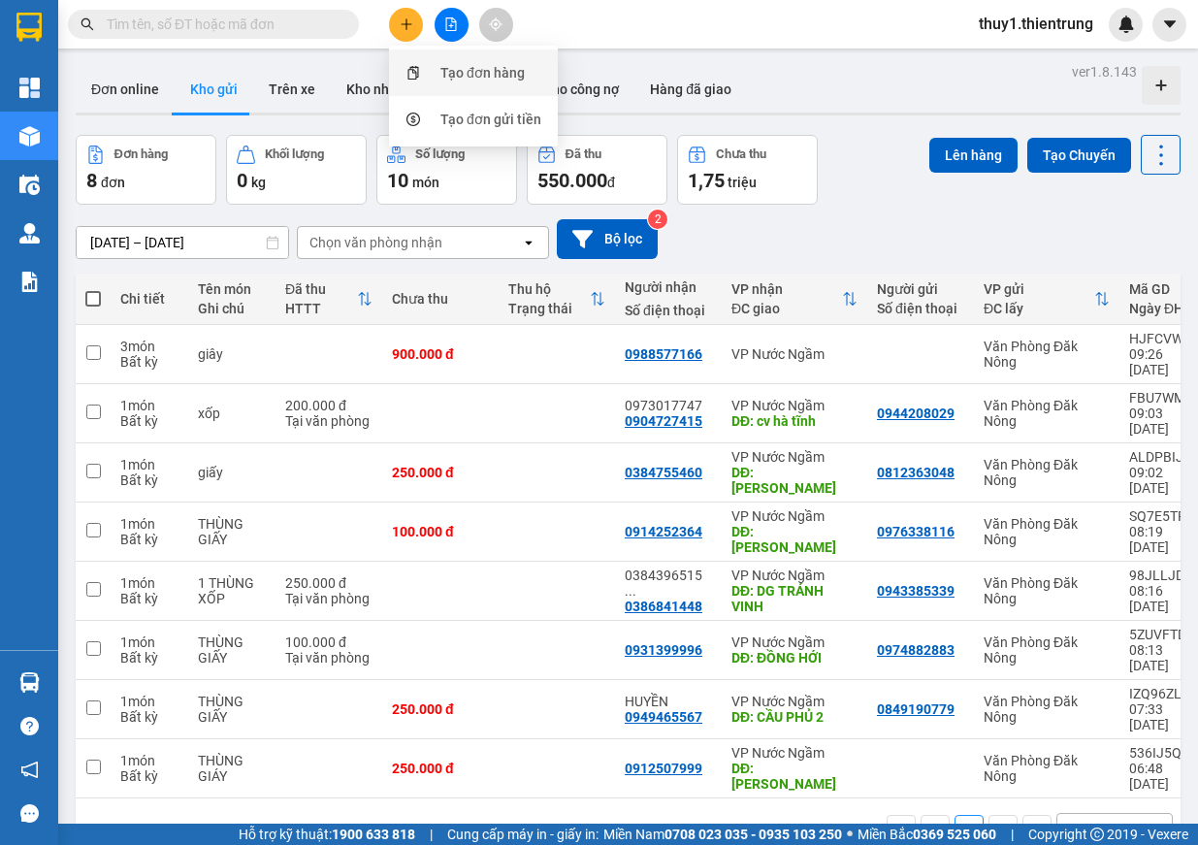
click at [434, 74] on div "Tạo đơn hàng" at bounding box center [474, 72] width 146 height 37
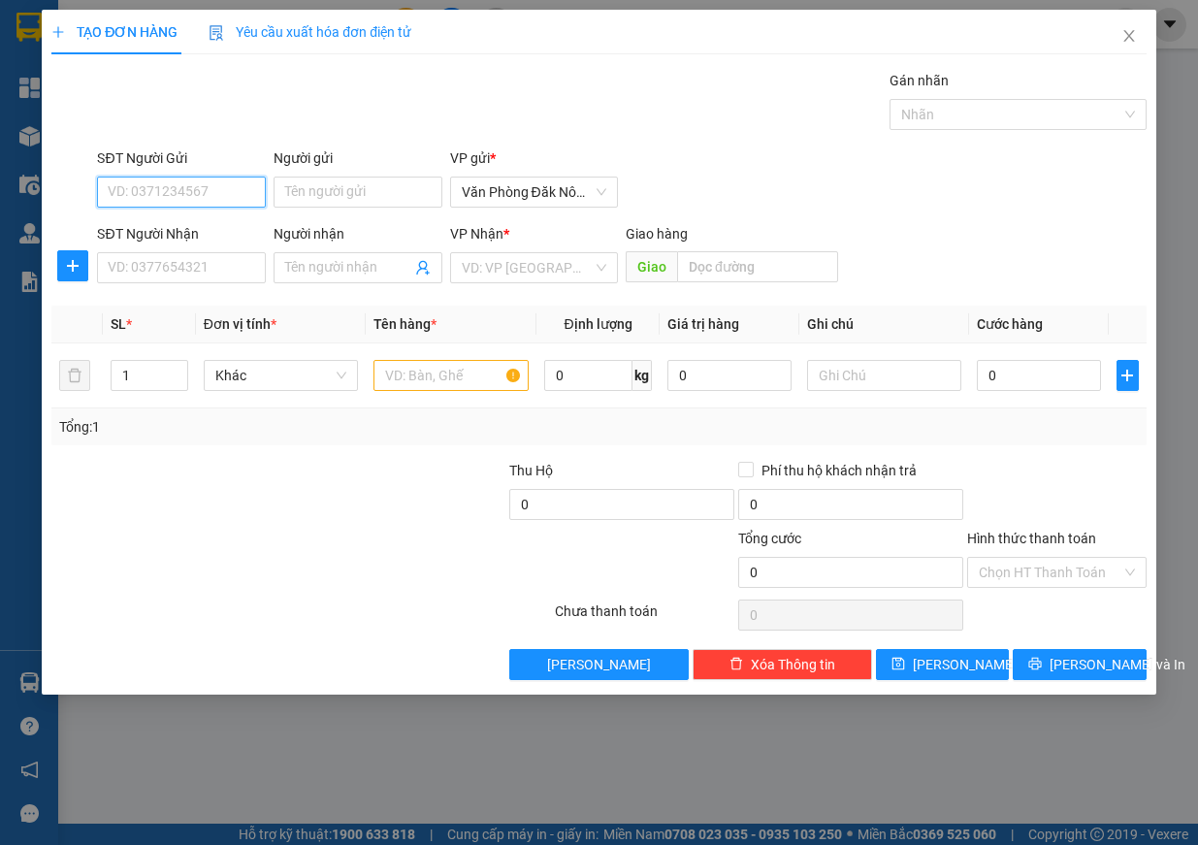
click at [167, 190] on input "SĐT Người Gửi" at bounding box center [181, 192] width 169 height 31
type input "0827382827"
click at [186, 262] on input "SĐT Người Nhận" at bounding box center [181, 267] width 169 height 31
type input "9"
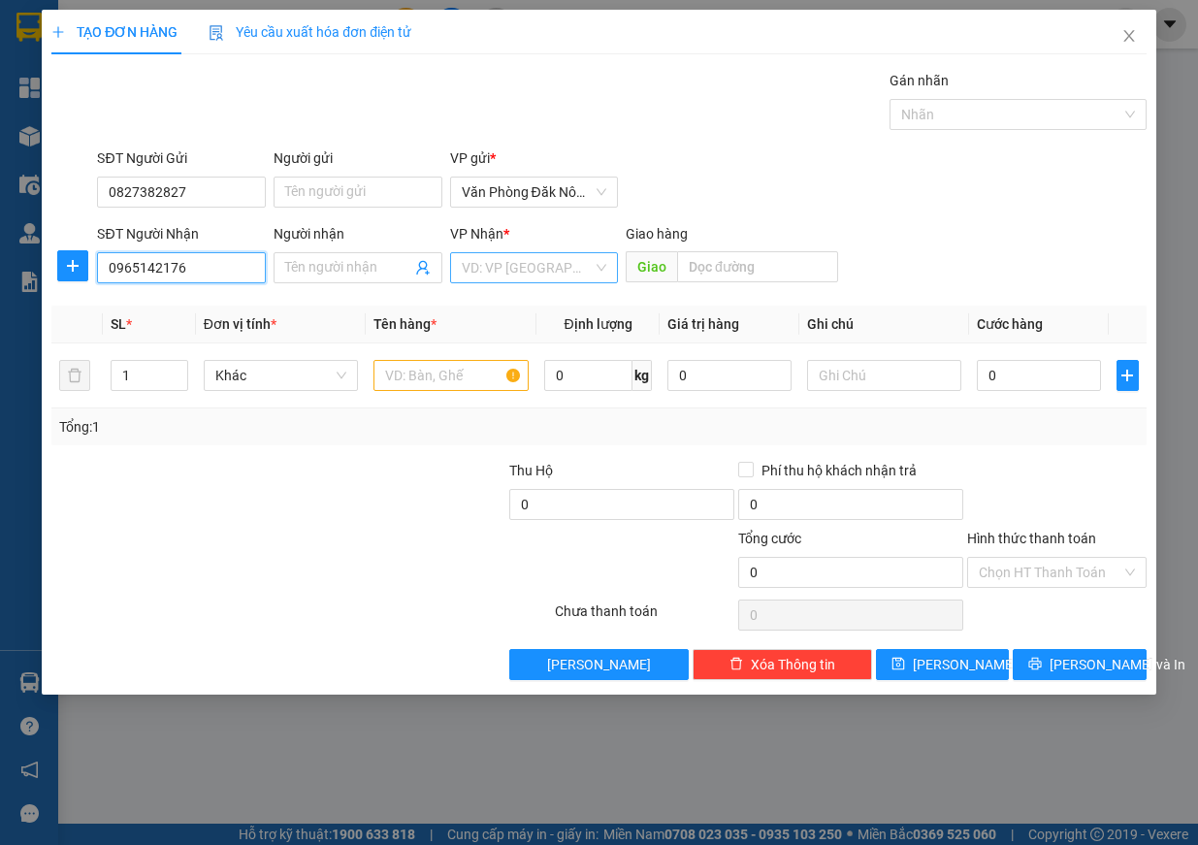
type input "0965142176"
click at [488, 274] on input "search" at bounding box center [528, 267] width 132 height 29
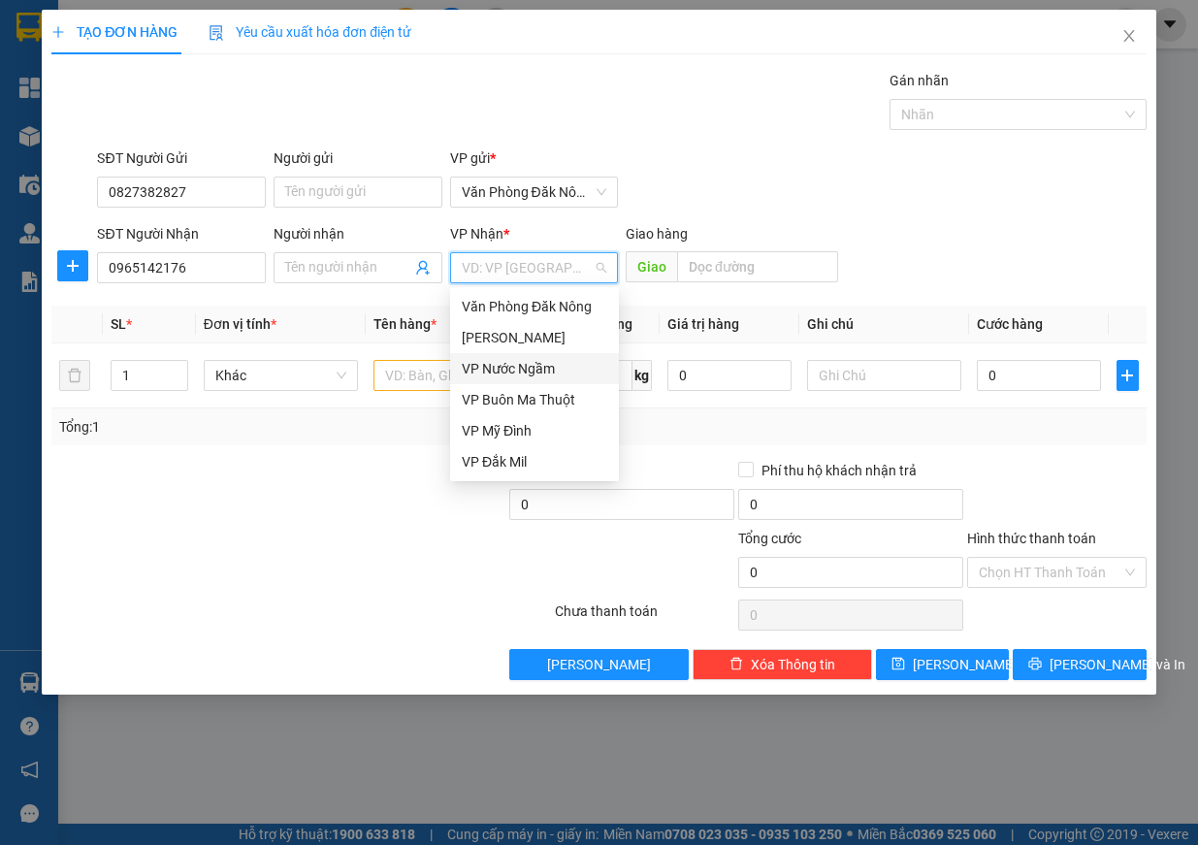
click at [532, 363] on div "VP Nước Ngầm" at bounding box center [535, 368] width 146 height 21
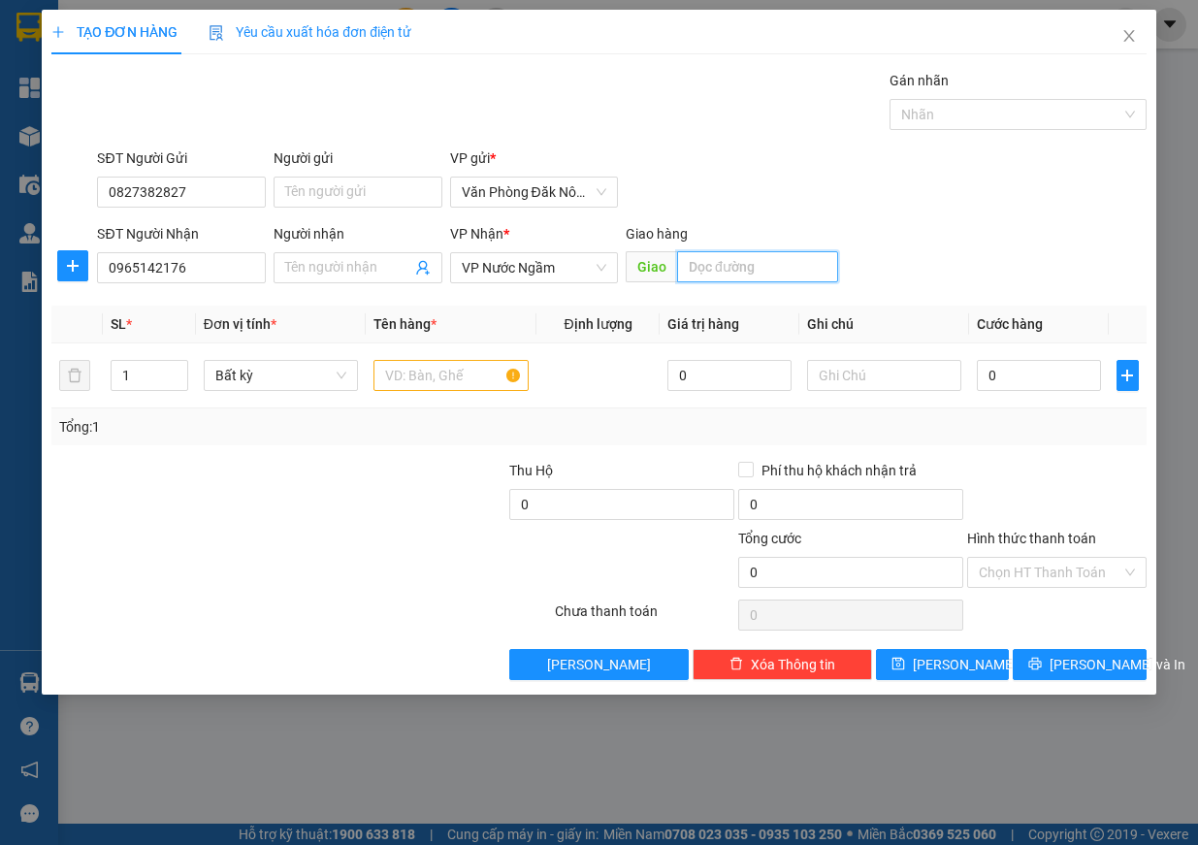
click at [697, 266] on input "text" at bounding box center [757, 266] width 161 height 31
type input "quán dốc"
click at [477, 370] on input "text" at bounding box center [451, 375] width 155 height 31
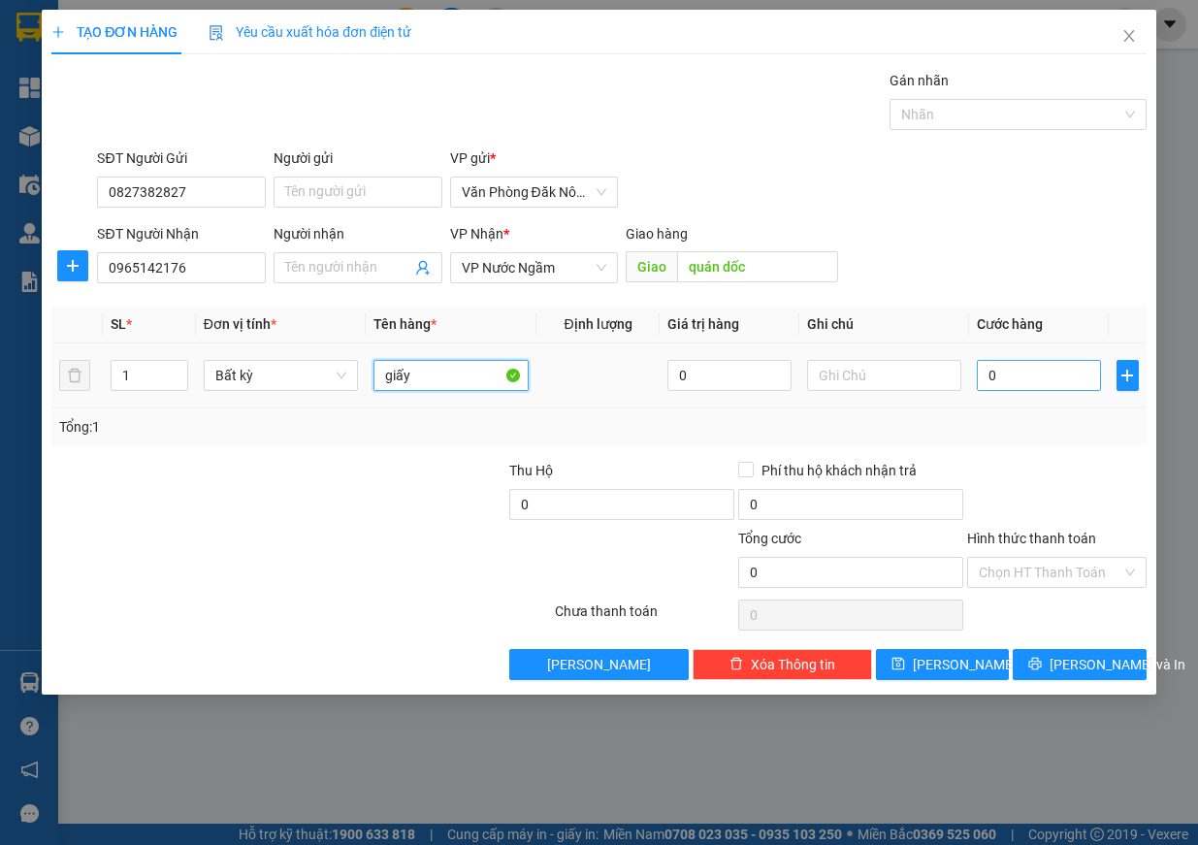
type input "giấy"
click at [1019, 381] on input "0" at bounding box center [1039, 375] width 124 height 31
type input "1"
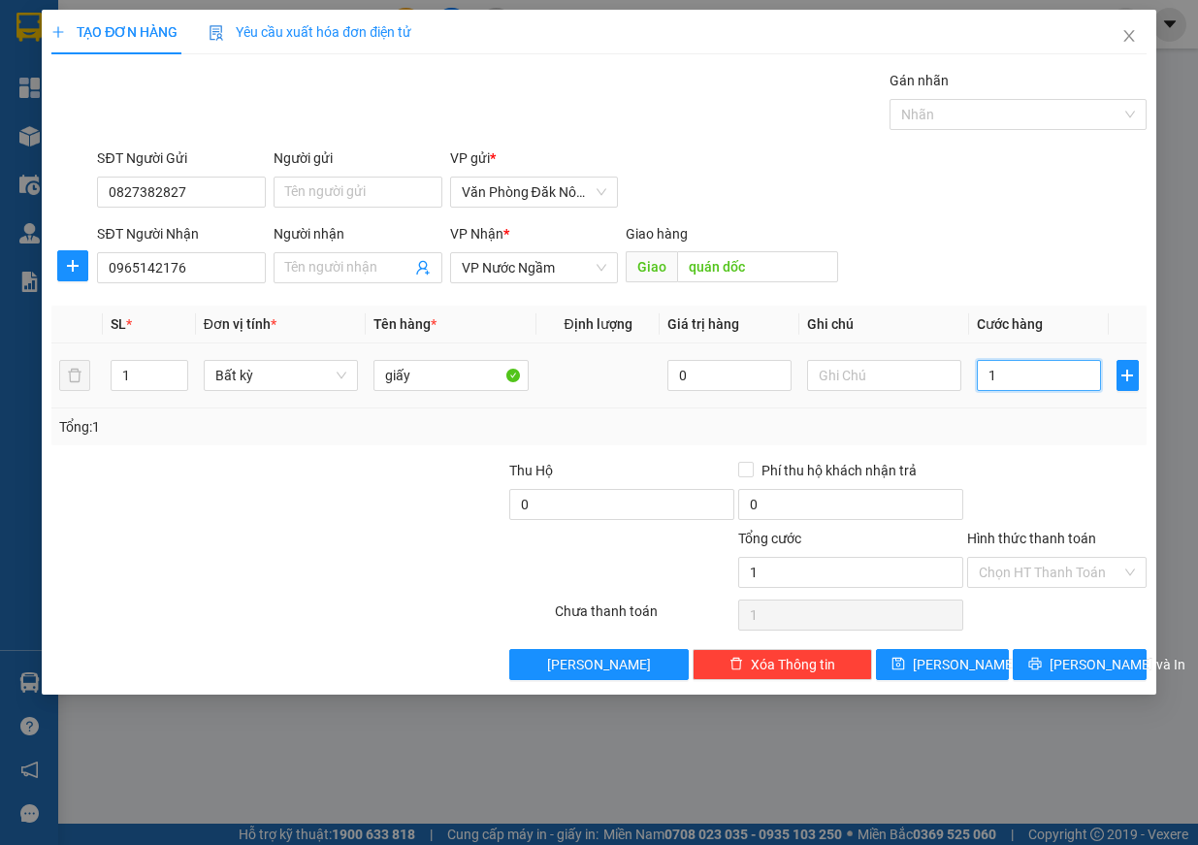
type input "10"
type input "100"
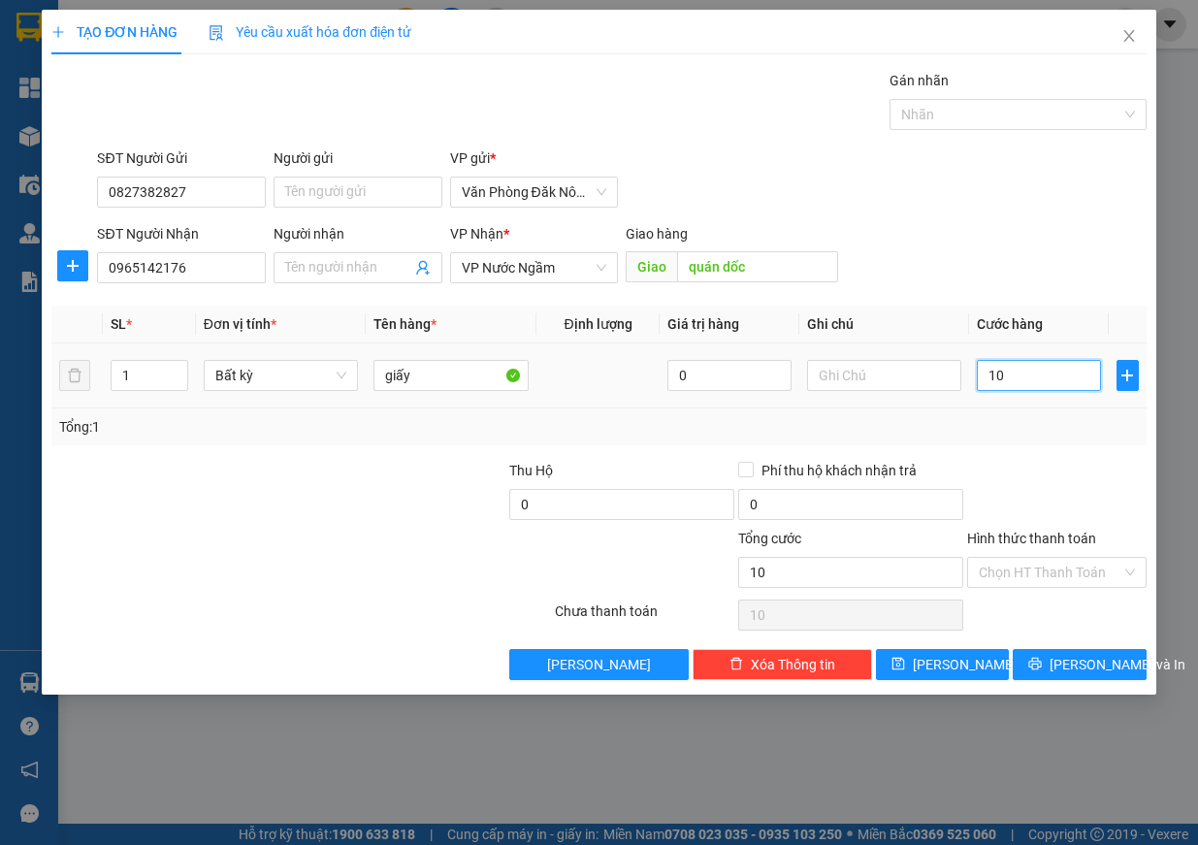
type input "100"
type input "1.000"
type input "10.000"
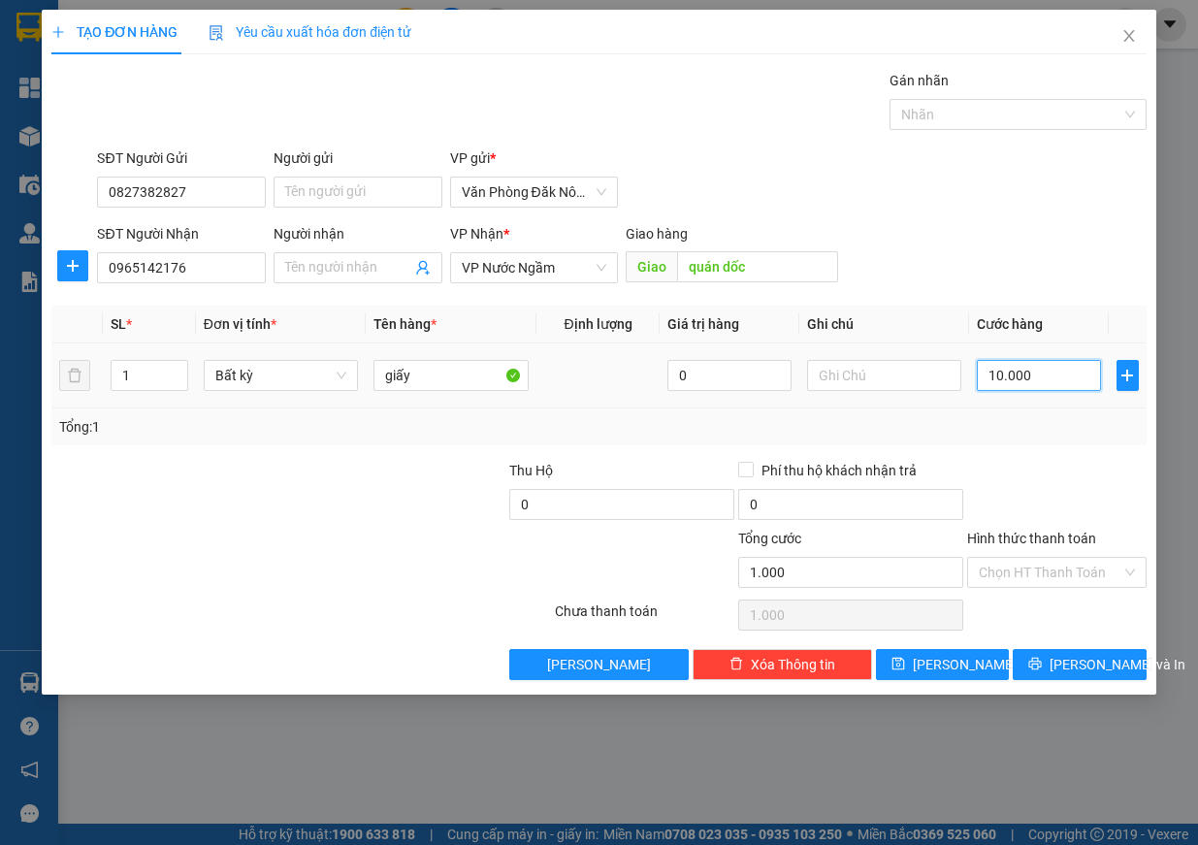
type input "10.000"
type input "100.000"
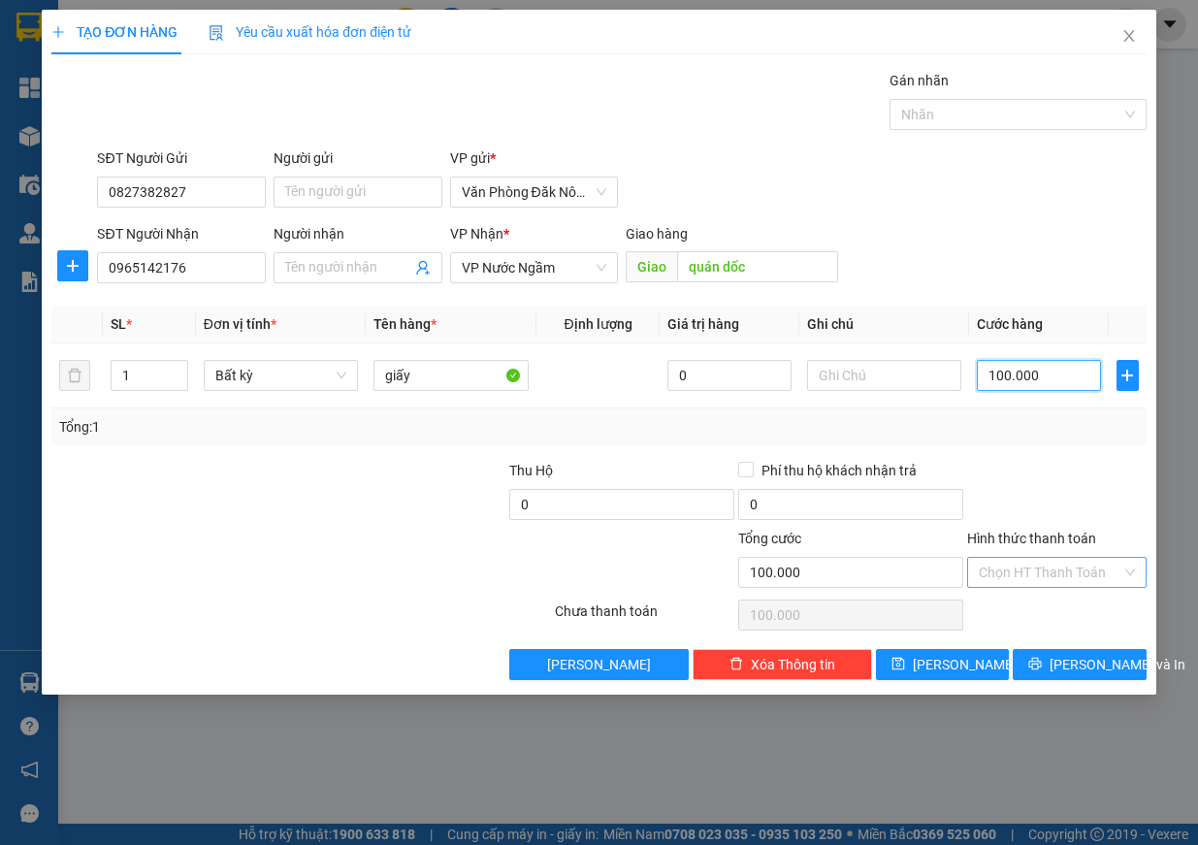
type input "100.000"
click at [1072, 571] on input "Hình thức thanh toán" at bounding box center [1050, 572] width 143 height 29
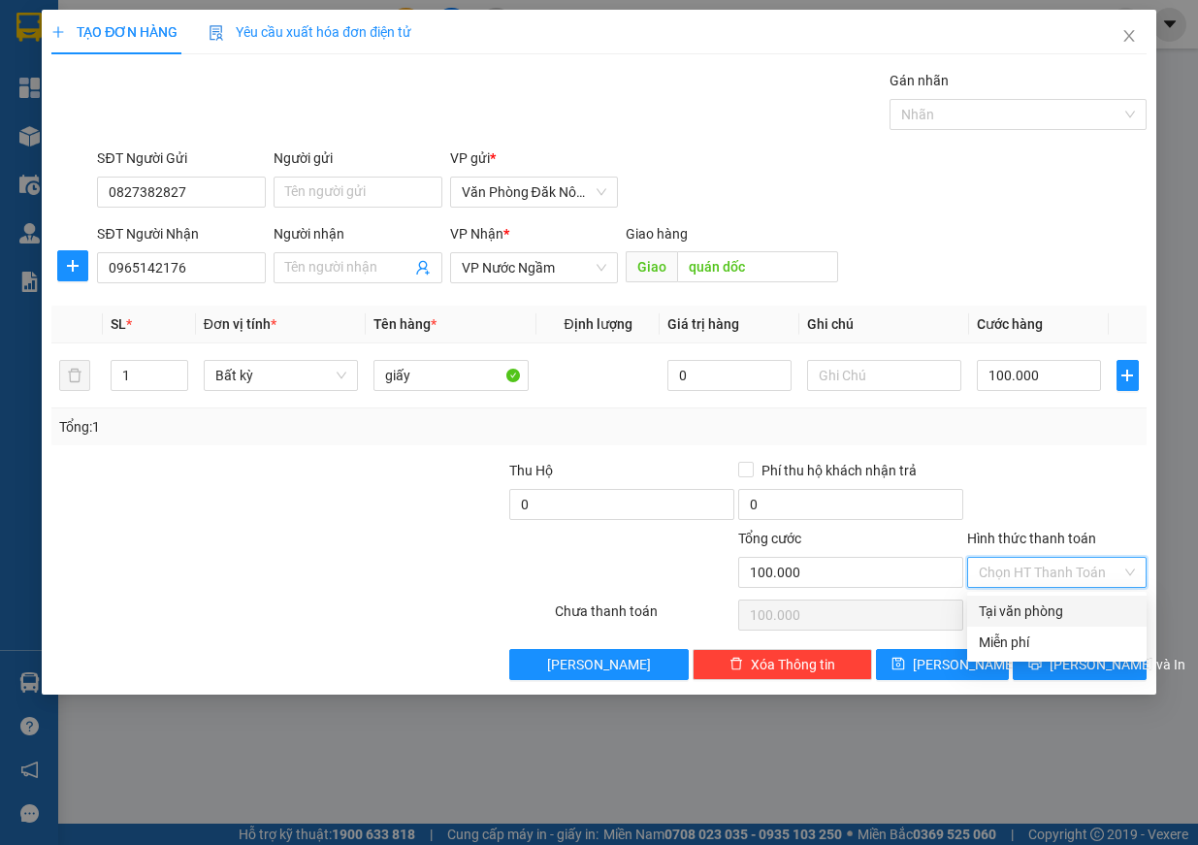
click at [1053, 611] on div "Tại văn phòng" at bounding box center [1057, 611] width 156 height 21
type input "0"
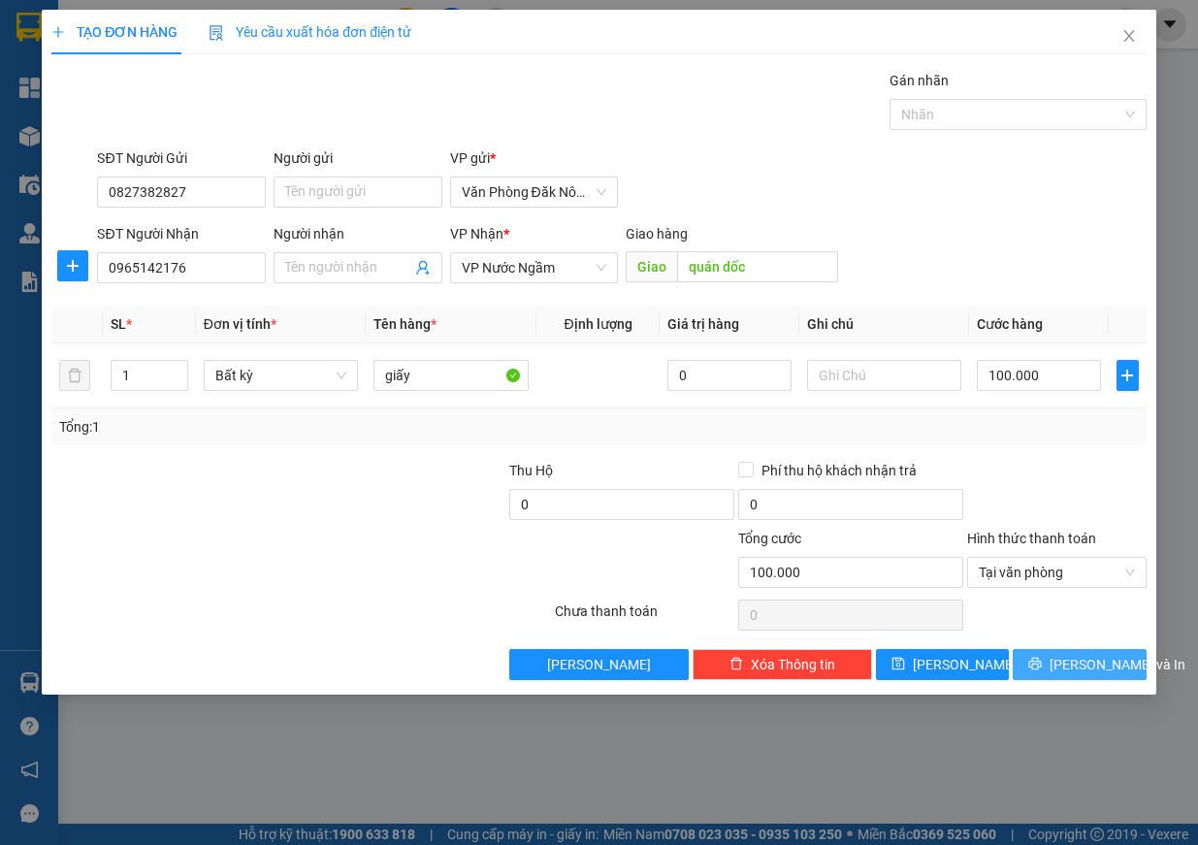
click at [1096, 676] on button "Lưu và In" at bounding box center [1080, 664] width 134 height 31
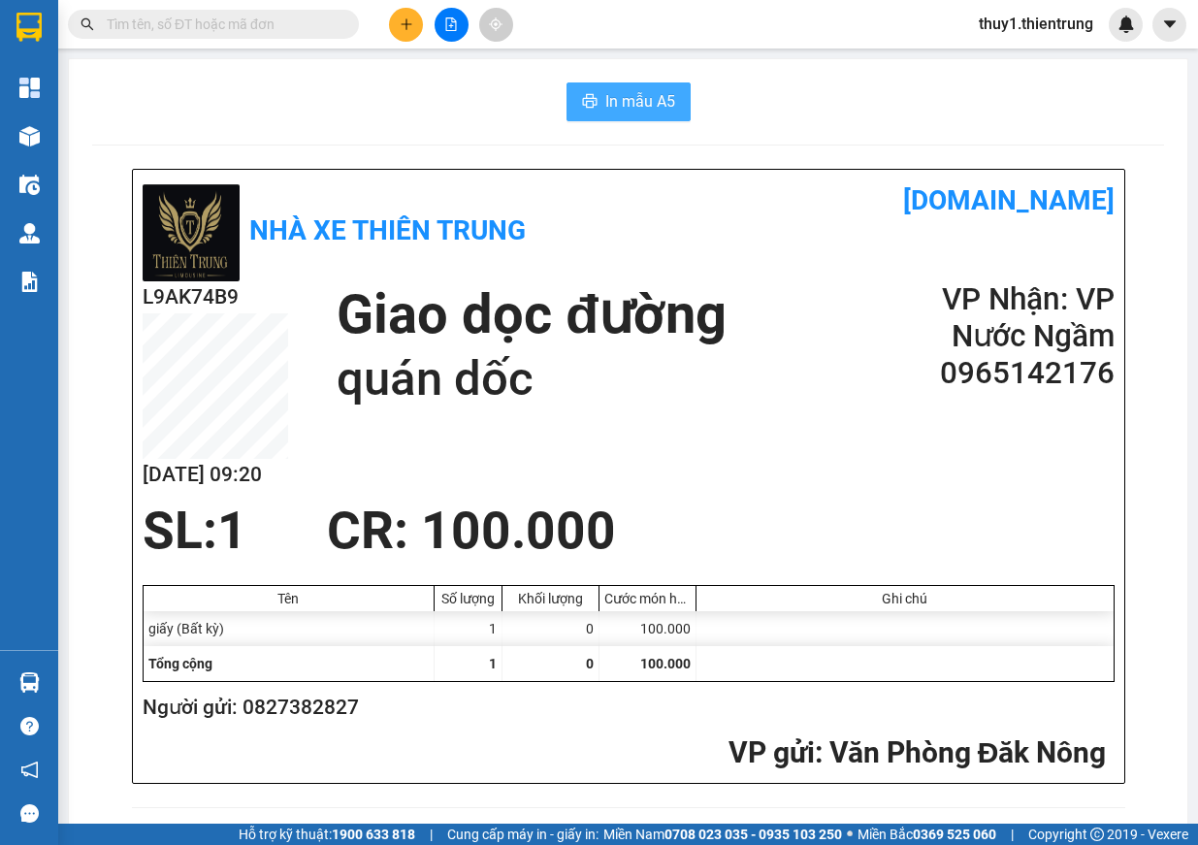
drag, startPoint x: 632, startPoint y: 95, endPoint x: 951, endPoint y: 276, distance: 366.7
click at [632, 96] on span "In mẫu A5" at bounding box center [640, 101] width 70 height 24
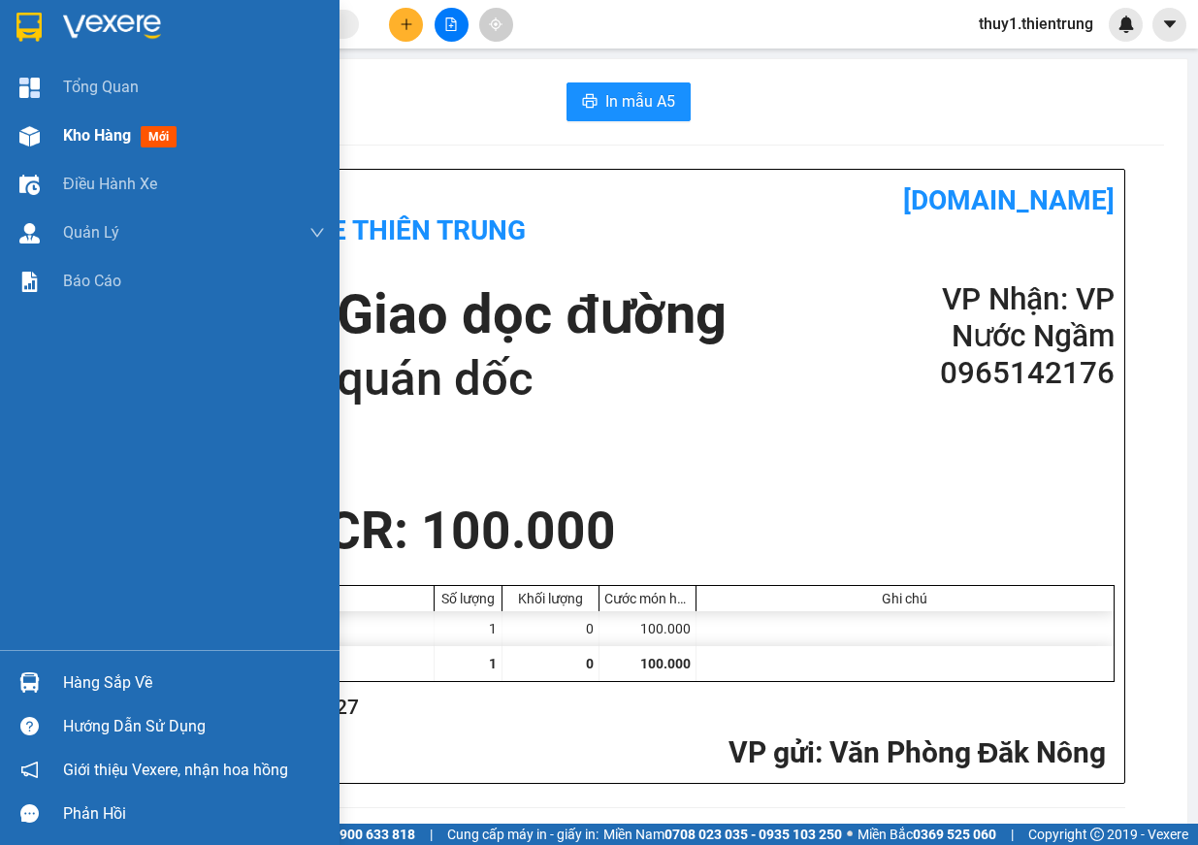
click at [25, 132] on img at bounding box center [29, 136] width 20 height 20
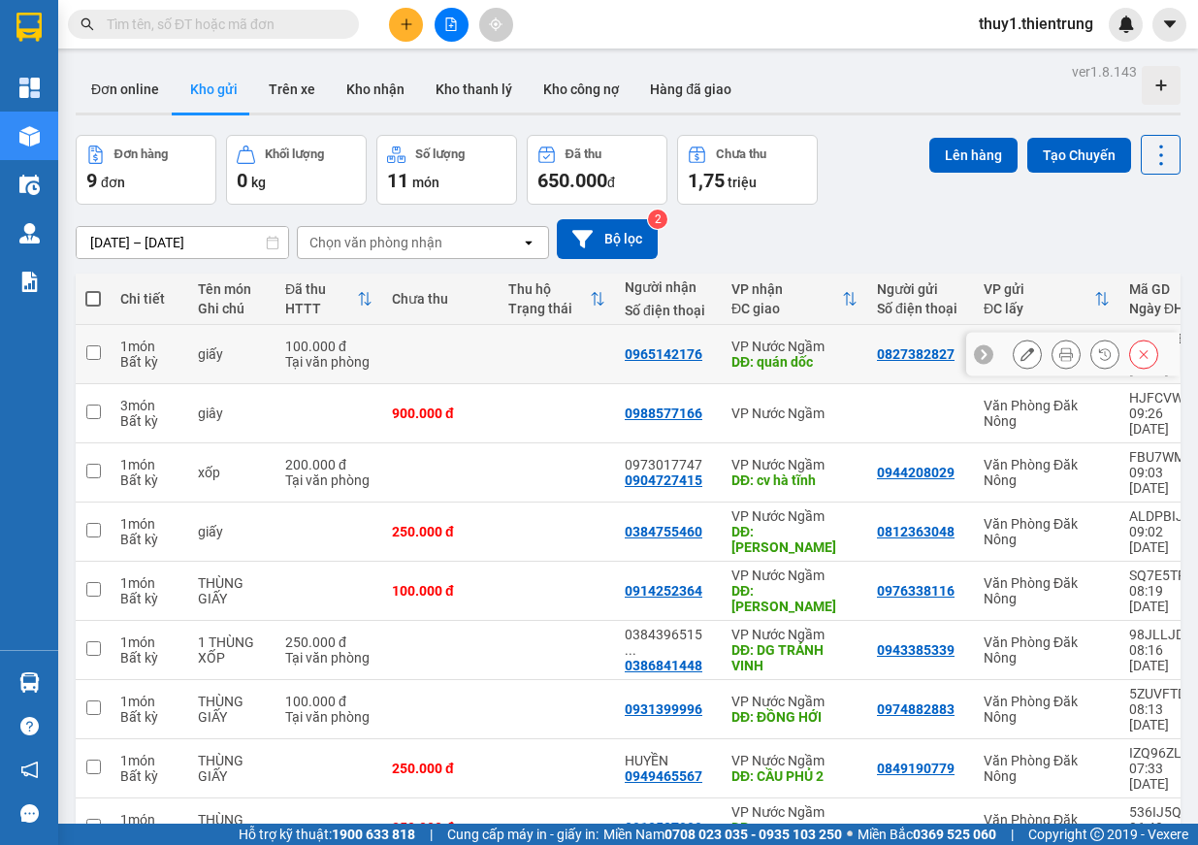
click at [121, 354] on div "Bất kỳ" at bounding box center [149, 362] width 58 height 16
checkbox input "true"
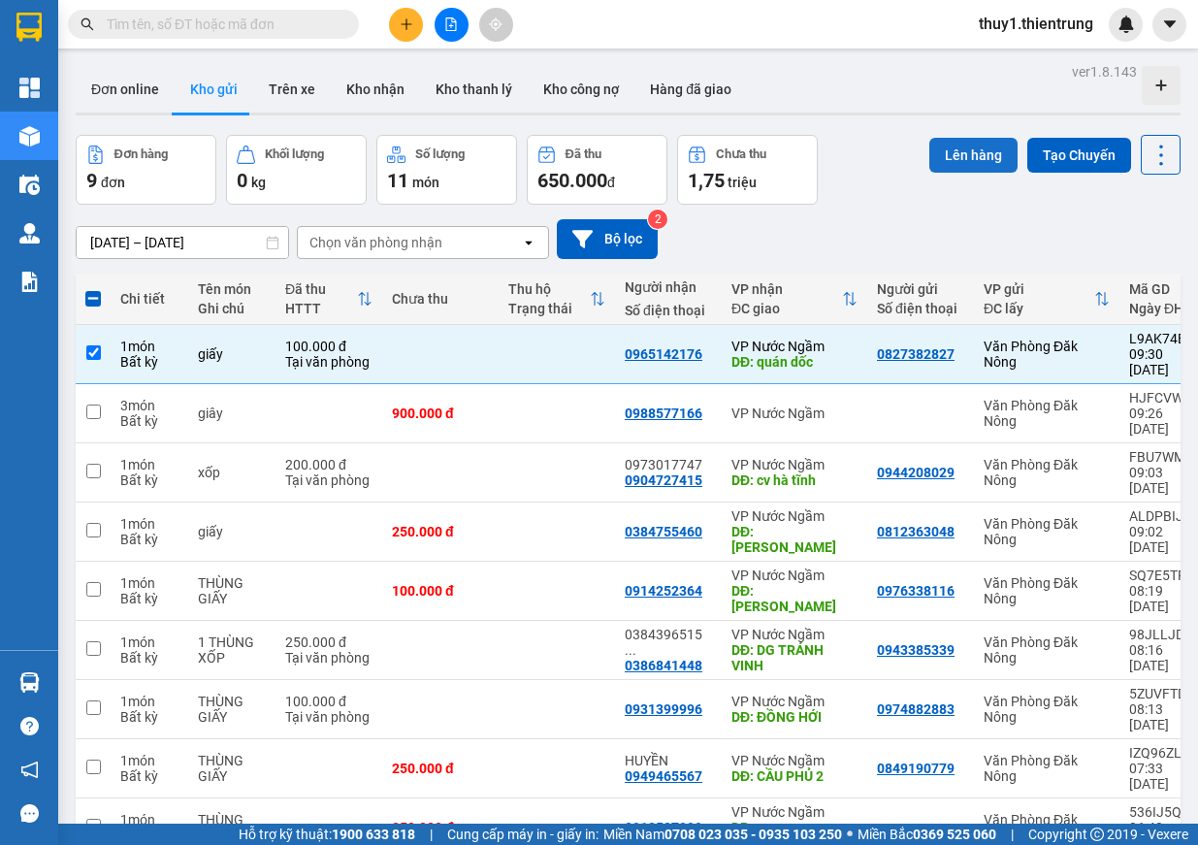
click at [969, 148] on button "Lên hàng" at bounding box center [973, 155] width 88 height 35
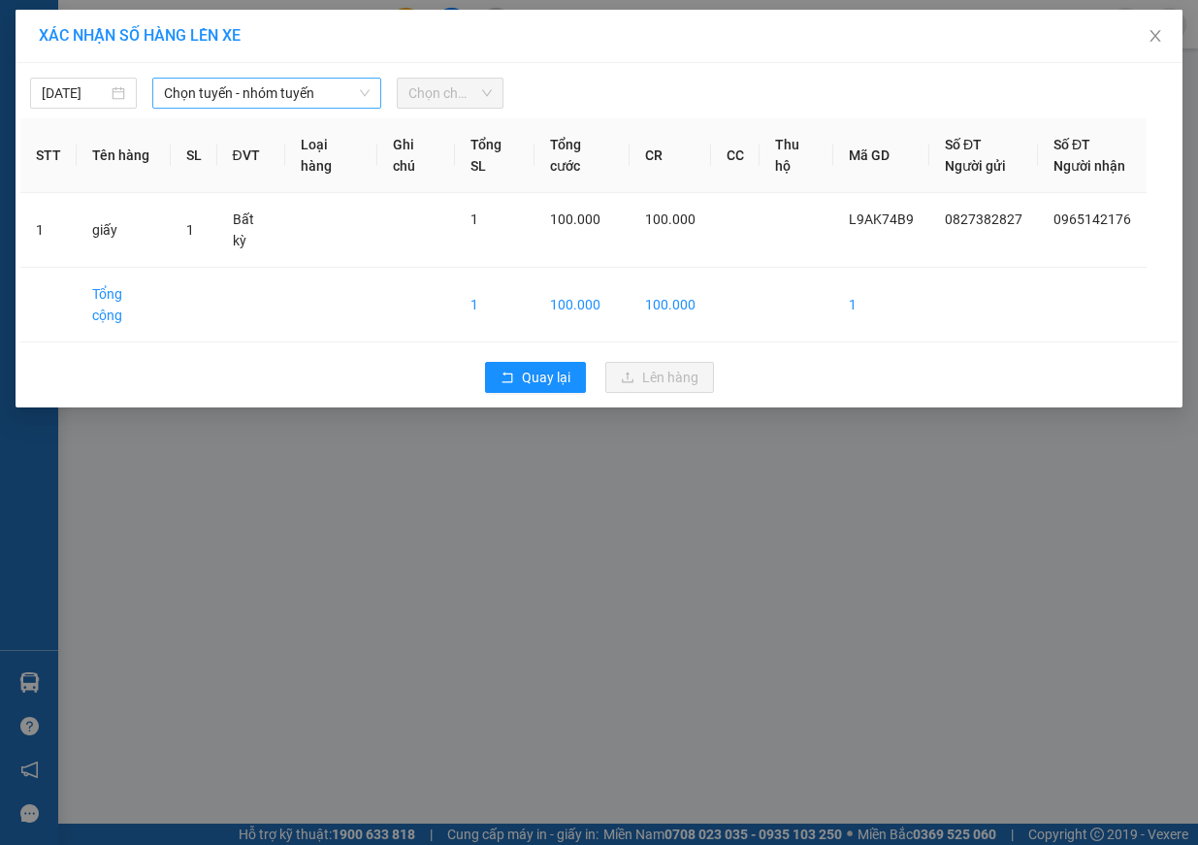
click at [310, 96] on span "Chọn tuyến - nhóm tuyến" at bounding box center [267, 93] width 206 height 29
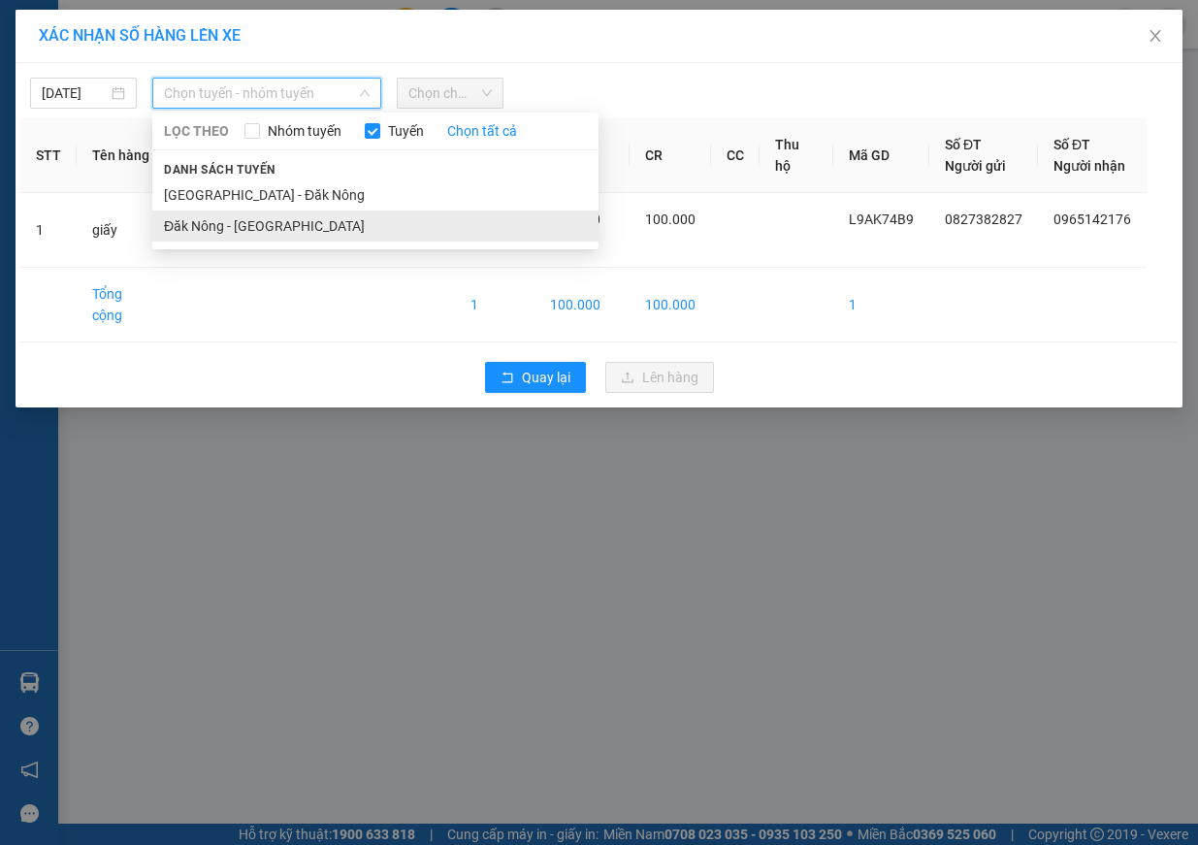
click at [275, 217] on li "Đăk Nông - [GEOGRAPHIC_DATA]" at bounding box center [375, 226] width 446 height 31
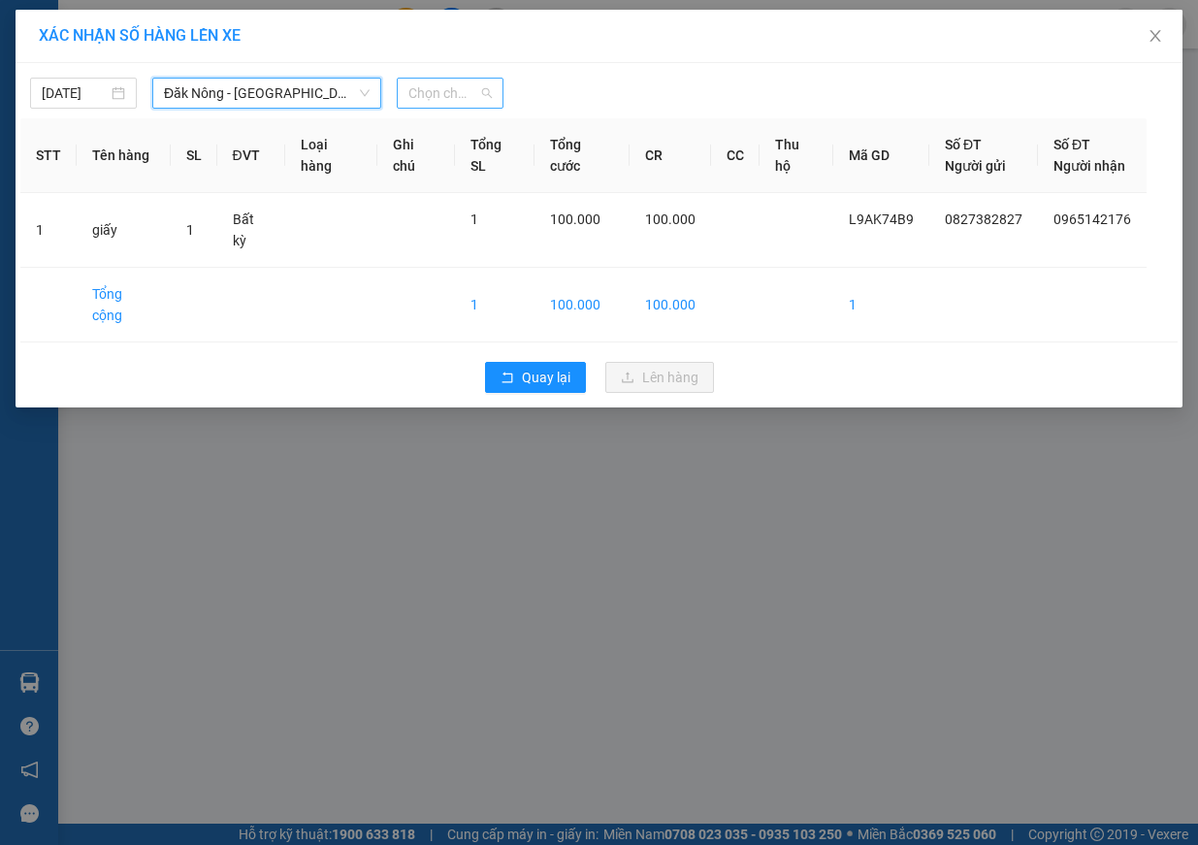
click at [460, 92] on span "Chọn chuyến" at bounding box center [449, 93] width 83 height 29
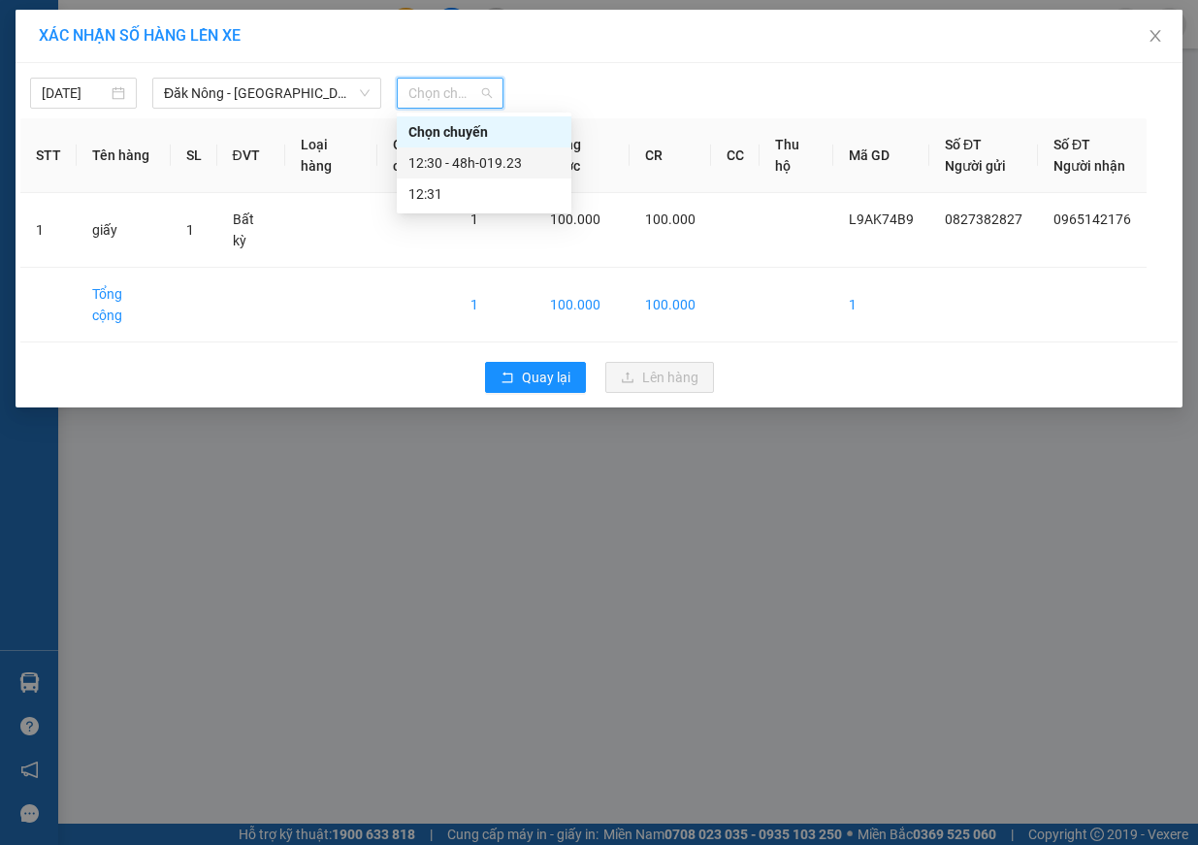
click at [486, 165] on div "12:30 - 48h-019.23" at bounding box center [483, 162] width 151 height 21
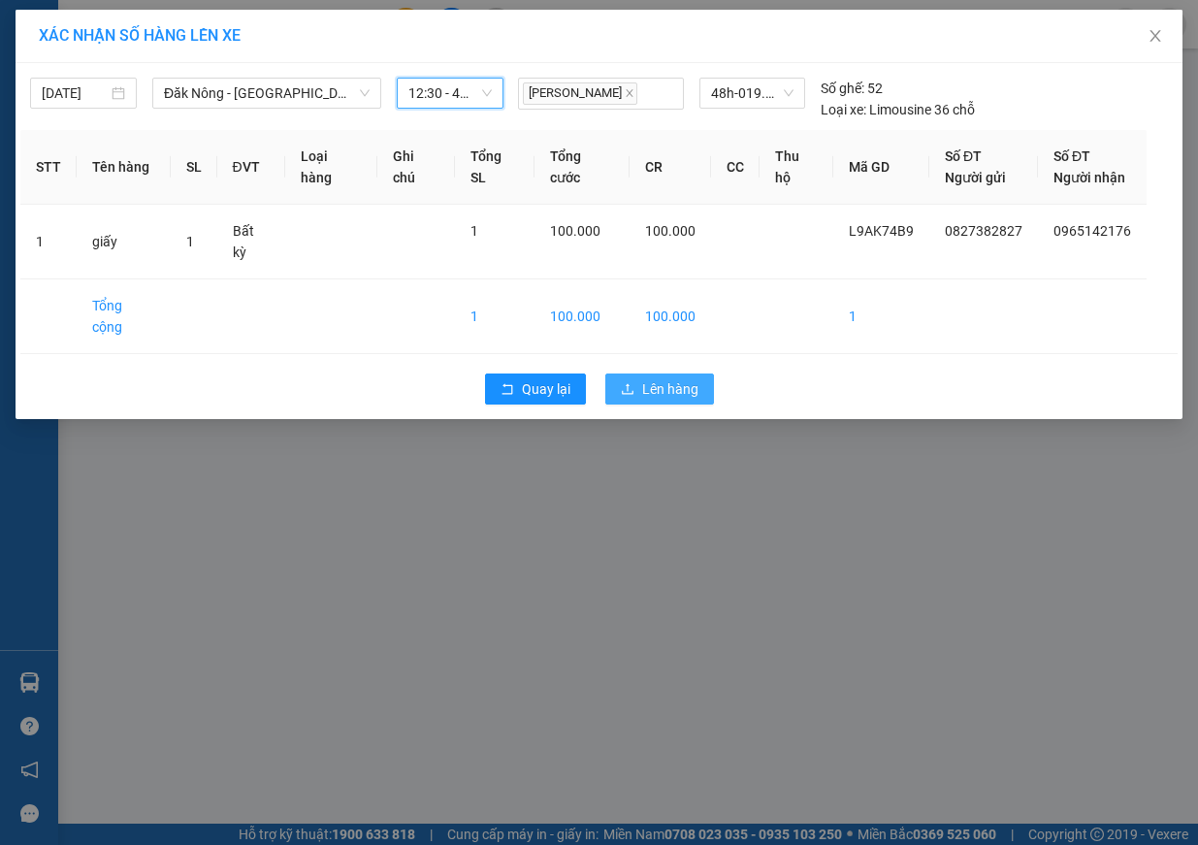
click at [648, 378] on span "Lên hàng" at bounding box center [670, 388] width 56 height 21
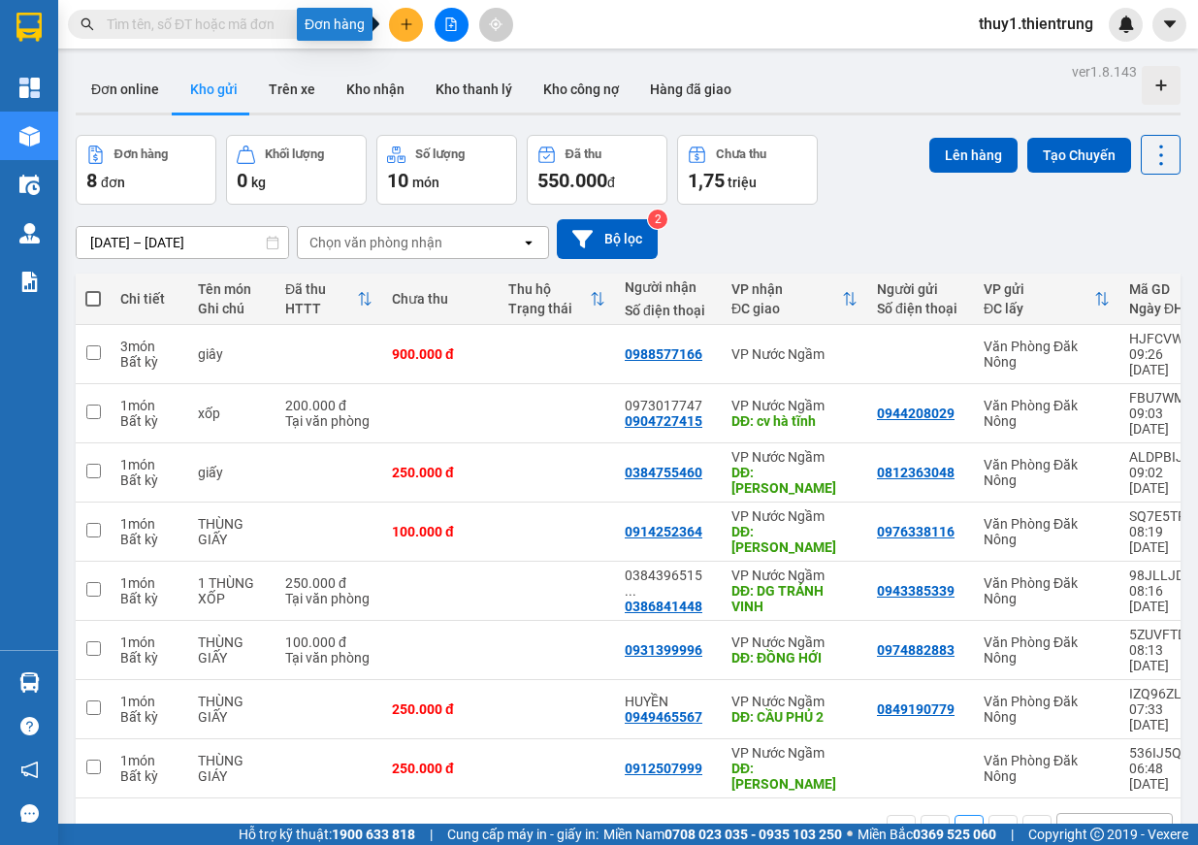
click at [407, 25] on icon "plus" at bounding box center [407, 24] width 14 height 14
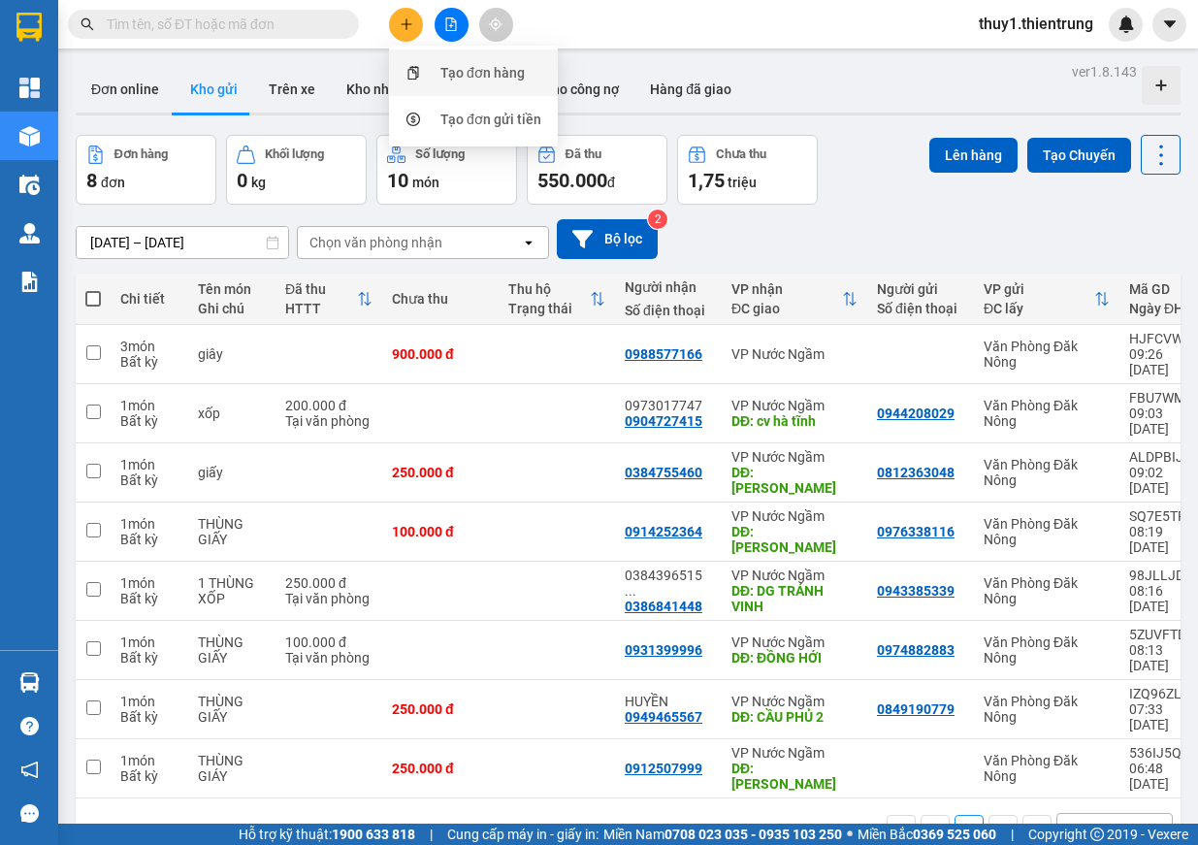
click at [453, 74] on div "Tạo đơn hàng" at bounding box center [482, 72] width 84 height 21
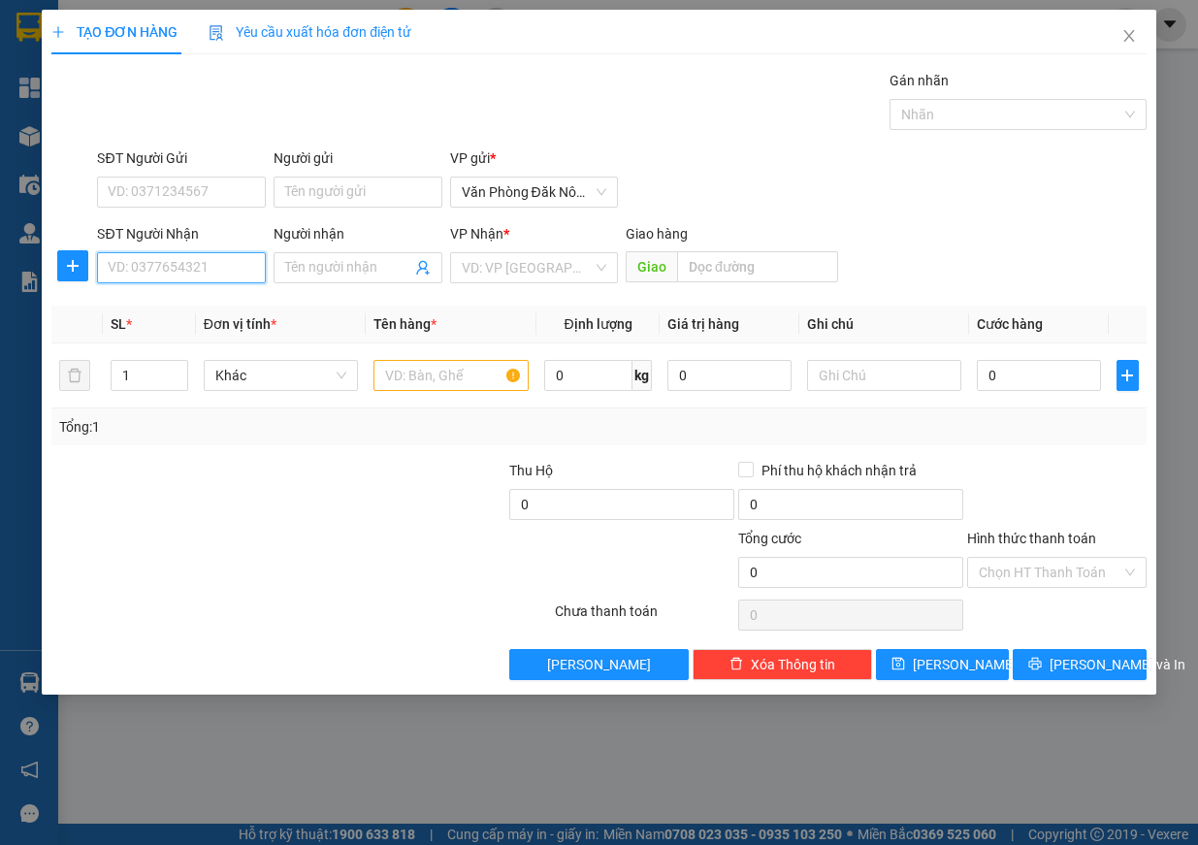
click at [192, 258] on input "SĐT Người Nhận" at bounding box center [181, 267] width 169 height 31
type input "0339099083"
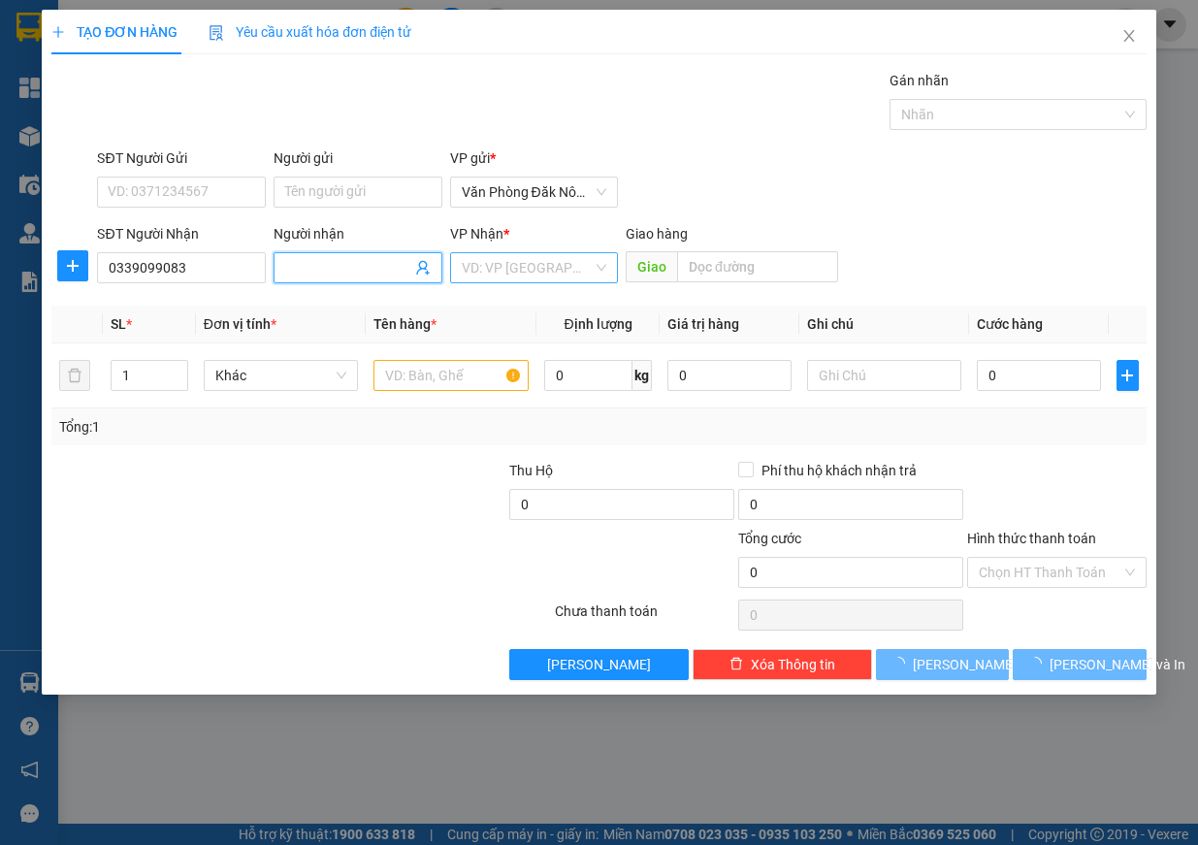
click at [503, 267] on input "search" at bounding box center [528, 267] width 132 height 29
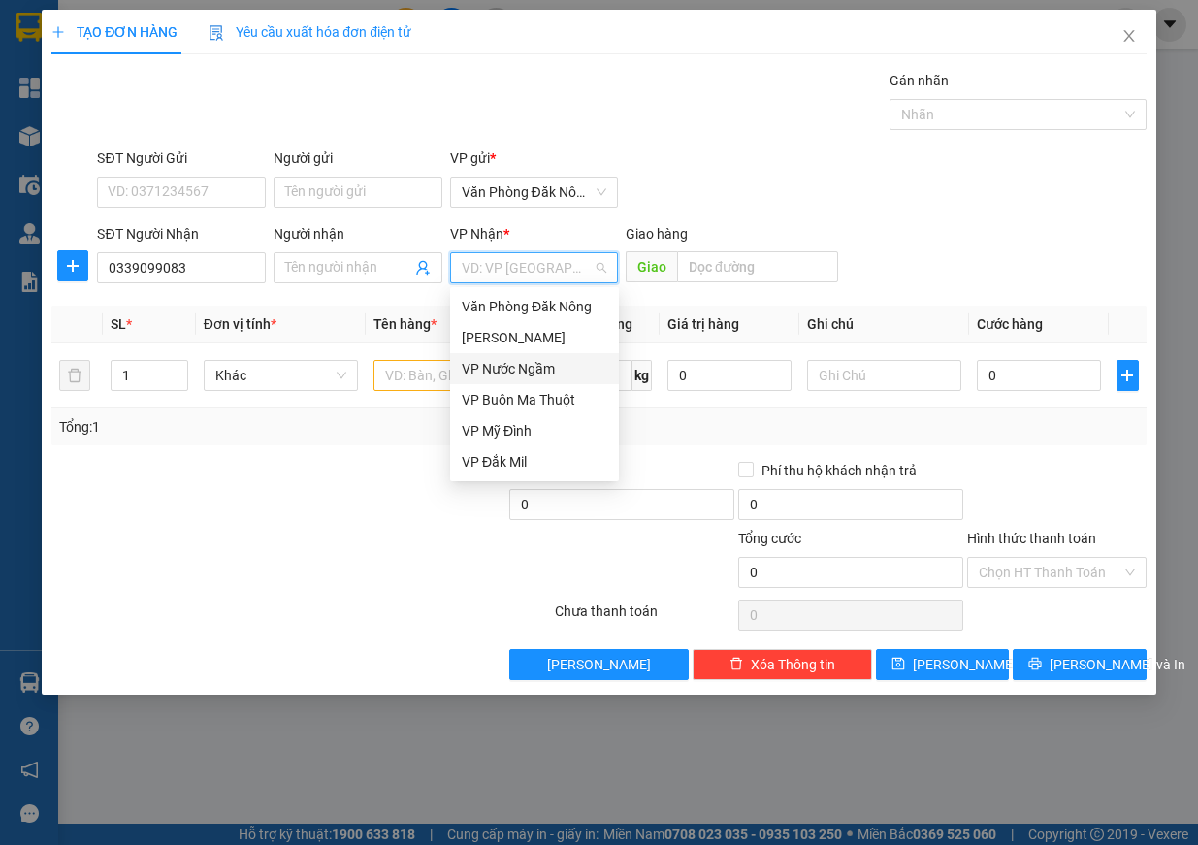
click at [550, 374] on div "VP Nước Ngầm" at bounding box center [535, 368] width 146 height 21
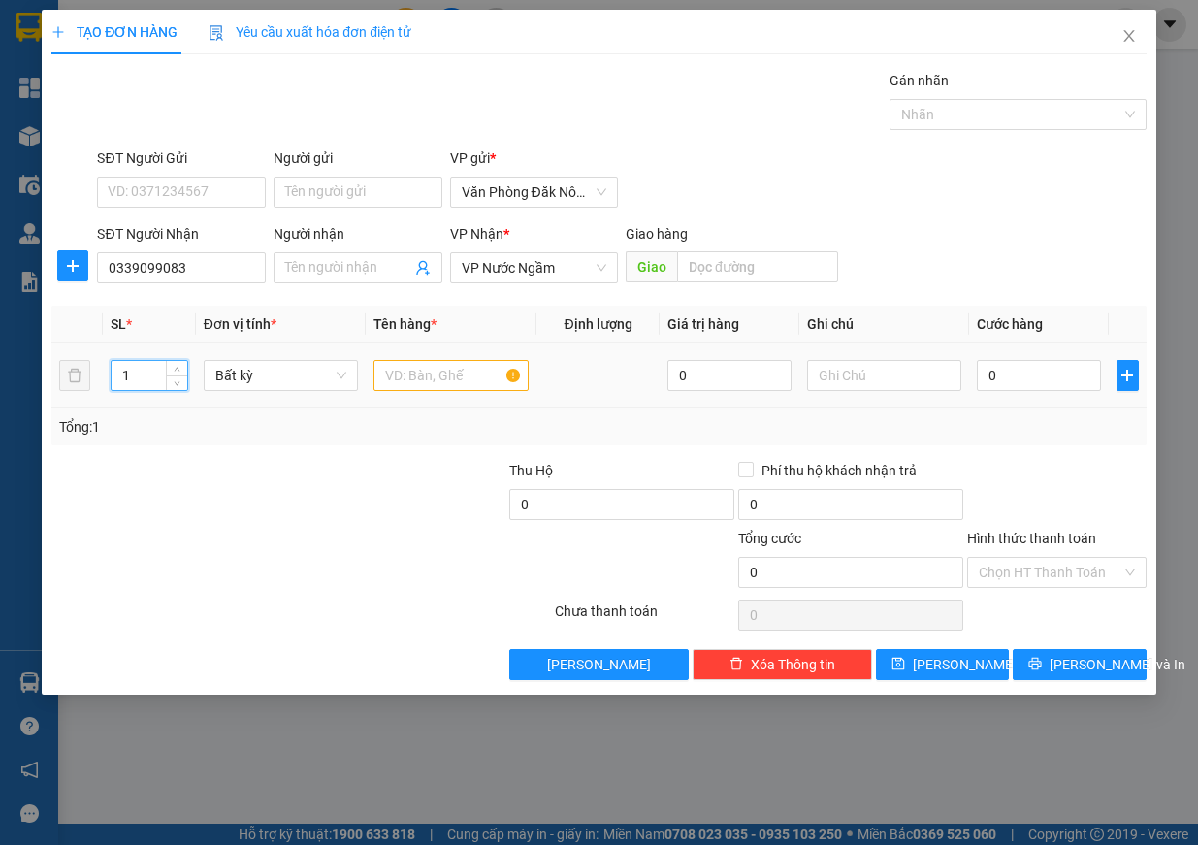
drag, startPoint x: 147, startPoint y: 375, endPoint x: 118, endPoint y: 375, distance: 29.1
click at [118, 375] on input "1" at bounding box center [150, 375] width 76 height 29
type input "2"
click at [442, 368] on input "text" at bounding box center [451, 375] width 155 height 31
type input "giáy + 1 bọc bơ"
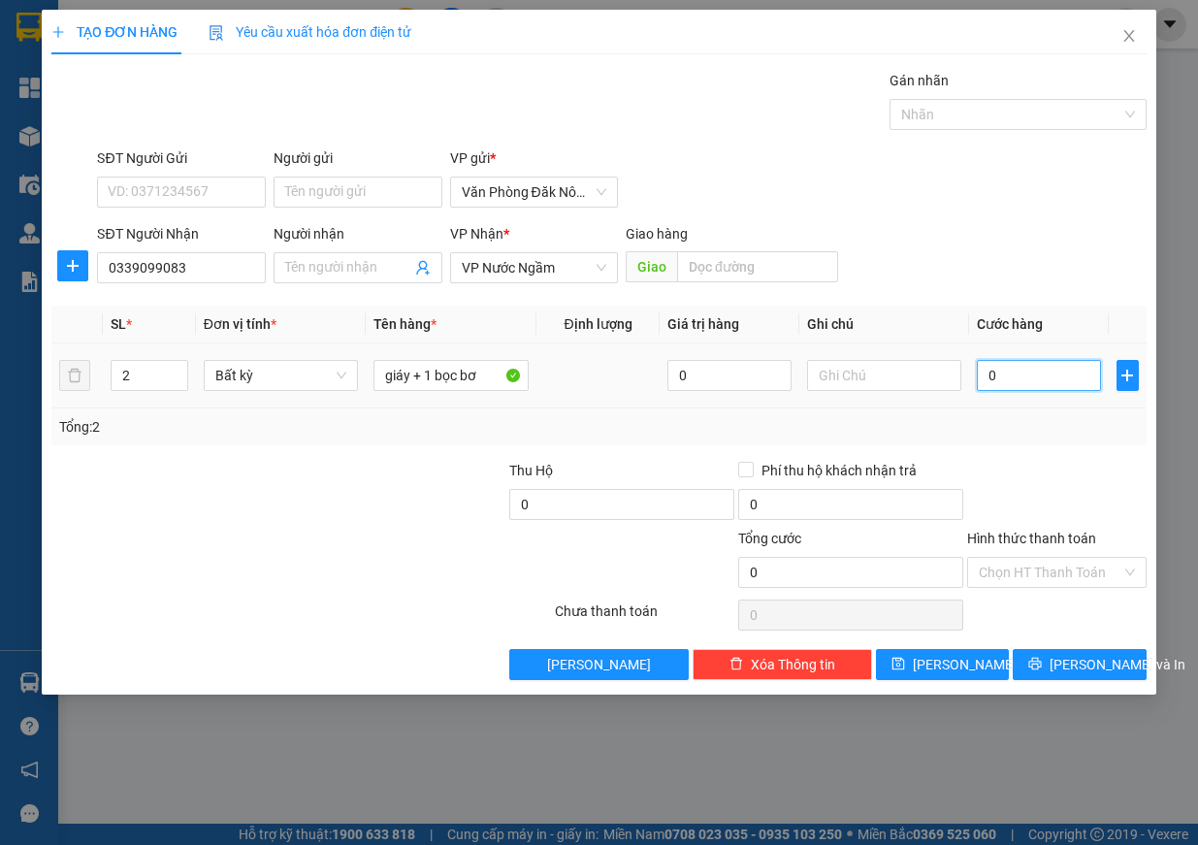
click at [1020, 381] on input "0" at bounding box center [1039, 375] width 124 height 31
type input "4"
type input "40"
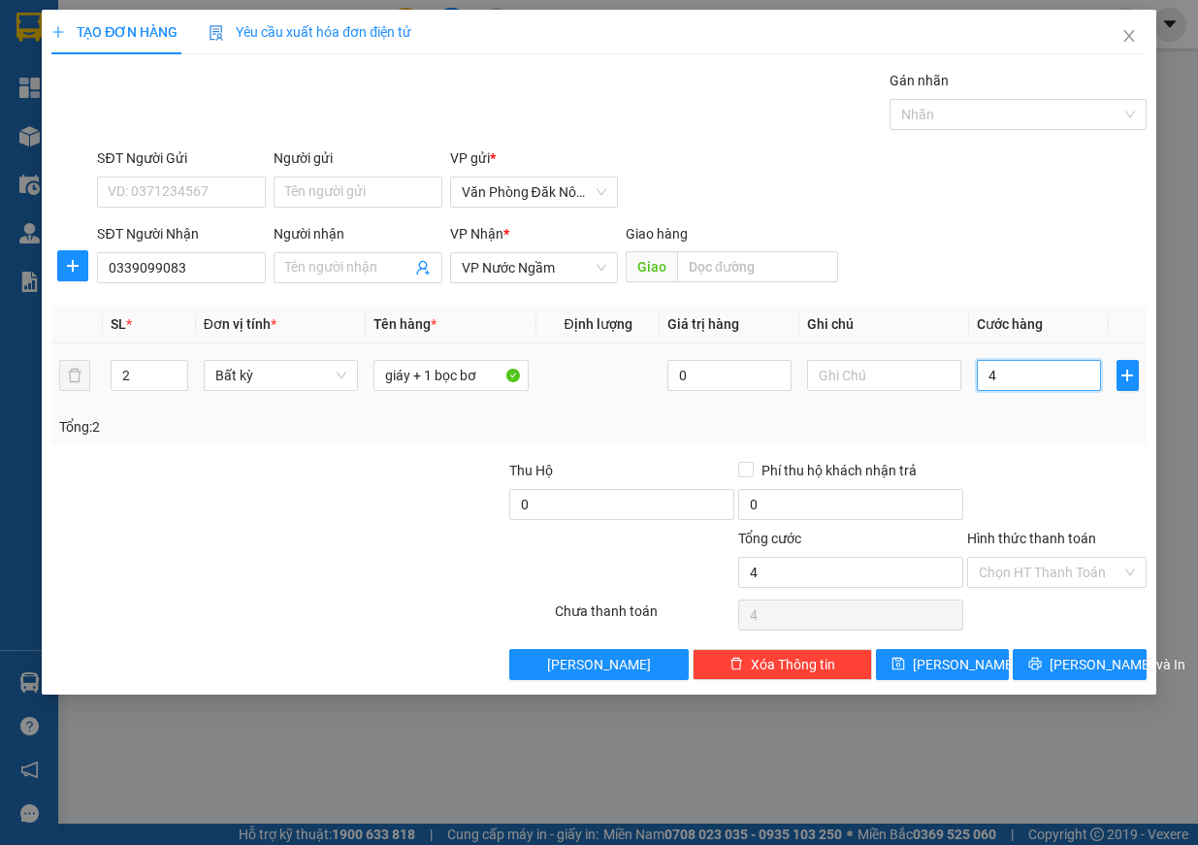
type input "40"
type input "400"
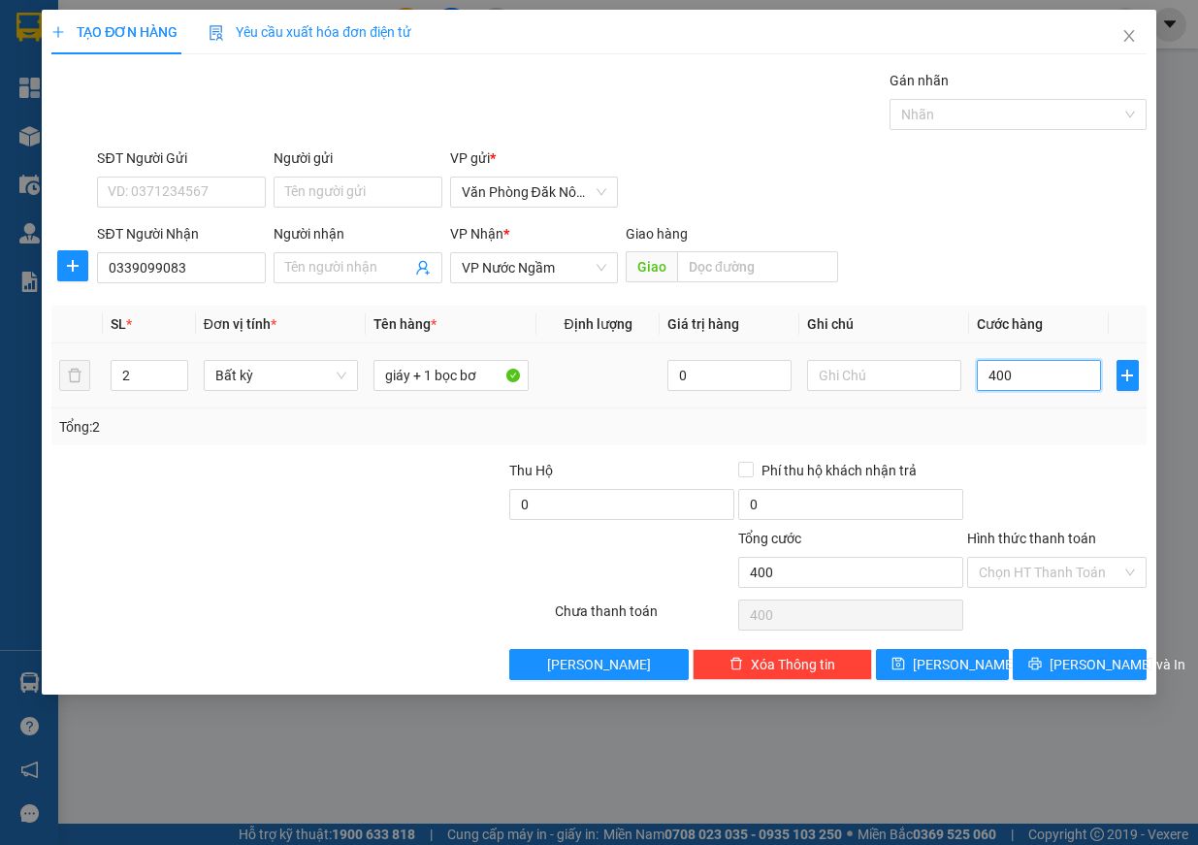
type input "4.000"
type input "40.000"
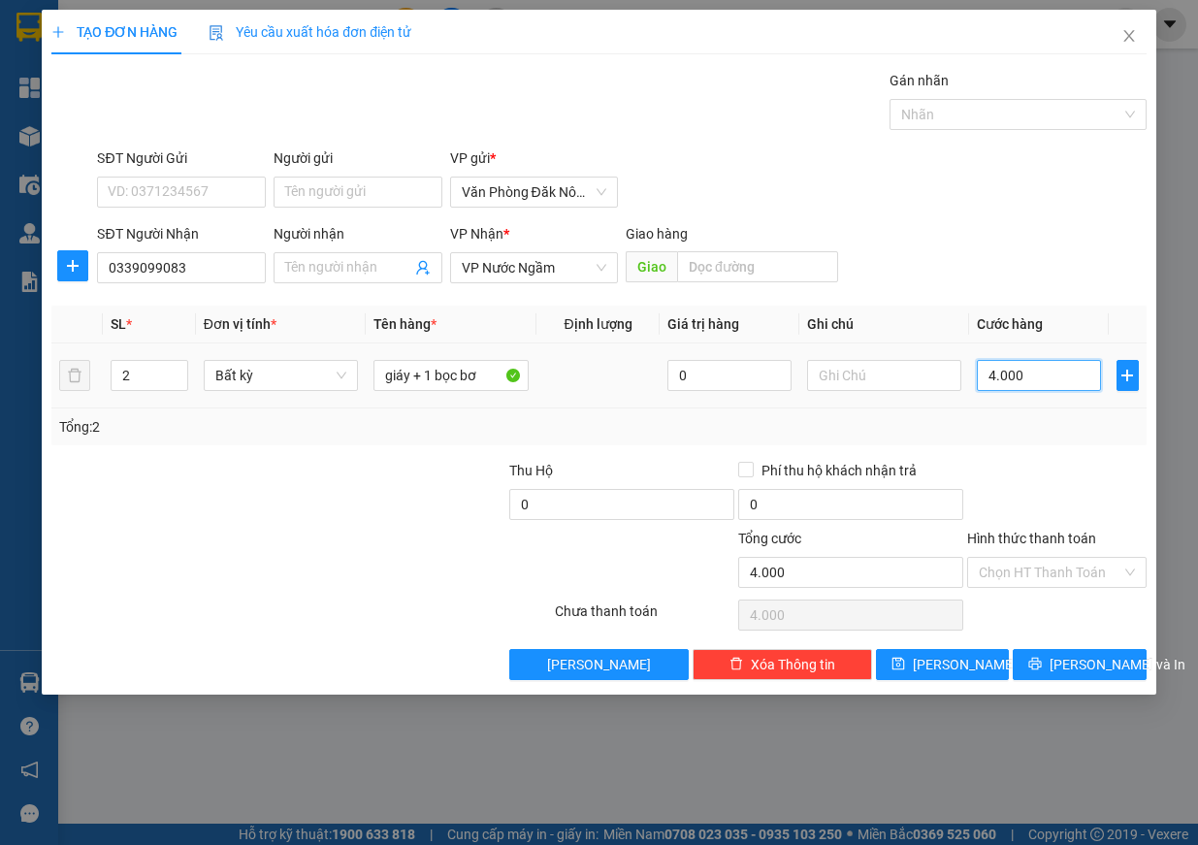
type input "40.000"
type input "400.000"
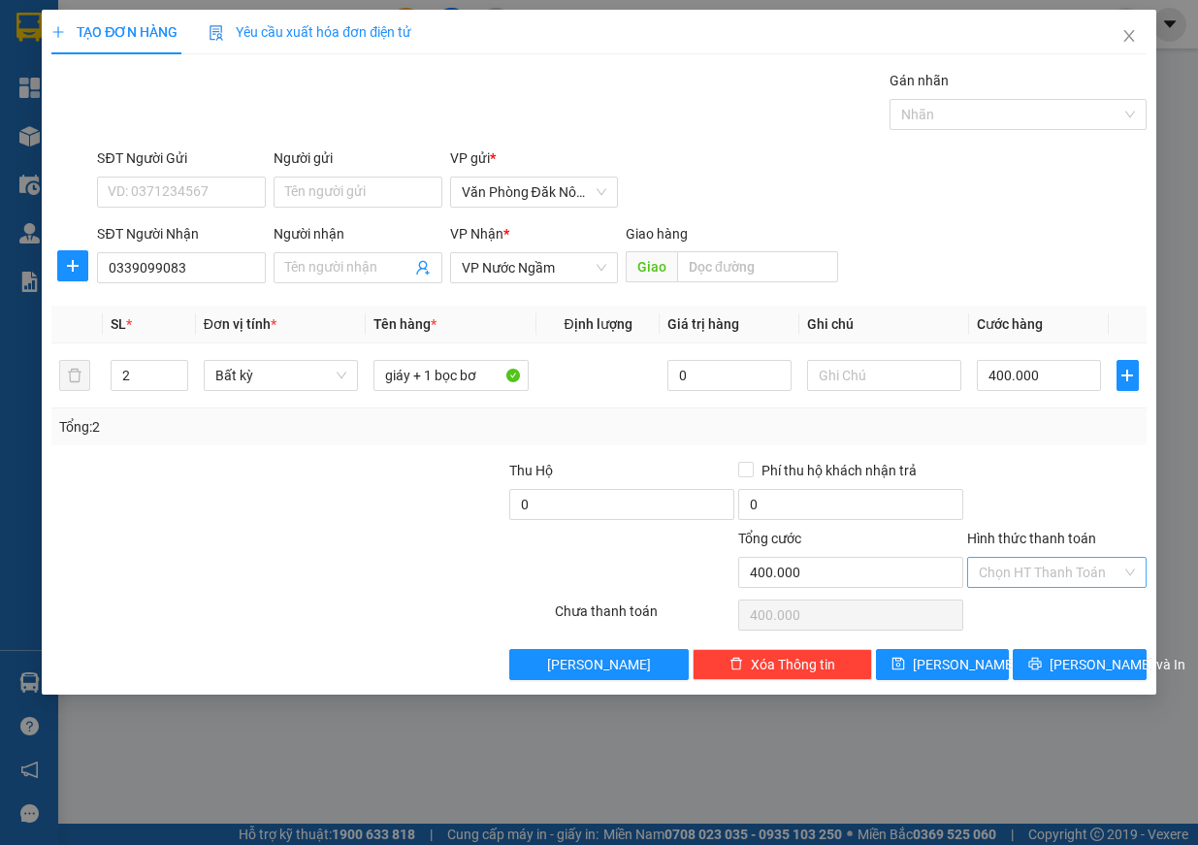
click at [1084, 560] on input "Hình thức thanh toán" at bounding box center [1050, 572] width 143 height 29
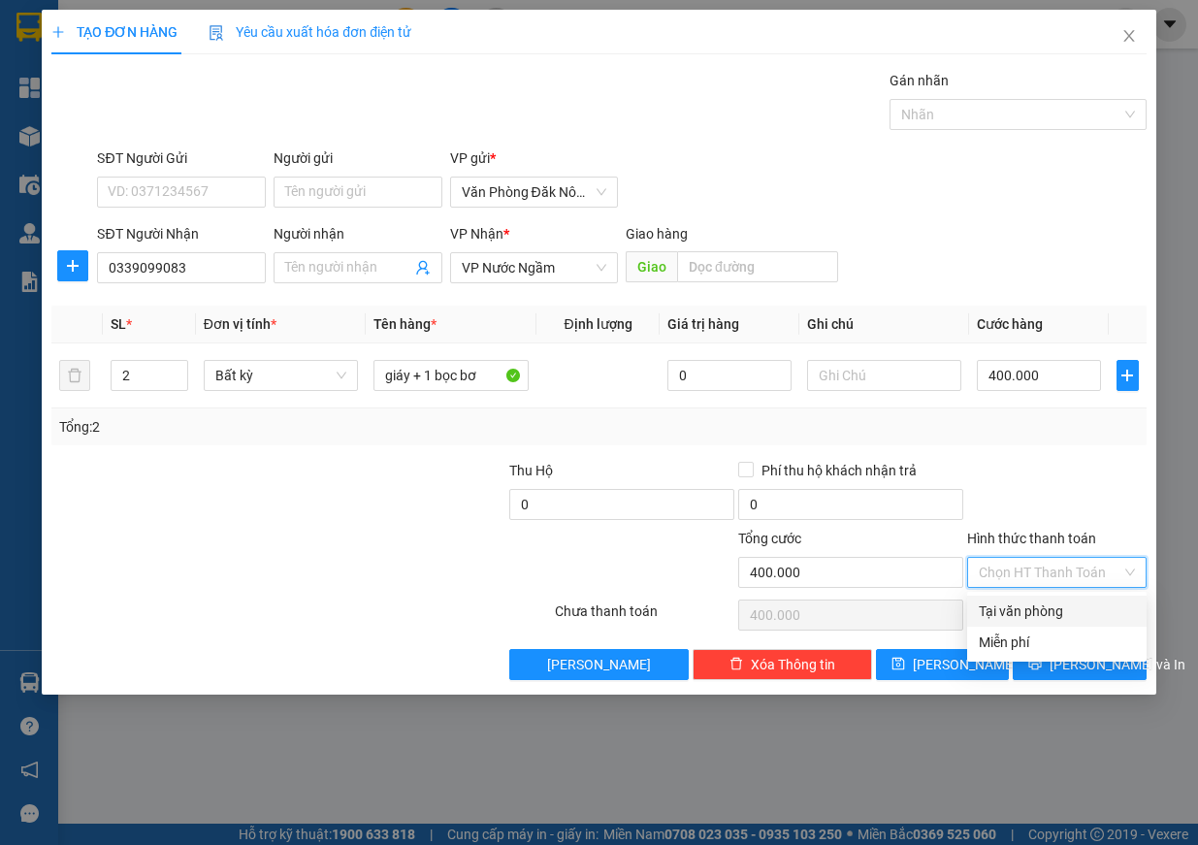
click at [1027, 605] on div "Tại văn phòng" at bounding box center [1057, 611] width 156 height 21
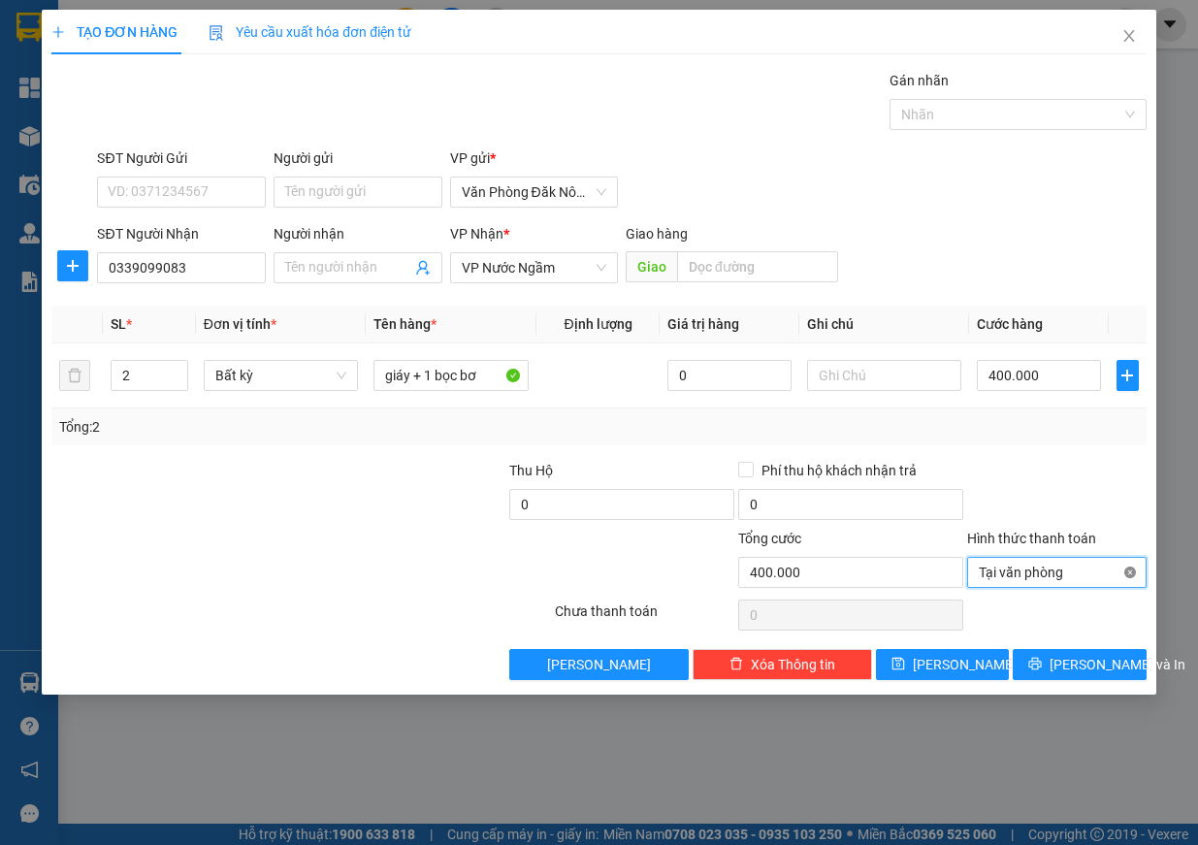
type input "400.000"
click at [1085, 659] on span "Lưu và In" at bounding box center [1118, 664] width 136 height 21
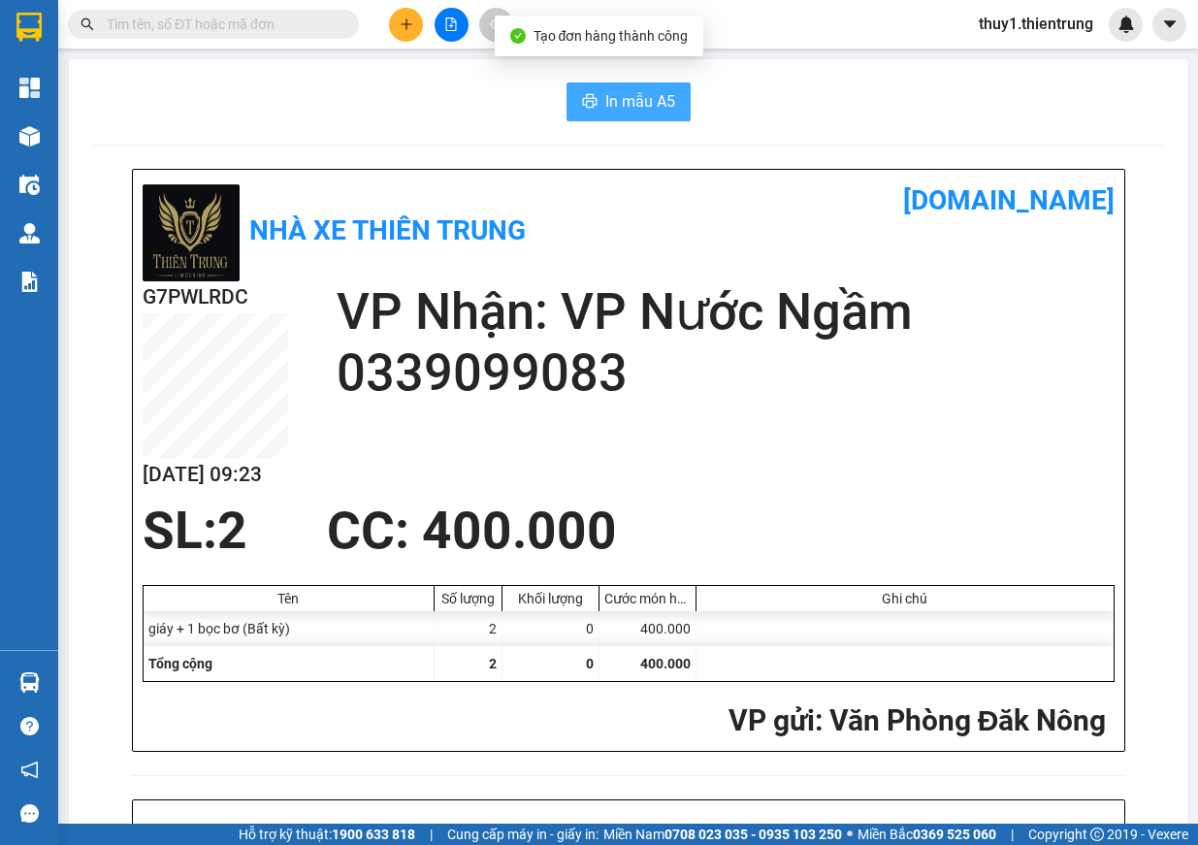
click at [624, 96] on span "In mẫu A5" at bounding box center [640, 101] width 70 height 24
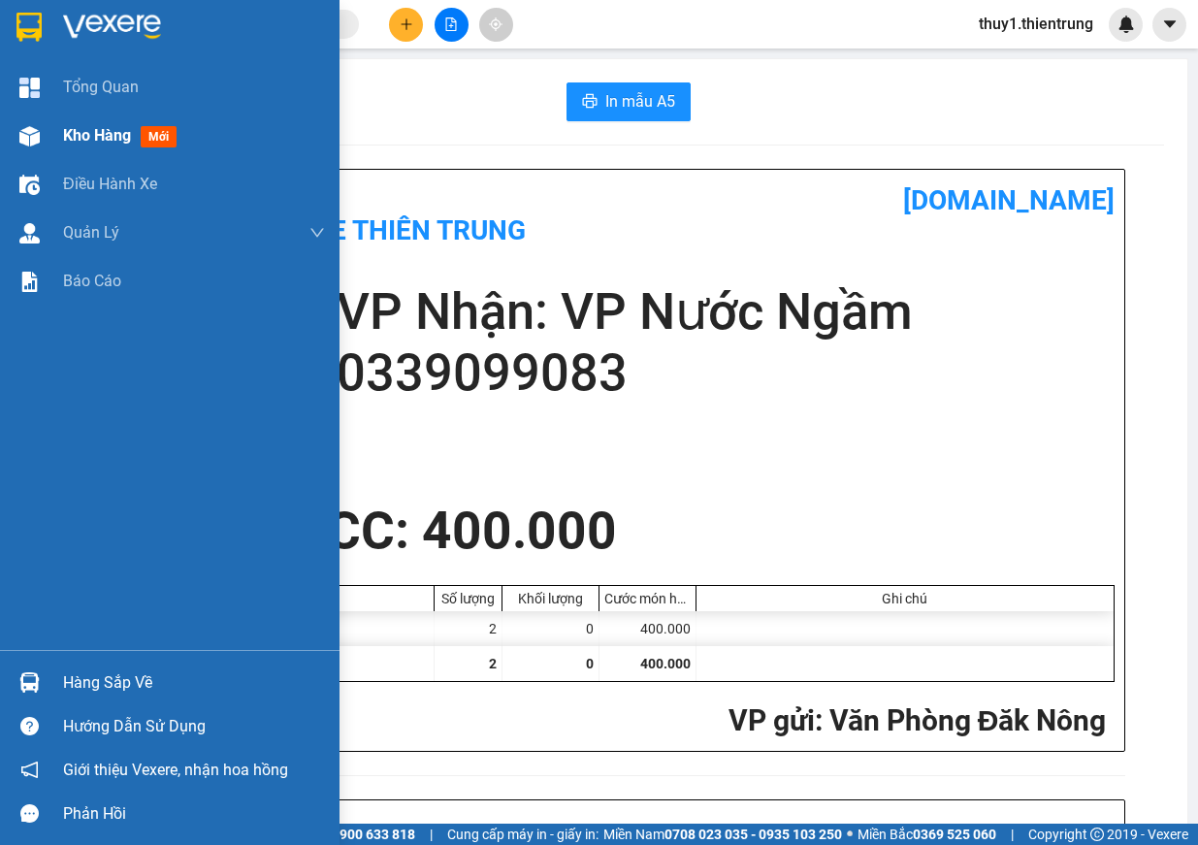
click at [20, 124] on div at bounding box center [30, 136] width 34 height 34
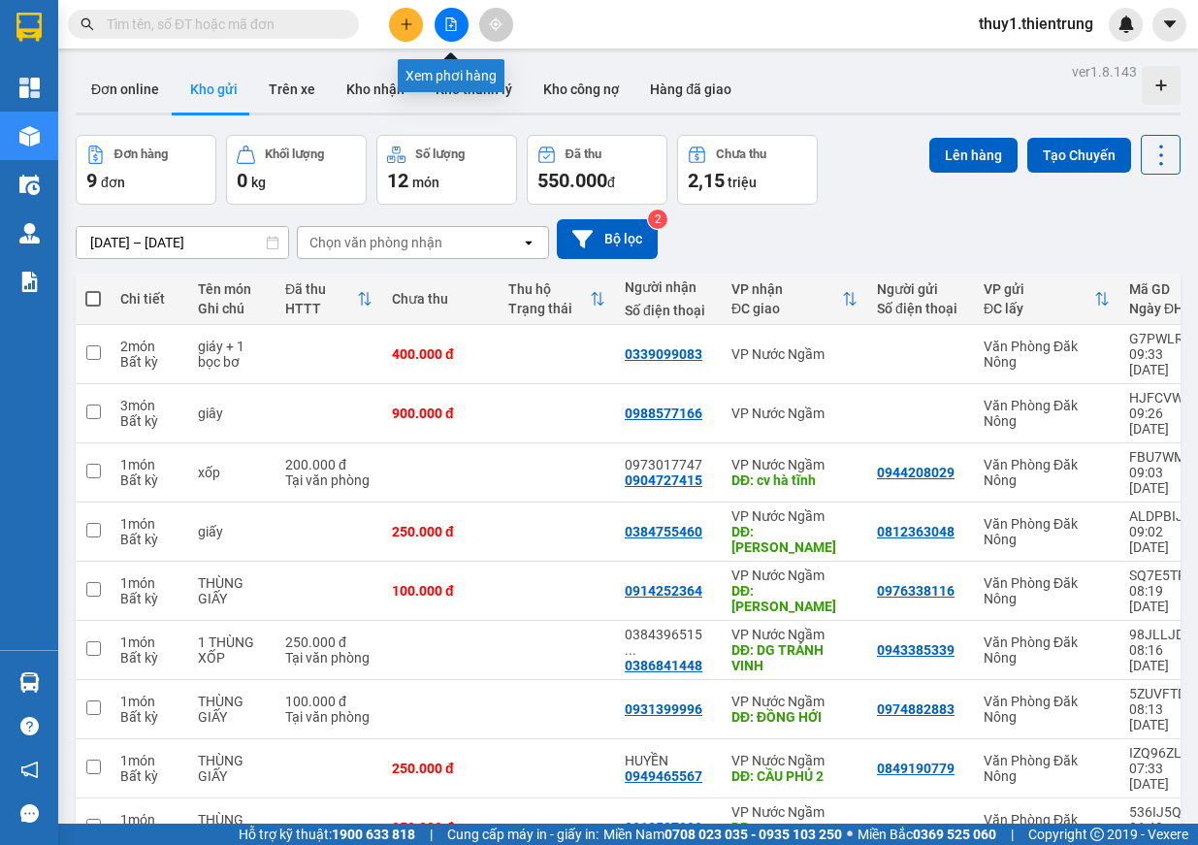
click at [462, 35] on button at bounding box center [452, 25] width 34 height 34
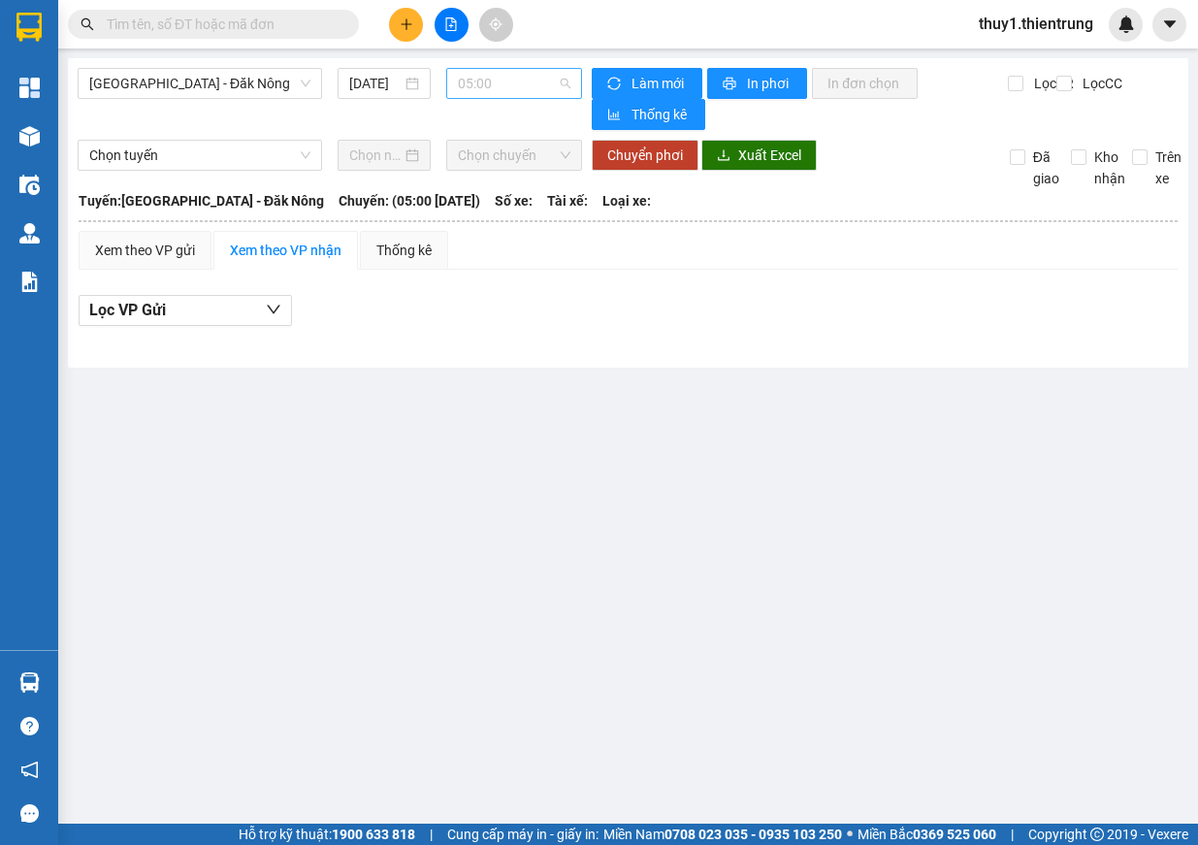
click at [477, 84] on span "05:00" at bounding box center [514, 83] width 113 height 29
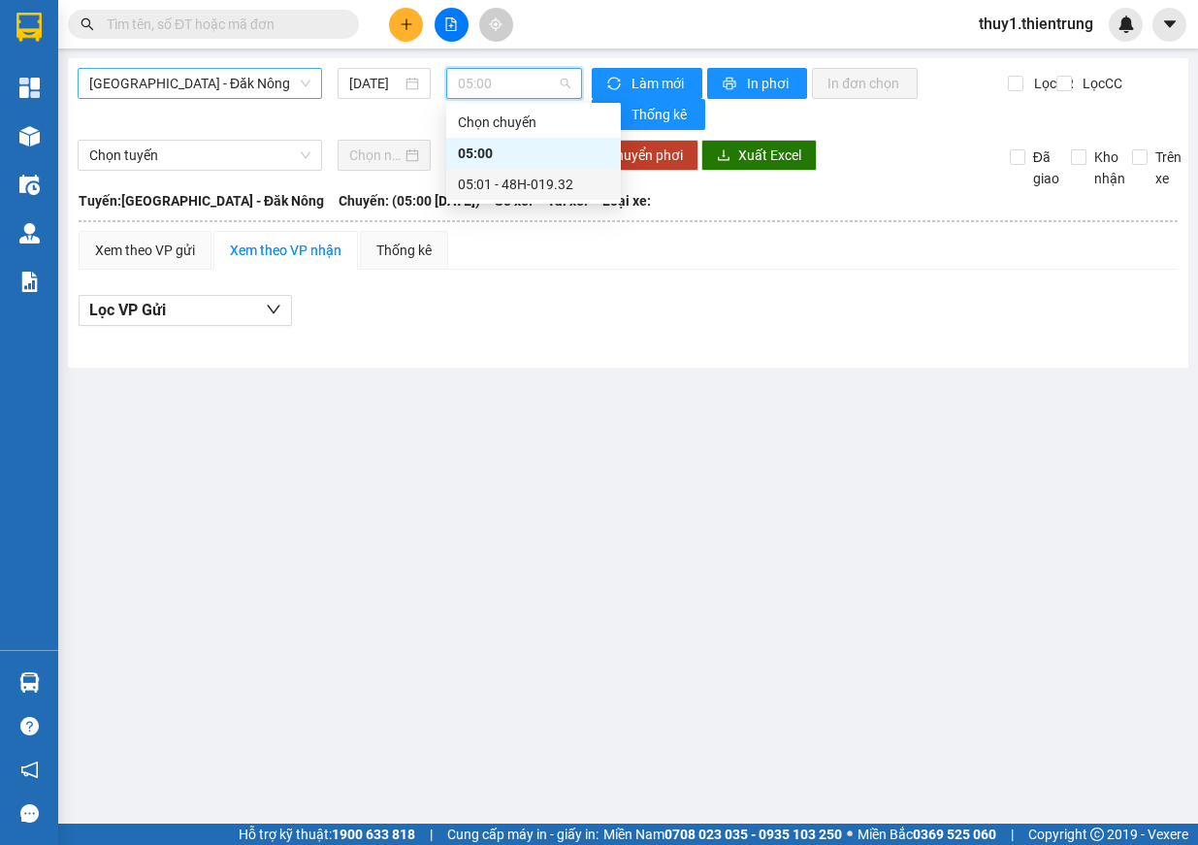
click at [243, 83] on span "[GEOGRAPHIC_DATA] - Đăk Nông" at bounding box center [199, 83] width 221 height 29
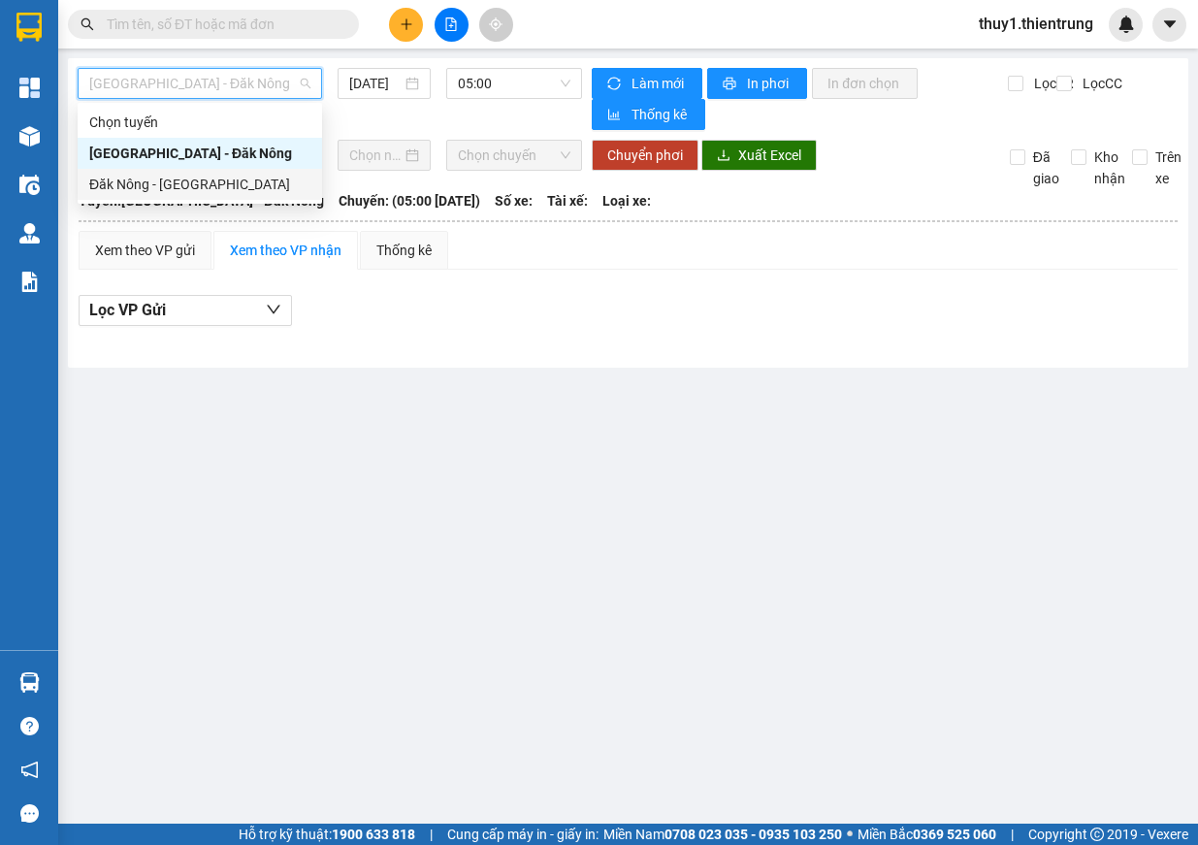
click at [205, 177] on div "Đăk Nông - [GEOGRAPHIC_DATA]" at bounding box center [199, 184] width 221 height 21
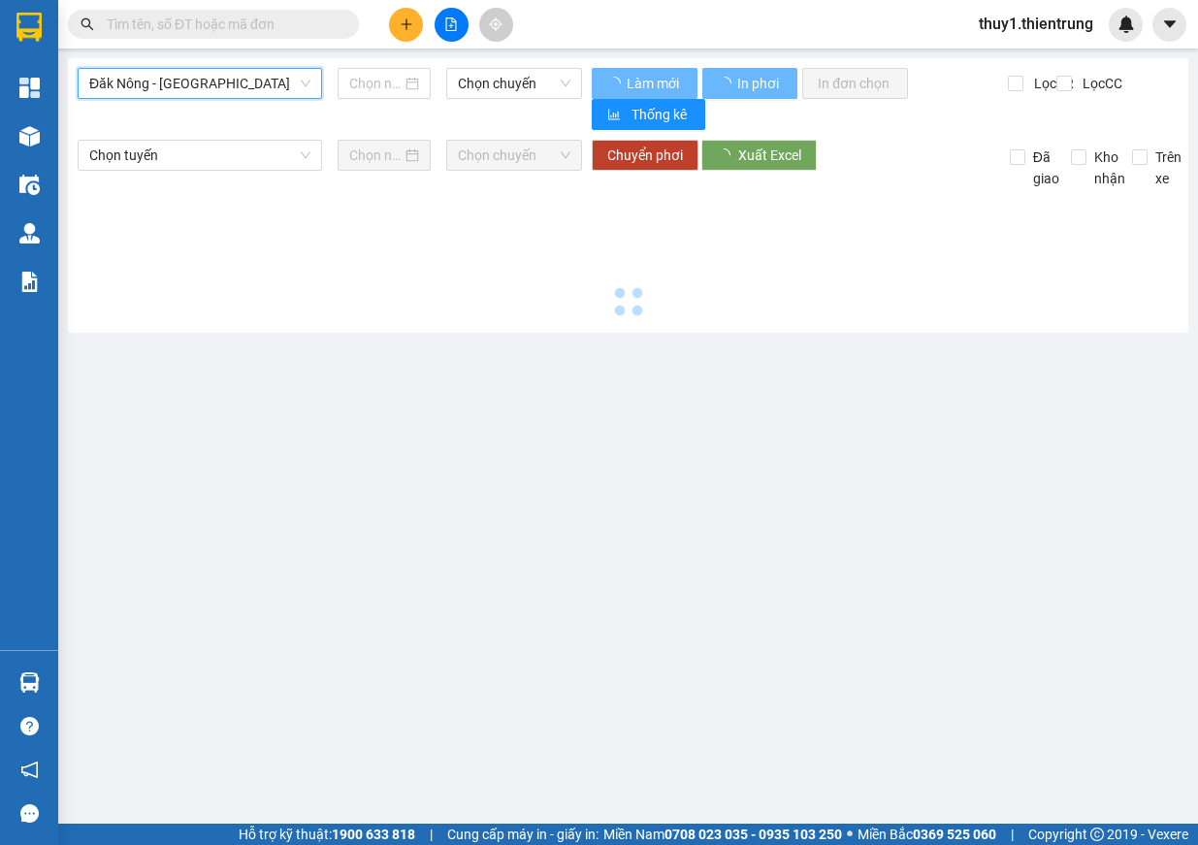
type input "[DATE]"
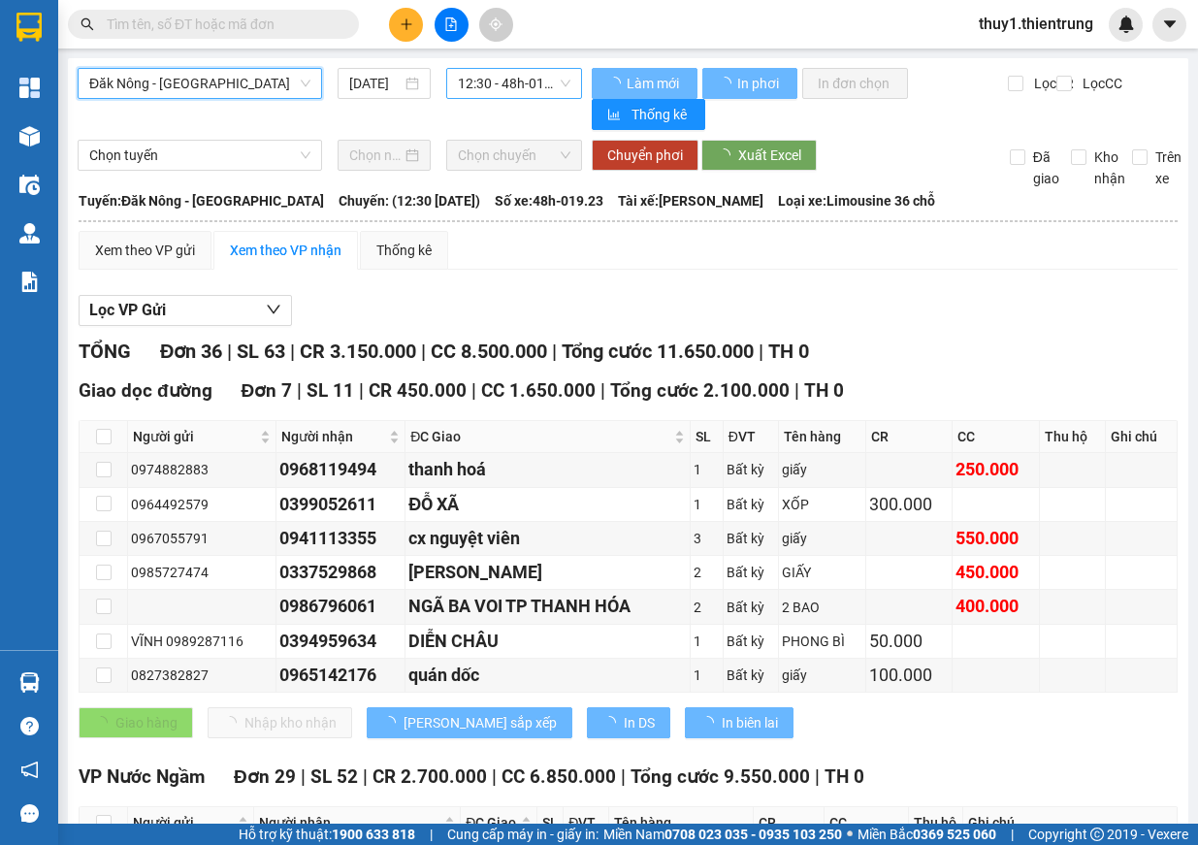
click at [495, 90] on span "12:30 - 48h-019.23" at bounding box center [514, 83] width 113 height 29
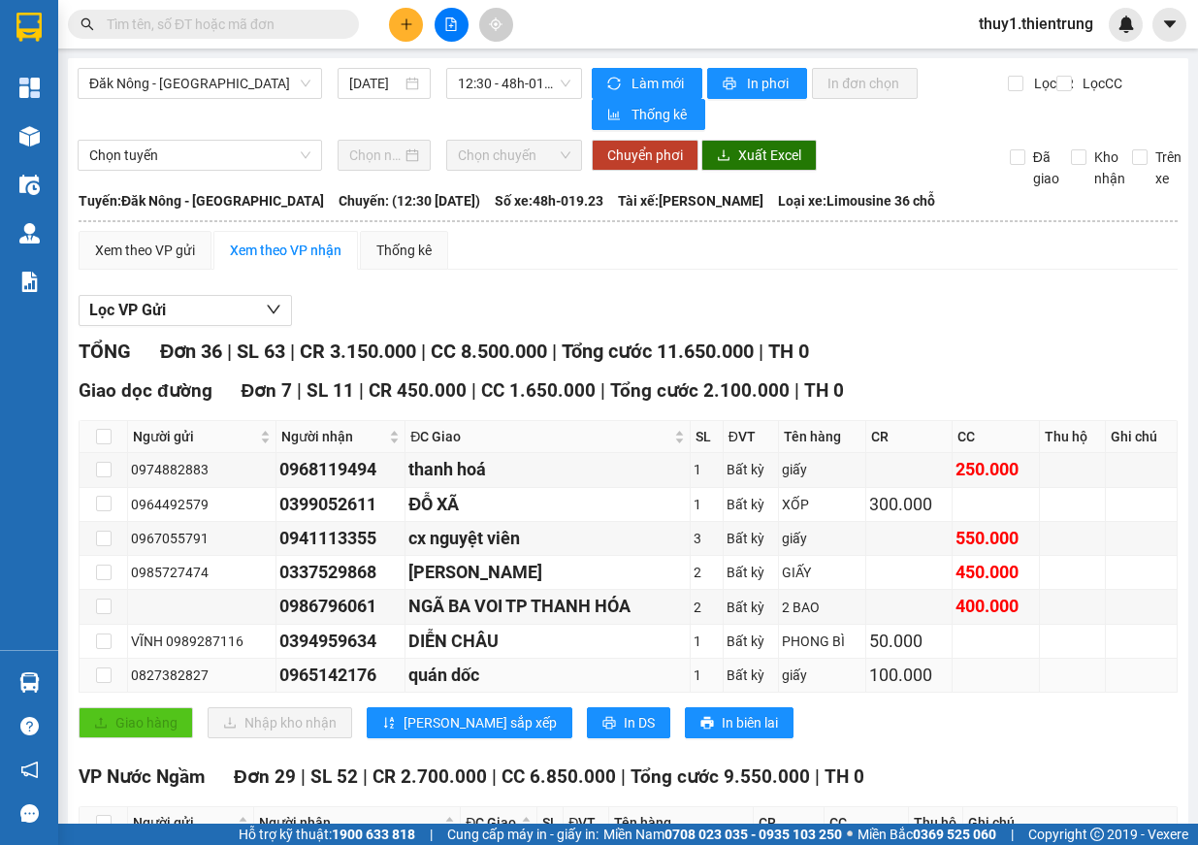
drag, startPoint x: 133, startPoint y: 676, endPoint x: 203, endPoint y: 674, distance: 69.9
click at [203, 674] on div "0827382827" at bounding box center [202, 675] width 142 height 21
copy div "0827382827"
drag, startPoint x: 306, startPoint y: 677, endPoint x: 371, endPoint y: 670, distance: 65.4
click at [371, 670] on div "0965142176" at bounding box center [340, 675] width 122 height 27
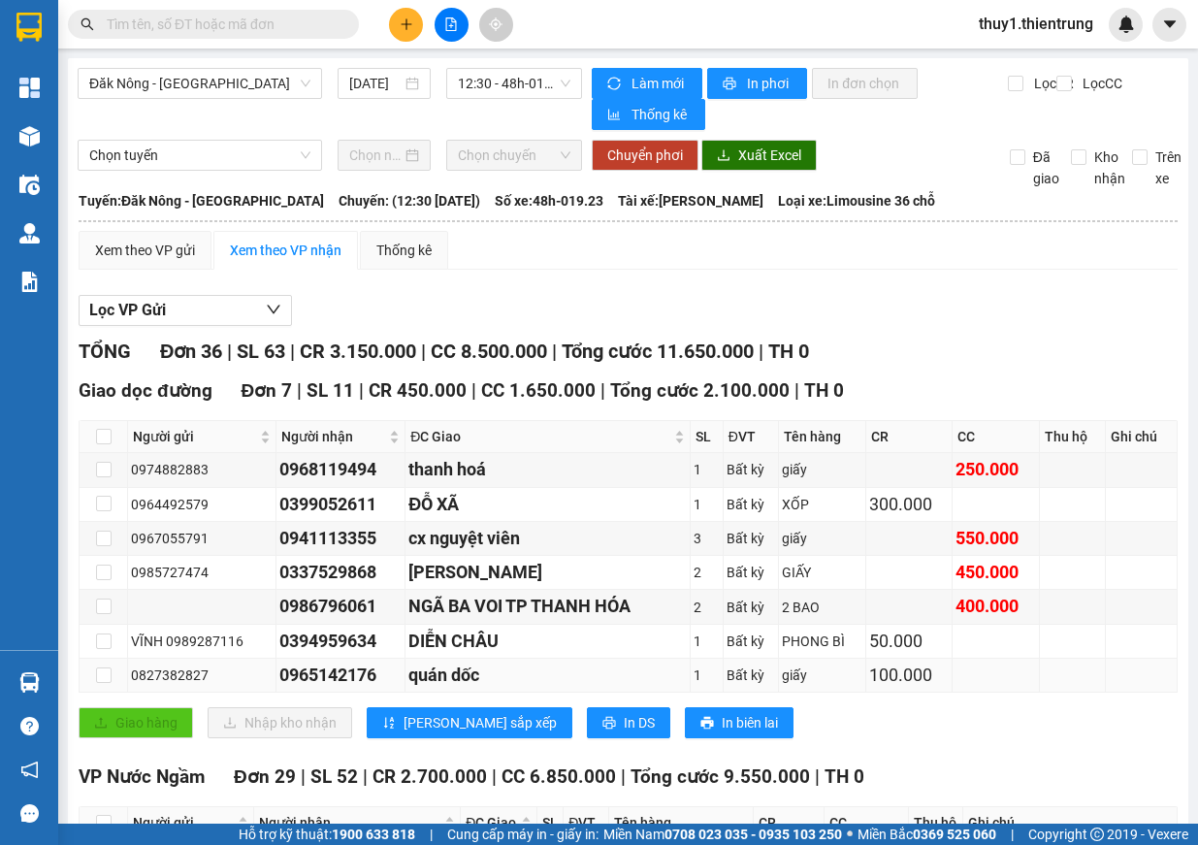
copy div "0965142176"
click at [407, 26] on icon "plus" at bounding box center [406, 23] width 1 height 11
click at [472, 81] on div "Tạo đơn hàng" at bounding box center [482, 72] width 84 height 21
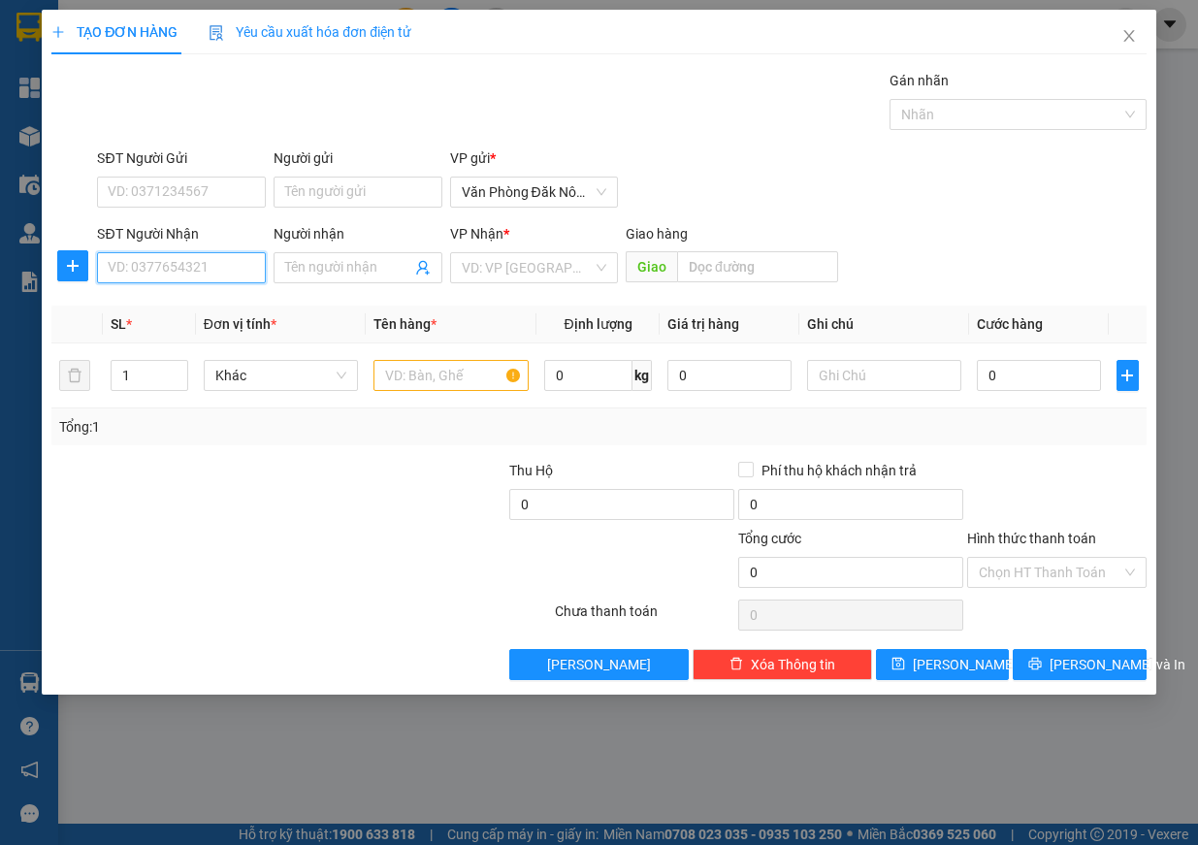
click at [208, 271] on input "SĐT Người Nhận" at bounding box center [181, 267] width 169 height 31
paste input "0965142176"
type input "0965142176"
click at [169, 183] on input "SĐT Người Gửi" at bounding box center [181, 192] width 169 height 31
paste input "0827382827"
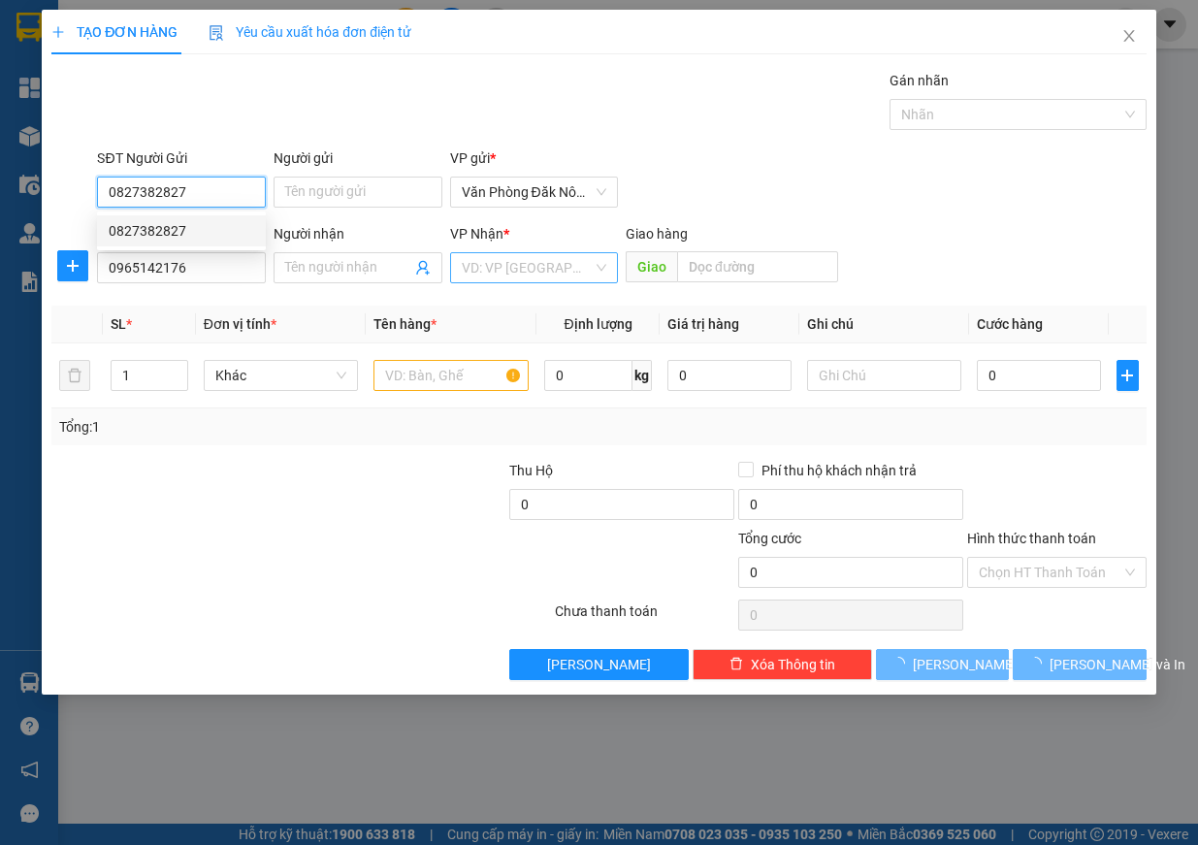
type input "0827382827"
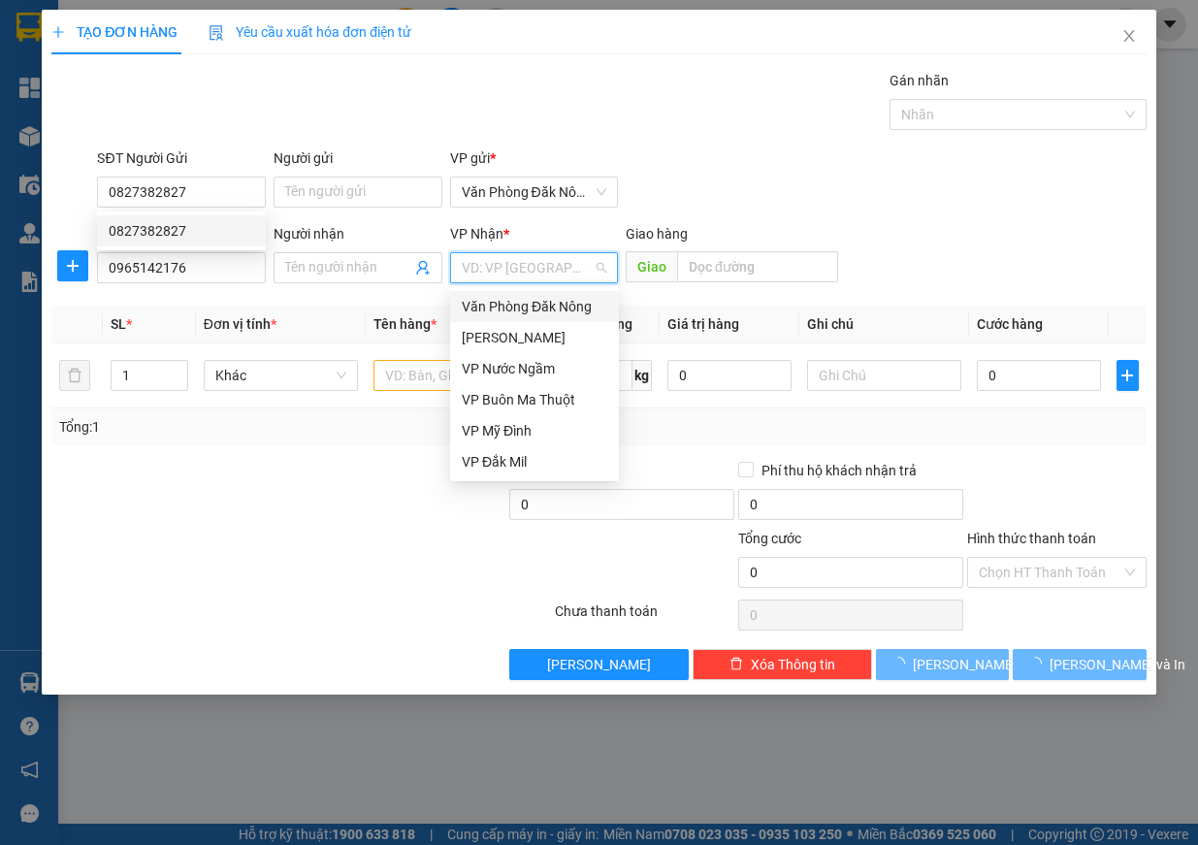
click at [509, 272] on input "search" at bounding box center [528, 267] width 132 height 29
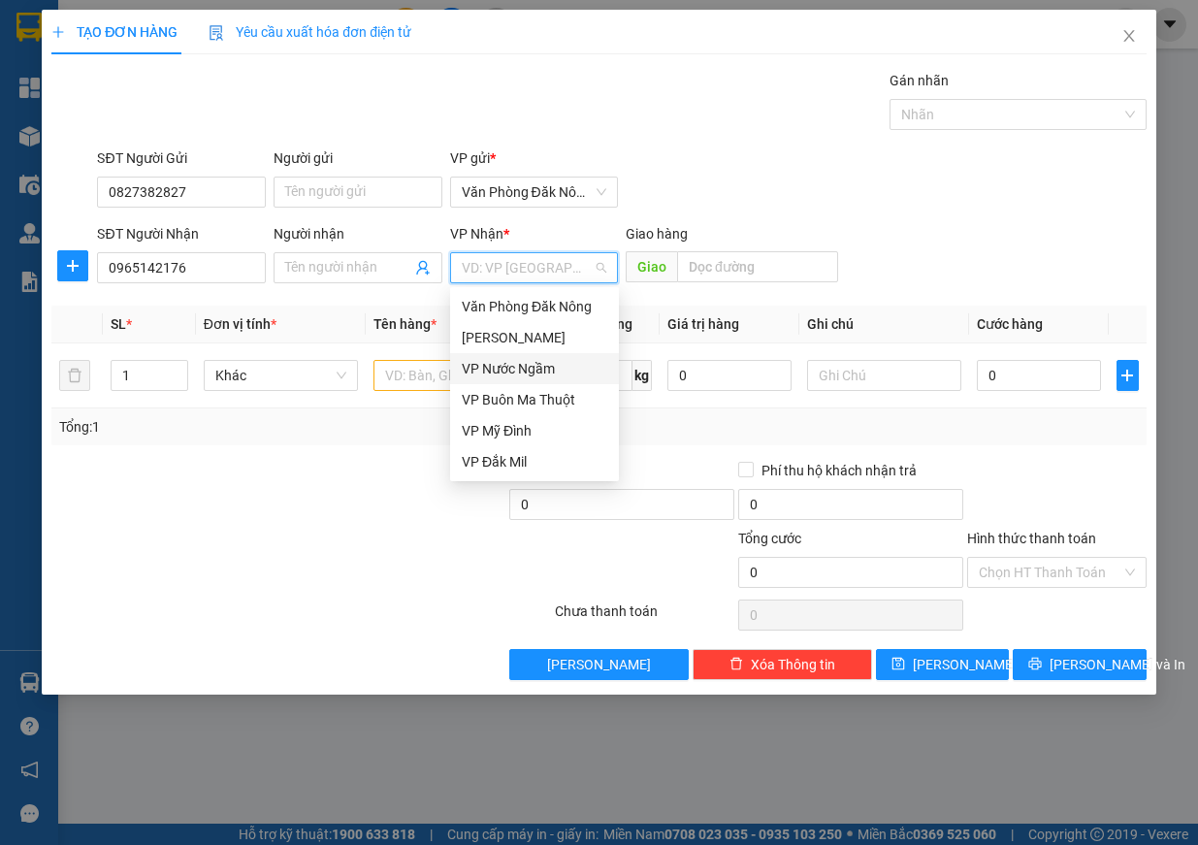
click at [546, 374] on div "VP Nước Ngầm" at bounding box center [535, 368] width 146 height 21
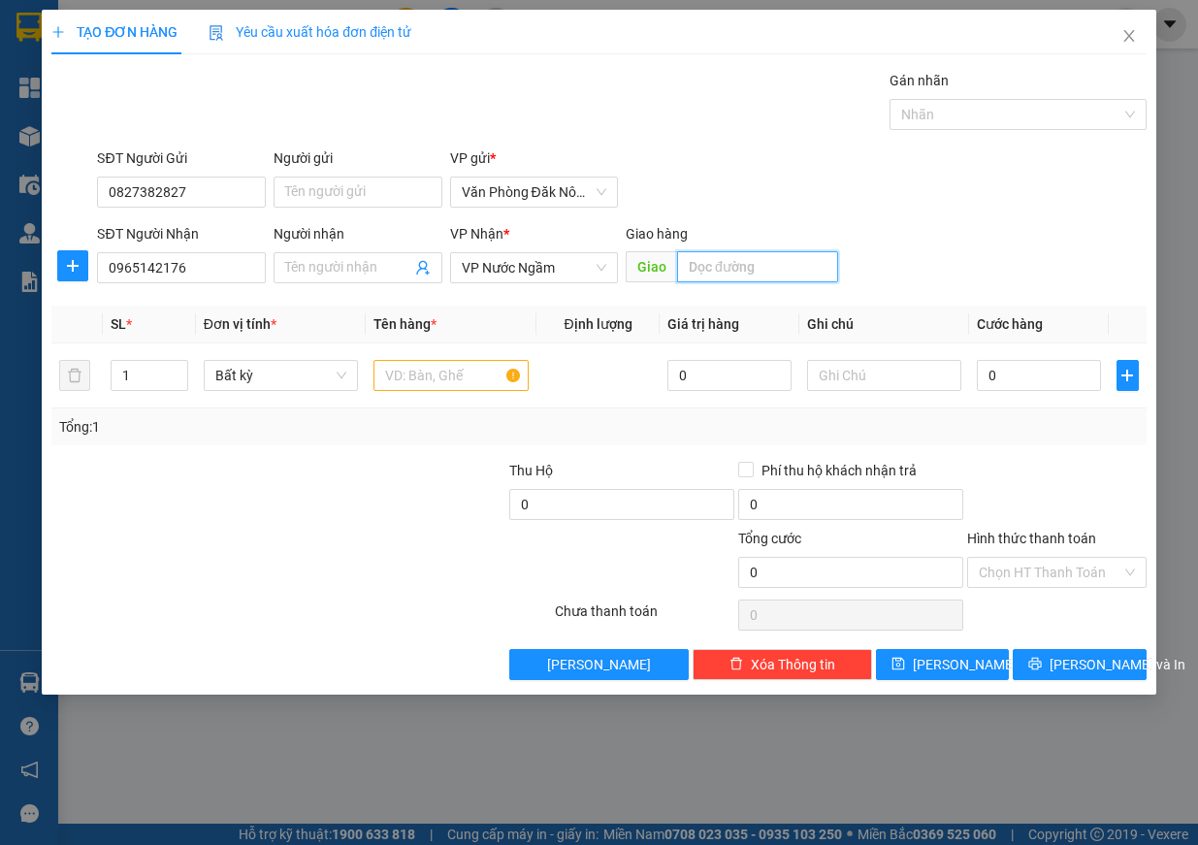
click at [719, 274] on input "text" at bounding box center [757, 266] width 161 height 31
type input "quán dốc"
click at [437, 374] on input "text" at bounding box center [451, 375] width 155 height 31
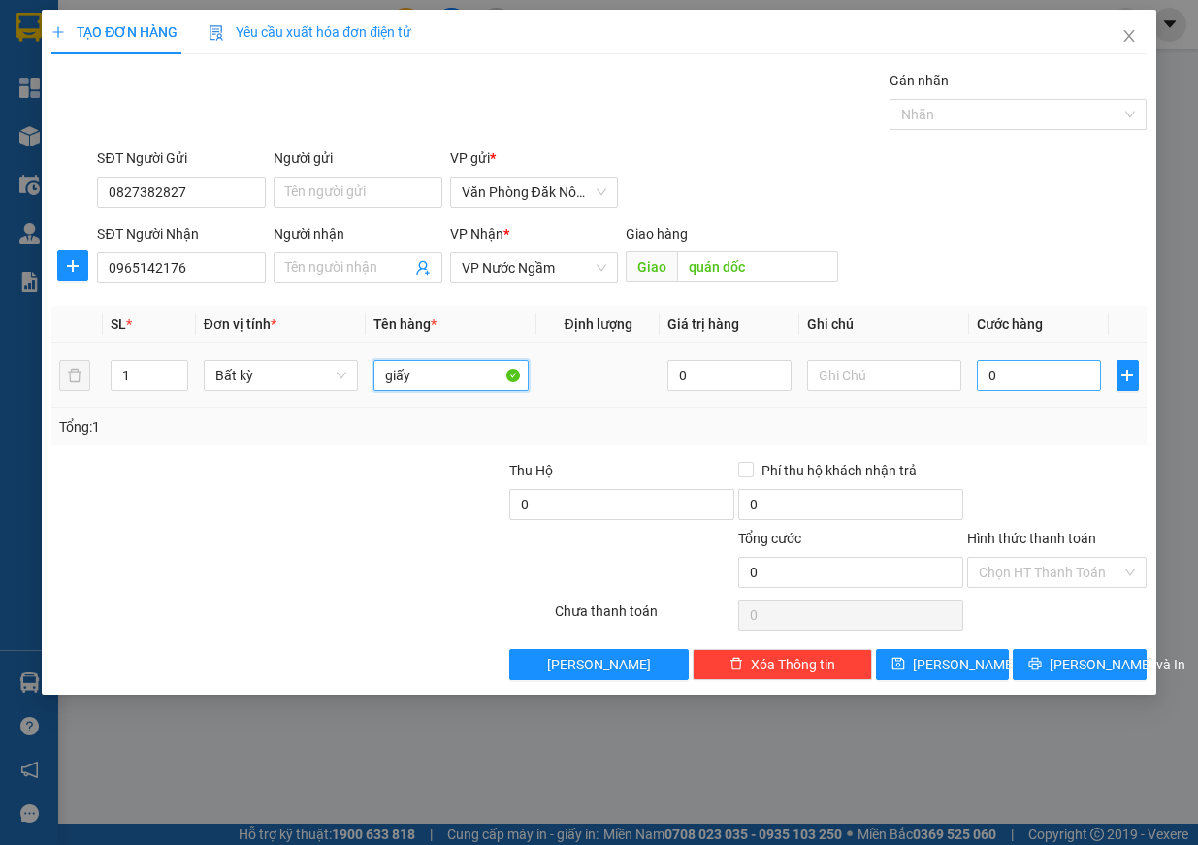
type input "giấy"
click at [1030, 380] on input "0" at bounding box center [1039, 375] width 124 height 31
type input "2"
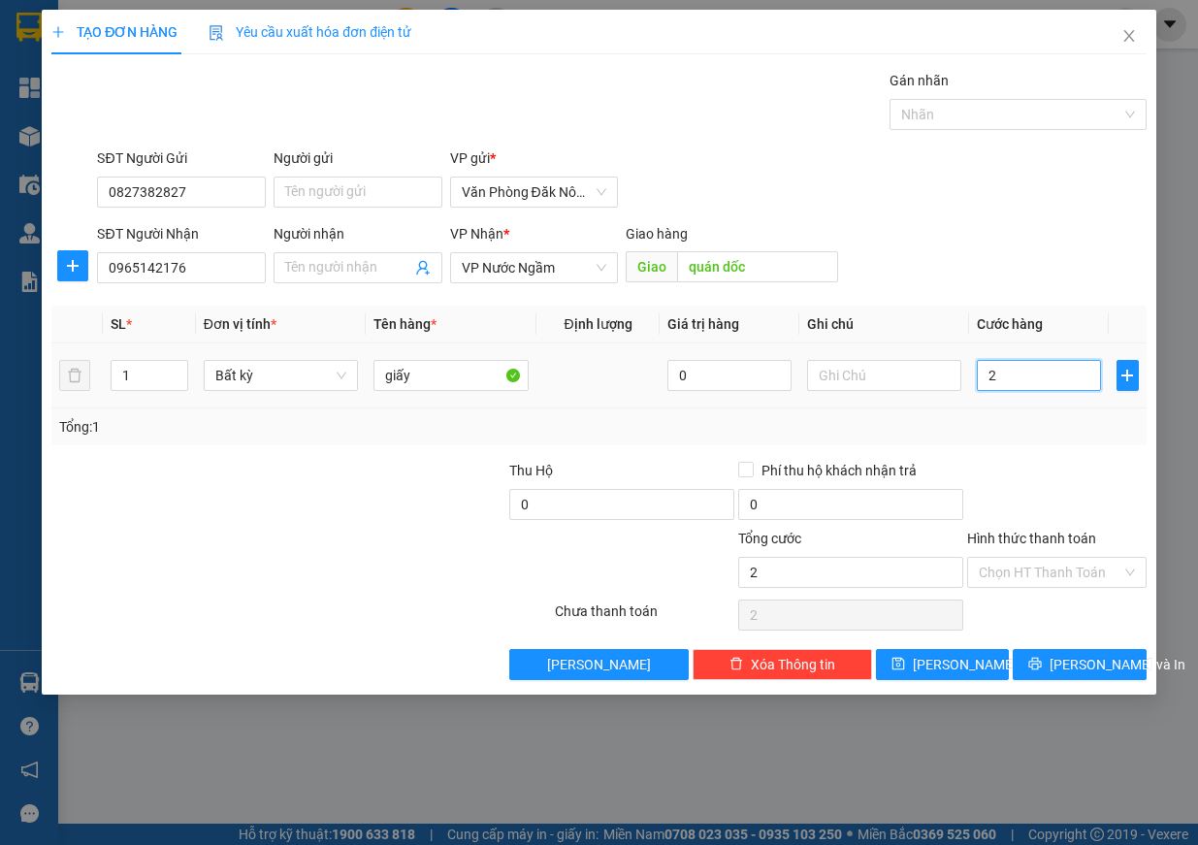
type input "20"
type input "200"
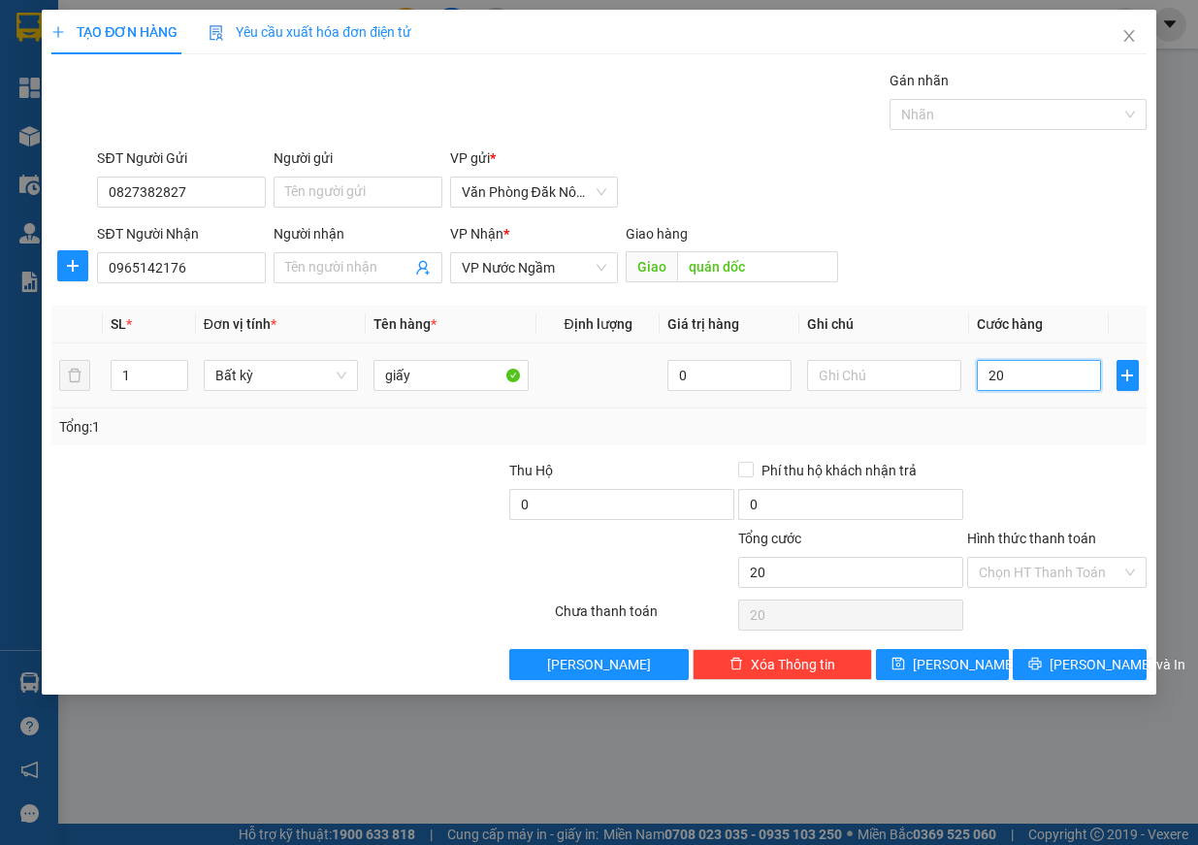
type input "200"
type input "2.000"
type input "20.000"
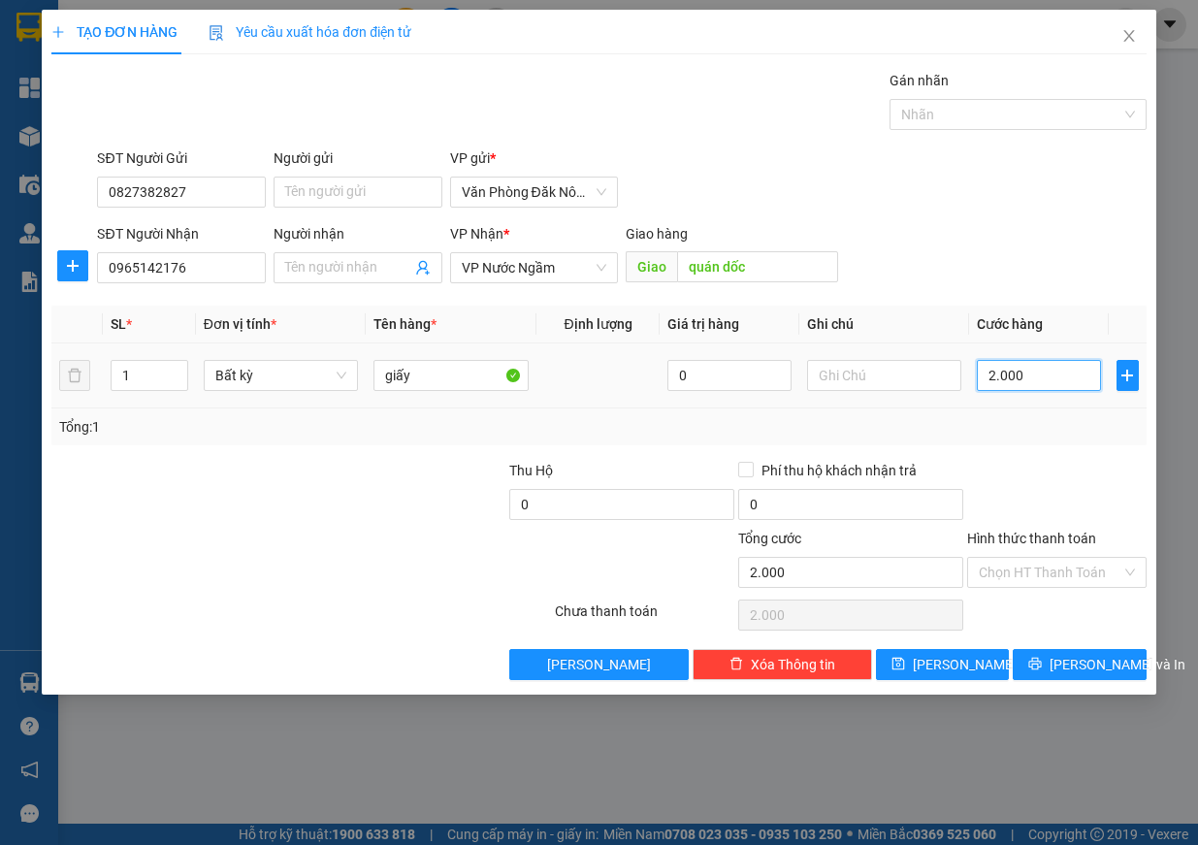
type input "20.000"
type input "200.000"
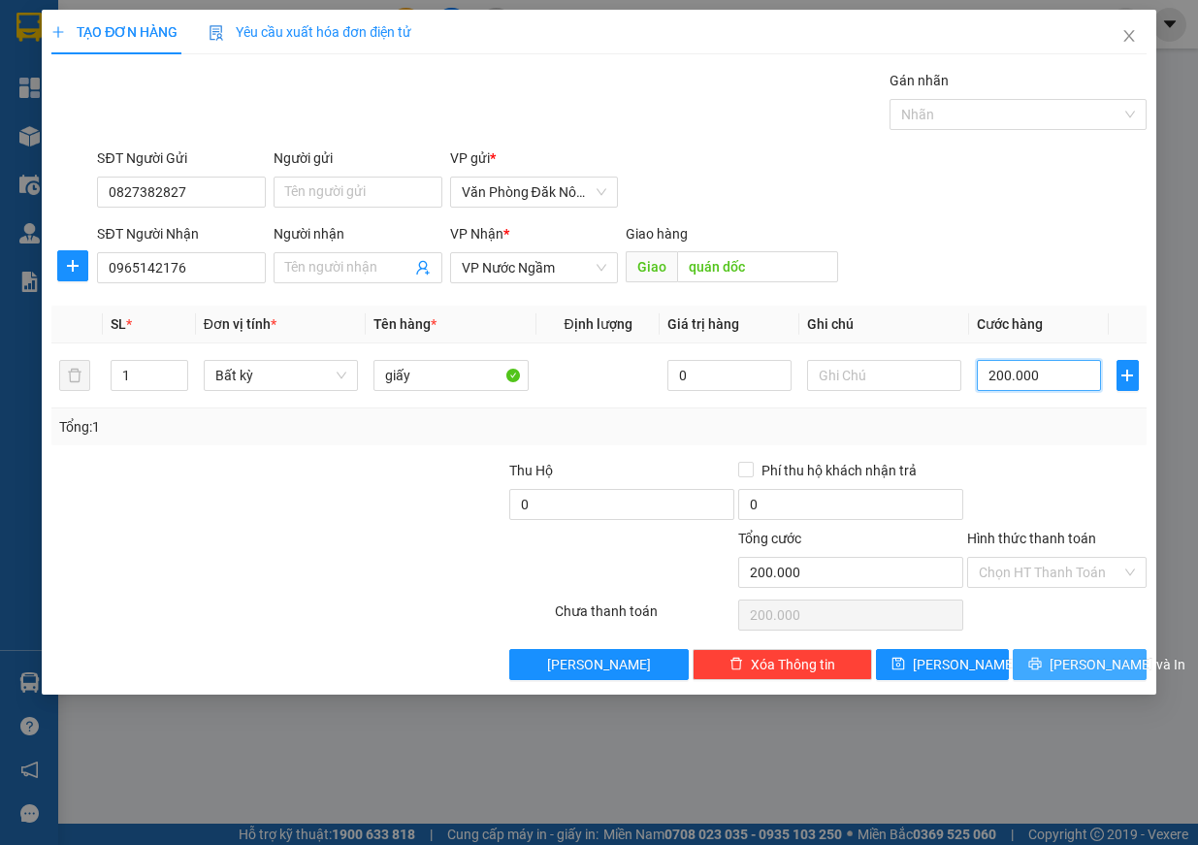
type input "200.000"
click at [1093, 665] on span "Lưu và In" at bounding box center [1118, 664] width 136 height 21
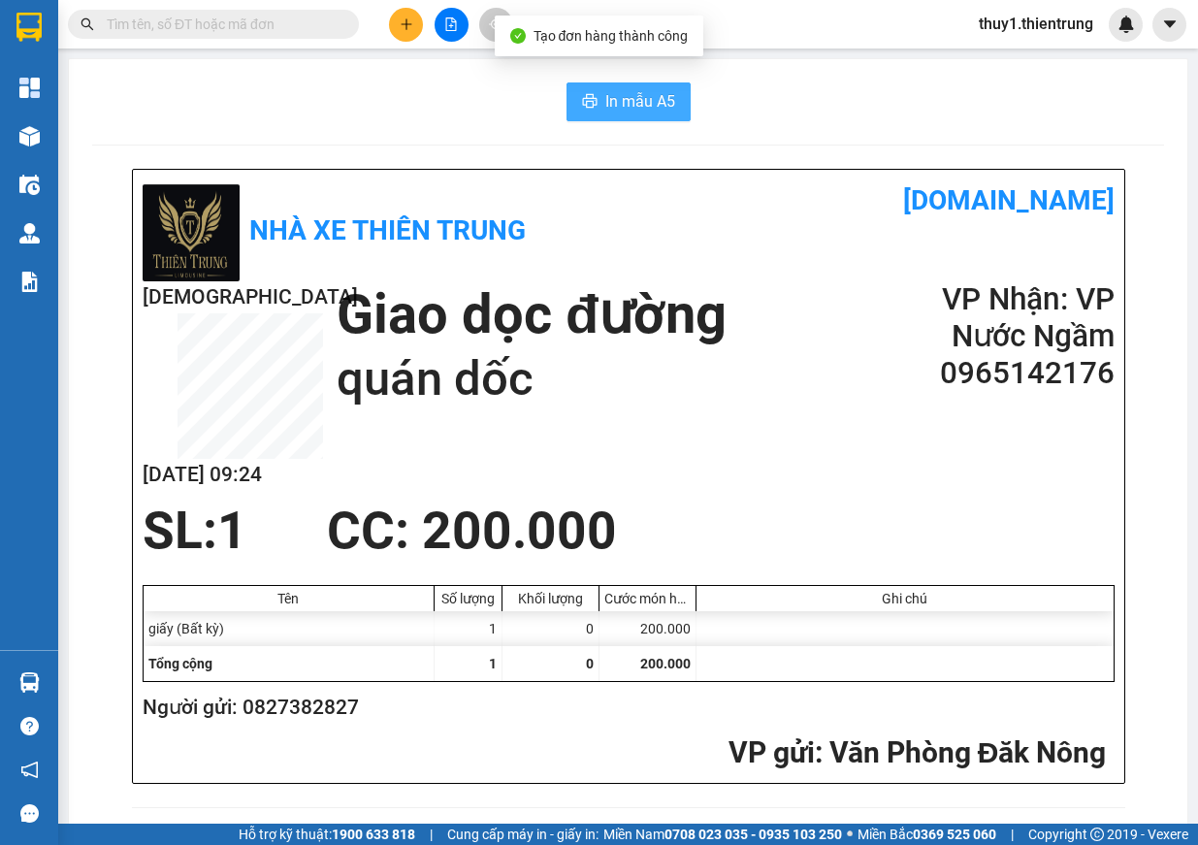
click at [657, 99] on span "In mẫu A5" at bounding box center [640, 101] width 70 height 24
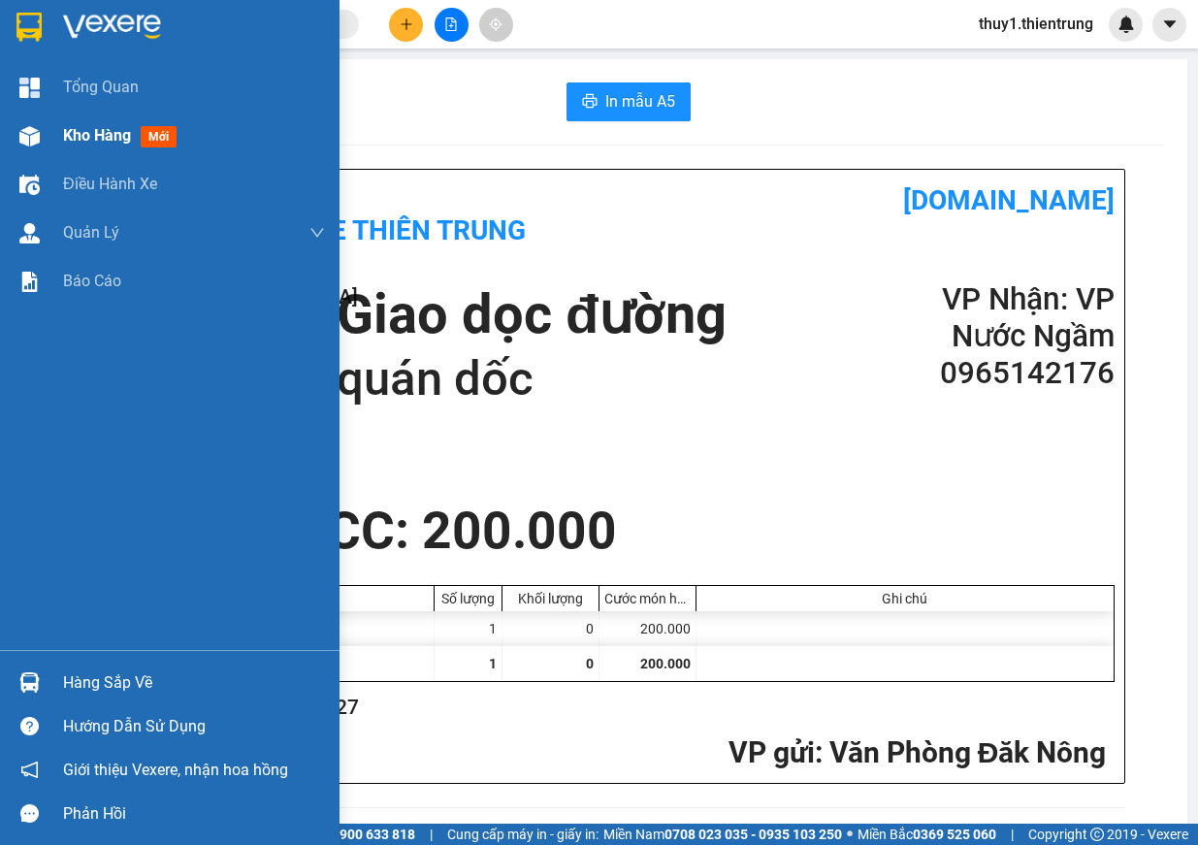
click at [36, 139] on img at bounding box center [29, 136] width 20 height 20
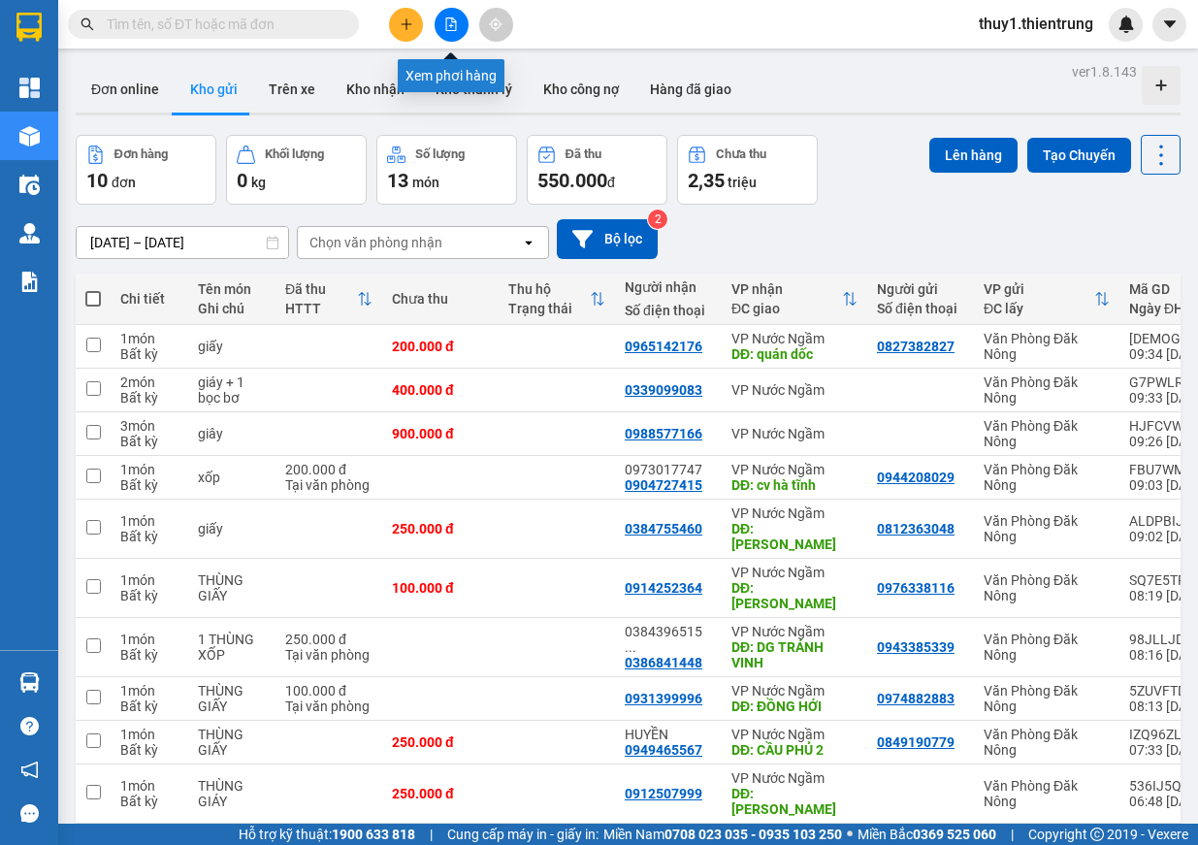
click at [447, 26] on icon "file-add" at bounding box center [451, 24] width 14 height 14
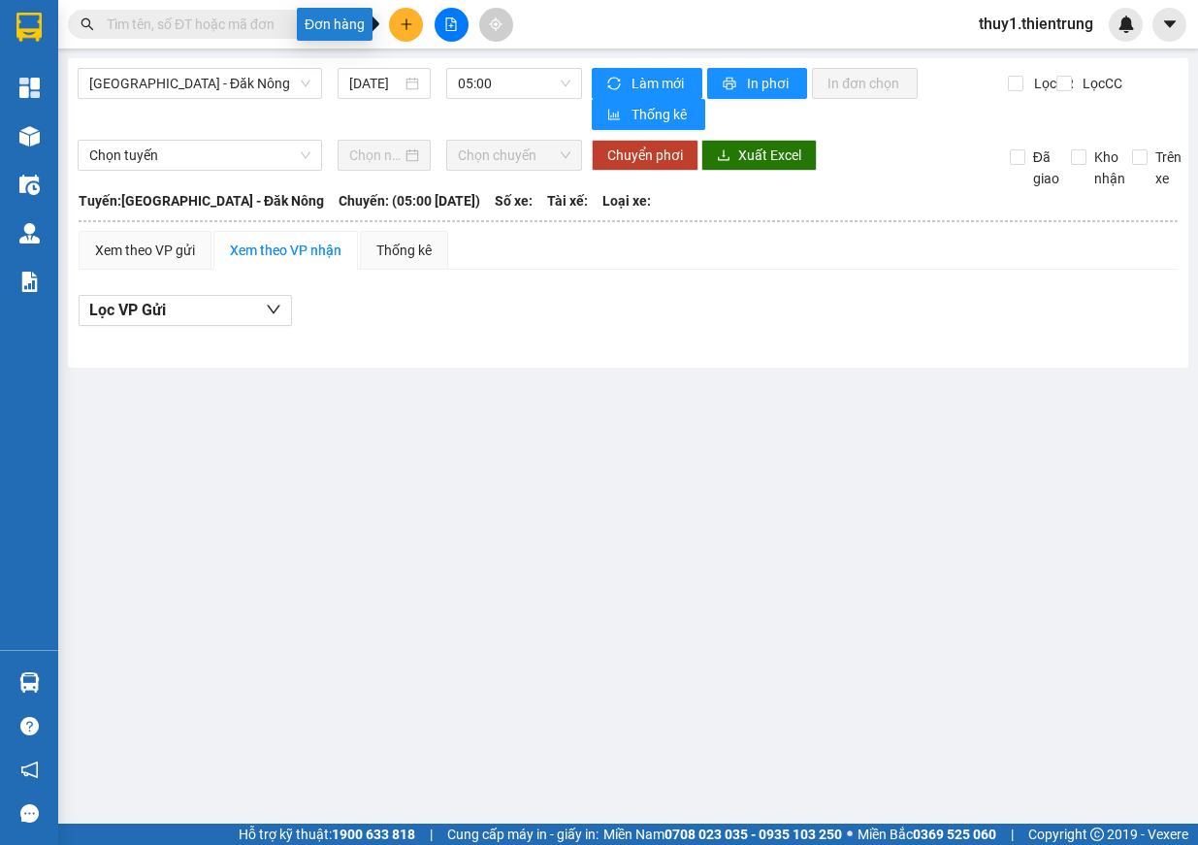
click at [400, 28] on icon "plus" at bounding box center [407, 24] width 14 height 14
click at [493, 89] on div "Tạo đơn hàng" at bounding box center [474, 72] width 146 height 37
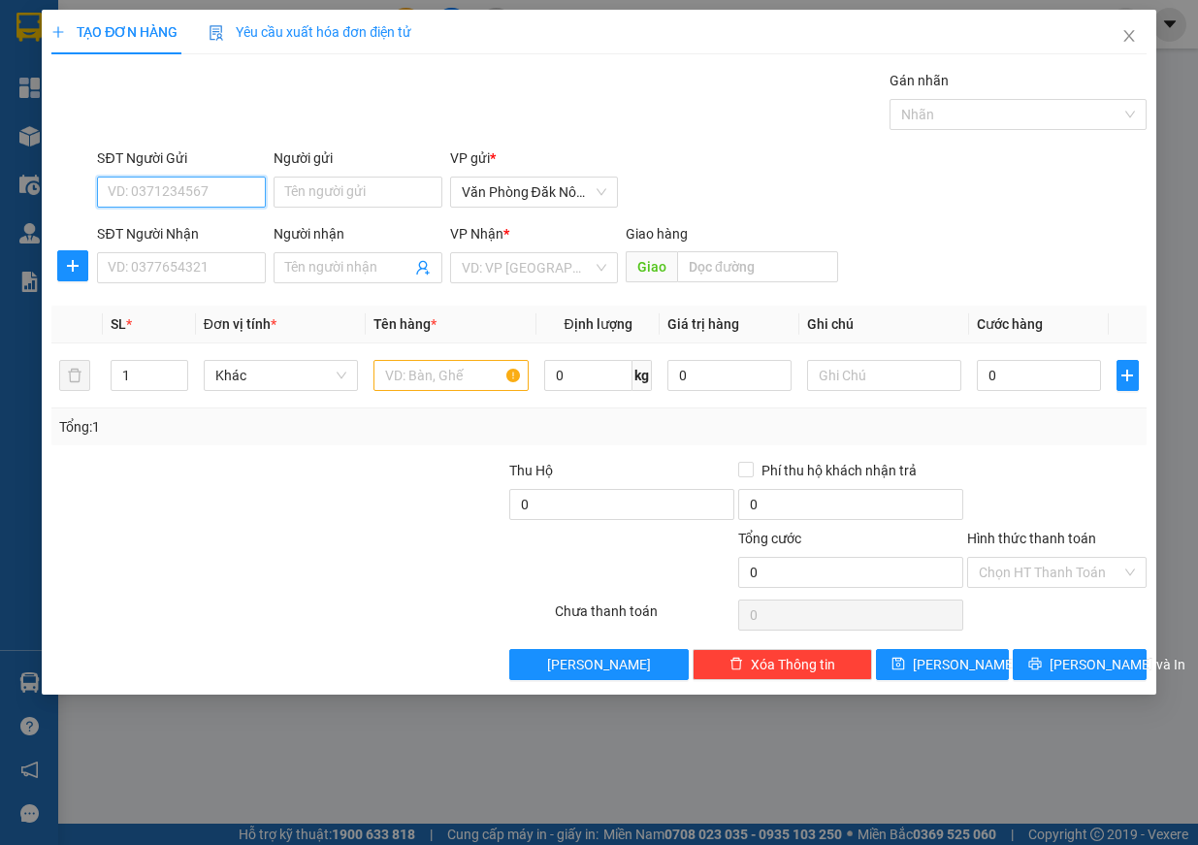
click at [143, 181] on input "SĐT Người Gửi" at bounding box center [181, 192] width 169 height 31
click at [210, 265] on input "SĐT Người Nhận" at bounding box center [181, 267] width 169 height 31
type input "0836428879"
click at [211, 199] on input "SĐT Người Gửi" at bounding box center [181, 192] width 169 height 31
type input "0941680517"
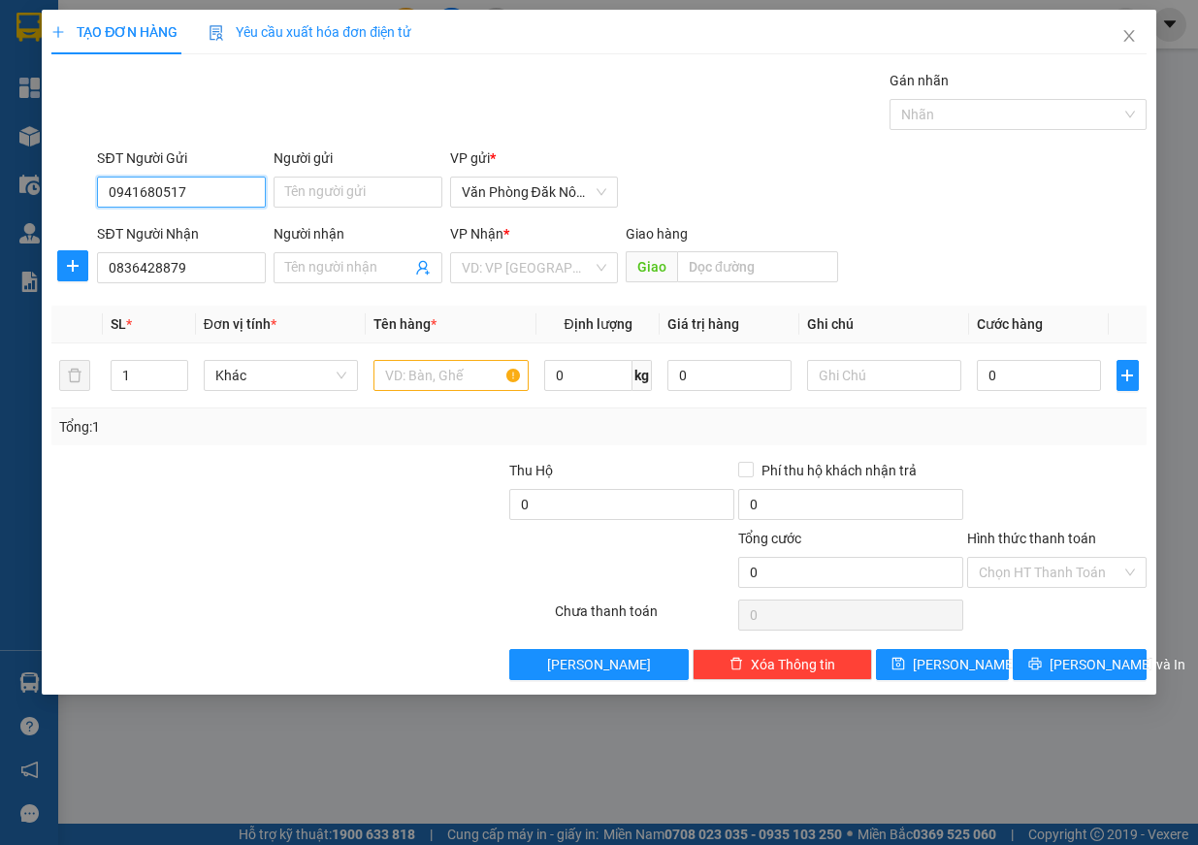
drag, startPoint x: 223, startPoint y: 195, endPoint x: 4, endPoint y: 173, distance: 220.4
click at [4, 173] on div "TẠO ĐƠN HÀNG Yêu cầu xuất hóa đơn điện tử Transit Pickup Surcharge Ids Transit …" at bounding box center [599, 422] width 1198 height 845
click at [201, 266] on input "0836428879" at bounding box center [181, 267] width 169 height 31
drag, startPoint x: 201, startPoint y: 266, endPoint x: 203, endPoint y: 276, distance: 9.9
click at [203, 276] on input "0836428879" at bounding box center [181, 267] width 169 height 31
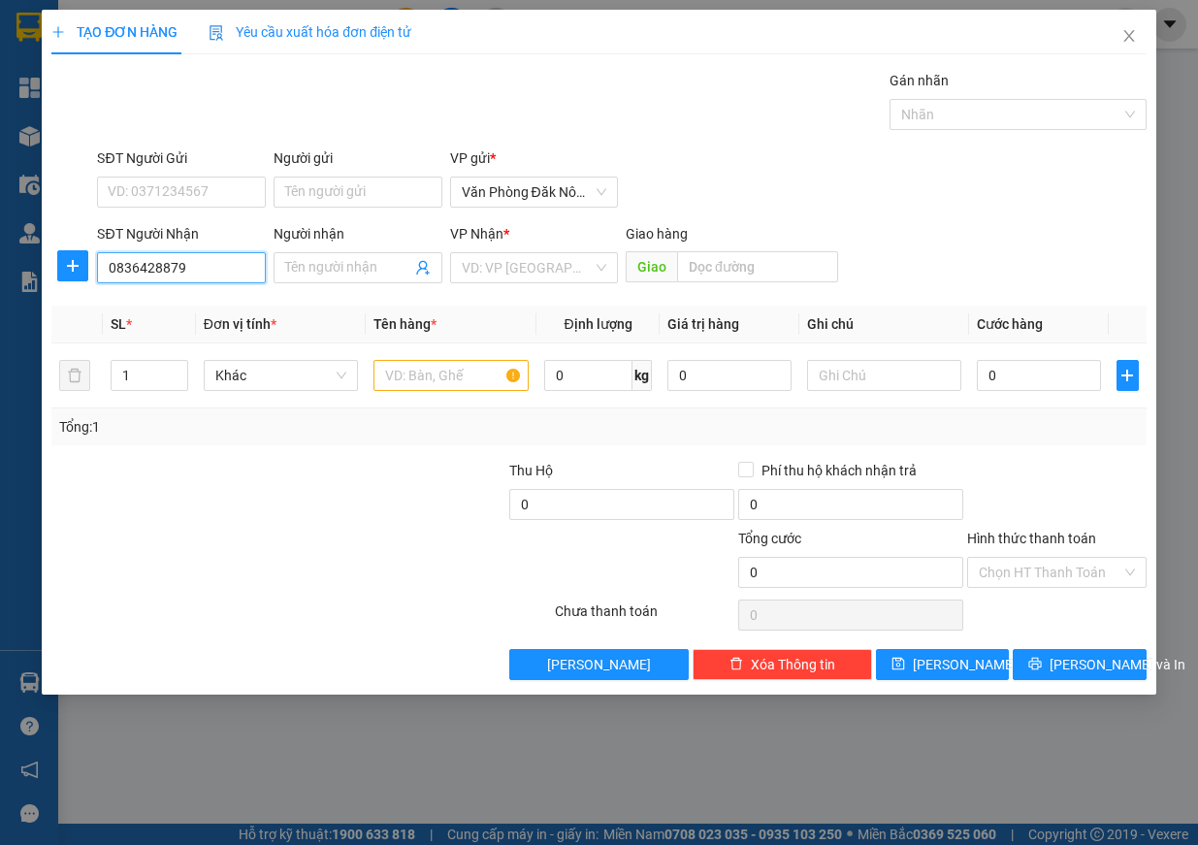
paste input "941680517"
type input "0941680517"
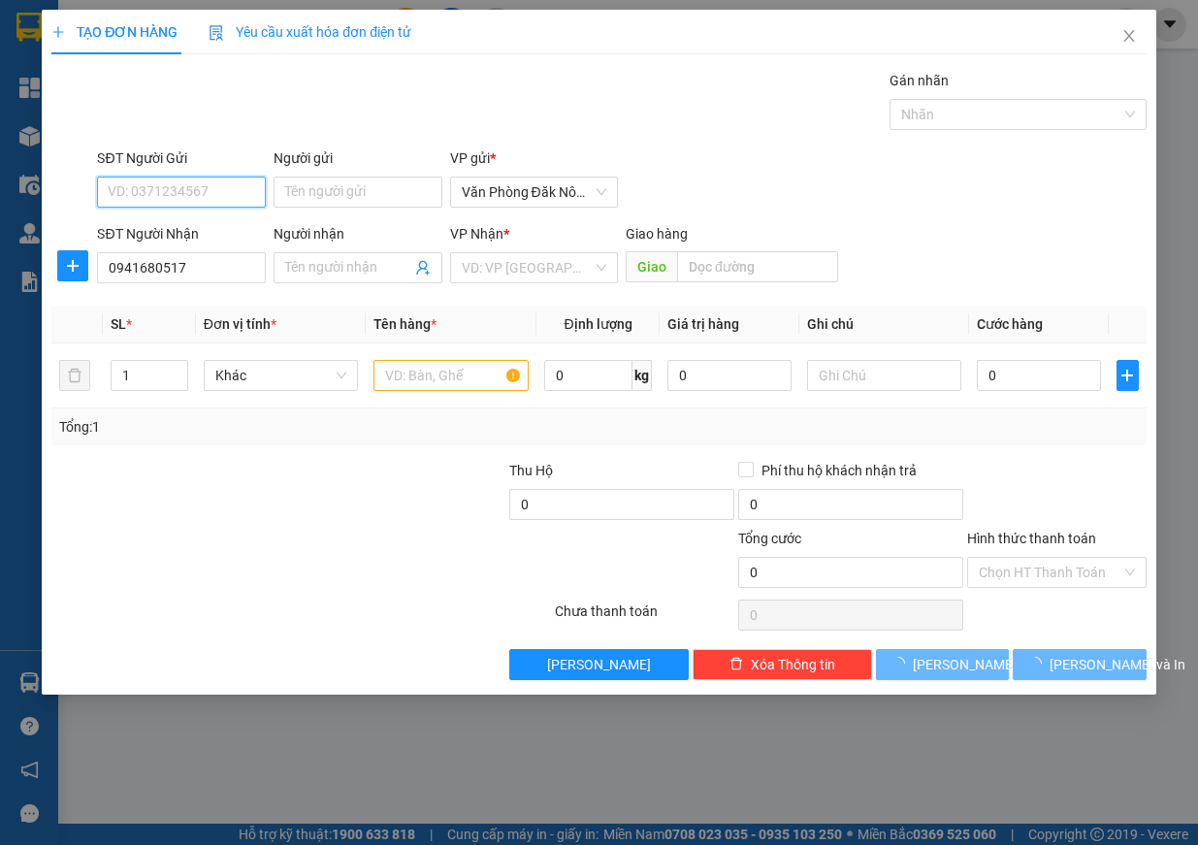
click at [214, 190] on input "SĐT Người Gửi" at bounding box center [181, 192] width 169 height 31
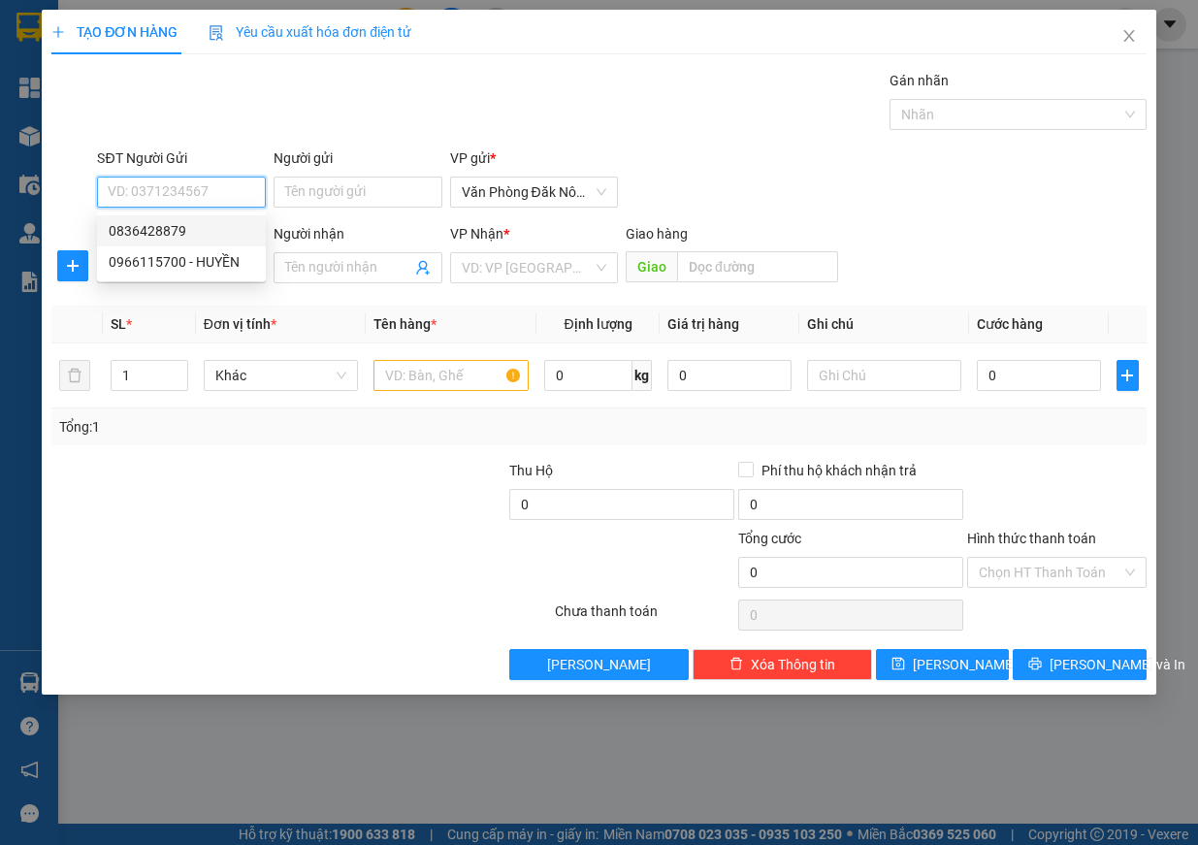
click at [173, 227] on div "0836428879" at bounding box center [182, 230] width 146 height 21
type input "0836428879"
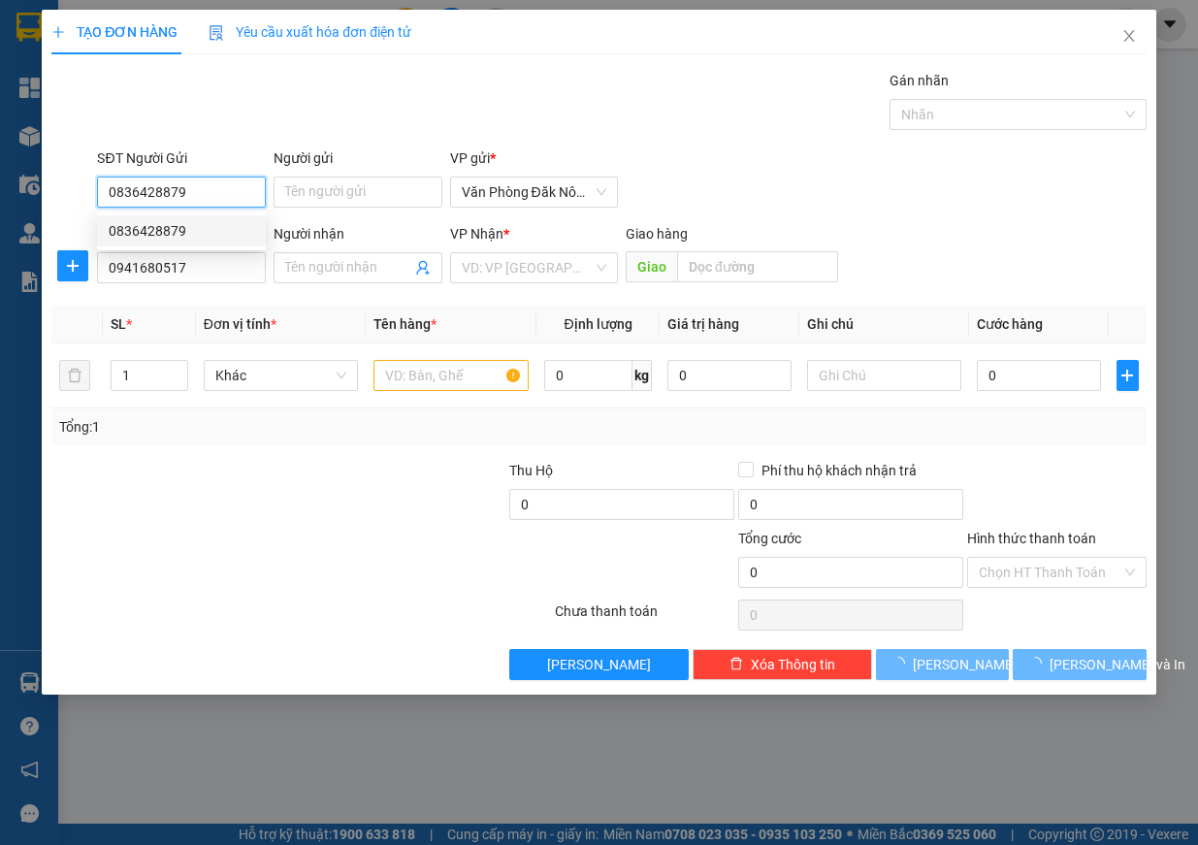
type input "250.000"
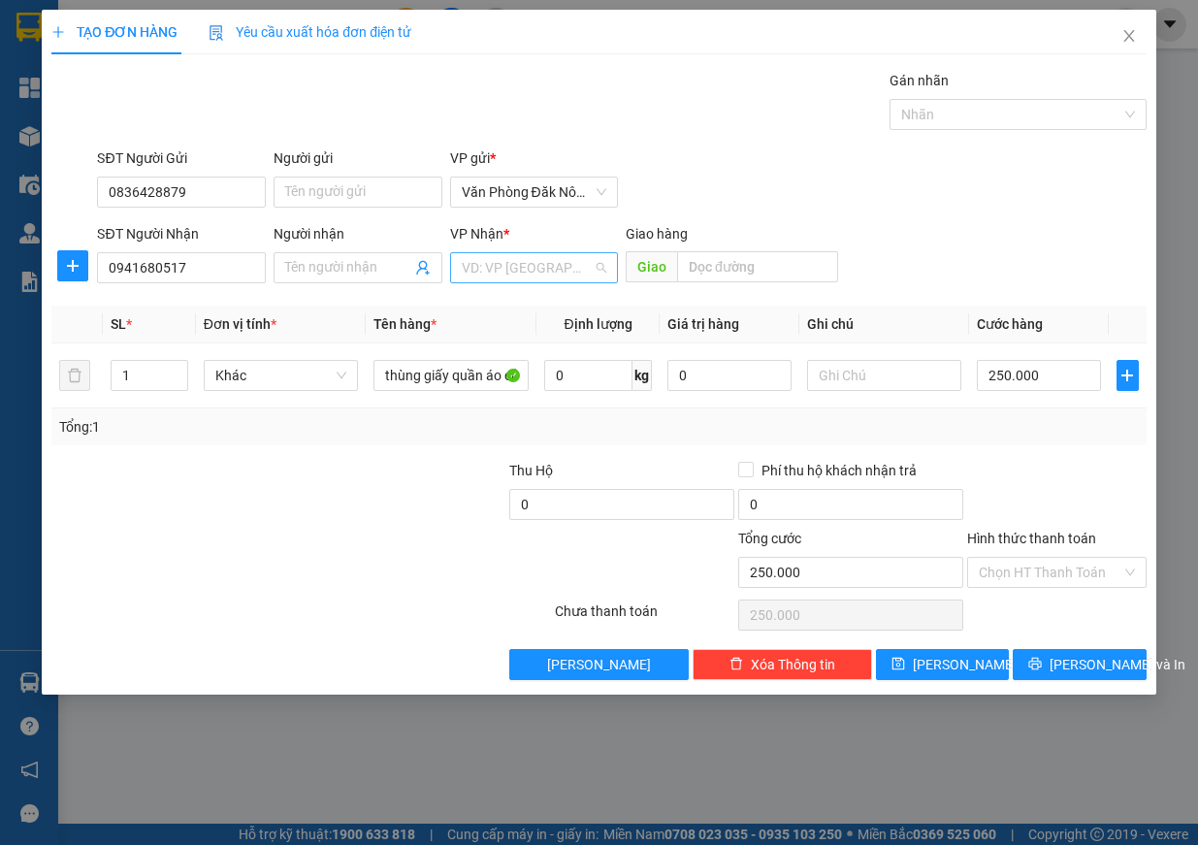
click at [527, 263] on input "search" at bounding box center [528, 267] width 132 height 29
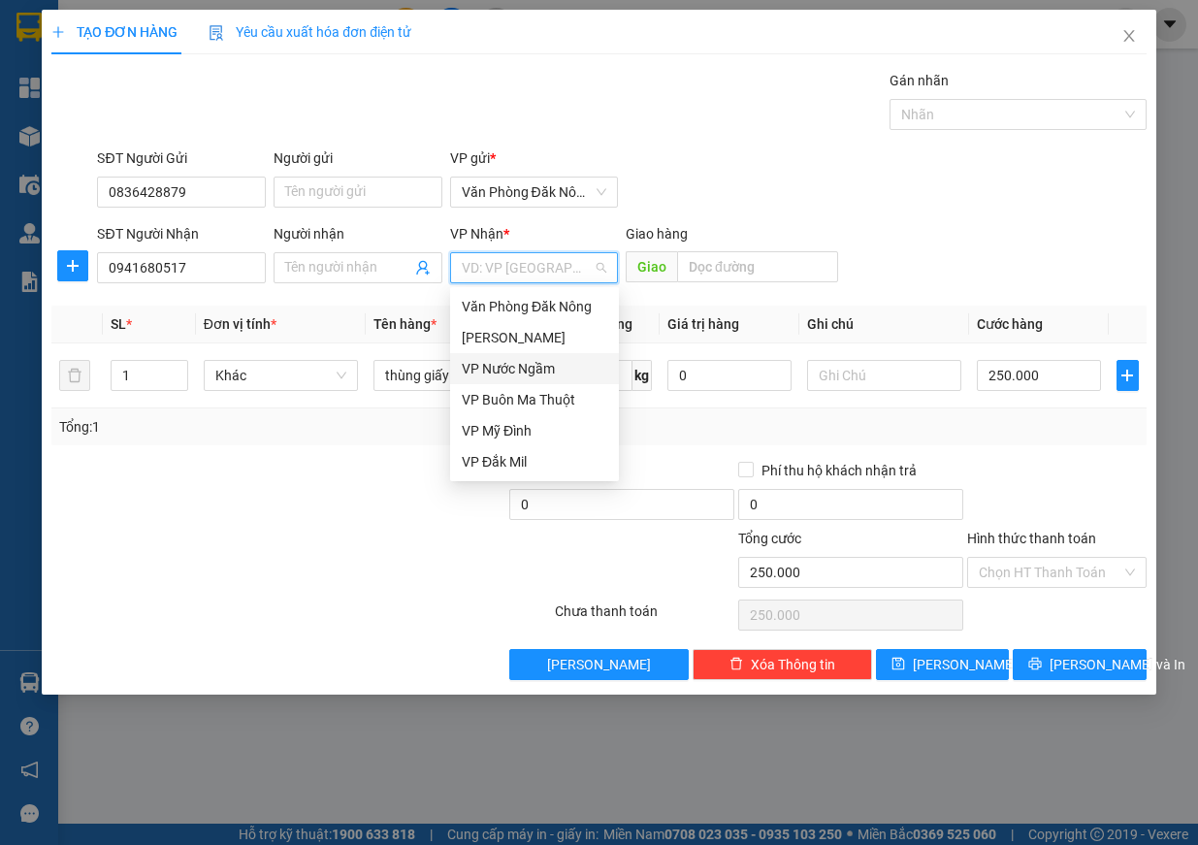
drag, startPoint x: 513, startPoint y: 371, endPoint x: 737, endPoint y: 290, distance: 238.1
click at [514, 371] on div "VP Nước Ngầm" at bounding box center [535, 368] width 146 height 21
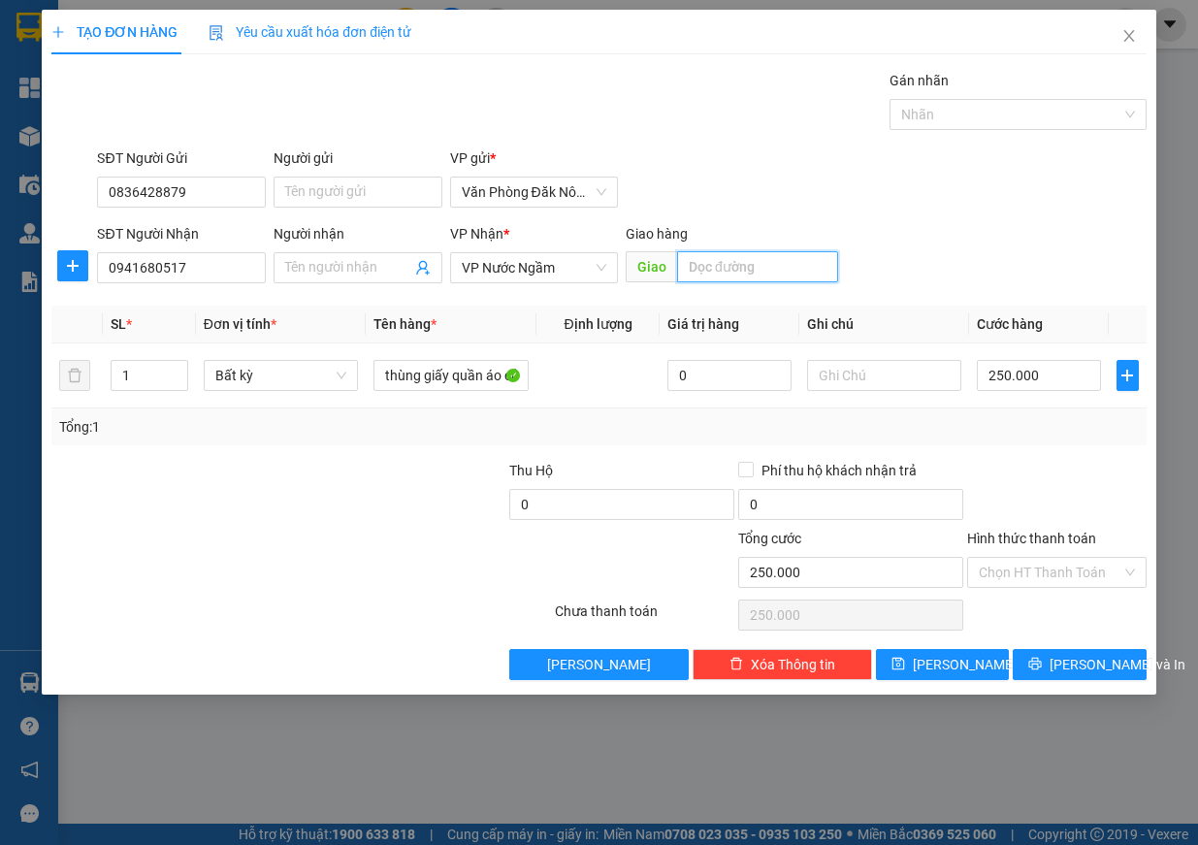
click at [760, 263] on input "text" at bounding box center [757, 266] width 161 height 31
type input "d"
type input "đt hà tĩnh"
click at [1049, 386] on input "250.000" at bounding box center [1039, 375] width 124 height 31
type input "1"
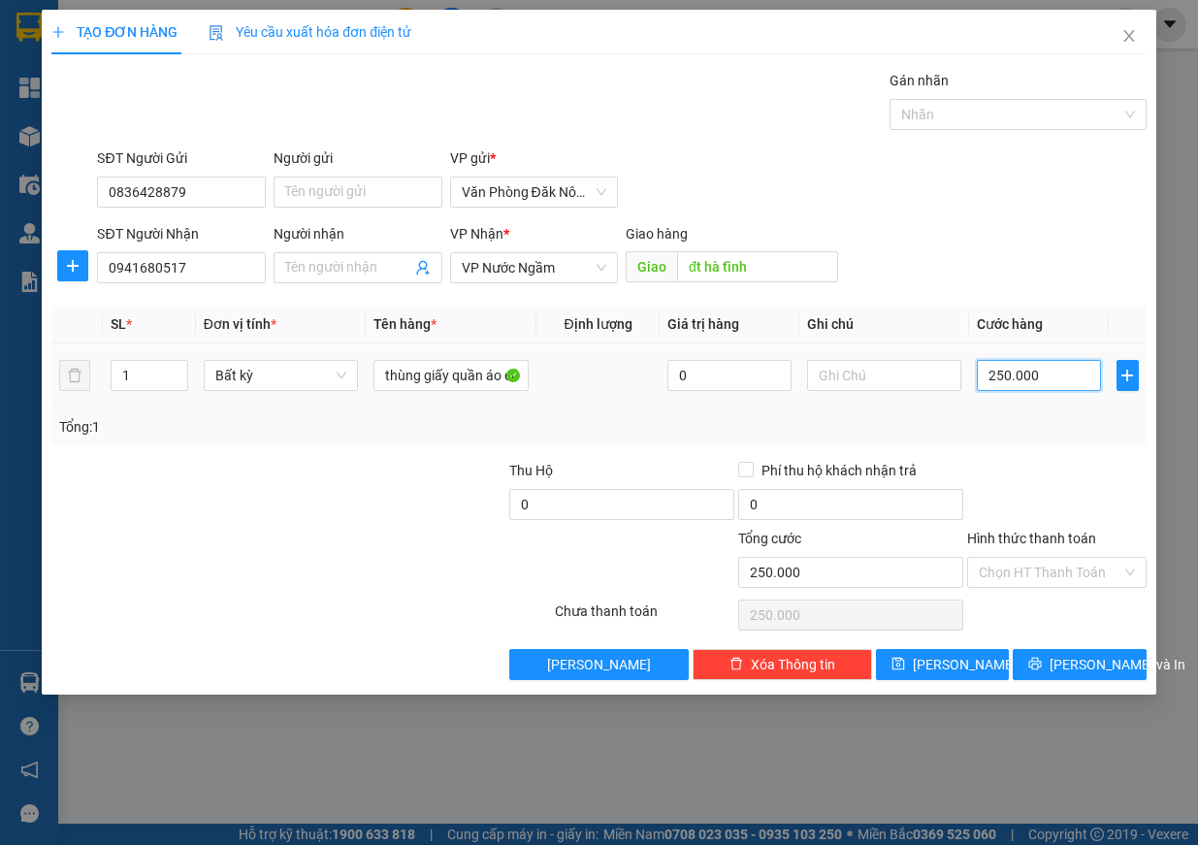
type input "1"
type input "10"
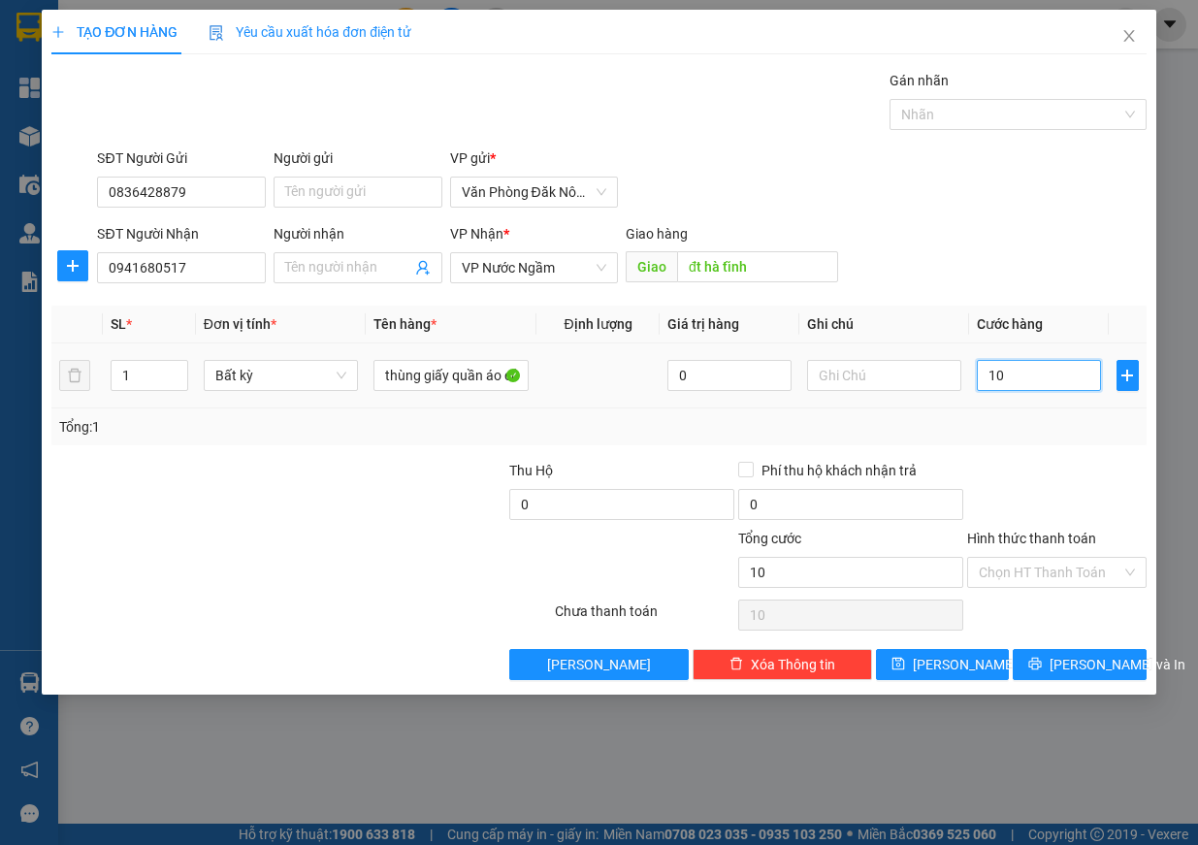
type input "100"
type input "1.000"
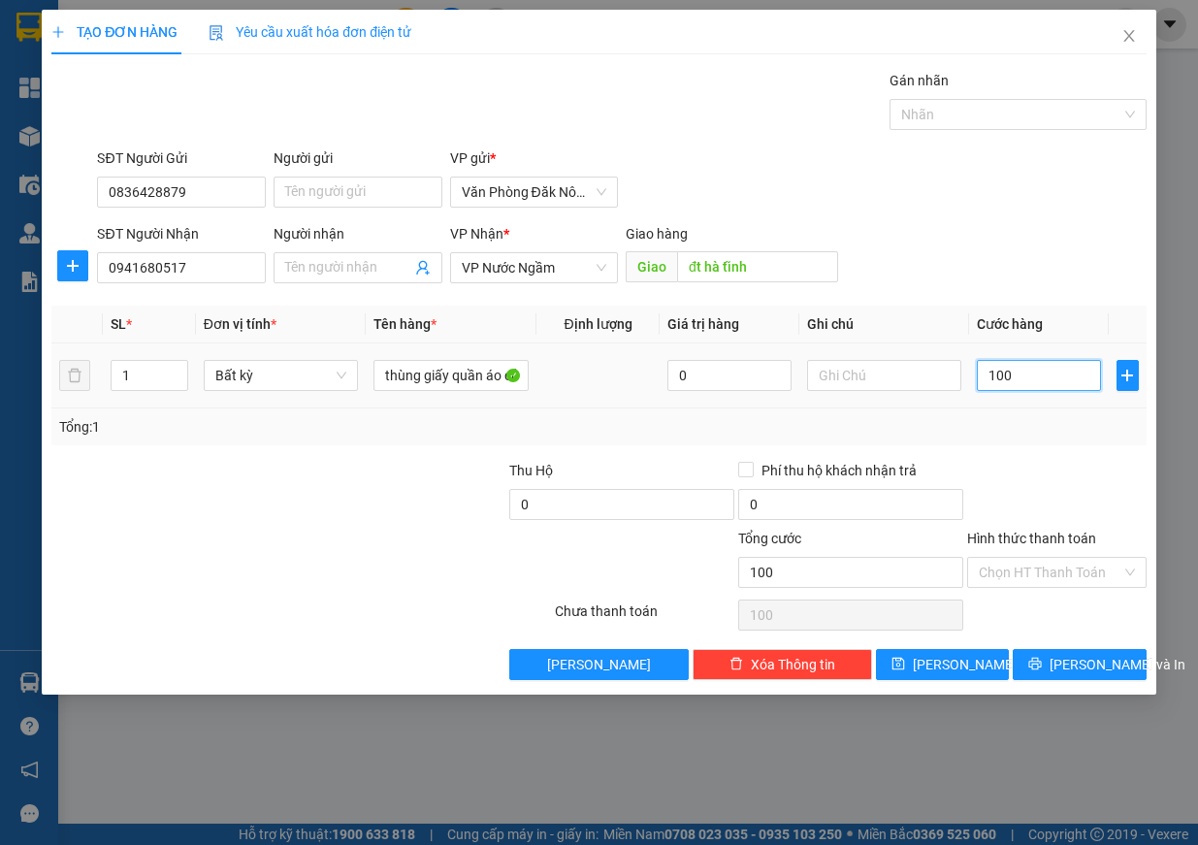
type input "1.000"
type input "10.000"
type input "100.000"
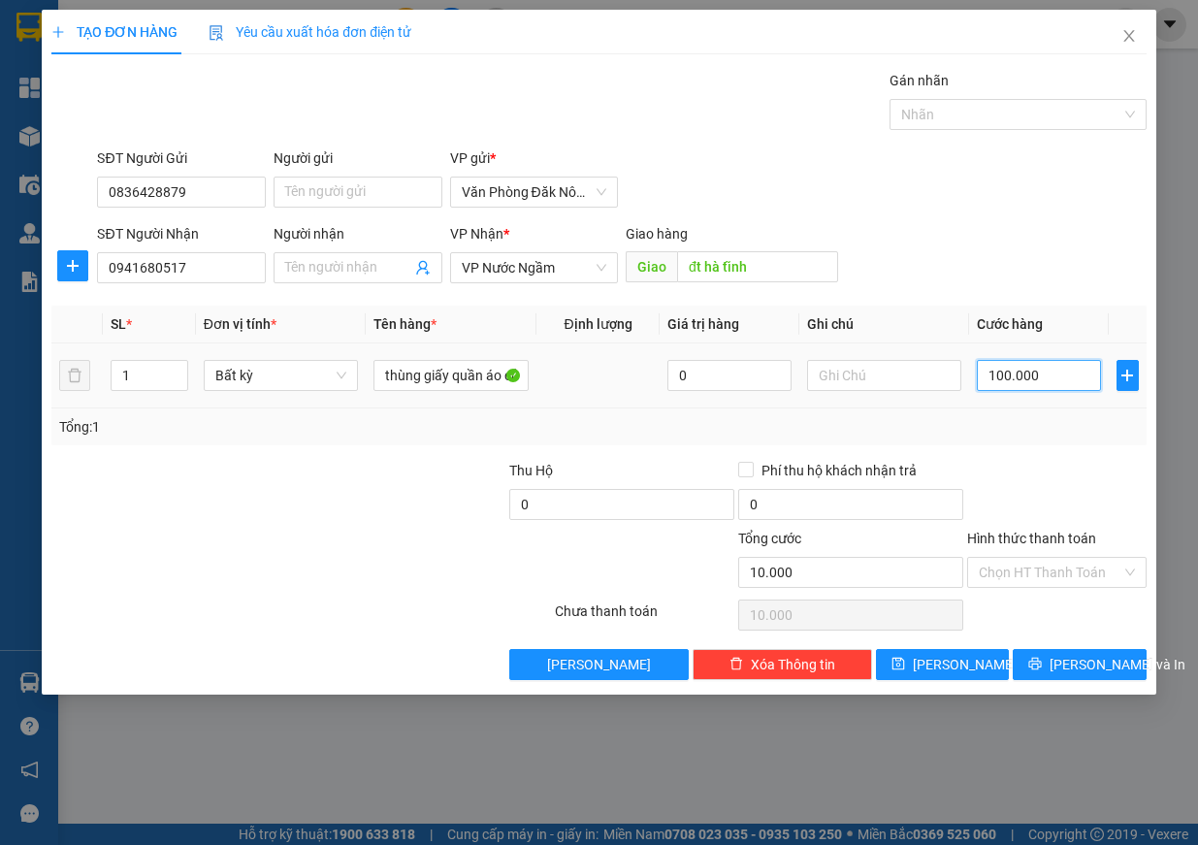
type input "100.000"
click at [1058, 583] on input "Hình thức thanh toán" at bounding box center [1050, 572] width 143 height 29
click at [1050, 460] on div at bounding box center [1056, 494] width 183 height 68
click at [1060, 662] on button "Lưu và In" at bounding box center [1080, 664] width 134 height 31
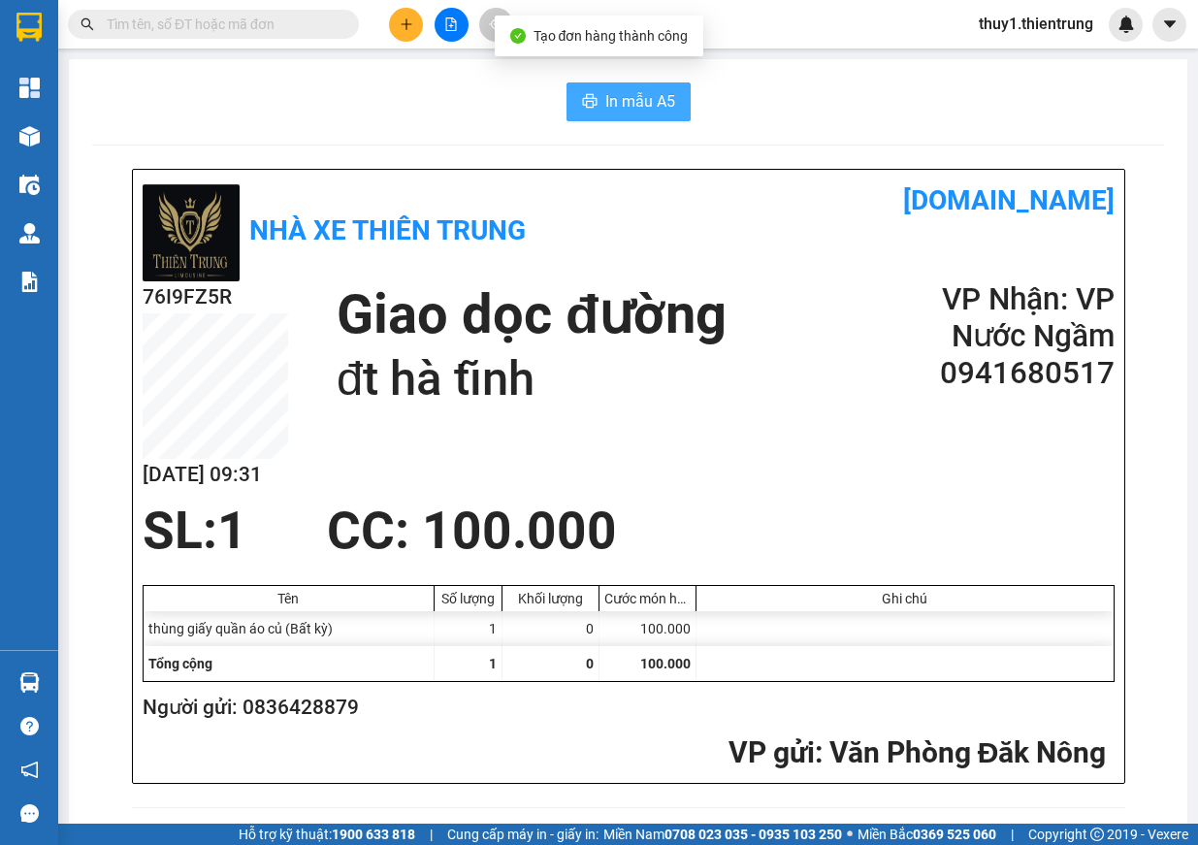
click at [648, 105] on span "In mẫu A5" at bounding box center [640, 101] width 70 height 24
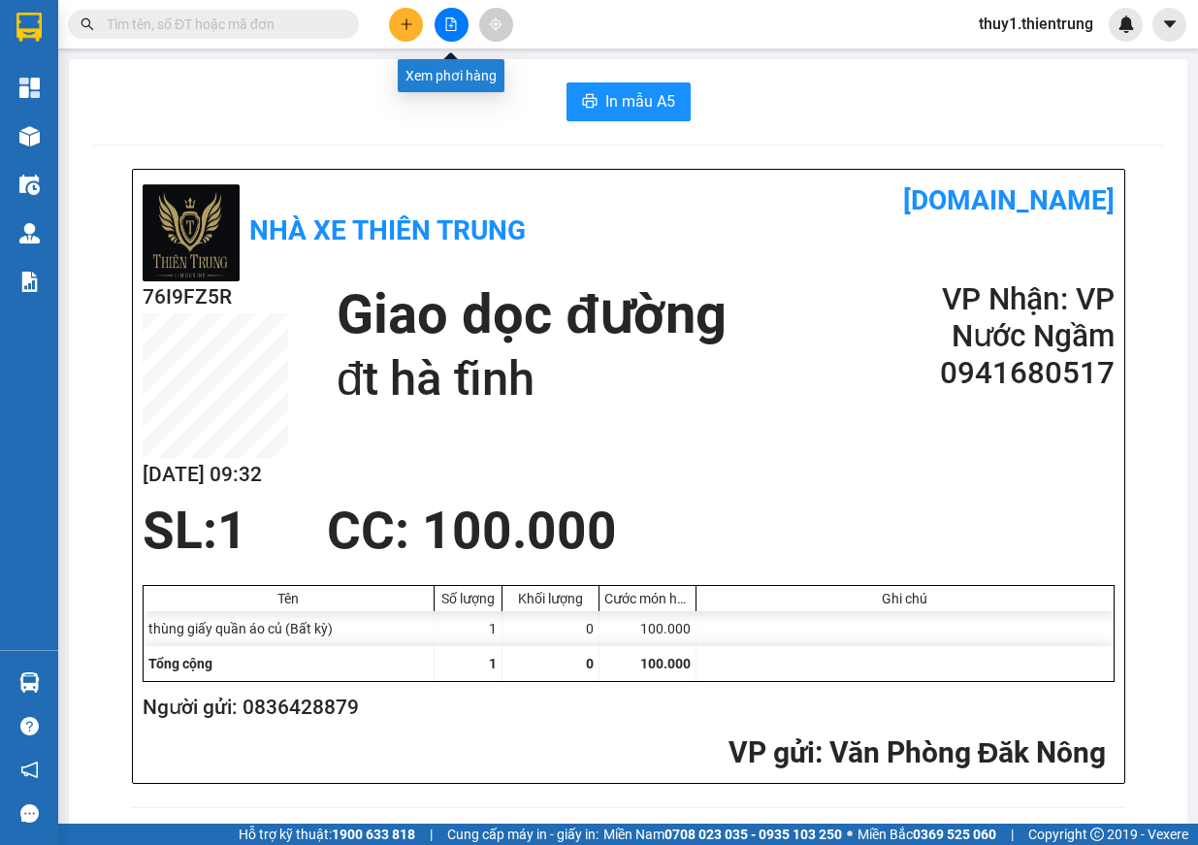
click at [451, 21] on icon "file-add" at bounding box center [451, 24] width 14 height 14
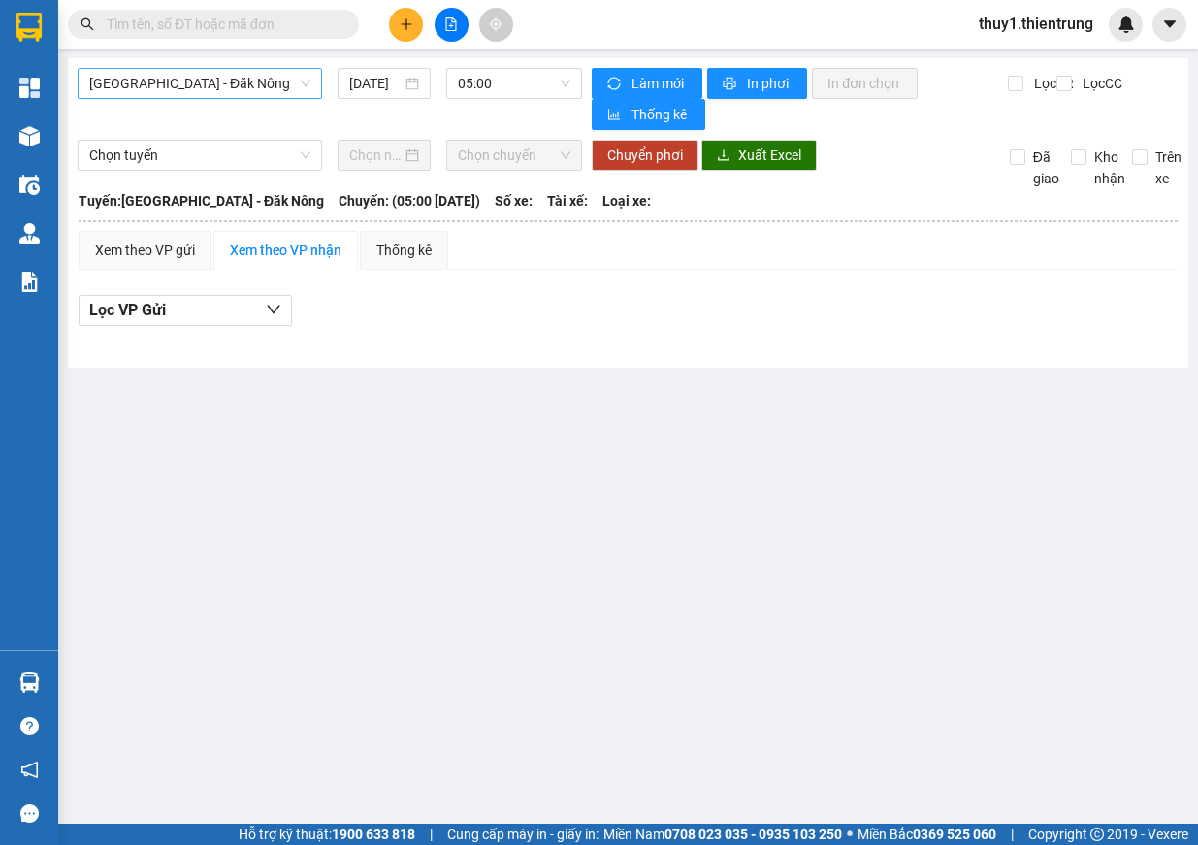
click at [217, 89] on span "[GEOGRAPHIC_DATA] - Đăk Nông" at bounding box center [199, 83] width 221 height 29
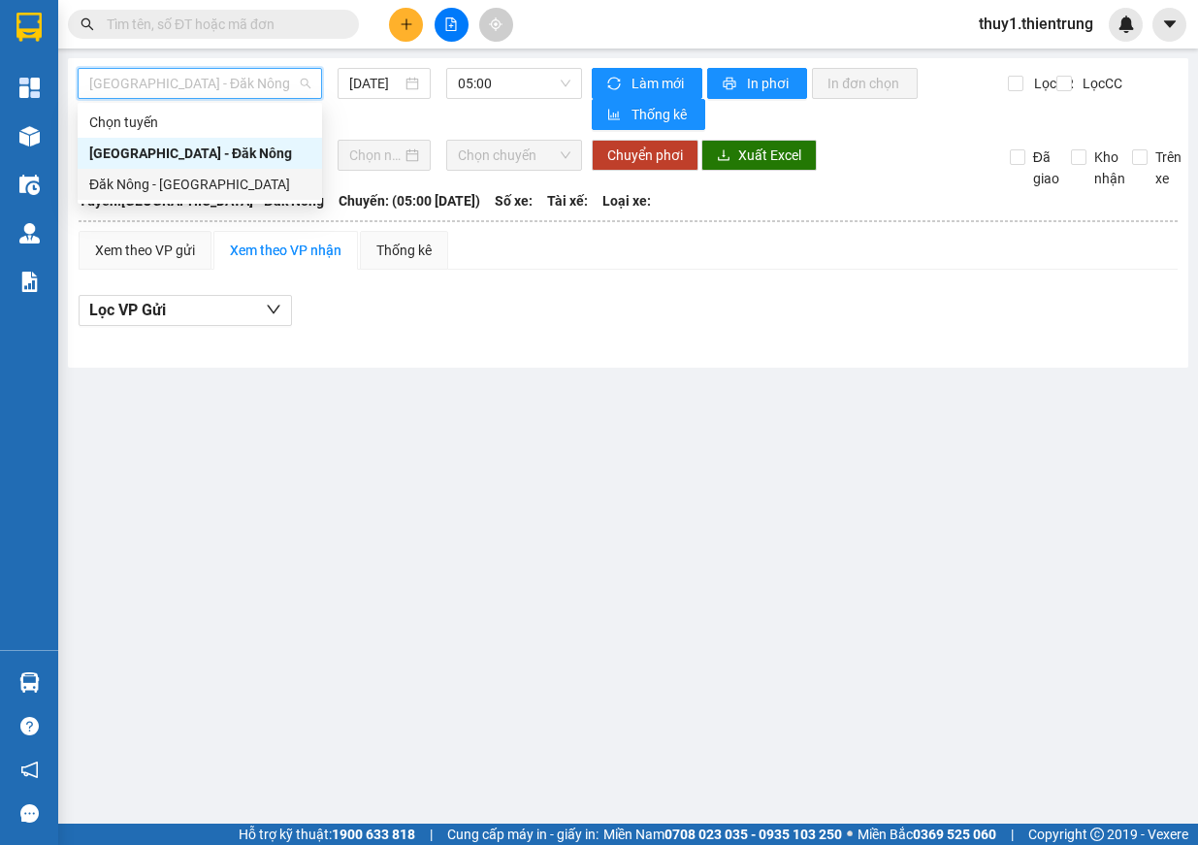
click at [193, 180] on div "Đăk Nông - [GEOGRAPHIC_DATA]" at bounding box center [199, 184] width 221 height 21
type input "[DATE]"
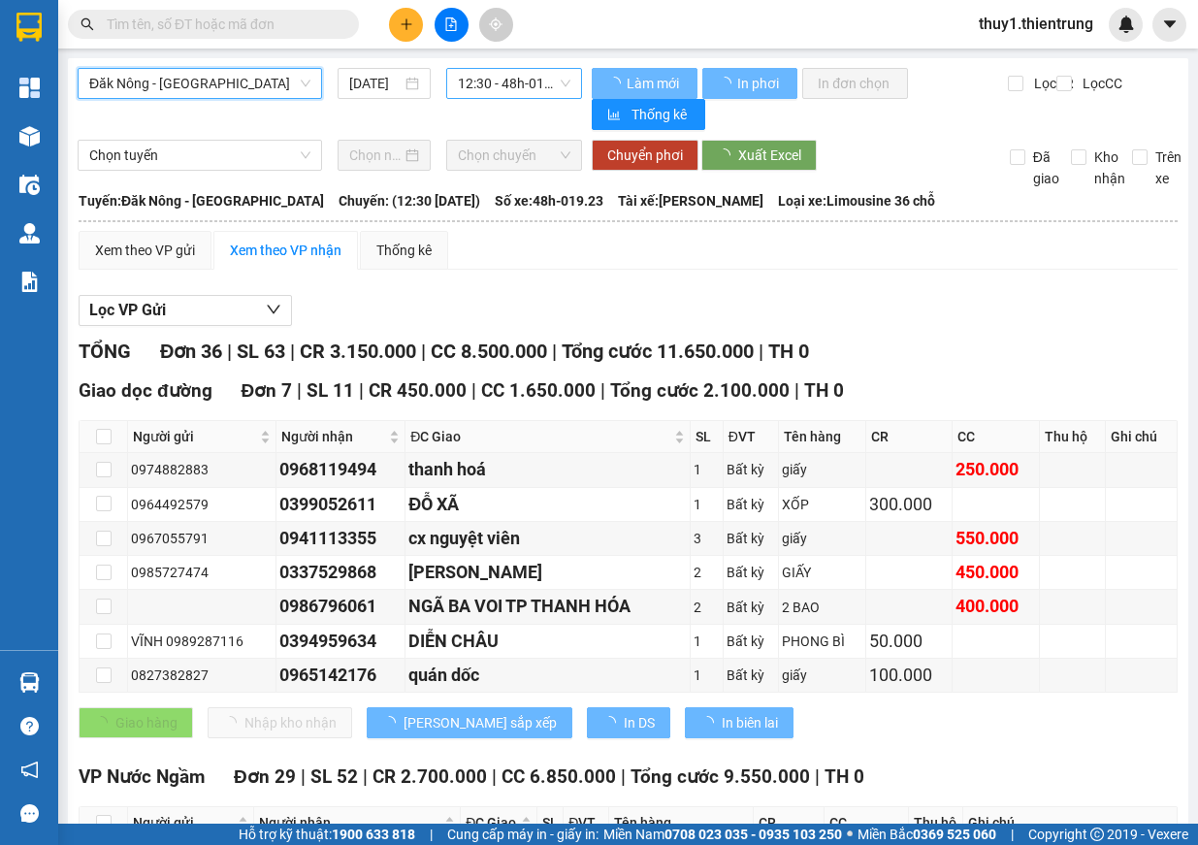
click at [493, 83] on span "12:30 - 48h-019.23" at bounding box center [514, 83] width 113 height 29
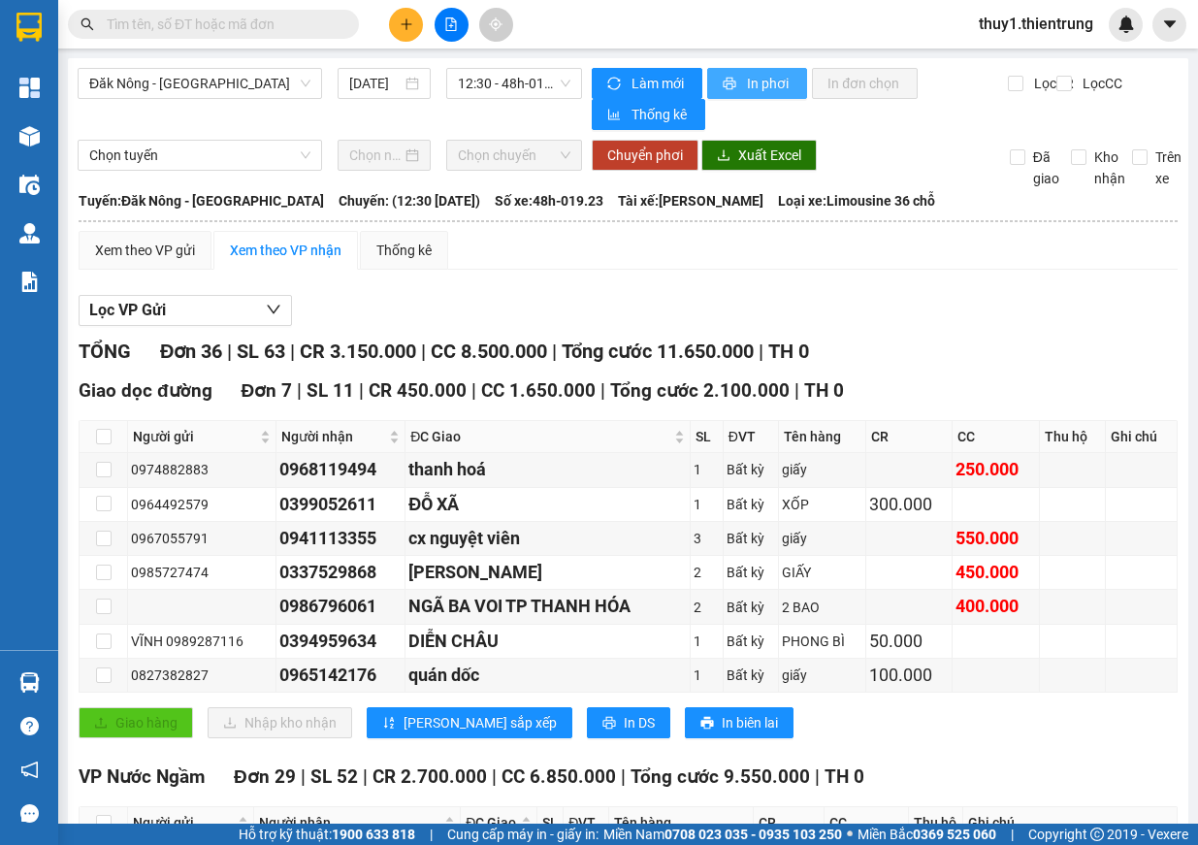
click at [757, 76] on span "In phơi" at bounding box center [769, 83] width 45 height 21
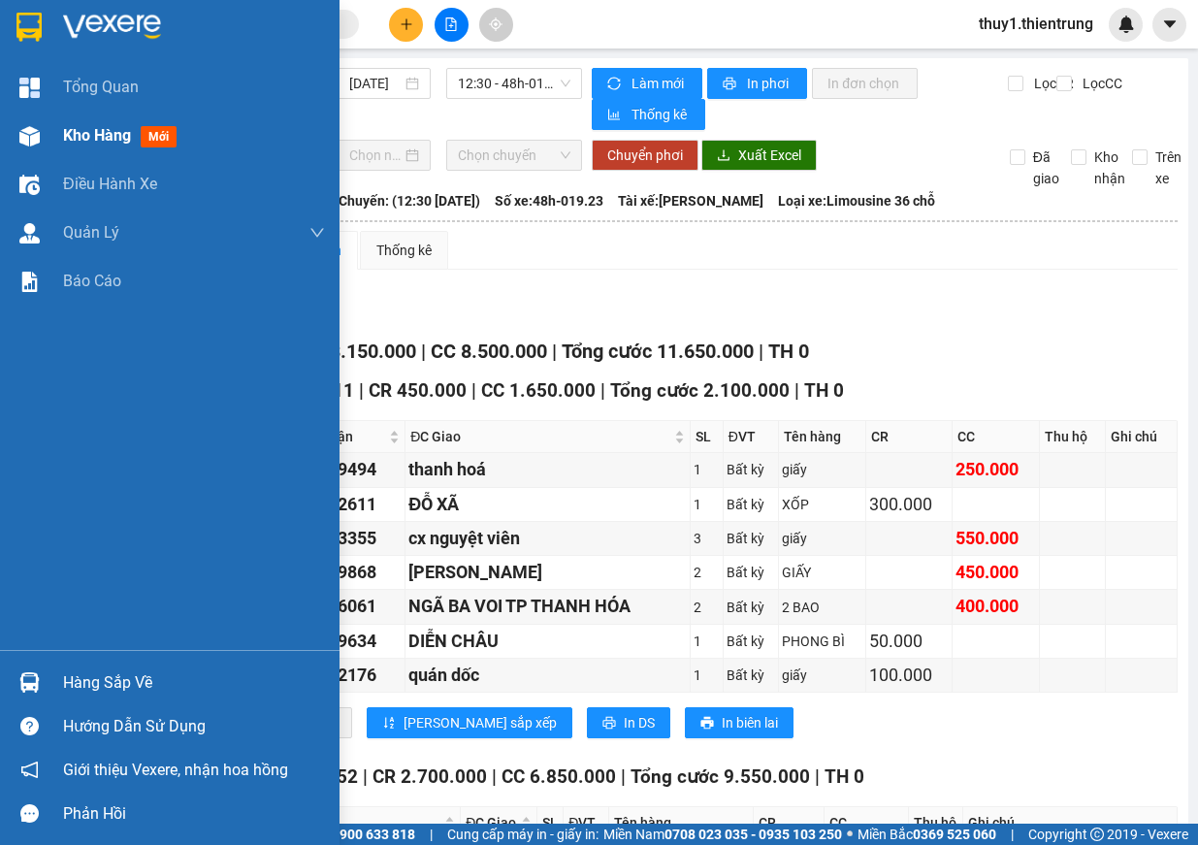
click at [34, 135] on img at bounding box center [29, 136] width 20 height 20
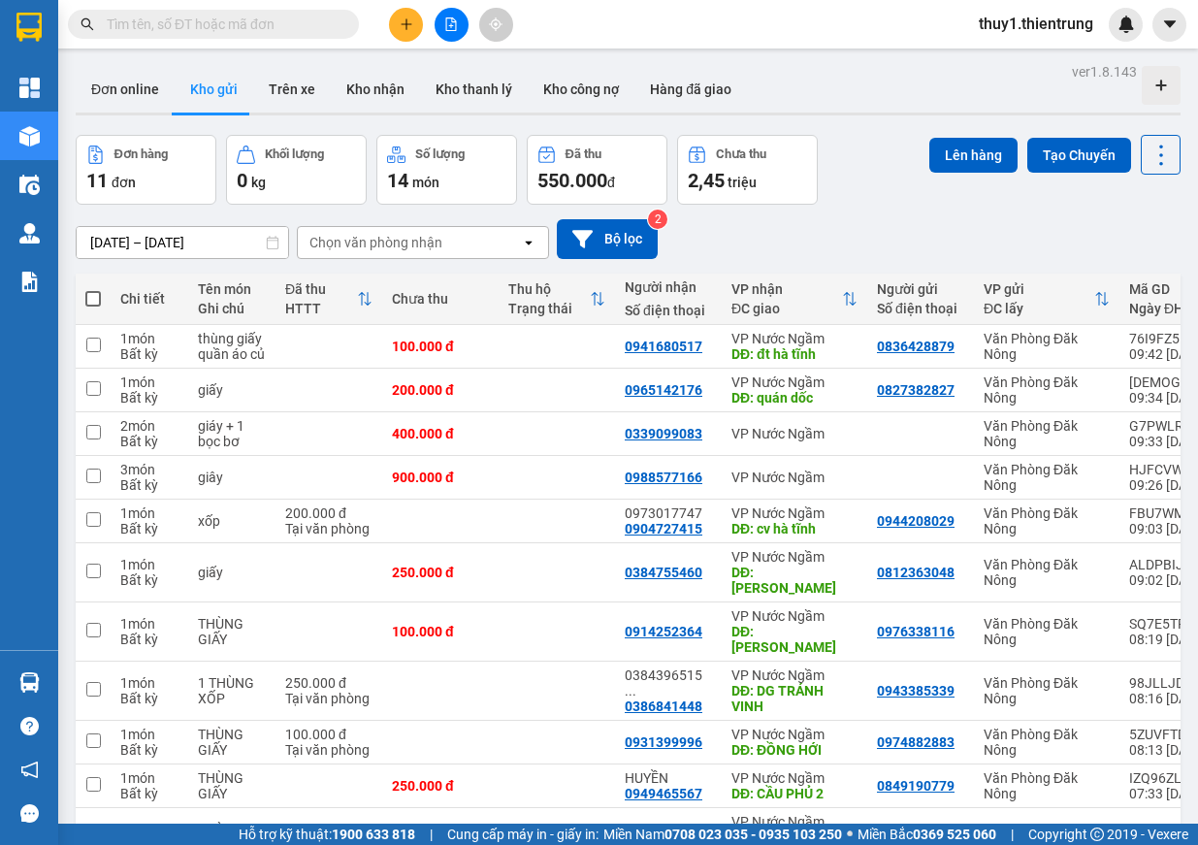
click at [418, 18] on button at bounding box center [406, 25] width 34 height 34
click at [461, 73] on div "Tạo đơn hàng" at bounding box center [482, 72] width 84 height 21
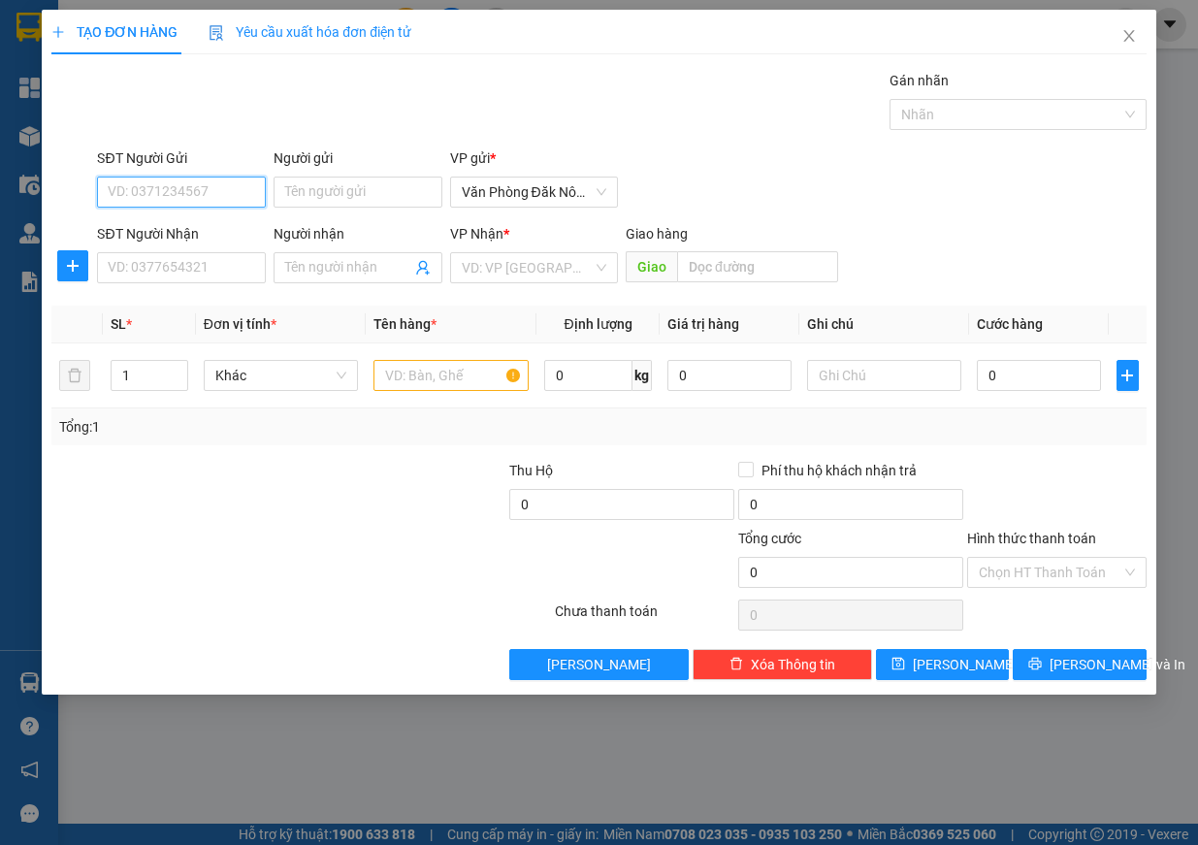
click at [213, 199] on input "SĐT Người Gửi" at bounding box center [181, 192] width 169 height 31
click at [176, 224] on div "0905657666" at bounding box center [182, 230] width 146 height 21
type input "0905657666"
type input "0904100022"
type input "ANH LINH"
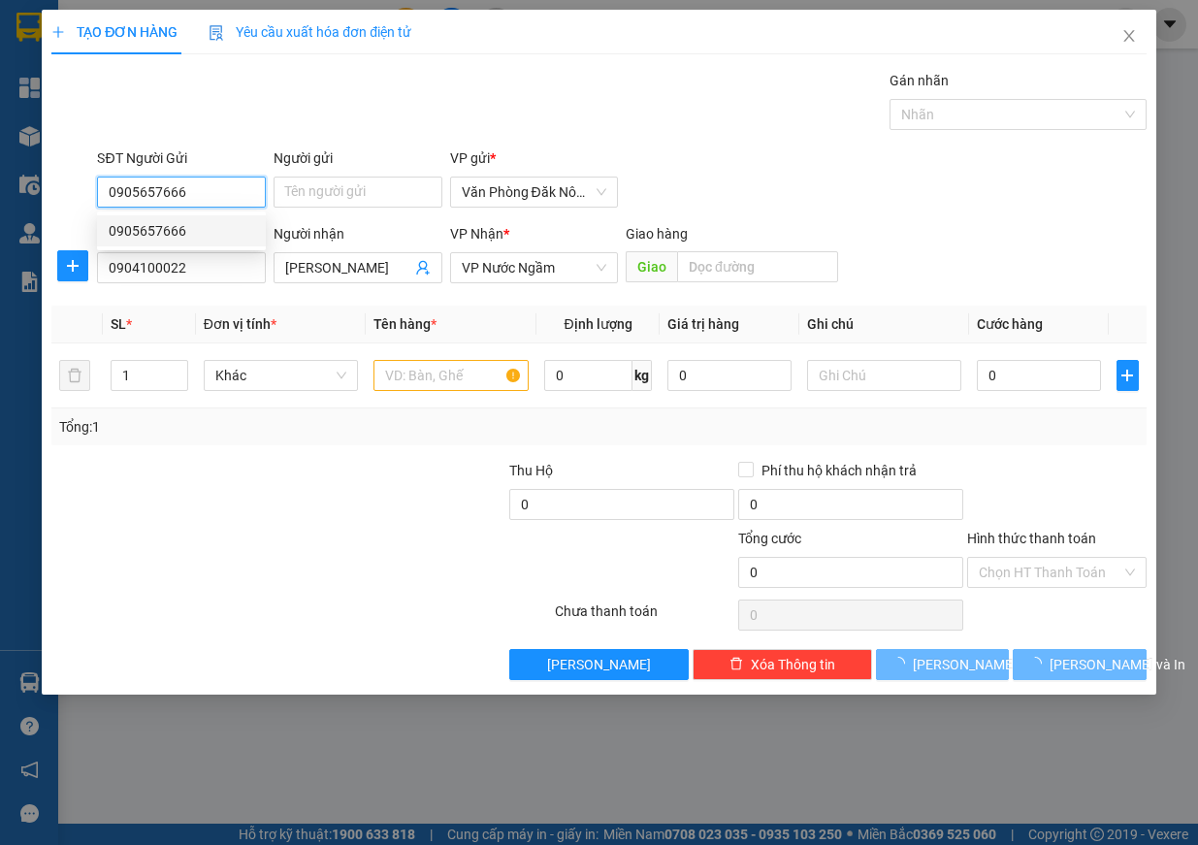
type input "300.000"
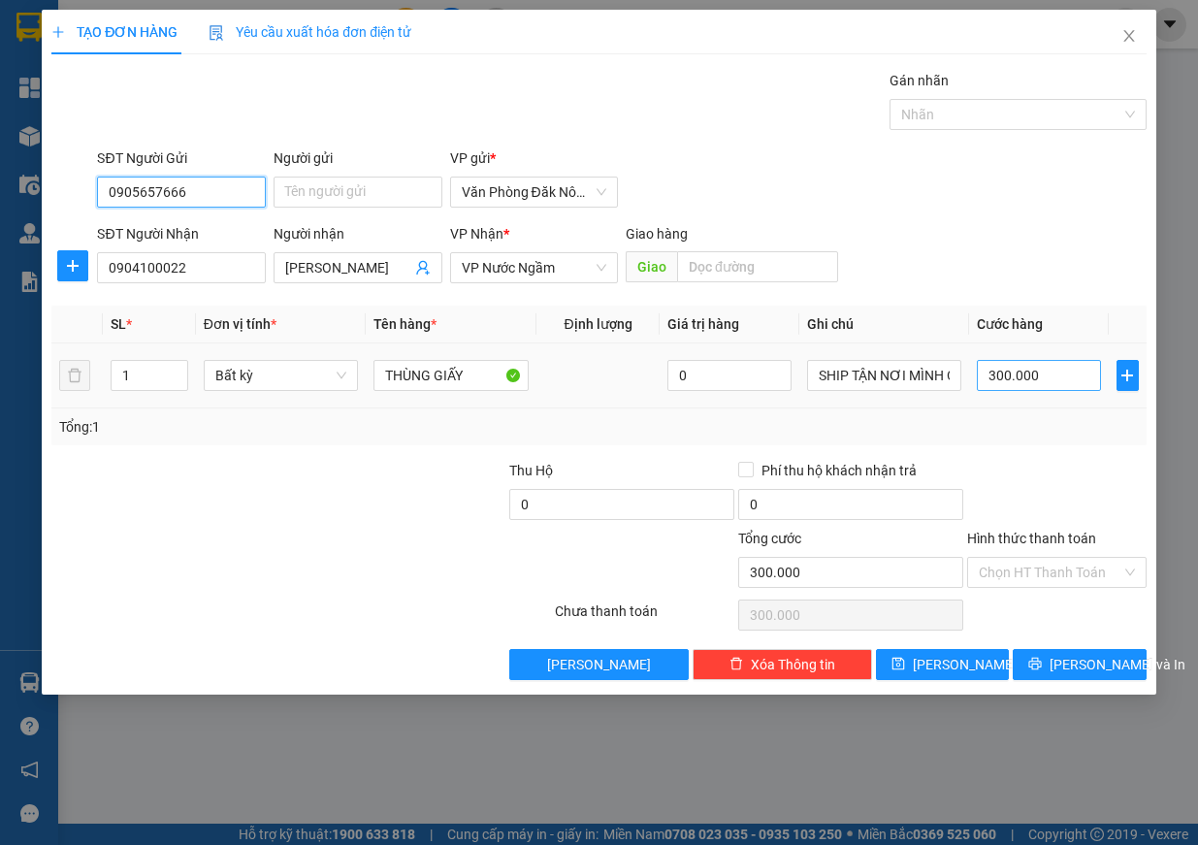
type input "0905657666"
click at [1035, 368] on input "300.000" at bounding box center [1039, 375] width 124 height 31
type input "2"
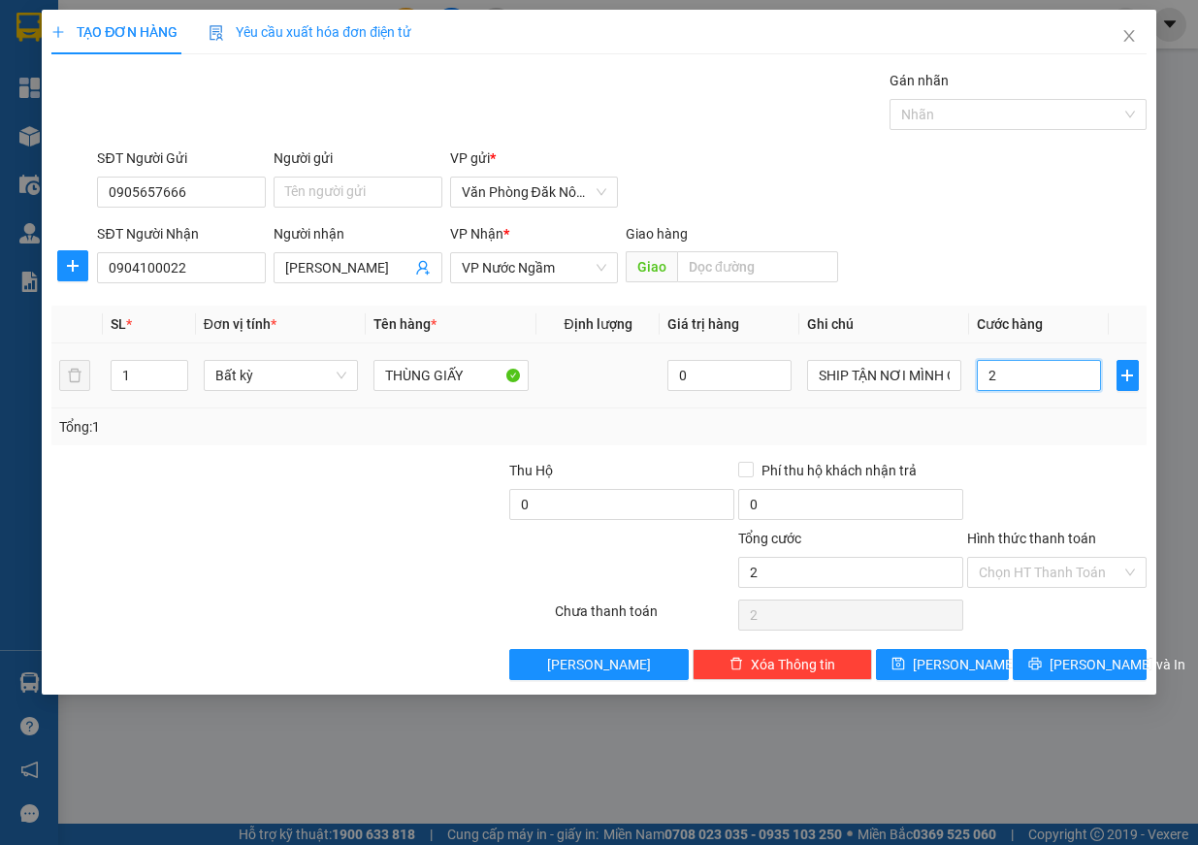
type input "25"
type input "2.500"
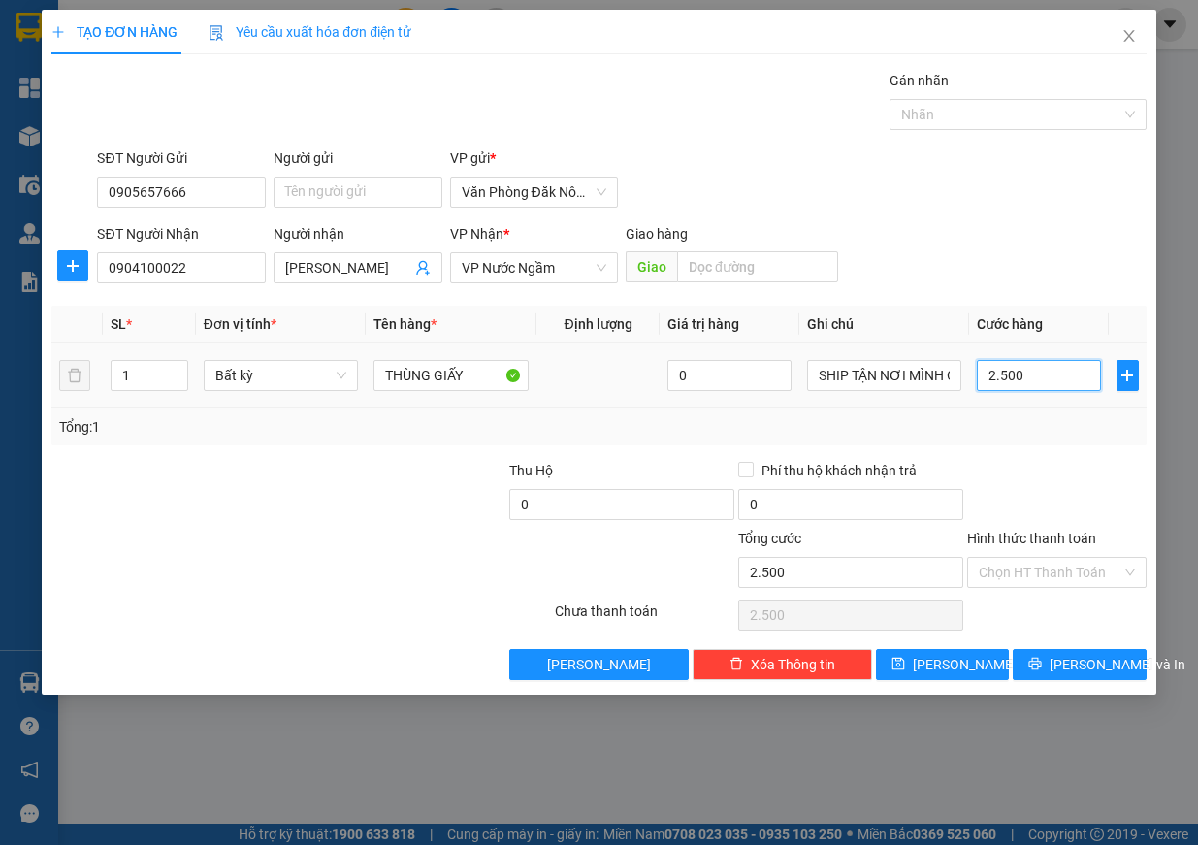
type input "25.000"
type input "250.000"
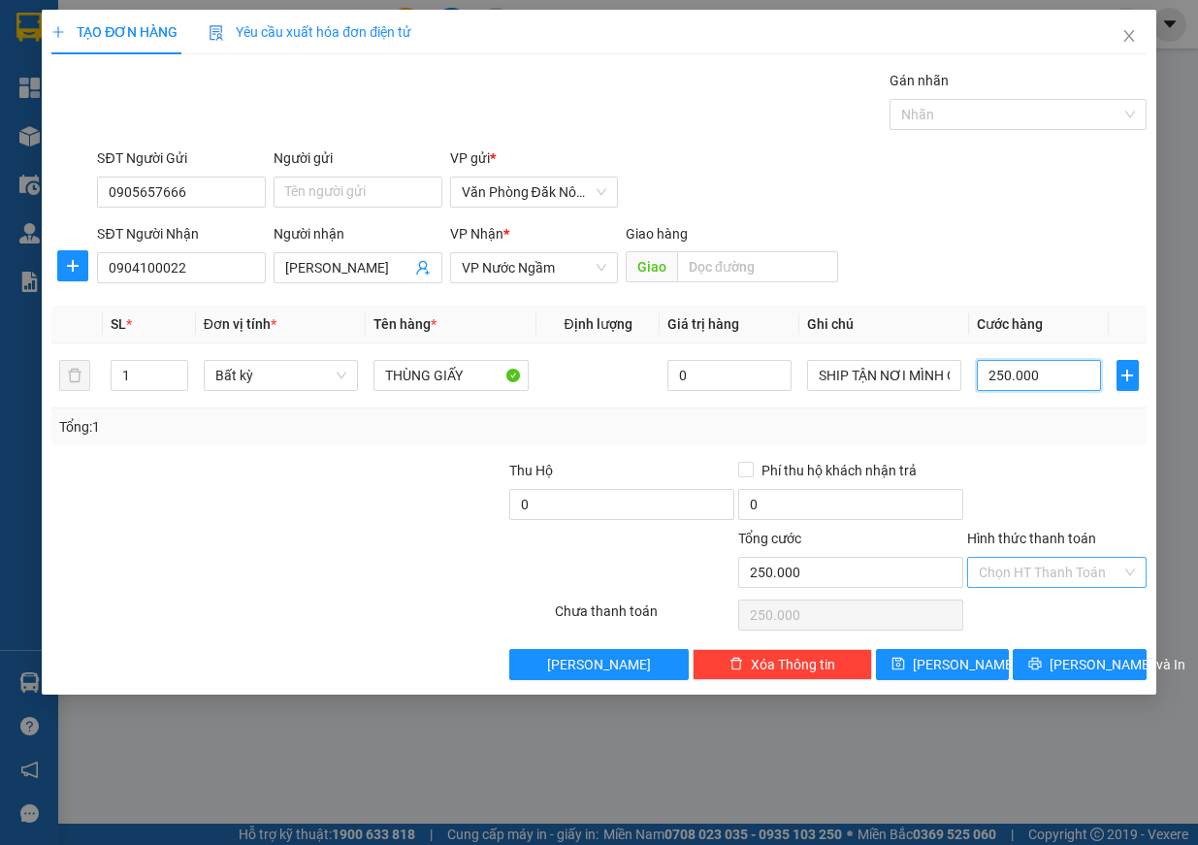
type input "250.000"
click at [1075, 566] on input "Hình thức thanh toán" at bounding box center [1050, 572] width 143 height 29
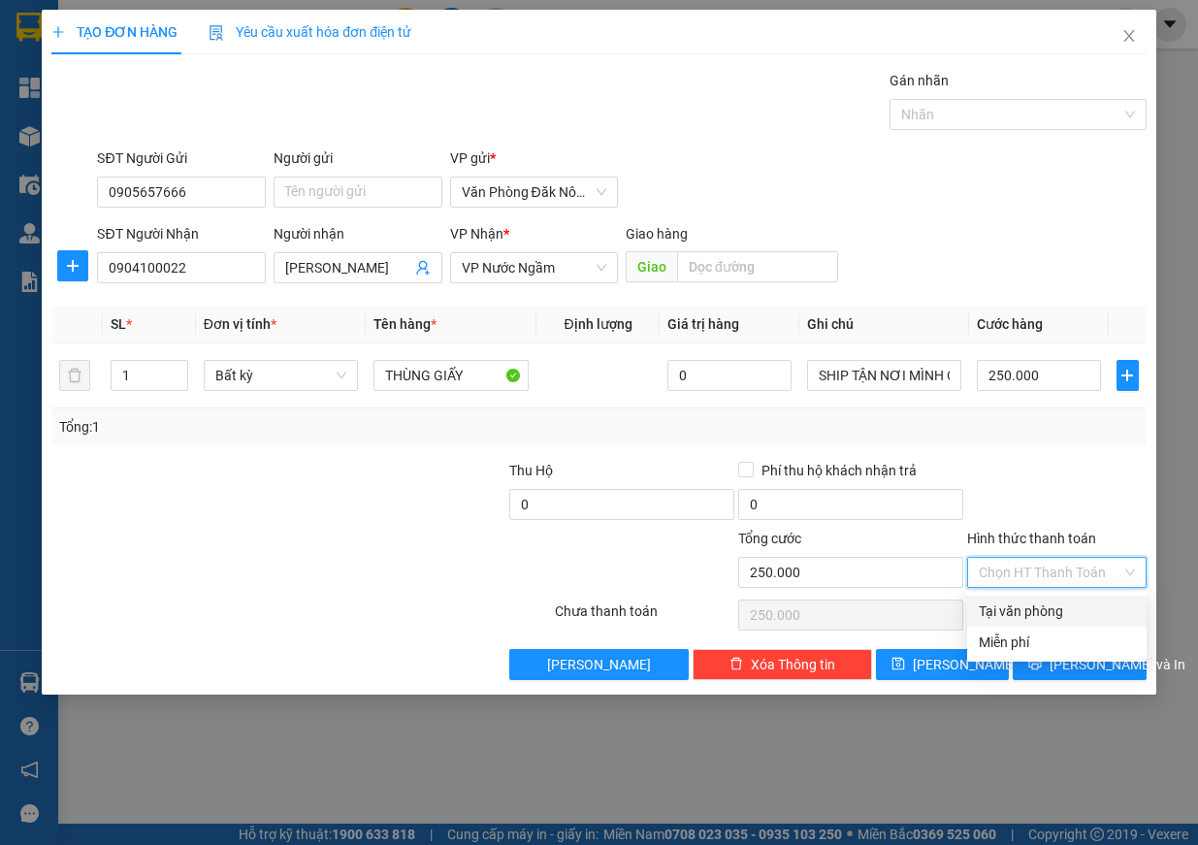
click at [1068, 610] on div "Tại văn phòng" at bounding box center [1057, 611] width 156 height 21
type input "0"
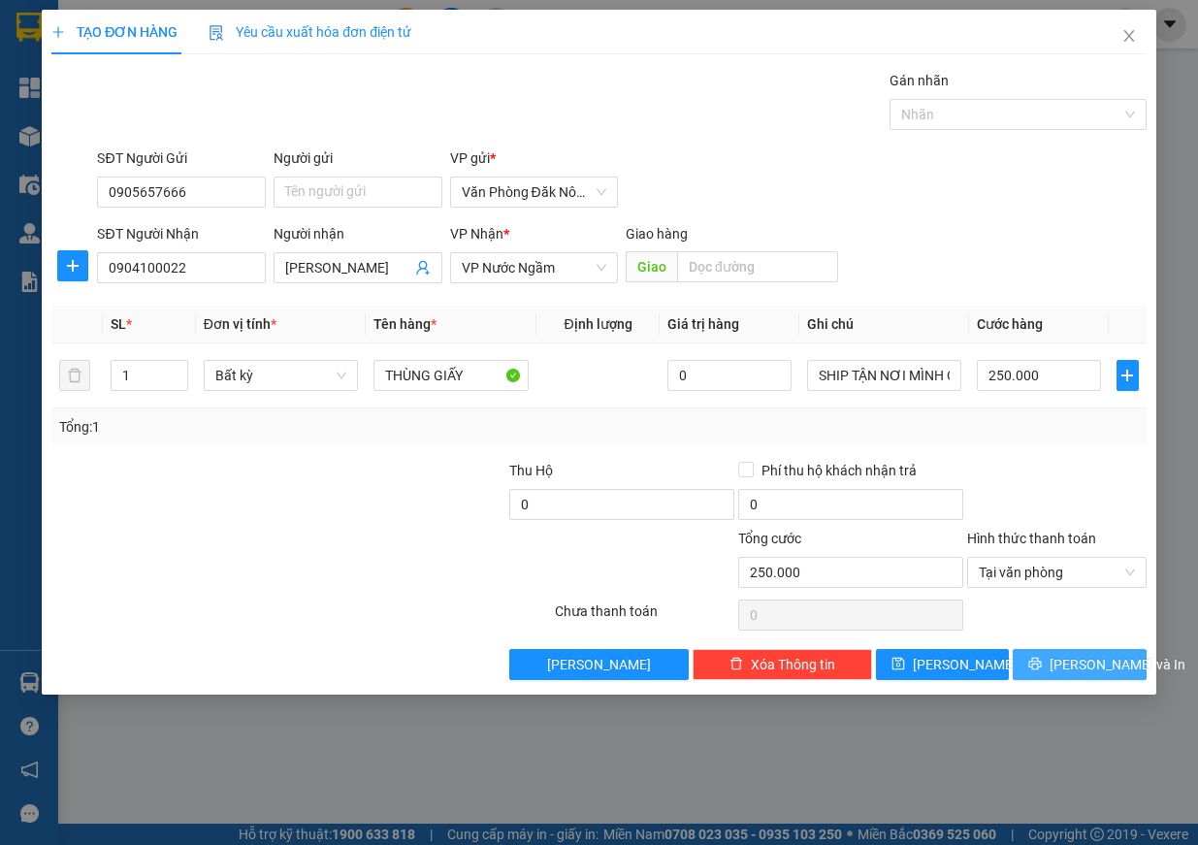
click at [1090, 672] on span "Lưu và In" at bounding box center [1118, 664] width 136 height 21
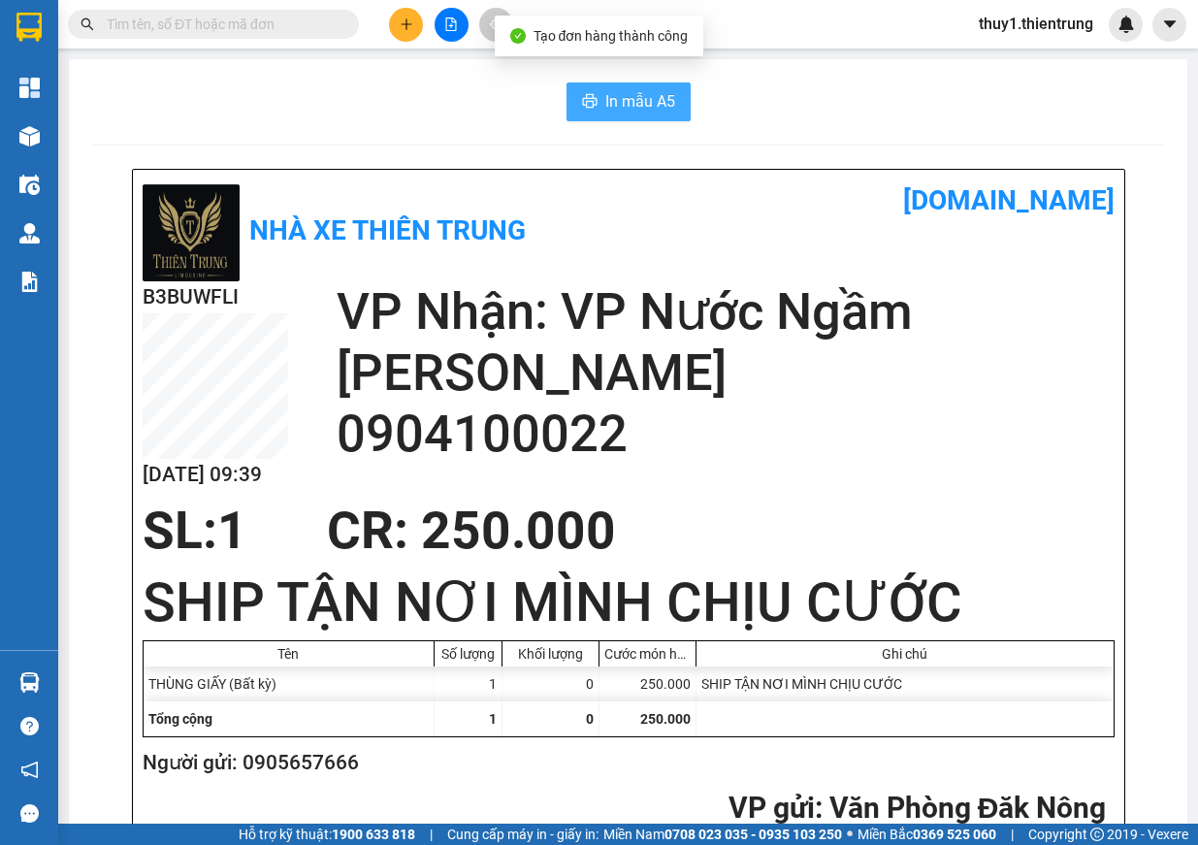
click at [640, 106] on span "In mẫu A5" at bounding box center [640, 101] width 70 height 24
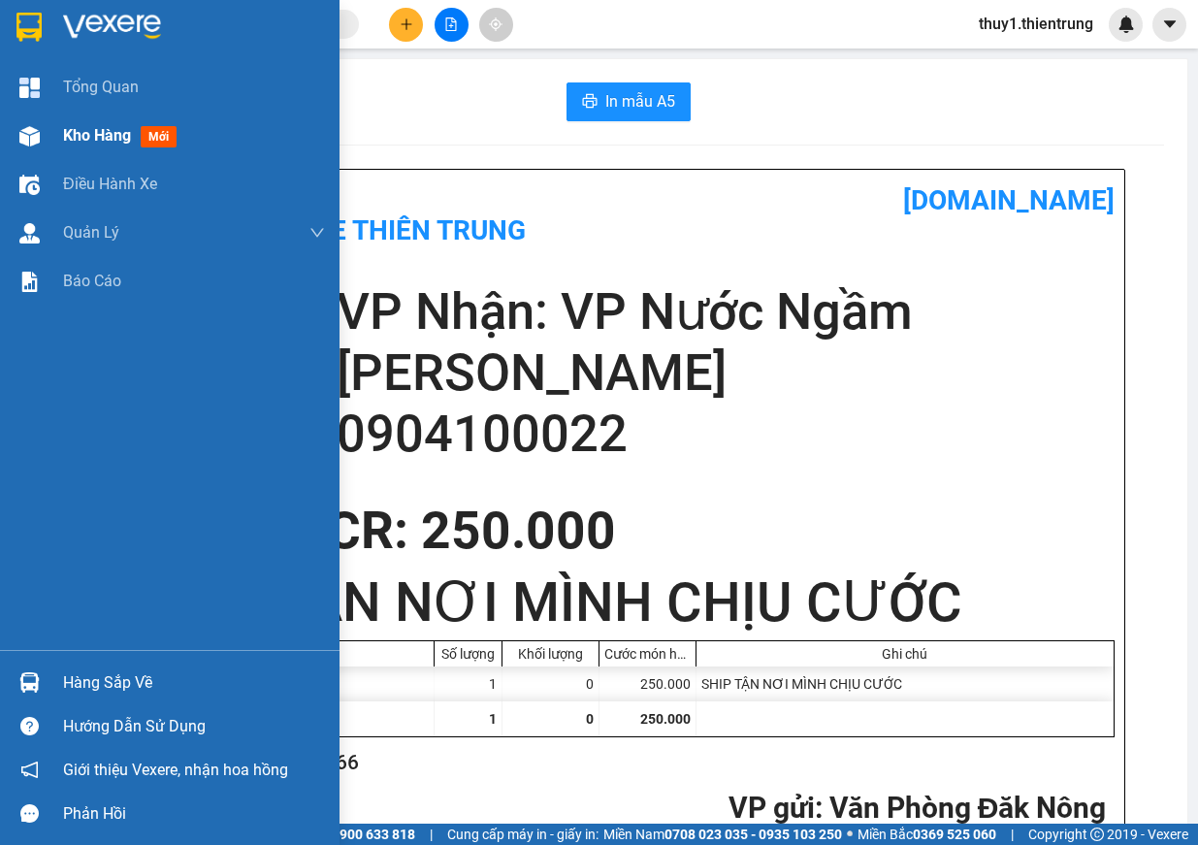
click at [36, 136] on img at bounding box center [29, 136] width 20 height 20
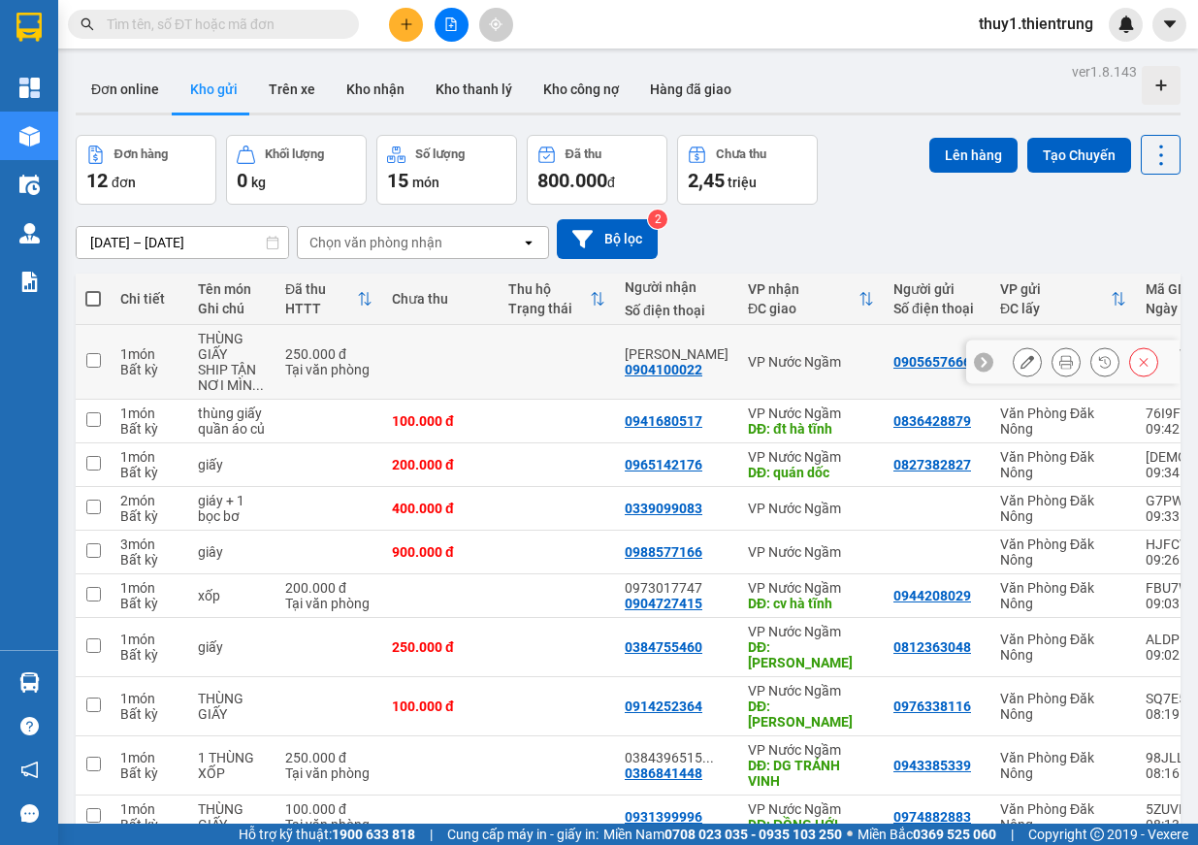
drag, startPoint x: 111, startPoint y: 353, endPoint x: 184, endPoint y: 355, distance: 73.8
click at [110, 354] on tr "1 món Bất kỳ THÙNG GIẤY SHIP TẬN NƠI MÌN ... 250.000 đ Tại văn phòng ANH LINH 0…" at bounding box center [748, 362] width 1345 height 75
checkbox input "true"
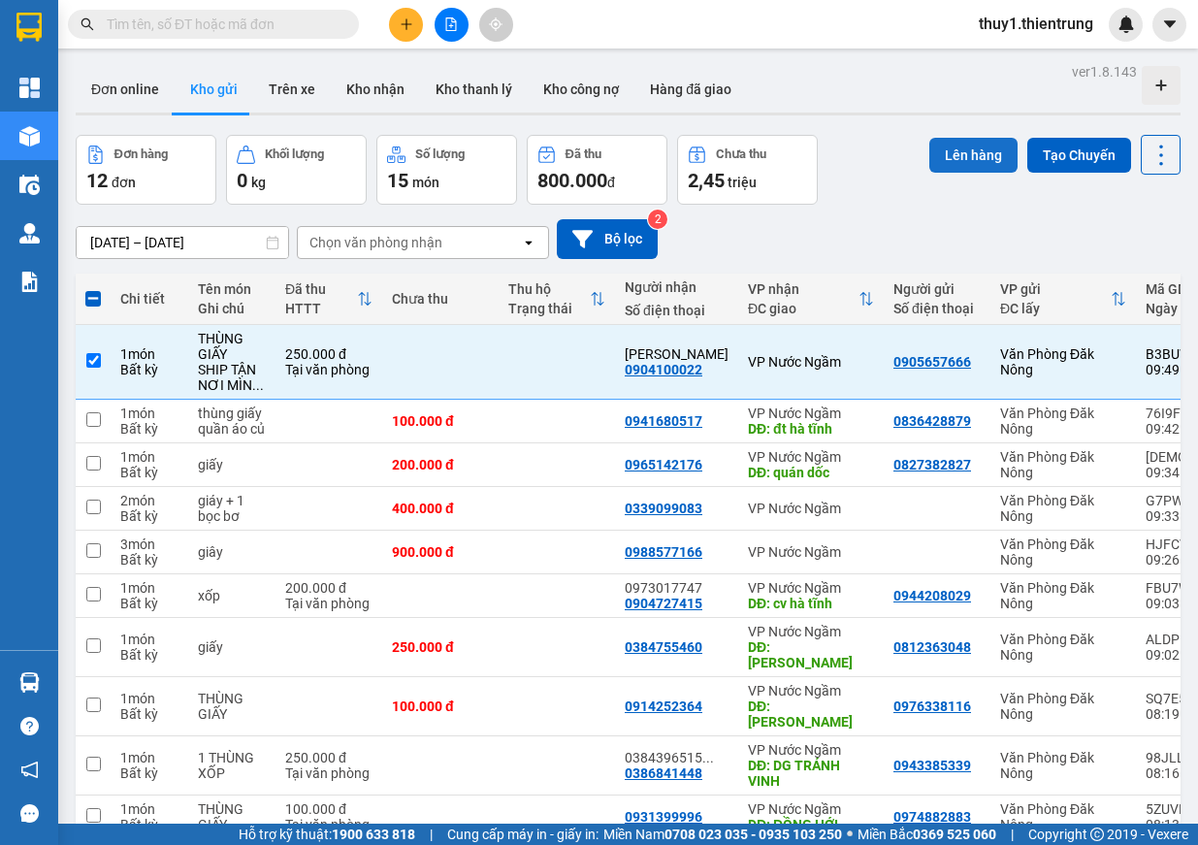
click at [954, 154] on button "Lên hàng" at bounding box center [973, 155] width 88 height 35
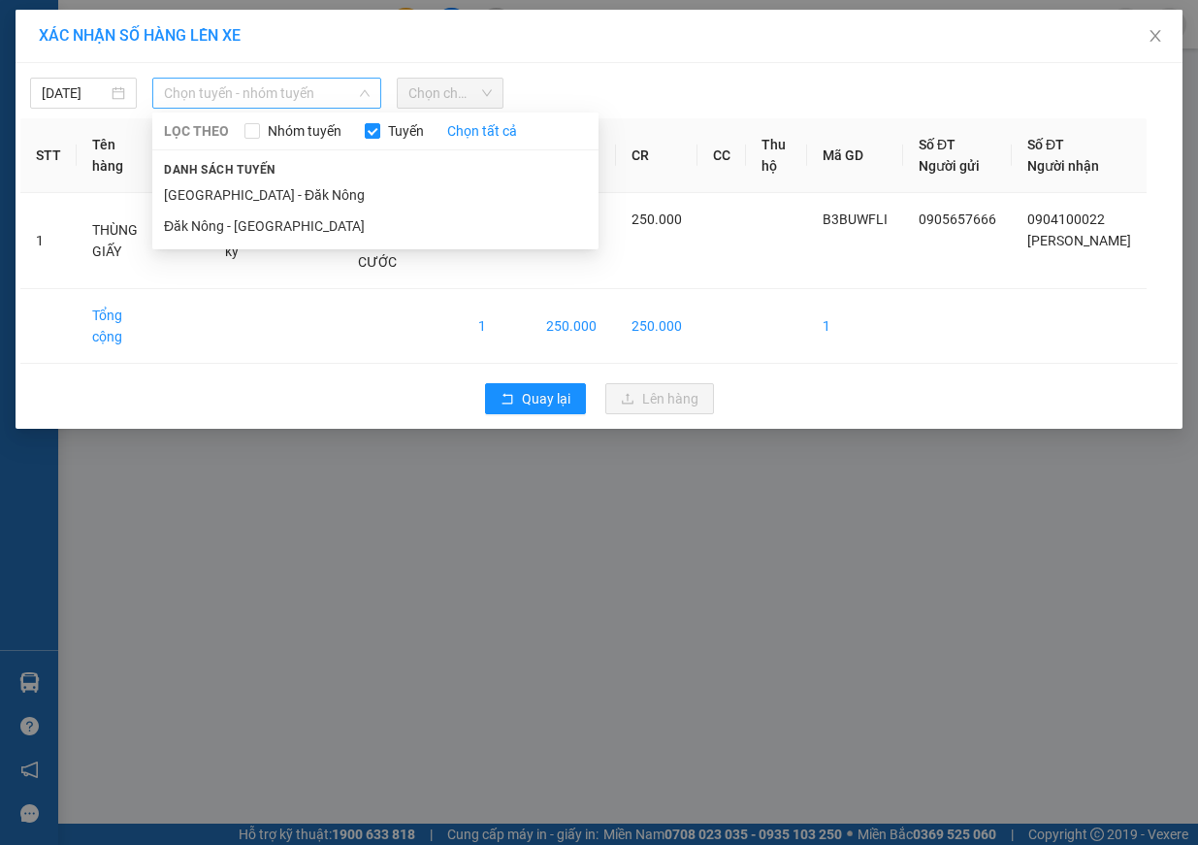
click at [313, 96] on span "Chọn tuyến - nhóm tuyến" at bounding box center [267, 93] width 206 height 29
click at [888, 574] on div "XÁC NHẬN SỐ HÀNG LÊN XE 14/09/2025 Chọn tuyến - nhóm tuyến LỌC THEO Nhóm tuyến …" at bounding box center [599, 422] width 1198 height 845
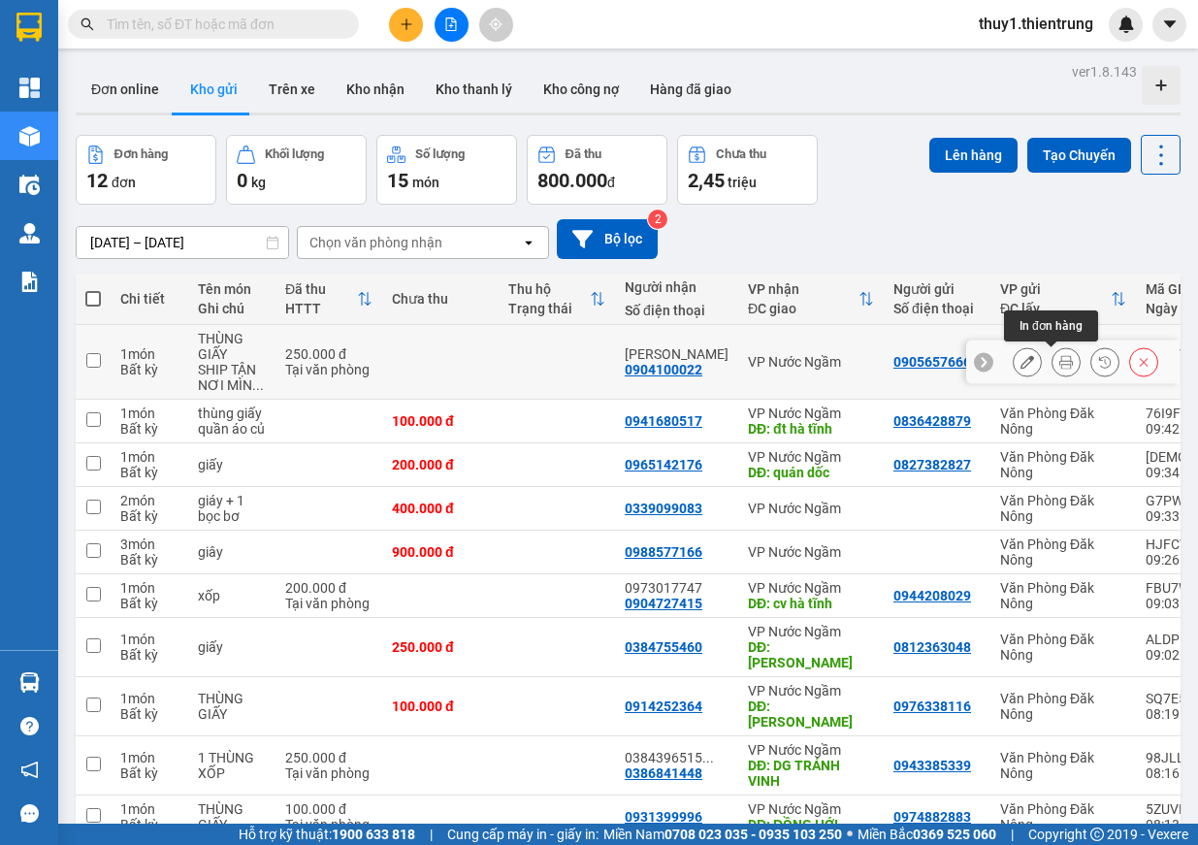
click at [1059, 364] on icon at bounding box center [1066, 362] width 14 height 14
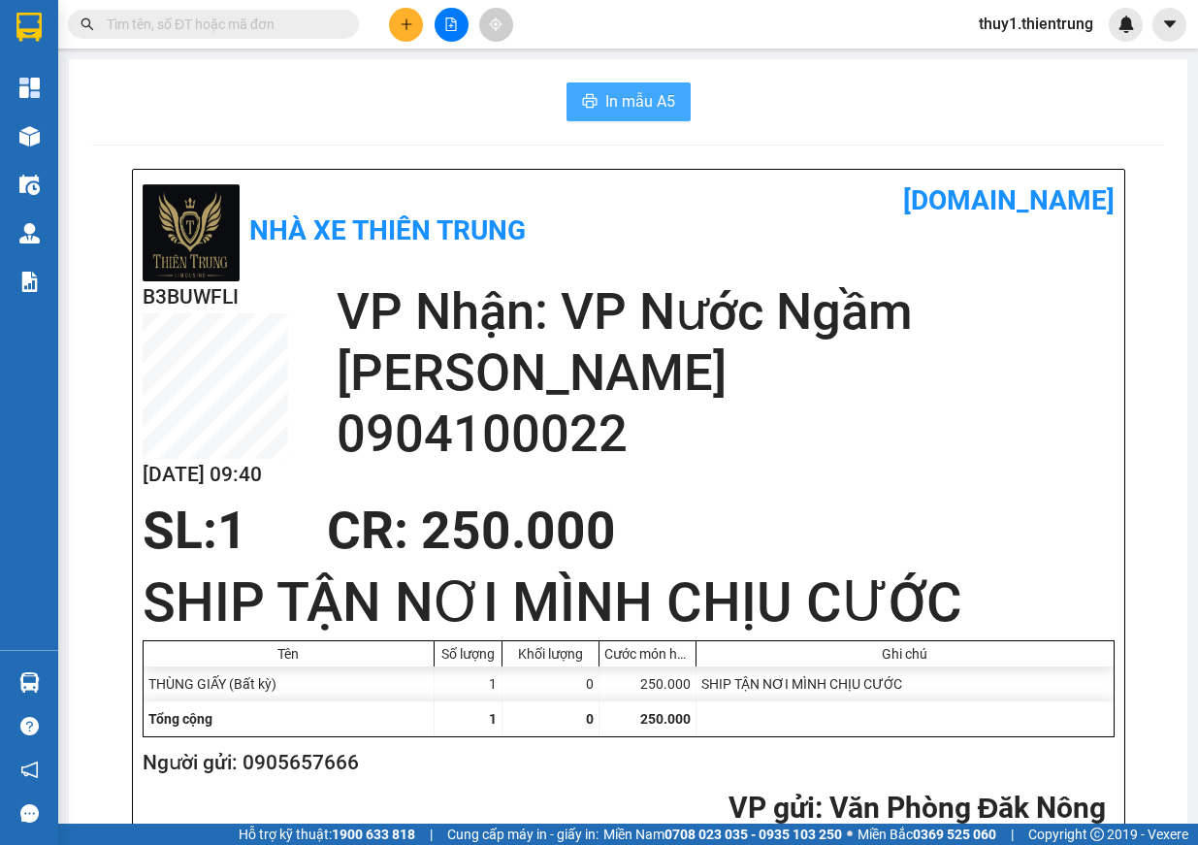
drag, startPoint x: 602, startPoint y: 113, endPoint x: 921, endPoint y: 285, distance: 362.9
click at [605, 113] on span "In mẫu A5" at bounding box center [640, 101] width 70 height 24
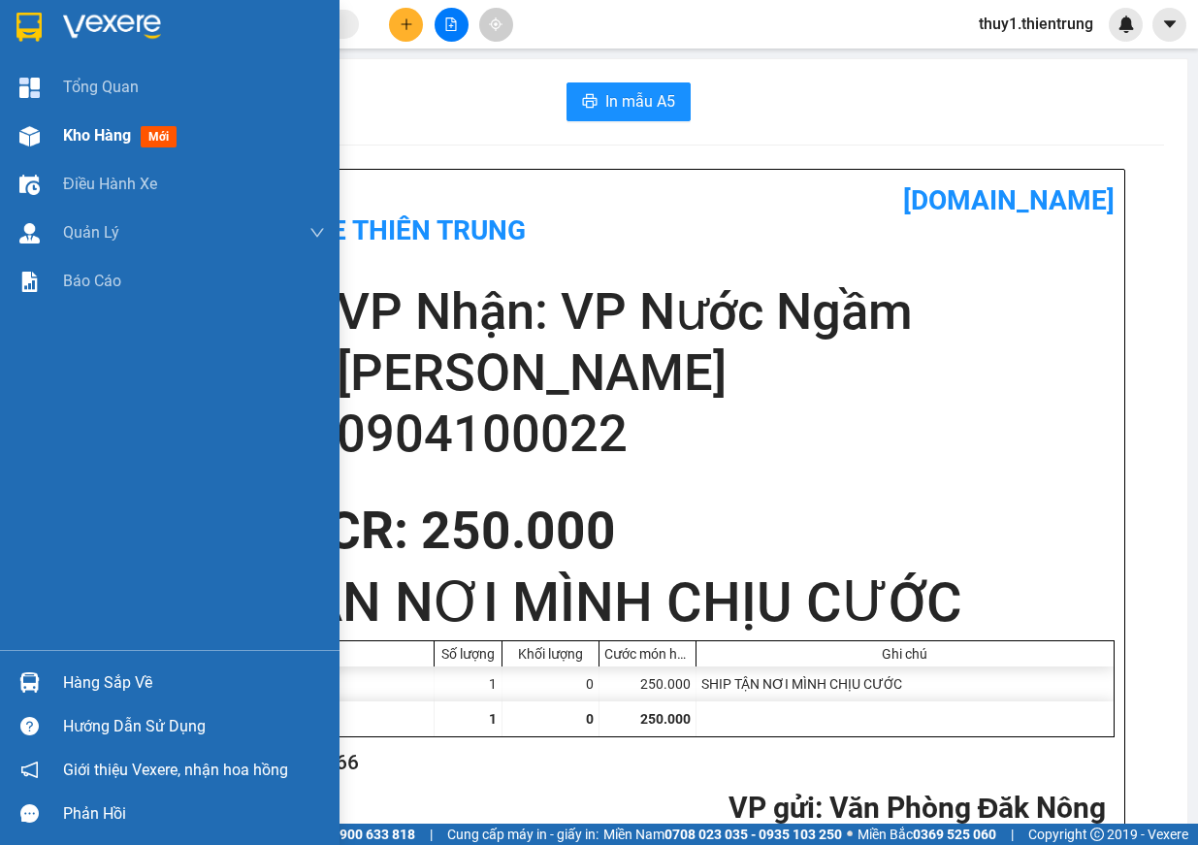
drag, startPoint x: 8, startPoint y: 135, endPoint x: 76, endPoint y: 144, distance: 68.5
click at [10, 135] on div "Kho hàng mới" at bounding box center [170, 136] width 340 height 49
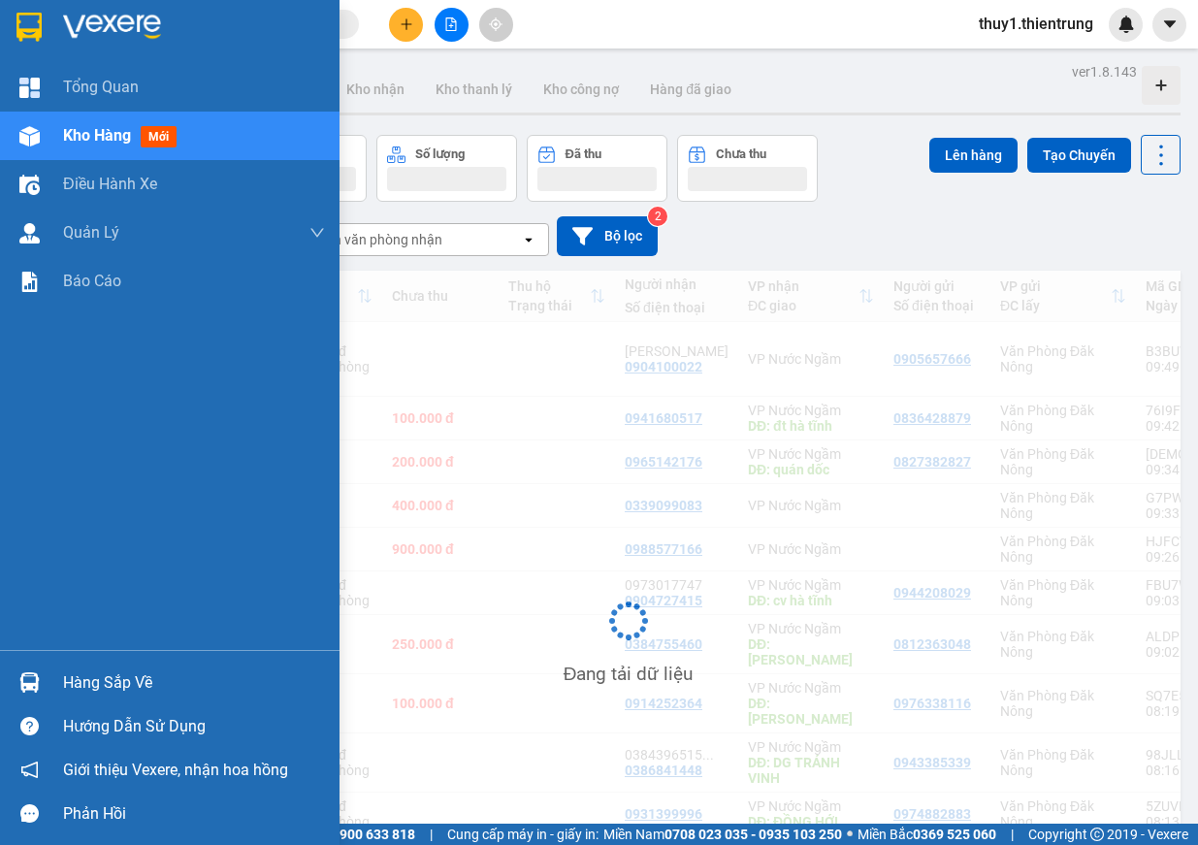
click at [76, 144] on span "Kho hàng" at bounding box center [97, 135] width 68 height 18
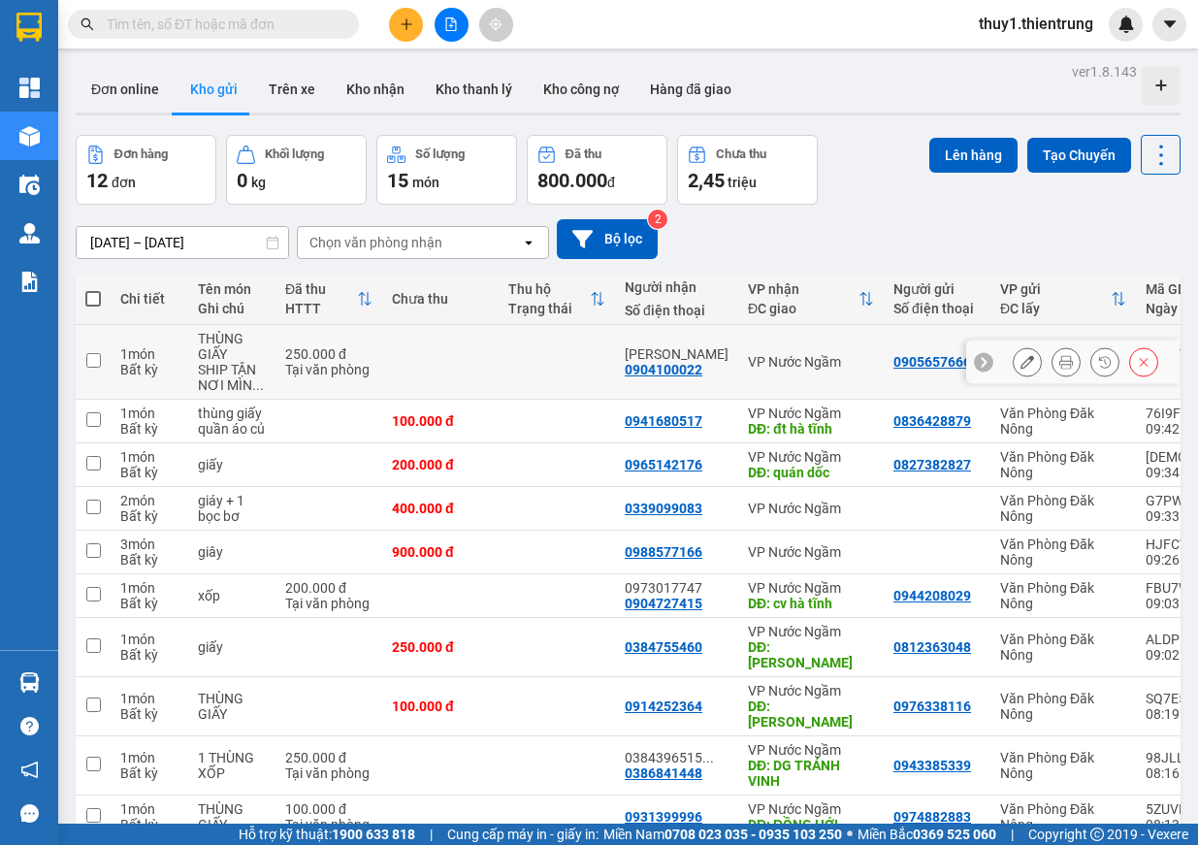
click at [774, 363] on div "VP Nước Ngầm" at bounding box center [811, 362] width 126 height 16
checkbox input "true"
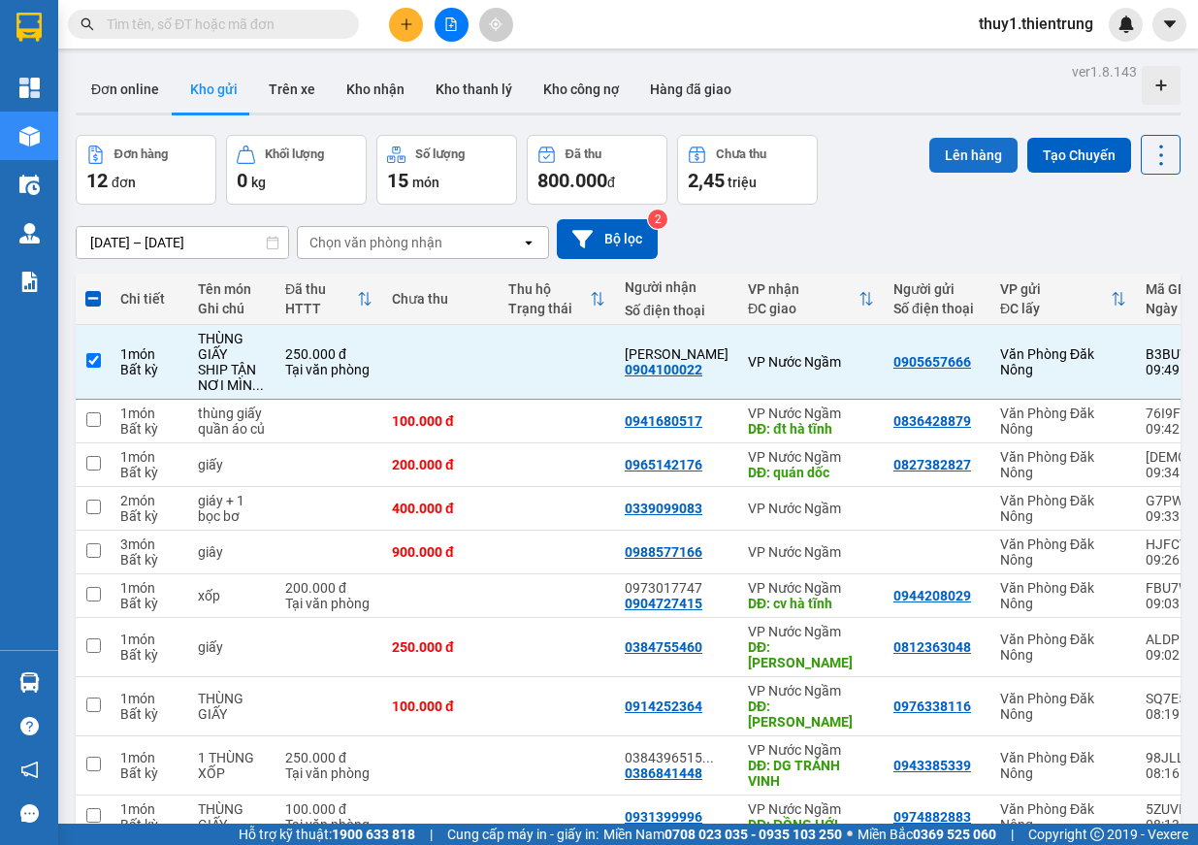
click at [961, 152] on button "Lên hàng" at bounding box center [973, 155] width 88 height 35
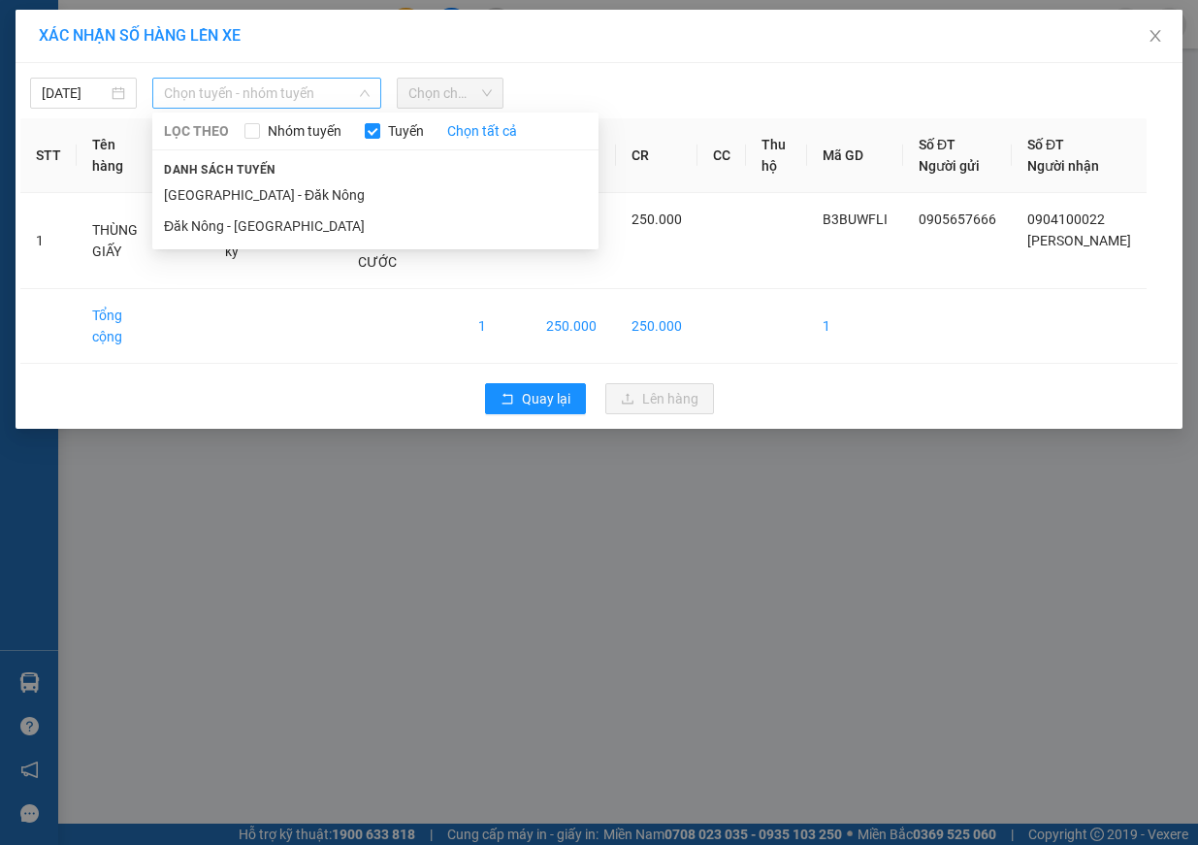
click at [222, 99] on span "Chọn tuyến - nhóm tuyến" at bounding box center [267, 93] width 206 height 29
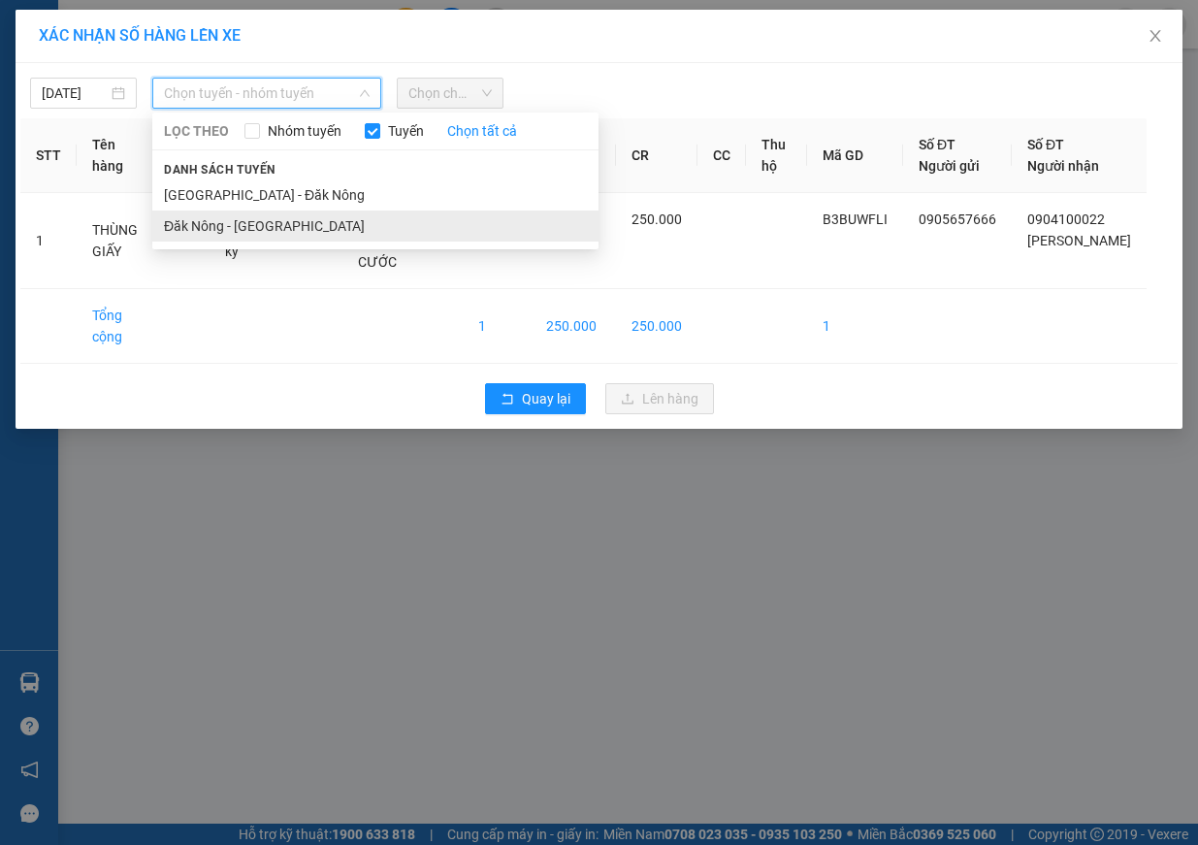
click at [239, 223] on li "Đăk Nông - [GEOGRAPHIC_DATA]" at bounding box center [375, 226] width 446 height 31
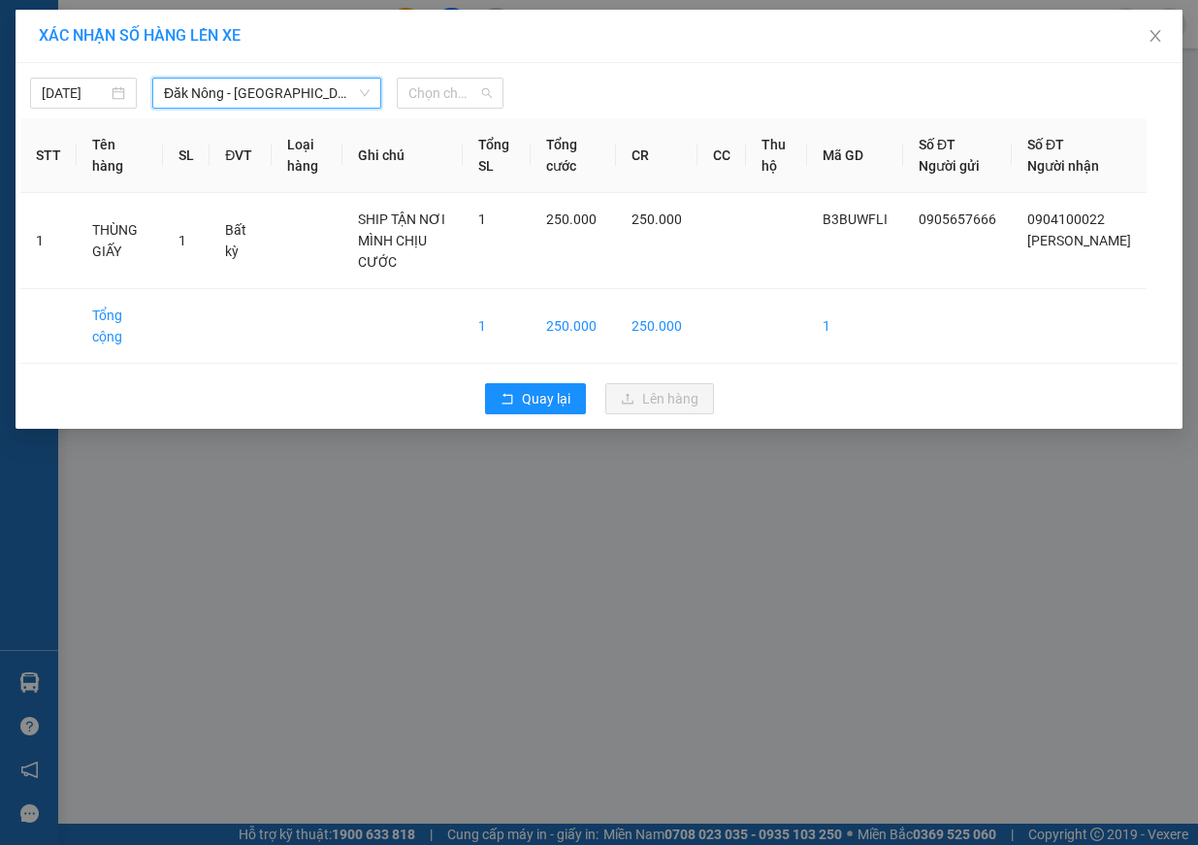
drag, startPoint x: 450, startPoint y: 87, endPoint x: 465, endPoint y: 143, distance: 57.2
click at [450, 88] on span "Chọn chuyến" at bounding box center [449, 93] width 83 height 29
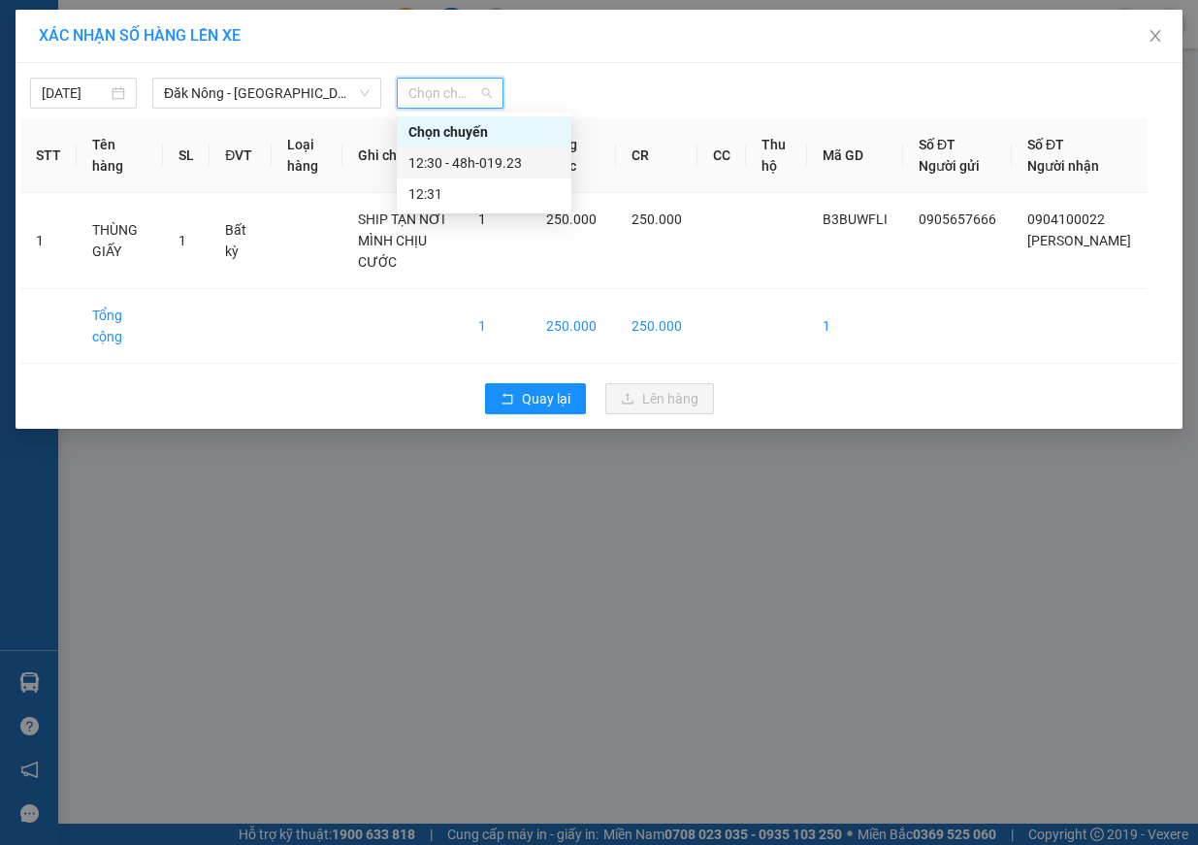
click at [520, 154] on div "12:30 - 48h-019.23" at bounding box center [483, 162] width 151 height 21
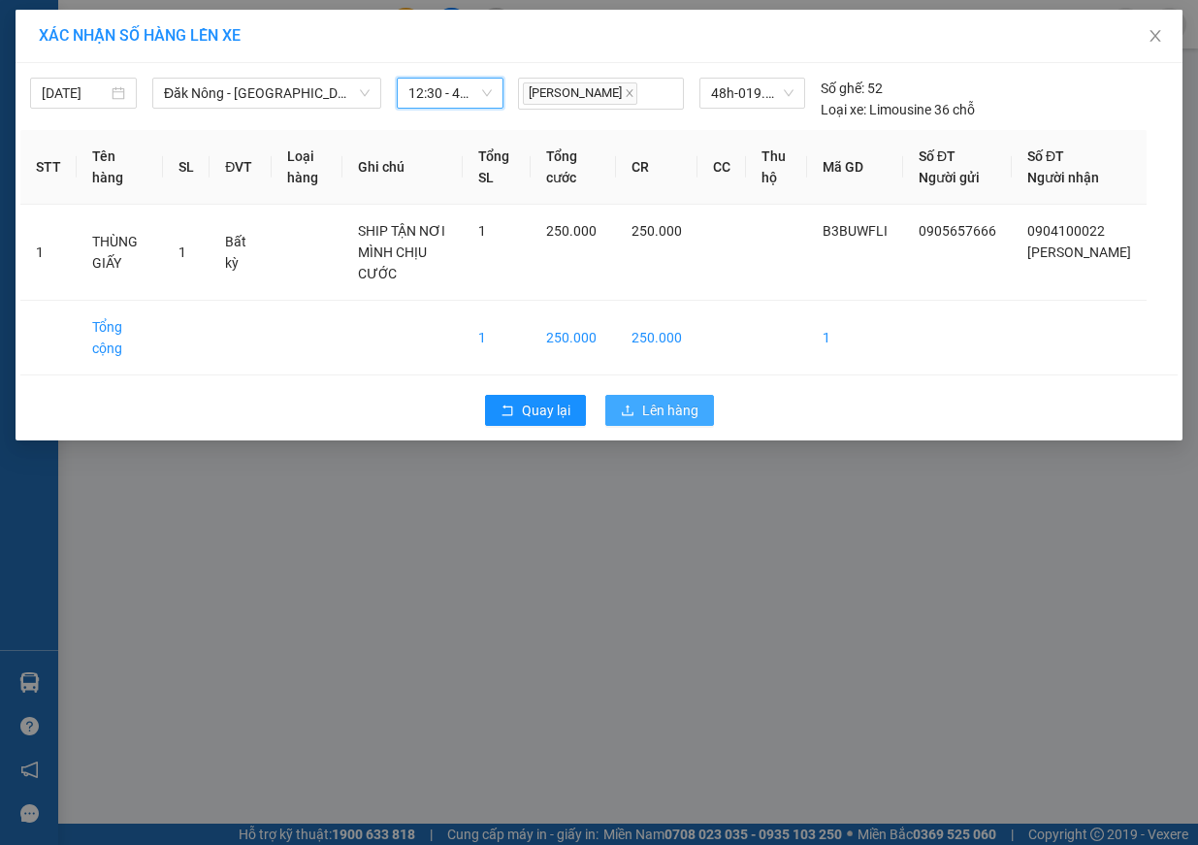
click at [657, 399] on button "Lên hàng" at bounding box center [659, 410] width 109 height 31
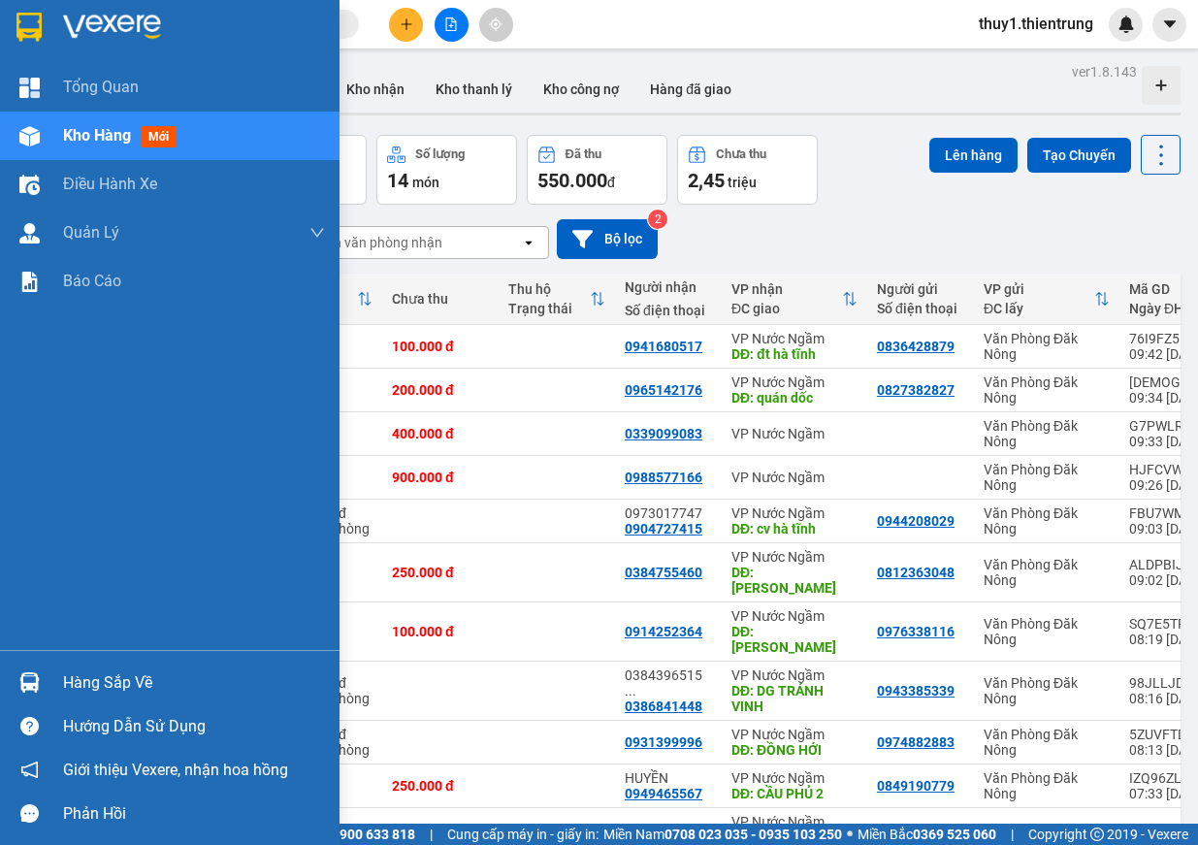
click at [73, 124] on div "Kho hàng mới" at bounding box center [123, 135] width 121 height 24
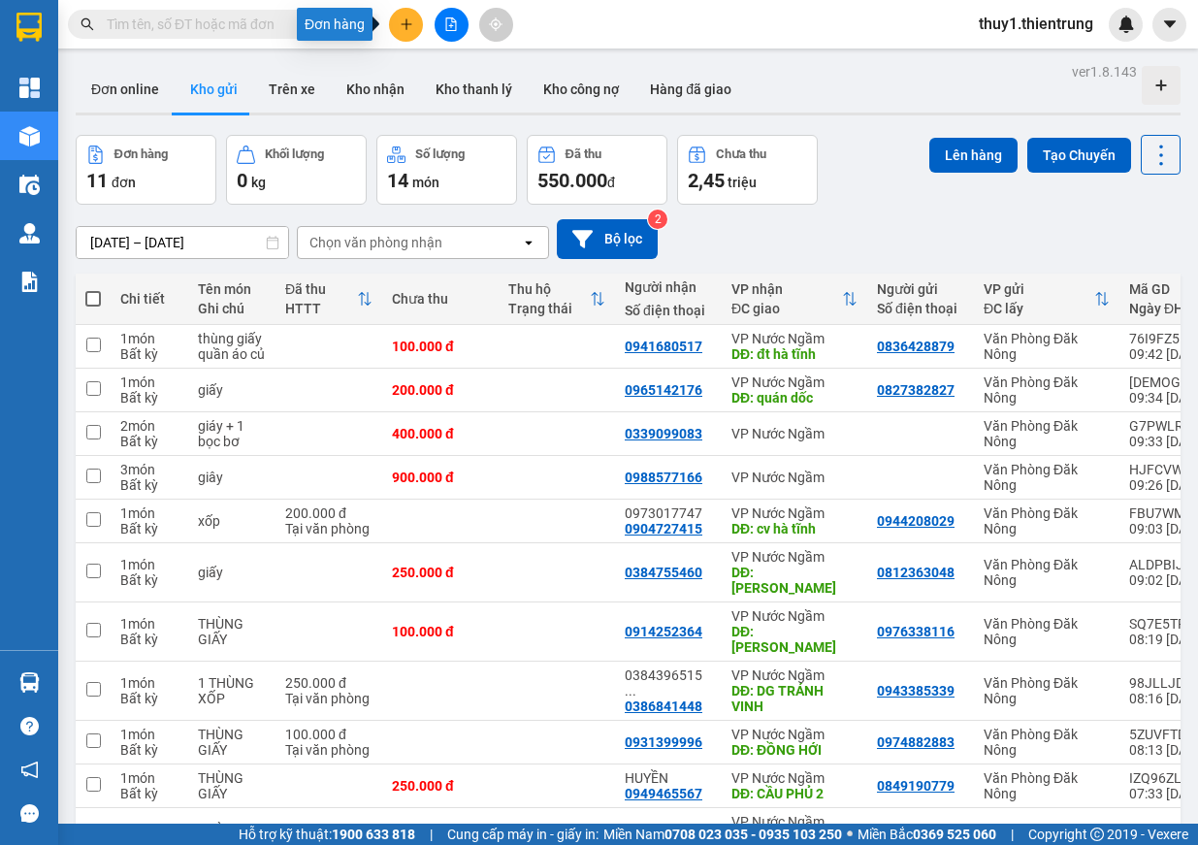
click at [410, 26] on icon "plus" at bounding box center [407, 24] width 14 height 14
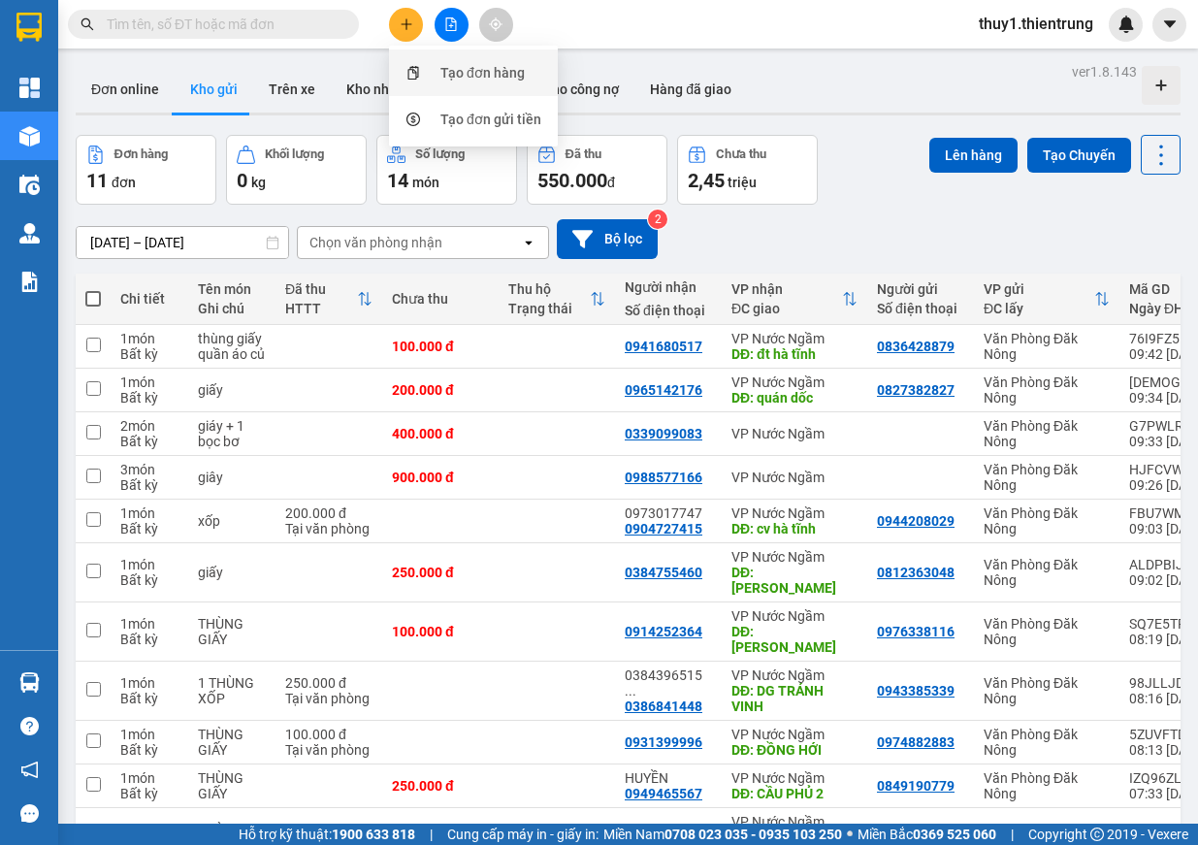
click at [440, 64] on div "Tạo đơn hàng" at bounding box center [482, 72] width 84 height 21
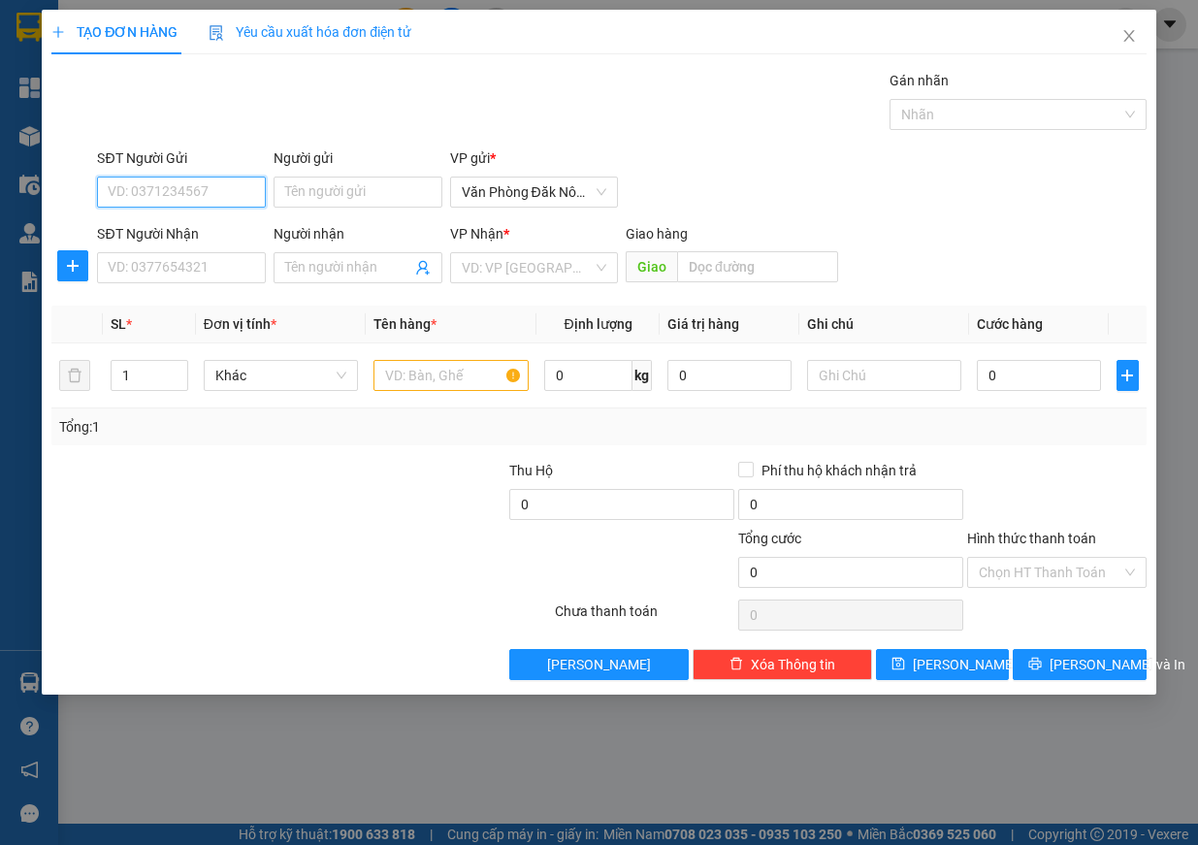
click at [193, 193] on input "SĐT Người Gửi" at bounding box center [181, 192] width 169 height 31
click at [225, 202] on input "SĐT Người Gửi" at bounding box center [181, 192] width 169 height 31
type input "0797489999"
click at [183, 258] on input "SĐT Người Nhận" at bounding box center [181, 267] width 169 height 31
type input "0394789908"
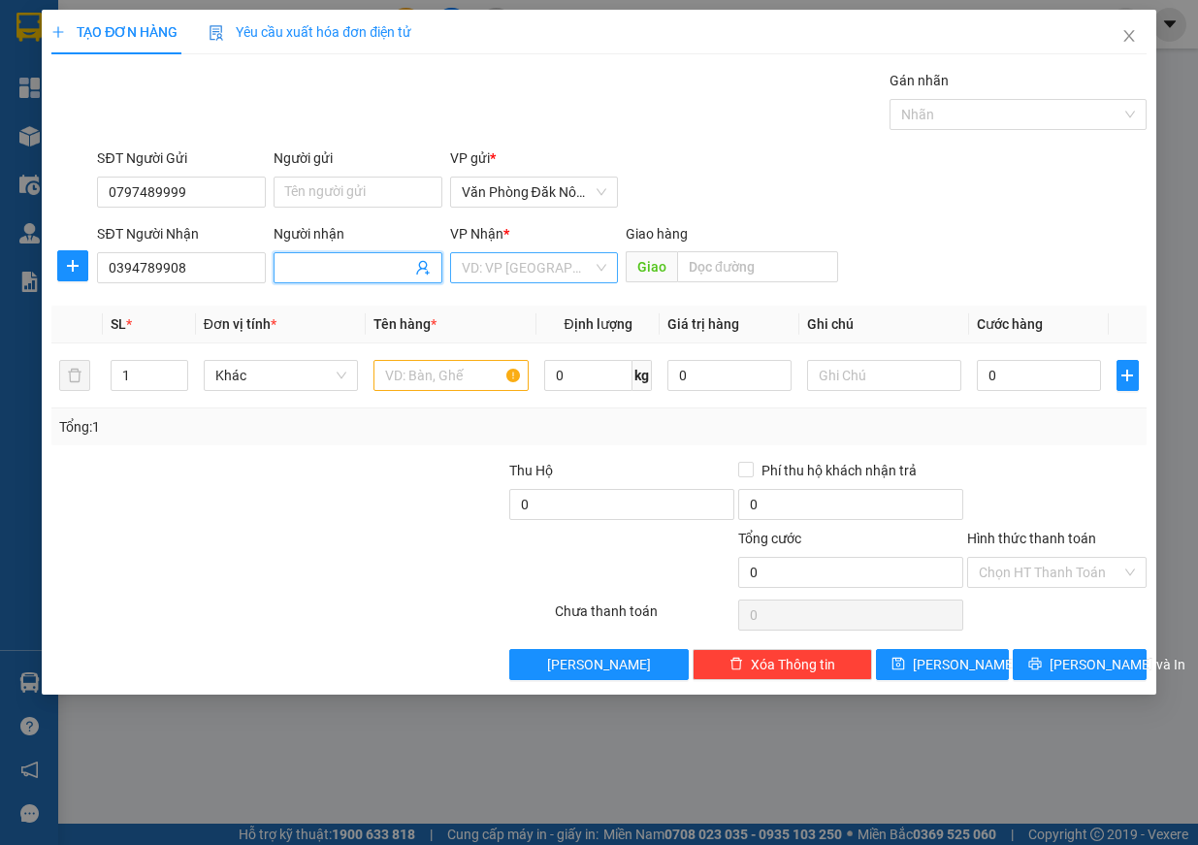
drag, startPoint x: 576, startPoint y: 256, endPoint x: 576, endPoint y: 282, distance: 26.2
click at [576, 258] on input "search" at bounding box center [528, 267] width 132 height 29
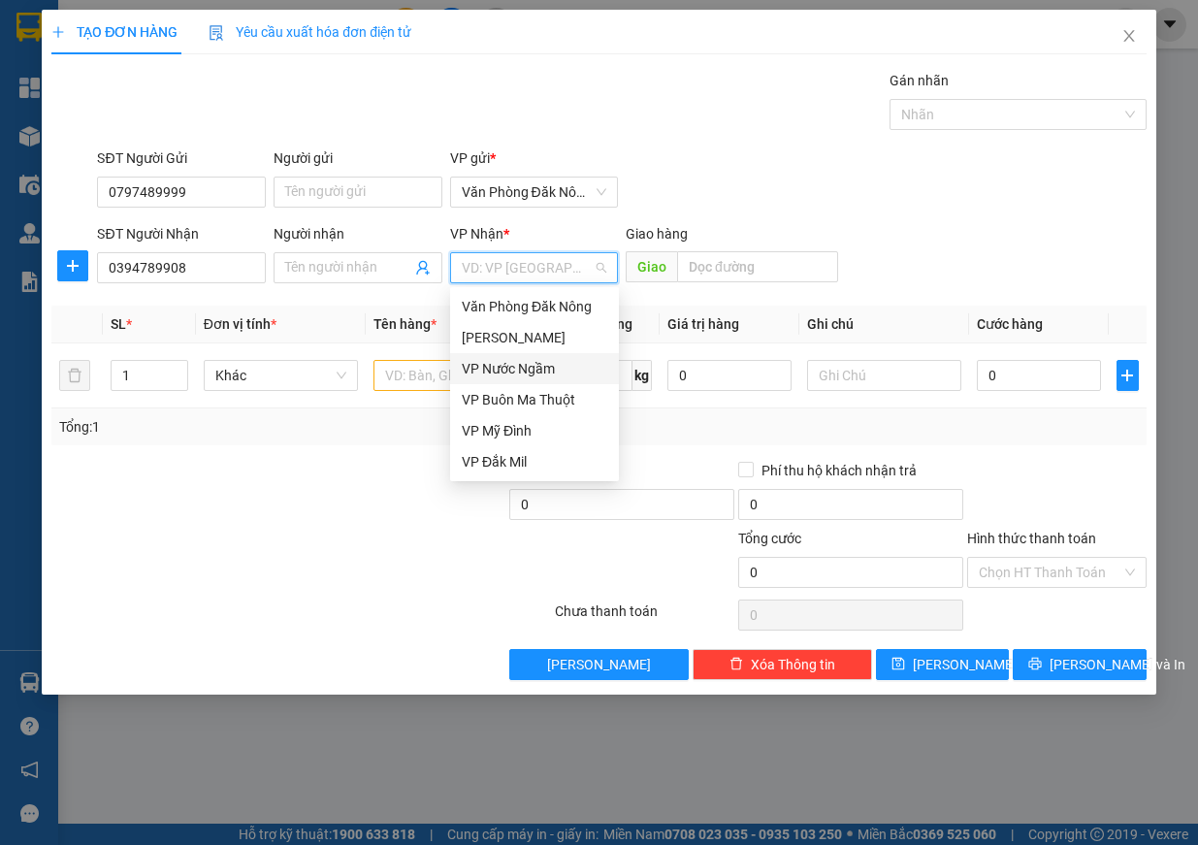
click at [561, 380] on div "VP Nước Ngầm" at bounding box center [534, 368] width 169 height 31
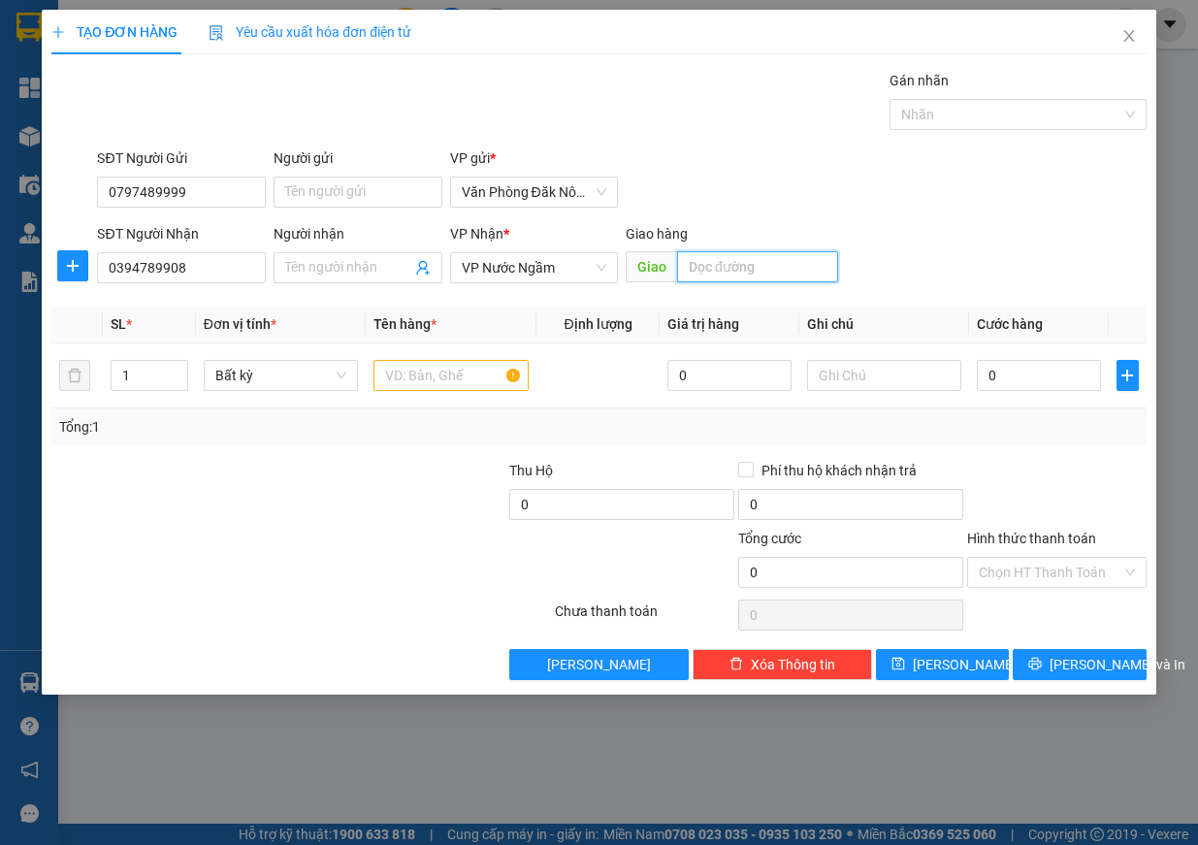
click at [699, 258] on input "text" at bounding box center [757, 266] width 161 height 31
type input "quẩng bình"
click at [391, 373] on input "text" at bounding box center [451, 375] width 155 height 31
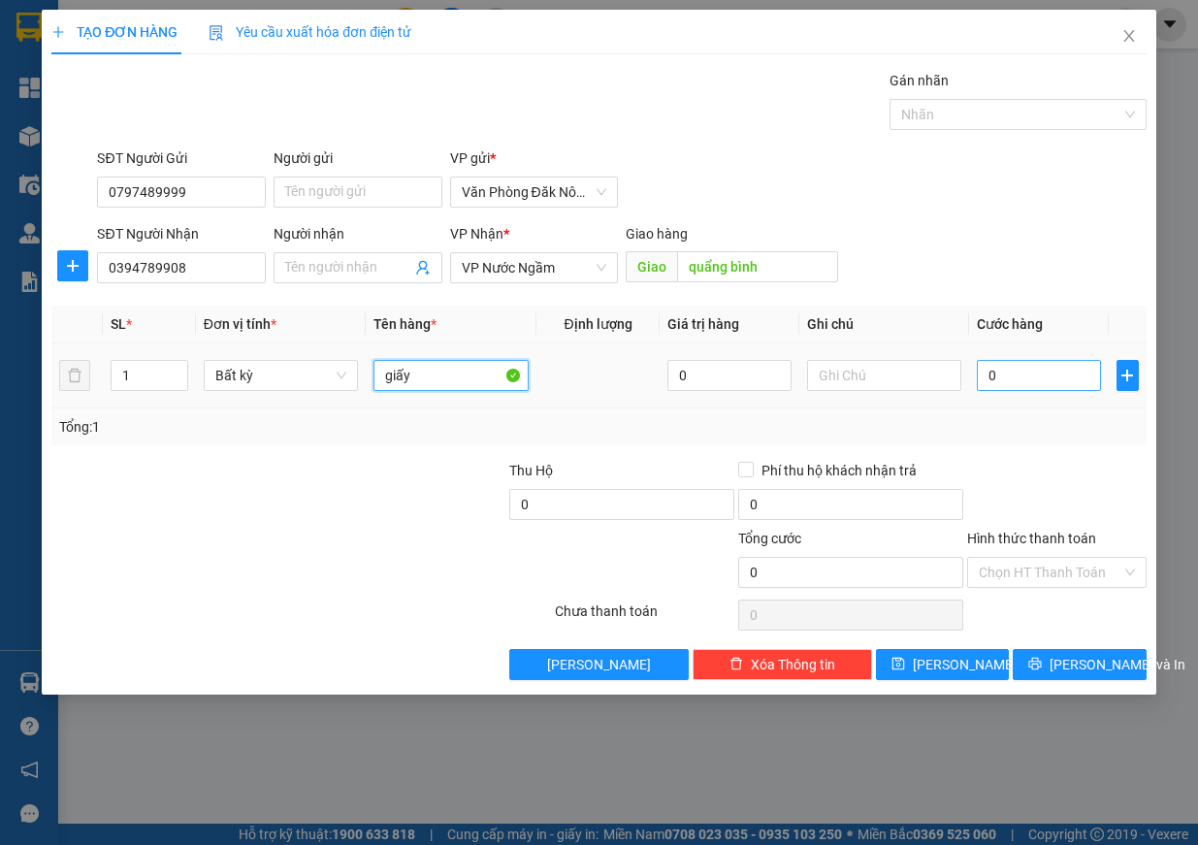
type input "giấy"
click at [1003, 378] on input "0" at bounding box center [1039, 375] width 124 height 31
type input "1"
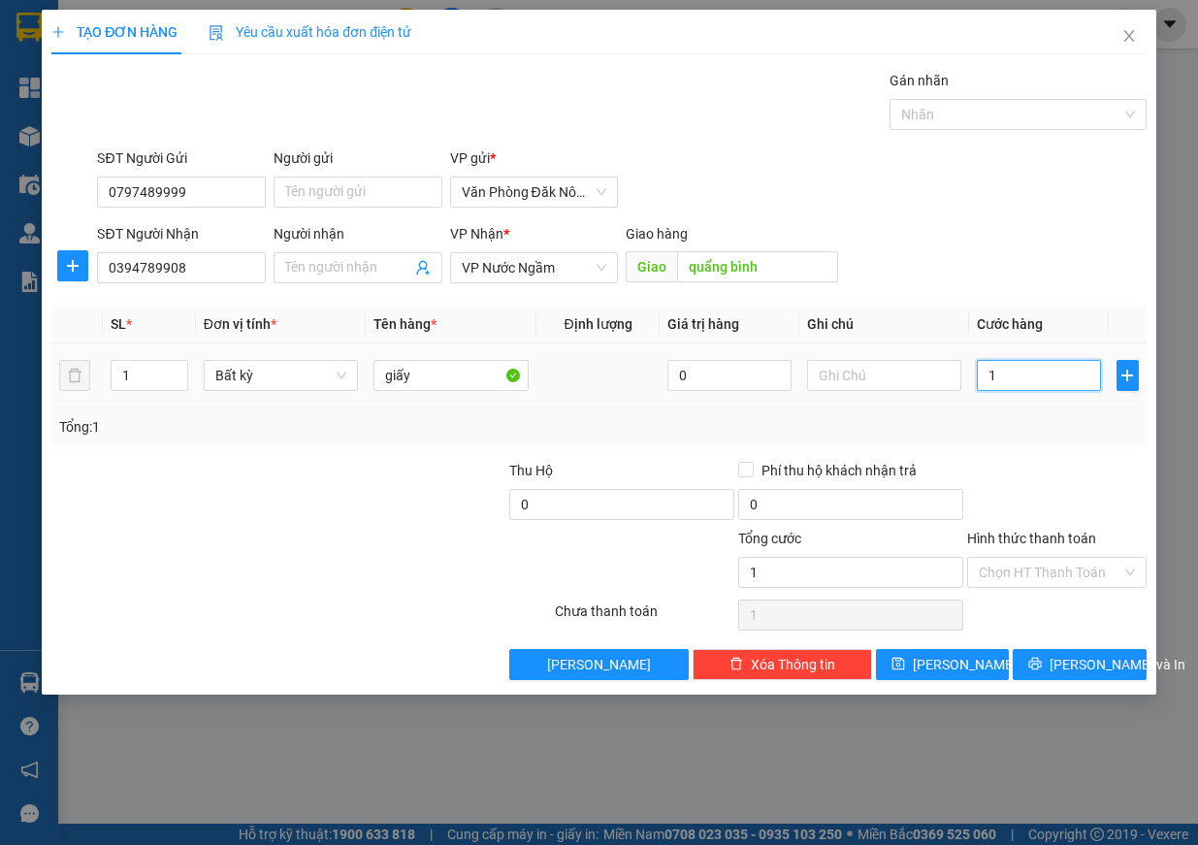
type input "15"
type input "150"
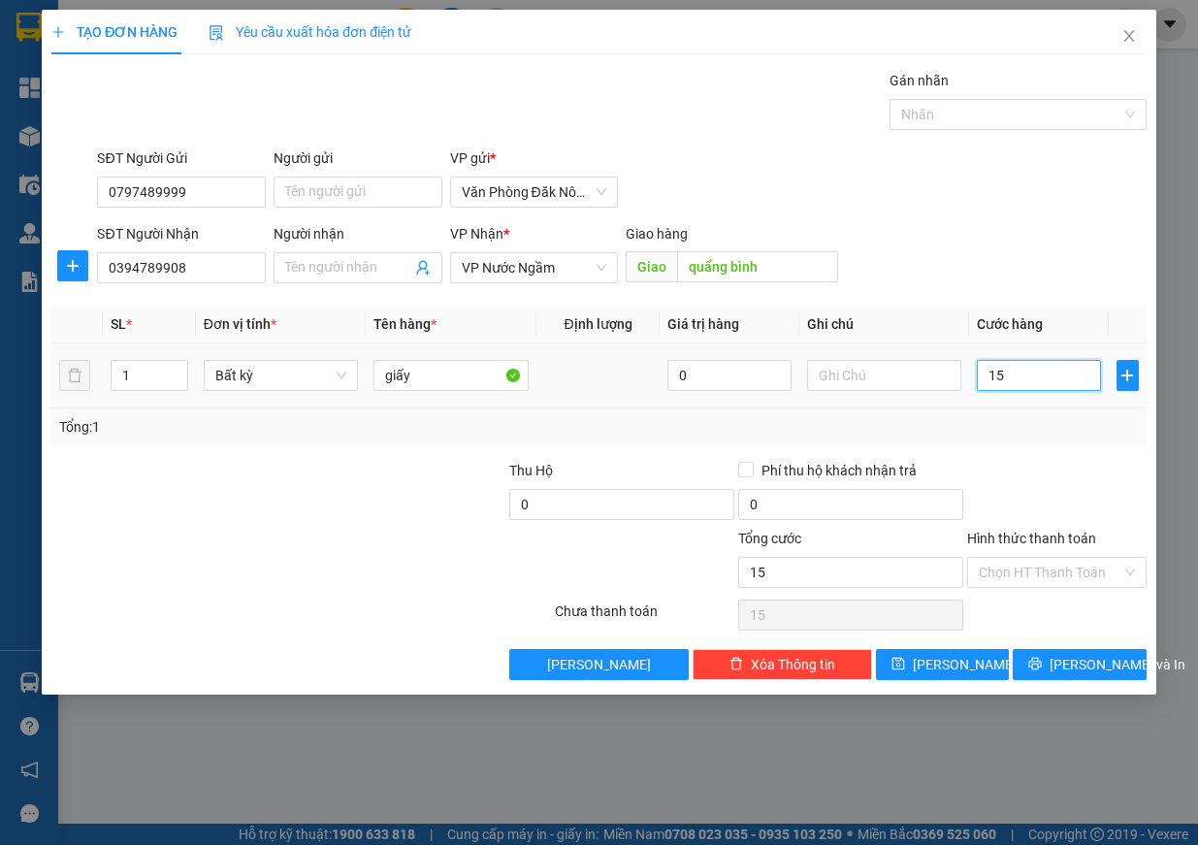
type input "150"
type input "1.500"
type input "15.000"
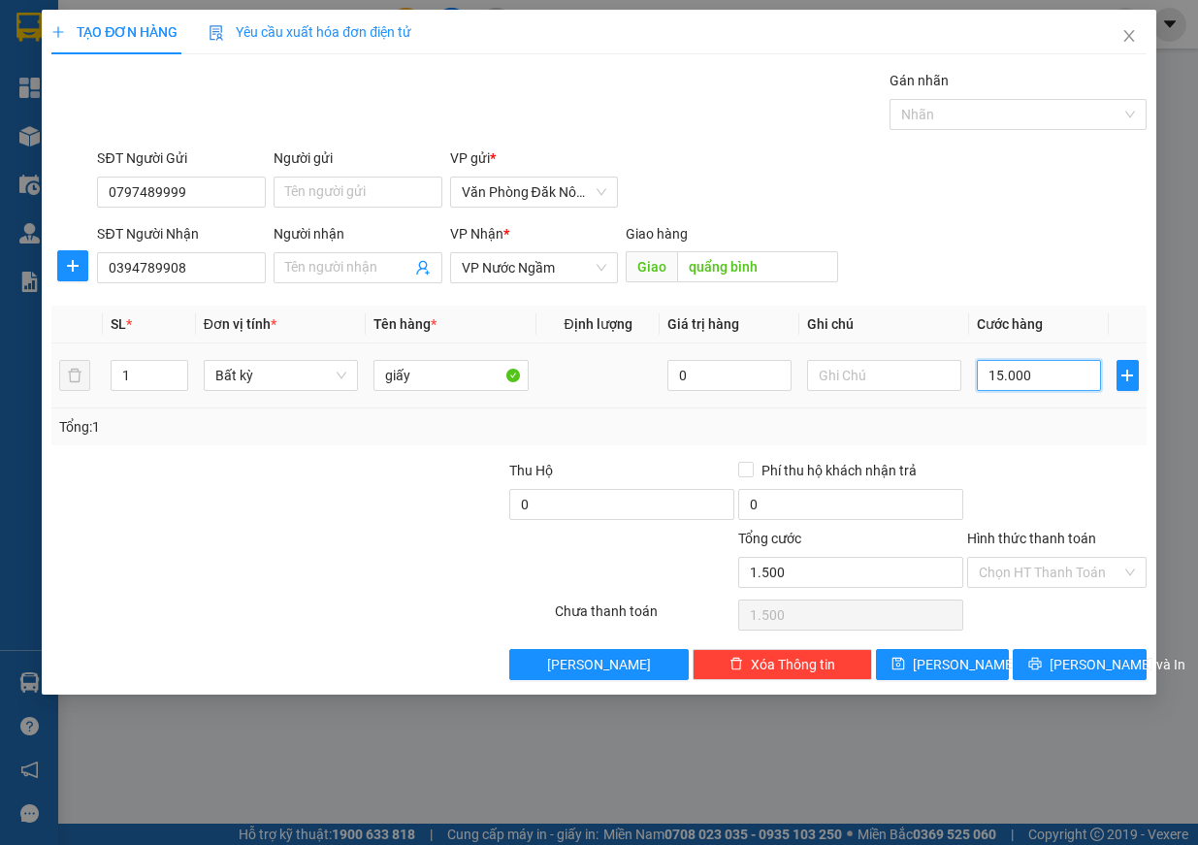
type input "15.000"
type input "150.000"
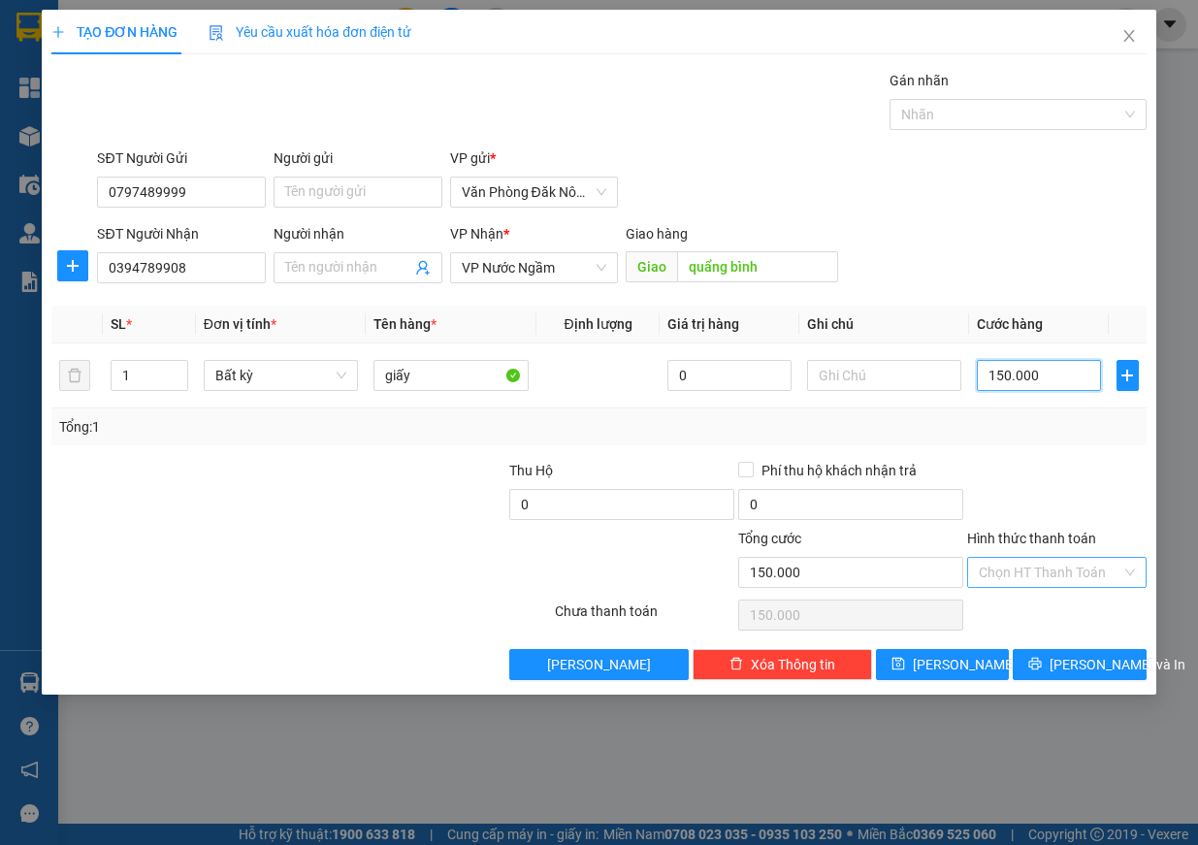
type input "150.000"
click at [1094, 576] on input "Hình thức thanh toán" at bounding box center [1050, 572] width 143 height 29
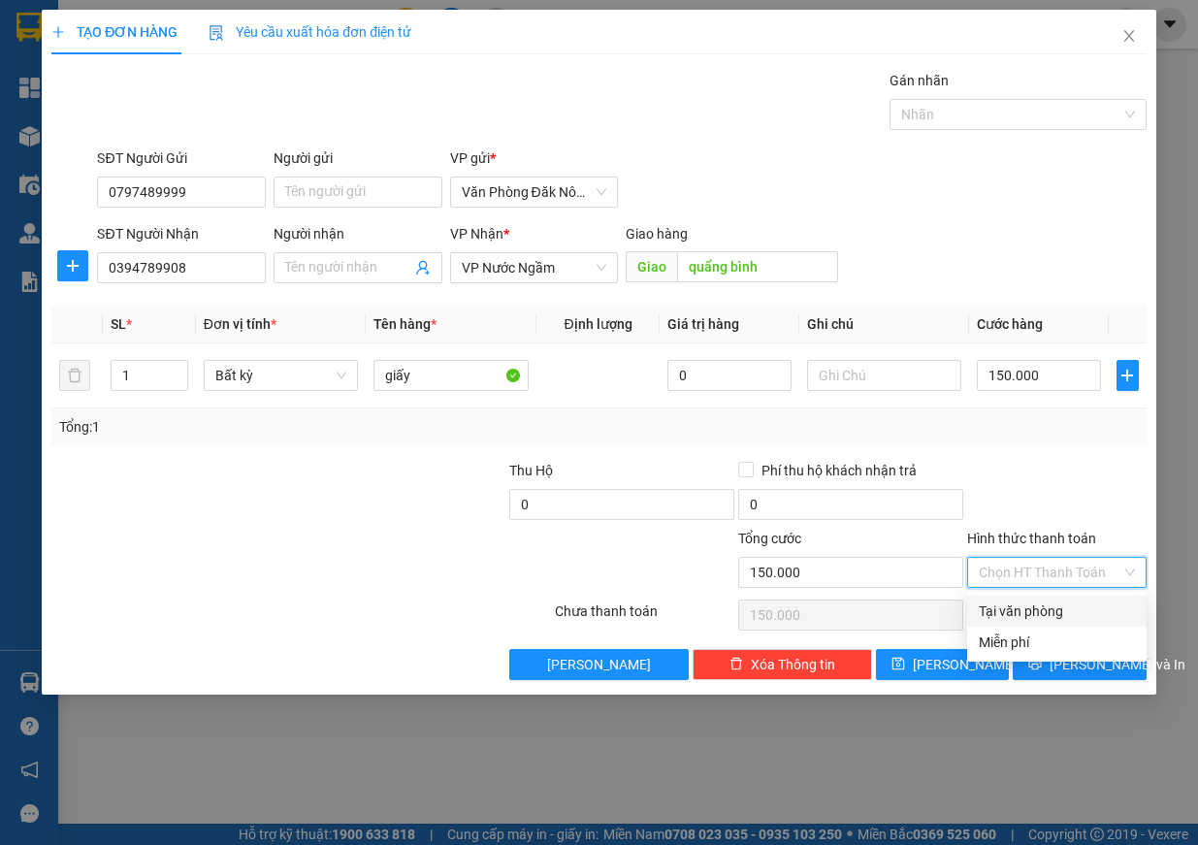
click at [1068, 611] on div "Tại văn phòng" at bounding box center [1057, 611] width 156 height 21
type input "0"
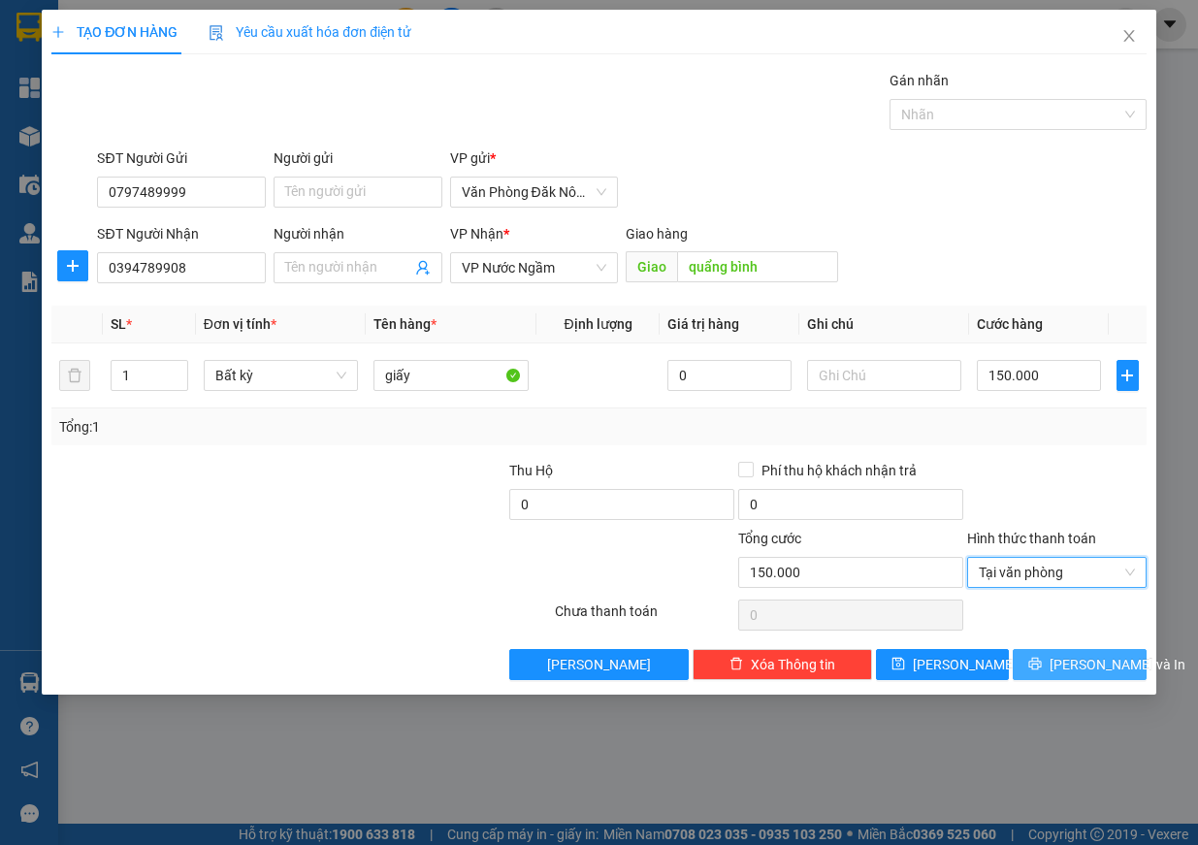
click at [1108, 656] on span "Lưu và In" at bounding box center [1118, 664] width 136 height 21
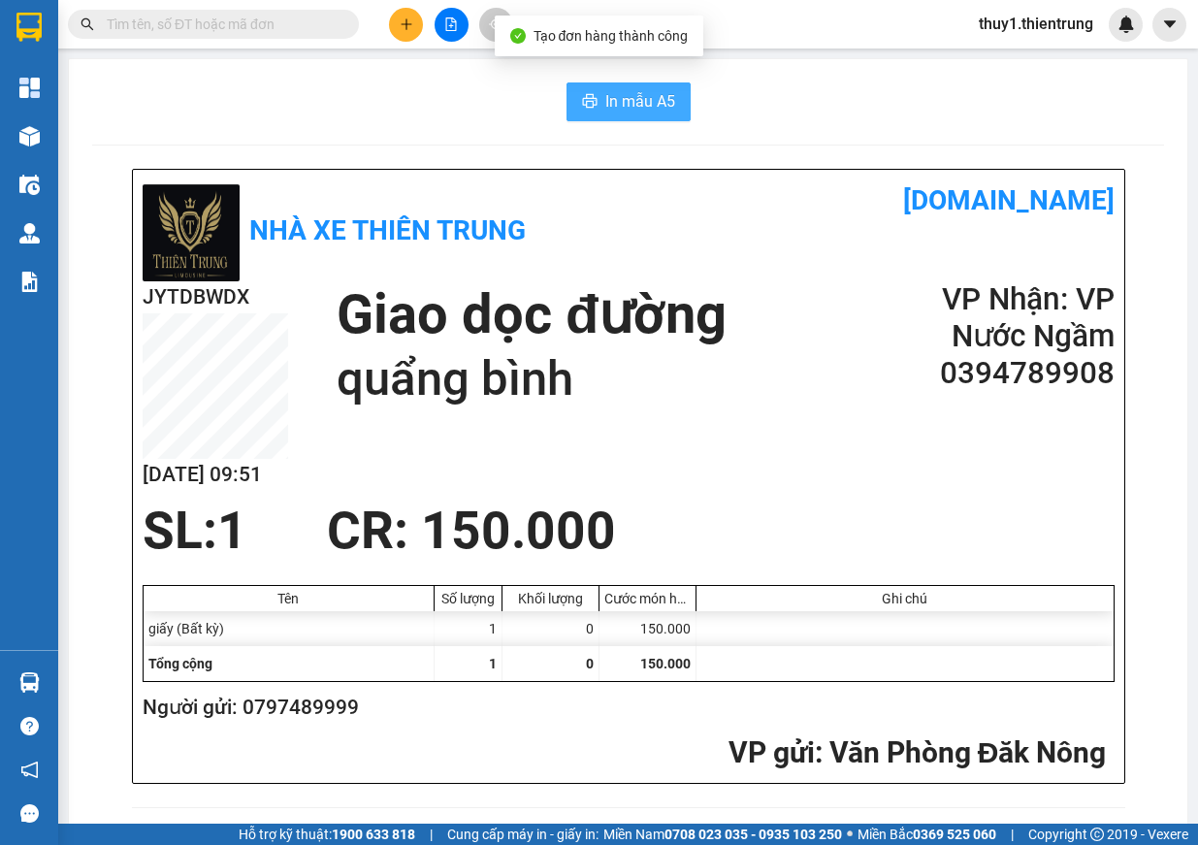
click at [643, 112] on span "In mẫu A5" at bounding box center [640, 101] width 70 height 24
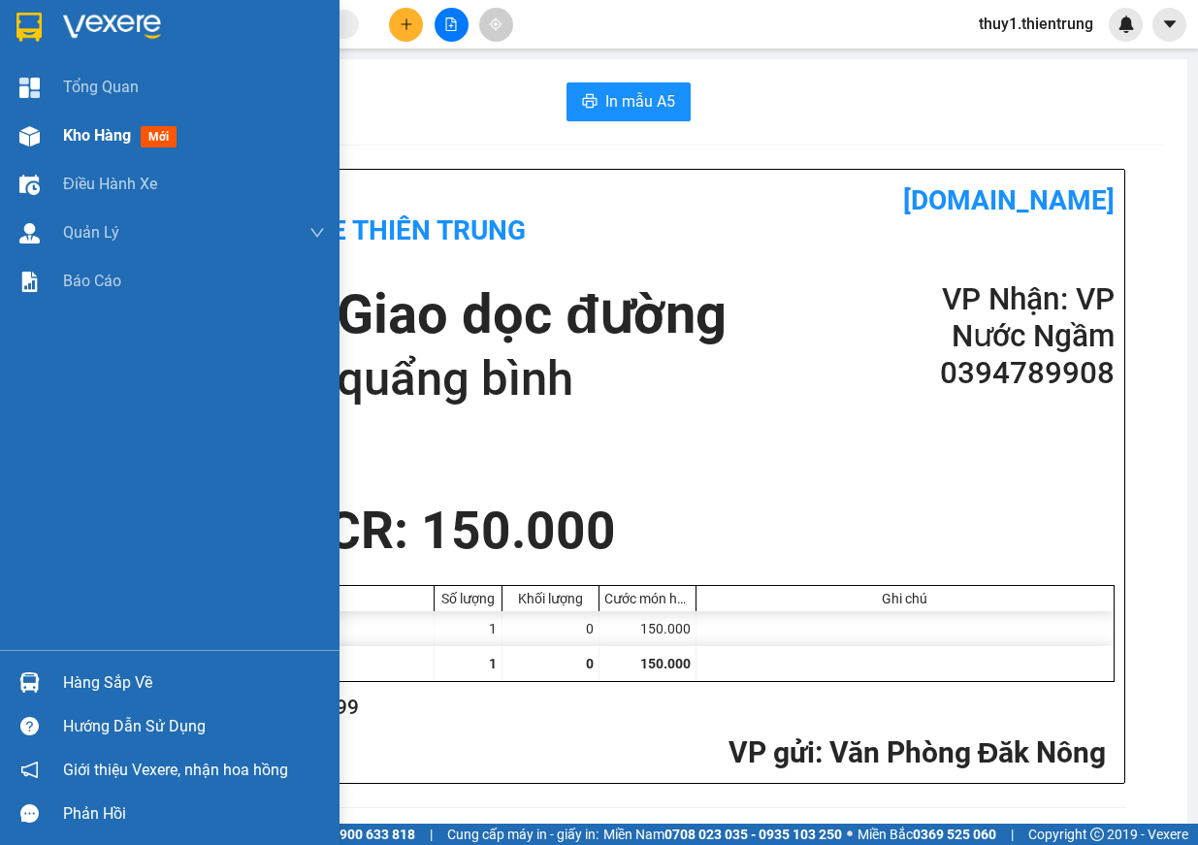
click at [22, 122] on div at bounding box center [30, 136] width 34 height 34
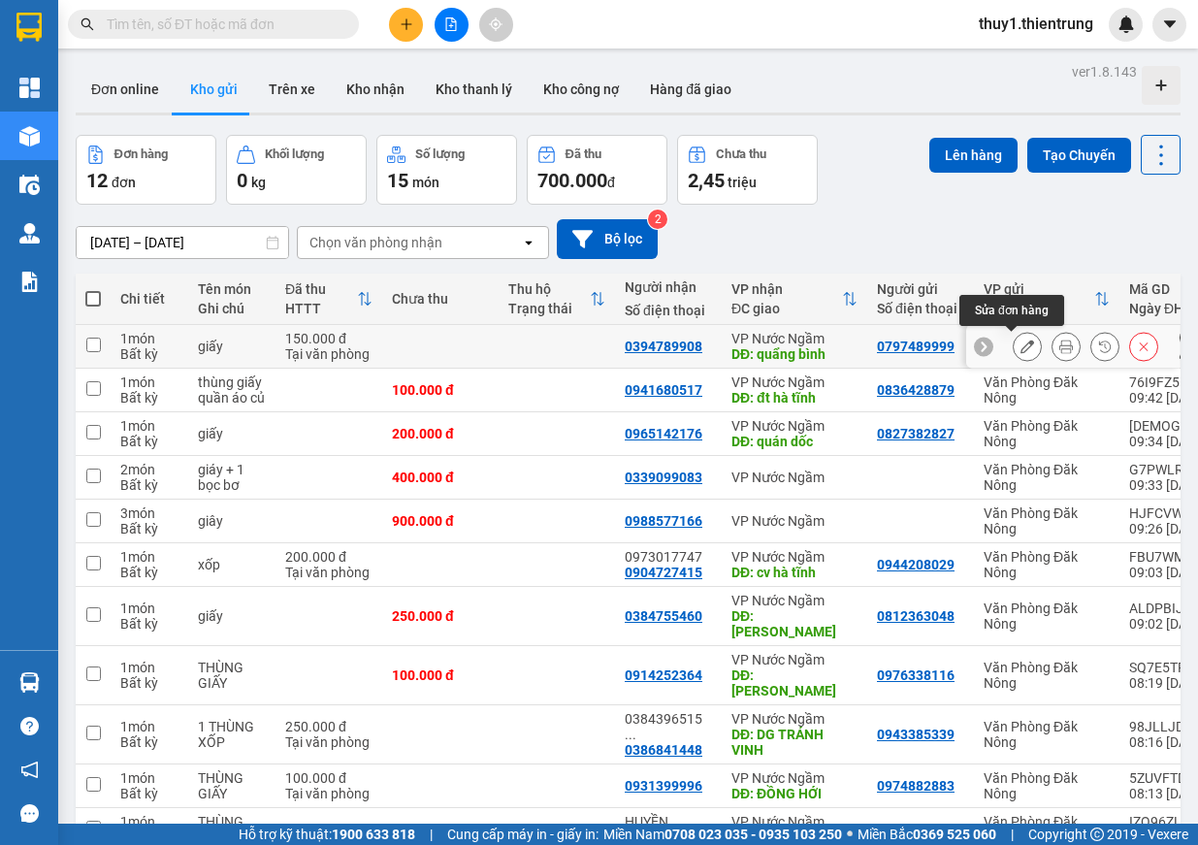
click at [1019, 348] on button at bounding box center [1027, 347] width 27 height 34
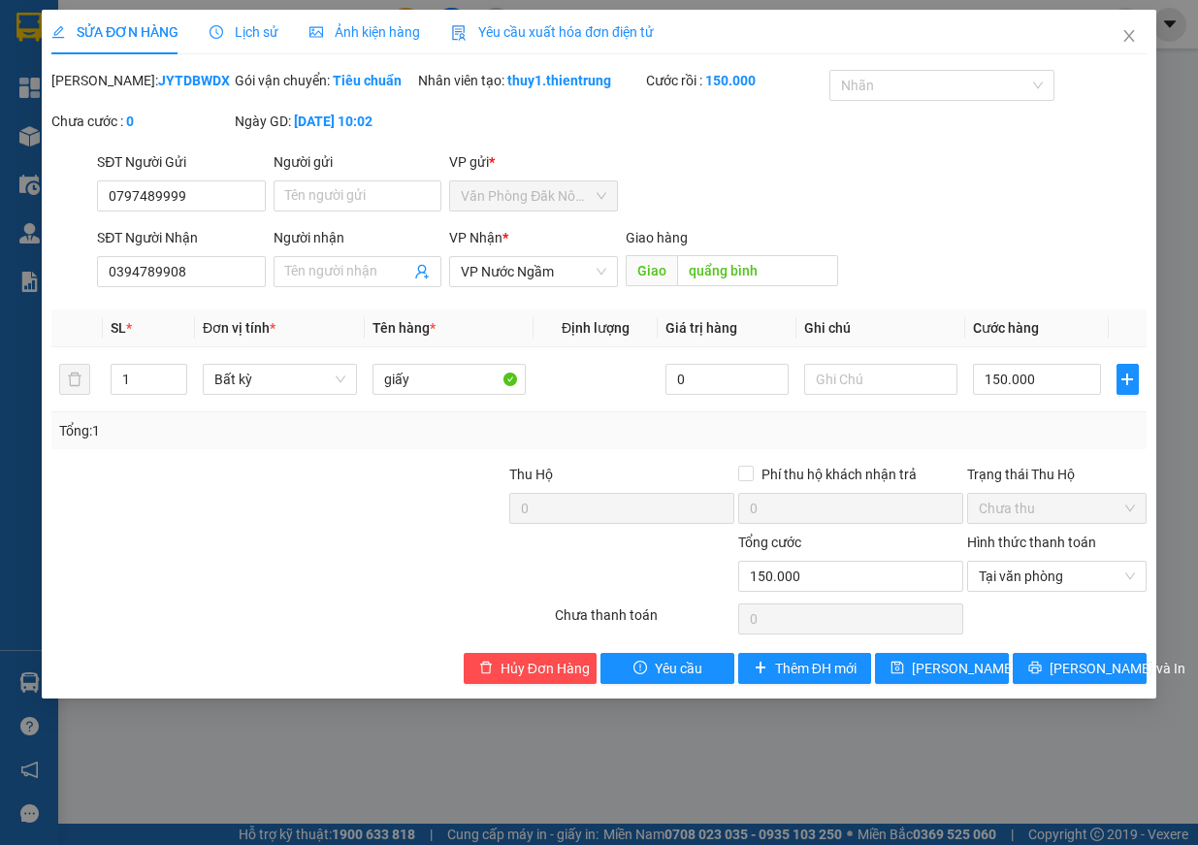
type input "0797489999"
type input "0394789908"
click at [235, 287] on input "0394789908" at bounding box center [181, 271] width 169 height 31
click at [186, 287] on input "0394789908" at bounding box center [181, 271] width 169 height 31
click at [714, 286] on input "quẩng bình" at bounding box center [757, 270] width 161 height 31
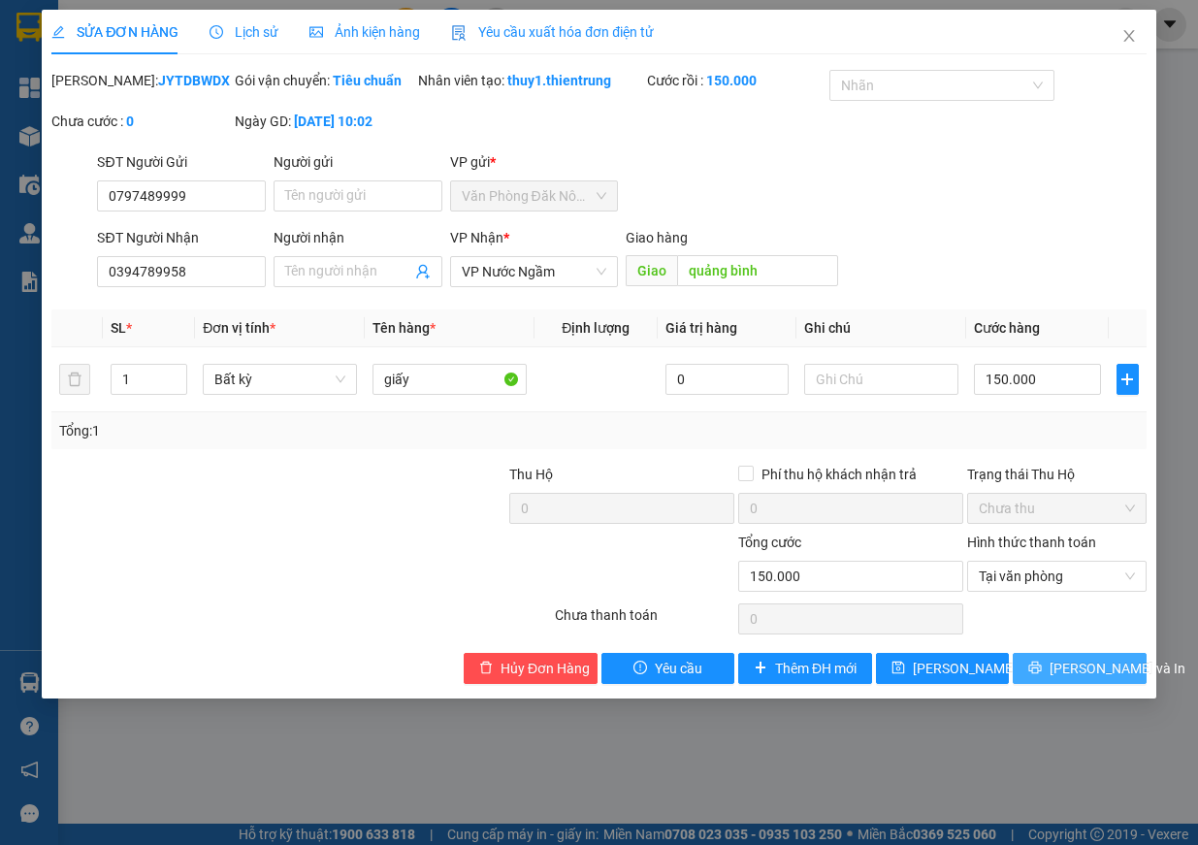
click at [1084, 677] on button "Lưu và In" at bounding box center [1080, 668] width 134 height 31
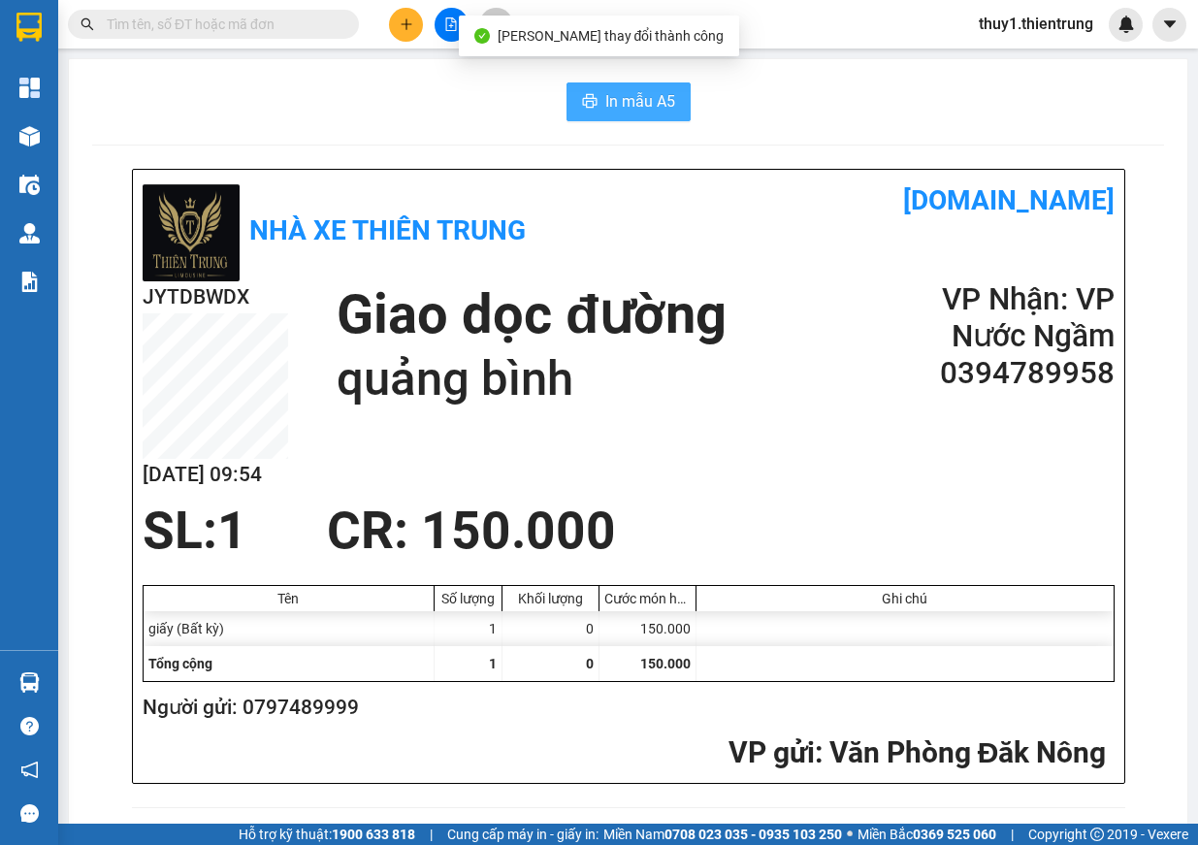
click at [630, 111] on span "In mẫu A5" at bounding box center [640, 101] width 70 height 24
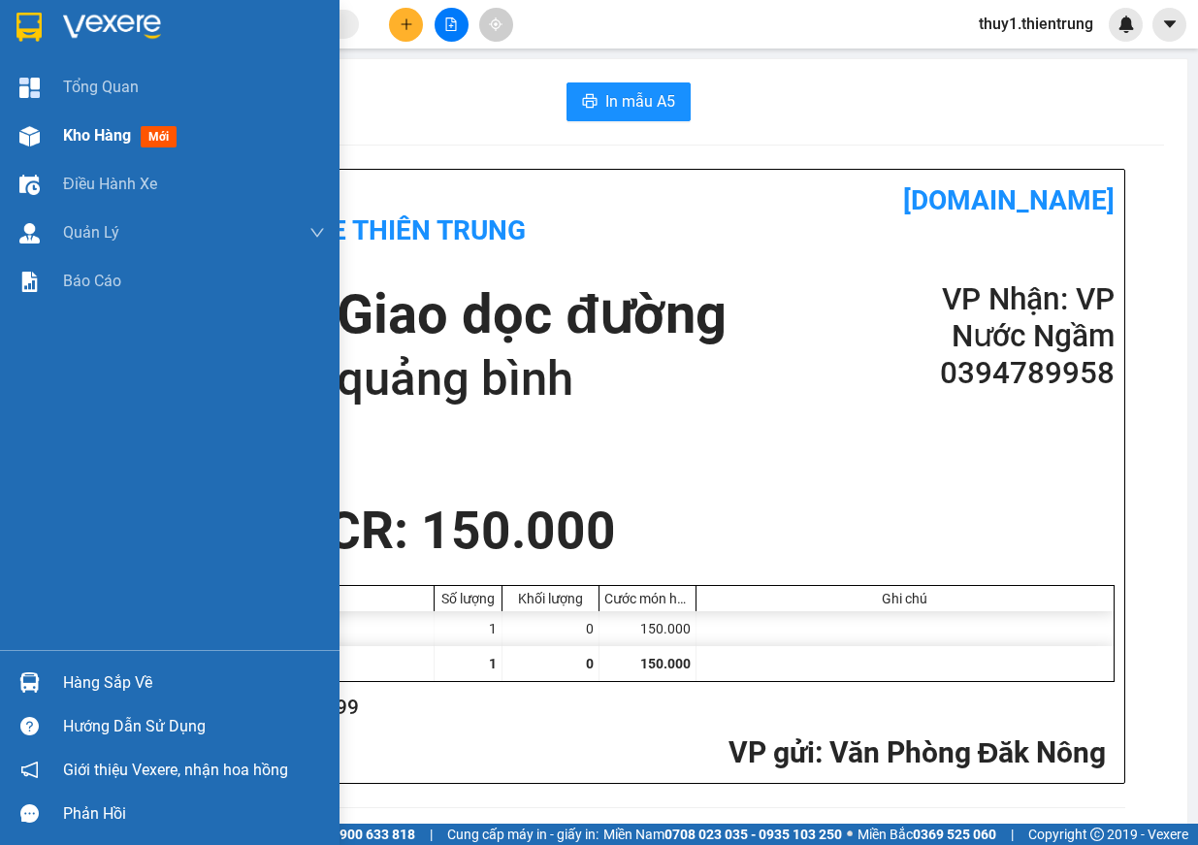
drag, startPoint x: 47, startPoint y: 120, endPoint x: 27, endPoint y: 114, distance: 20.6
click at [44, 121] on div "Kho hàng mới" at bounding box center [170, 136] width 340 height 49
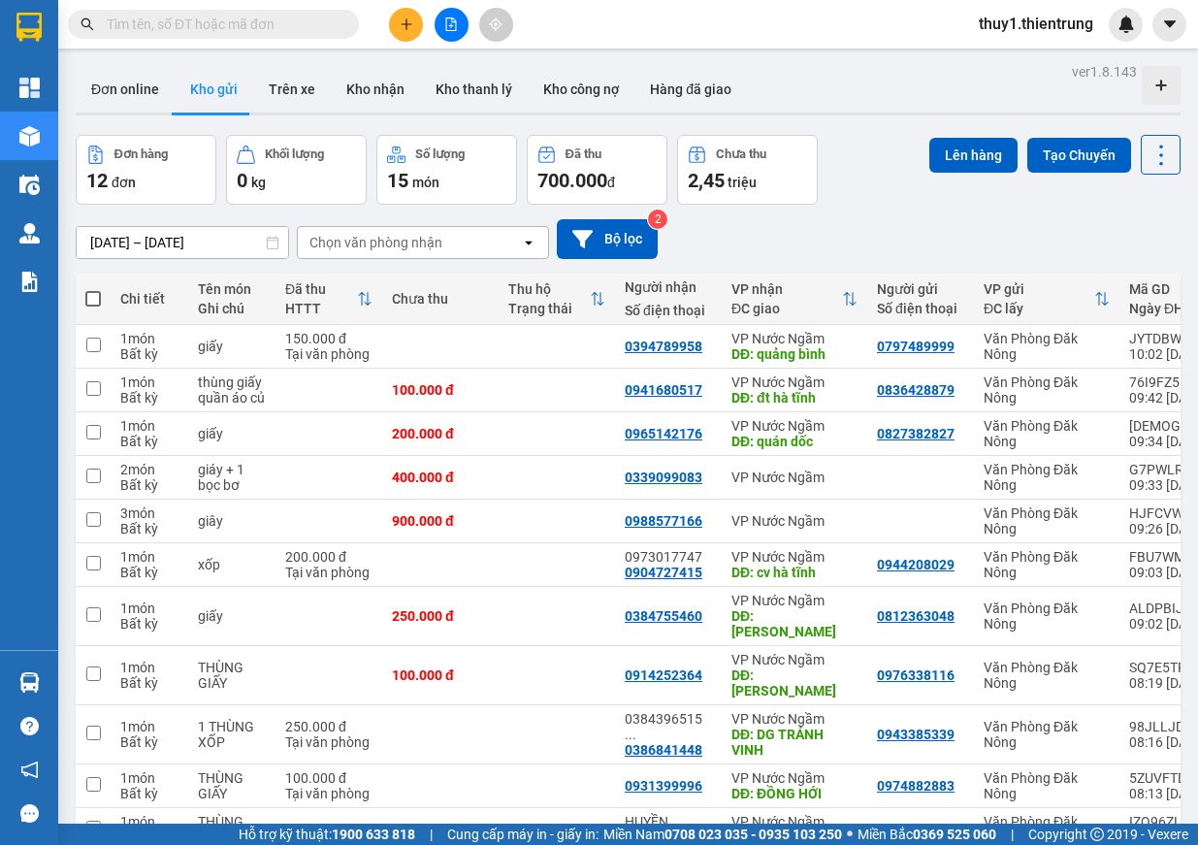
click at [830, 226] on div "12/09/2025 – 14/09/2025 Press the down arrow key to interact with the calendar …" at bounding box center [628, 239] width 1105 height 40
click at [417, 28] on button at bounding box center [406, 25] width 34 height 34
click at [496, 87] on div "Tạo đơn hàng" at bounding box center [474, 72] width 146 height 37
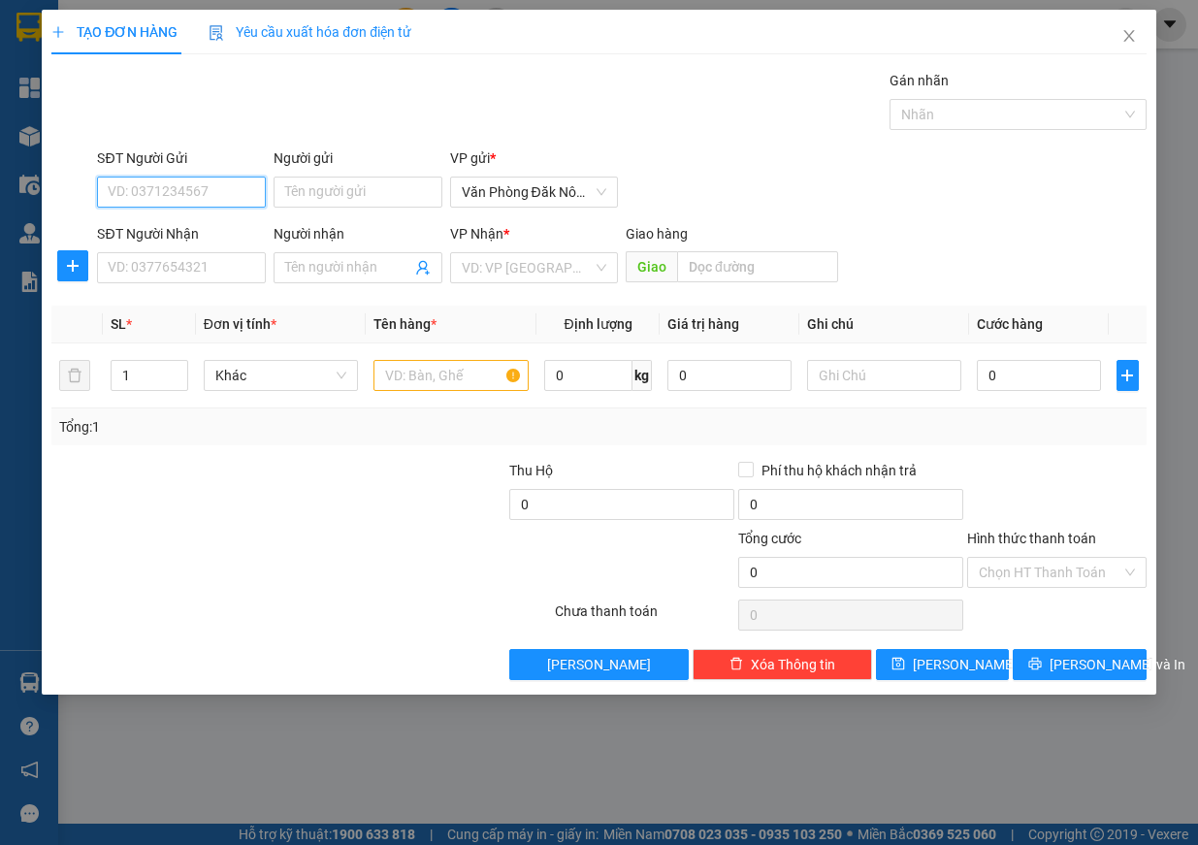
click at [162, 196] on input "SĐT Người Gửi" at bounding box center [181, 192] width 169 height 31
click at [172, 228] on div "0905475138" at bounding box center [182, 230] width 146 height 21
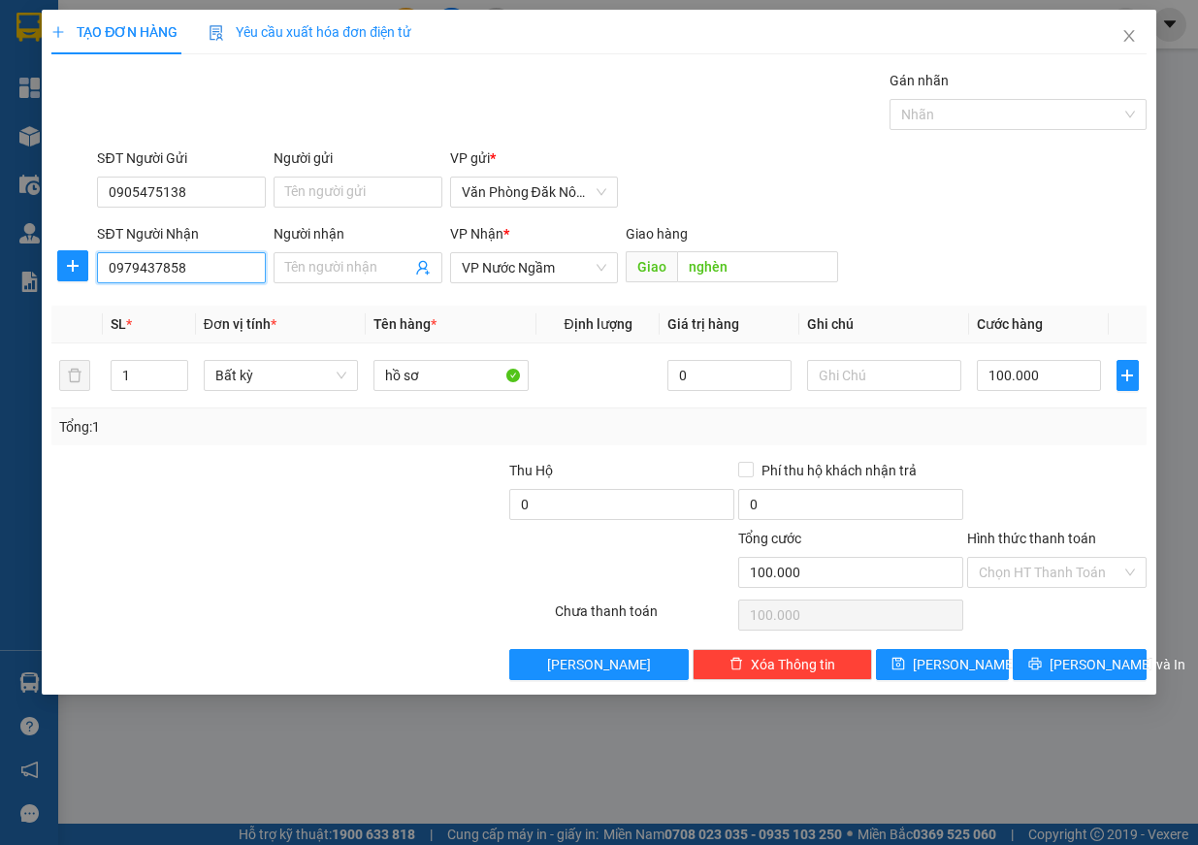
click at [206, 272] on input "0979437858" at bounding box center [181, 267] width 169 height 31
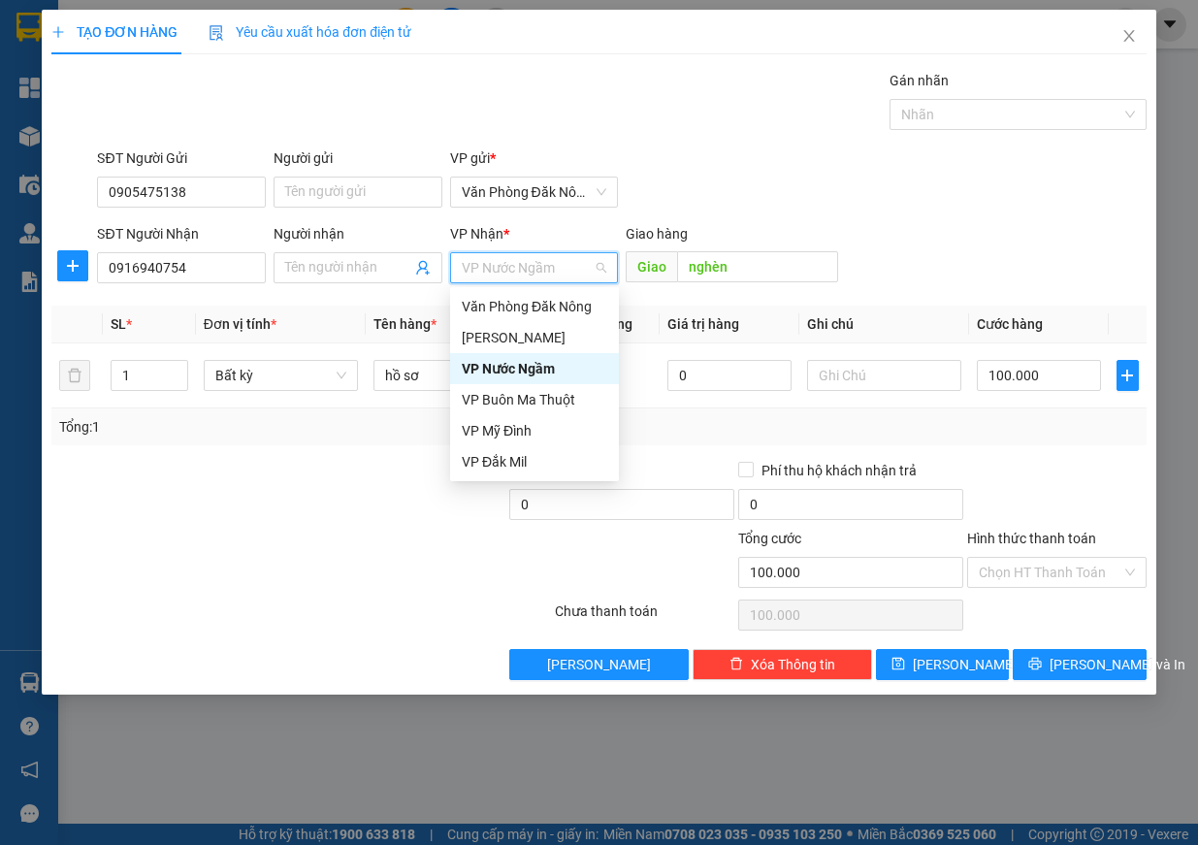
click at [527, 375] on div "VP Nước Ngầm" at bounding box center [535, 368] width 146 height 21
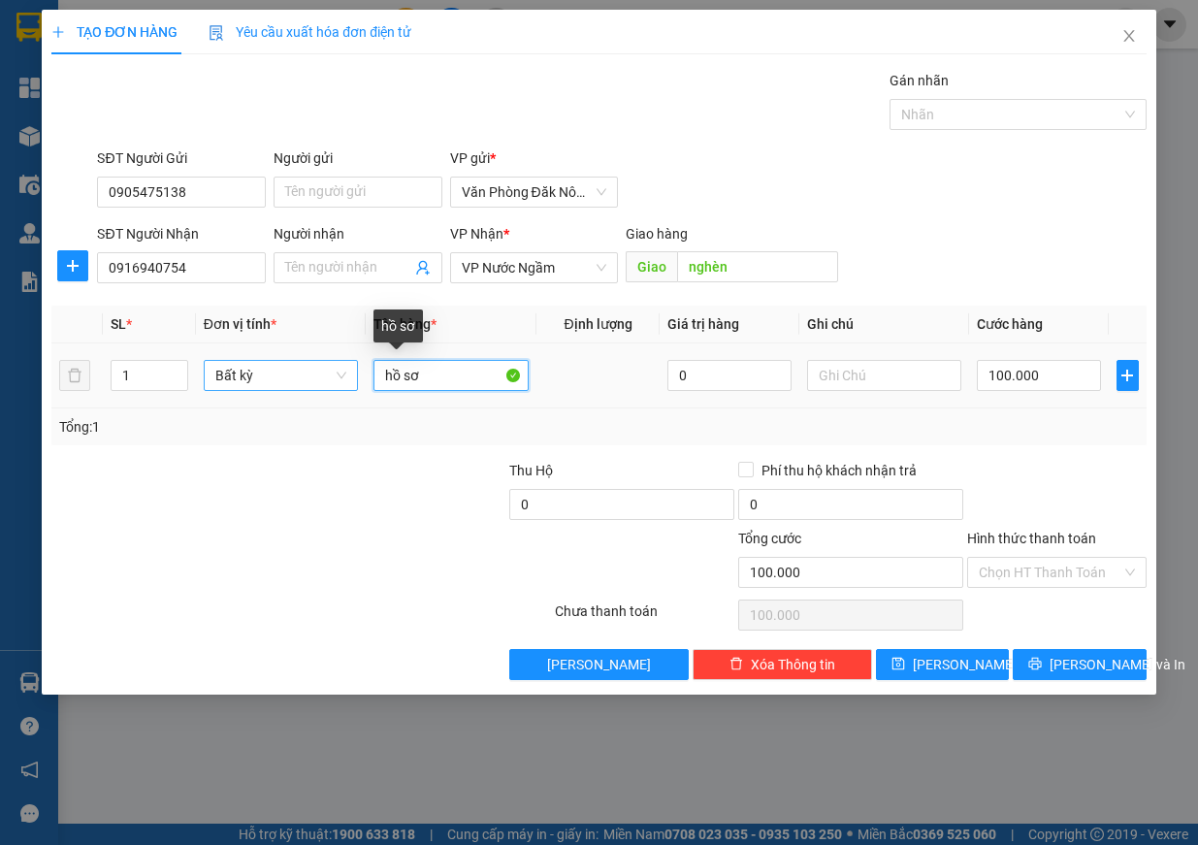
drag, startPoint x: 436, startPoint y: 383, endPoint x: 338, endPoint y: 367, distance: 99.4
click at [338, 367] on tr "1 Bất kỳ hồ sơ 0 100.000" at bounding box center [598, 375] width 1095 height 65
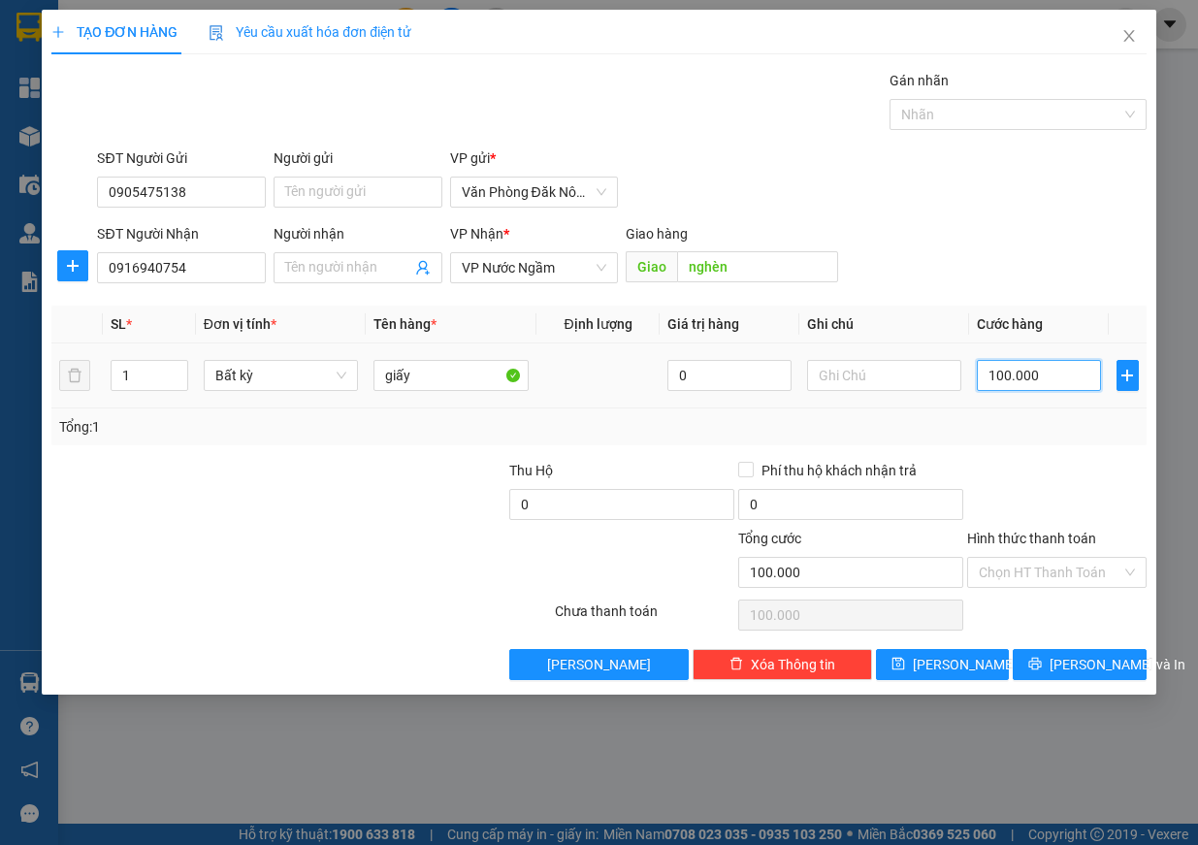
click at [1042, 375] on input "100.000" at bounding box center [1039, 375] width 124 height 31
click at [1119, 568] on input "Hình thức thanh toán" at bounding box center [1050, 572] width 143 height 29
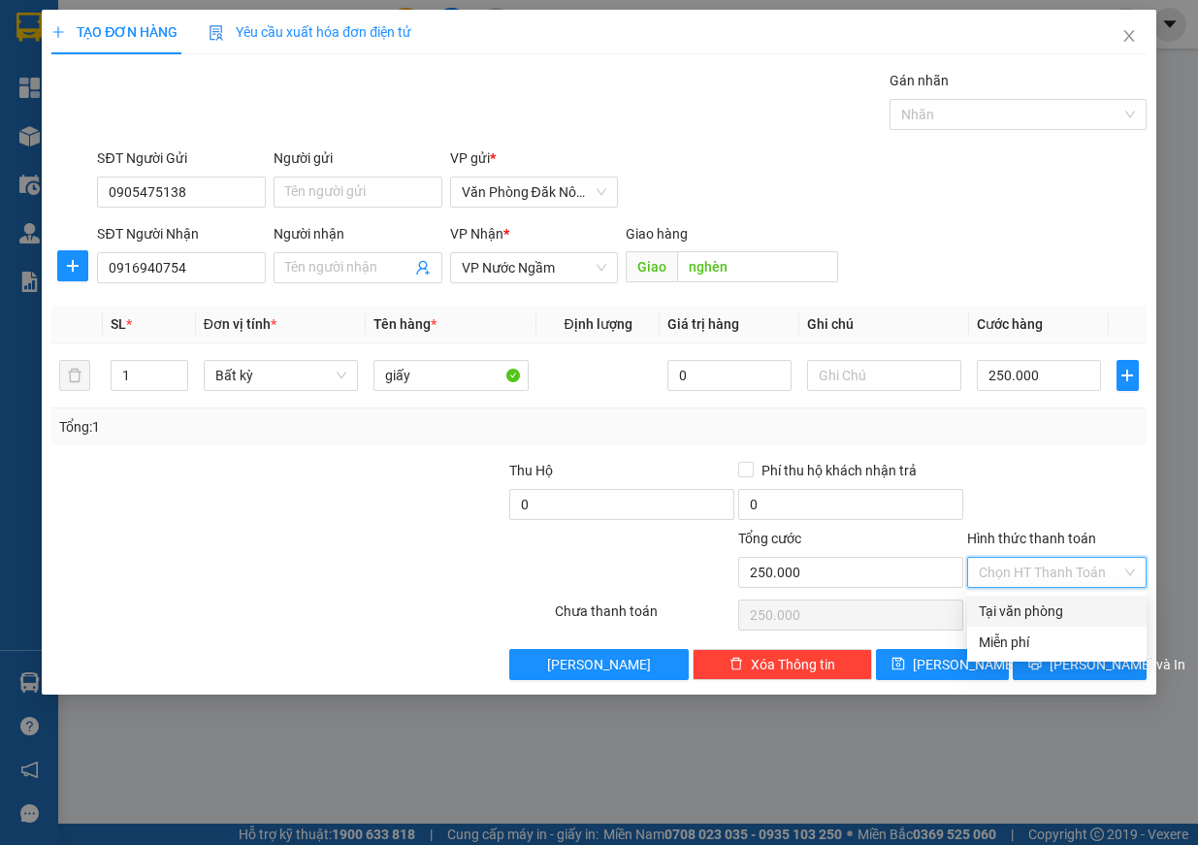
click at [1074, 607] on div "Tại văn phòng" at bounding box center [1057, 611] width 156 height 21
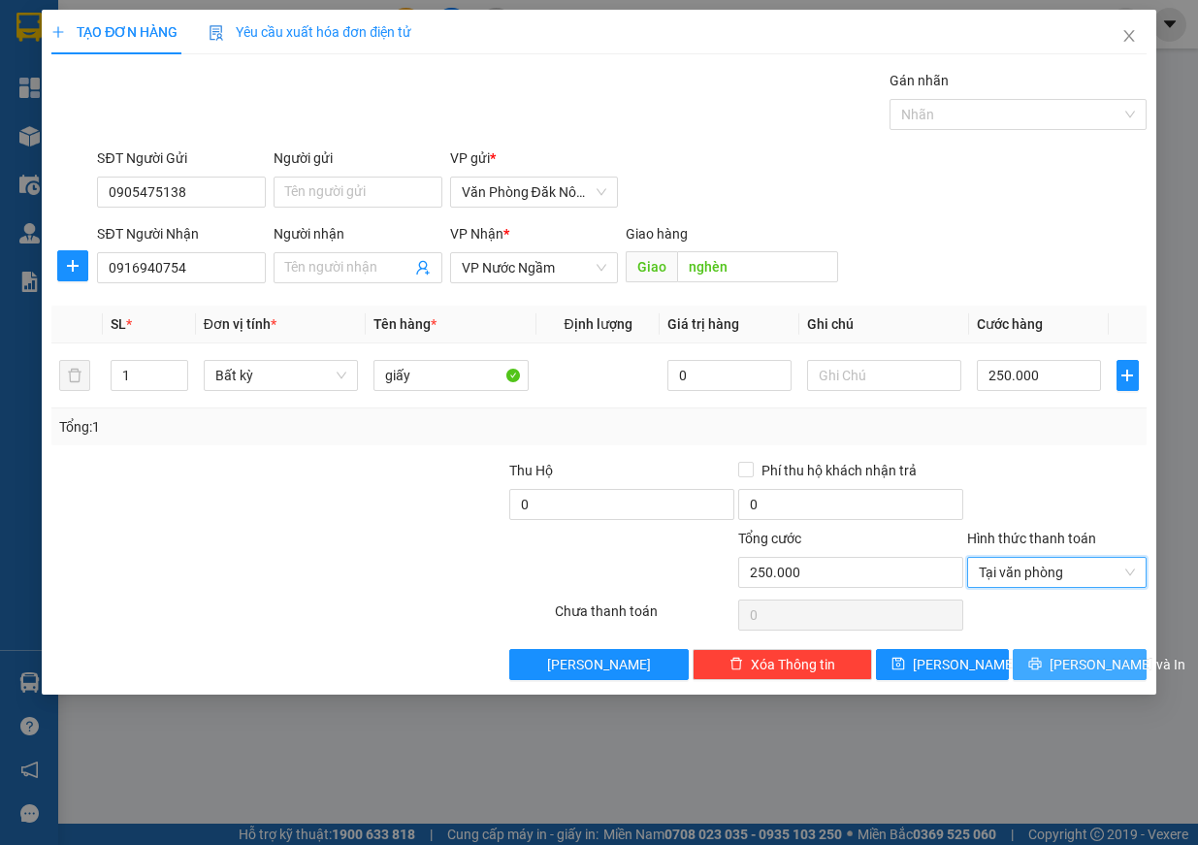
click at [1068, 649] on button "Lưu và In" at bounding box center [1080, 664] width 134 height 31
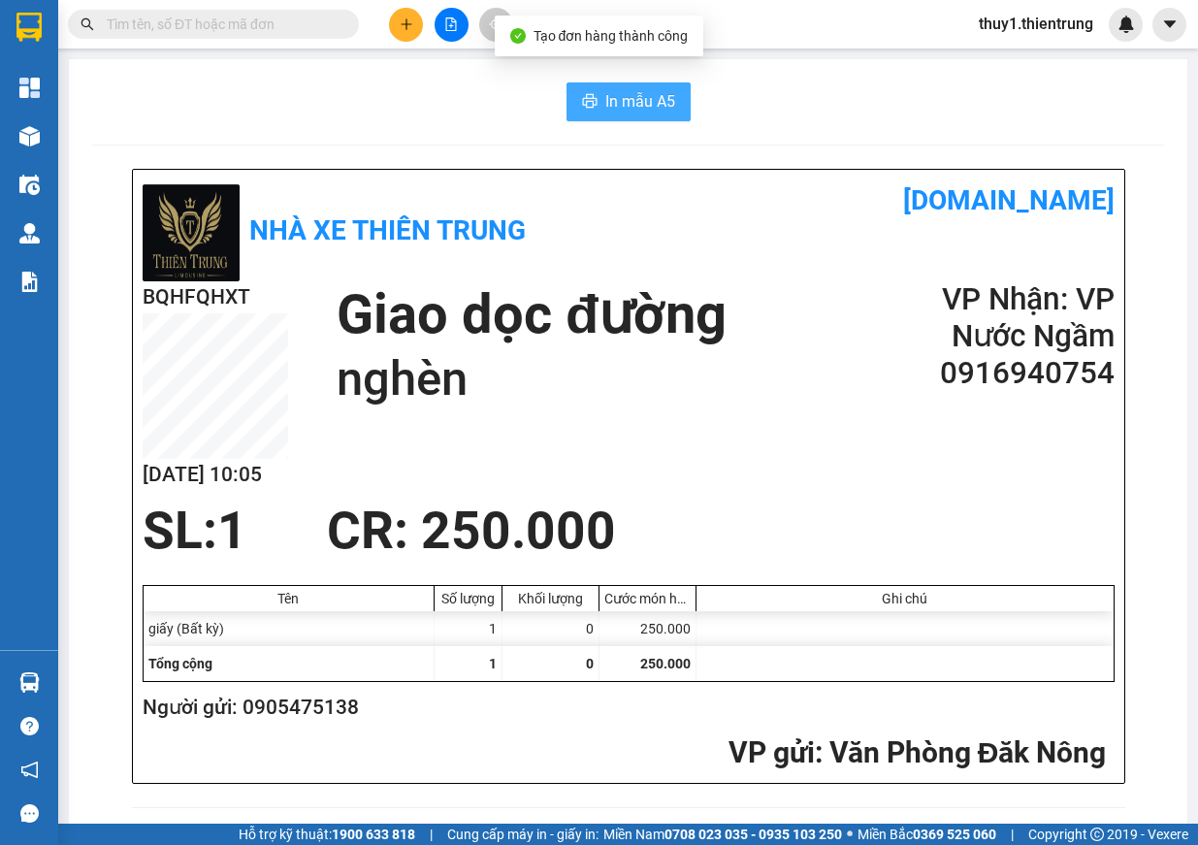
drag, startPoint x: 683, startPoint y: 103, endPoint x: 659, endPoint y: 99, distance: 24.6
click at [682, 102] on div "In mẫu A5" at bounding box center [628, 101] width 1072 height 39
click at [647, 96] on span "In mẫu A5" at bounding box center [640, 101] width 70 height 24
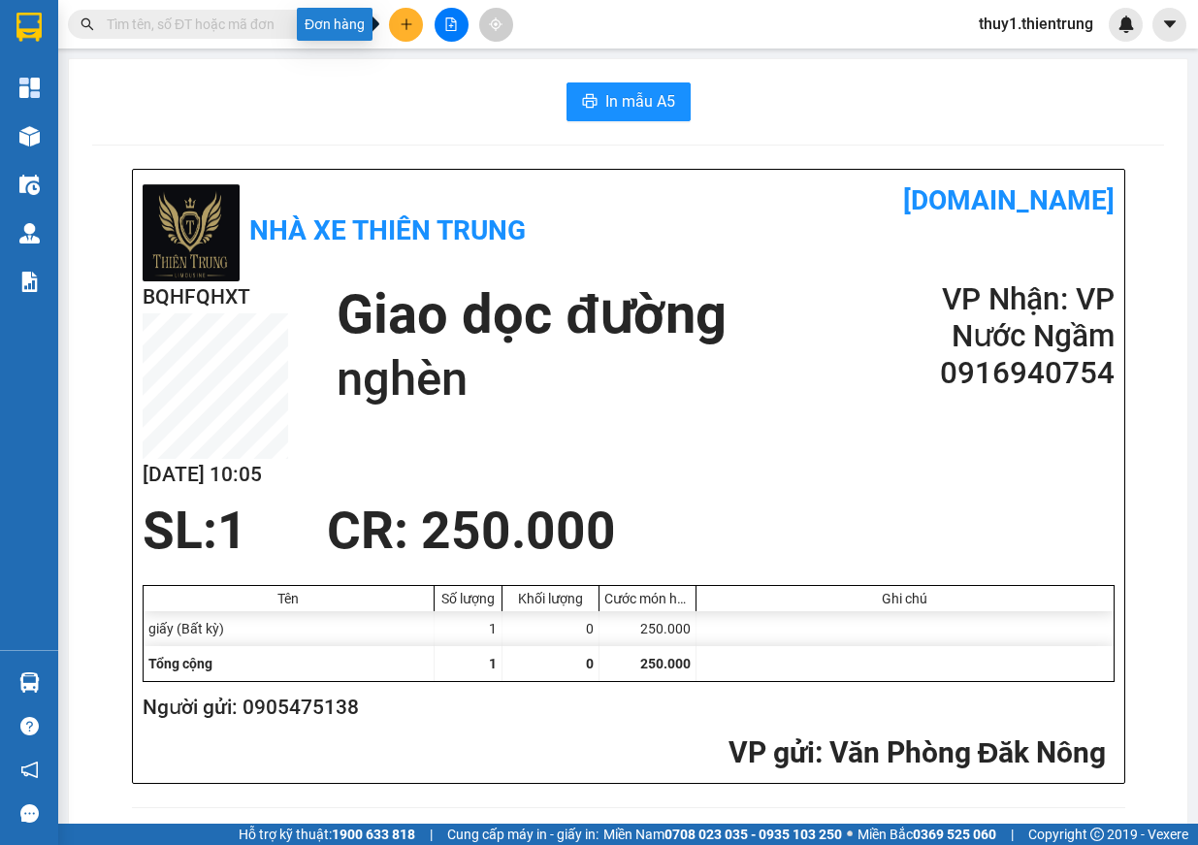
click at [406, 26] on icon "plus" at bounding box center [407, 24] width 14 height 14
click at [467, 64] on div "Tạo đơn hàng" at bounding box center [482, 72] width 84 height 21
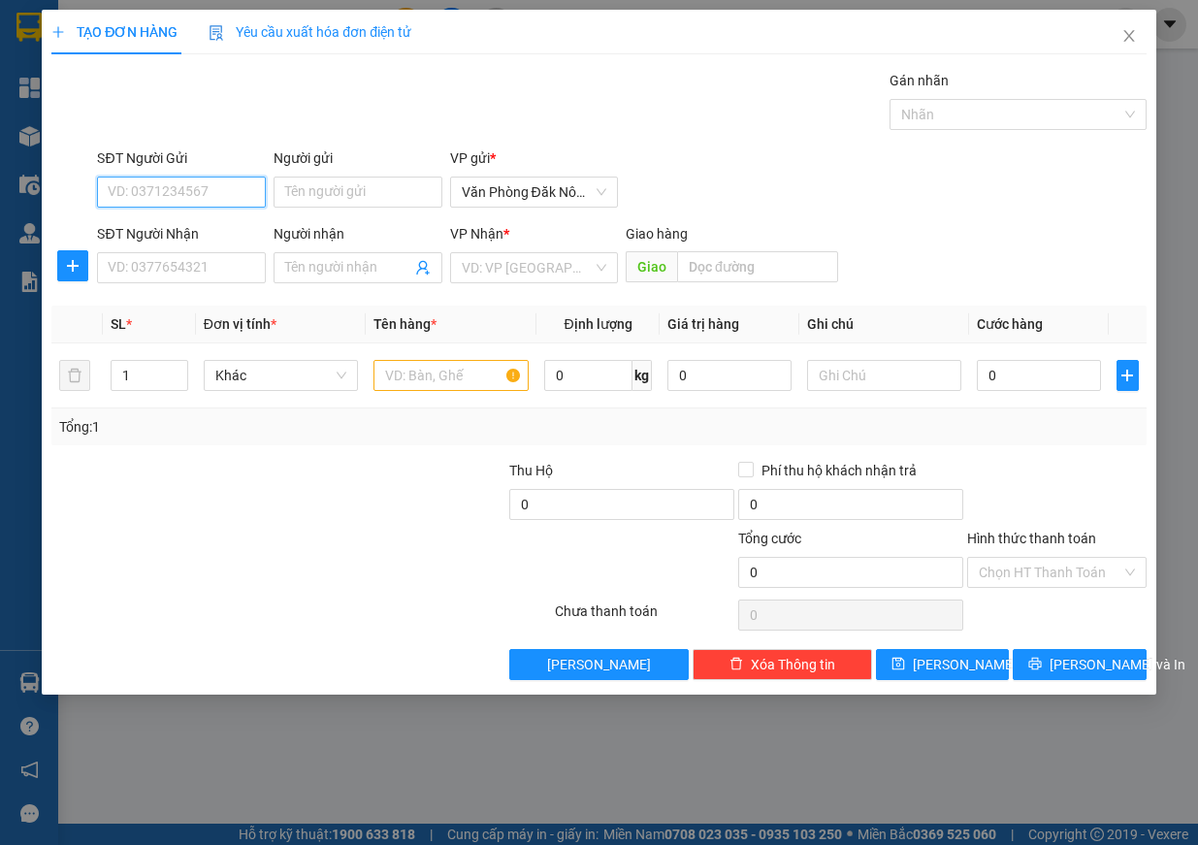
click at [174, 192] on input "SĐT Người Gửi" at bounding box center [181, 192] width 169 height 31
click at [178, 220] on div "0969868147" at bounding box center [181, 230] width 169 height 31
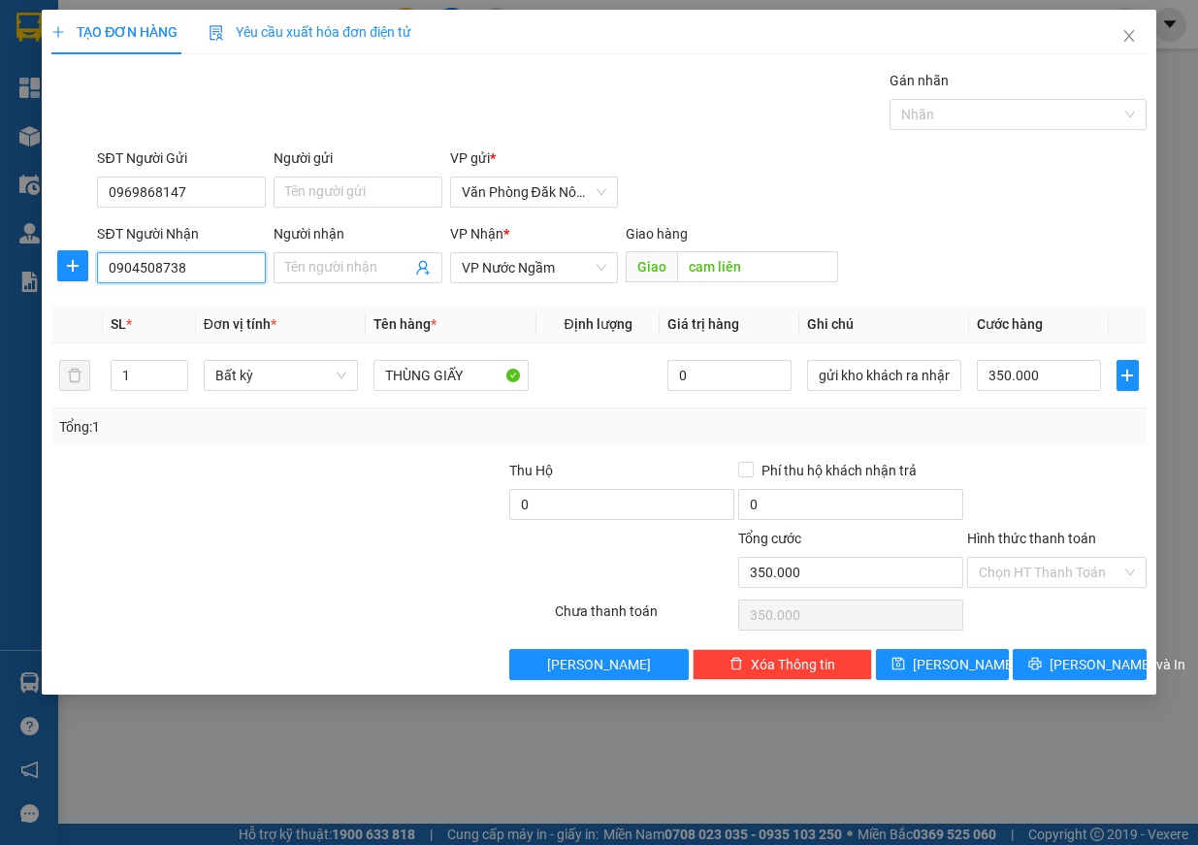
click at [218, 270] on input "0904508738" at bounding box center [181, 267] width 169 height 31
click at [220, 270] on input "0904508738" at bounding box center [181, 267] width 169 height 31
click at [214, 296] on div "0915108816 - linh" at bounding box center [182, 306] width 146 height 21
click at [1046, 381] on input "350.000" at bounding box center [1039, 375] width 124 height 31
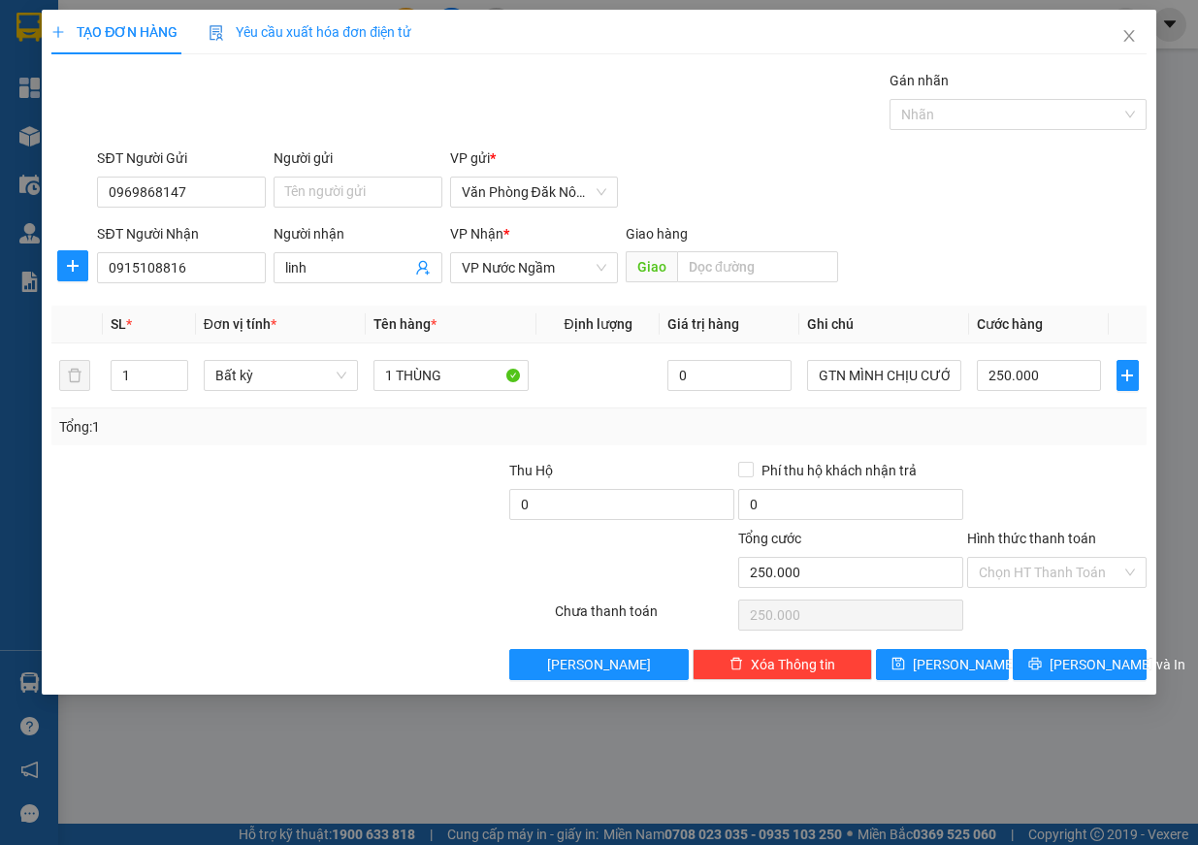
click at [1046, 488] on div at bounding box center [1056, 494] width 183 height 68
click at [1085, 667] on span "Lưu và In" at bounding box center [1118, 664] width 136 height 21
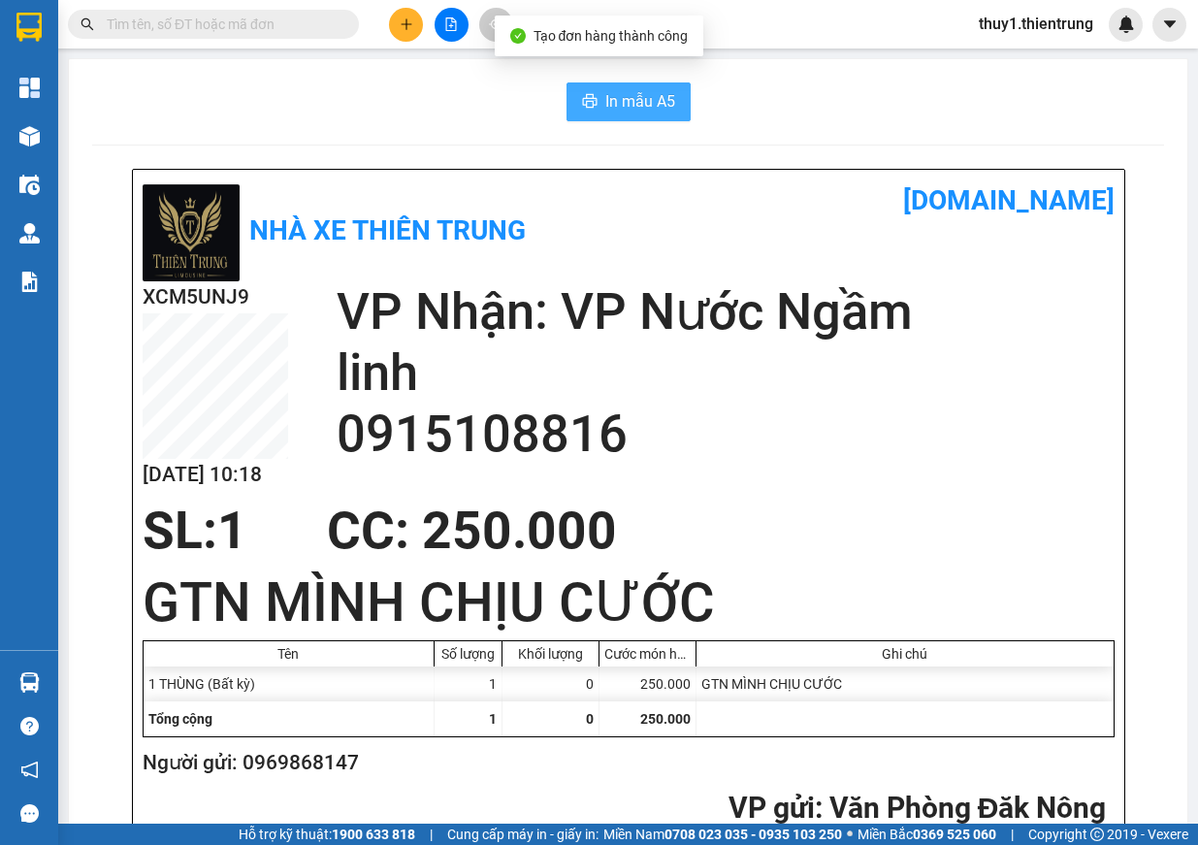
click at [633, 108] on span "In mẫu A5" at bounding box center [640, 101] width 70 height 24
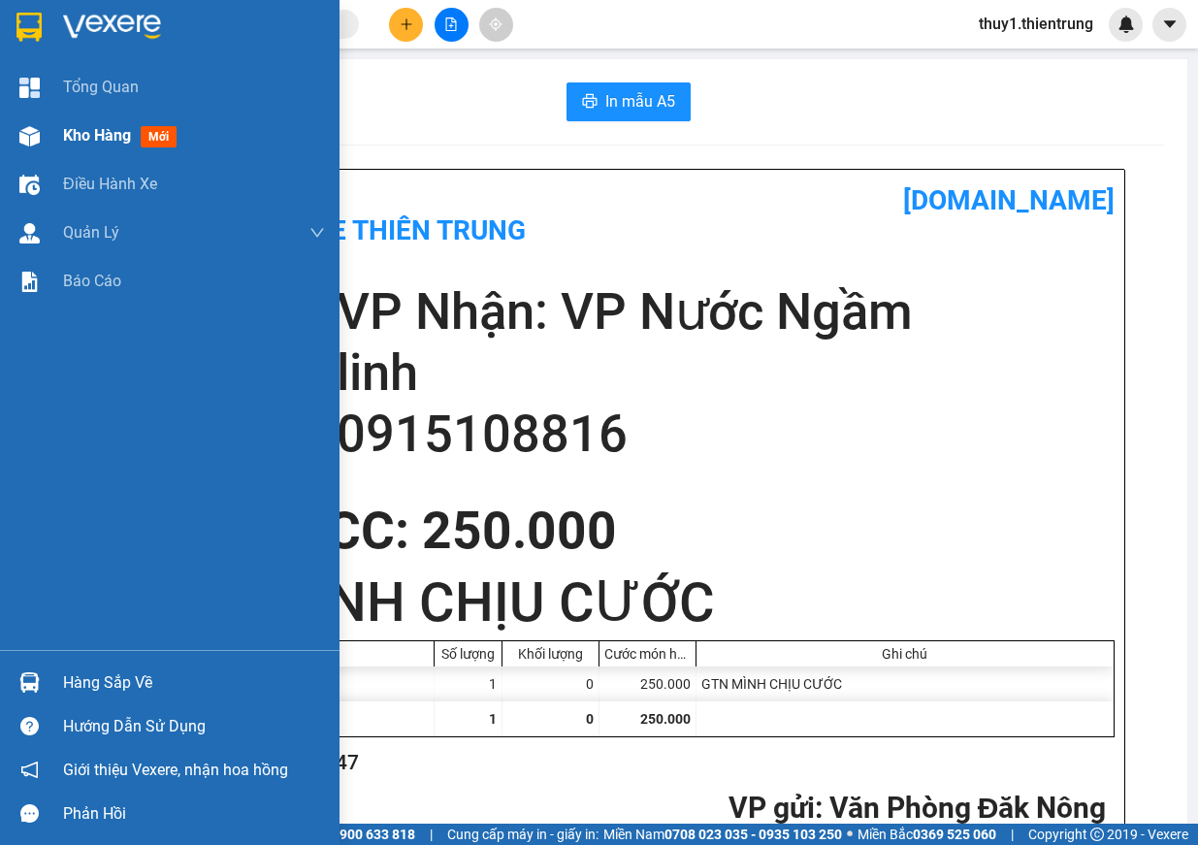
click at [14, 142] on div at bounding box center [30, 136] width 34 height 34
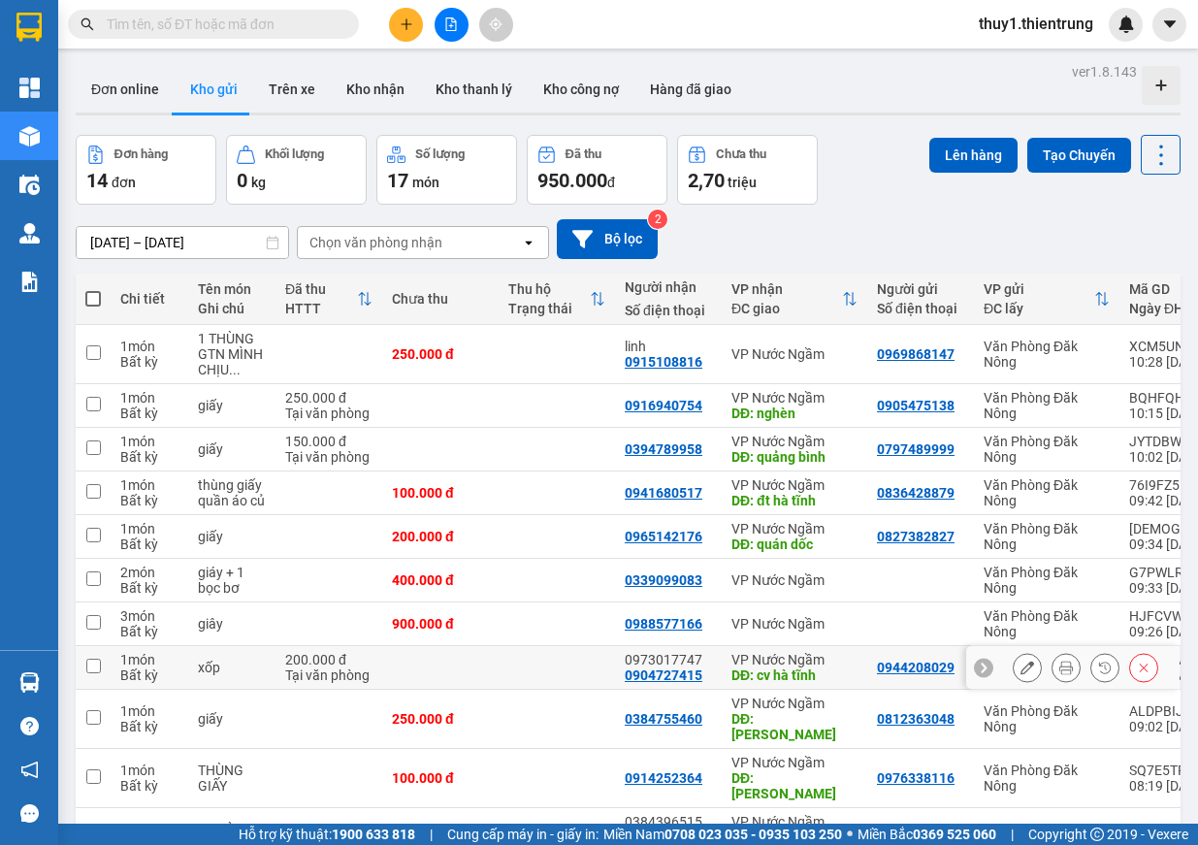
scroll to position [194, 0]
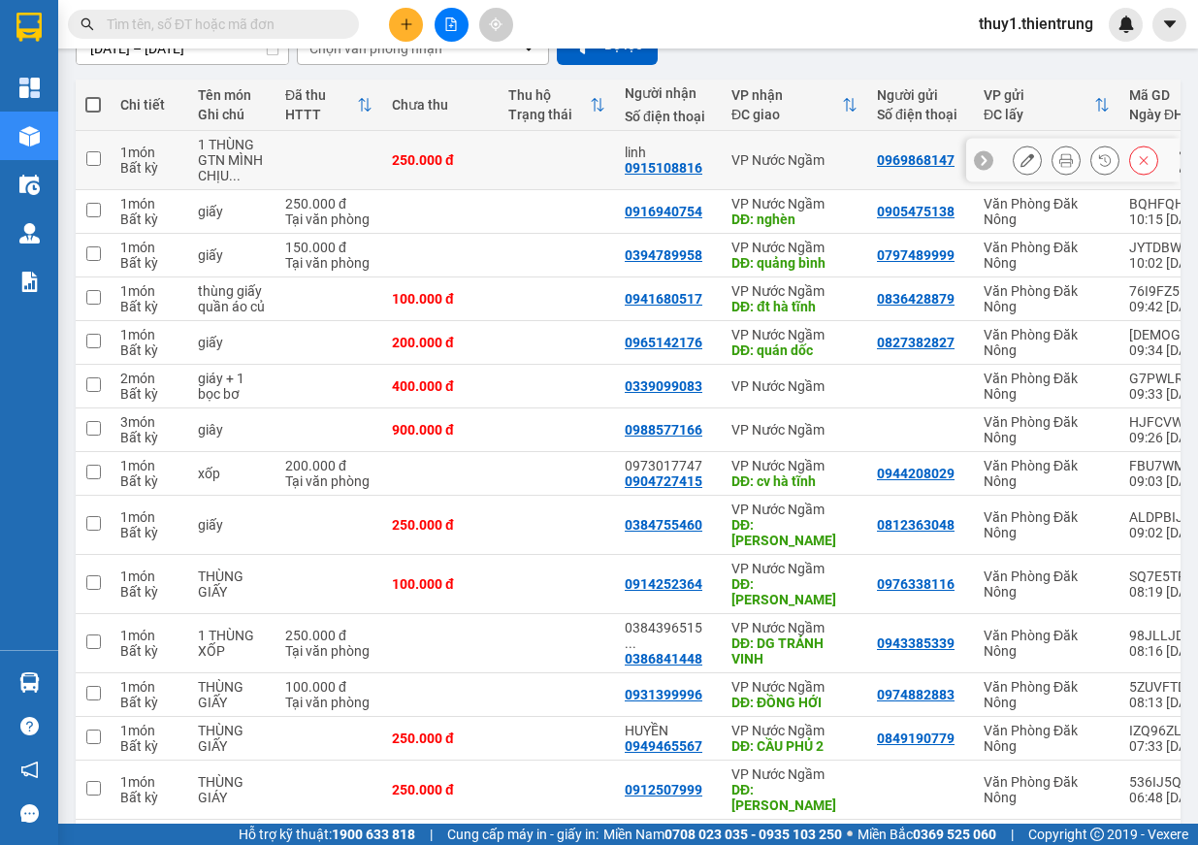
click at [99, 168] on td at bounding box center [93, 160] width 35 height 59
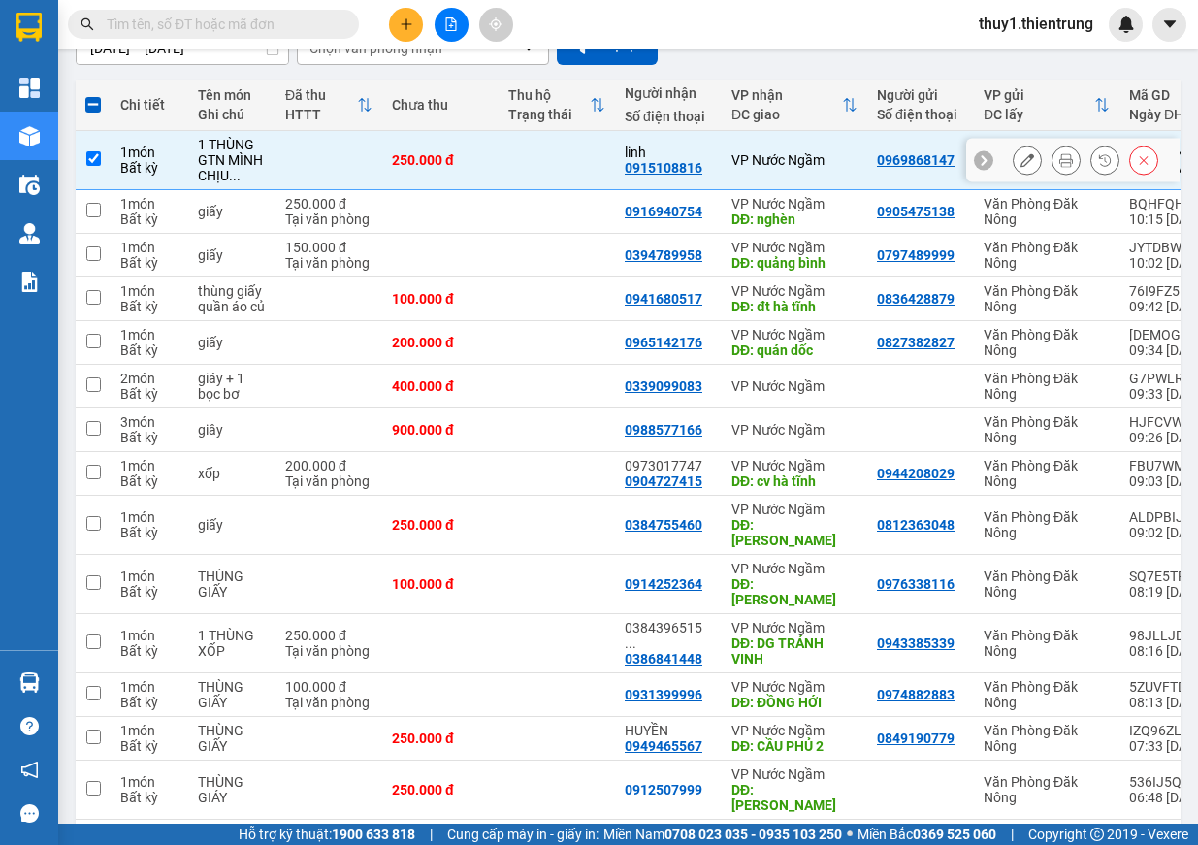
scroll to position [0, 0]
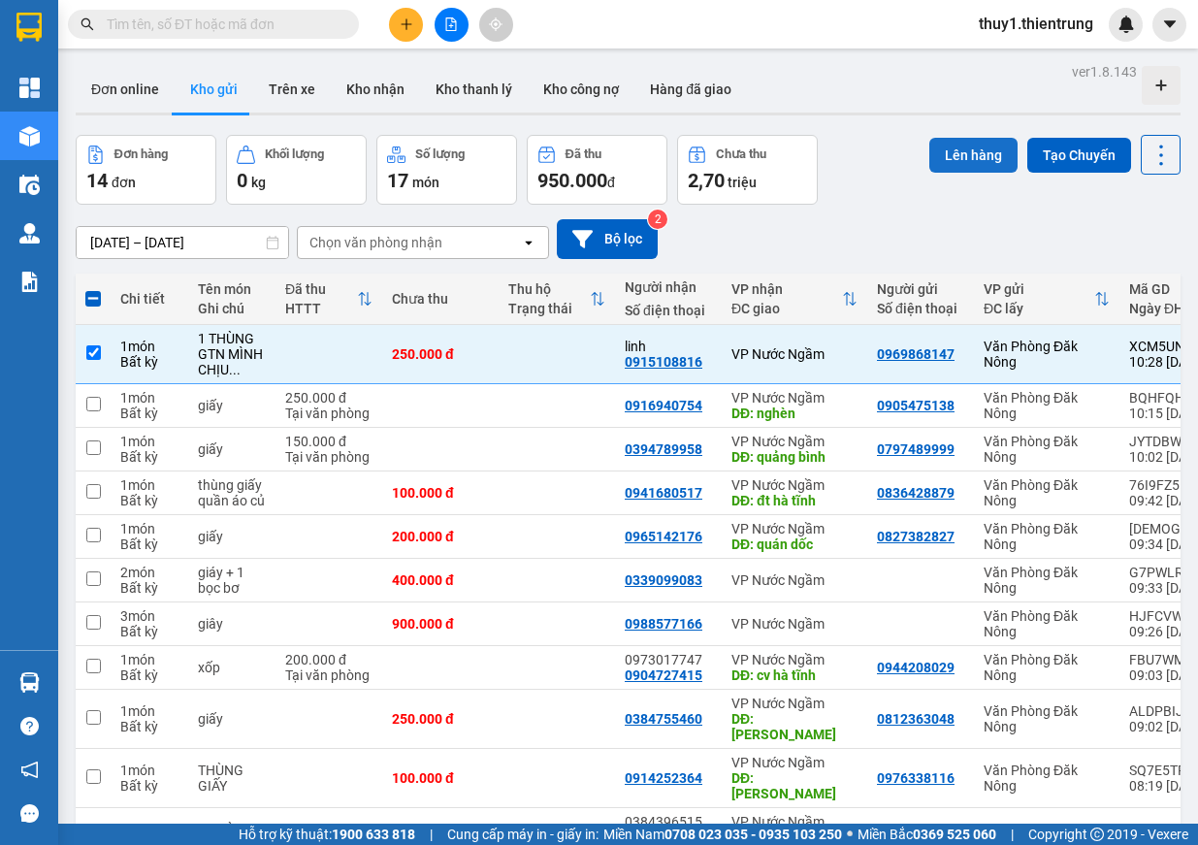
click at [979, 151] on button "Lên hàng" at bounding box center [973, 155] width 88 height 35
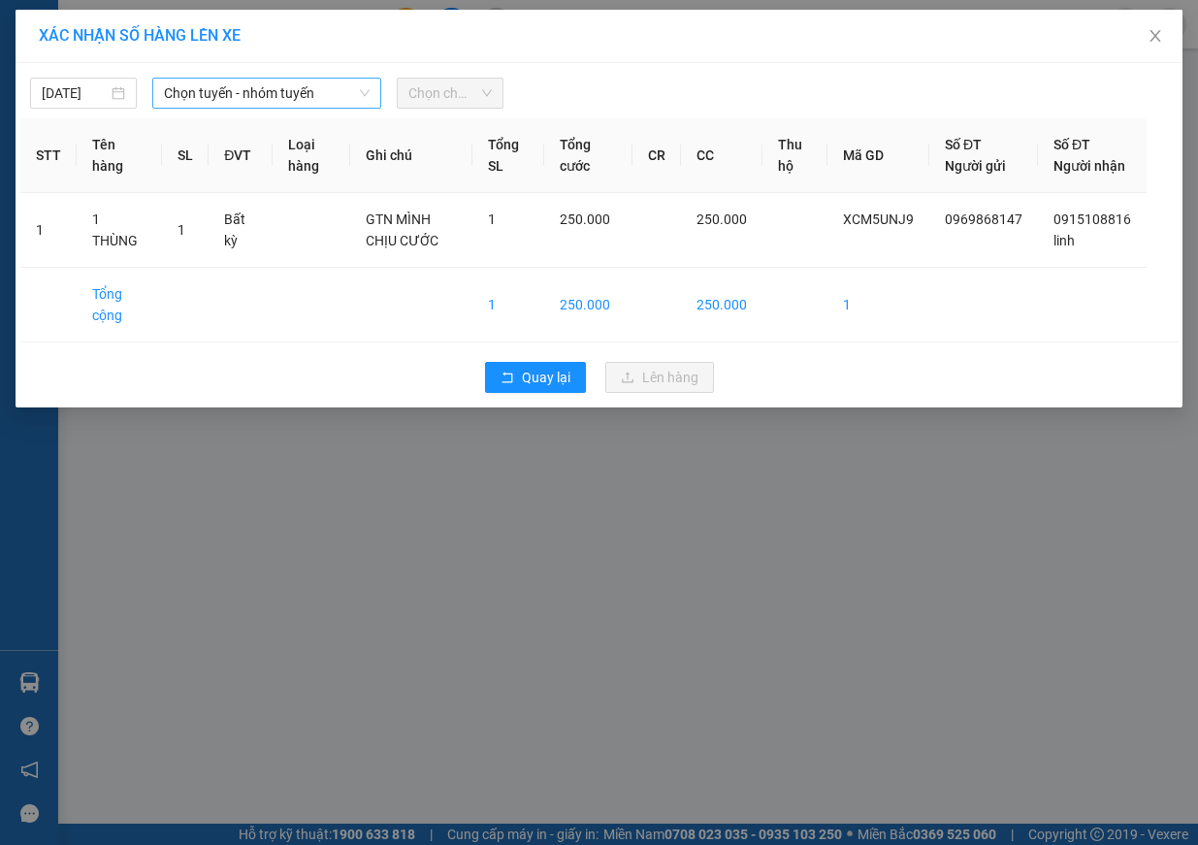
click at [242, 103] on span "Chọn tuyến - nhóm tuyến" at bounding box center [267, 93] width 206 height 29
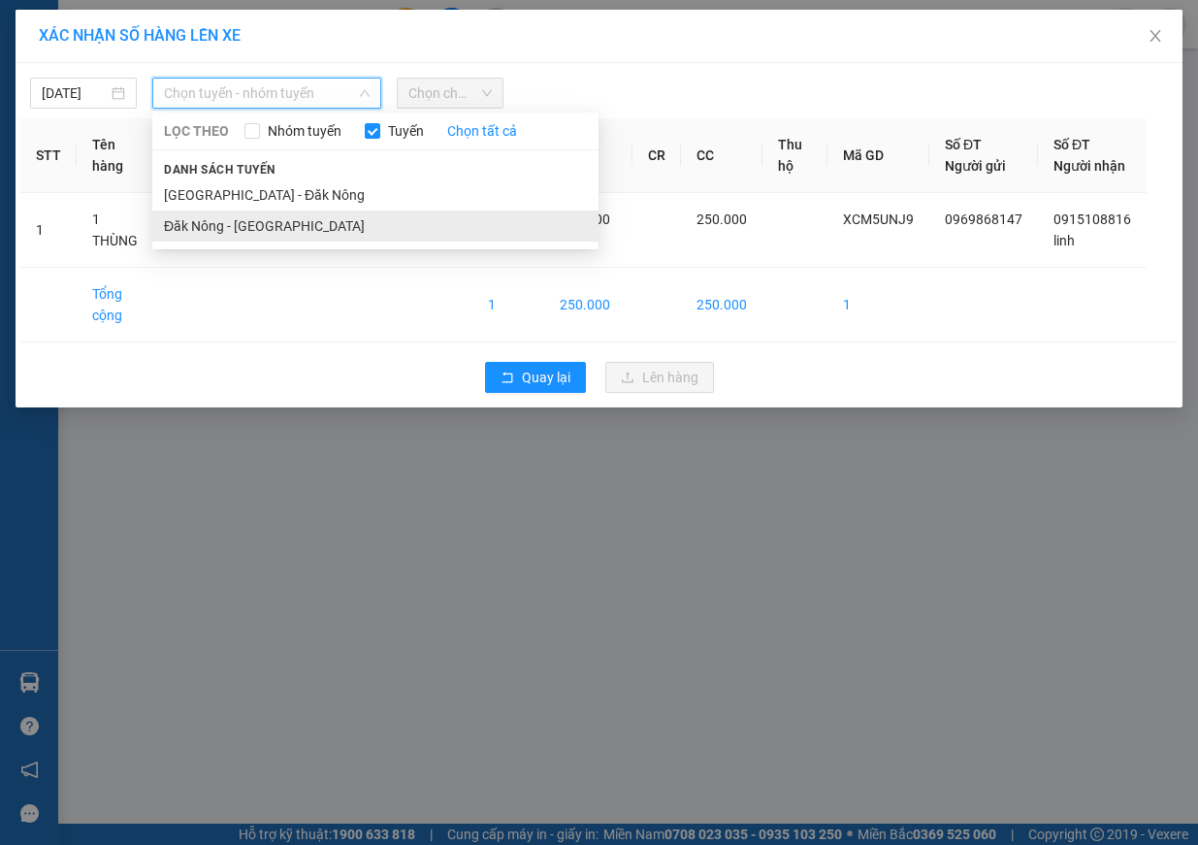
click at [262, 222] on li "Đăk Nông - [GEOGRAPHIC_DATA]" at bounding box center [375, 226] width 446 height 31
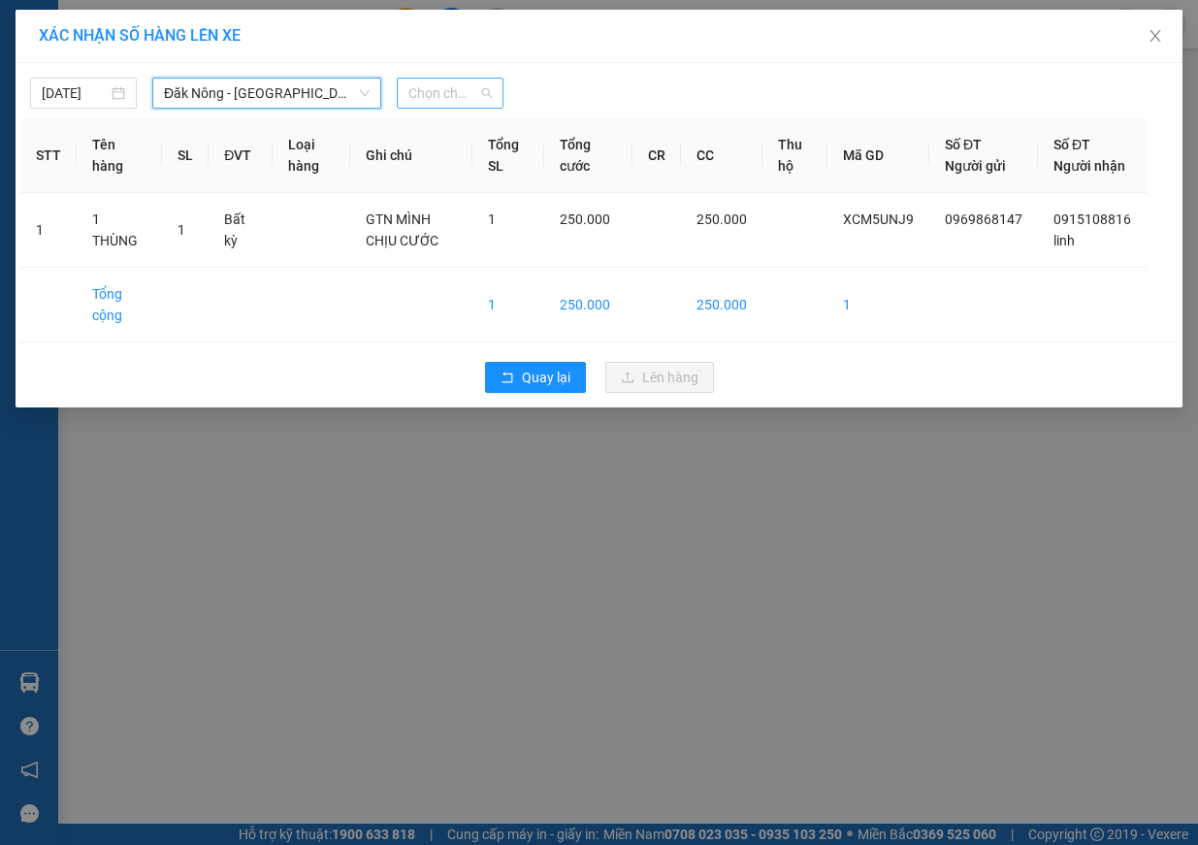
click at [448, 87] on span "Chọn chuyến" at bounding box center [449, 93] width 83 height 29
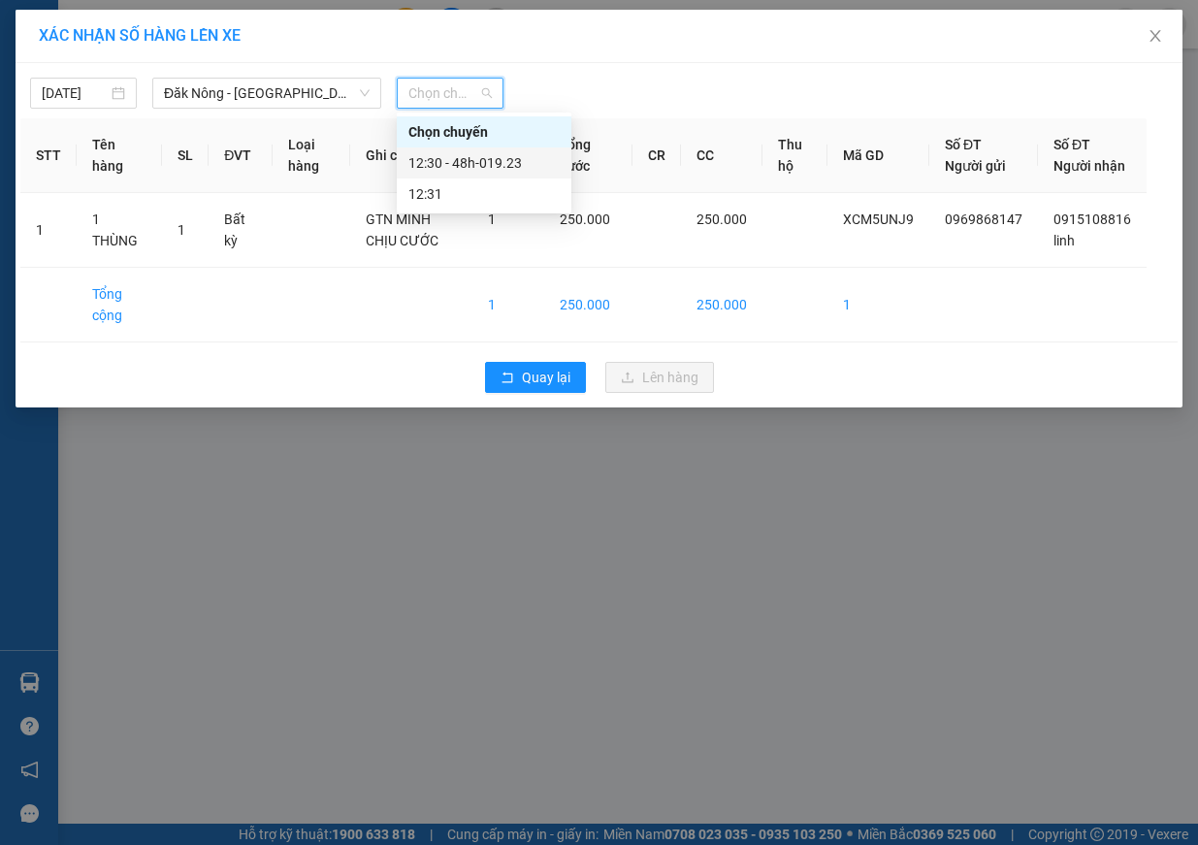
click at [464, 158] on div "12:30 - 48h-019.23" at bounding box center [483, 162] width 151 height 21
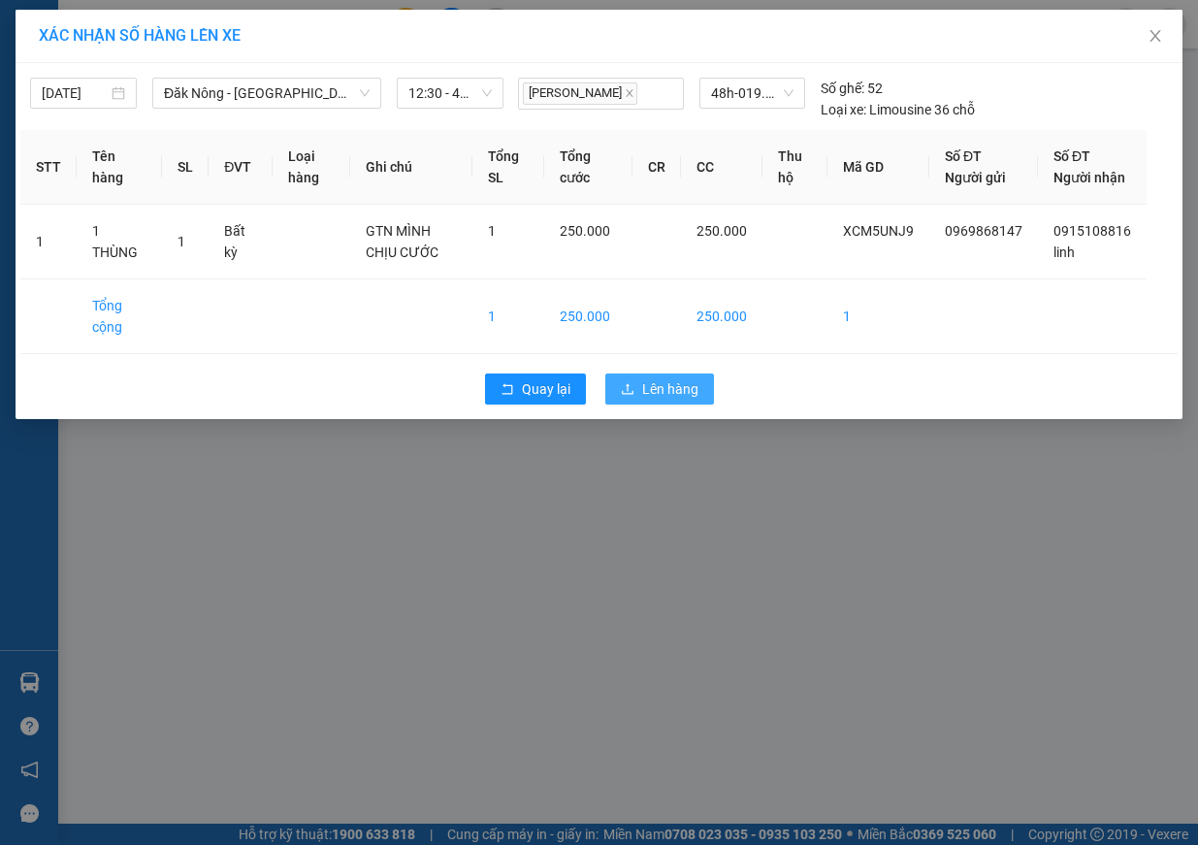
click at [678, 400] on span "Lên hàng" at bounding box center [670, 388] width 56 height 21
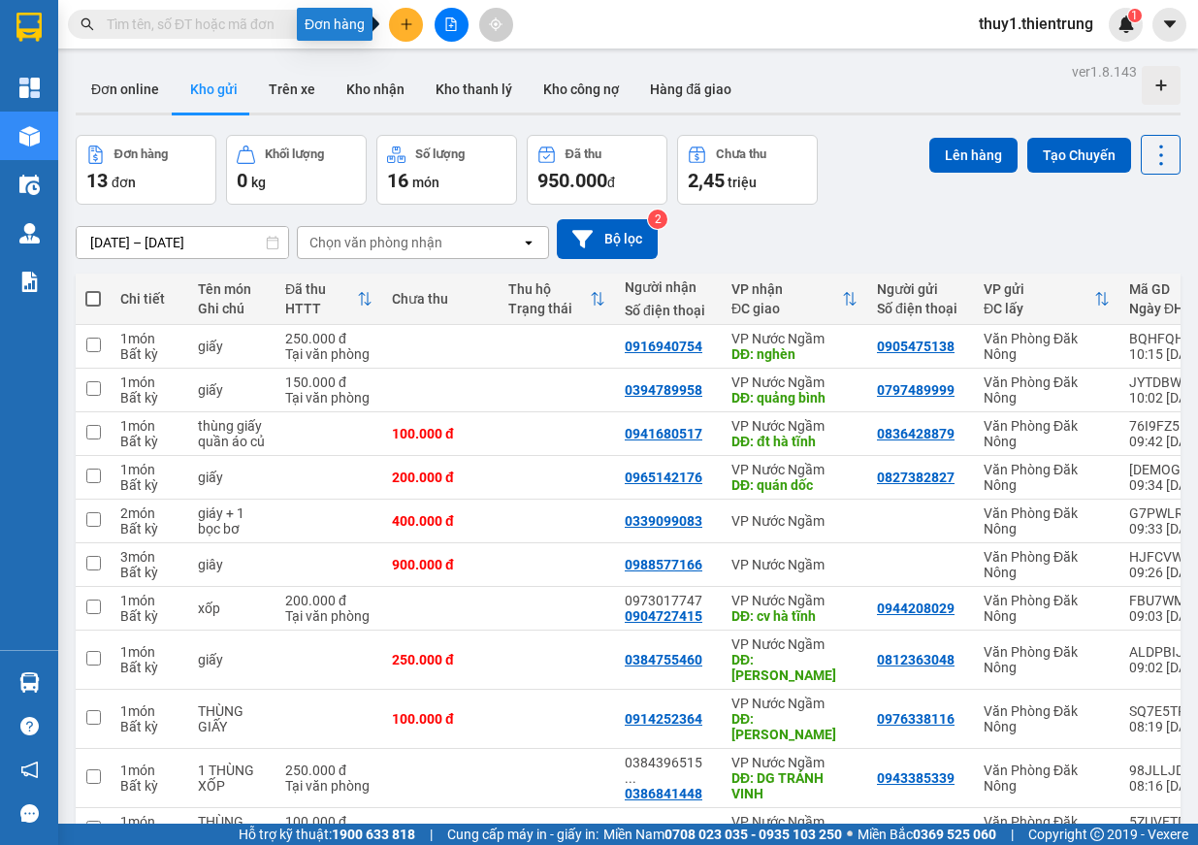
click at [407, 18] on icon "plus" at bounding box center [407, 24] width 14 height 14
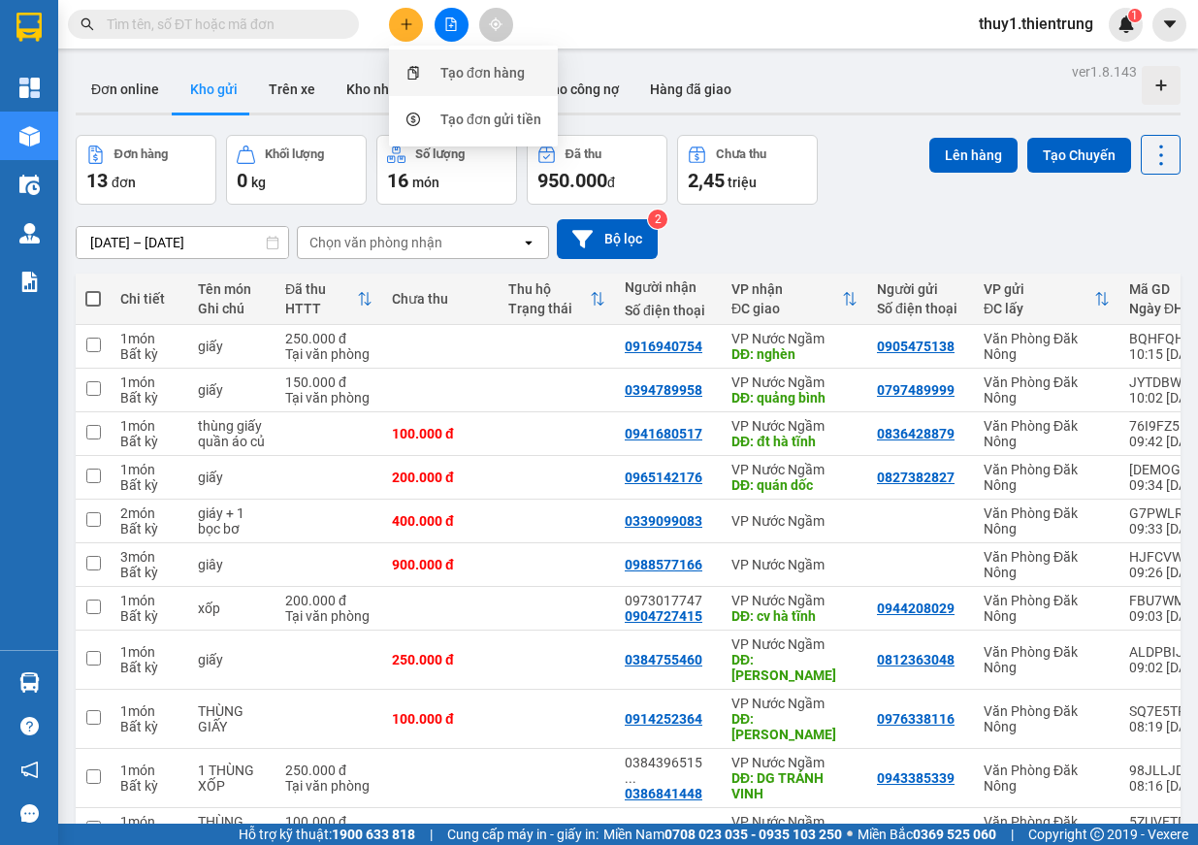
click at [472, 72] on div "Tạo đơn hàng" at bounding box center [482, 72] width 84 height 21
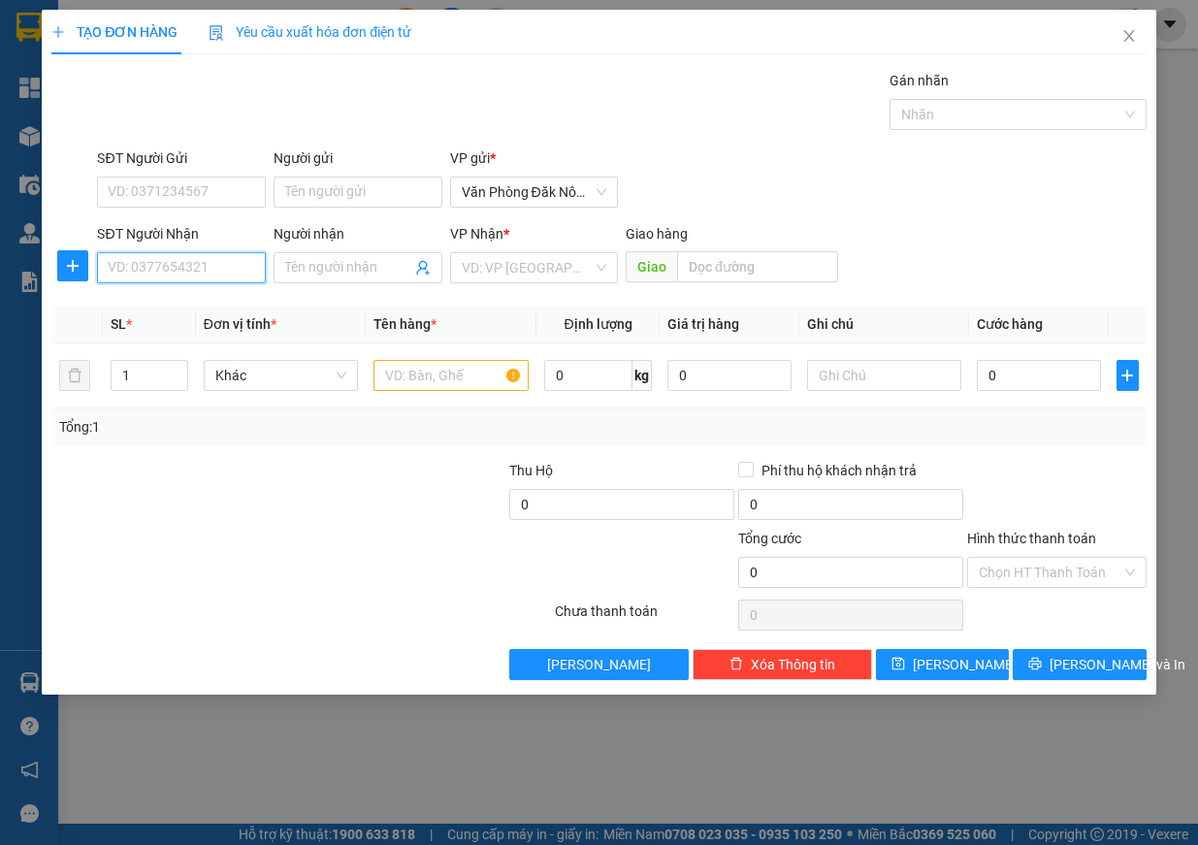
click at [193, 260] on input "SĐT Người Nhận" at bounding box center [181, 267] width 169 height 31
type input "0963588868"
click at [318, 278] on span at bounding box center [358, 267] width 169 height 31
click at [369, 265] on input "082296999" at bounding box center [348, 267] width 126 height 21
type input "0822969999"
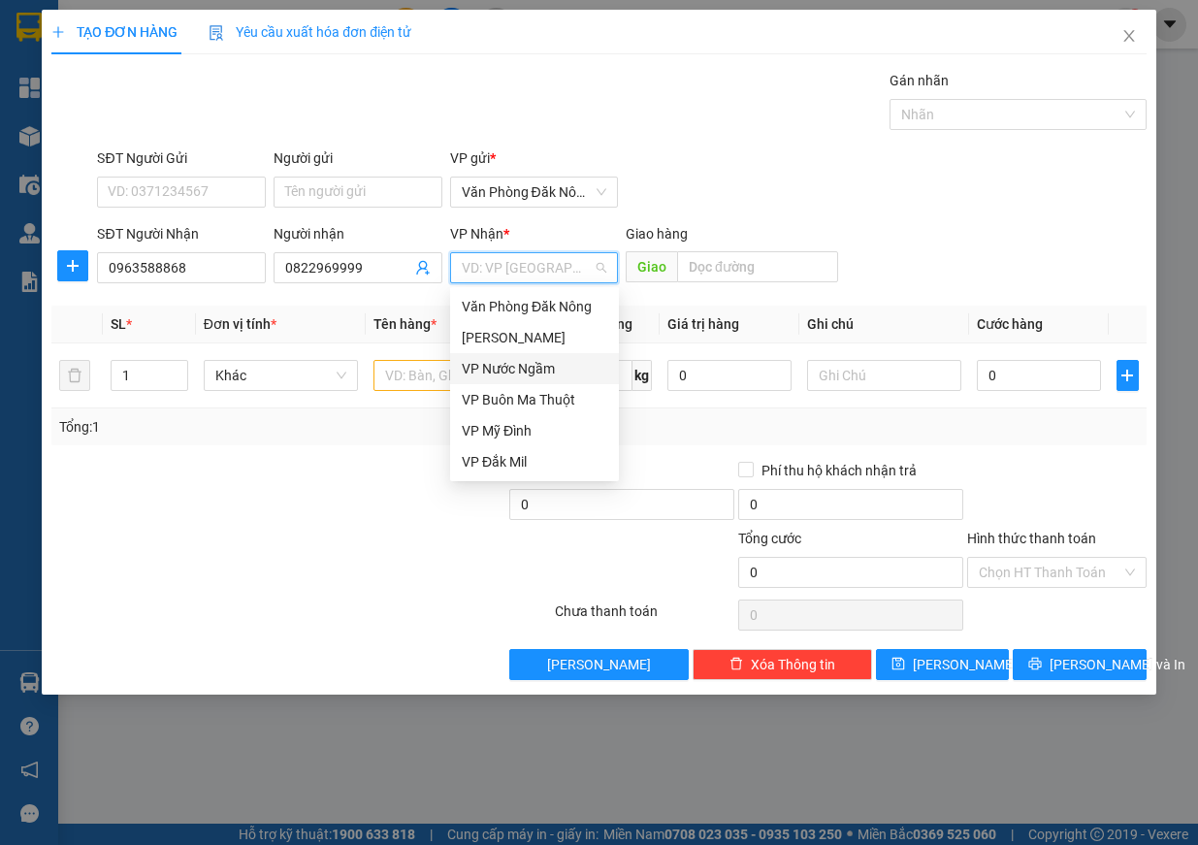
click at [576, 367] on div "VP Nước Ngầm" at bounding box center [535, 368] width 146 height 21
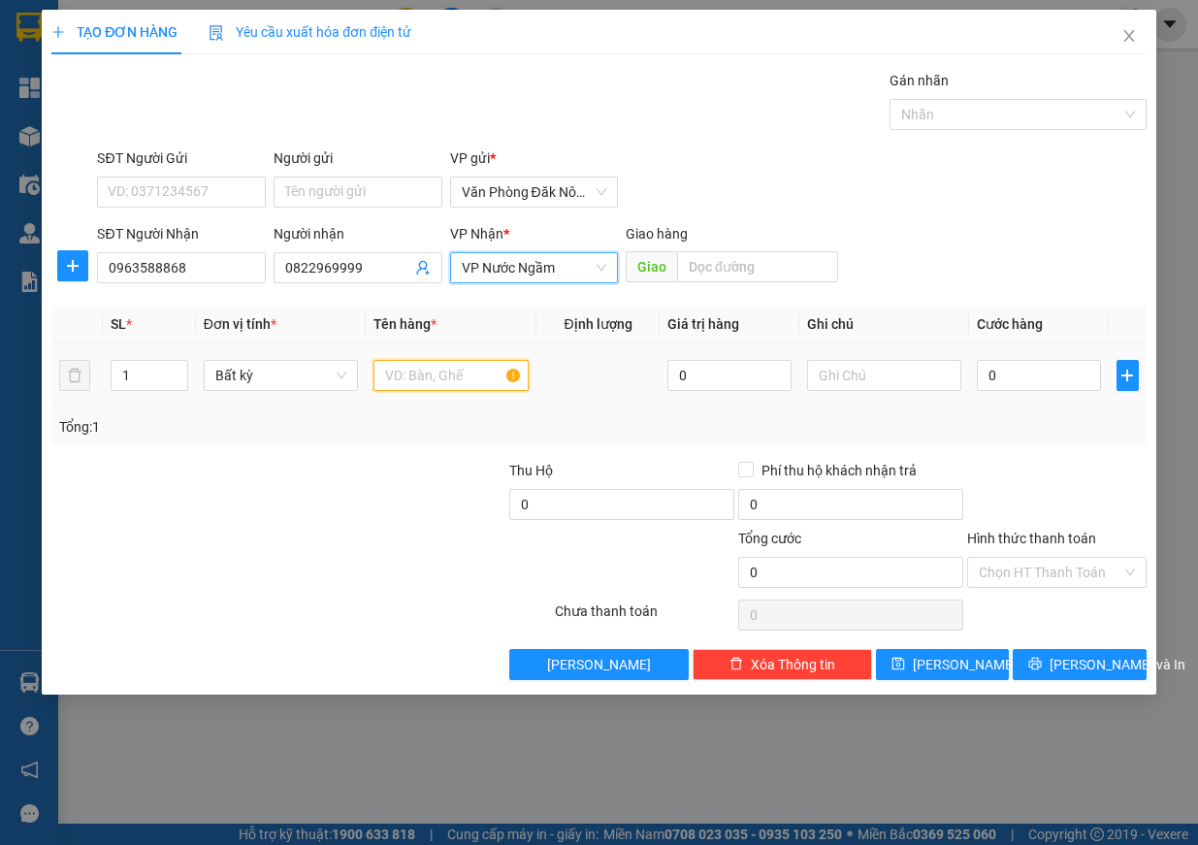
click at [385, 374] on input "text" at bounding box center [451, 375] width 155 height 31
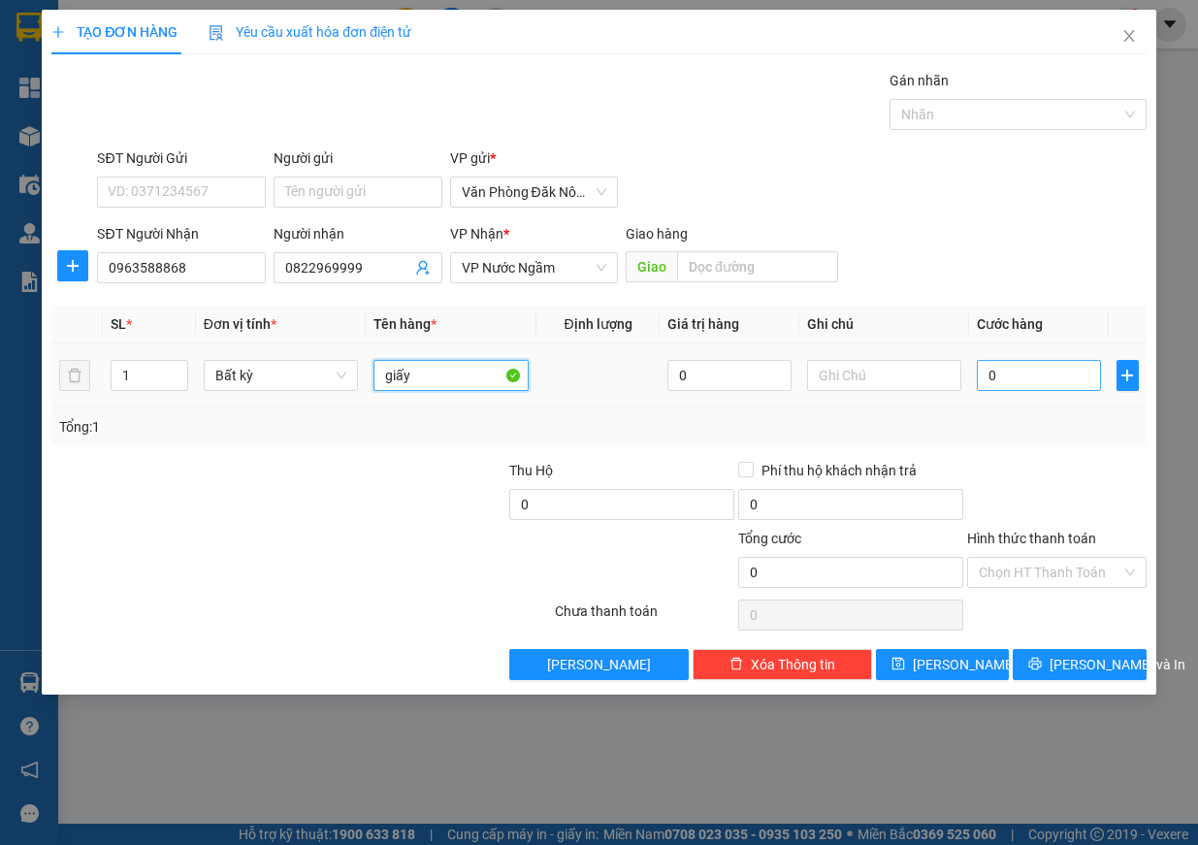
type input "giấy"
click at [1046, 380] on input "0" at bounding box center [1039, 375] width 124 height 31
type input "2"
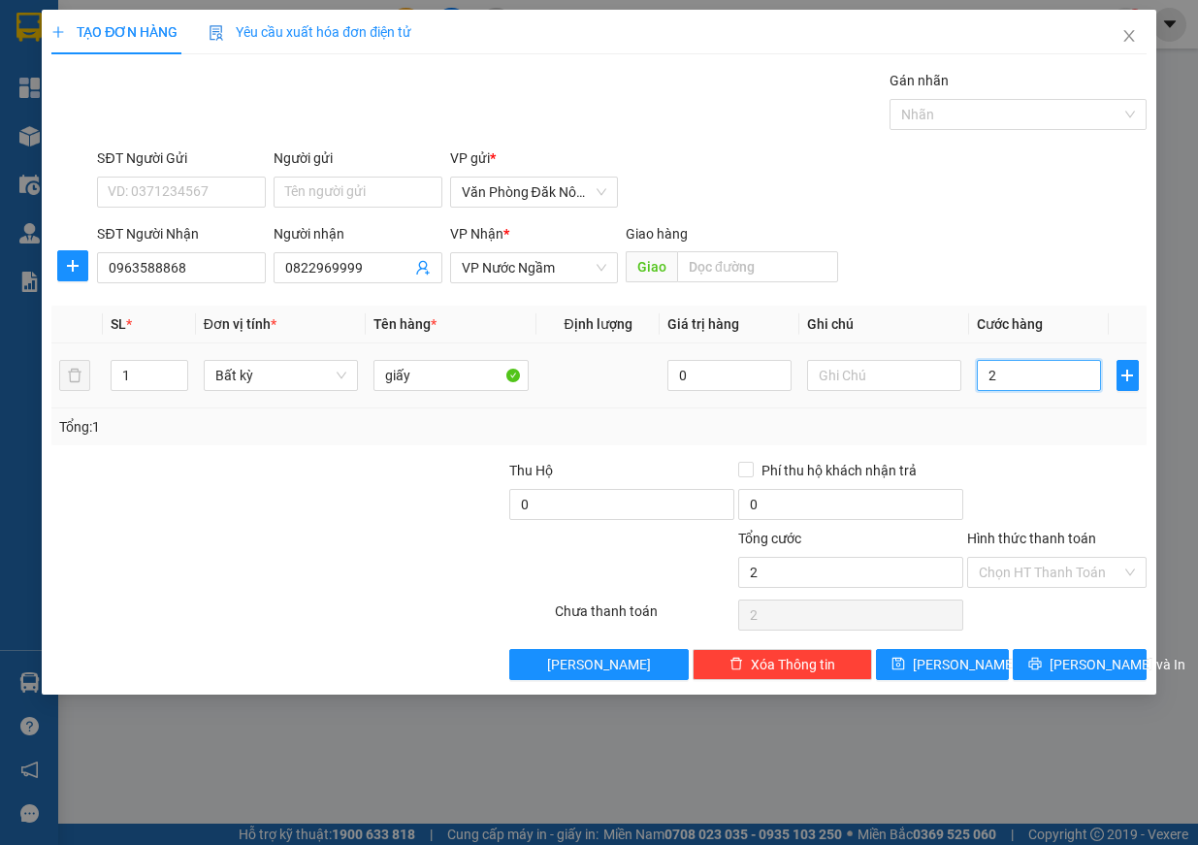
type input "25"
type input "250"
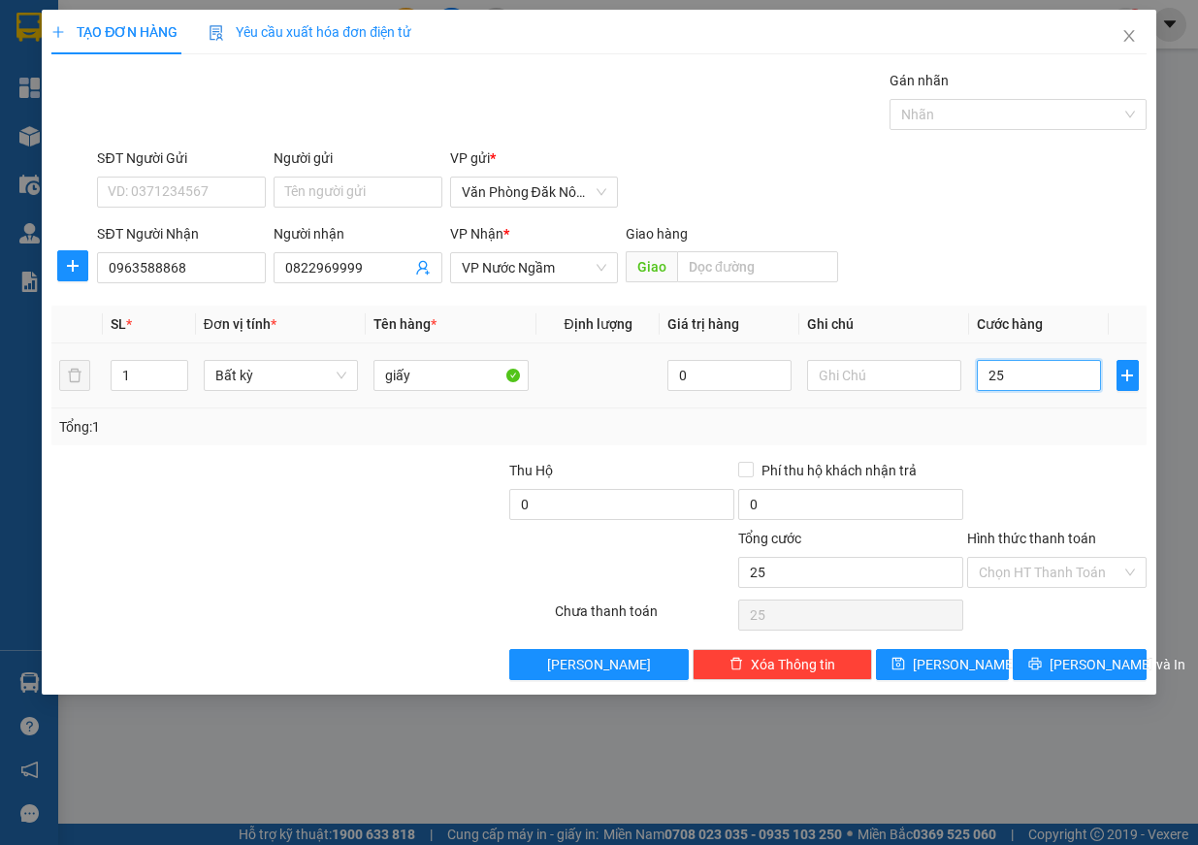
type input "250"
type input "2.500"
type input "25.000"
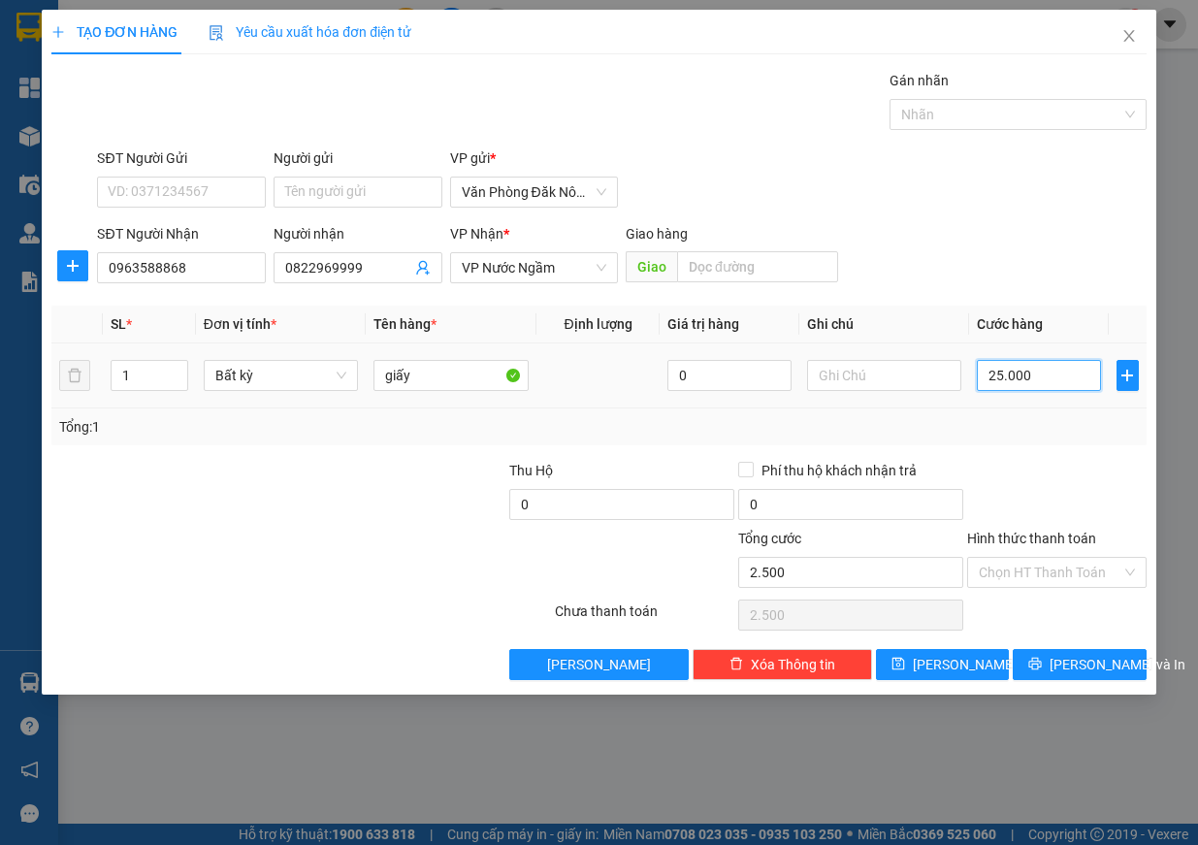
type input "25.000"
type input "250.000"
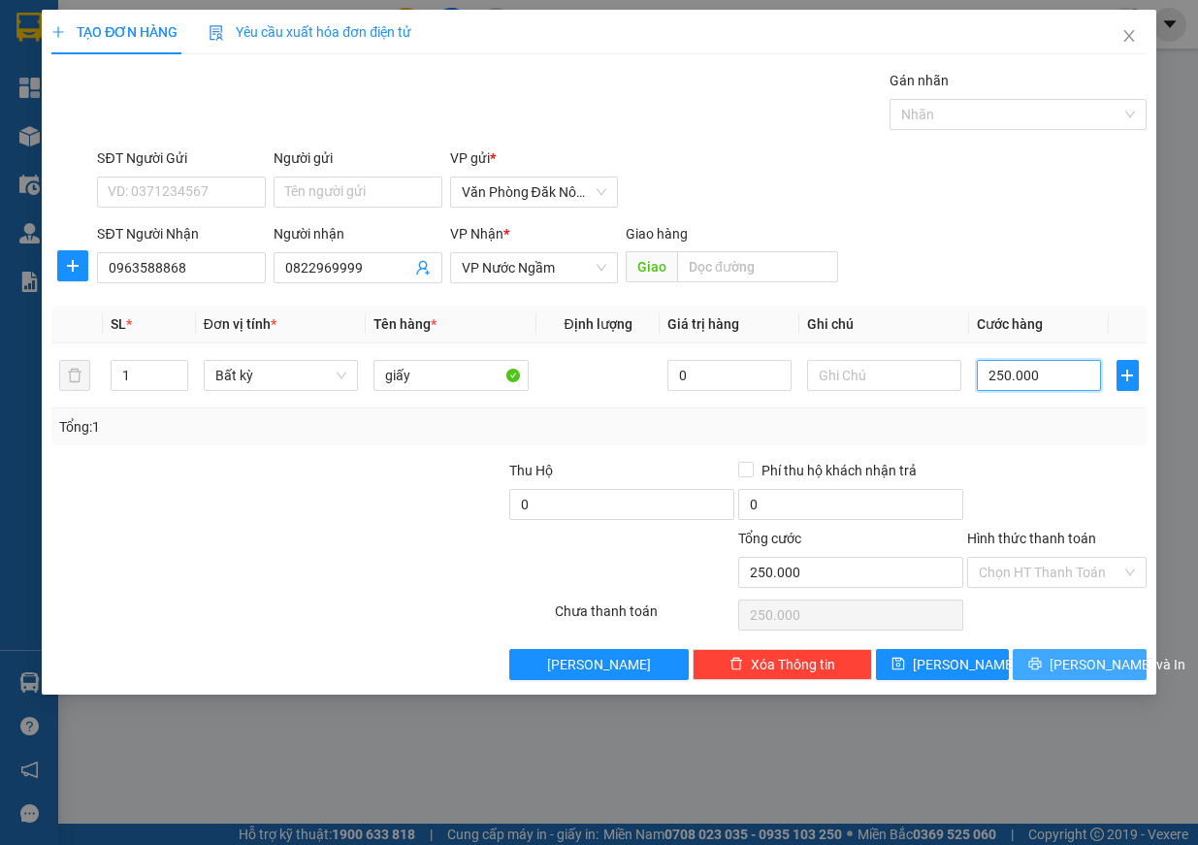
type input "250.000"
click at [1103, 666] on span "Lưu và In" at bounding box center [1118, 664] width 136 height 21
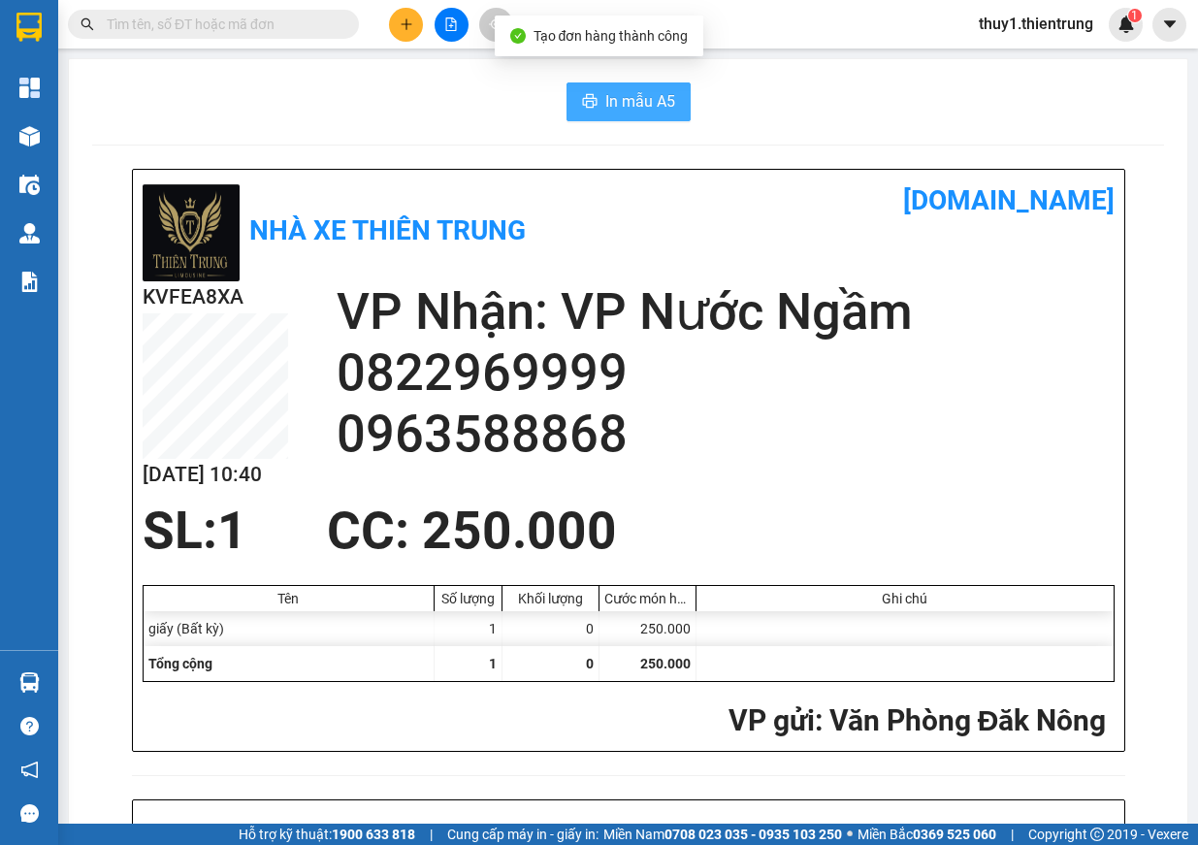
click at [645, 87] on button "In mẫu A5" at bounding box center [629, 101] width 124 height 39
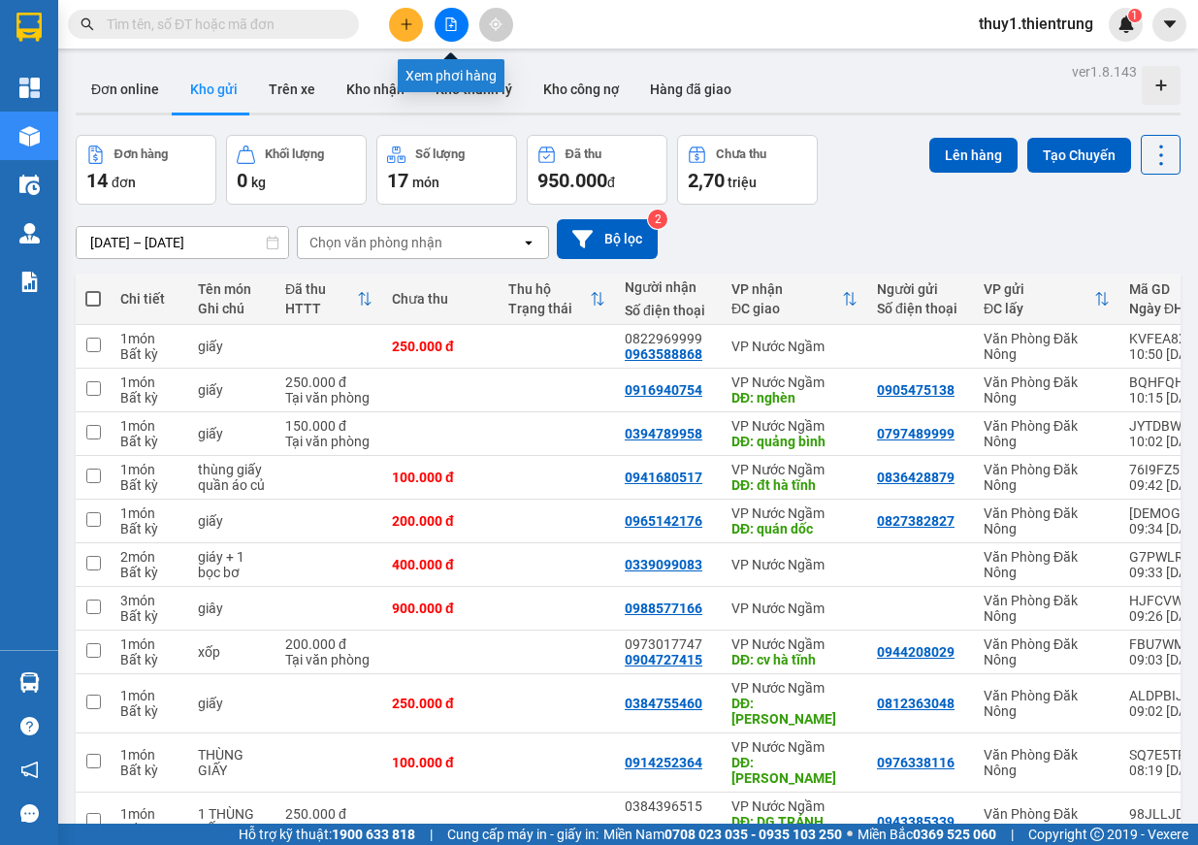
click at [448, 19] on icon "file-add" at bounding box center [451, 24] width 14 height 14
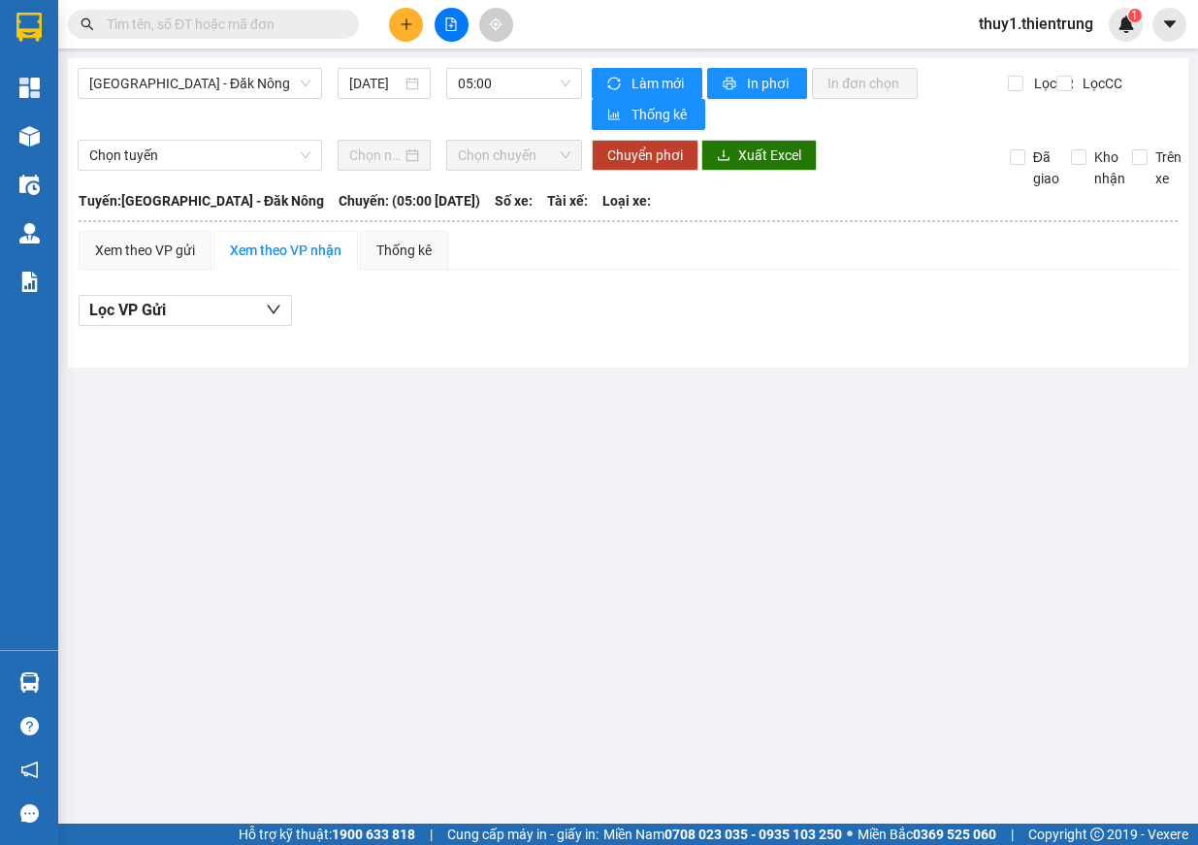
drag, startPoint x: 216, startPoint y: 89, endPoint x: 215, endPoint y: 101, distance: 11.7
click at [215, 89] on span "[GEOGRAPHIC_DATA] - Đăk Nông" at bounding box center [199, 83] width 221 height 29
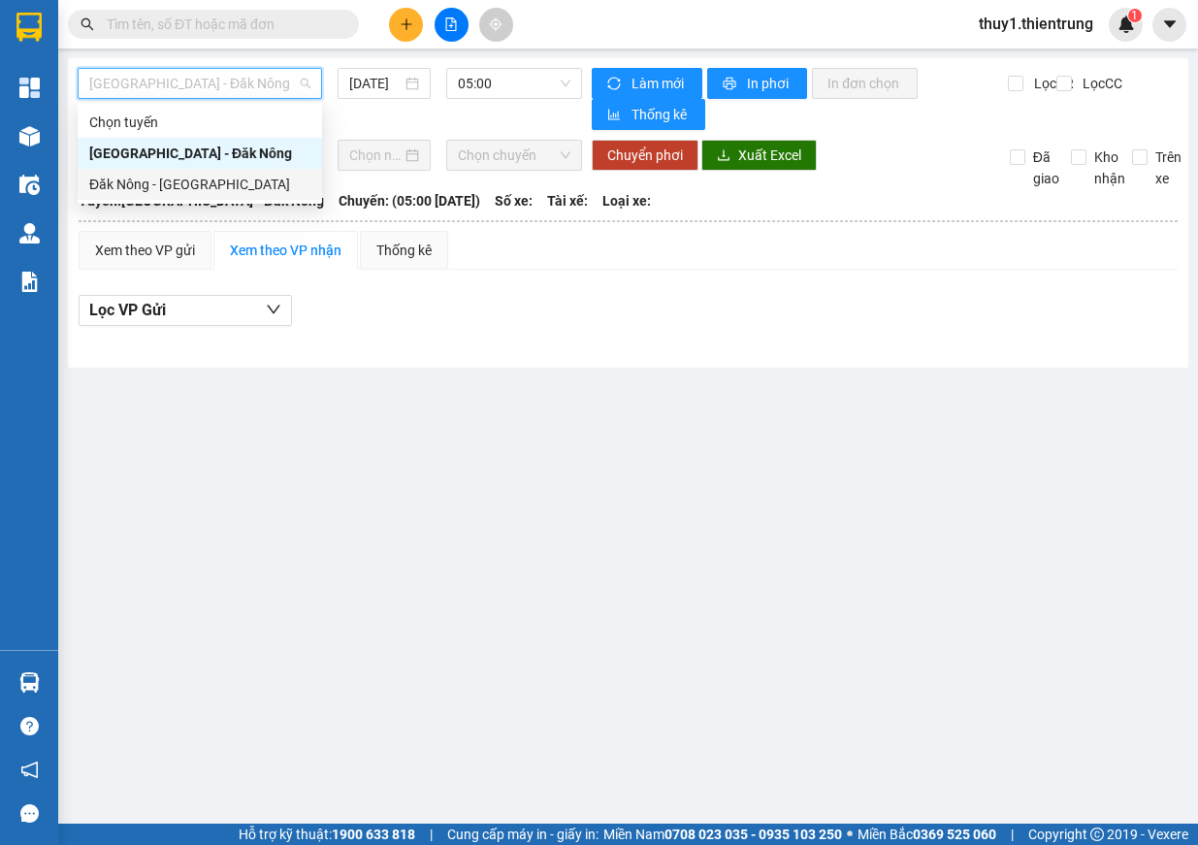
drag, startPoint x: 200, startPoint y: 175, endPoint x: 268, endPoint y: 169, distance: 68.2
click at [200, 176] on div "Đăk Nông - [GEOGRAPHIC_DATA]" at bounding box center [199, 184] width 221 height 21
type input "[DATE]"
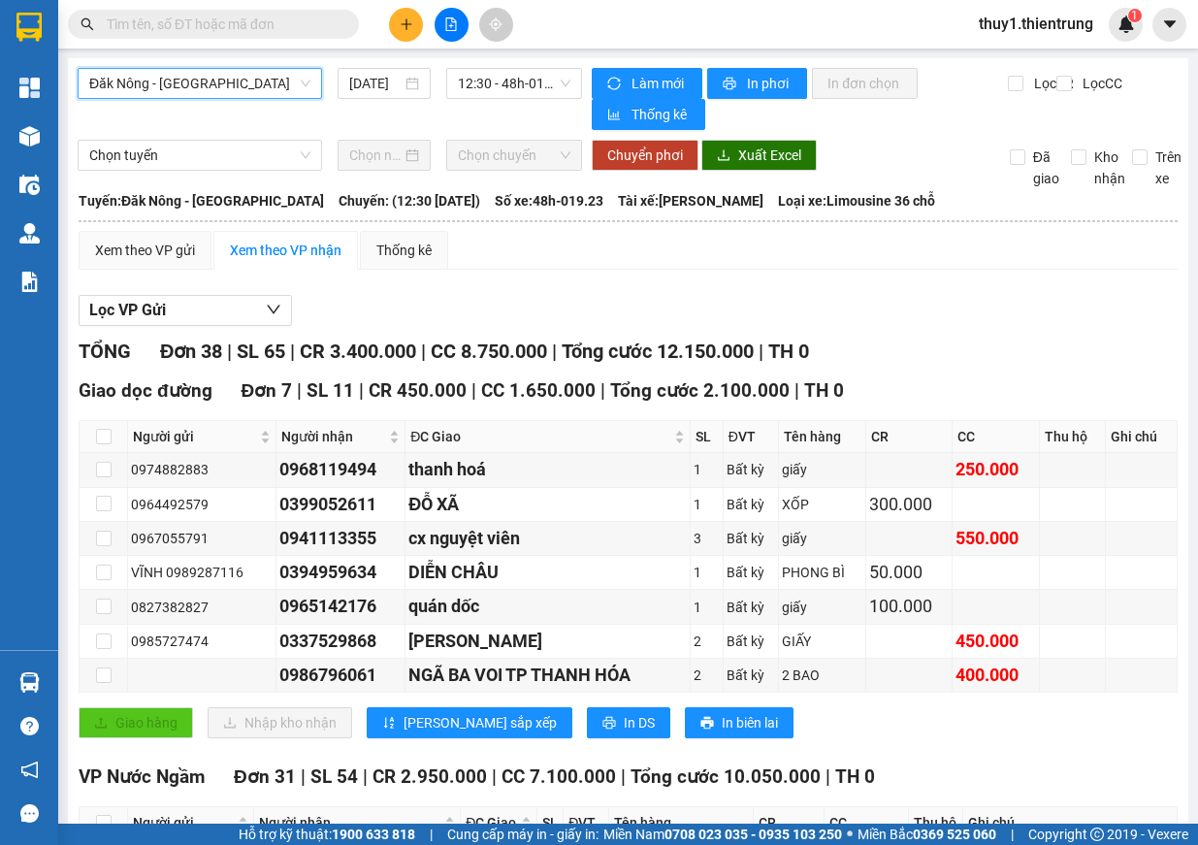
click at [145, 83] on span "Đăk Nông - [GEOGRAPHIC_DATA]" at bounding box center [199, 83] width 221 height 29
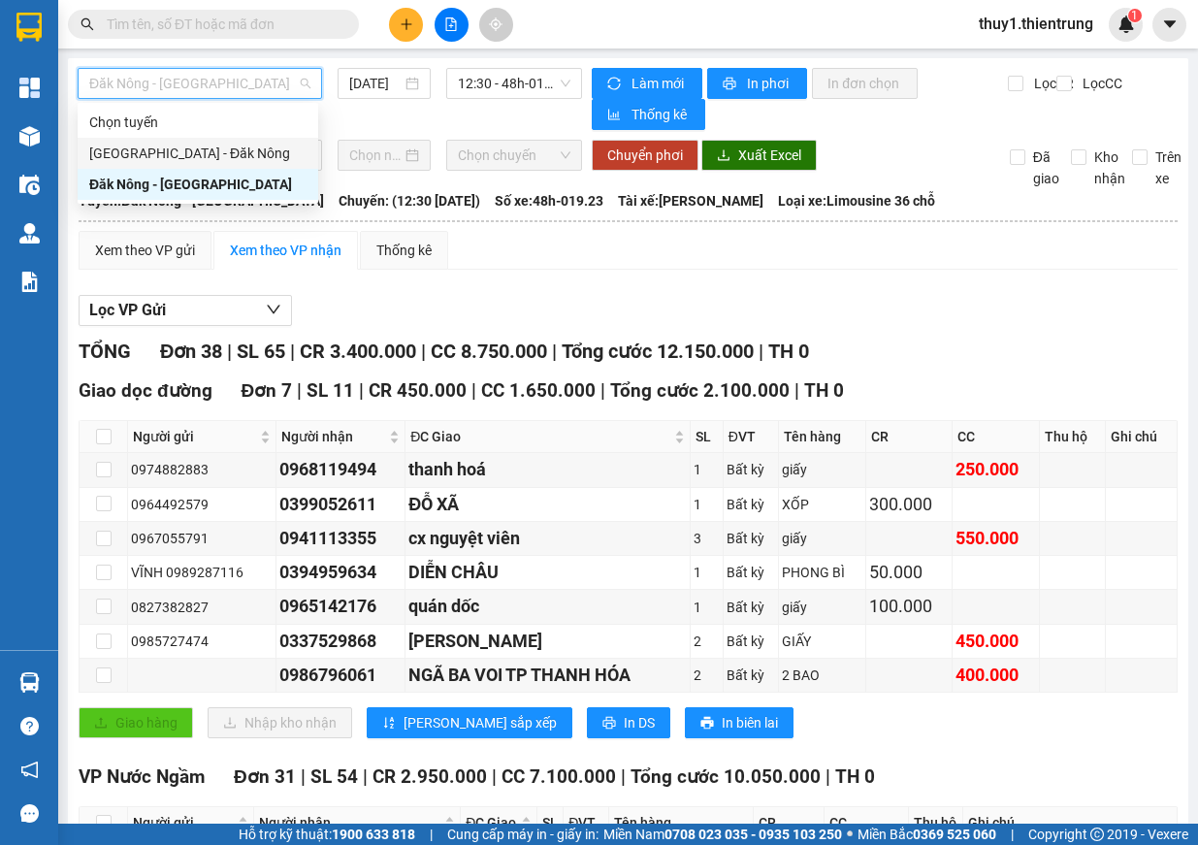
click at [172, 144] on div "[GEOGRAPHIC_DATA] - Đăk Nông" at bounding box center [197, 153] width 217 height 21
type input "[DATE]"
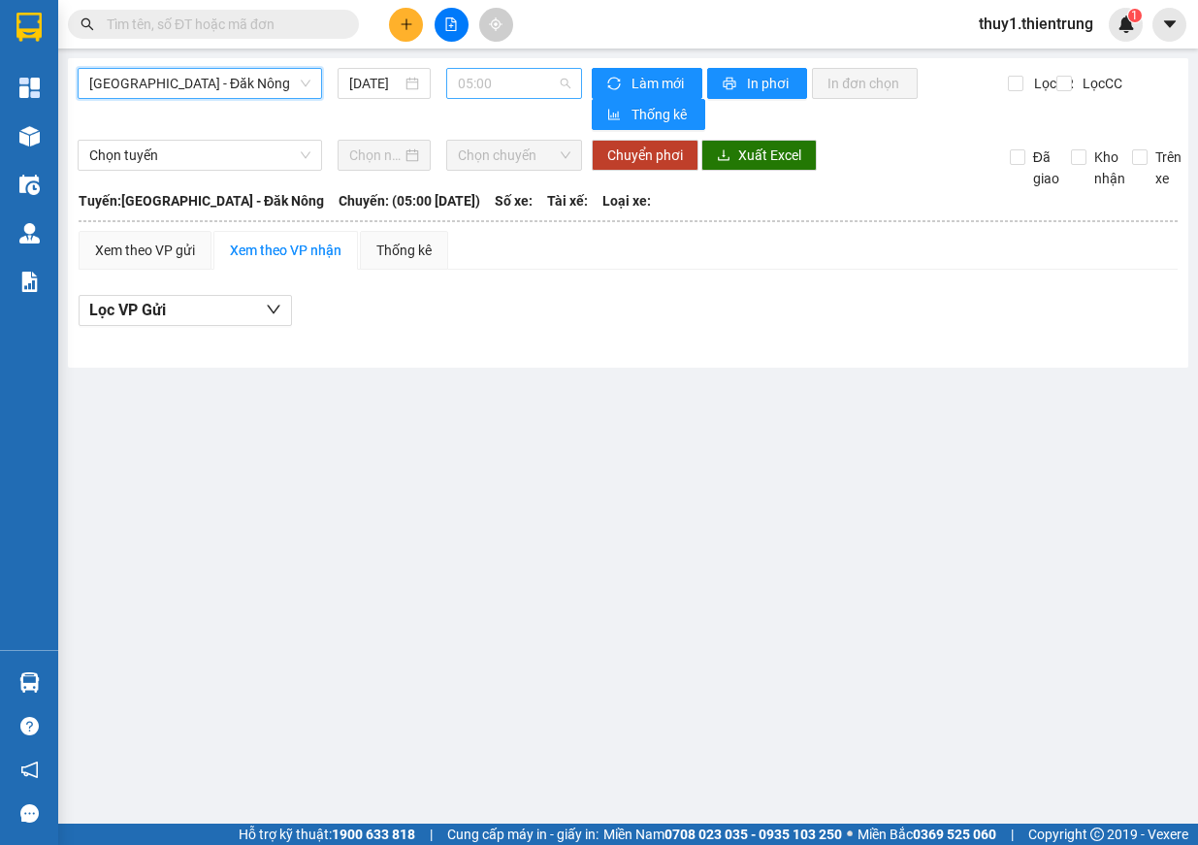
click at [503, 81] on span "05:00" at bounding box center [514, 83] width 113 height 29
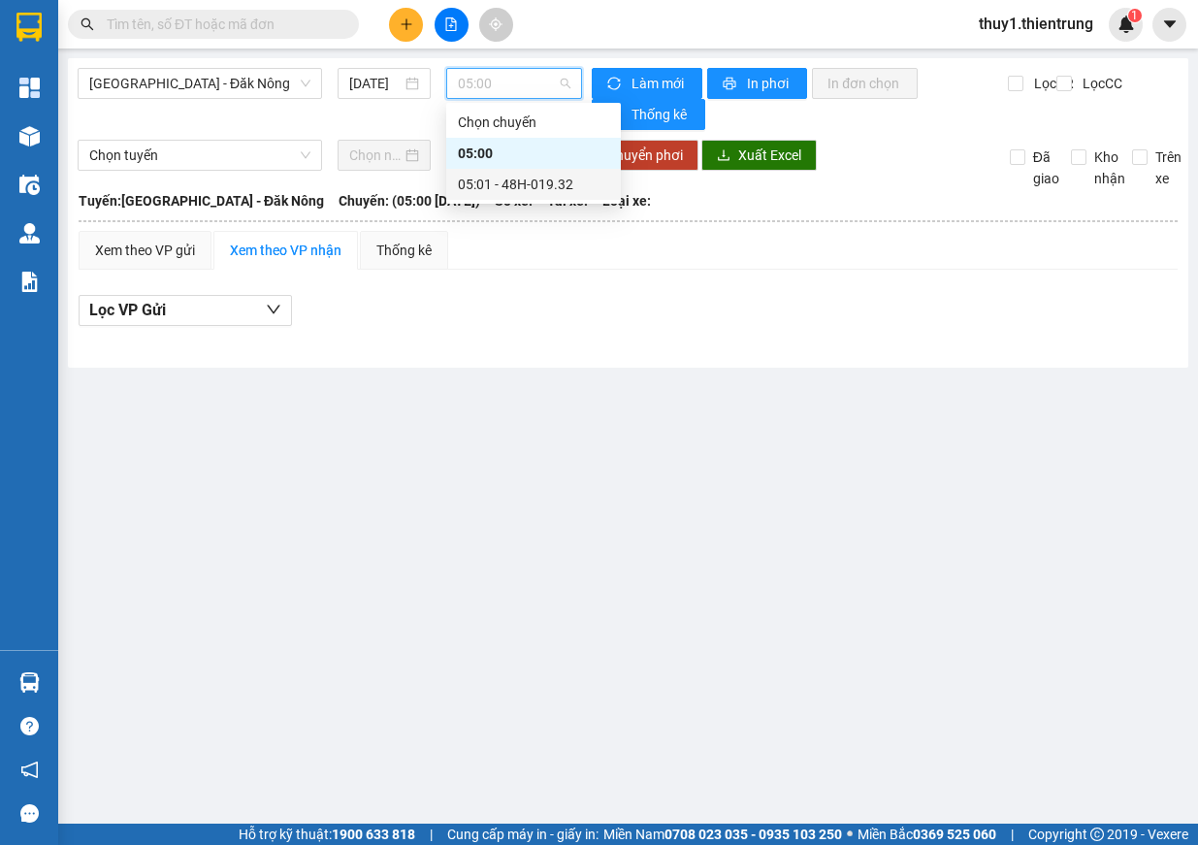
click at [545, 187] on div "05:01 - 48H-019.32" at bounding box center [533, 184] width 151 height 21
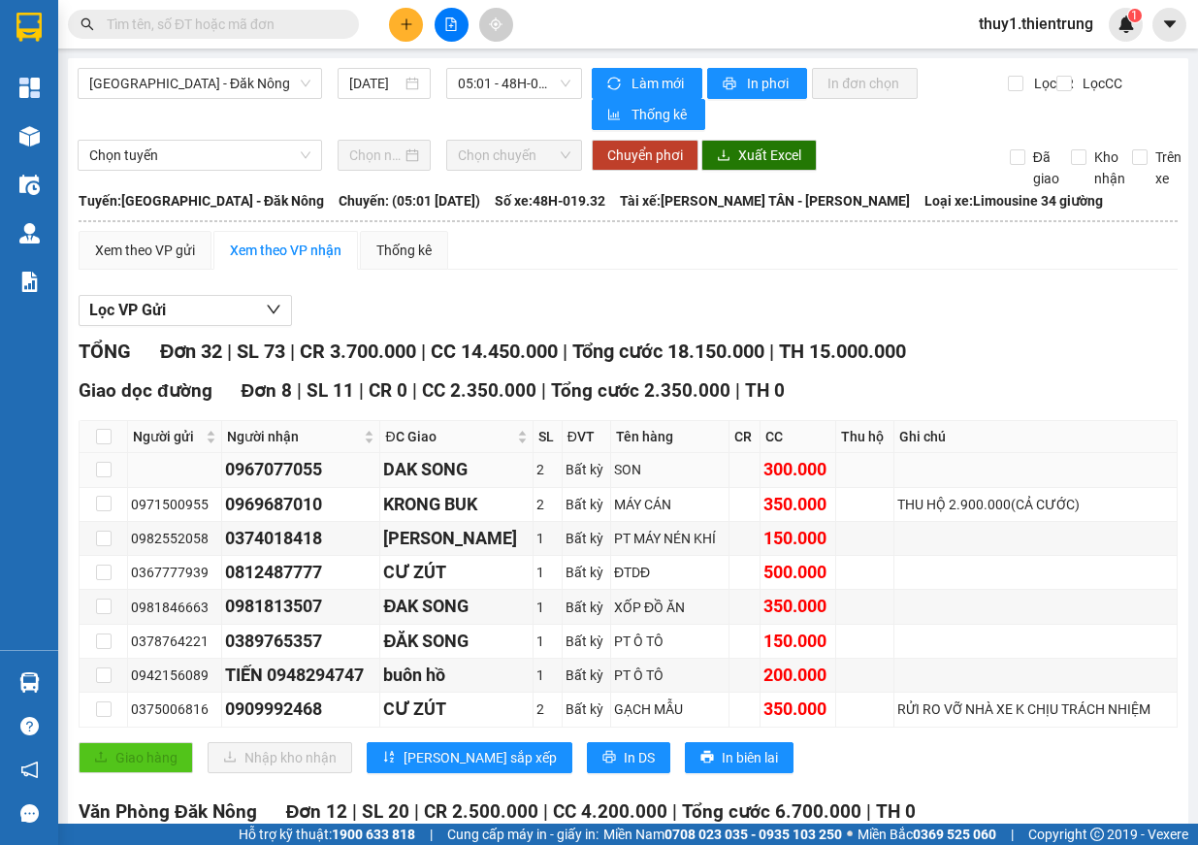
click at [1030, 458] on td at bounding box center [1036, 470] width 283 height 34
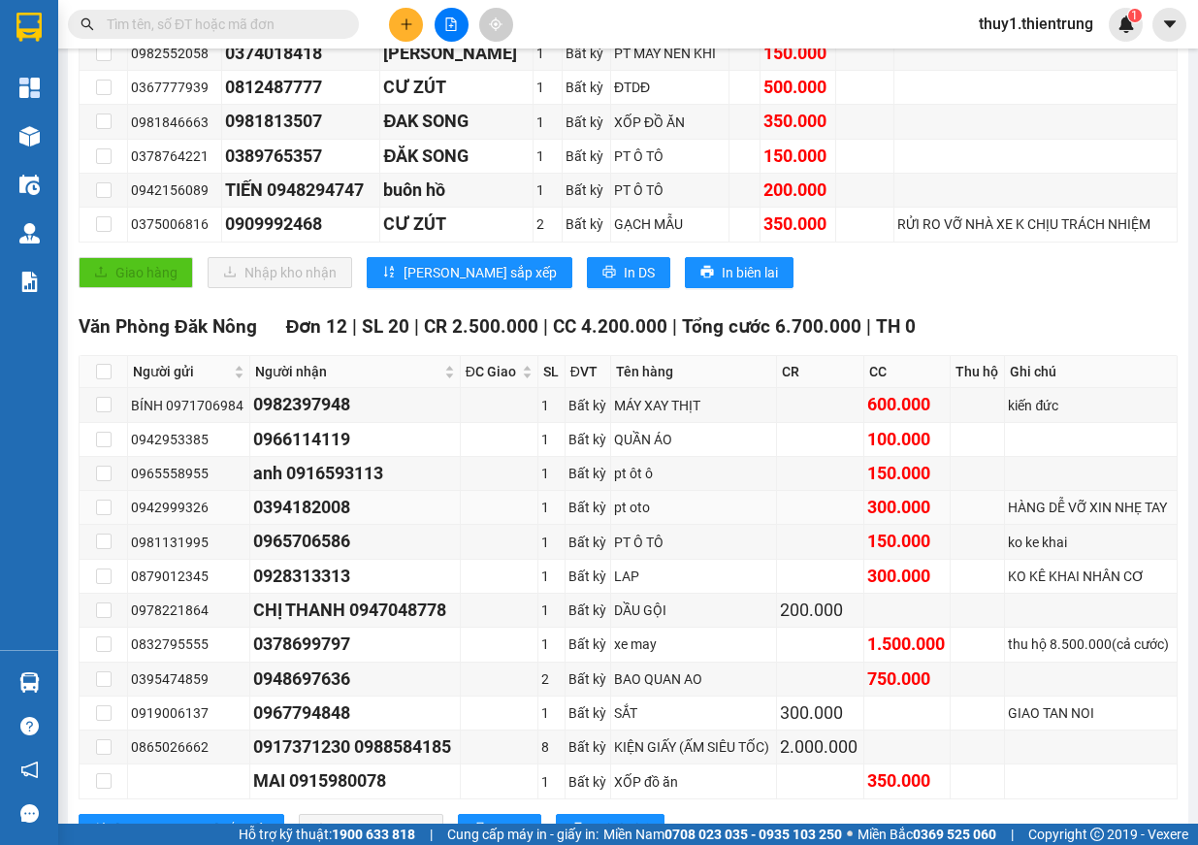
scroll to position [582, 0]
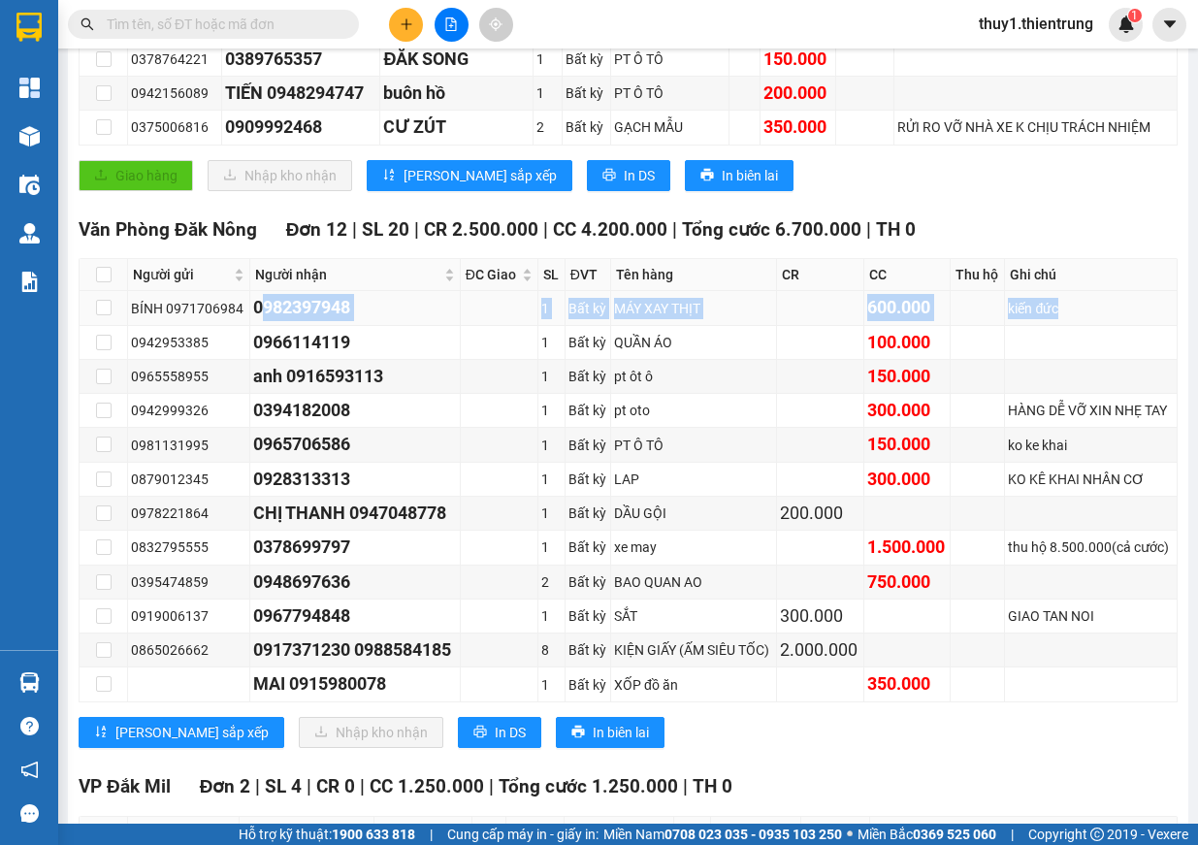
drag, startPoint x: 248, startPoint y: 303, endPoint x: 1058, endPoint y: 306, distance: 810.1
click at [1058, 306] on tr "BÍNH 0971706984 0982397948 1 Bất kỳ MÁY XAY THỊT 600.000 kiến đức" at bounding box center [629, 308] width 1098 height 34
copy tr "0982397948 1 Bất kỳ MÁY XAY THỊT 600.000 kiến đức"
click at [980, 391] on td at bounding box center [978, 377] width 54 height 34
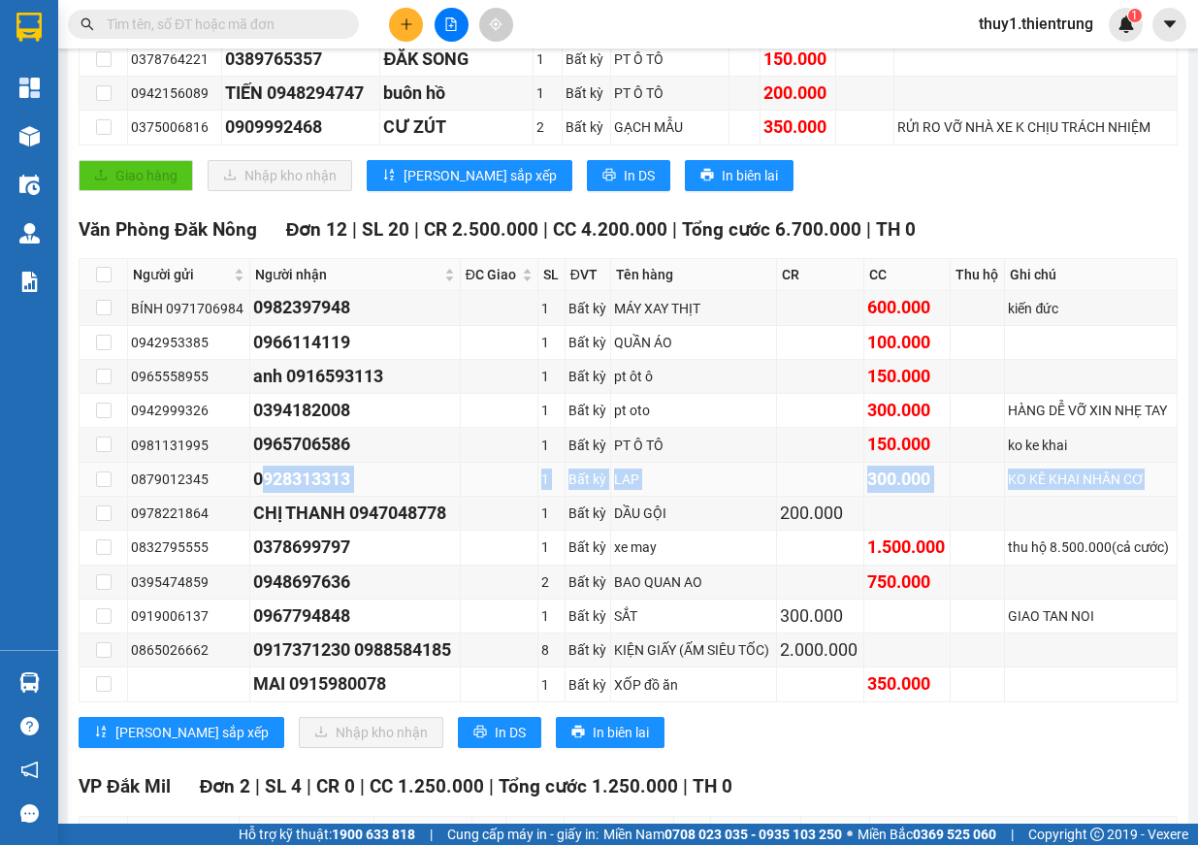
drag, startPoint x: 247, startPoint y: 481, endPoint x: 1158, endPoint y: 467, distance: 911.1
click at [1158, 467] on tr "0879012345 0928313313 1 Bất kỳ LAP 300.000 KO KÊ KHAI NHÂN CƠ" at bounding box center [629, 480] width 1098 height 34
copy tr "0928313313 1 Bất kỳ LAP 300.000 KO KÊ KHAI NHÂN CƠ"
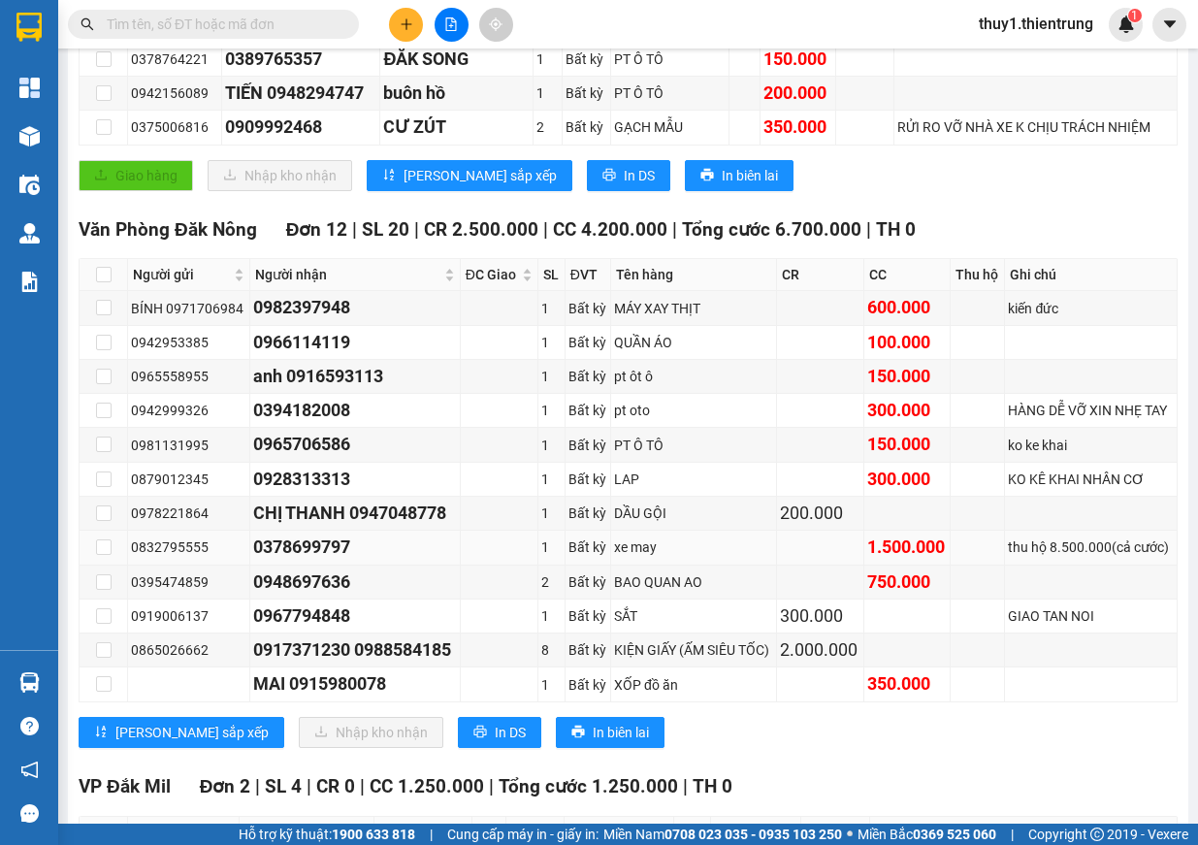
click at [1099, 535] on td "thu hộ 8.500.000(cả cước)" at bounding box center [1091, 548] width 173 height 34
drag, startPoint x: 249, startPoint y: 622, endPoint x: 1089, endPoint y: 611, distance: 839.3
click at [1089, 611] on tr "0919006137 0967794848 1 Bất kỳ SẮT 300.000 GIAO [GEOGRAPHIC_DATA]" at bounding box center [629, 617] width 1098 height 34
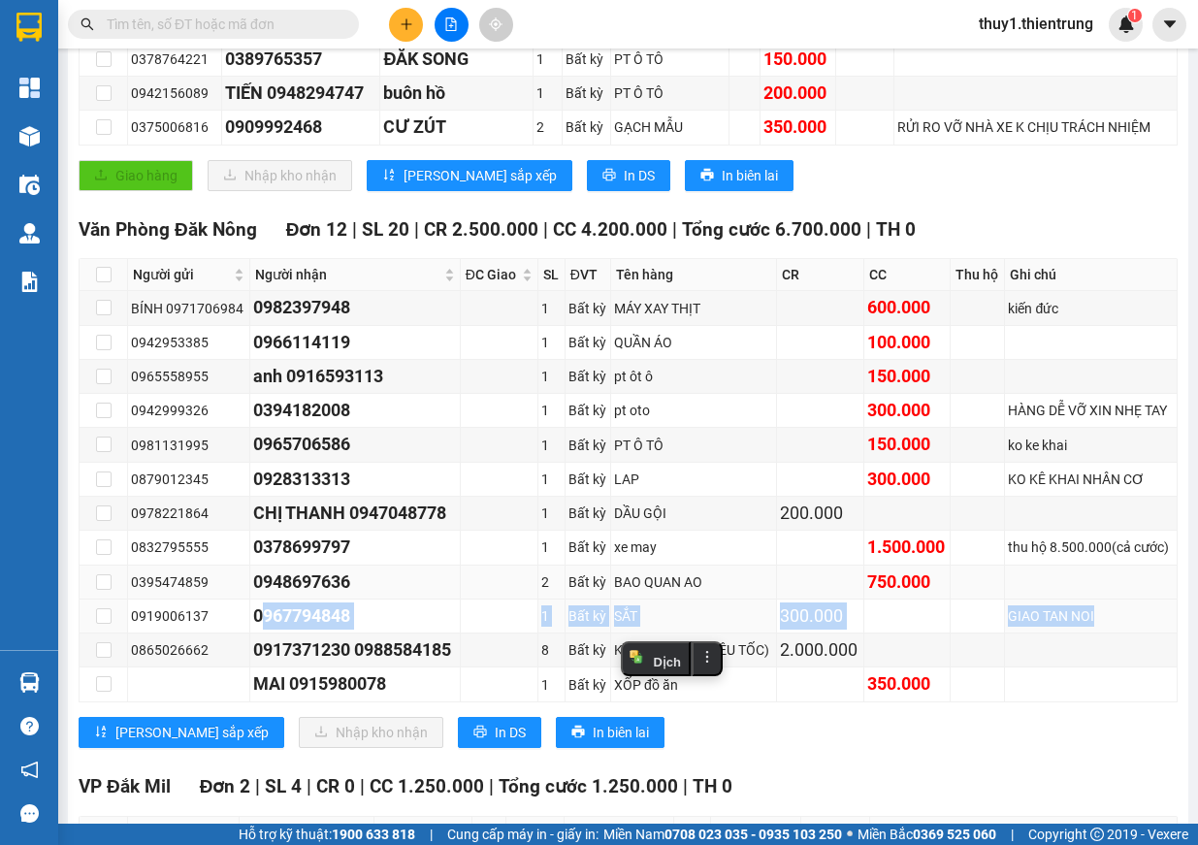
copy tr "0967794848 1 Bất kỳ SẮT 300.000 GIAO TAN NOI"
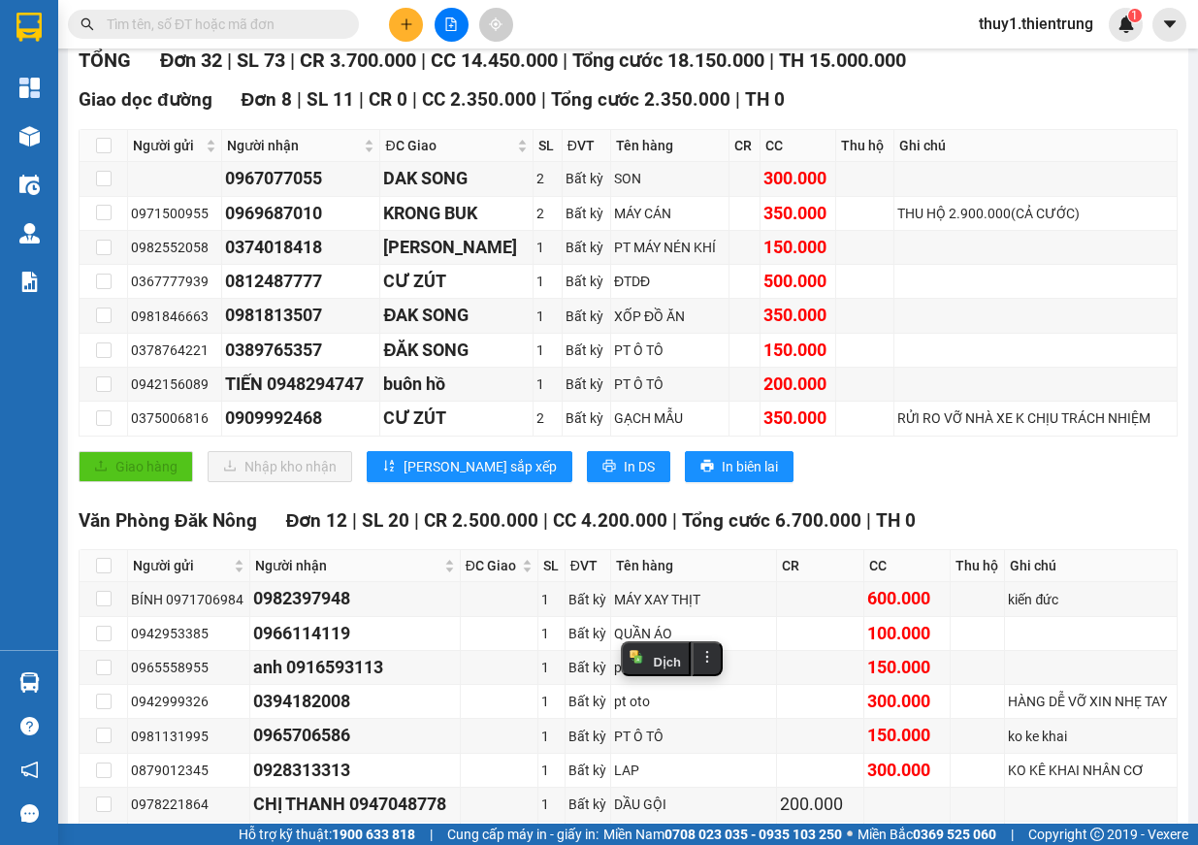
scroll to position [0, 0]
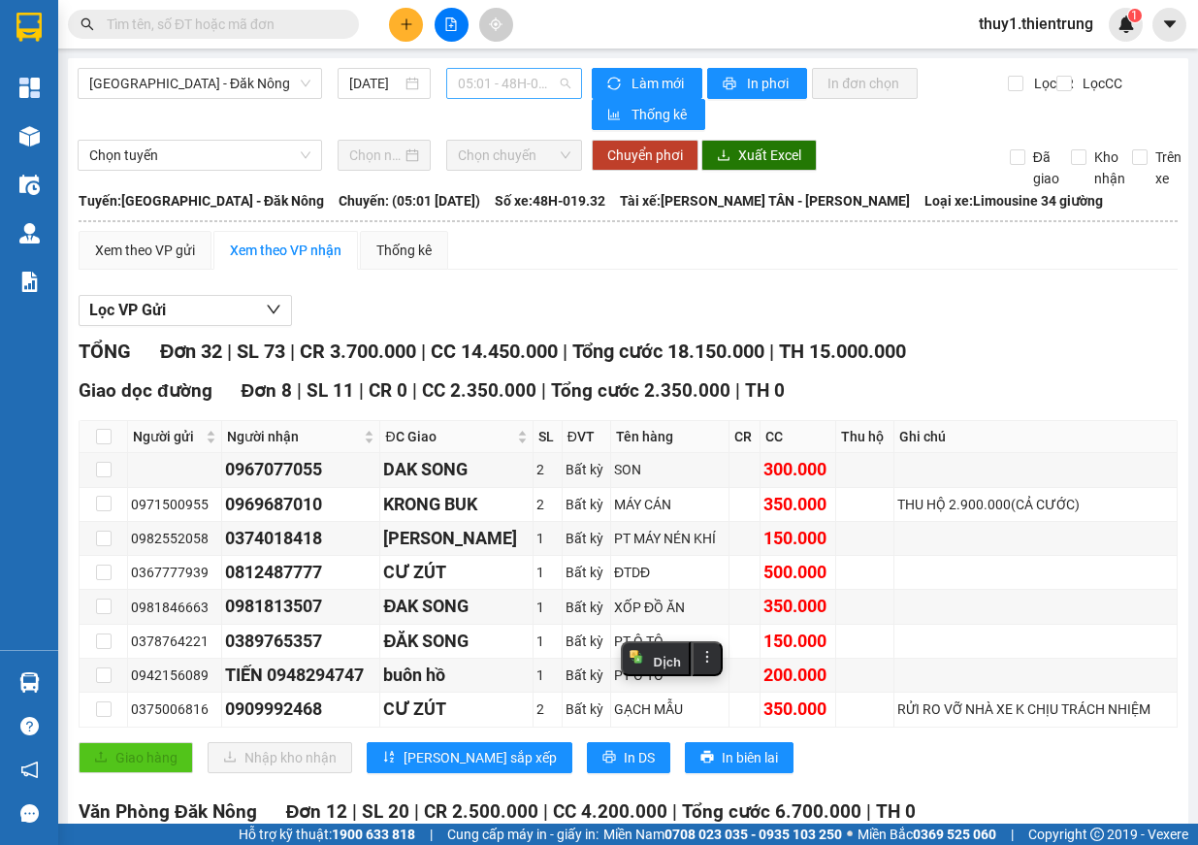
click at [522, 83] on span "05:01 - 48H-019.32" at bounding box center [514, 83] width 113 height 29
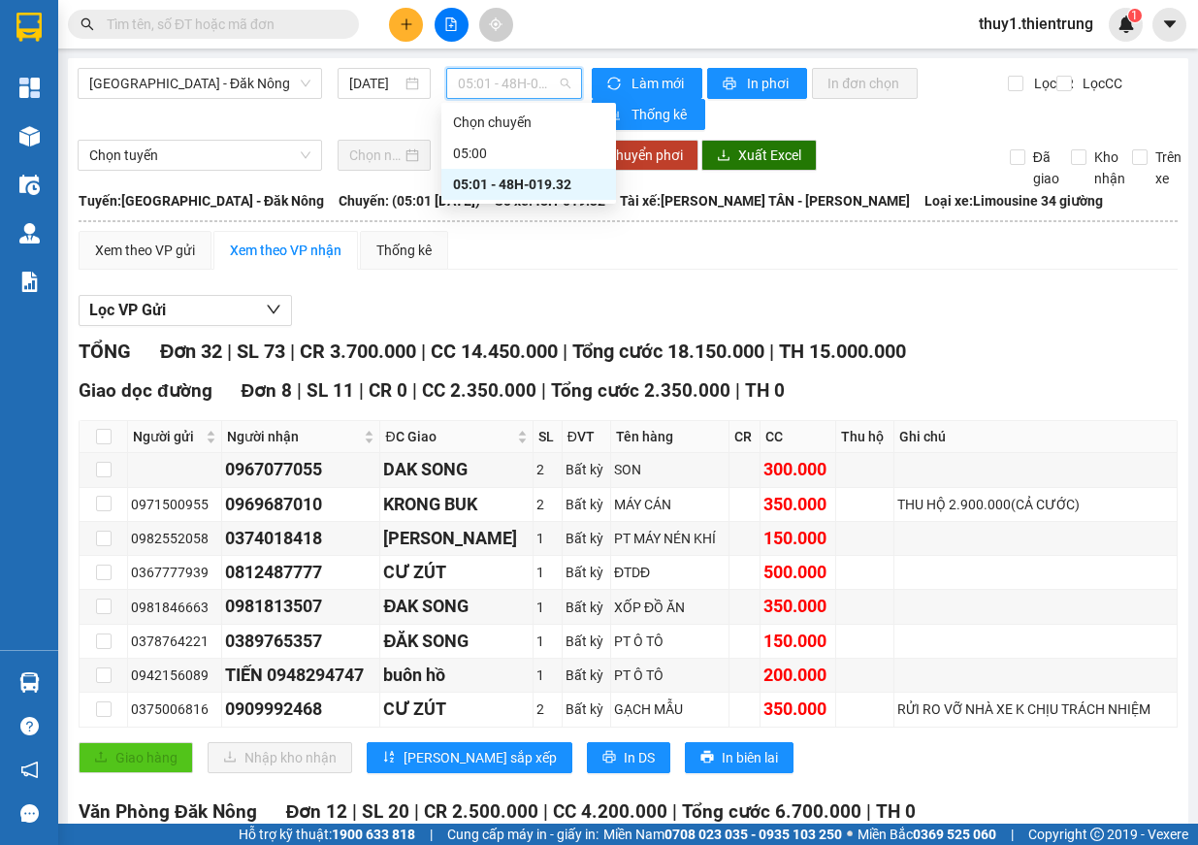
click at [1120, 388] on div "Giao dọc đường Đơn 8 | SL 11 | CR 0 | CC 2.350.000 | Tổng cước 2.350.000 | TH 0" at bounding box center [628, 390] width 1099 height 29
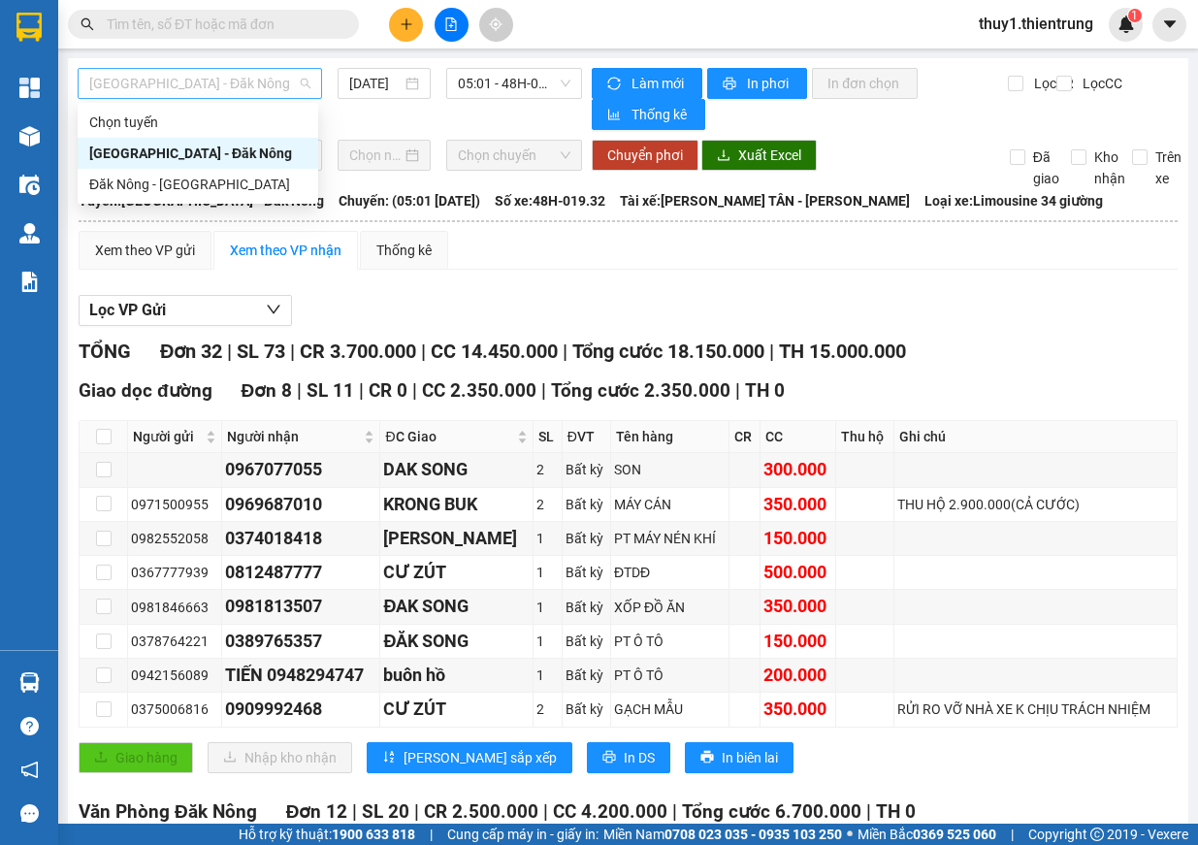
click at [226, 87] on span "[GEOGRAPHIC_DATA] - Đăk Nông" at bounding box center [199, 83] width 221 height 29
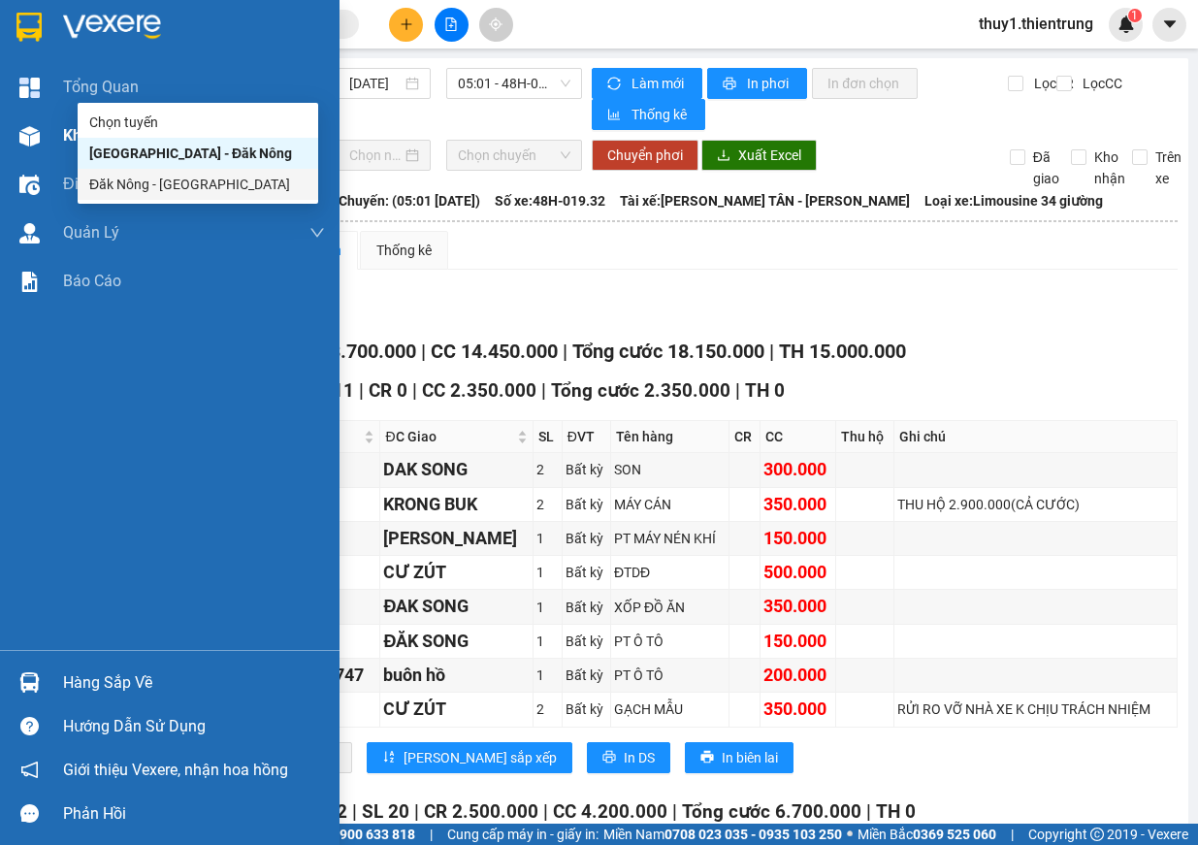
click at [34, 143] on img at bounding box center [29, 136] width 20 height 20
